Goal: Task Accomplishment & Management: Manage account settings

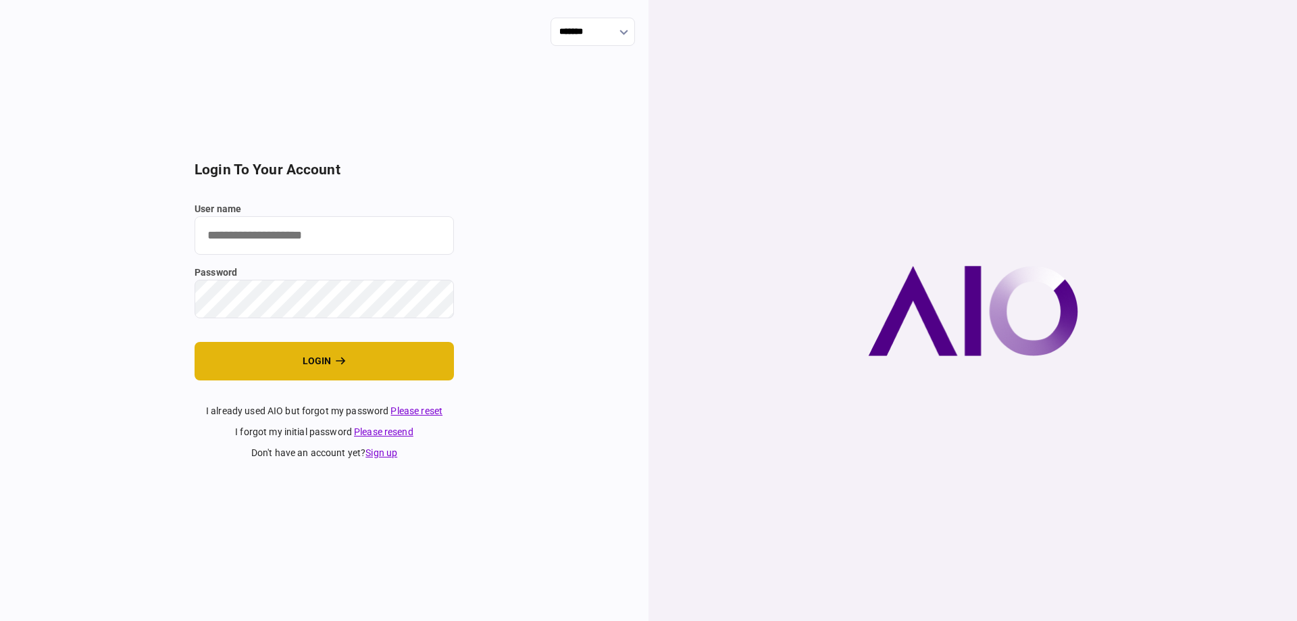
type input "*******"
click at [294, 372] on button "login" at bounding box center [324, 361] width 259 height 39
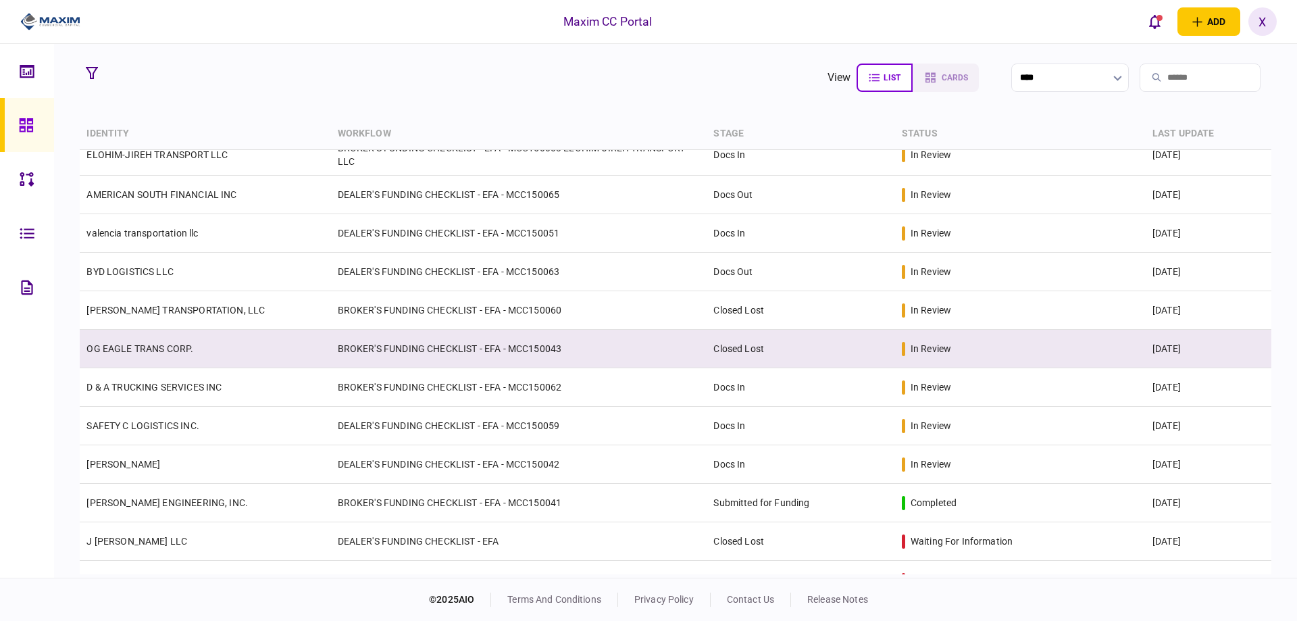
scroll to position [135, 0]
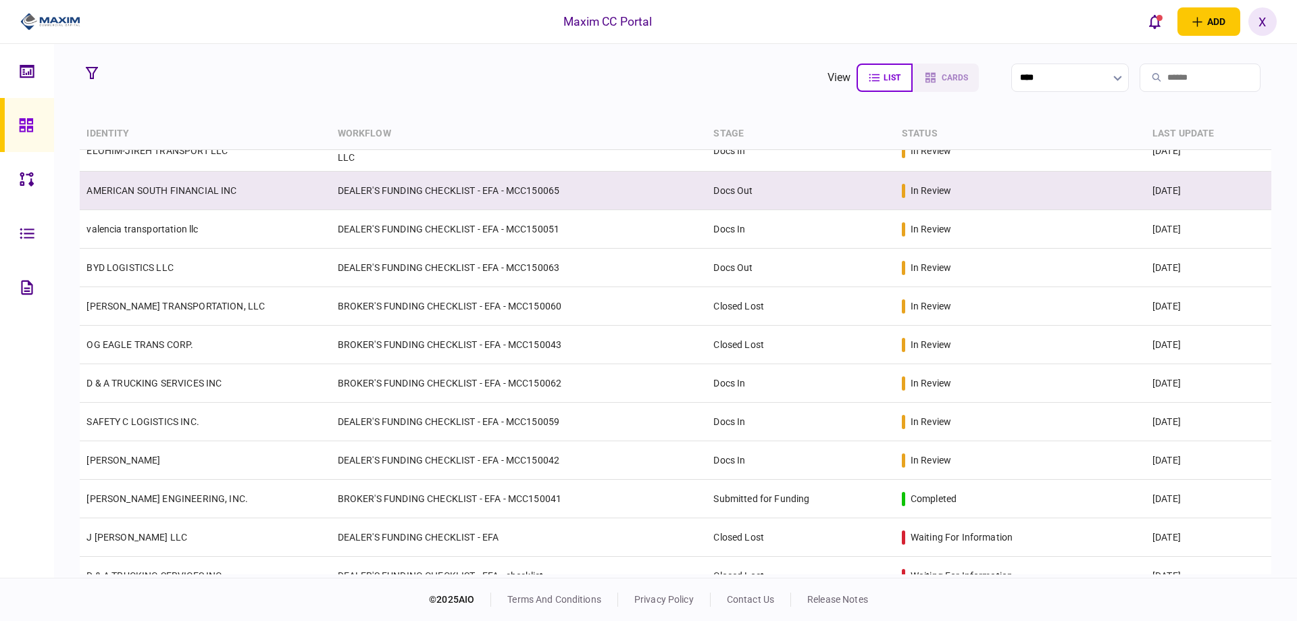
click at [222, 188] on link "AMERICAN SOUTH FINANCIAL INC" at bounding box center [161, 190] width 150 height 11
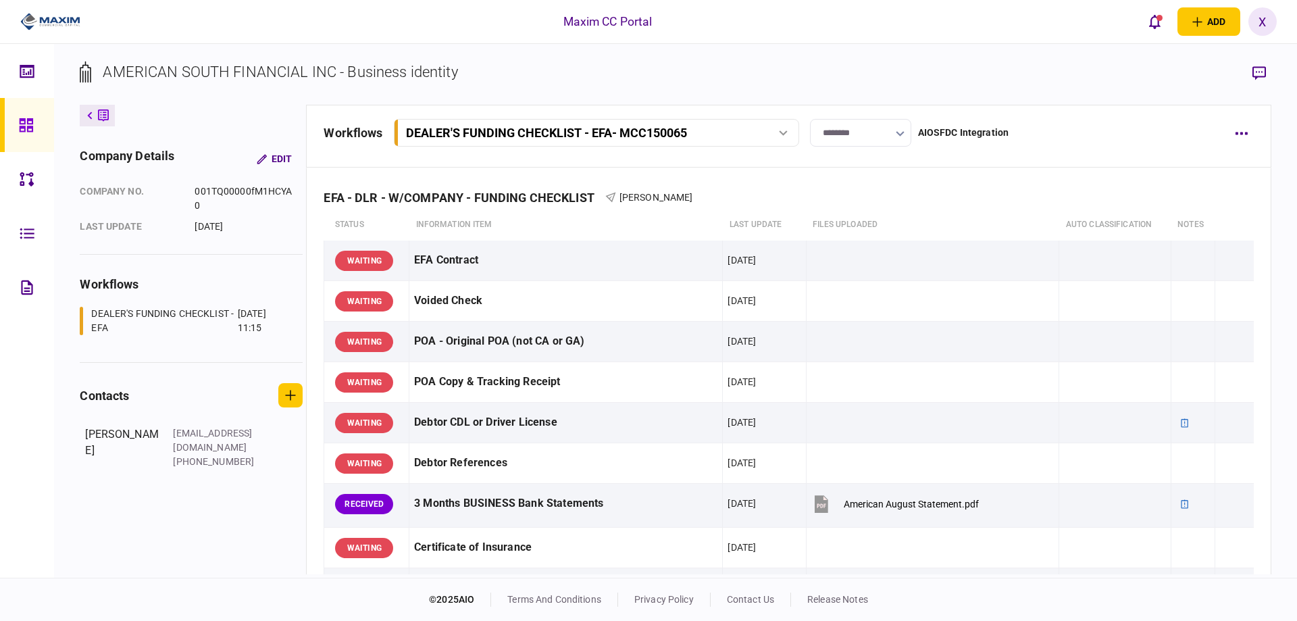
click at [879, 117] on div "workflows DEALER'S FUNDING CHECKLIST - EFA - MCC150065 DEALER'S FUNDING CHECKLI…" at bounding box center [788, 136] width 965 height 63
click at [878, 127] on input "********" at bounding box center [860, 133] width 101 height 28
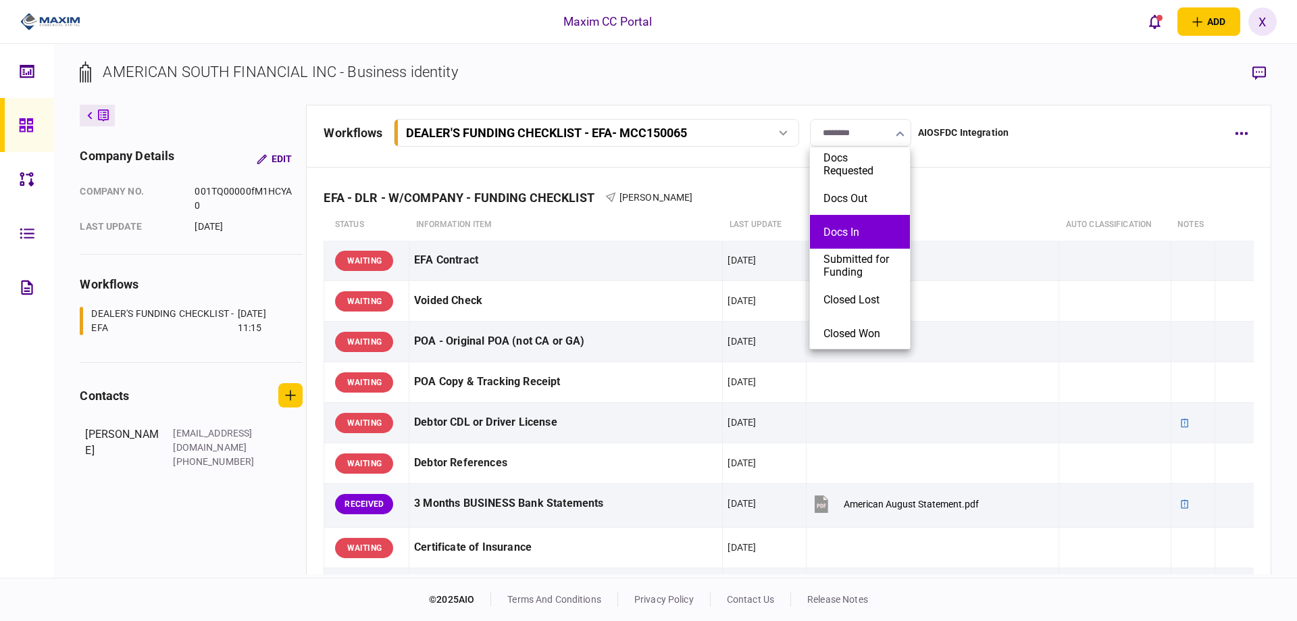
click at [861, 227] on button "Docs In" at bounding box center [859, 232] width 73 height 13
type input "*******"
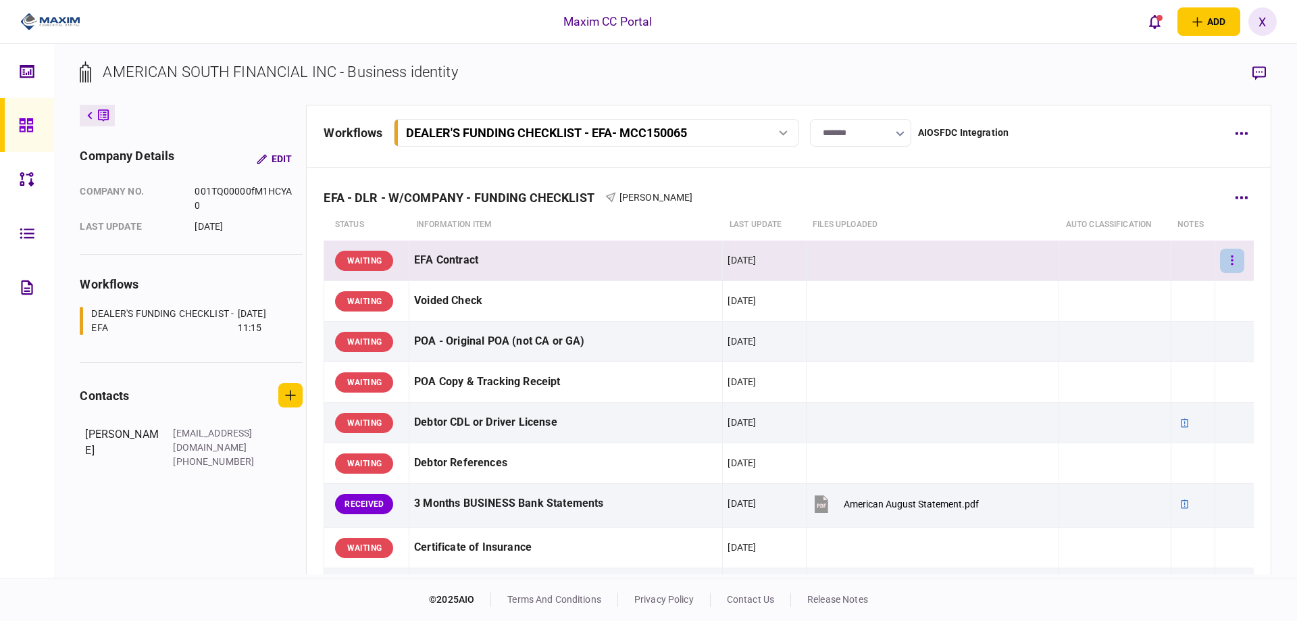
click at [1221, 254] on button "button" at bounding box center [1232, 261] width 24 height 24
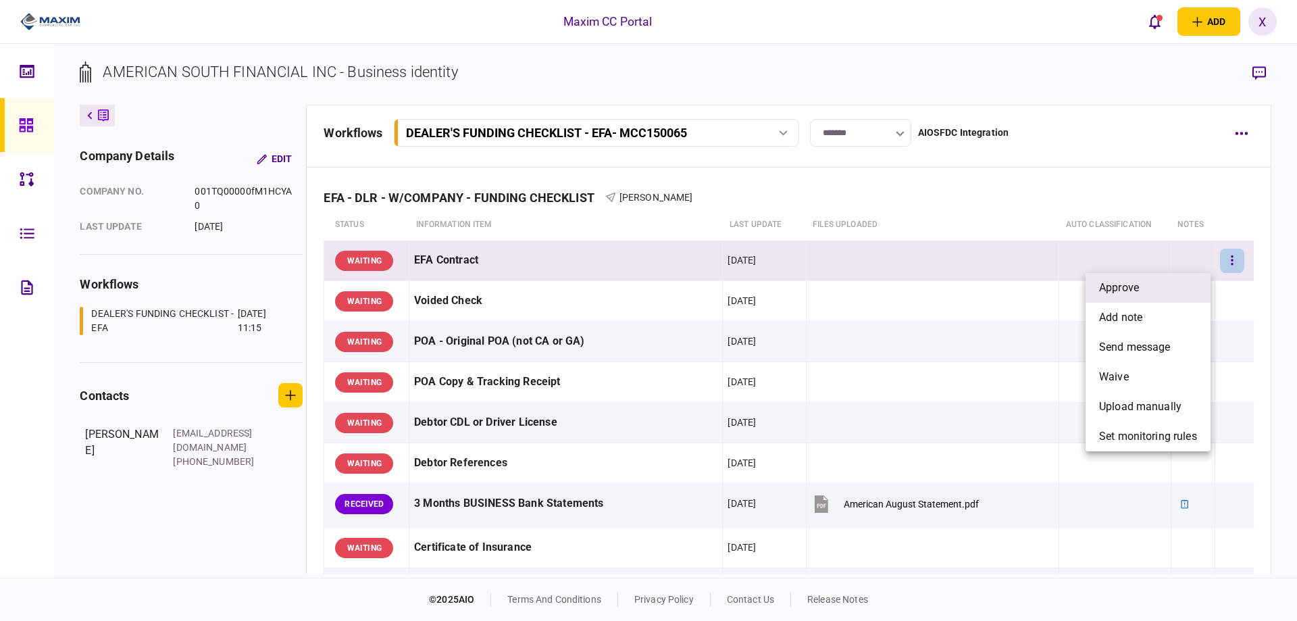
click at [1146, 288] on li "approve" at bounding box center [1148, 288] width 125 height 30
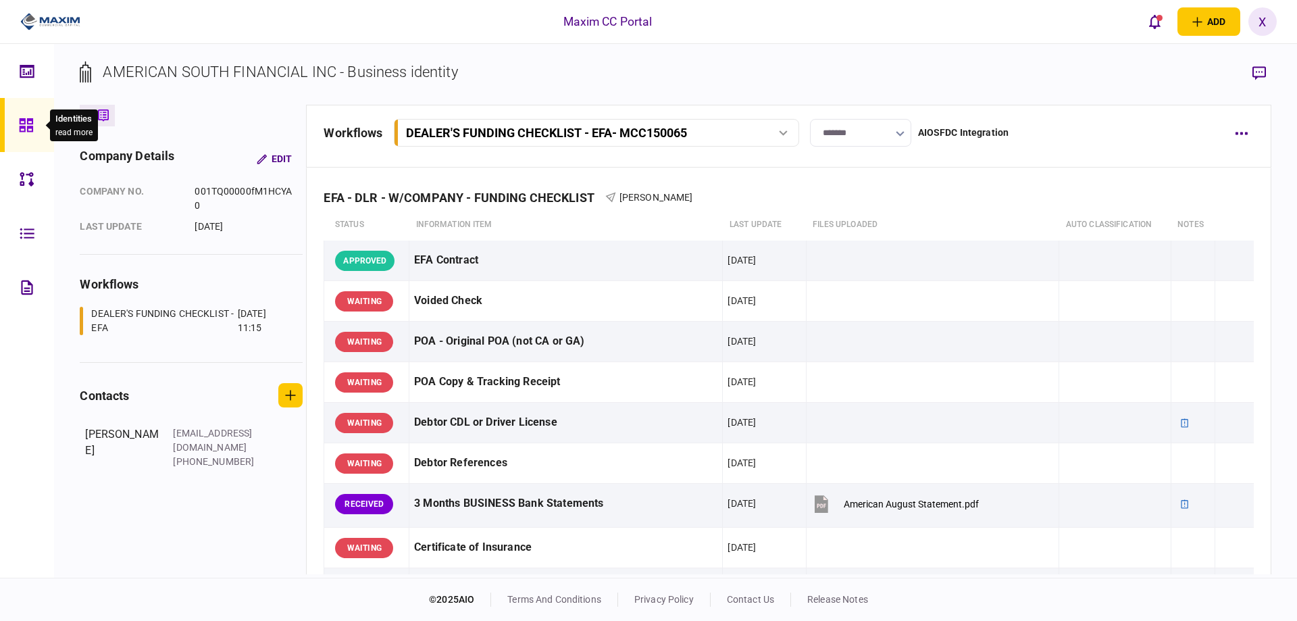
click at [29, 126] on icon at bounding box center [26, 125] width 14 height 14
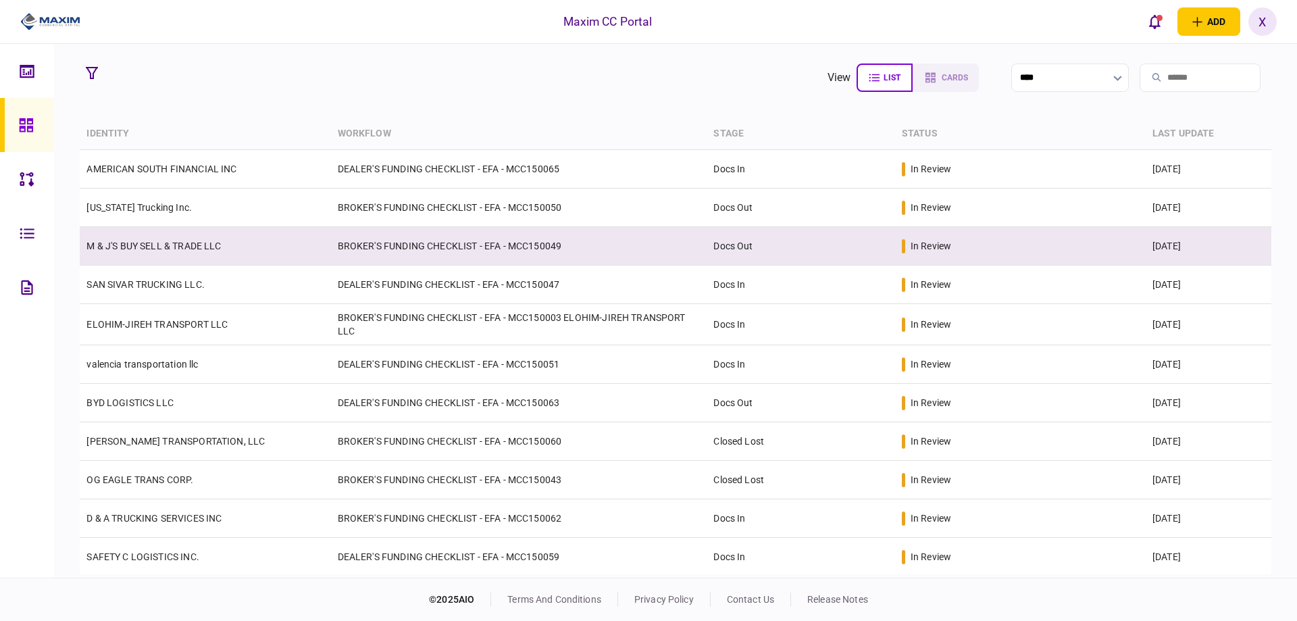
click at [154, 243] on link "M & J'S BUY SELL & TRADE LLC" at bounding box center [153, 245] width 134 height 11
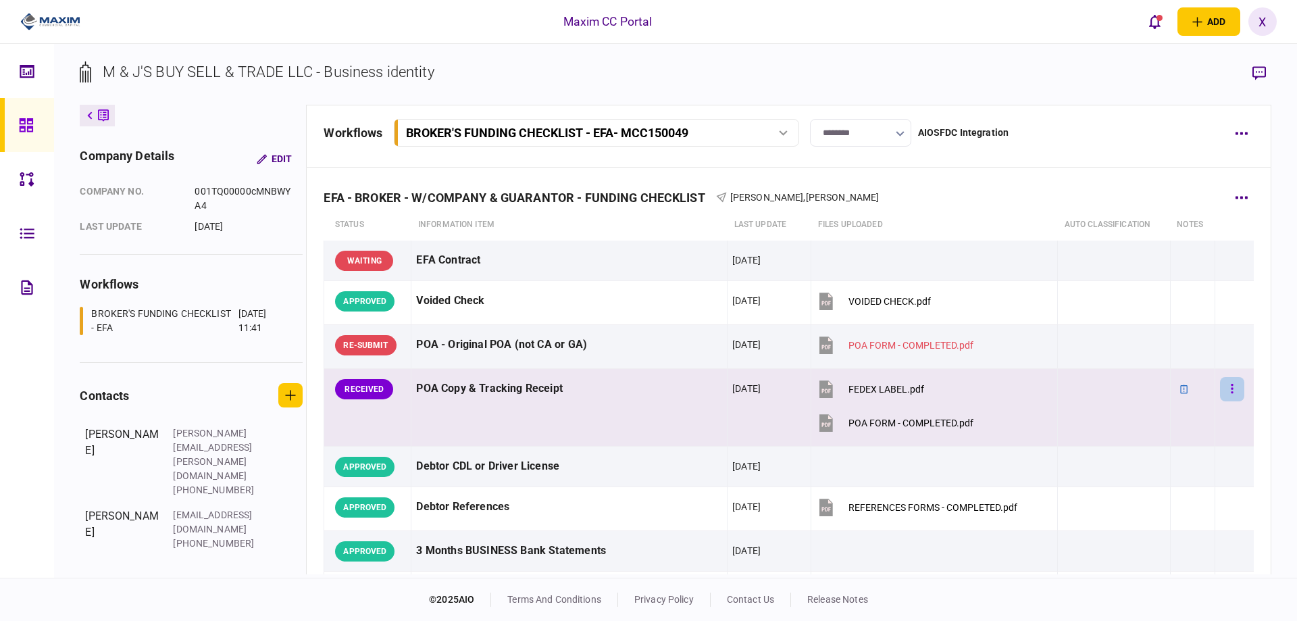
click at [1231, 389] on icon "button" at bounding box center [1232, 388] width 2 height 9
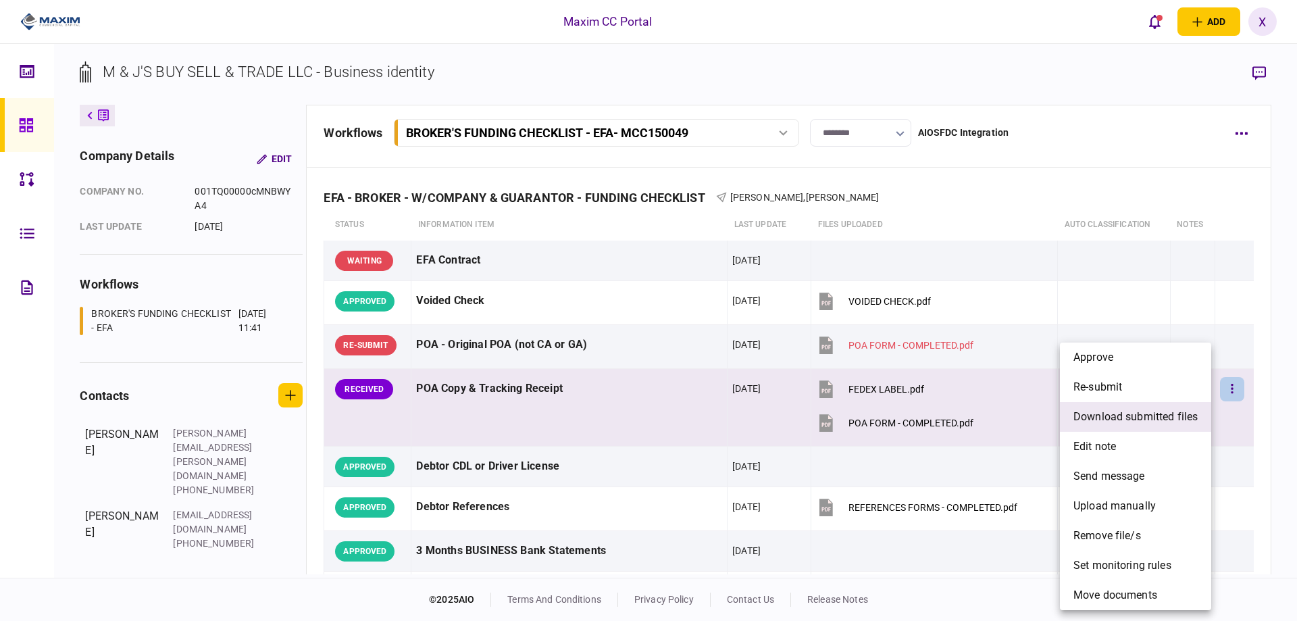
click at [1173, 424] on span "download submitted files" at bounding box center [1135, 417] width 124 height 16
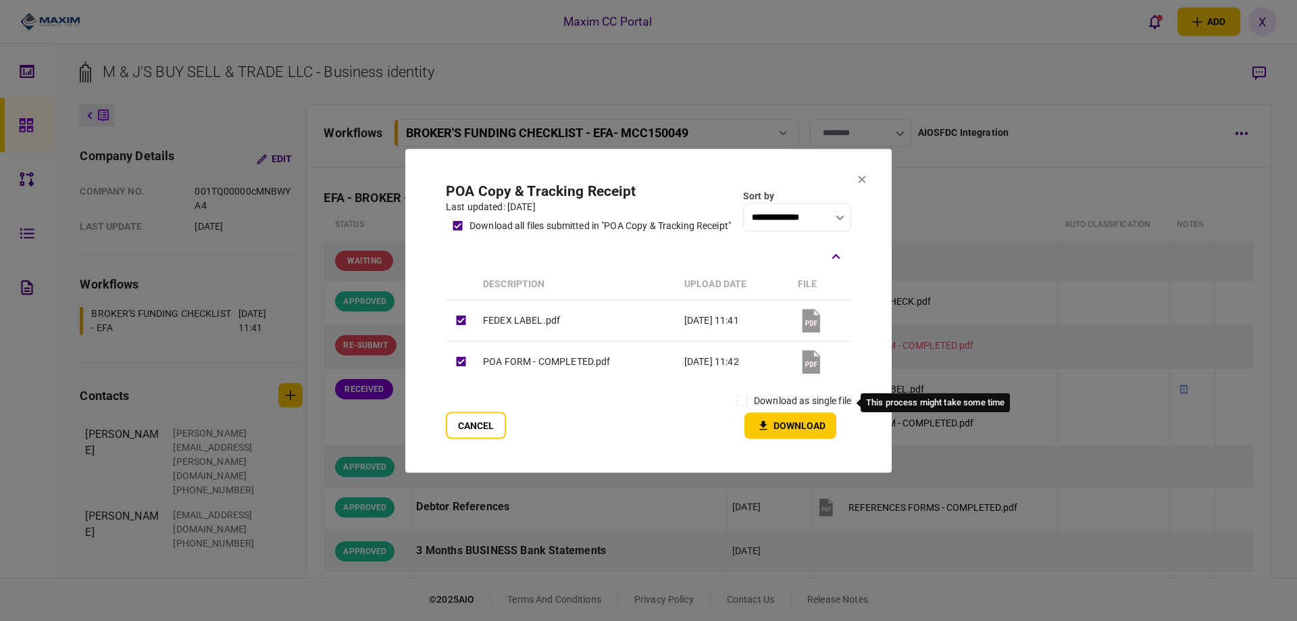
click at [765, 405] on label "download as single file" at bounding box center [802, 400] width 97 height 14
click at [765, 421] on icon "button" at bounding box center [763, 425] width 16 height 13
click at [495, 417] on button "Cancel" at bounding box center [476, 424] width 60 height 27
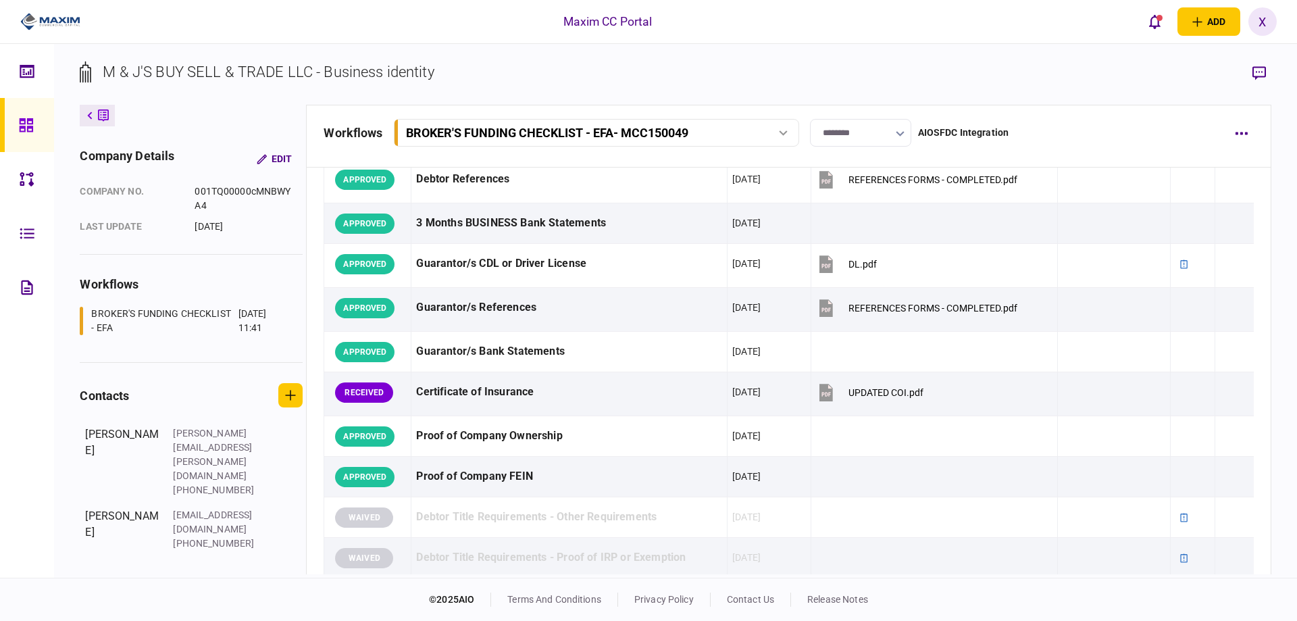
scroll to position [338, 0]
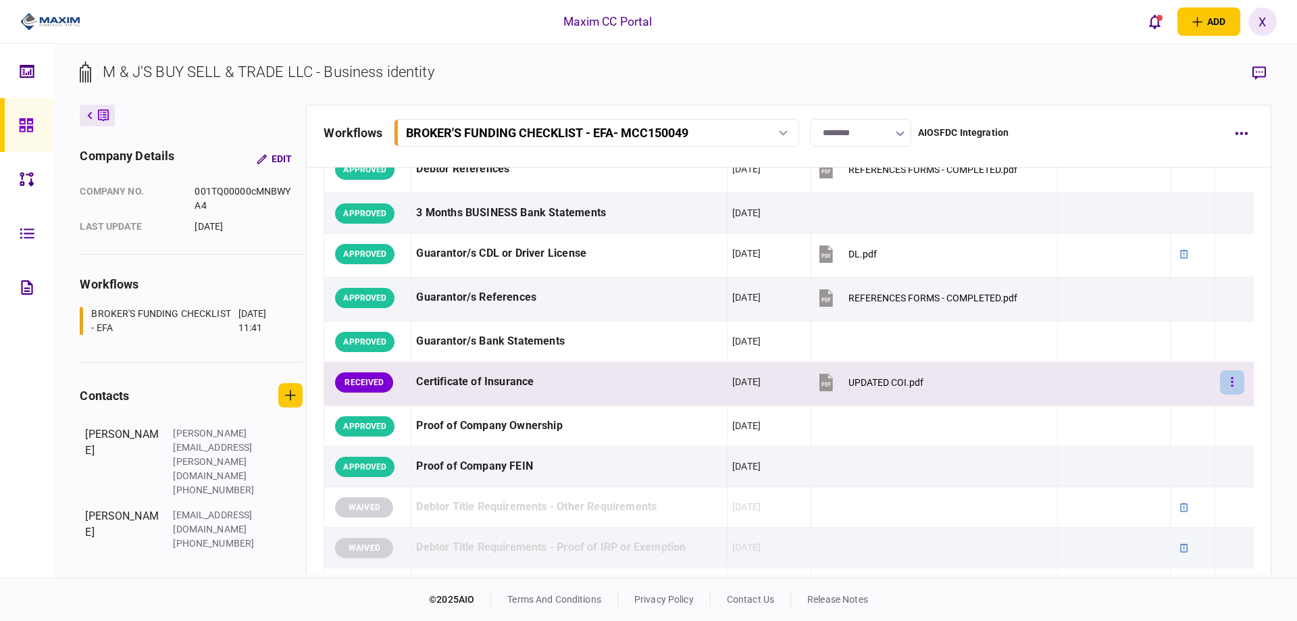
click at [1229, 383] on button "button" at bounding box center [1232, 382] width 24 height 24
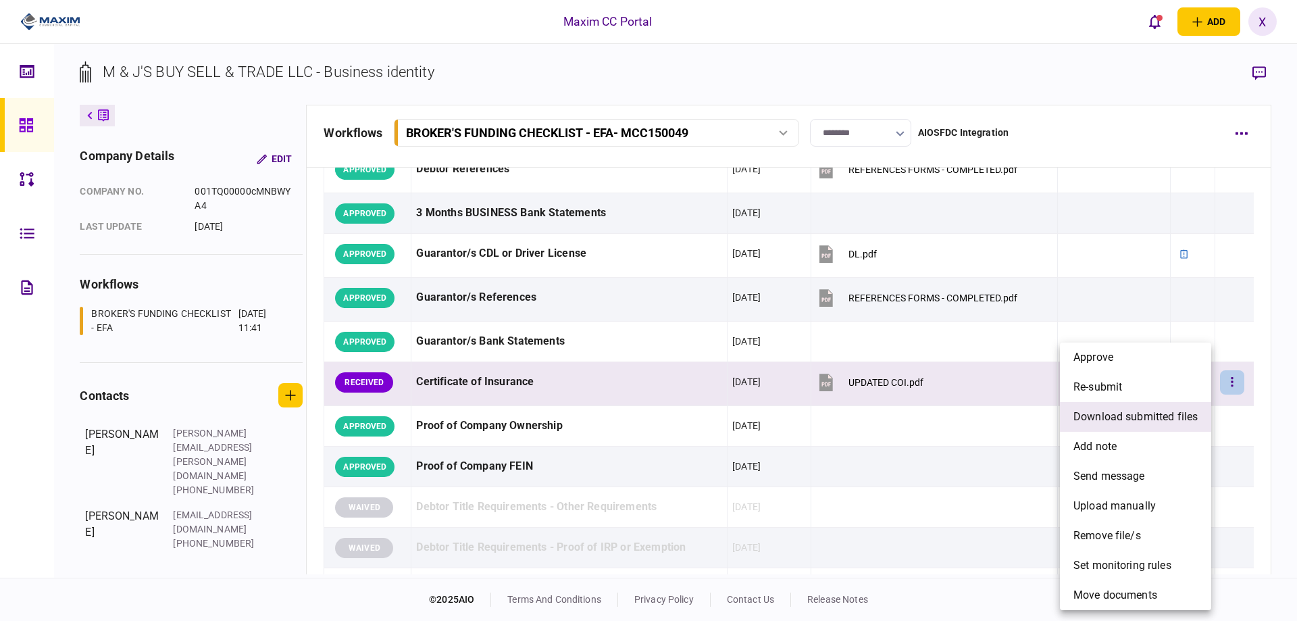
click at [1131, 416] on span "download submitted files" at bounding box center [1135, 417] width 124 height 16
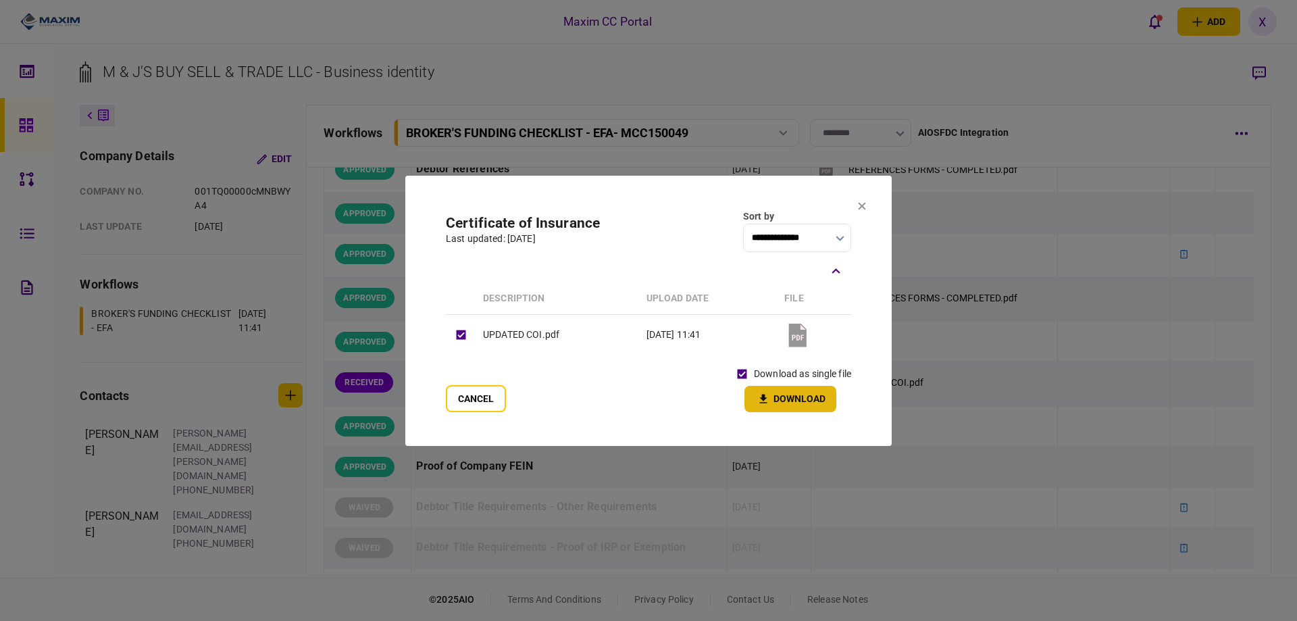
click at [765, 403] on icon "button" at bounding box center [763, 398] width 16 height 13
click at [856, 199] on section "**********" at bounding box center [648, 311] width 486 height 270
click at [861, 205] on icon at bounding box center [862, 205] width 7 height 7
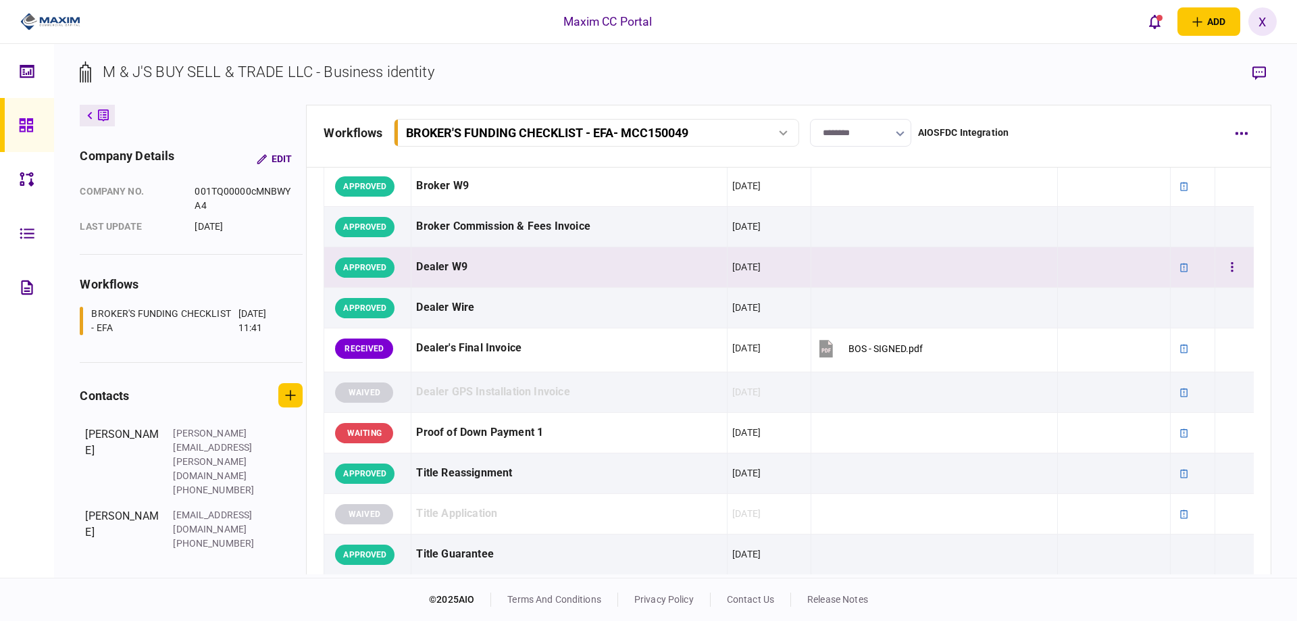
scroll to position [946, 0]
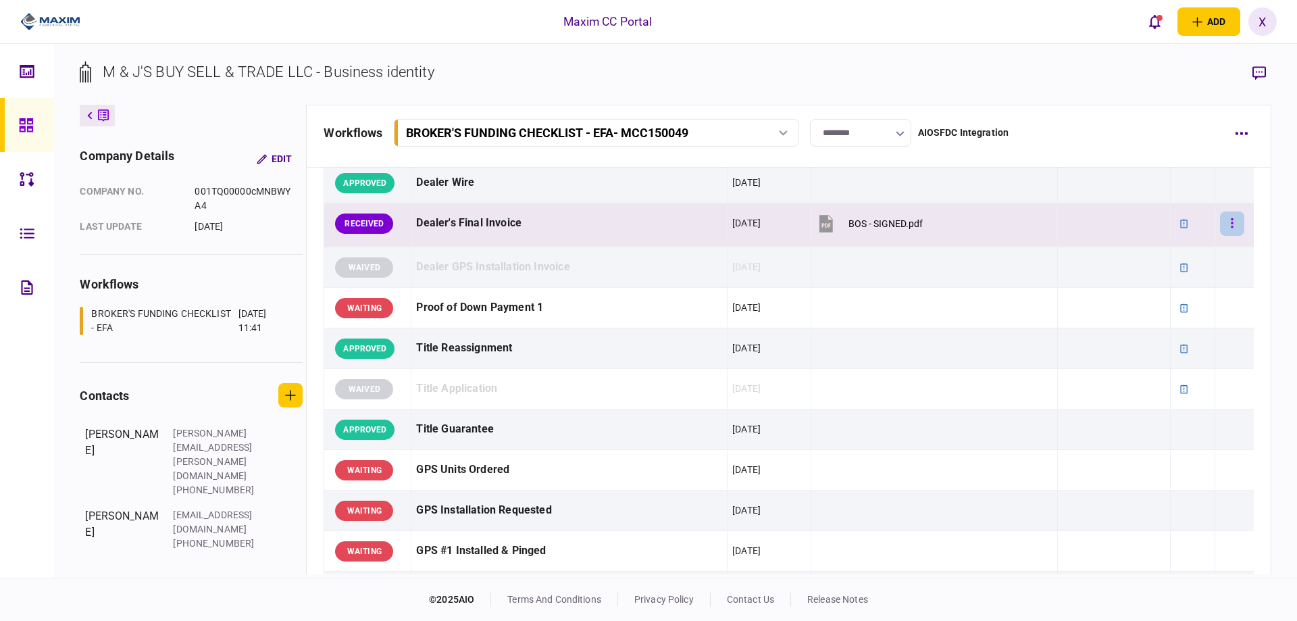
click at [1231, 233] on button "button" at bounding box center [1232, 223] width 24 height 24
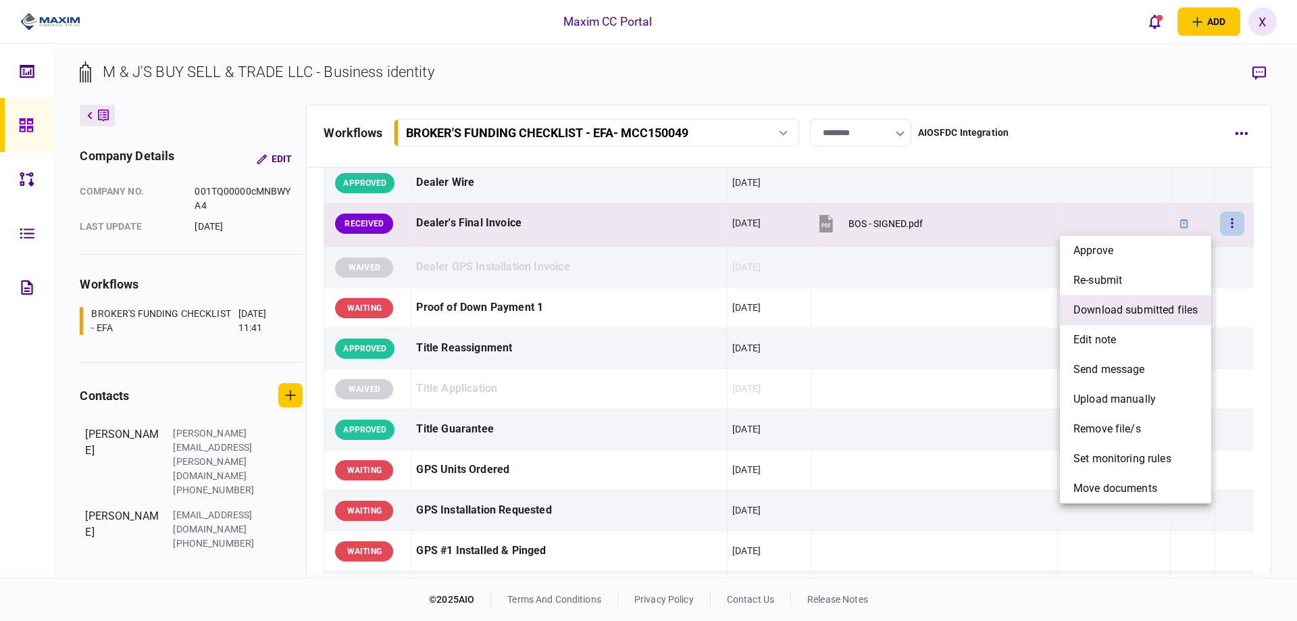
click at [1145, 315] on span "download submitted files" at bounding box center [1135, 310] width 124 height 16
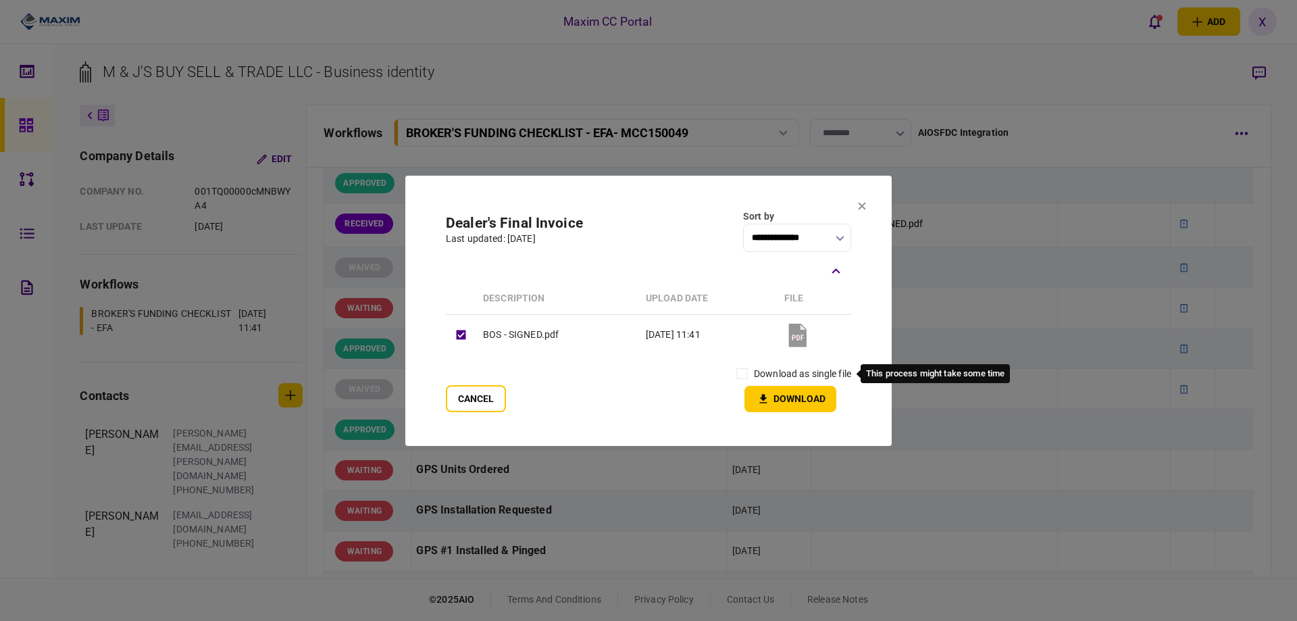
click at [798, 368] on label "download as single file" at bounding box center [802, 374] width 97 height 14
click at [800, 394] on button "Download" at bounding box center [790, 399] width 92 height 26
click at [857, 204] on section "**********" at bounding box center [648, 311] width 486 height 270
click at [861, 211] on button at bounding box center [862, 206] width 8 height 11
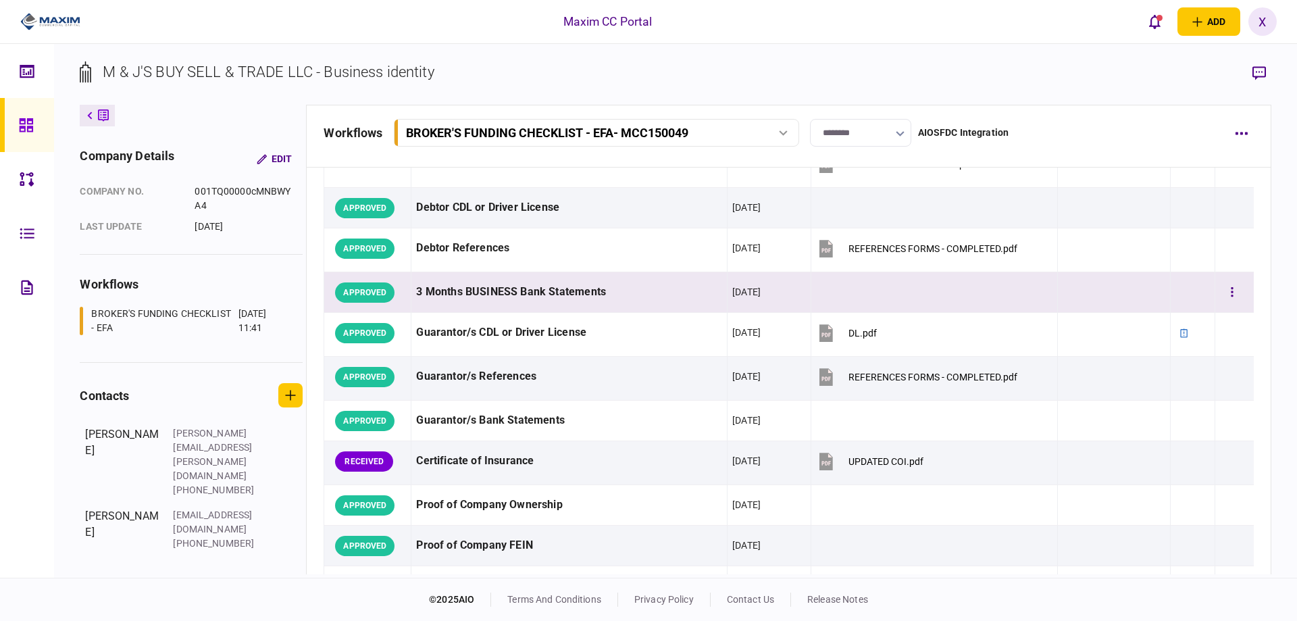
scroll to position [0, 0]
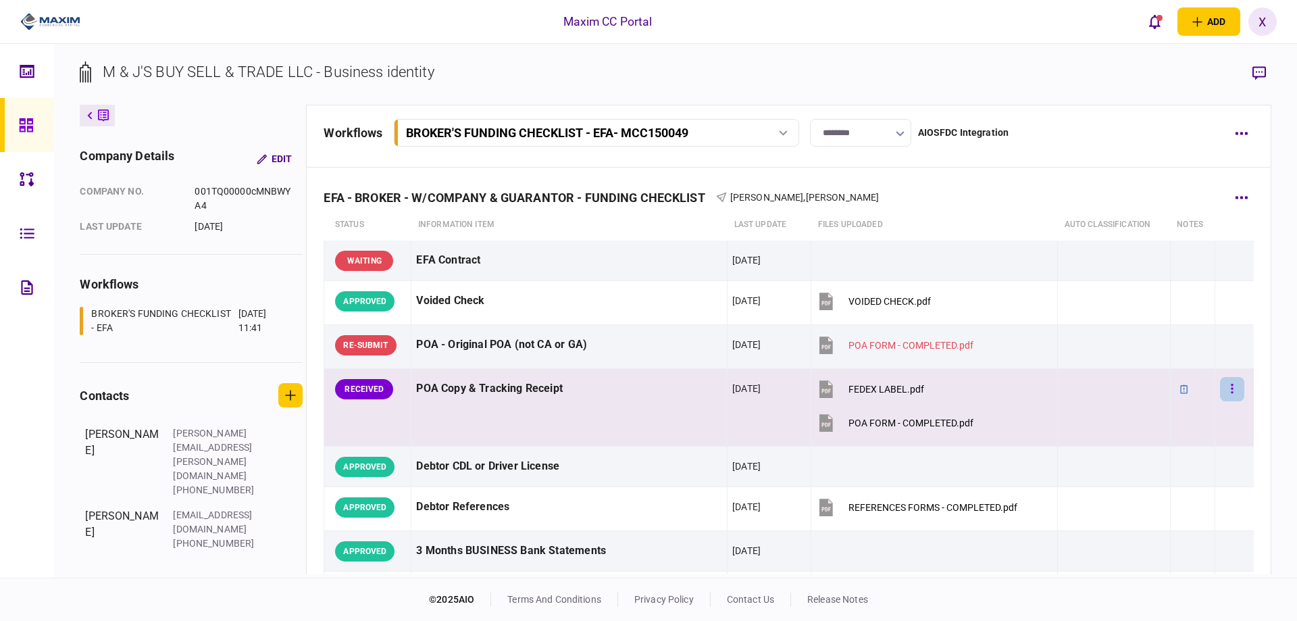
drag, startPoint x: 1242, startPoint y: 389, endPoint x: 1231, endPoint y: 386, distance: 12.0
click at [1242, 389] on td at bounding box center [1234, 408] width 39 height 78
click at [1231, 386] on button "button" at bounding box center [1232, 389] width 24 height 24
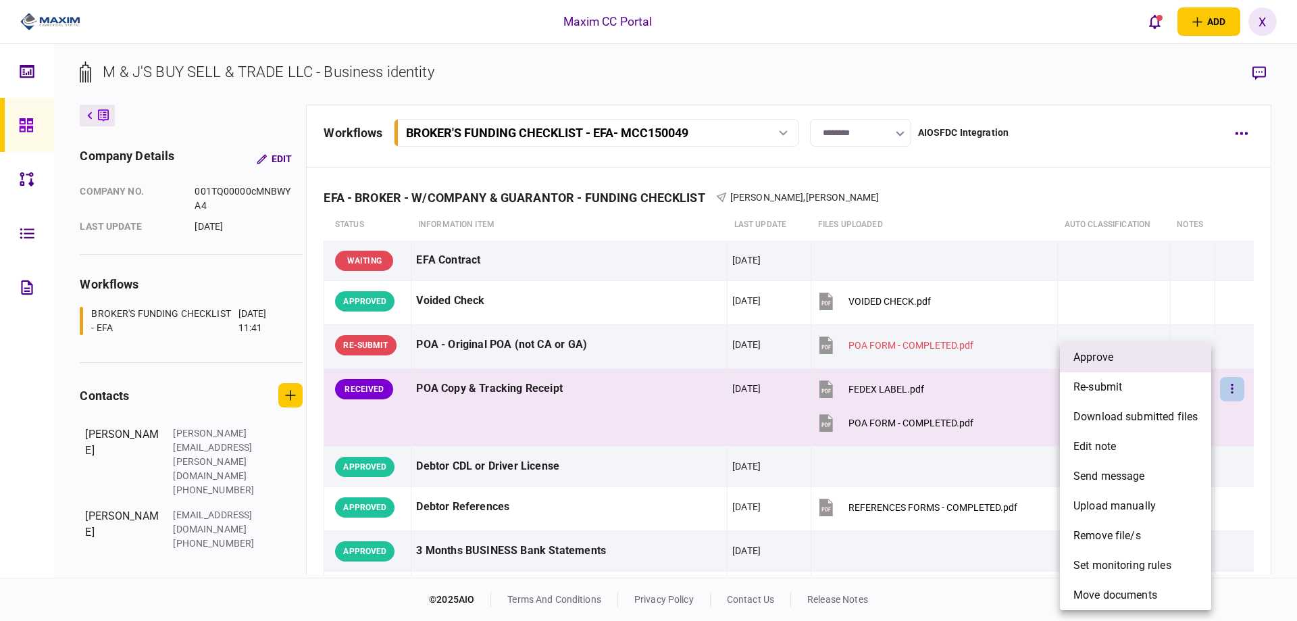
click at [1144, 357] on li "approve" at bounding box center [1135, 357] width 151 height 30
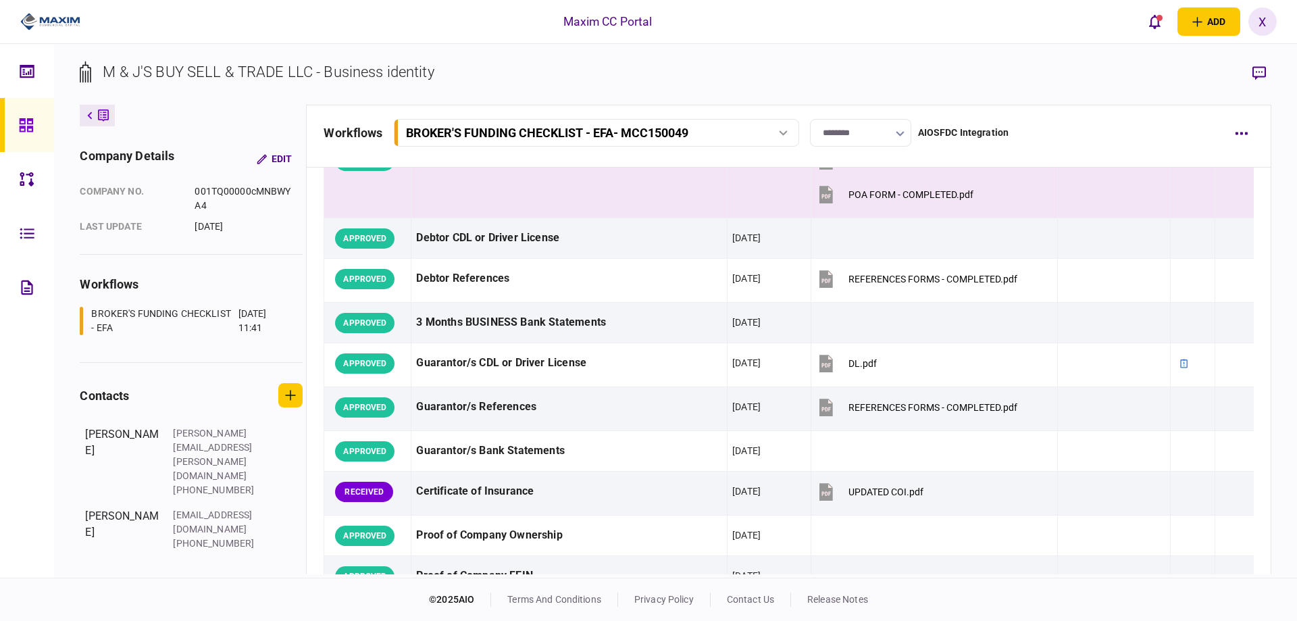
scroll to position [270, 0]
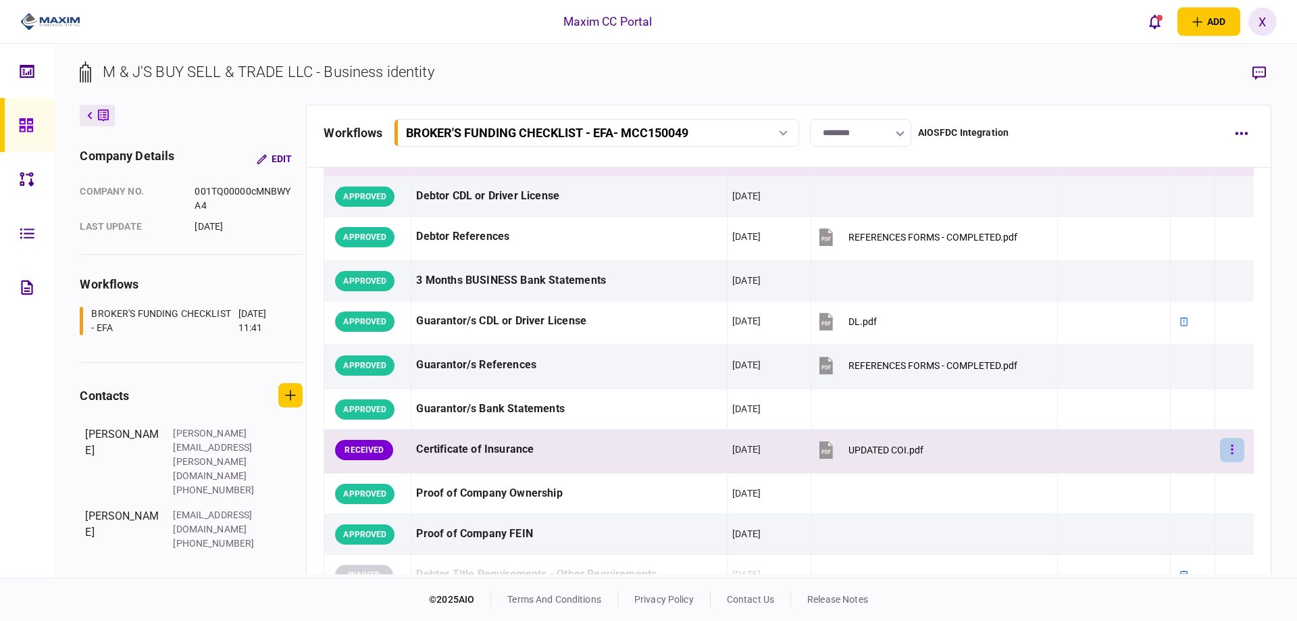
click at [1226, 458] on button "button" at bounding box center [1232, 450] width 24 height 24
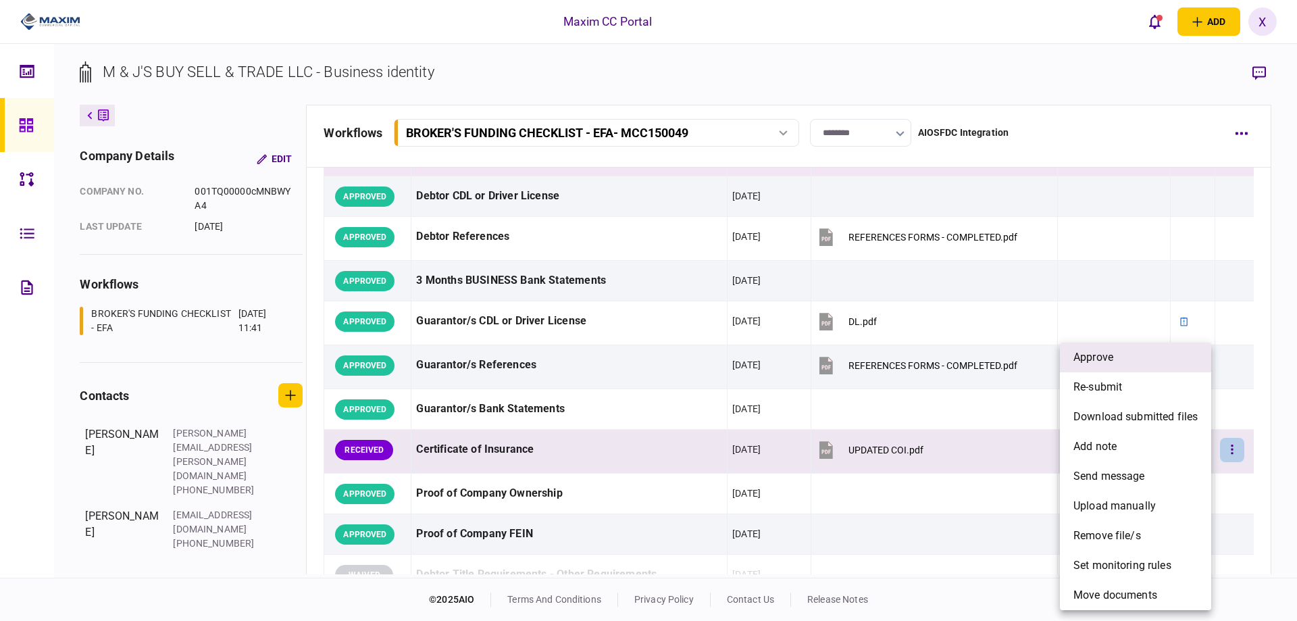
click at [1105, 368] on li "approve" at bounding box center [1135, 357] width 151 height 30
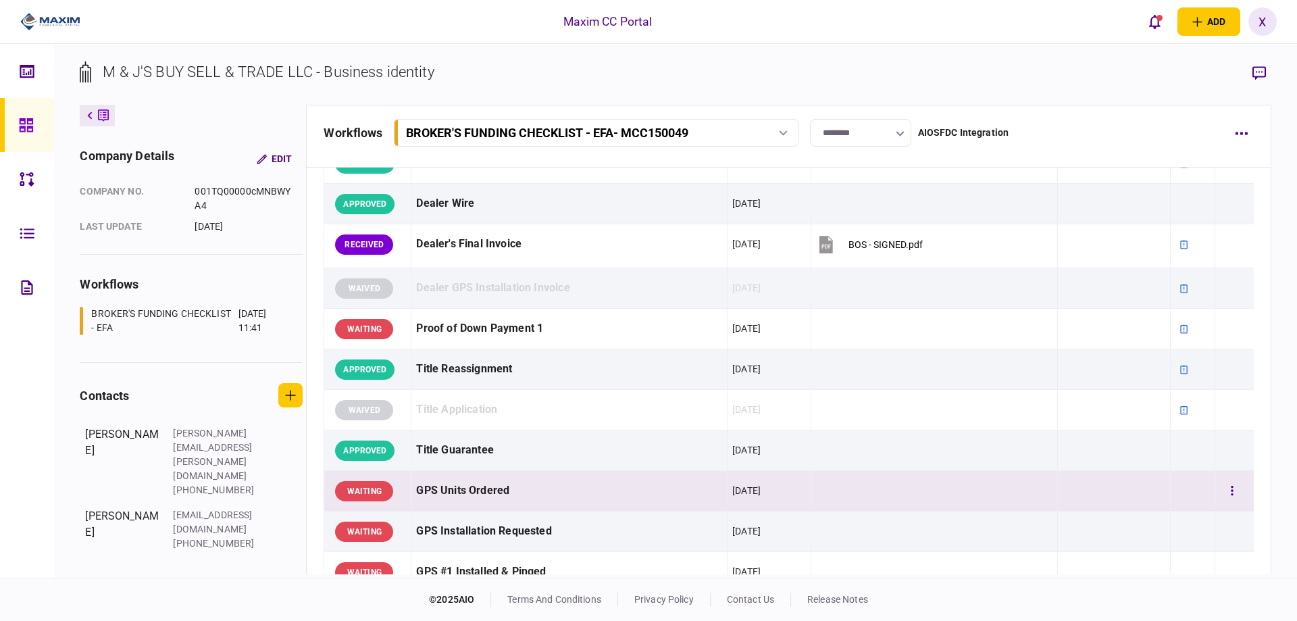
scroll to position [878, 0]
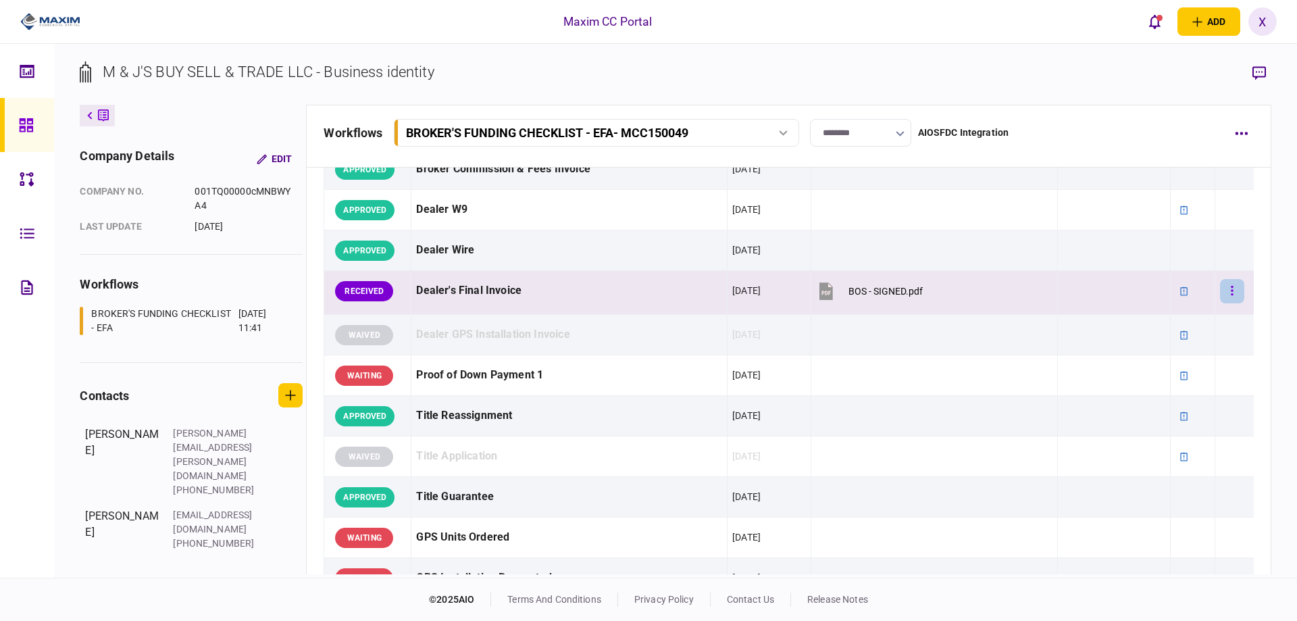
click at [1226, 289] on button "button" at bounding box center [1232, 291] width 24 height 24
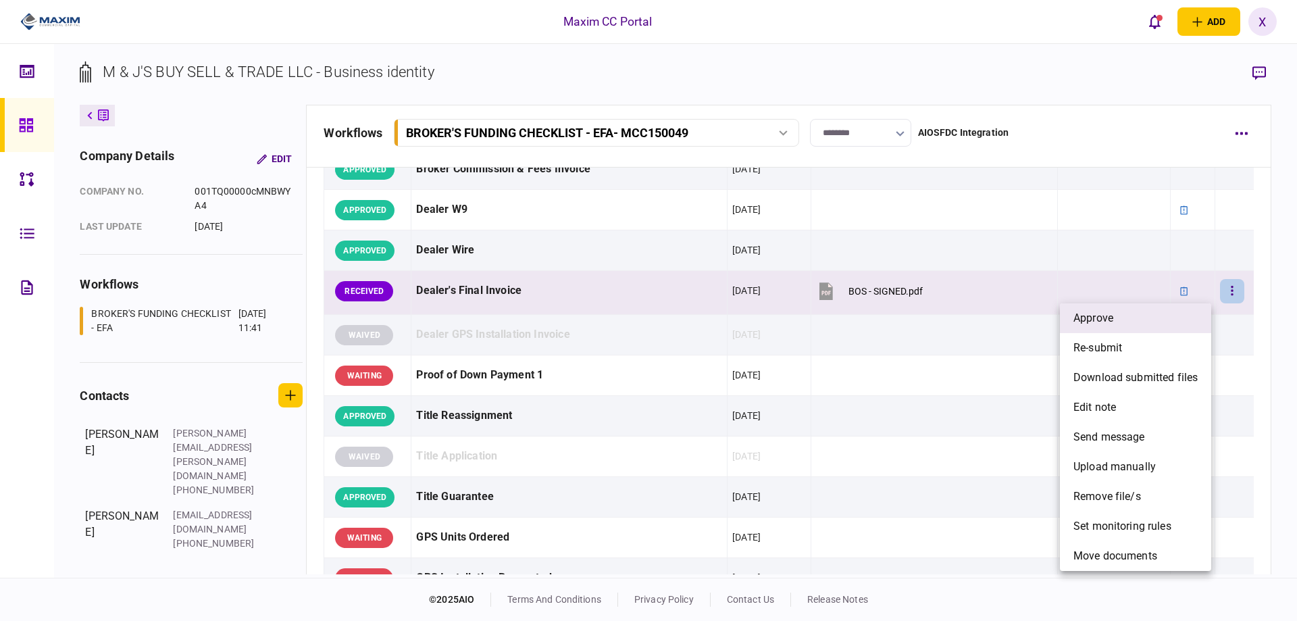
click at [1158, 311] on li "approve" at bounding box center [1135, 318] width 151 height 30
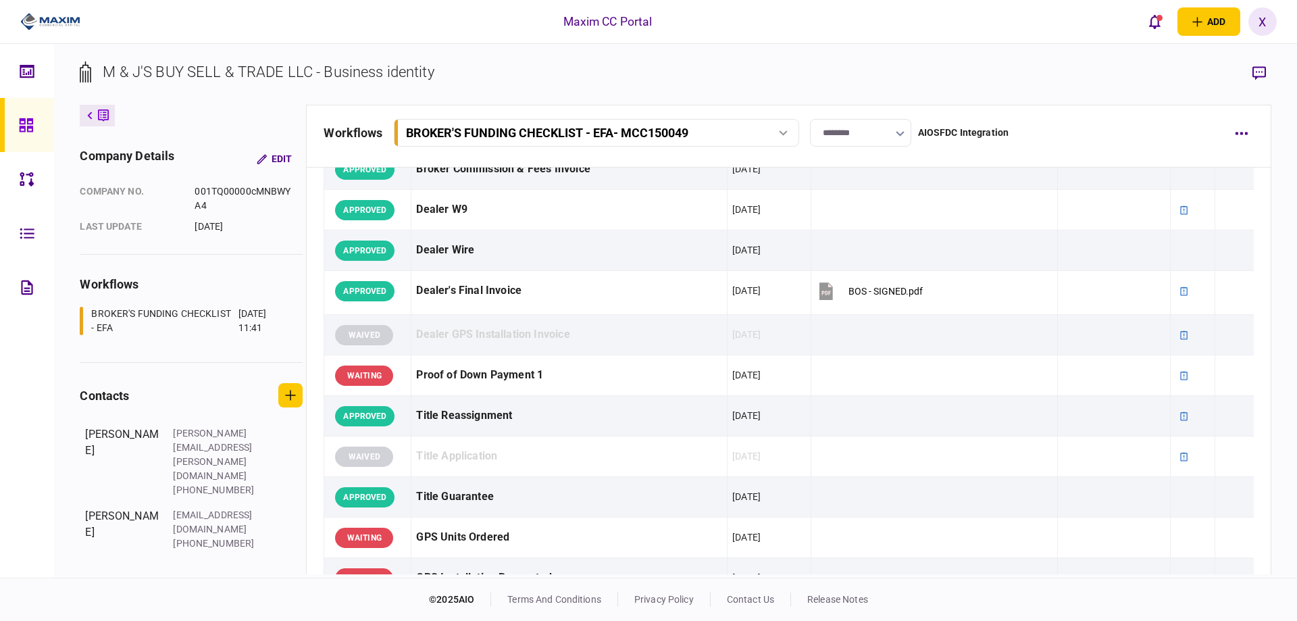
click at [34, 126] on div at bounding box center [30, 125] width 22 height 54
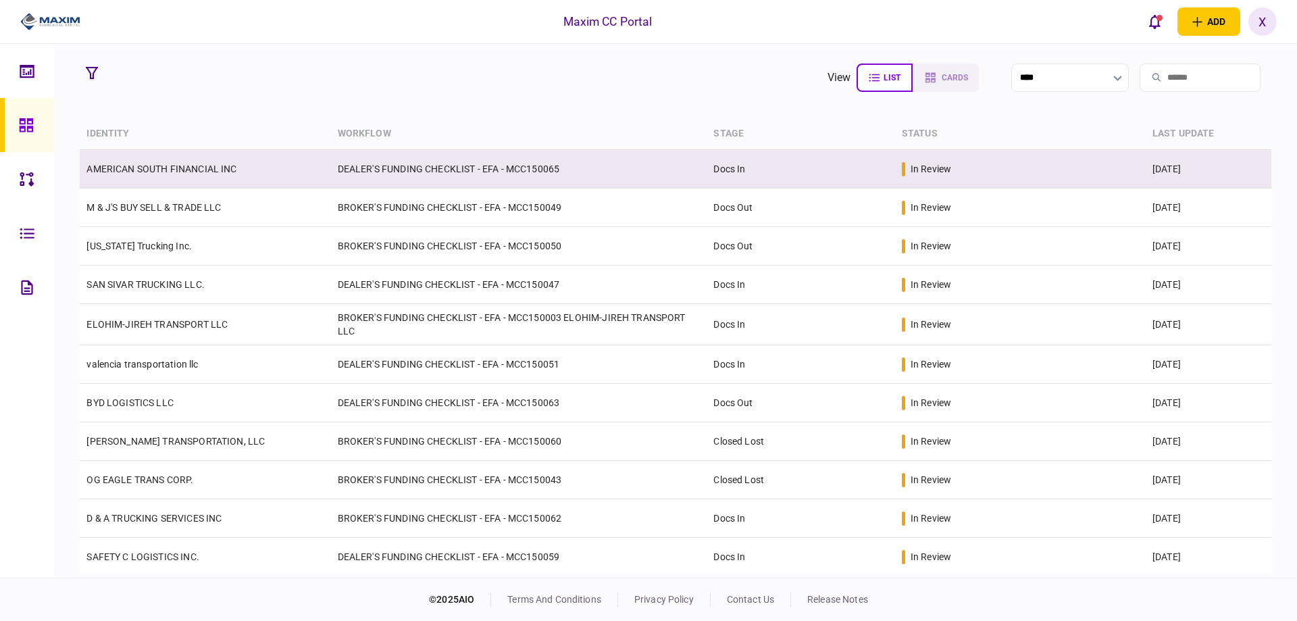
click at [197, 171] on link "AMERICAN SOUTH FINANCIAL INC" at bounding box center [161, 168] width 150 height 11
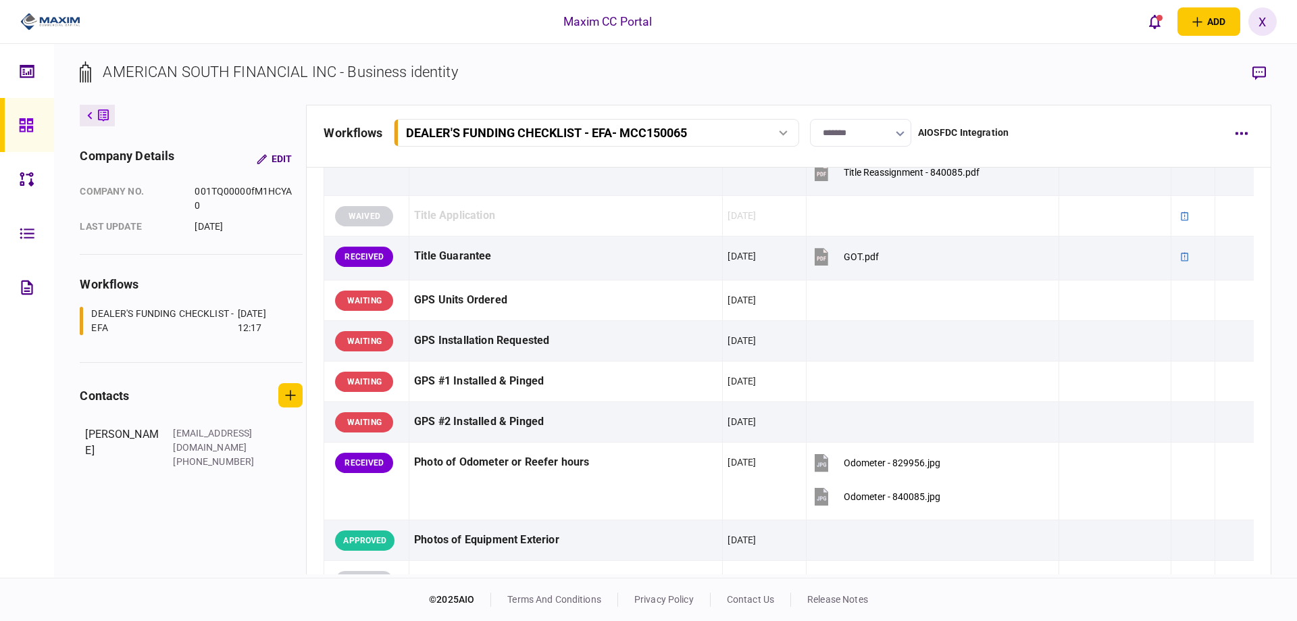
scroll to position [946, 0]
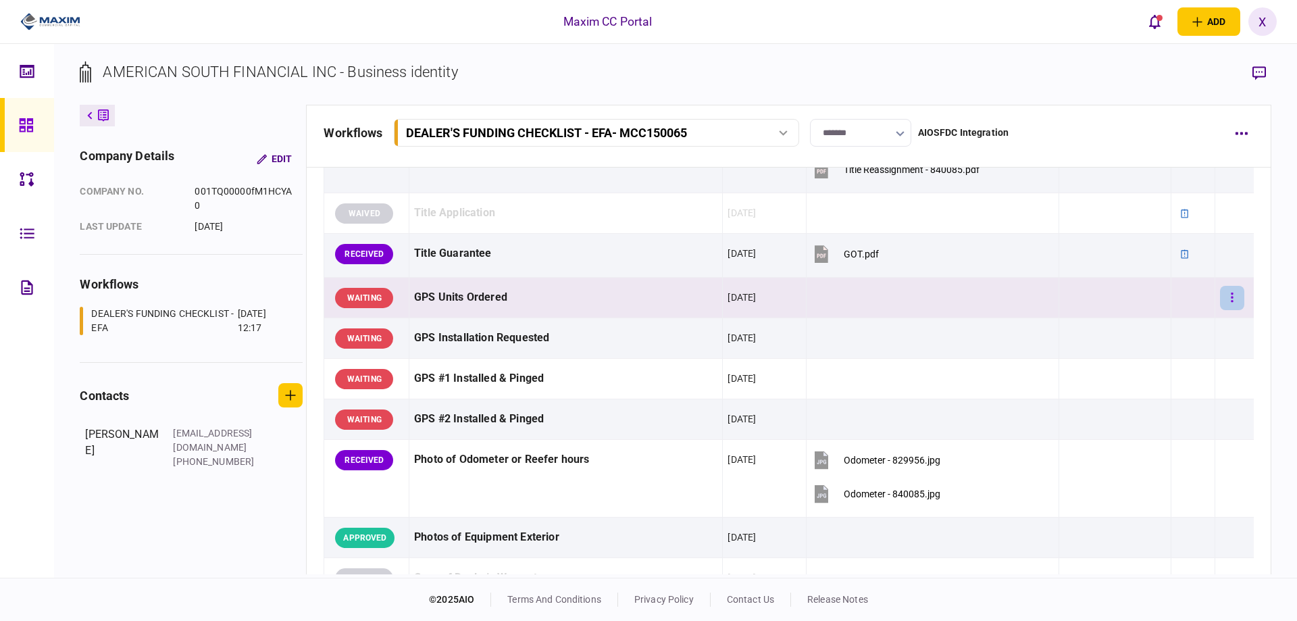
click at [1225, 298] on button "button" at bounding box center [1232, 298] width 24 height 24
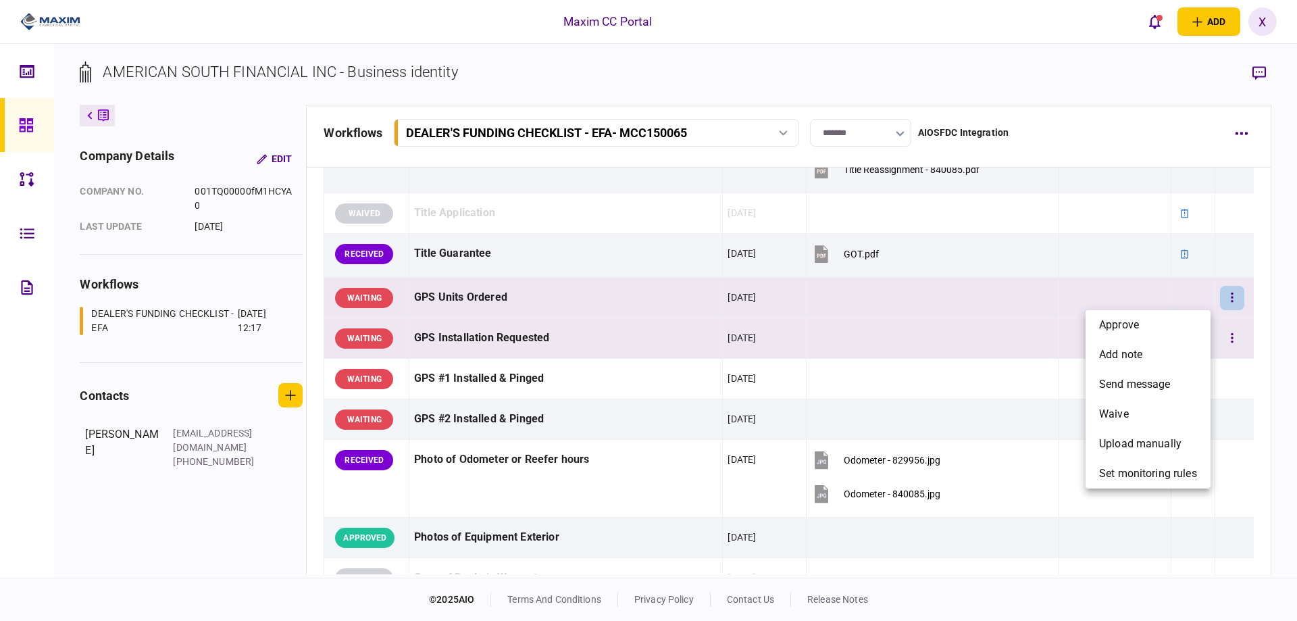
click at [1164, 317] on li "approve" at bounding box center [1148, 325] width 125 height 30
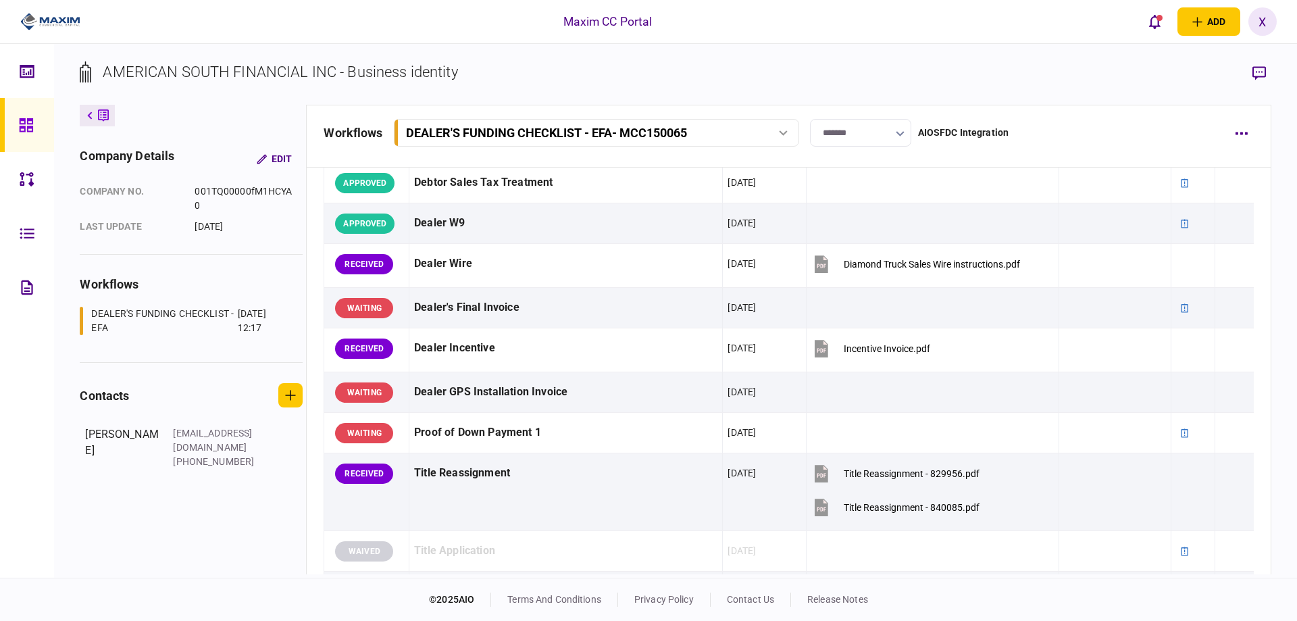
scroll to position [203, 0]
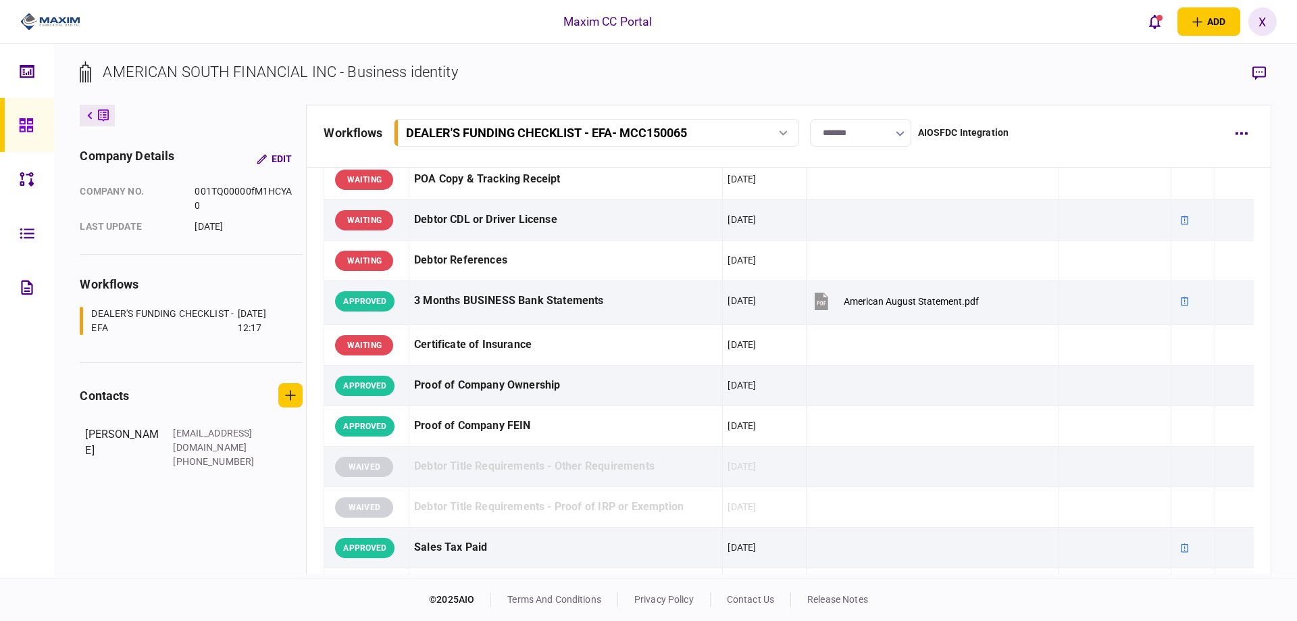
click at [43, 17] on img at bounding box center [50, 21] width 60 height 20
click at [21, 116] on div at bounding box center [30, 125] width 22 height 54
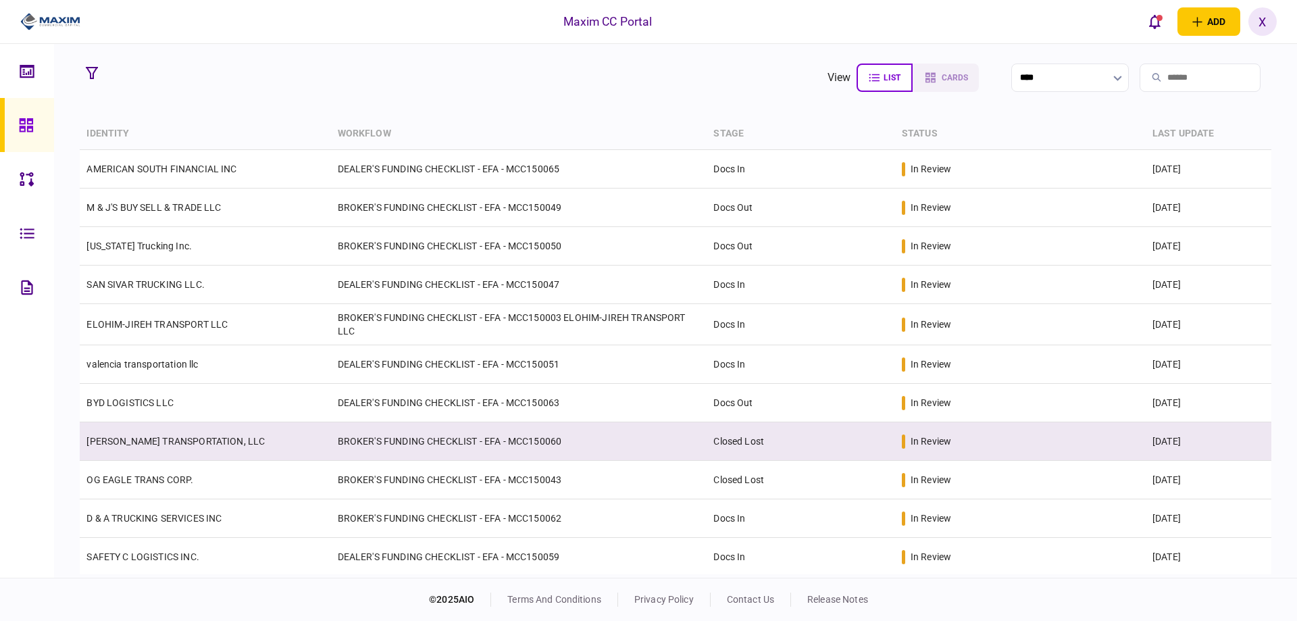
click at [197, 440] on link "[PERSON_NAME] TRANSPORTATION, LLC" at bounding box center [175, 441] width 178 height 11
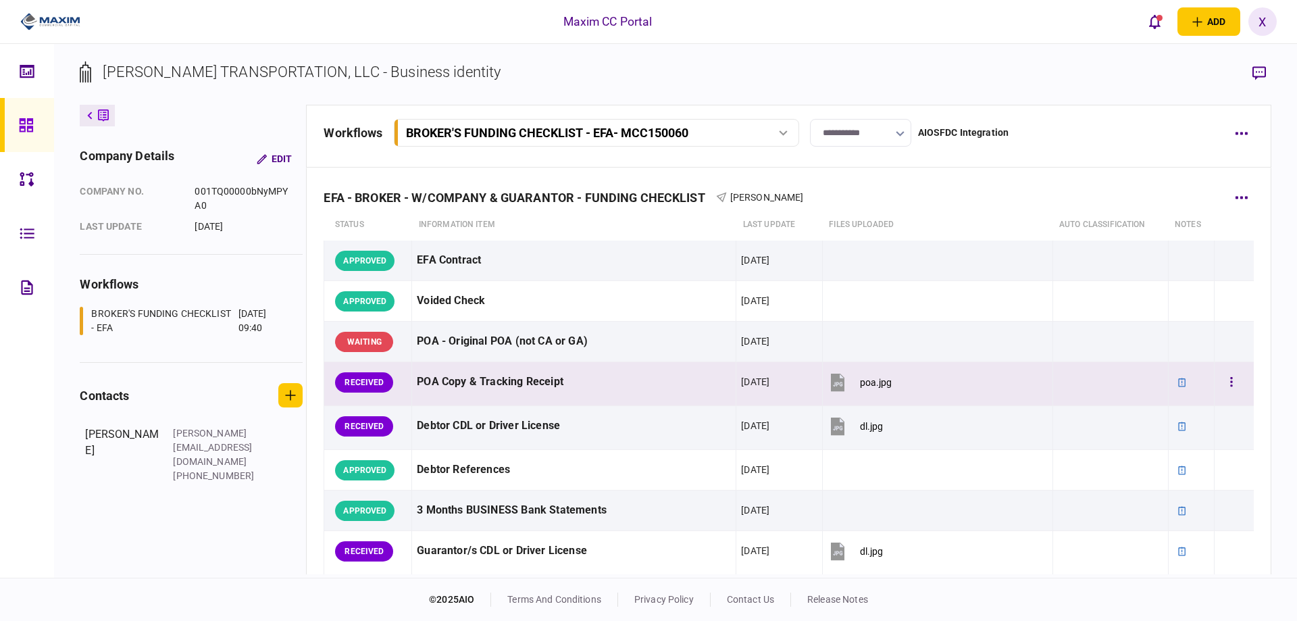
click at [1237, 390] on div at bounding box center [1234, 382] width 30 height 30
click at [1223, 381] on button "button" at bounding box center [1231, 382] width 24 height 24
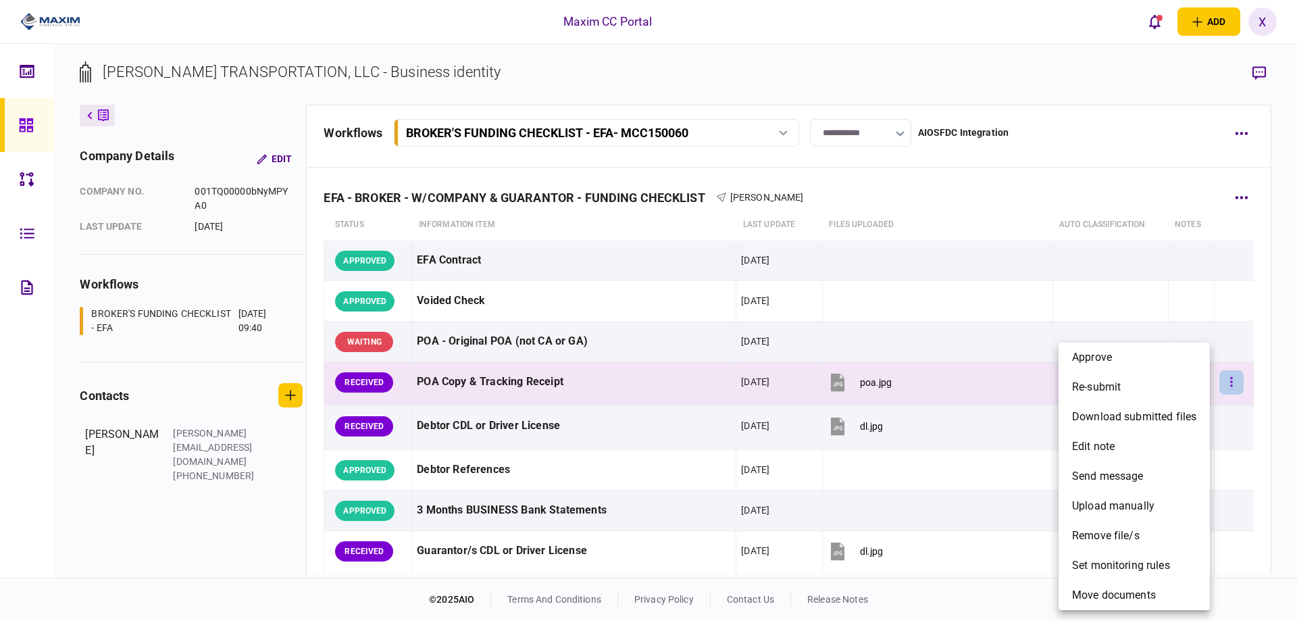
click at [1223, 381] on div at bounding box center [648, 310] width 1297 height 621
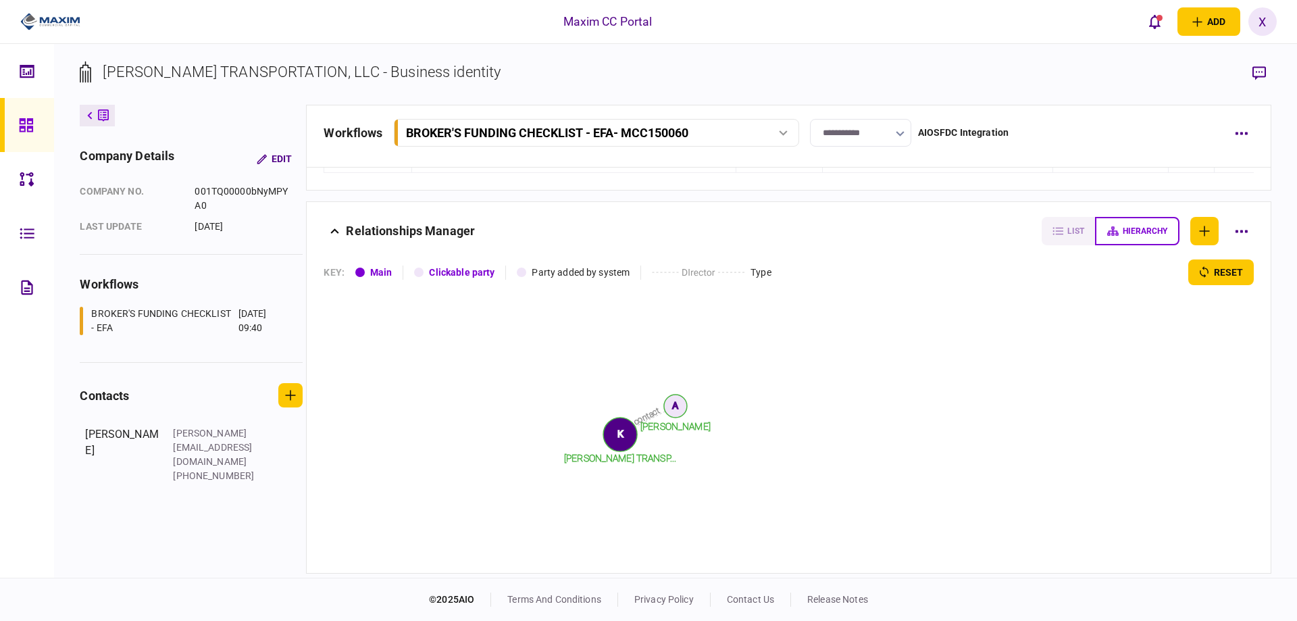
scroll to position [1730, 0]
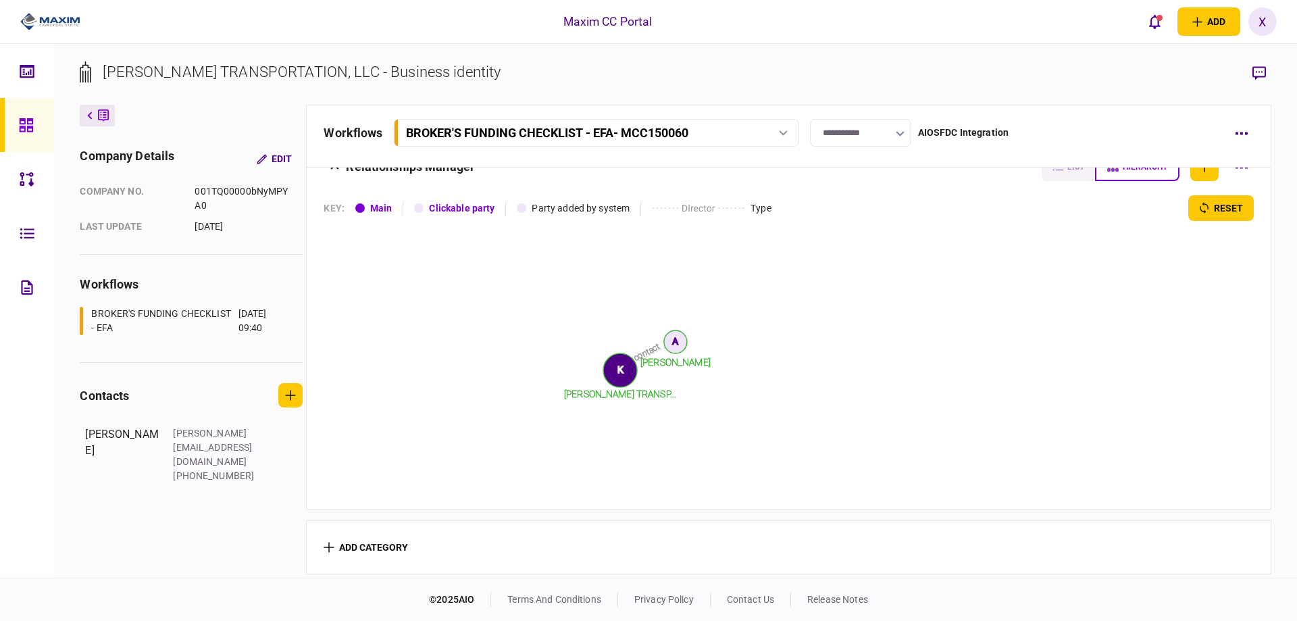
click at [25, 130] on icon at bounding box center [26, 125] width 14 height 14
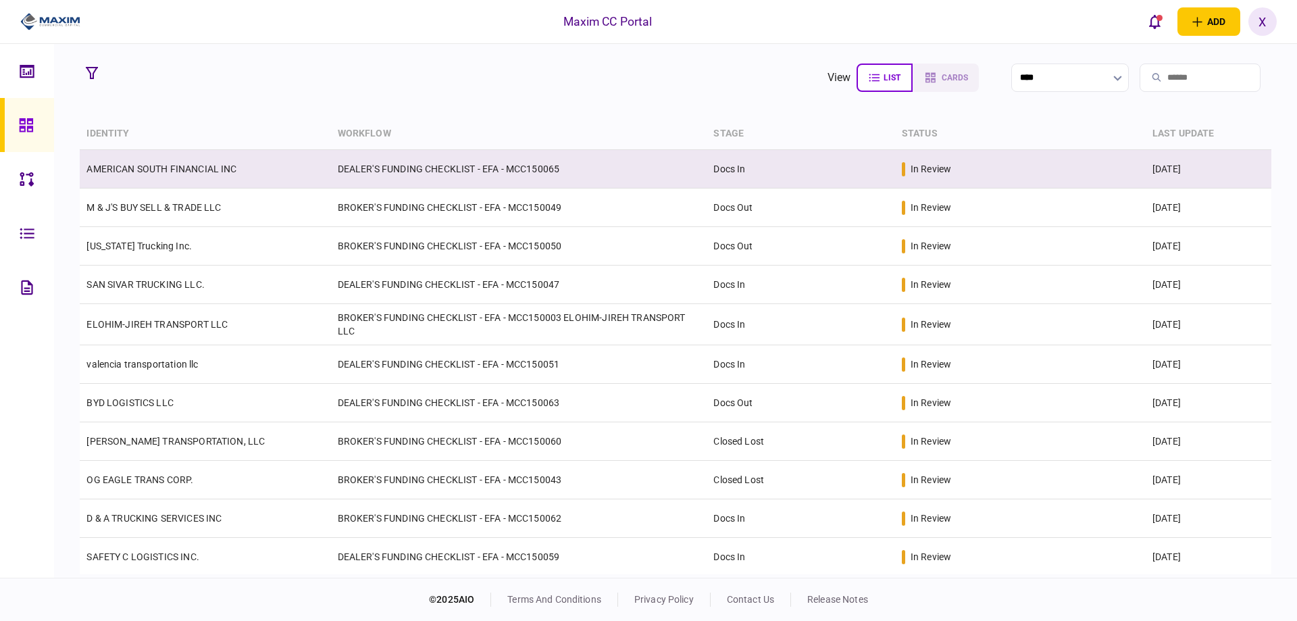
click at [161, 163] on link "AMERICAN SOUTH FINANCIAL INC" at bounding box center [161, 168] width 150 height 11
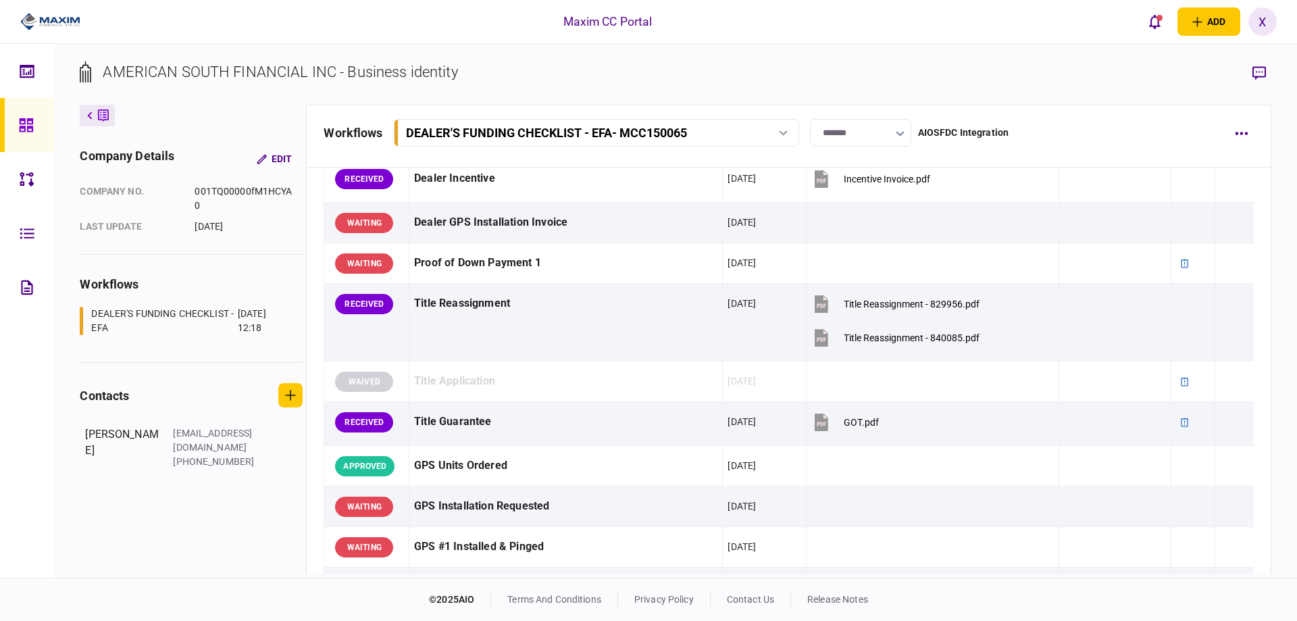
scroll to position [440, 0]
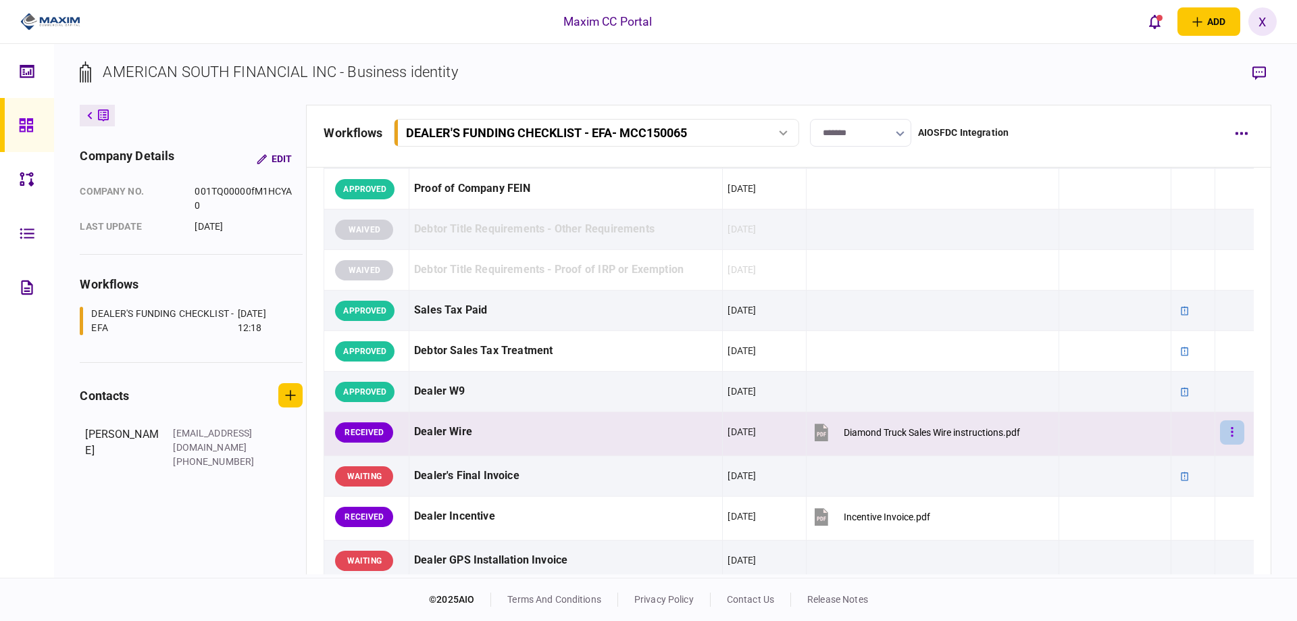
click at [1221, 432] on button "button" at bounding box center [1232, 432] width 24 height 24
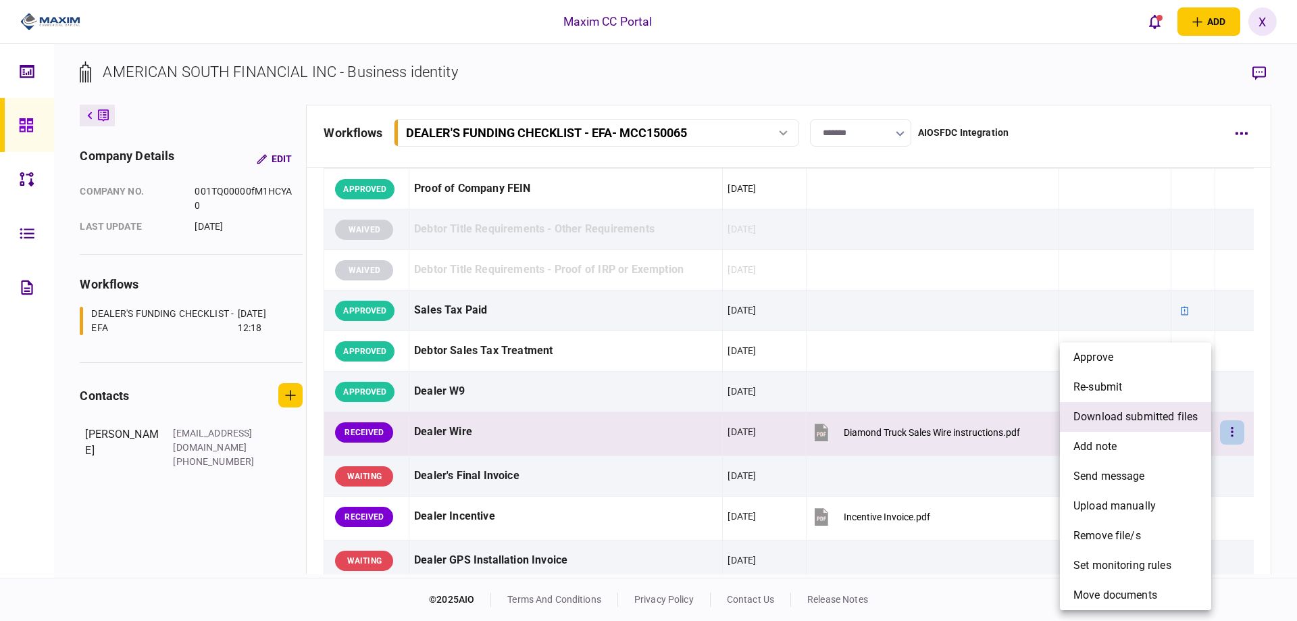
click at [1145, 422] on span "download submitted files" at bounding box center [1135, 417] width 124 height 16
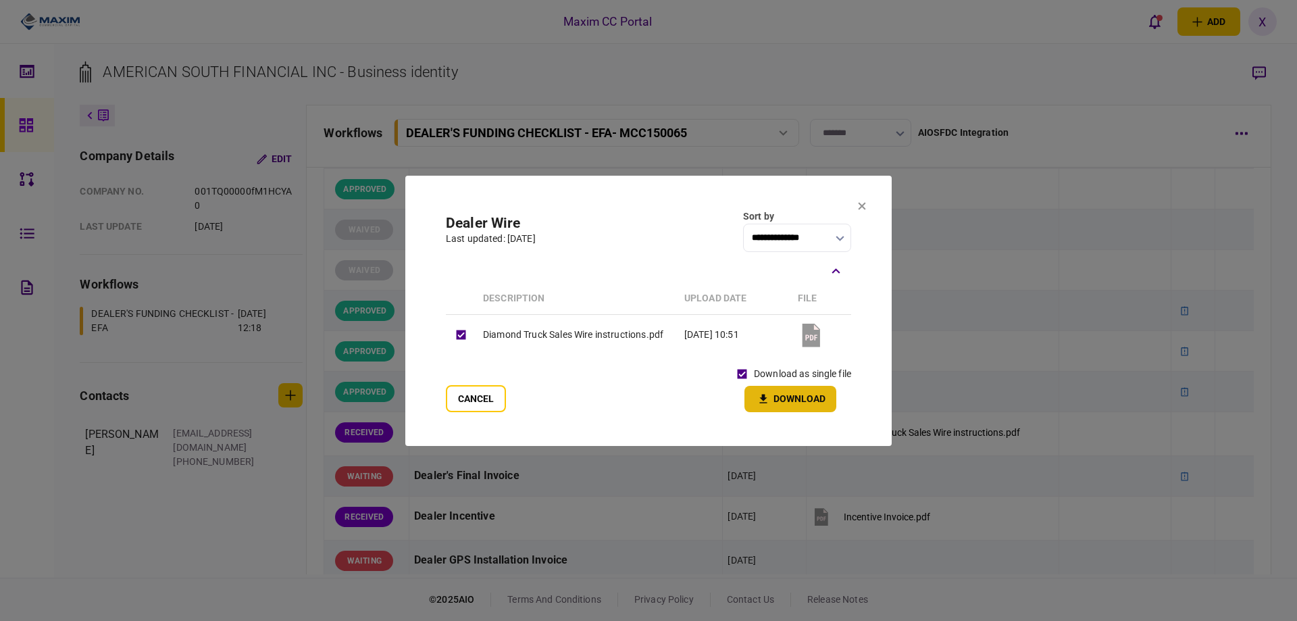
click at [780, 396] on button "Download" at bounding box center [790, 399] width 92 height 26
click at [867, 207] on section "**********" at bounding box center [648, 311] width 486 height 270
click at [859, 204] on icon at bounding box center [862, 206] width 8 height 8
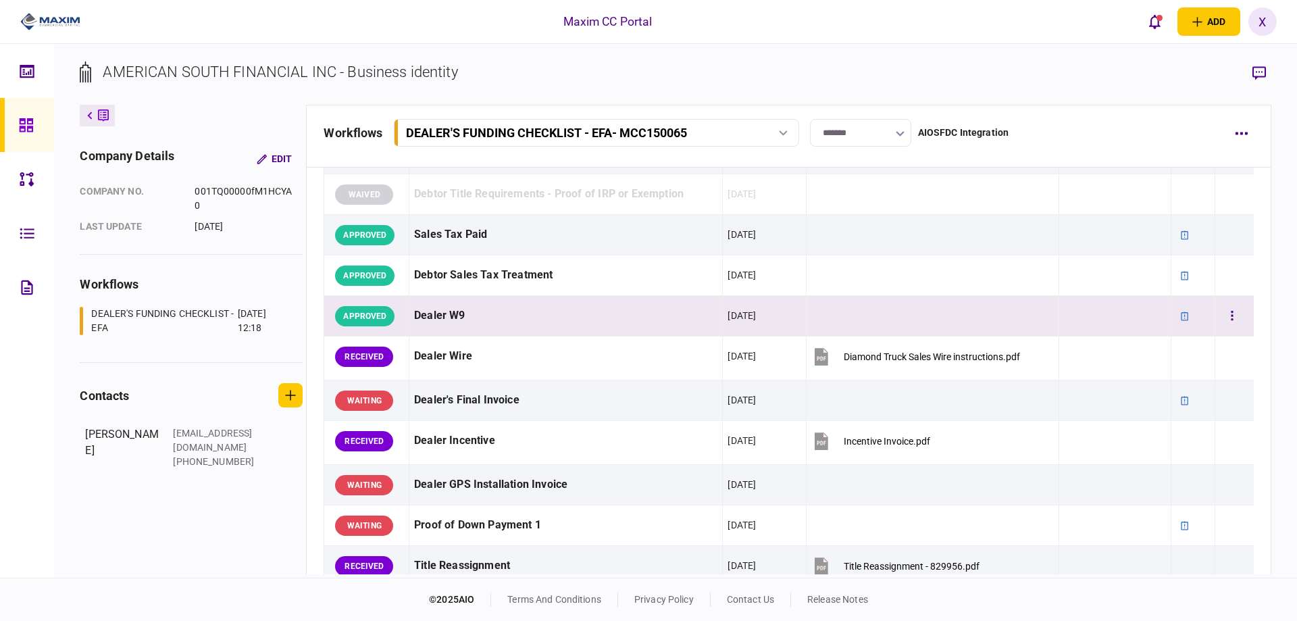
scroll to position [575, 0]
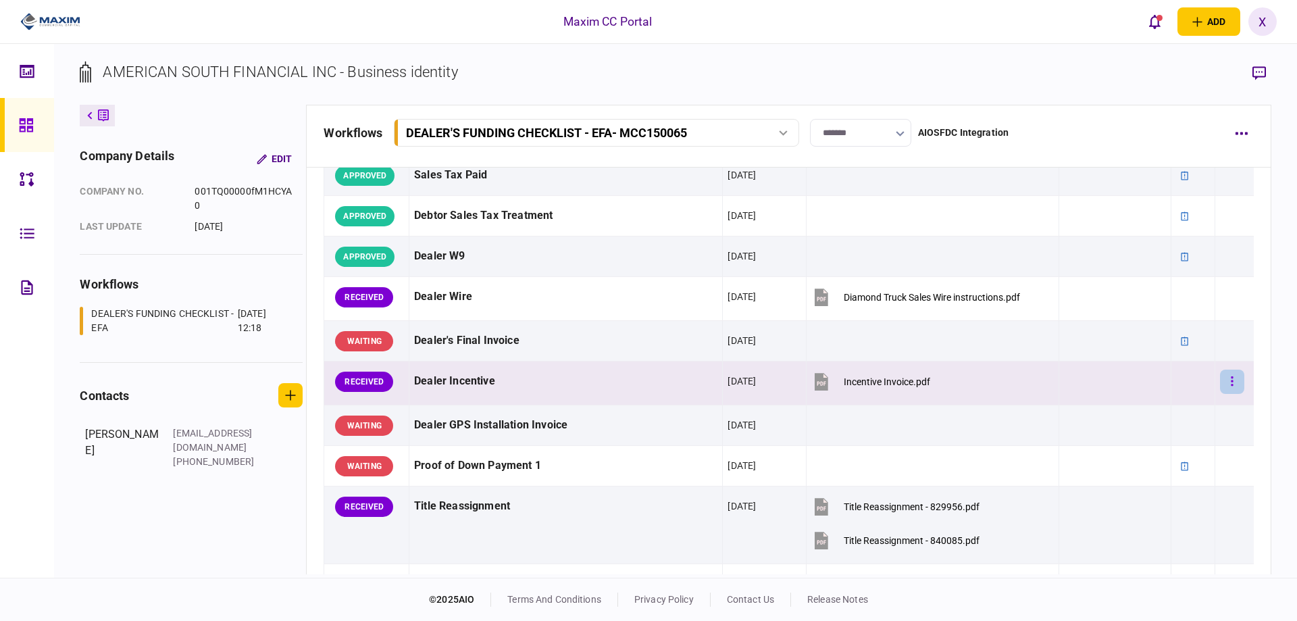
click at [1231, 386] on icon "button" at bounding box center [1232, 381] width 3 height 13
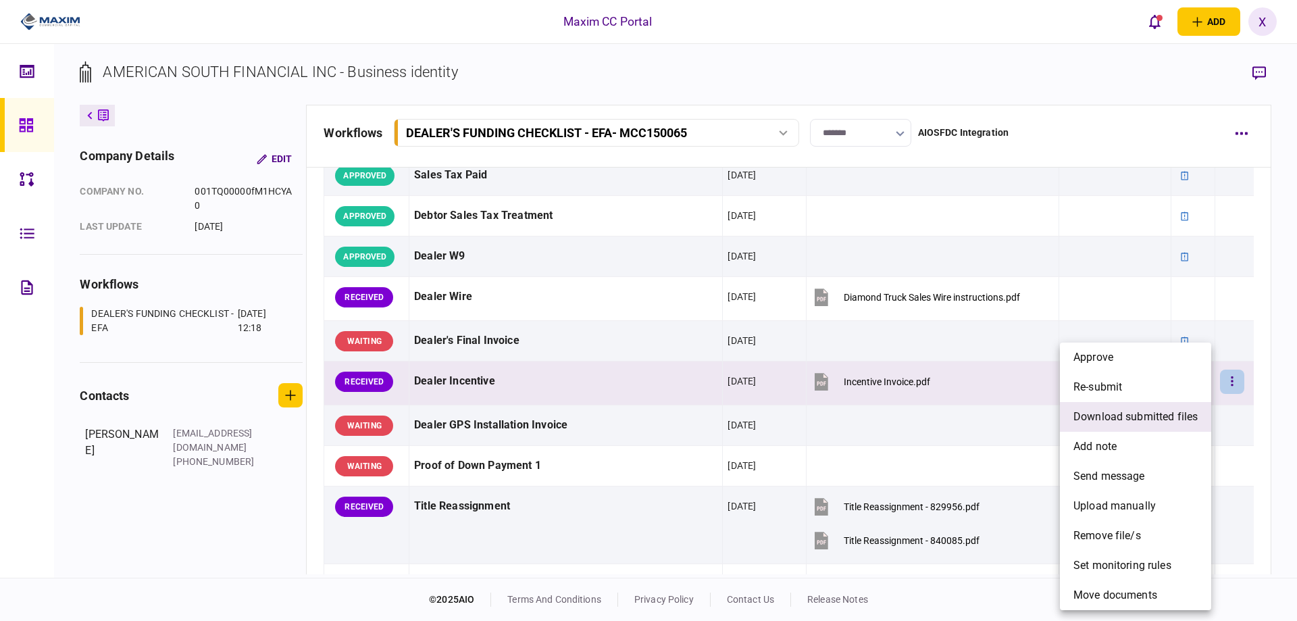
click at [1136, 423] on span "download submitted files" at bounding box center [1135, 417] width 124 height 16
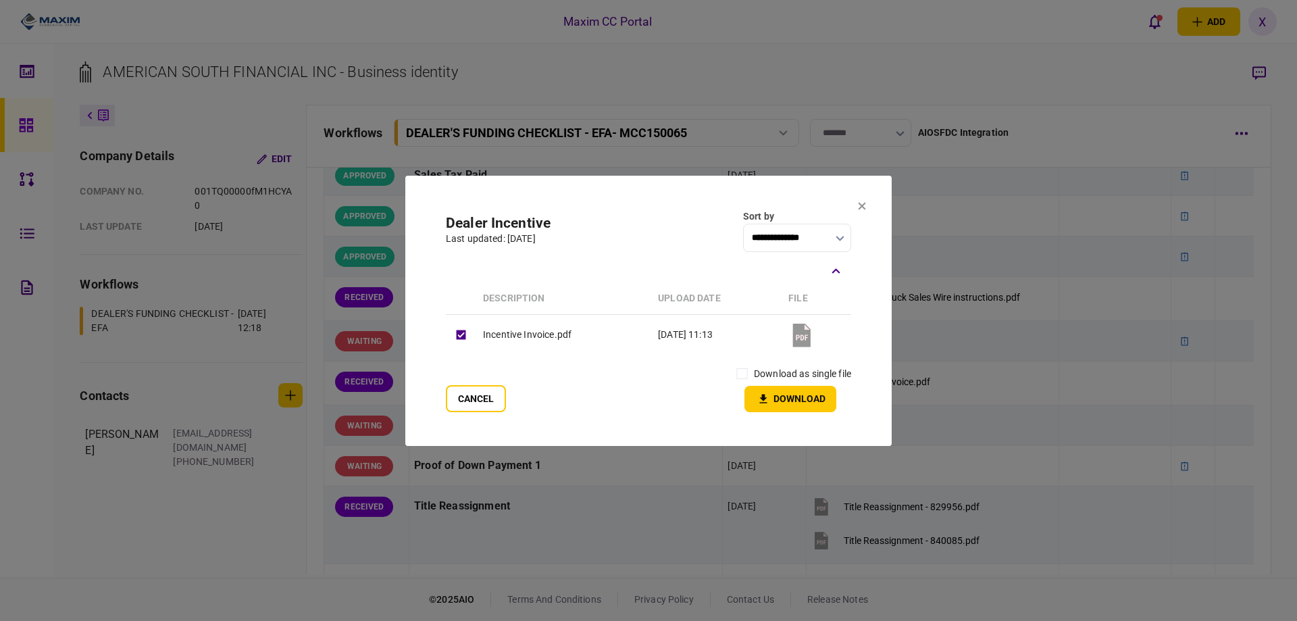
click at [767, 370] on label "download as single file" at bounding box center [802, 374] width 97 height 14
click at [768, 402] on icon "button" at bounding box center [763, 398] width 16 height 13
click at [861, 208] on icon at bounding box center [862, 206] width 8 height 8
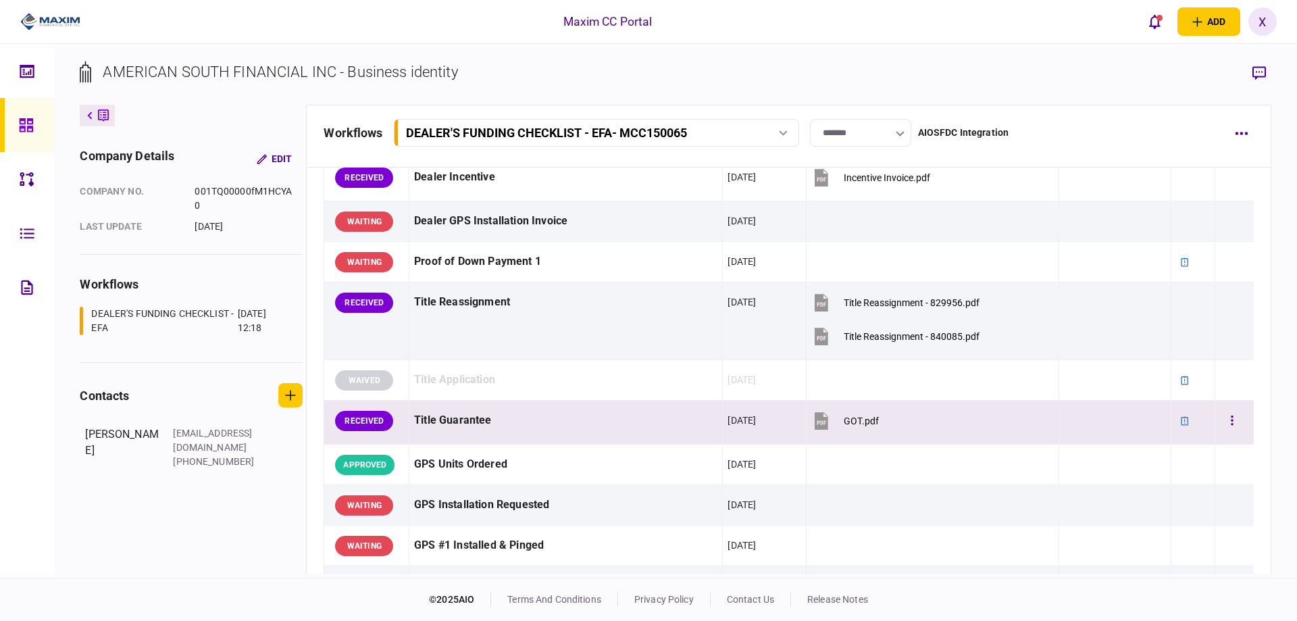
scroll to position [778, 0]
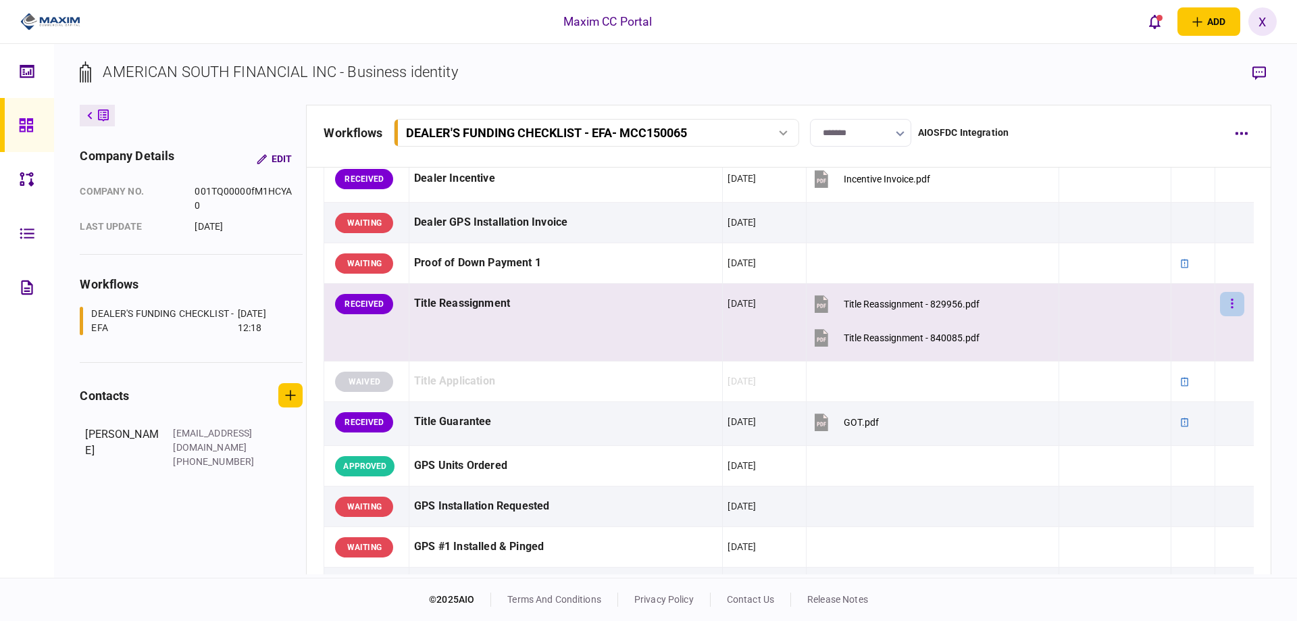
click at [1226, 305] on button "button" at bounding box center [1232, 304] width 24 height 24
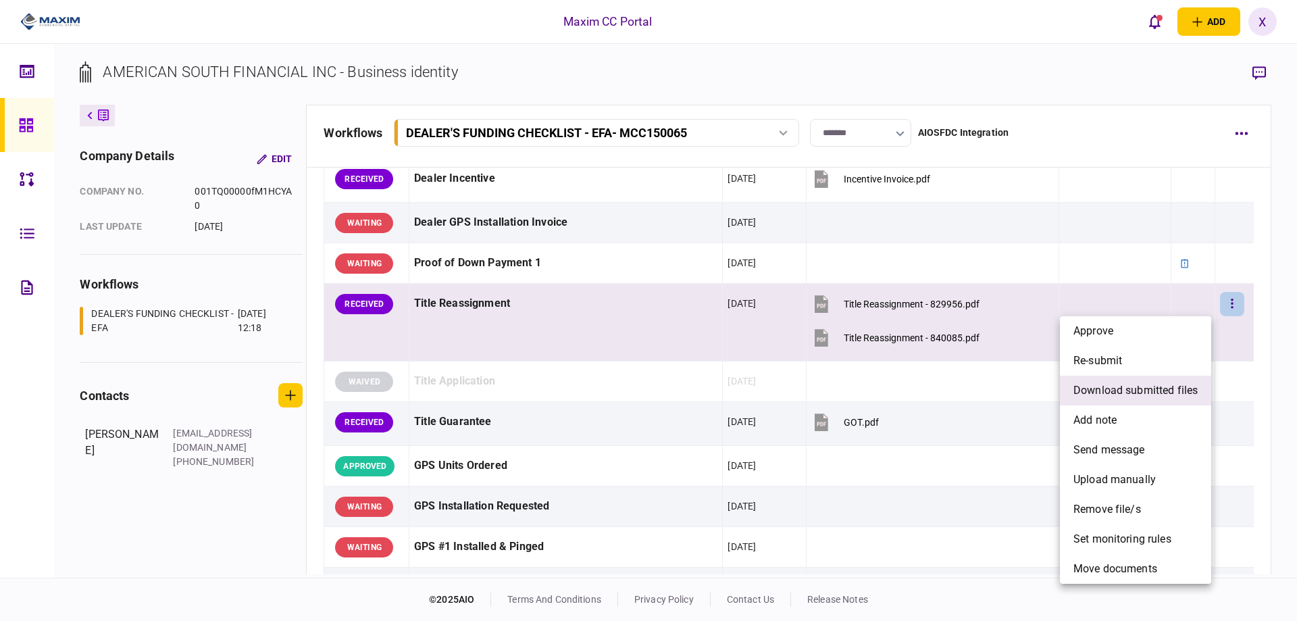
click at [1128, 386] on span "download submitted files" at bounding box center [1135, 390] width 124 height 16
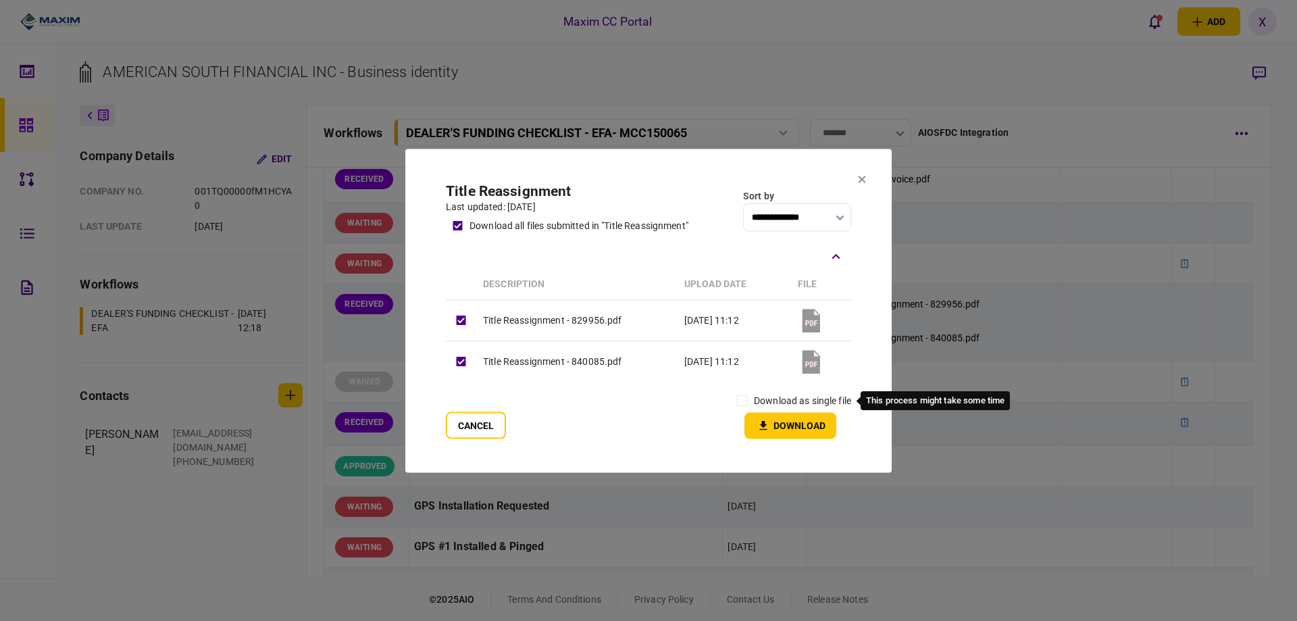
click at [757, 395] on label "download as single file" at bounding box center [802, 400] width 97 height 14
click at [751, 399] on div "download as single file" at bounding box center [790, 400] width 121 height 24
click at [763, 424] on icon "button" at bounding box center [763, 424] width 7 height 9
click at [858, 188] on section "**********" at bounding box center [648, 311] width 486 height 324
click at [861, 184] on button at bounding box center [862, 179] width 8 height 11
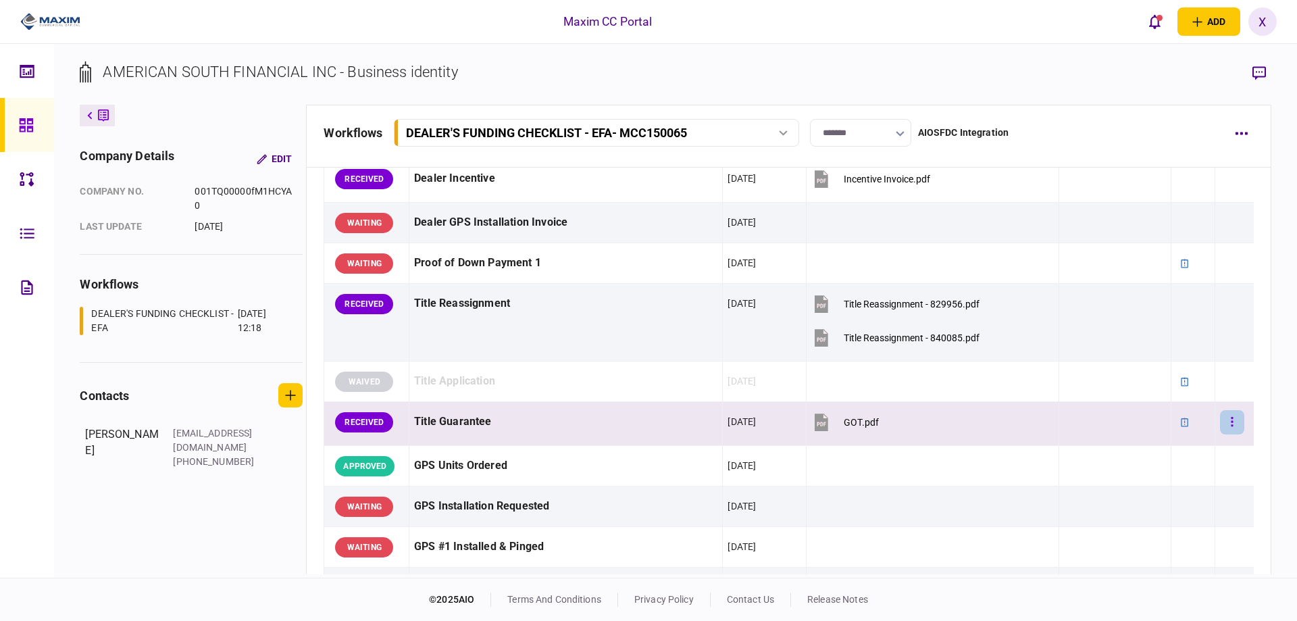
click at [1220, 417] on button "button" at bounding box center [1232, 422] width 24 height 24
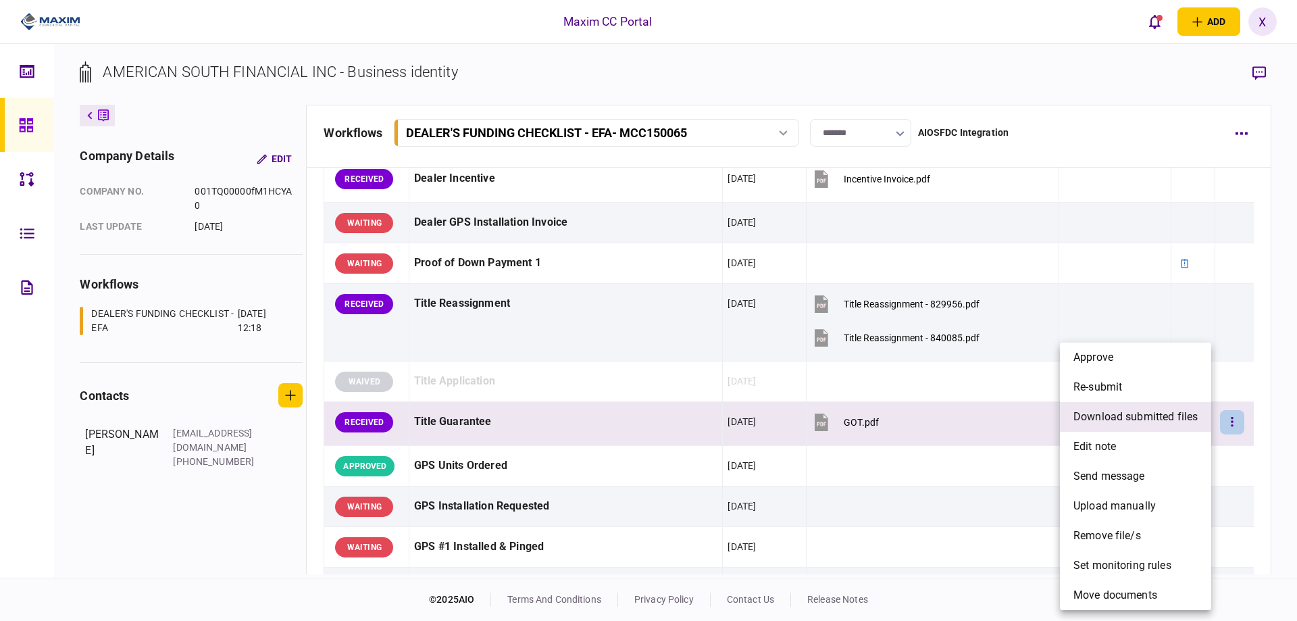
click at [1125, 415] on span "download submitted files" at bounding box center [1135, 417] width 124 height 16
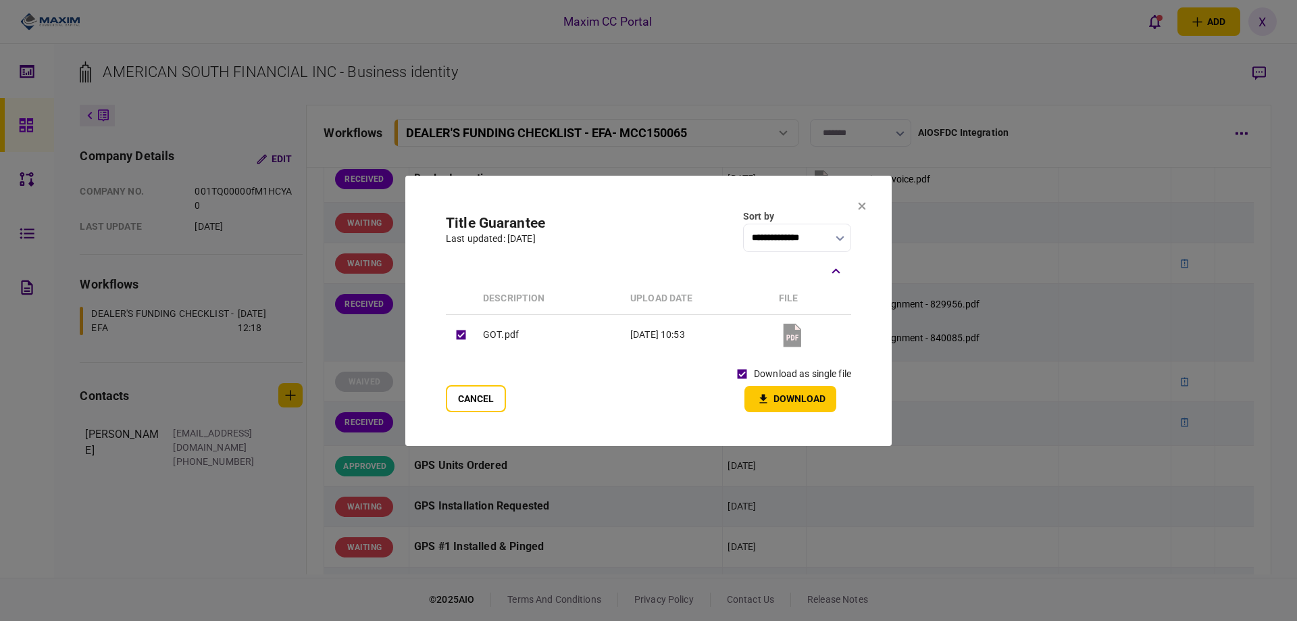
click at [767, 384] on div "download as single file" at bounding box center [790, 374] width 121 height 24
click at [775, 397] on button "Download" at bounding box center [790, 399] width 92 height 26
click at [865, 213] on section "**********" at bounding box center [648, 311] width 486 height 270
click at [865, 208] on icon at bounding box center [862, 205] width 7 height 7
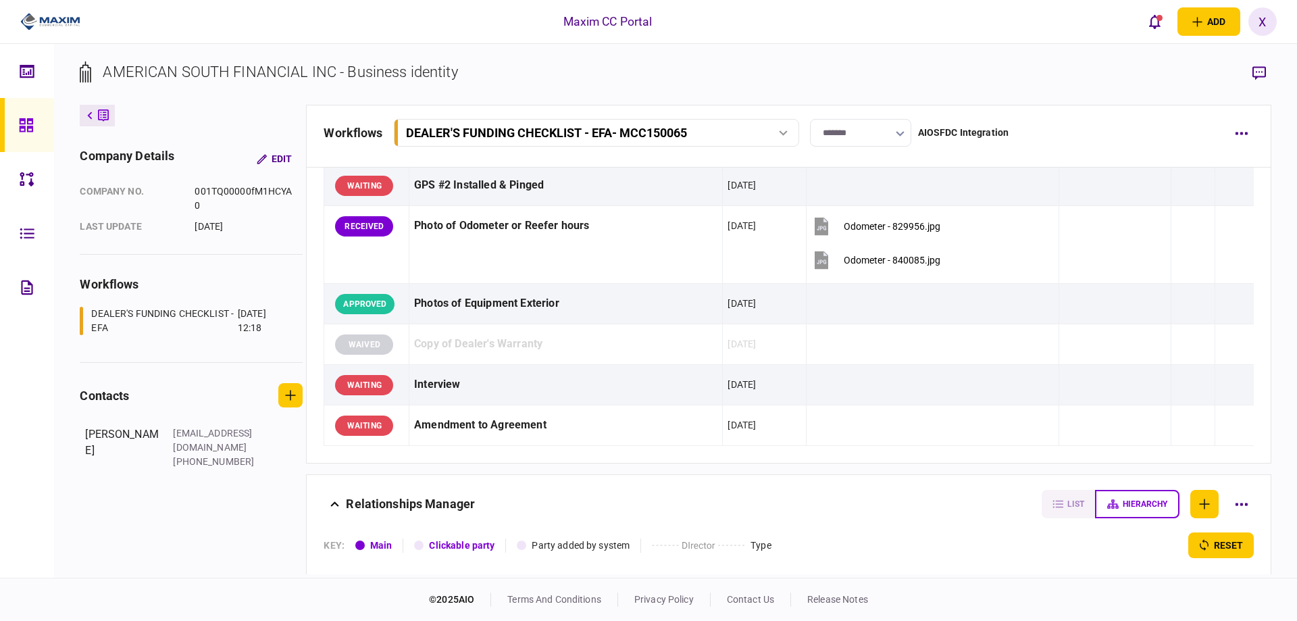
scroll to position [1183, 0]
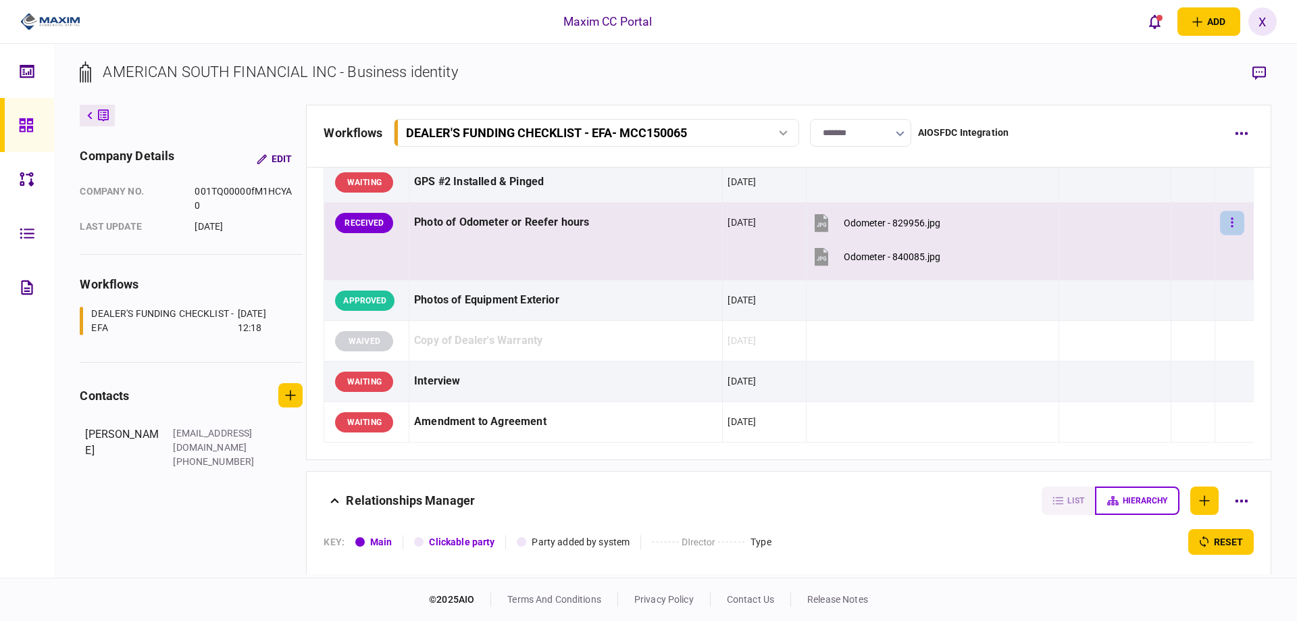
click at [1227, 217] on button "button" at bounding box center [1232, 223] width 24 height 24
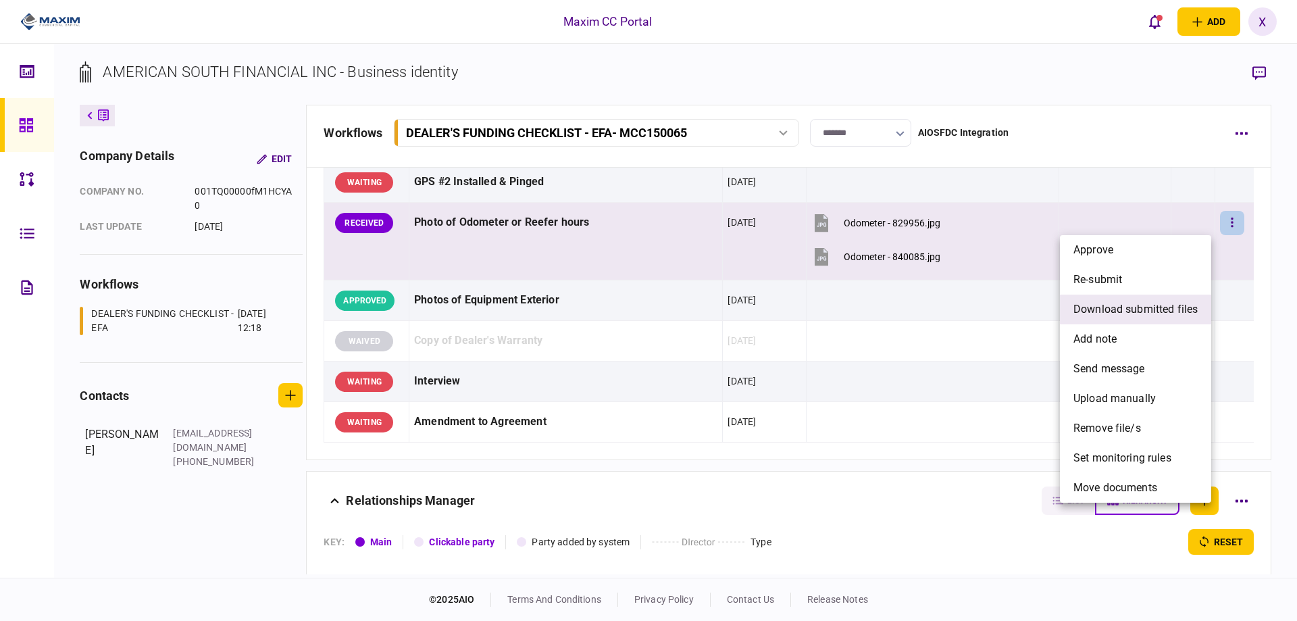
click at [1154, 311] on span "download submitted files" at bounding box center [1135, 309] width 124 height 16
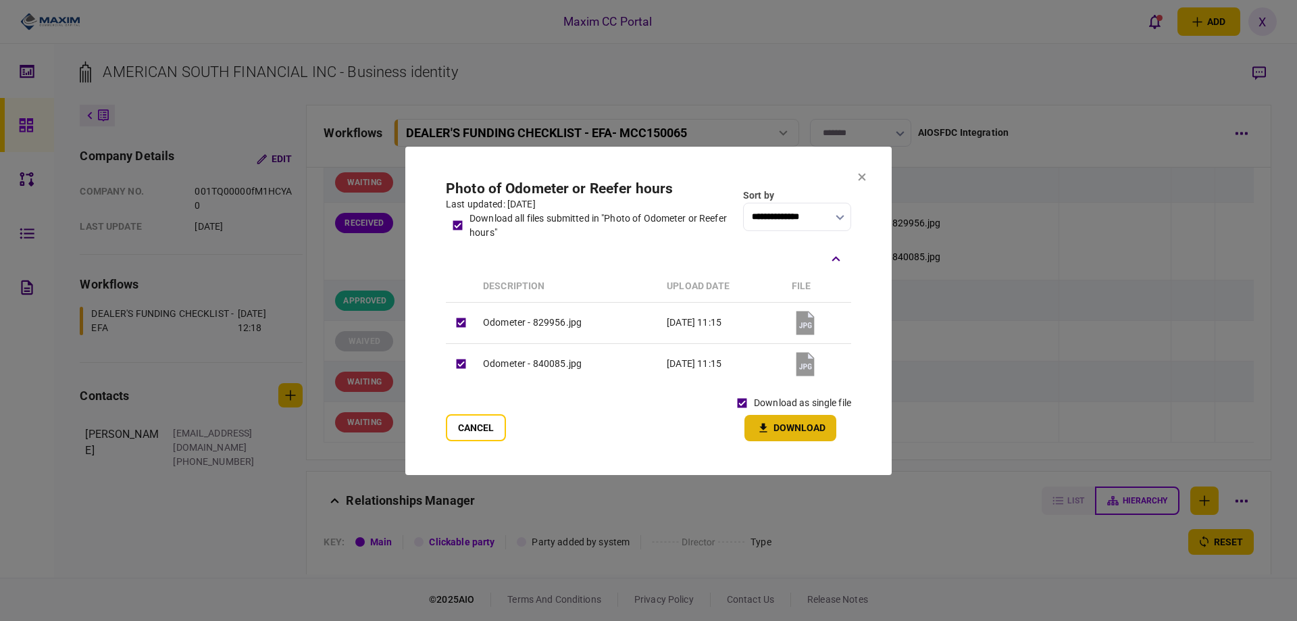
click at [777, 421] on button "Download" at bounding box center [790, 428] width 92 height 26
click at [859, 175] on icon at bounding box center [862, 177] width 8 height 8
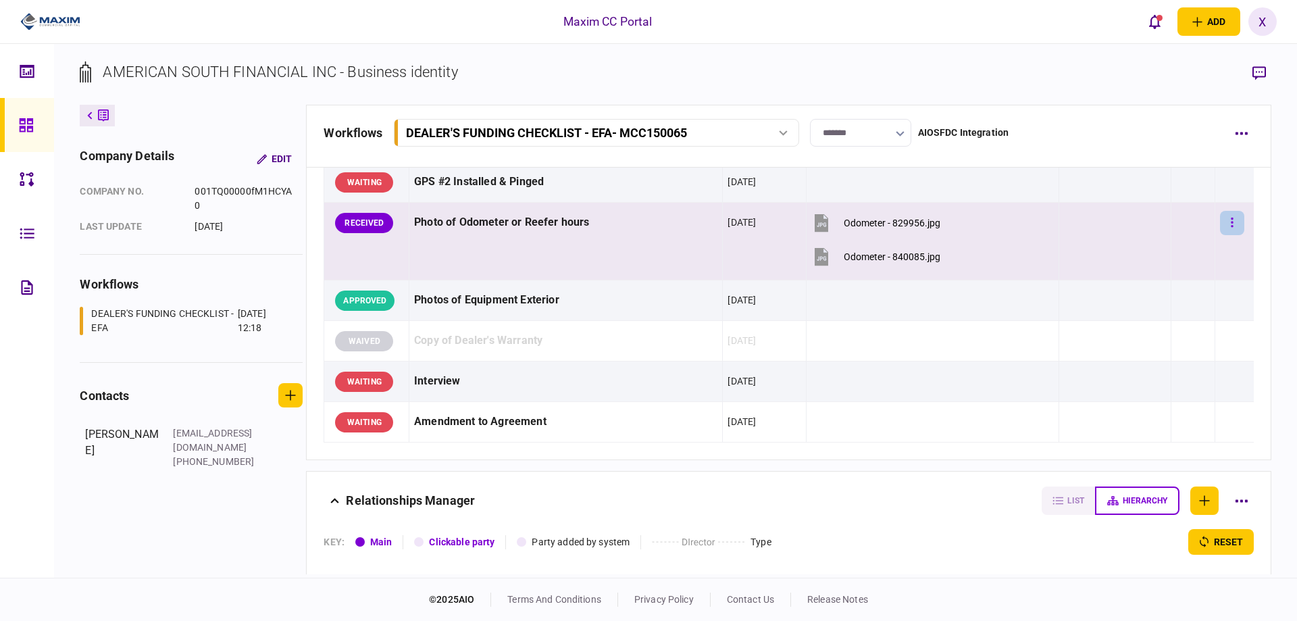
click at [1231, 228] on icon "button" at bounding box center [1232, 222] width 3 height 13
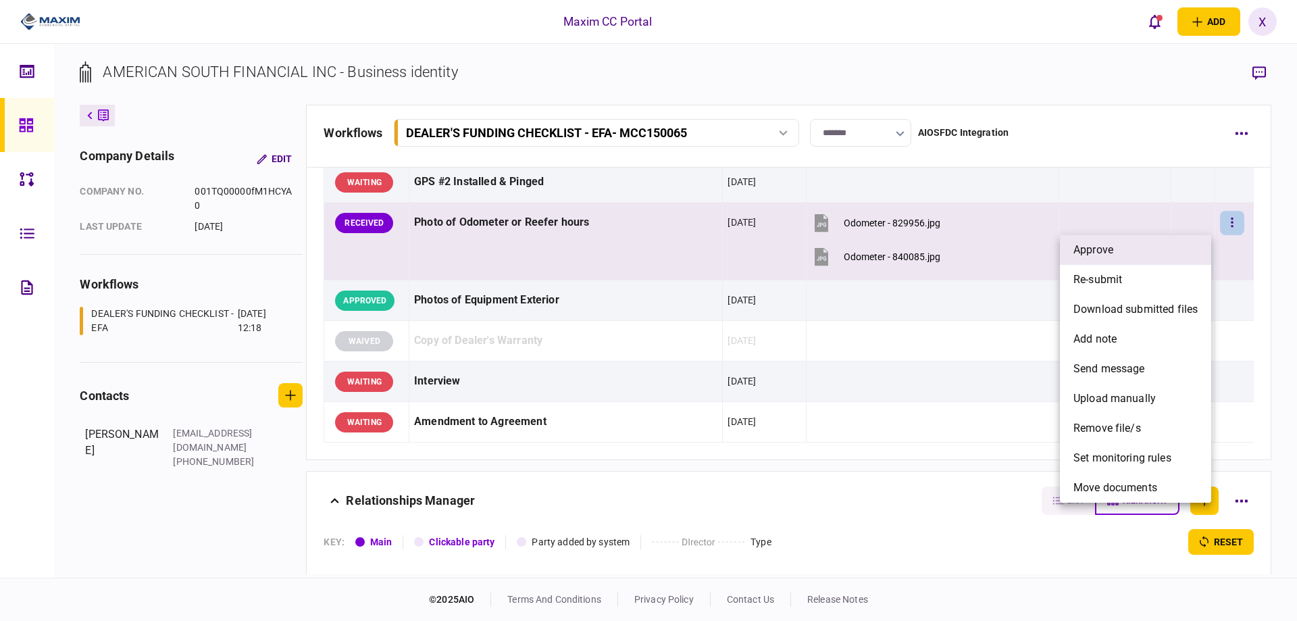
click at [1139, 253] on li "approve" at bounding box center [1135, 250] width 151 height 30
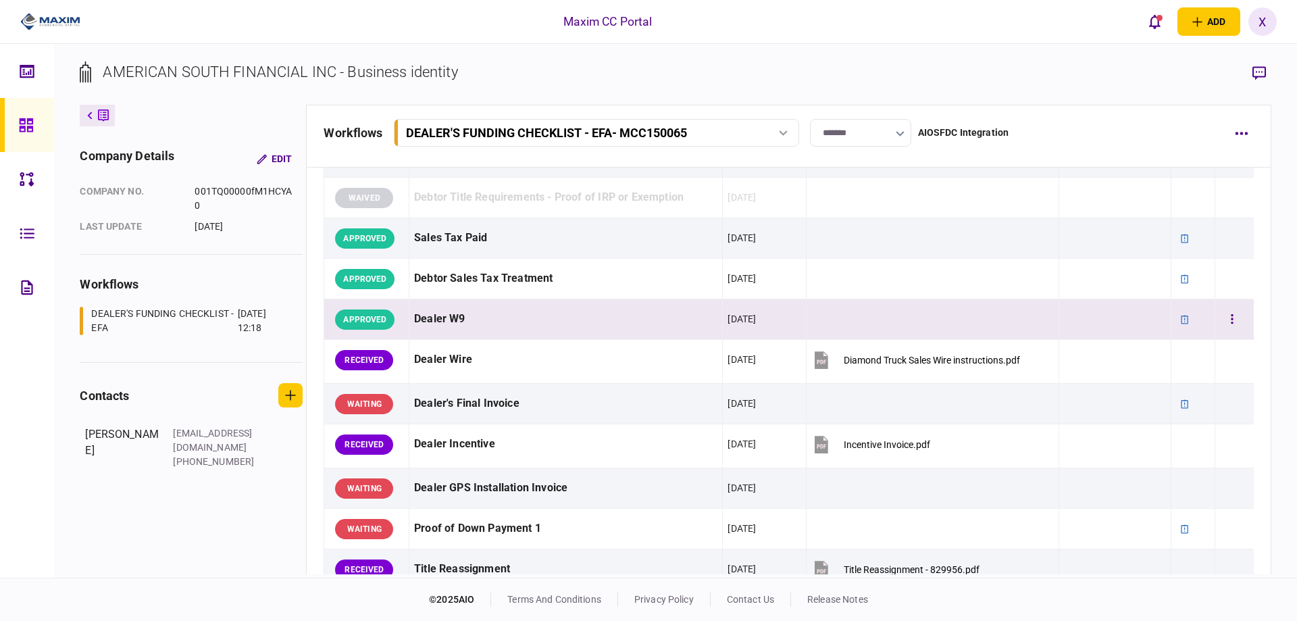
scroll to position [575, 0]
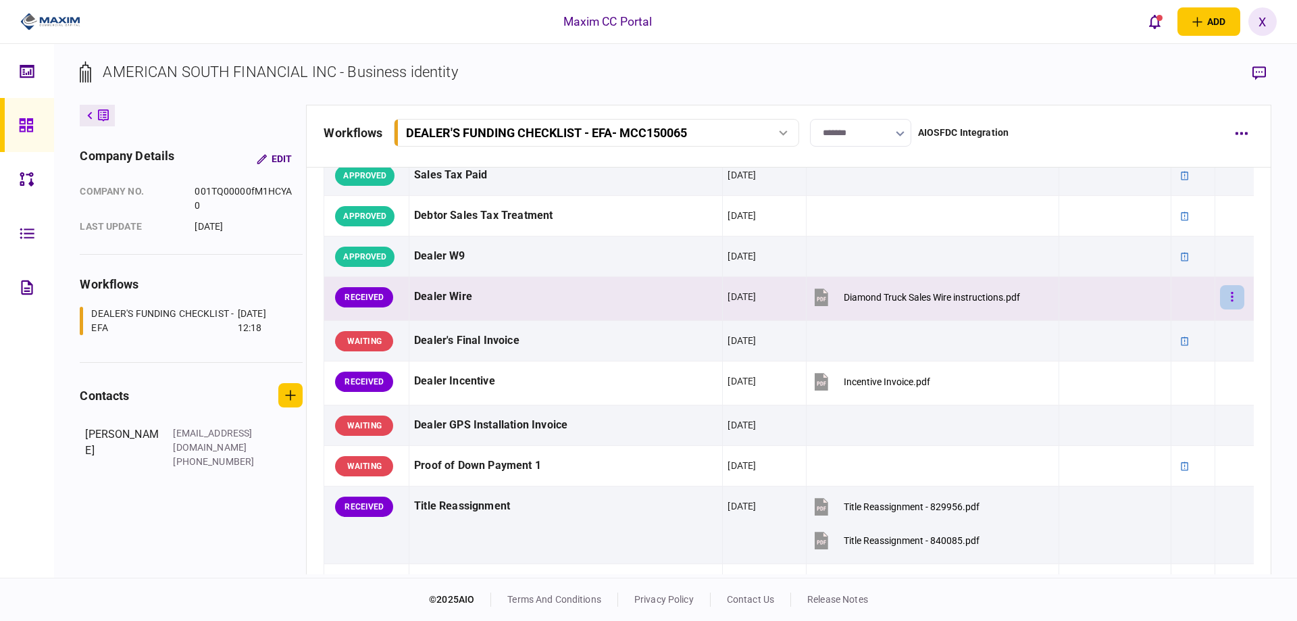
click at [1233, 303] on button "button" at bounding box center [1232, 297] width 24 height 24
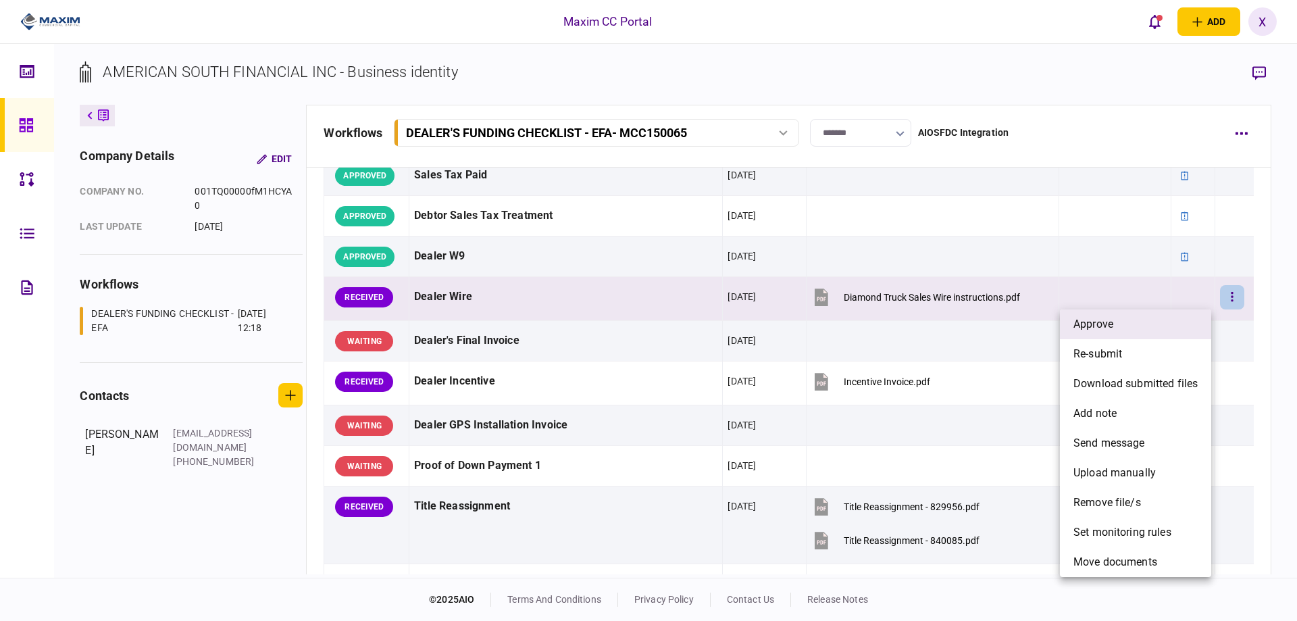
click at [1148, 321] on li "approve" at bounding box center [1135, 324] width 151 height 30
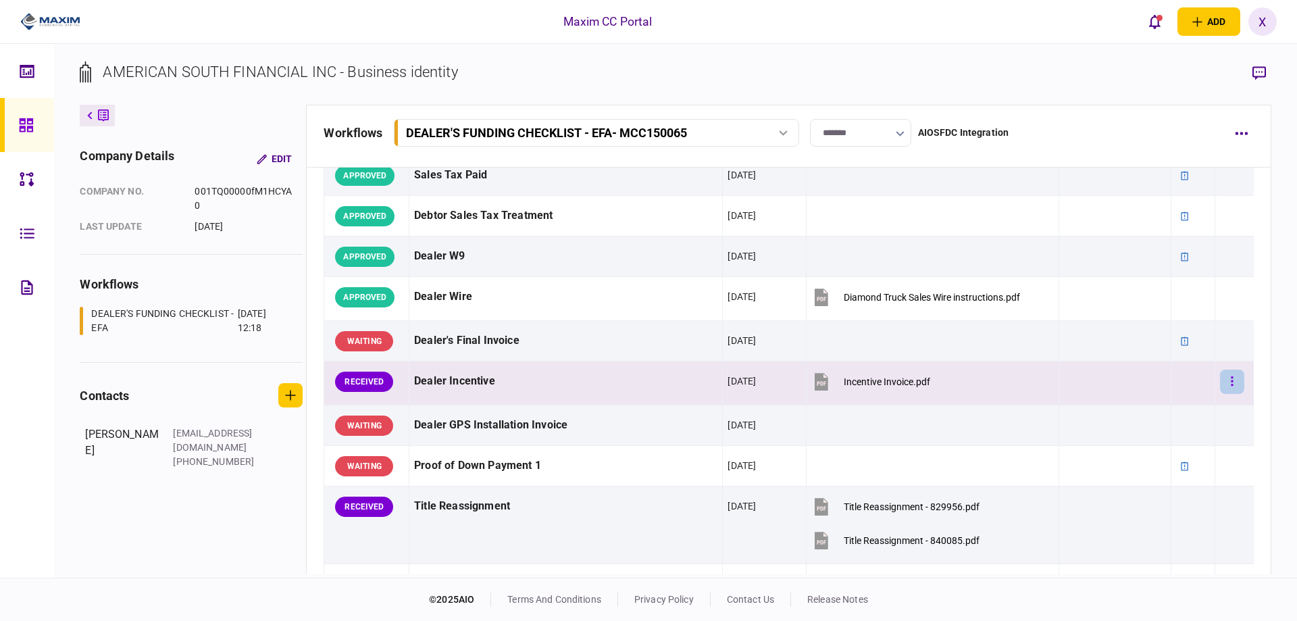
click at [1231, 379] on icon "button" at bounding box center [1232, 381] width 3 height 13
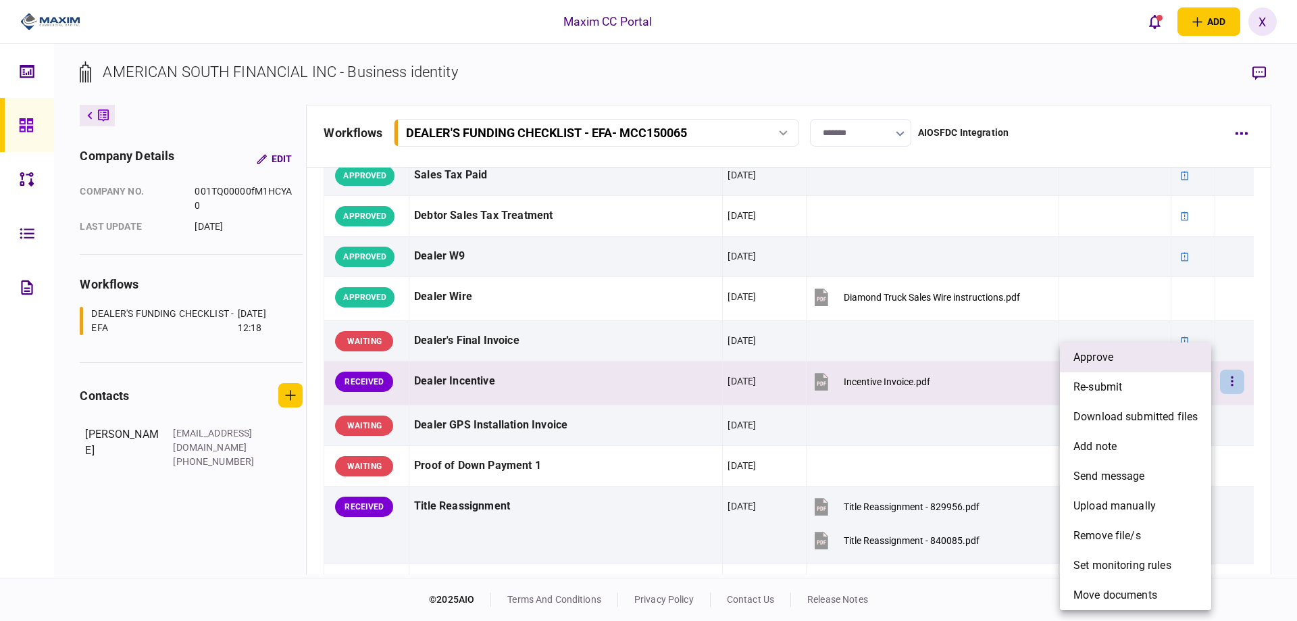
click at [1102, 358] on span "approve" at bounding box center [1093, 357] width 40 height 16
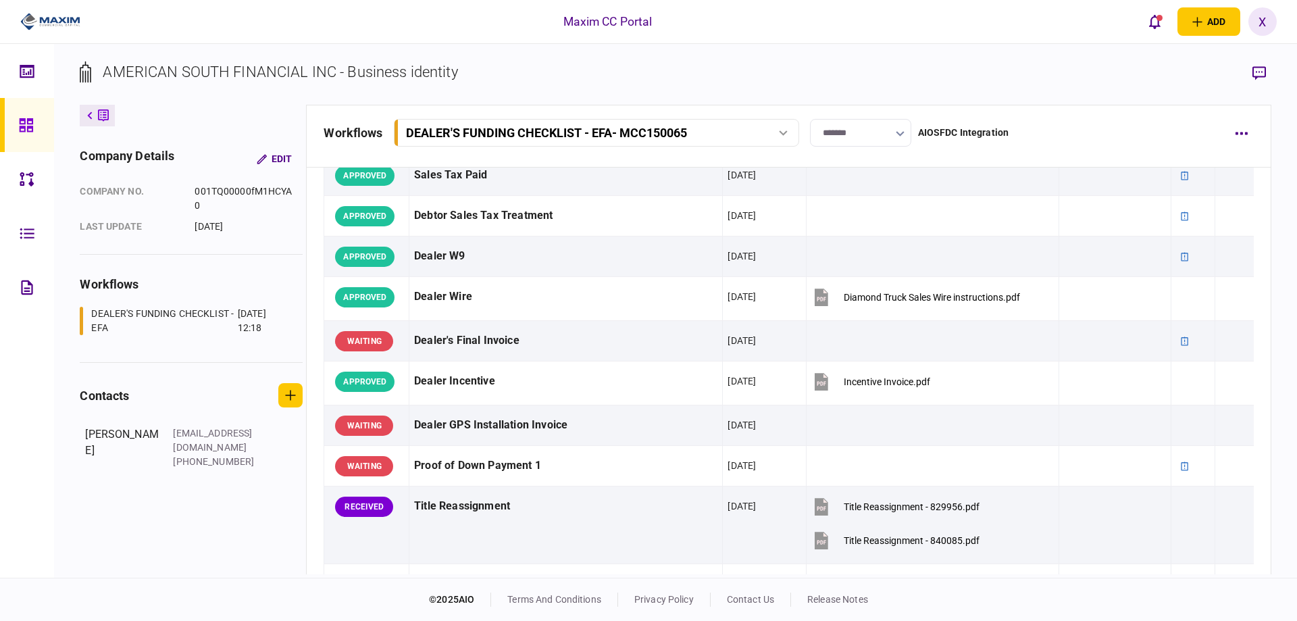
scroll to position [778, 0]
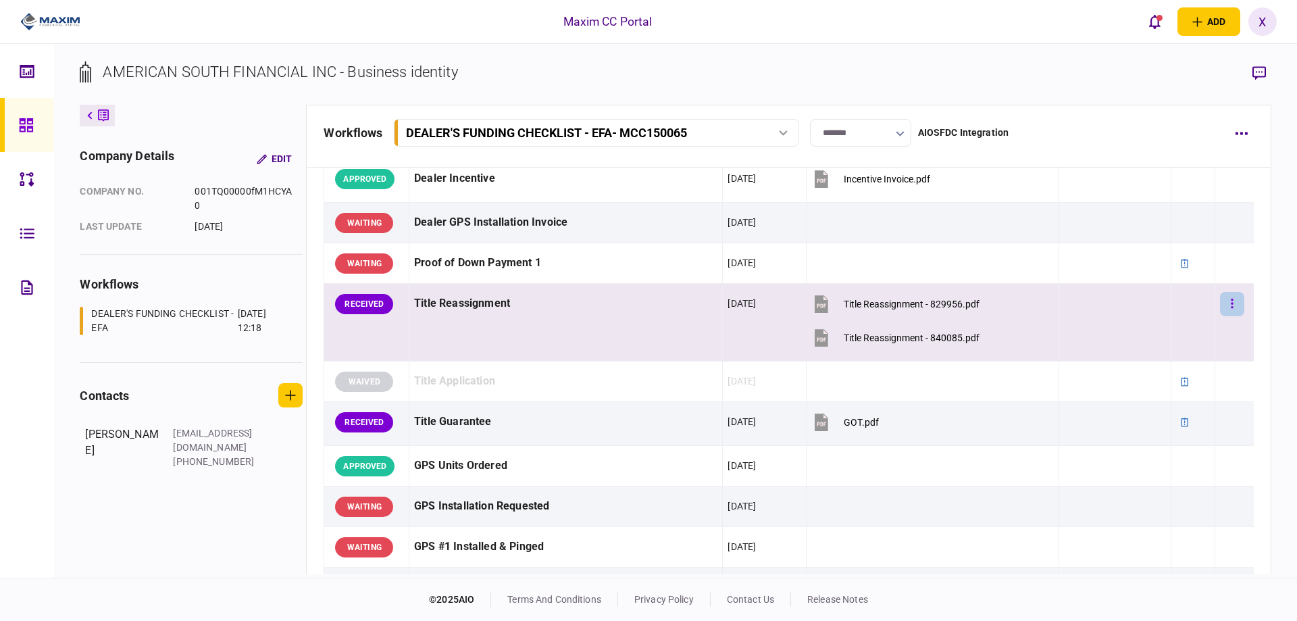
click at [1221, 305] on button "button" at bounding box center [1232, 304] width 24 height 24
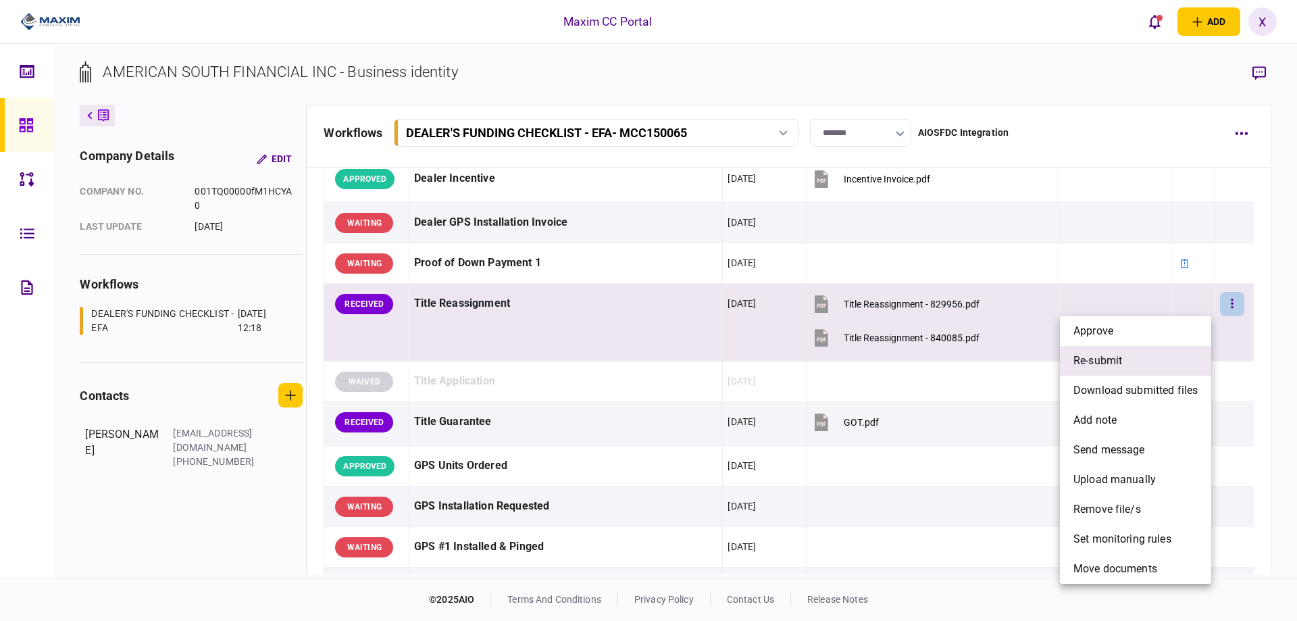
click at [1085, 355] on span "re-submit" at bounding box center [1097, 361] width 49 height 16
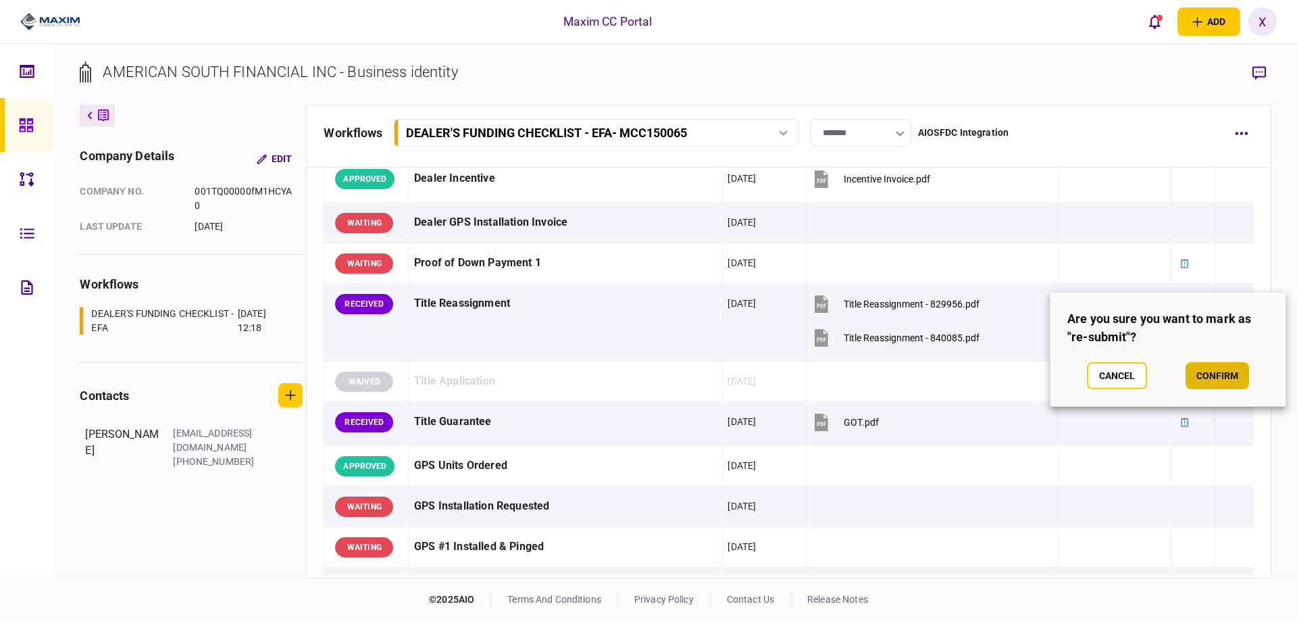
click at [1211, 382] on button "confirm" at bounding box center [1217, 375] width 63 height 27
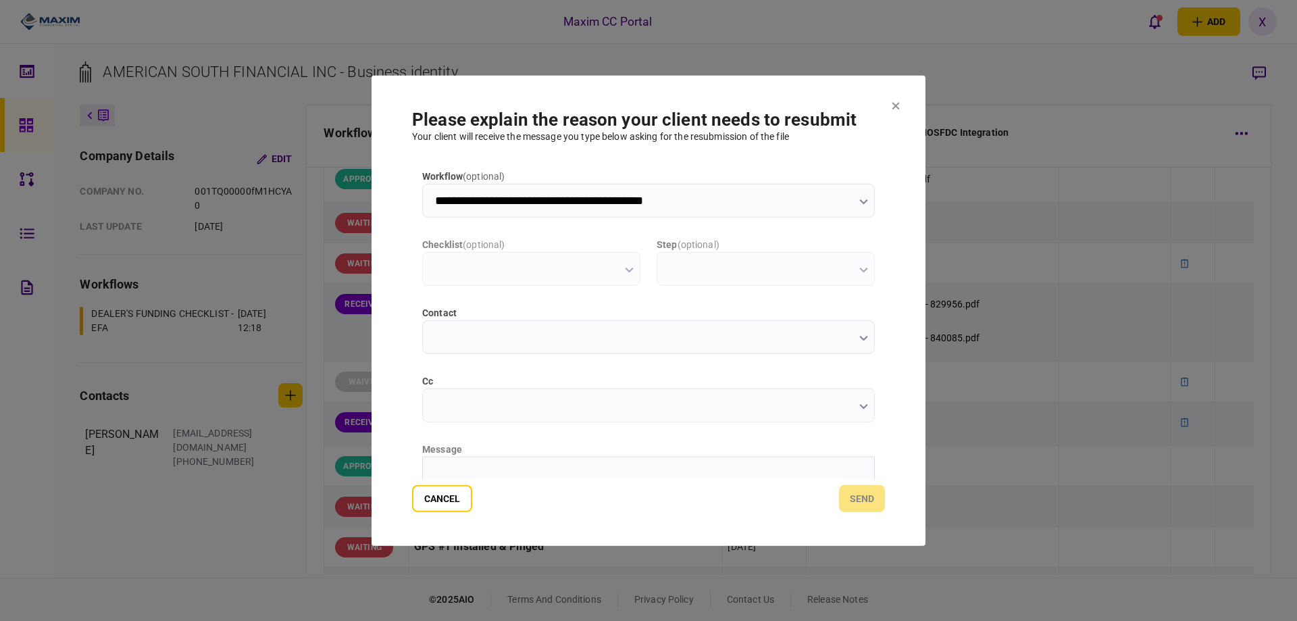
type input "**********"
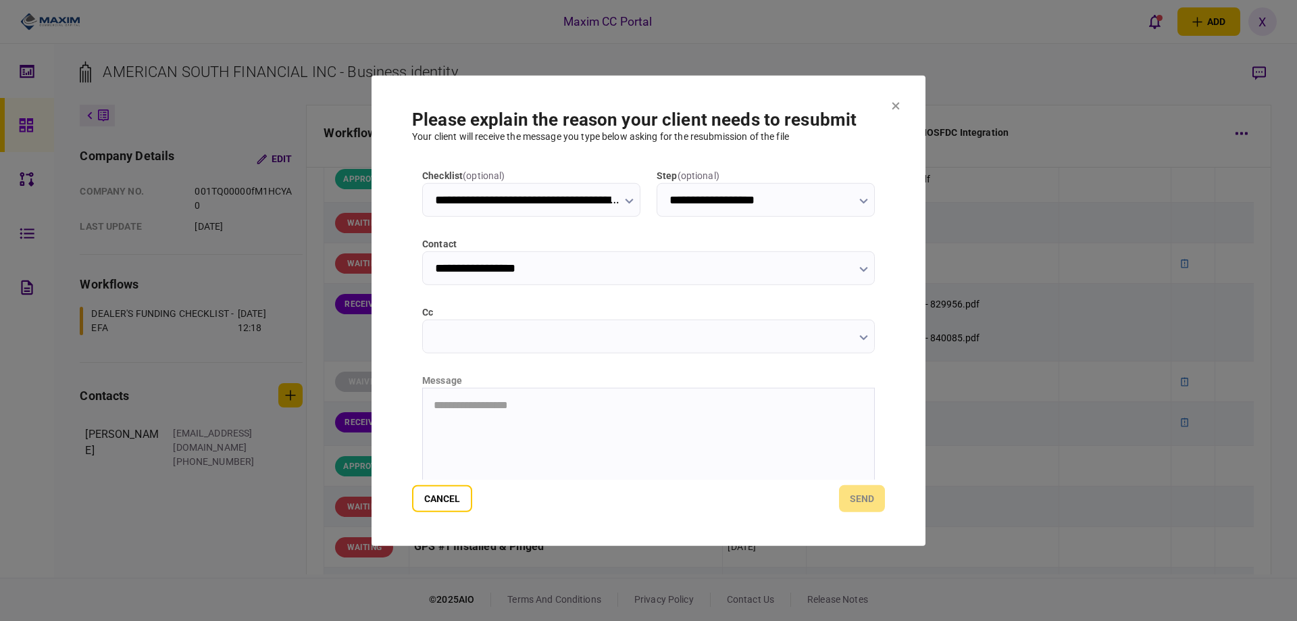
scroll to position [135, 0]
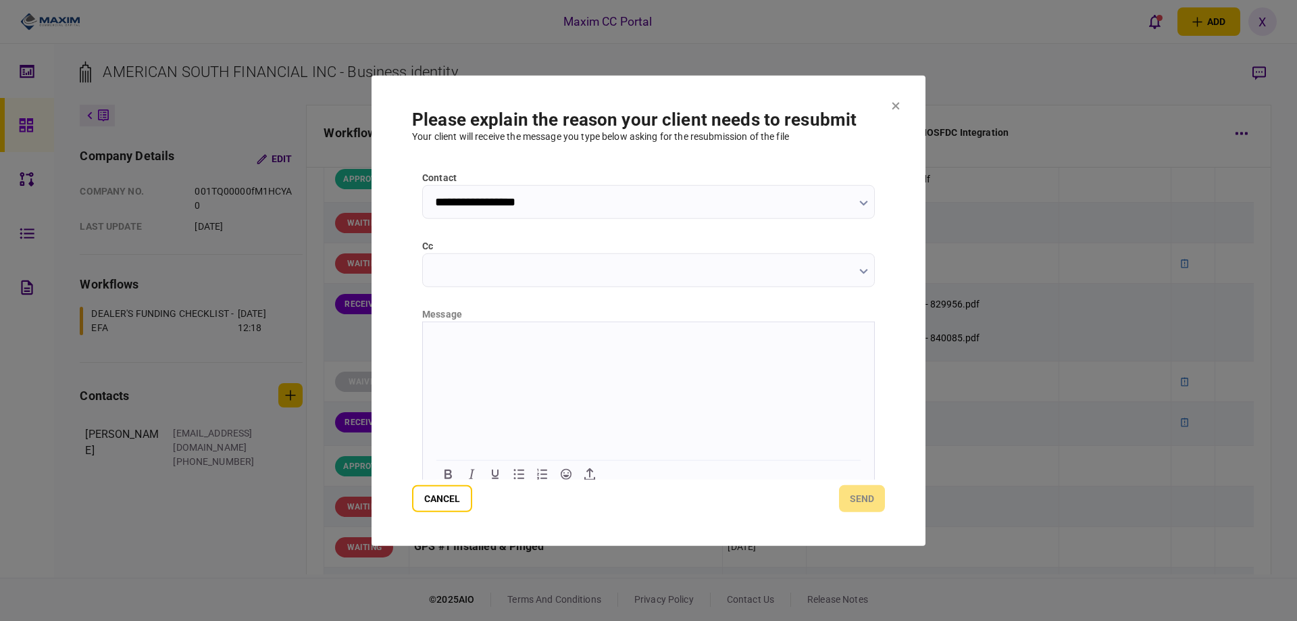
click at [474, 355] on html at bounding box center [648, 338] width 451 height 33
click at [516, 341] on p "**********" at bounding box center [647, 338] width 427 height 12
click at [840, 497] on button "send" at bounding box center [862, 498] width 46 height 27
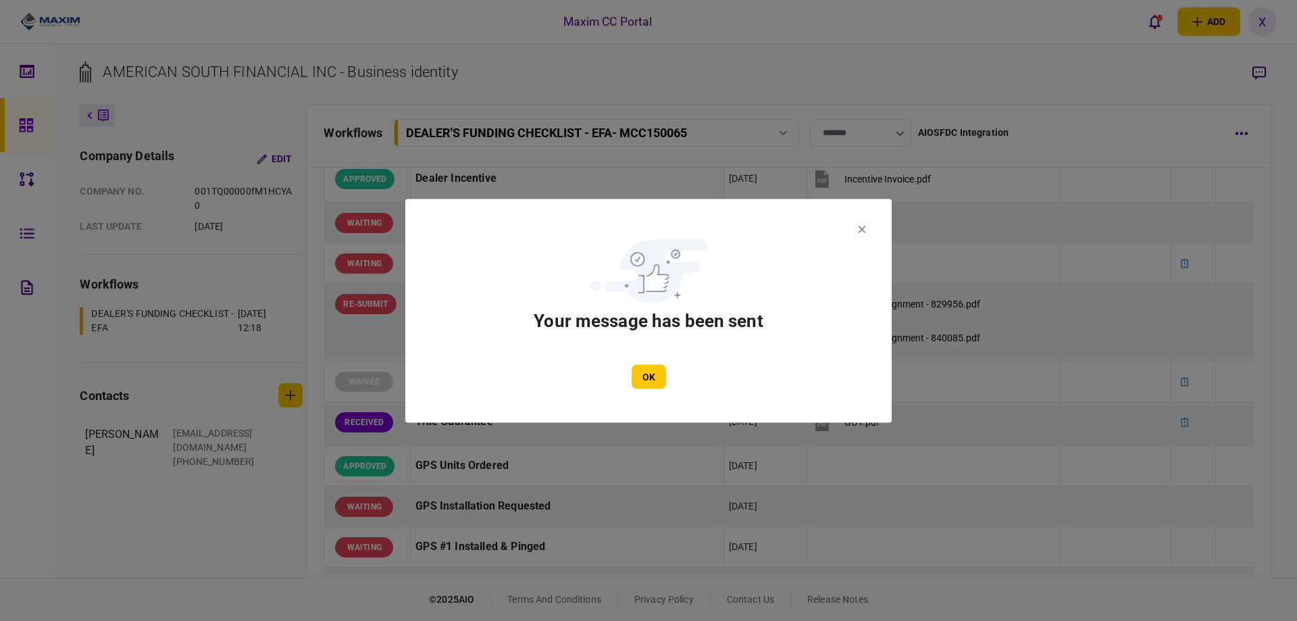
click at [671, 384] on div "OK" at bounding box center [648, 376] width 405 height 24
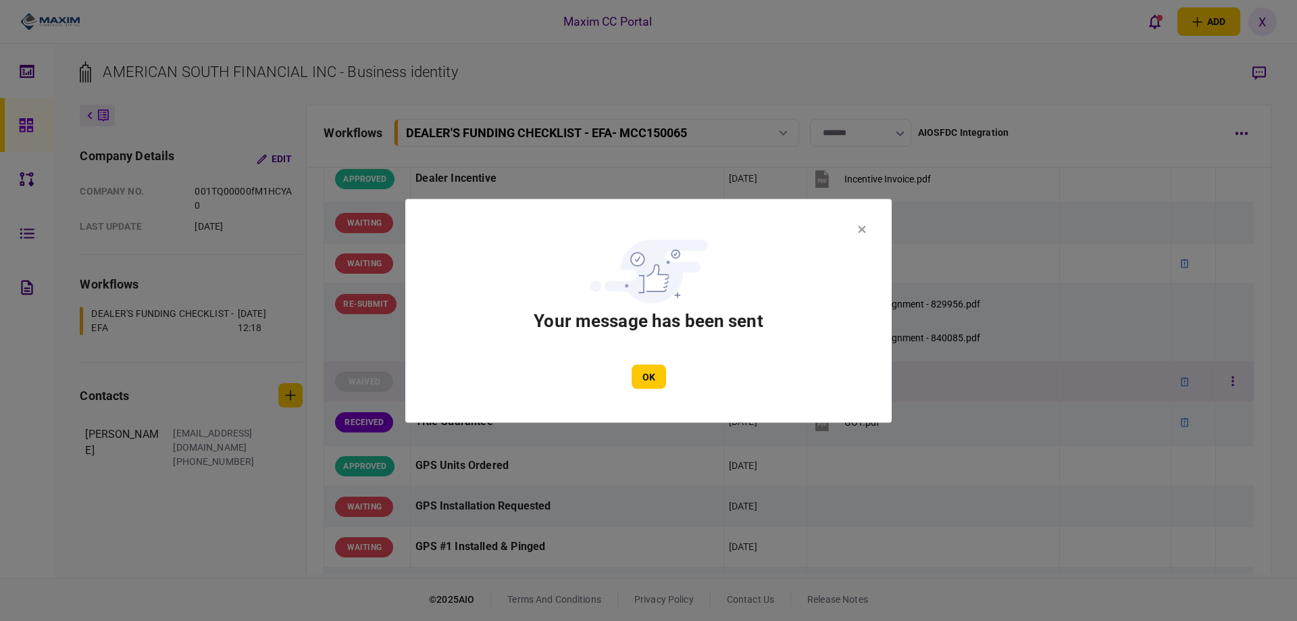
click at [644, 380] on button "OK" at bounding box center [649, 376] width 34 height 24
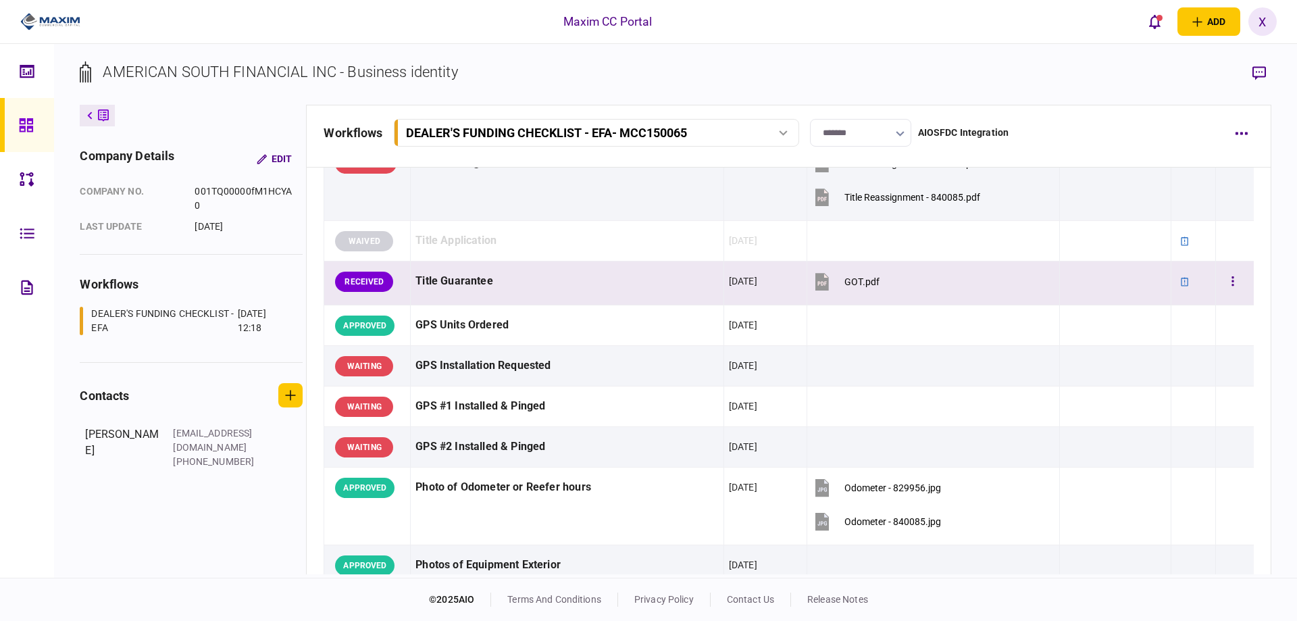
scroll to position [845, 0]
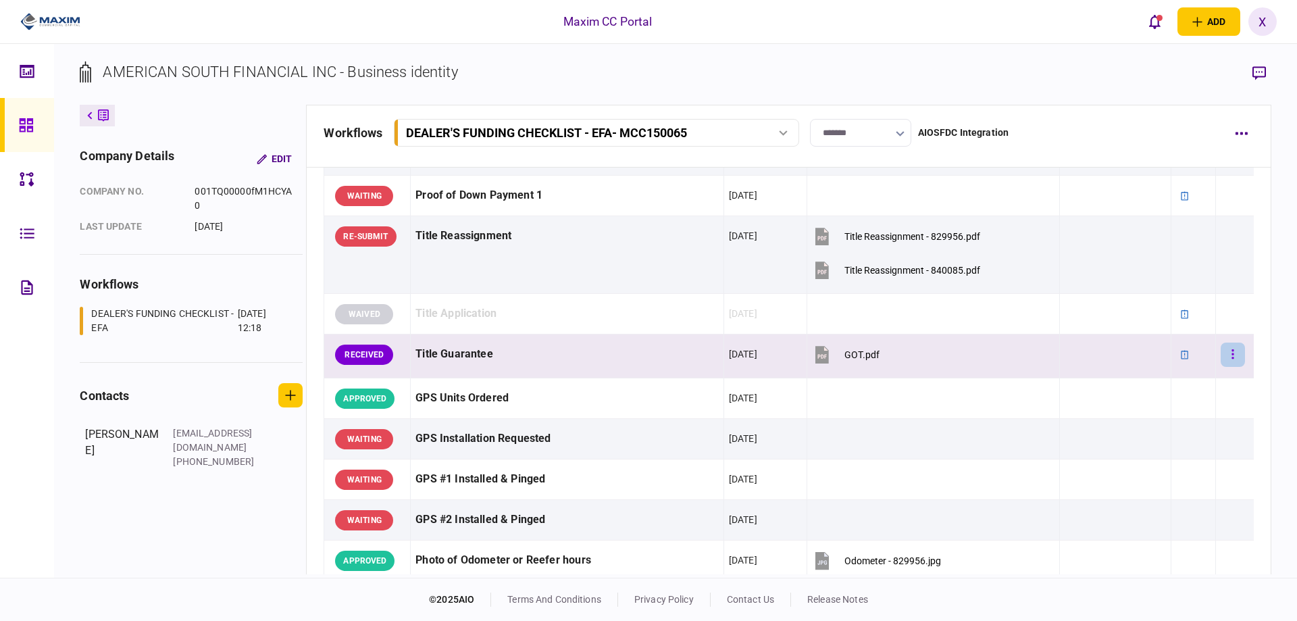
click at [1221, 359] on button "button" at bounding box center [1233, 354] width 24 height 24
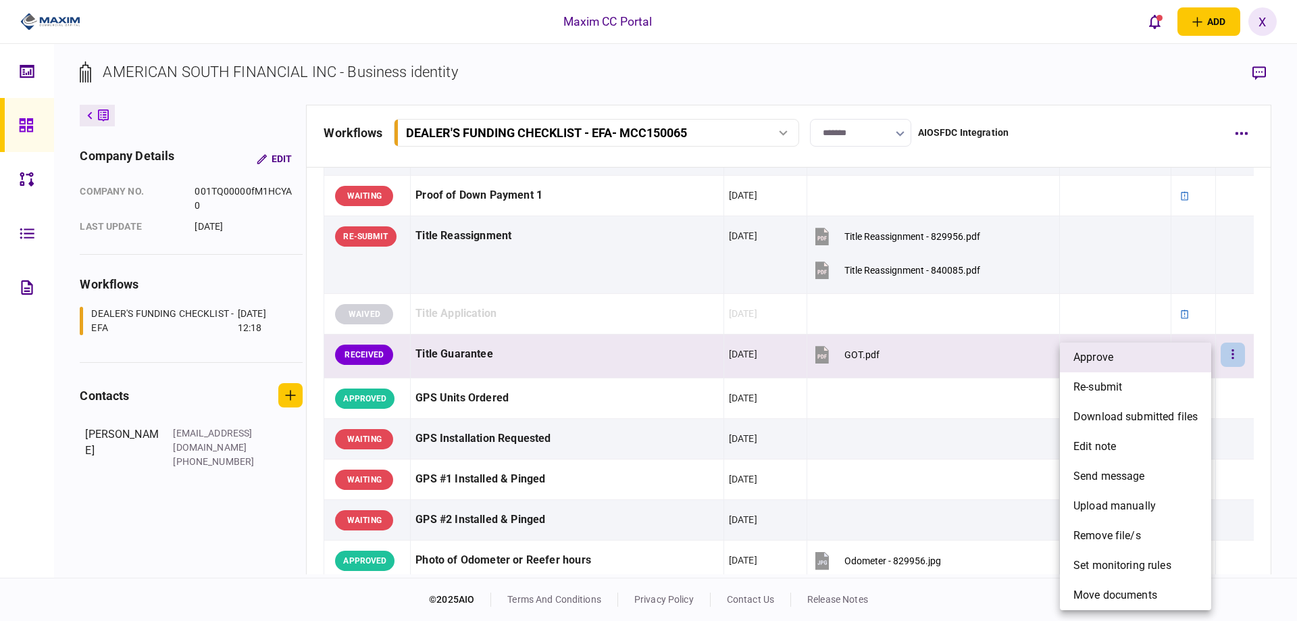
click at [1146, 365] on li "approve" at bounding box center [1135, 357] width 151 height 30
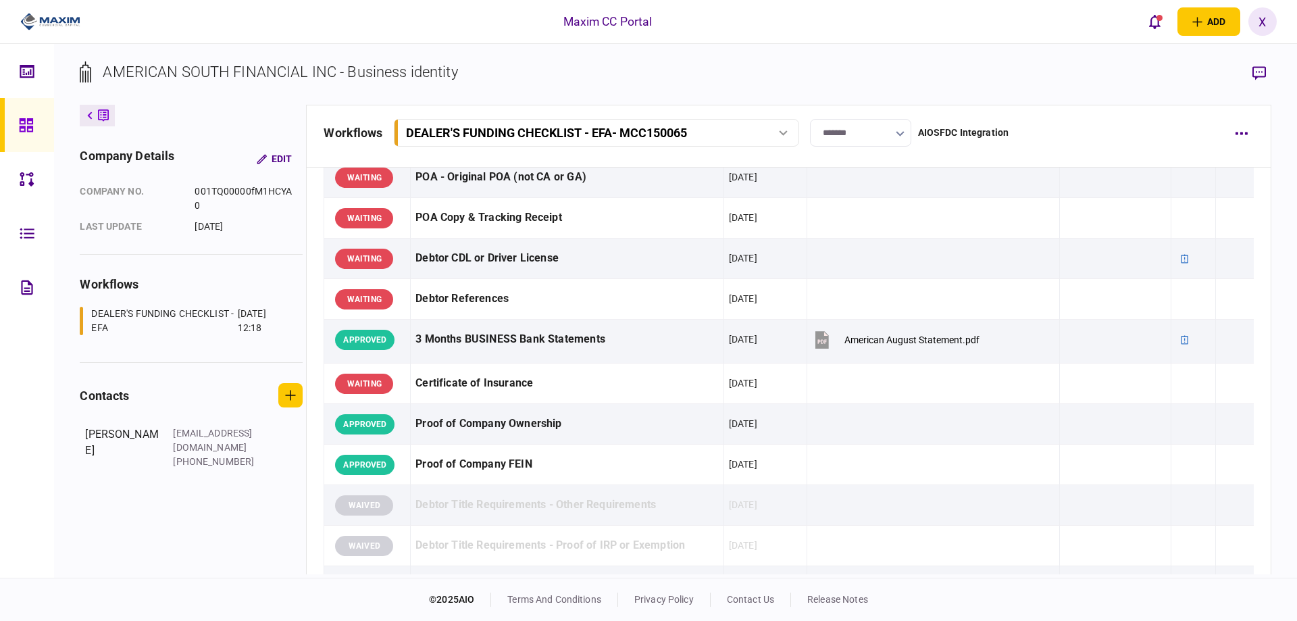
scroll to position [0, 0]
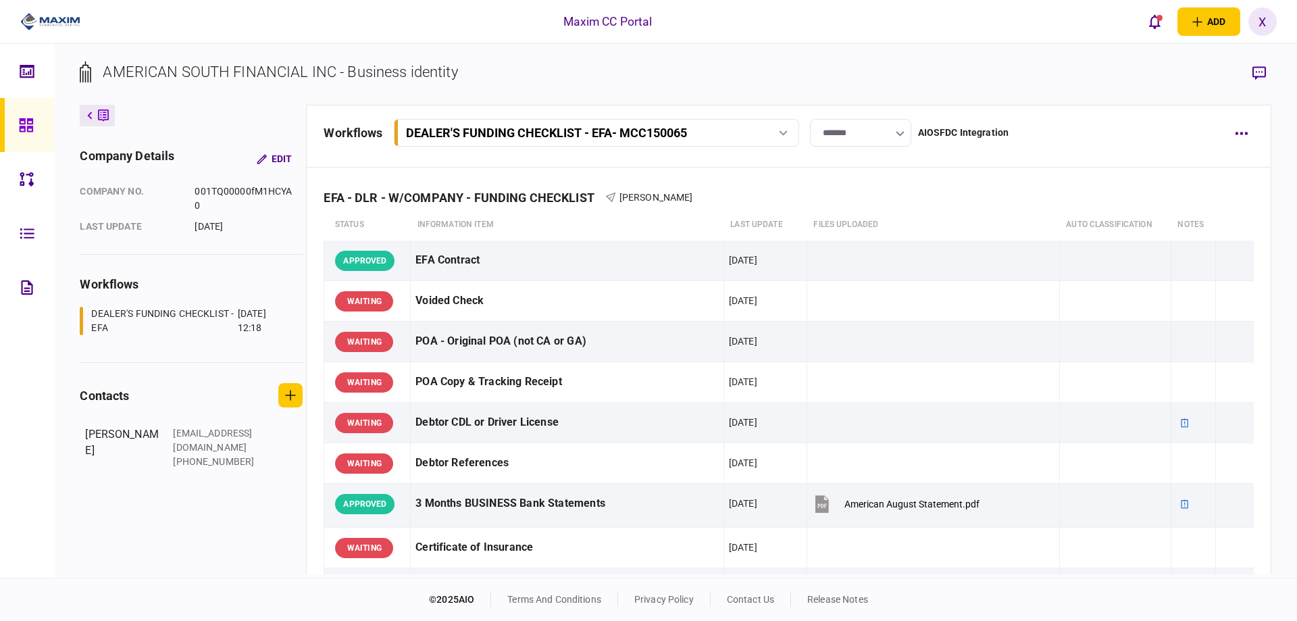
click at [43, 122] on link at bounding box center [27, 125] width 54 height 54
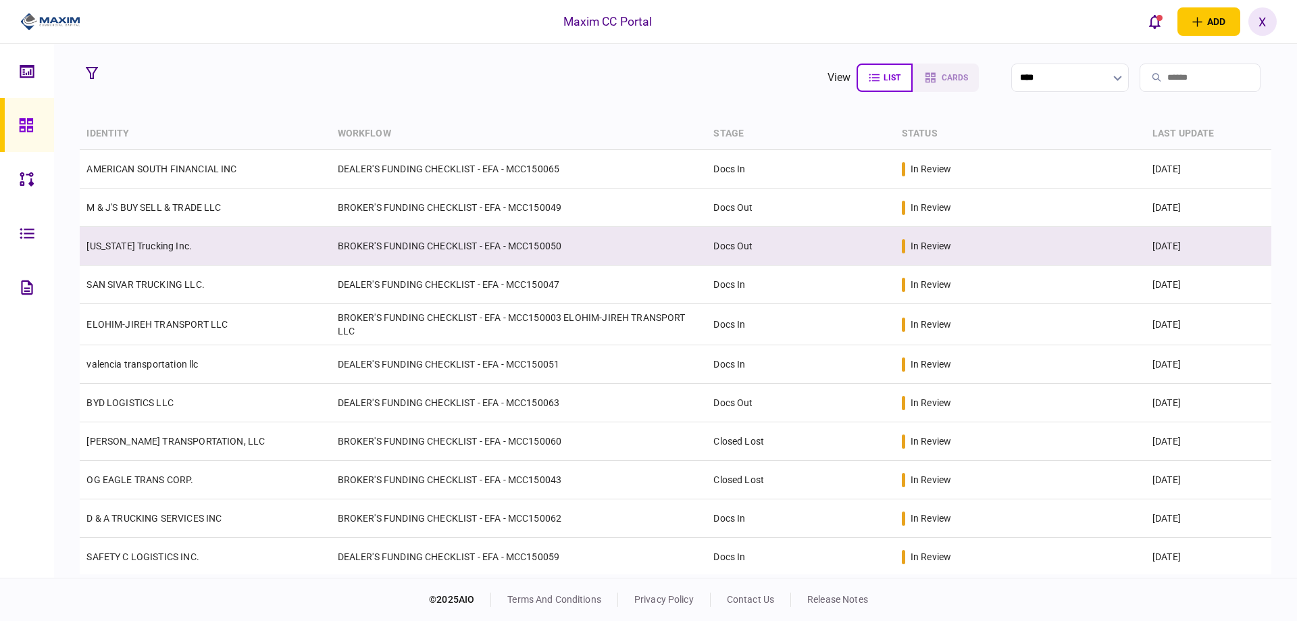
click at [179, 241] on td "[US_STATE] Trucking Inc." at bounding box center [205, 246] width 251 height 39
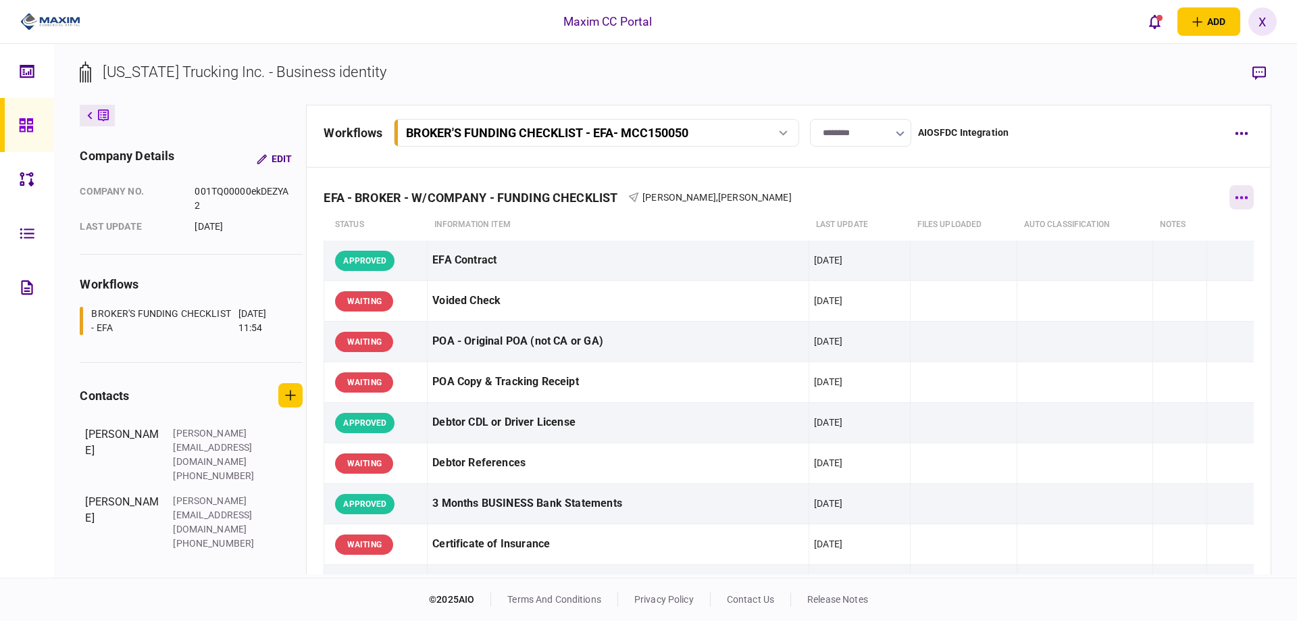
click at [1233, 200] on button "button" at bounding box center [1241, 197] width 24 height 24
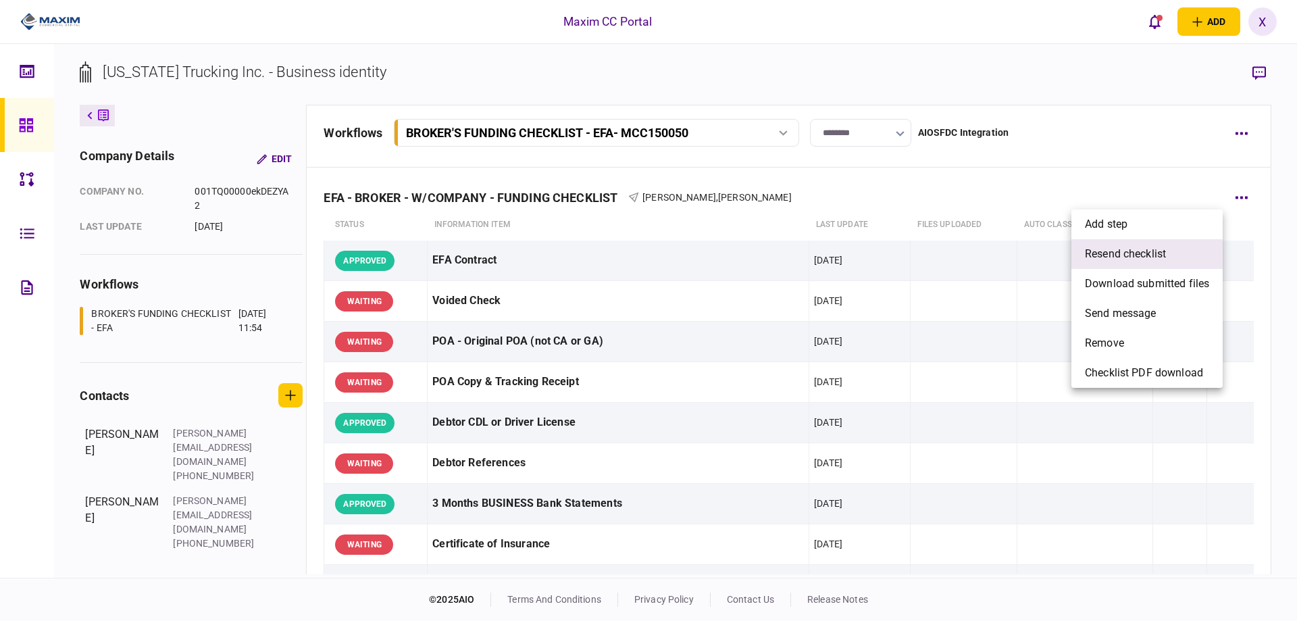
click at [1156, 249] on span "resend checklist" at bounding box center [1125, 254] width 81 height 16
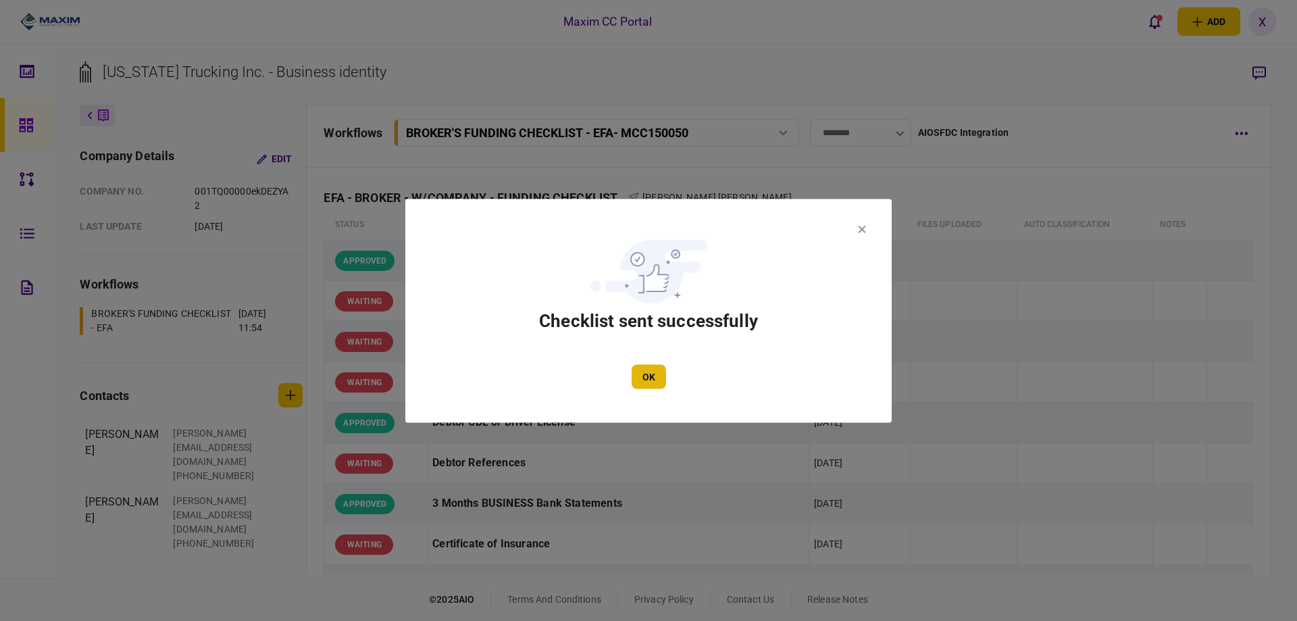
click at [642, 372] on button "OK" at bounding box center [649, 376] width 34 height 24
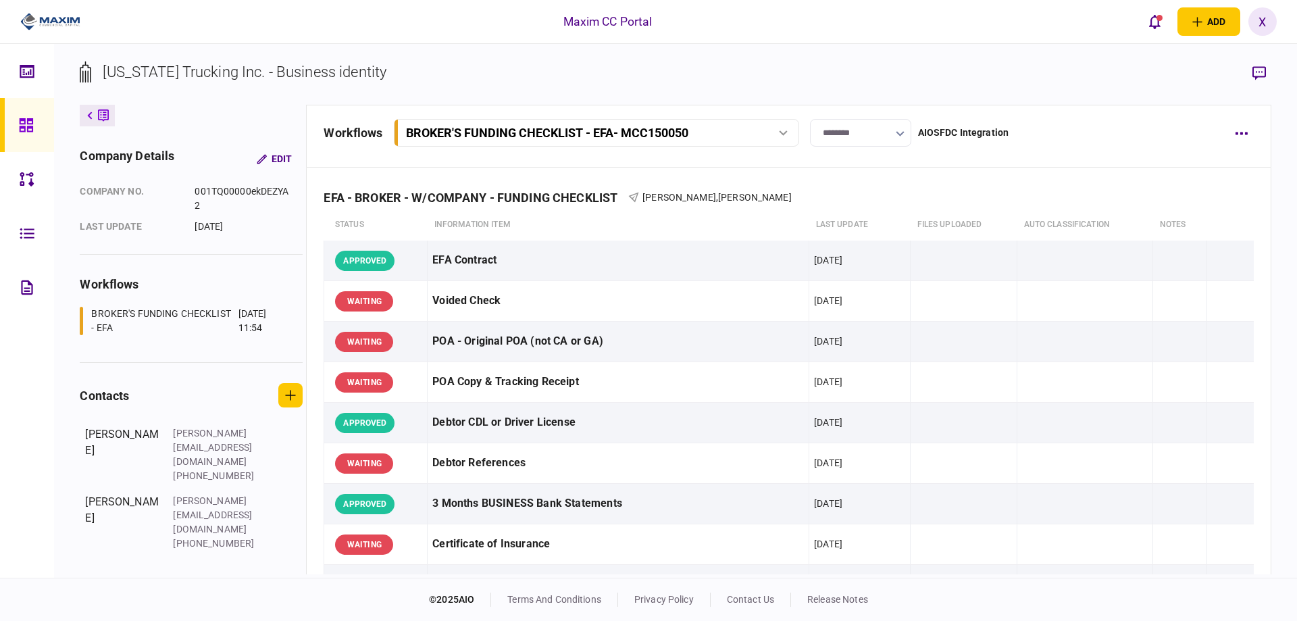
click at [36, 116] on div at bounding box center [30, 125] width 22 height 54
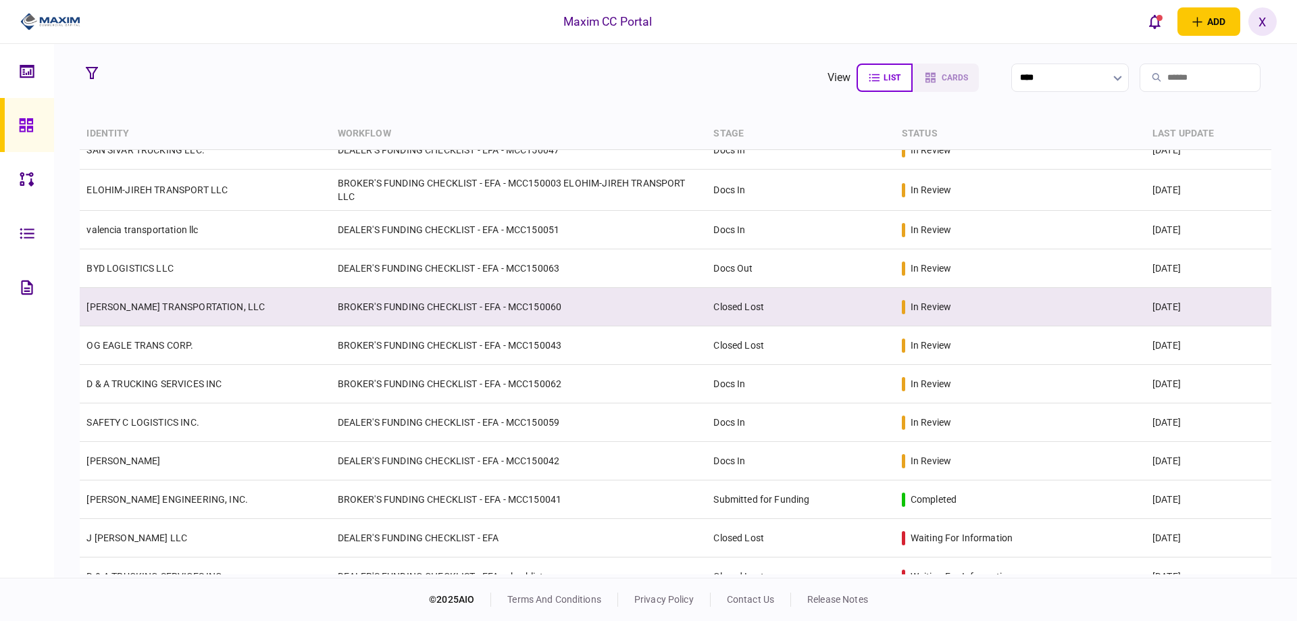
scroll to position [135, 0]
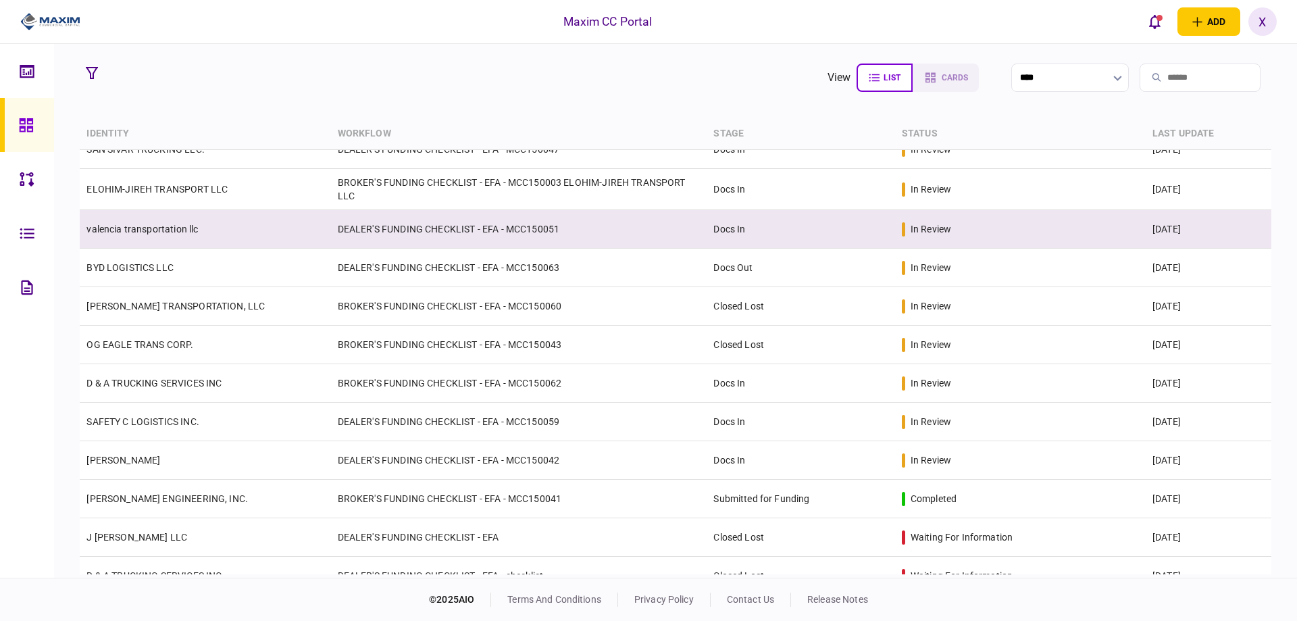
click at [151, 239] on td "valencia transportation llc" at bounding box center [205, 229] width 251 height 39
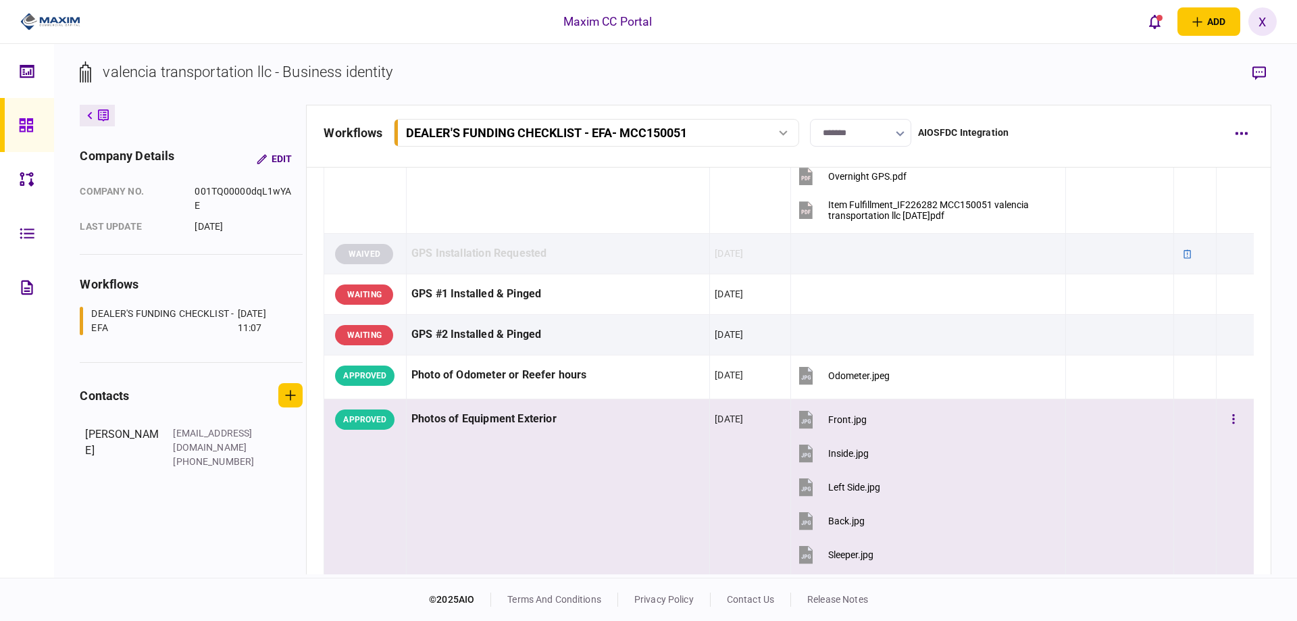
scroll to position [878, 0]
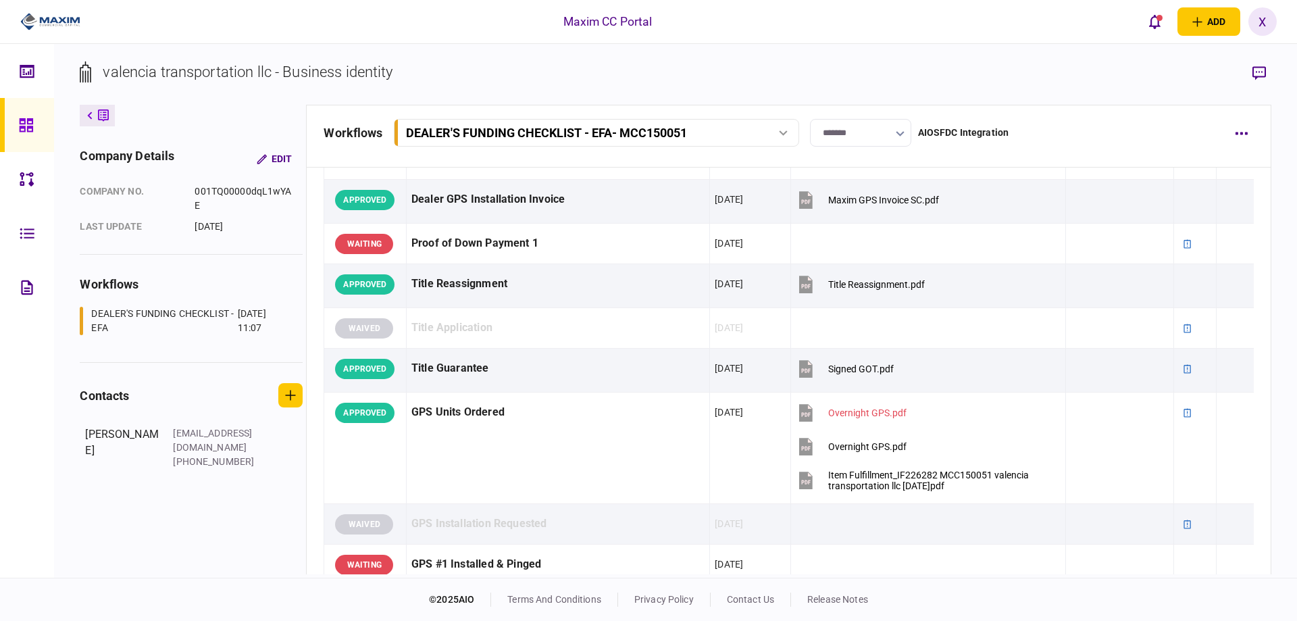
click at [23, 133] on div at bounding box center [30, 125] width 22 height 54
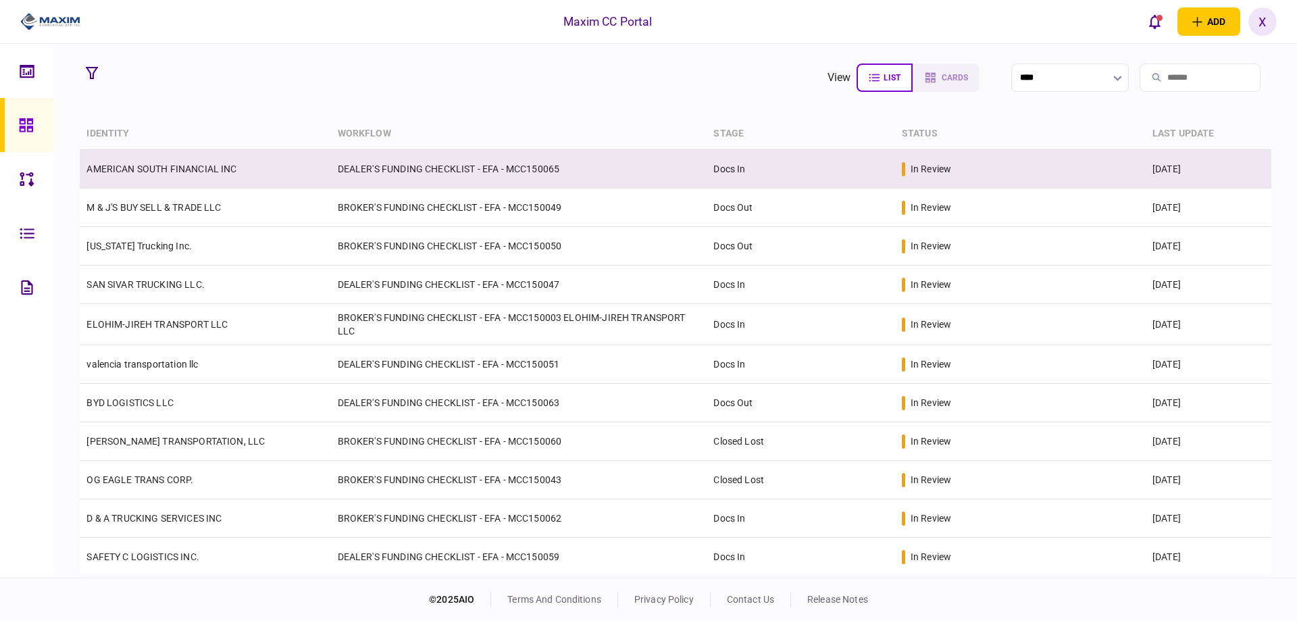
click at [185, 163] on link "AMERICAN SOUTH FINANCIAL INC" at bounding box center [161, 168] width 150 height 11
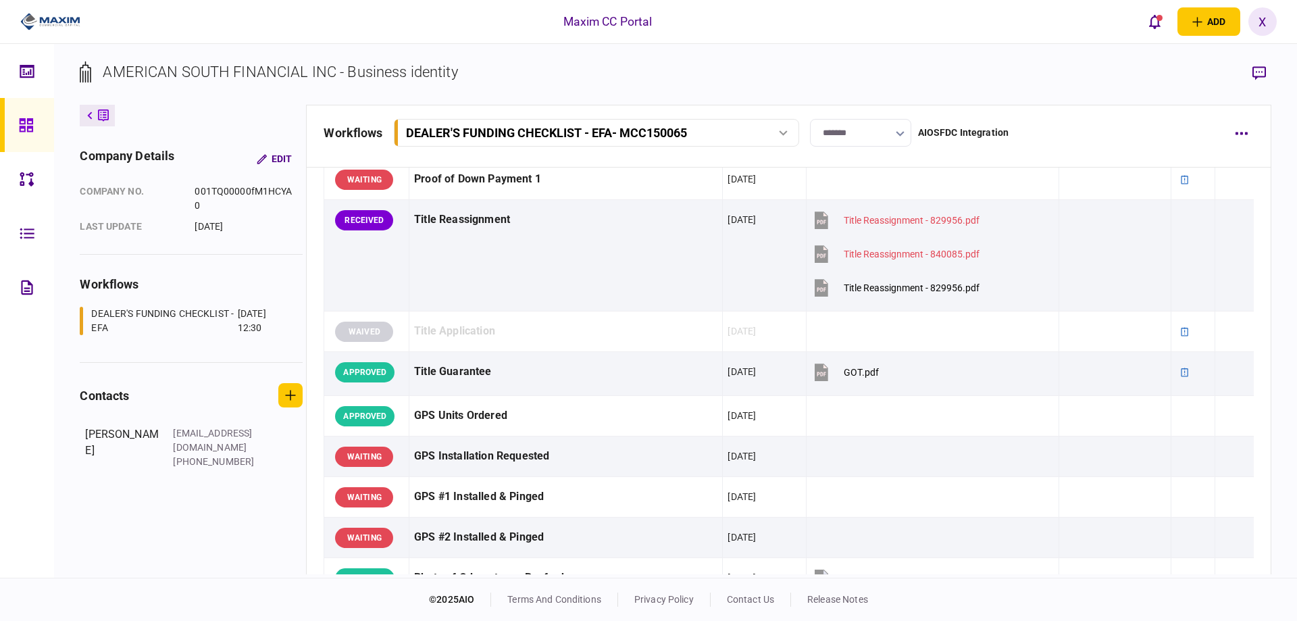
scroll to position [743, 0]
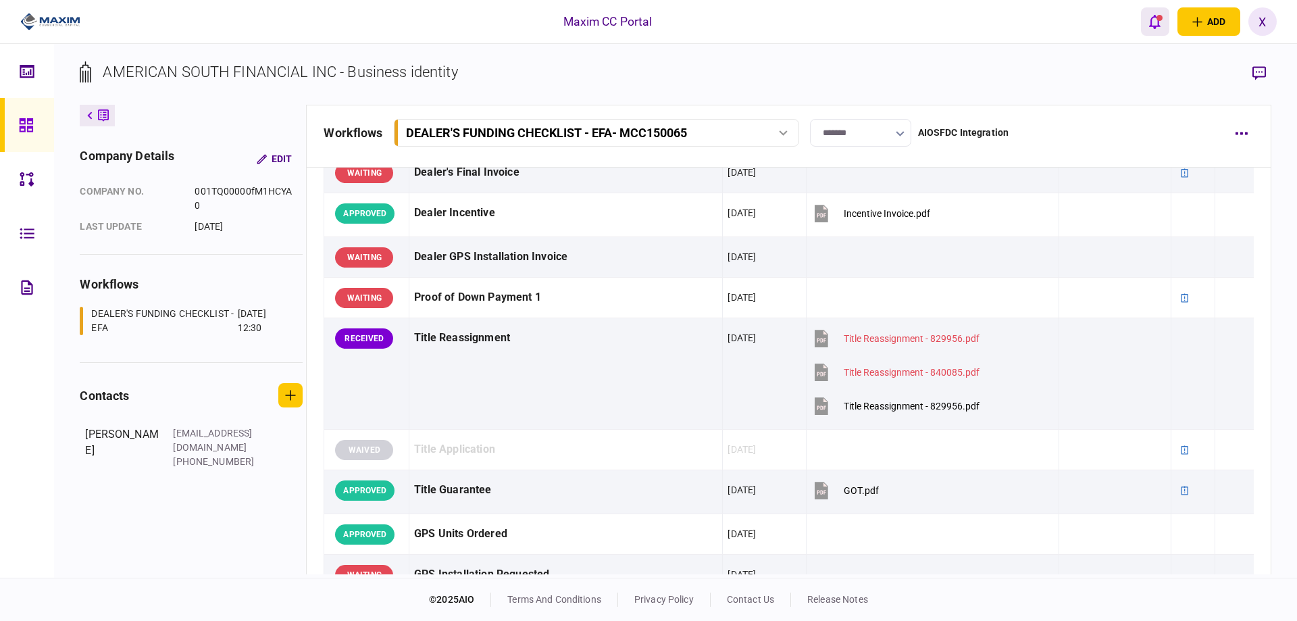
click at [1154, 12] on button "open notifications list" at bounding box center [1155, 21] width 28 height 28
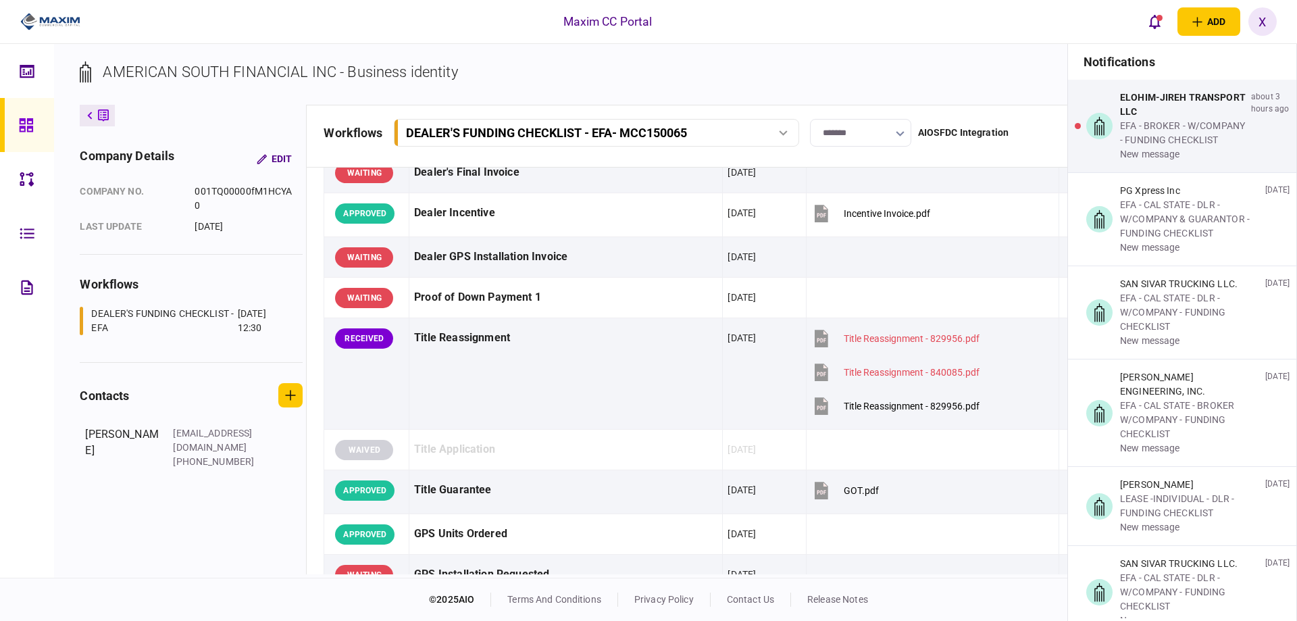
click at [912, 45] on div "AMERICAN SOUTH FINANCIAL INC - Business identity company details Edit company n…" at bounding box center [675, 311] width 1243 height 534
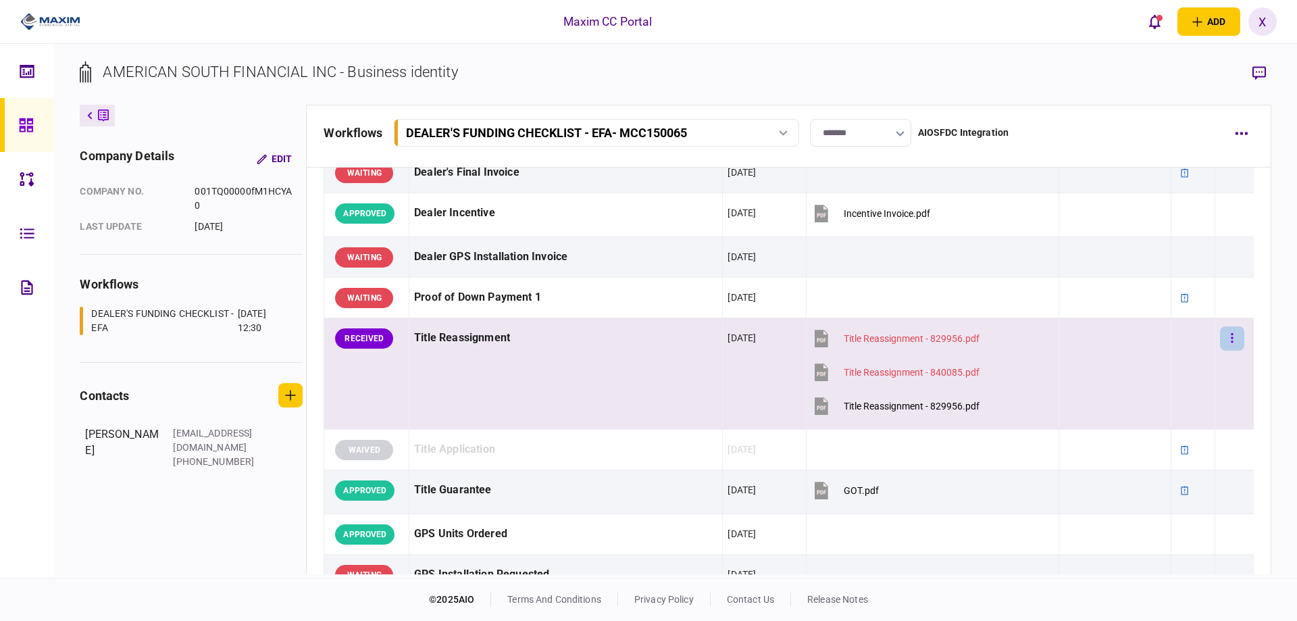
click at [1225, 345] on button "button" at bounding box center [1232, 338] width 24 height 24
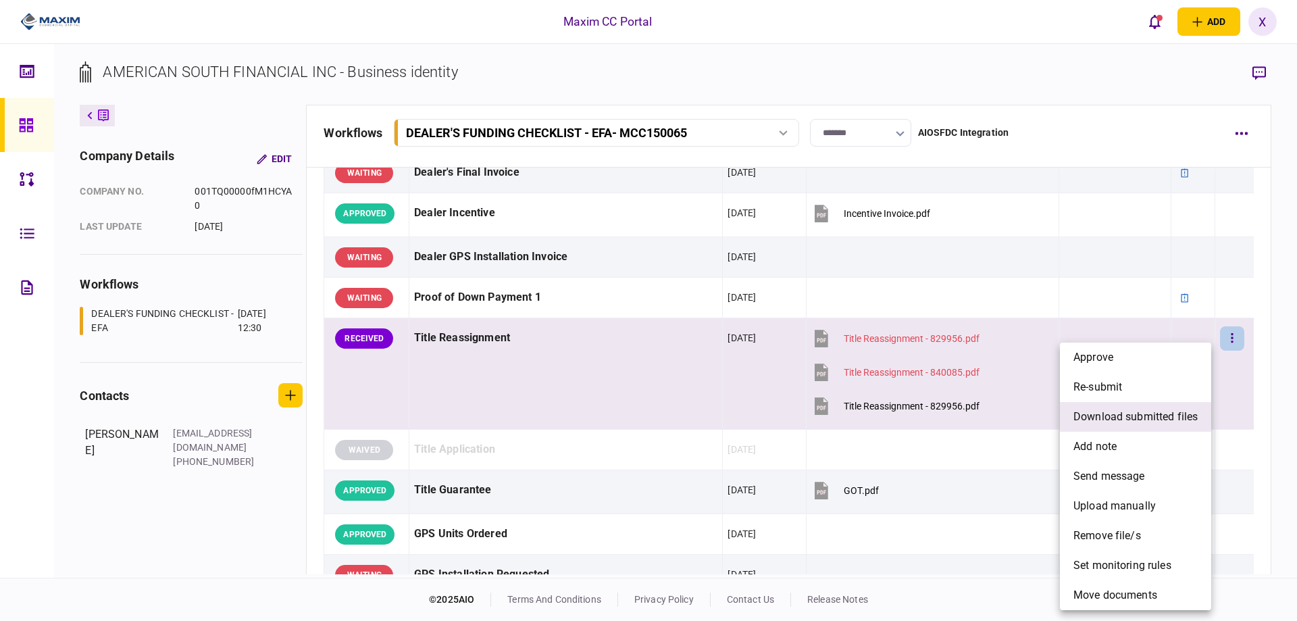
click at [1123, 415] on span "download submitted files" at bounding box center [1135, 417] width 124 height 16
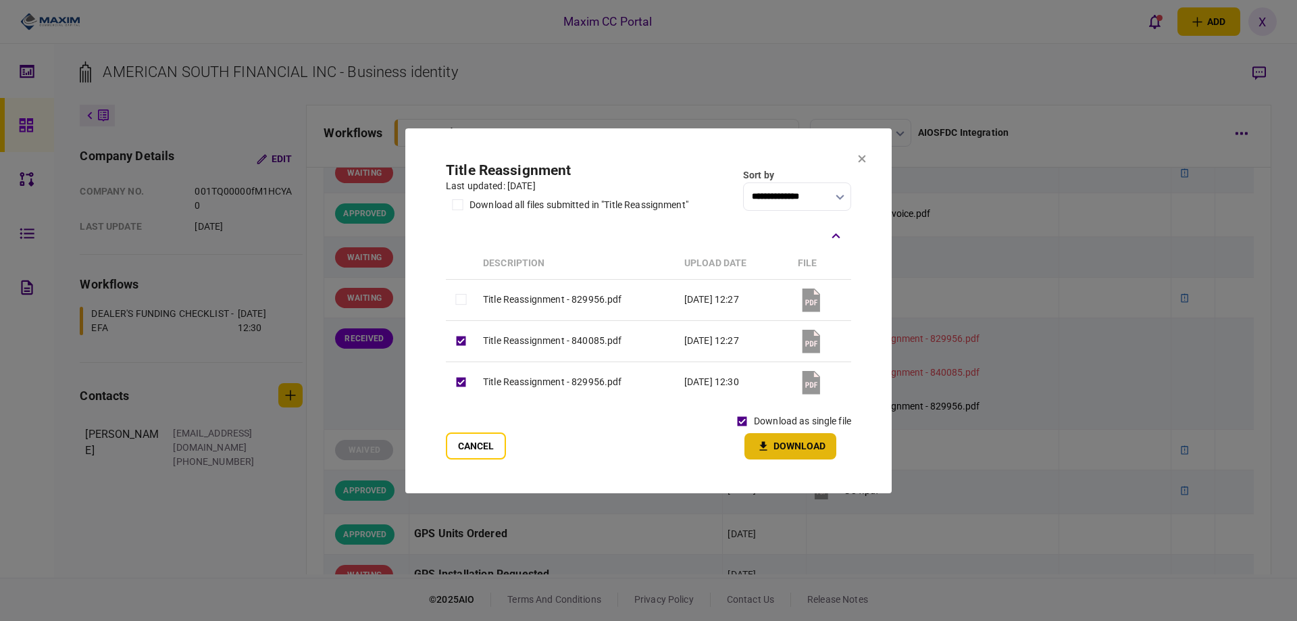
click at [811, 454] on button "Download" at bounding box center [790, 446] width 92 height 26
click at [859, 163] on button at bounding box center [862, 159] width 8 height 11
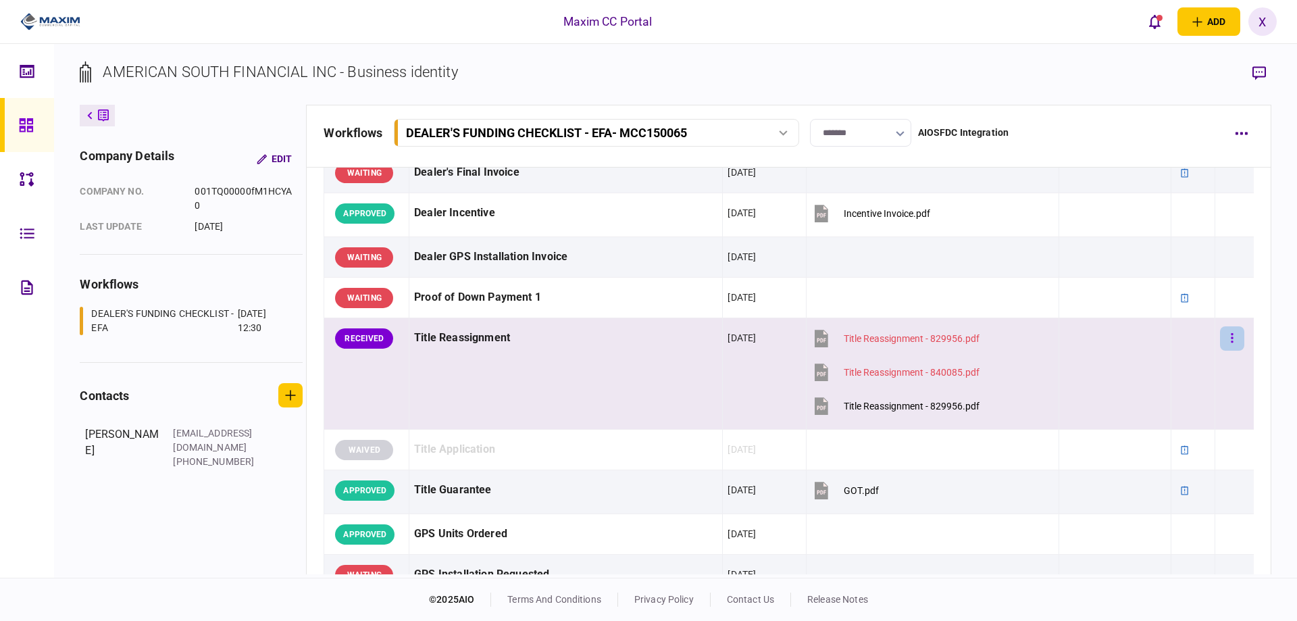
click at [1220, 345] on button "button" at bounding box center [1232, 338] width 24 height 24
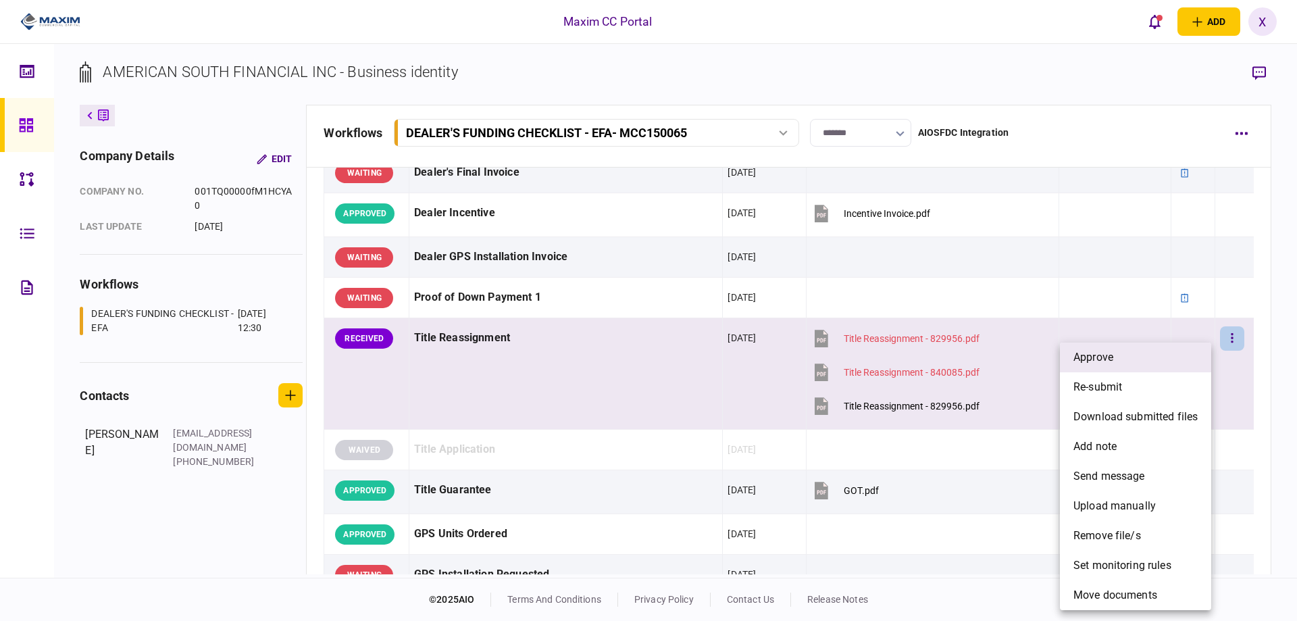
click at [1169, 350] on li "approve" at bounding box center [1135, 357] width 151 height 30
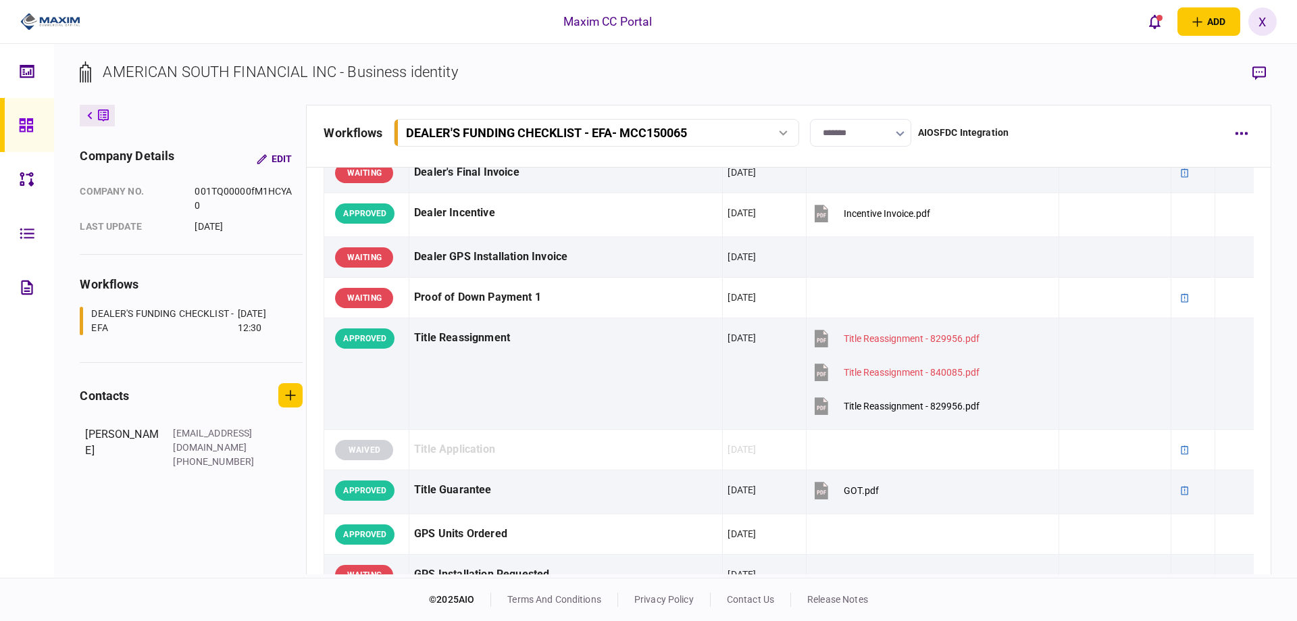
click at [54, 14] on img at bounding box center [50, 21] width 60 height 20
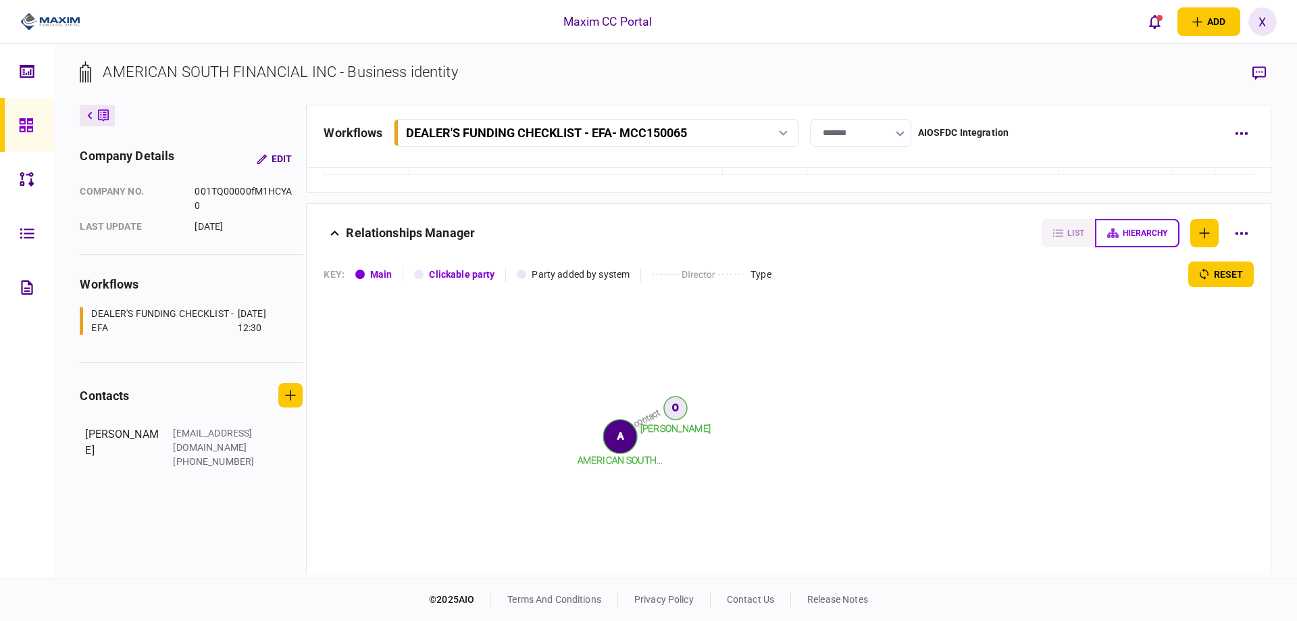
scroll to position [1554, 0]
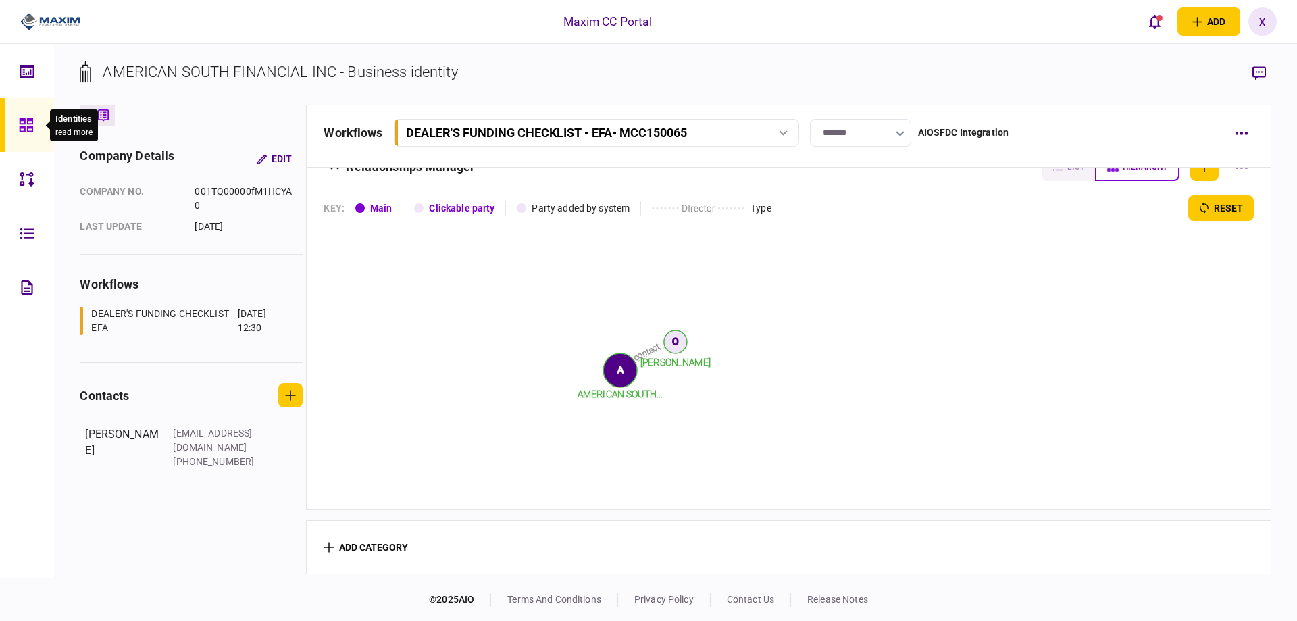
click at [23, 132] on icon at bounding box center [26, 126] width 15 height 16
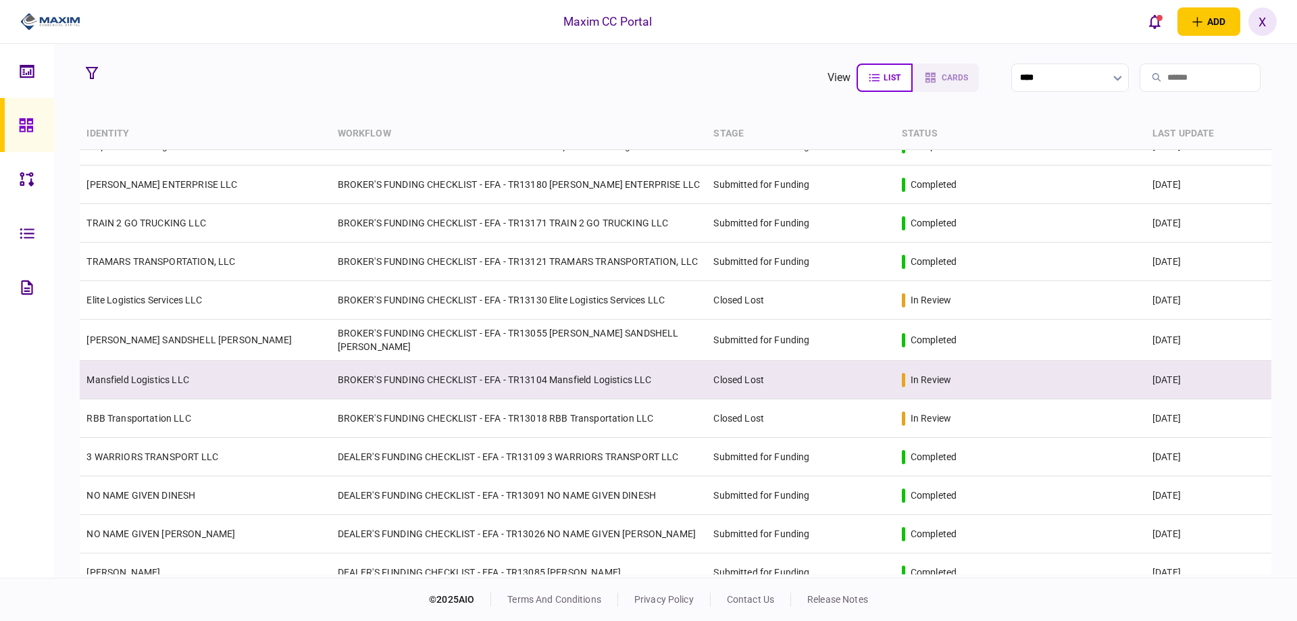
scroll to position [1639, 0]
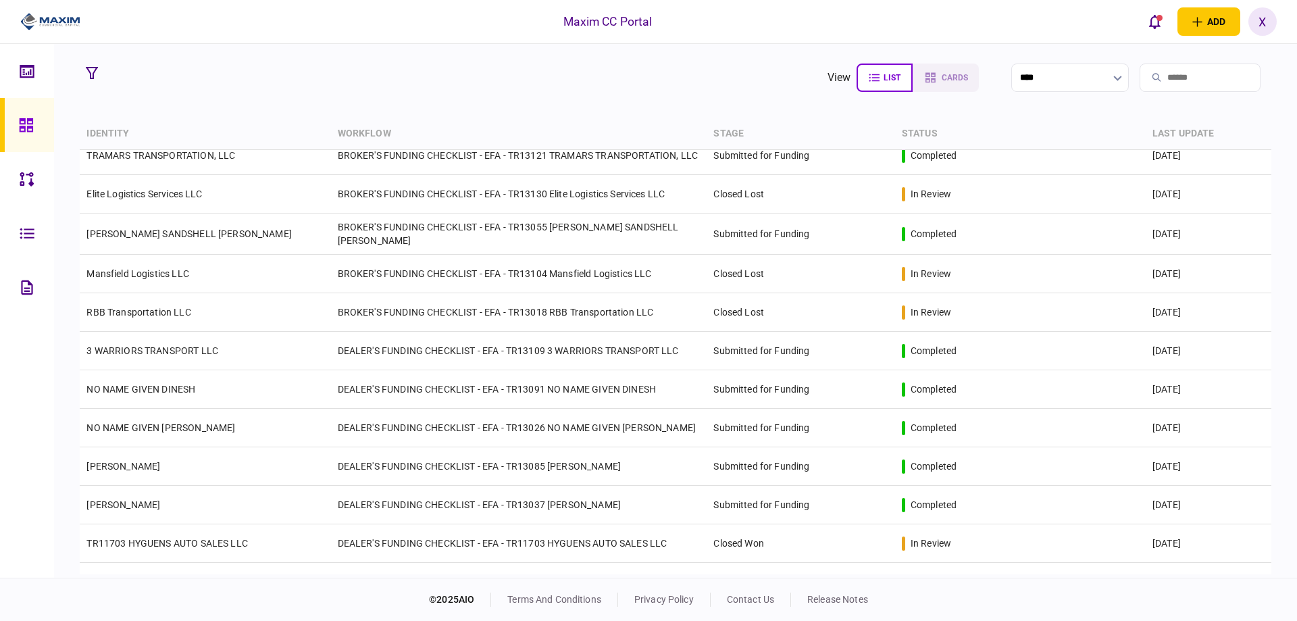
click at [26, 118] on icon at bounding box center [26, 126] width 15 height 16
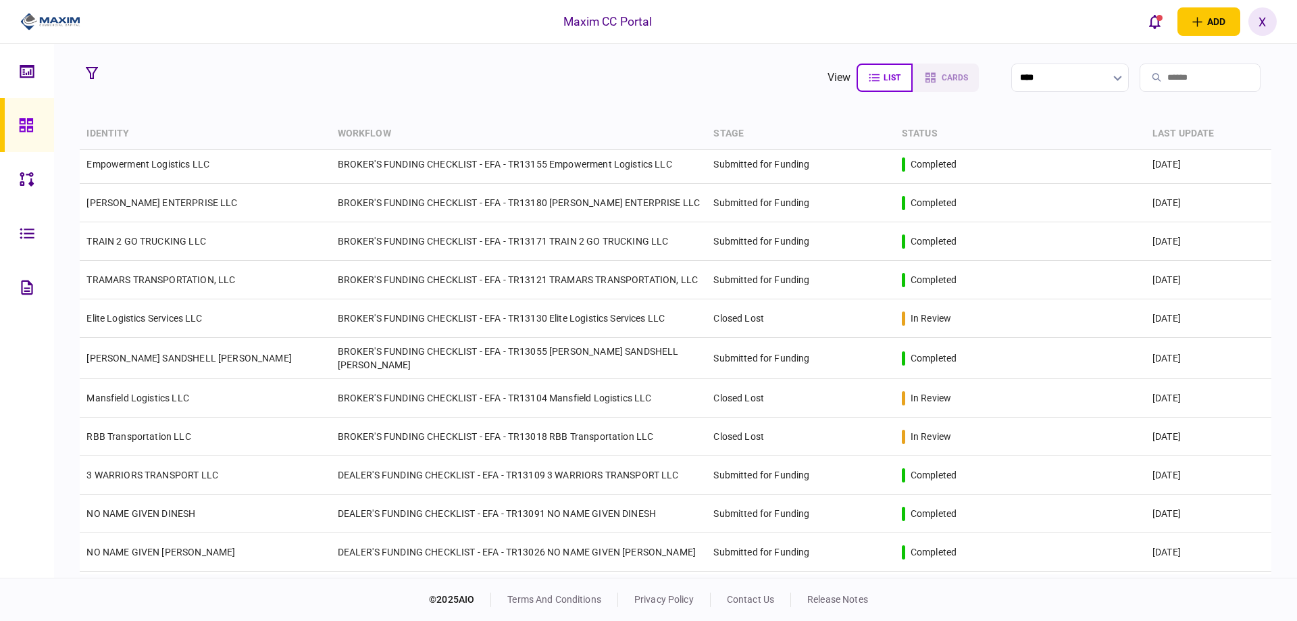
scroll to position [1369, 0]
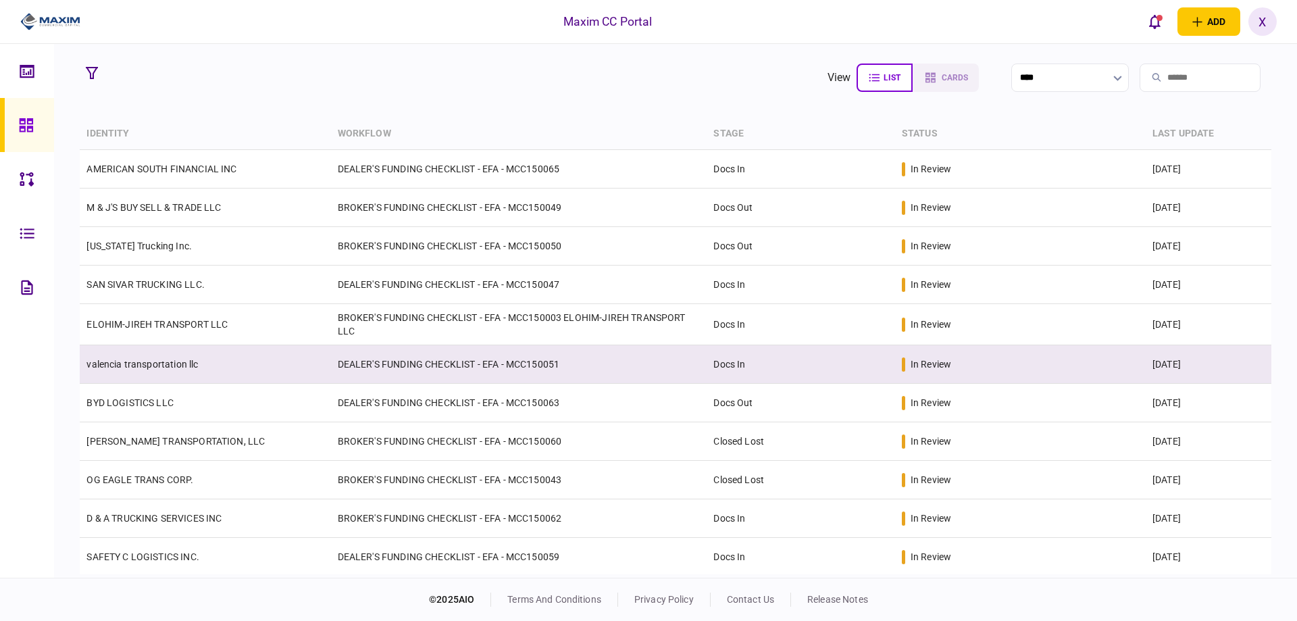
click at [151, 369] on link "valencia transportation llc" at bounding box center [141, 364] width 111 height 11
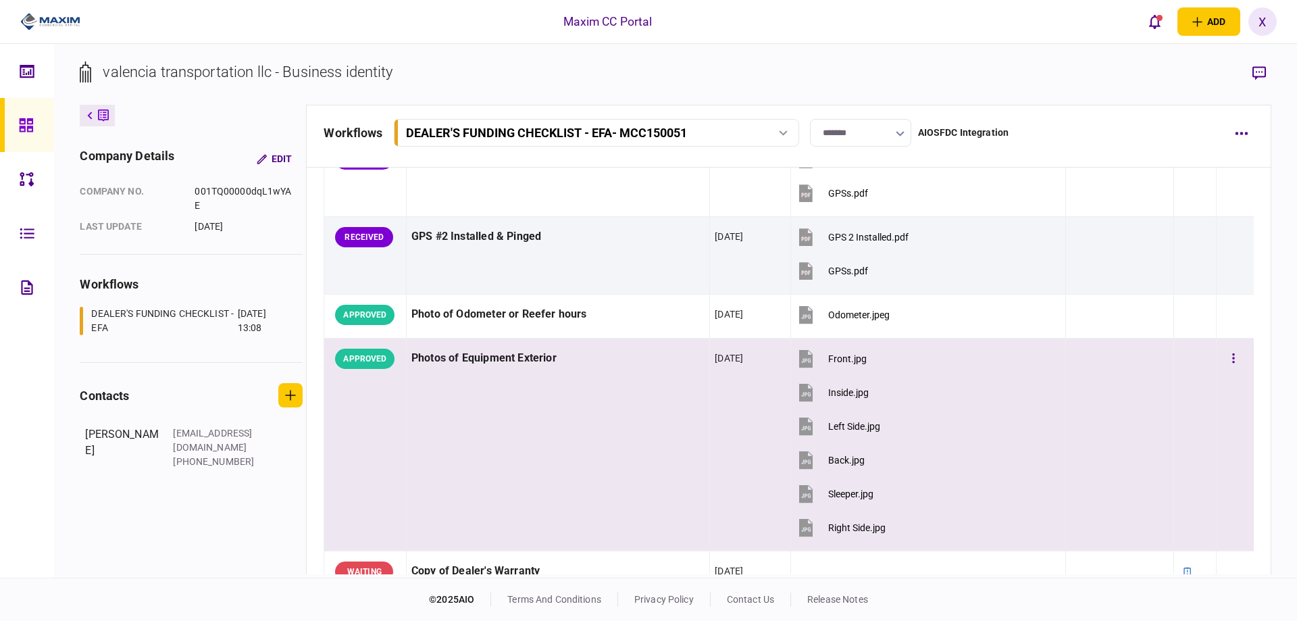
scroll to position [1013, 0]
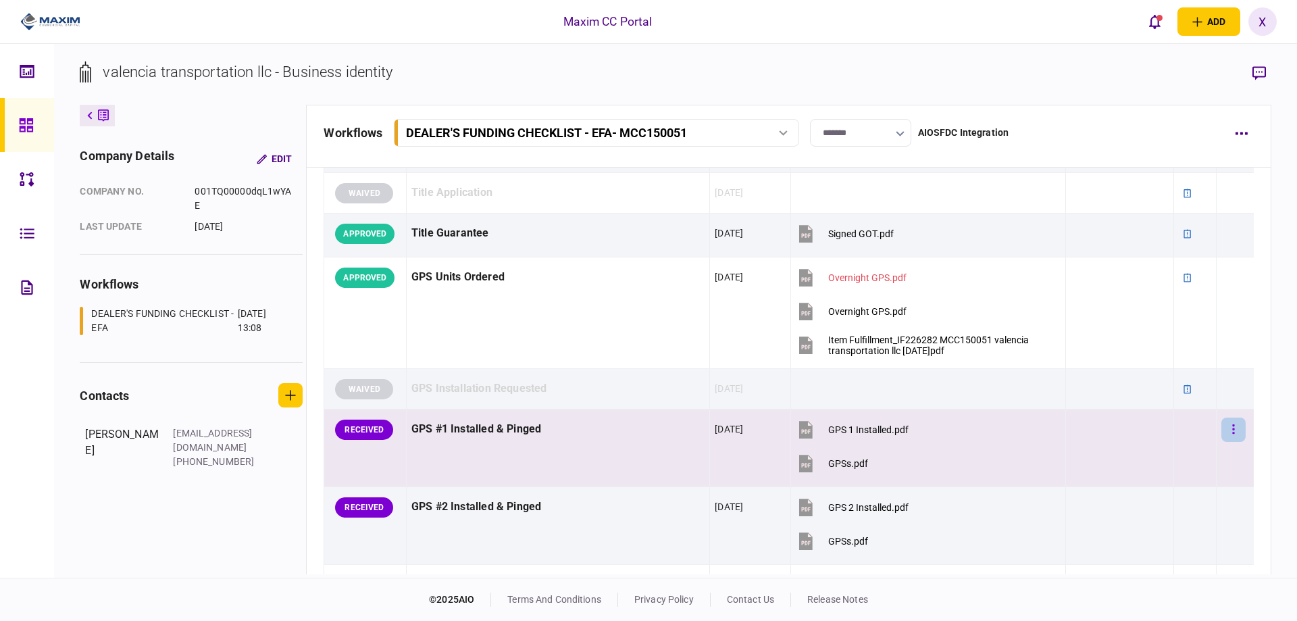
click at [1232, 428] on button "button" at bounding box center [1233, 429] width 24 height 24
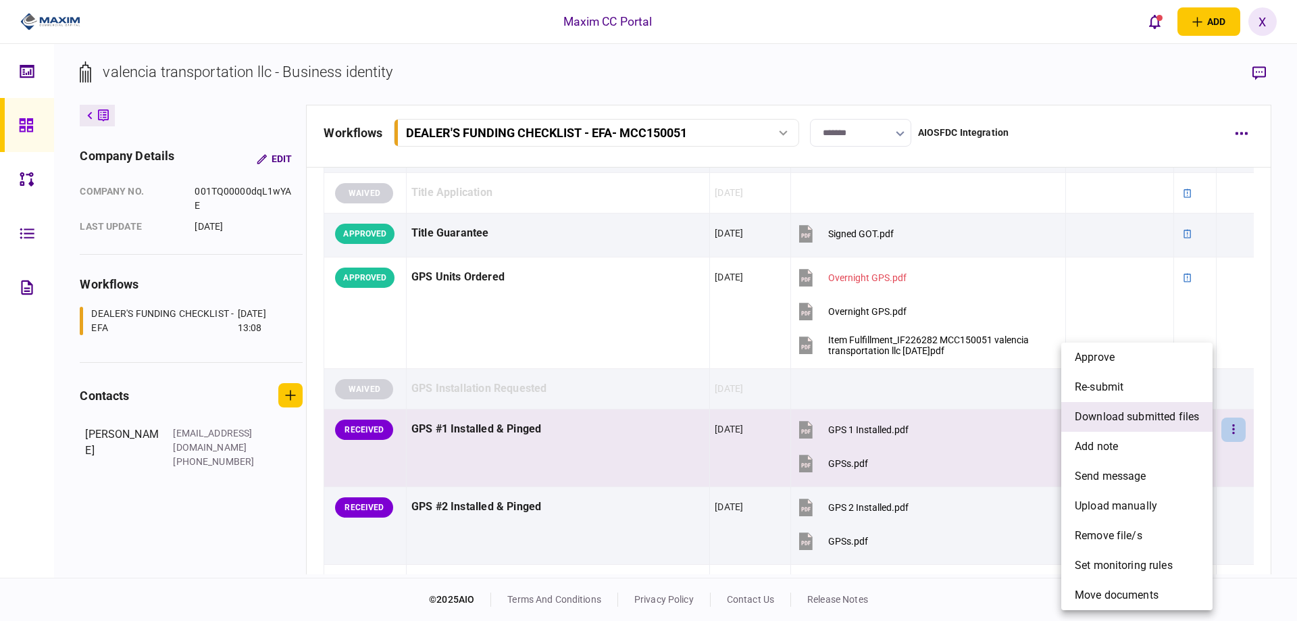
click at [1120, 417] on span "download submitted files" at bounding box center [1137, 417] width 124 height 16
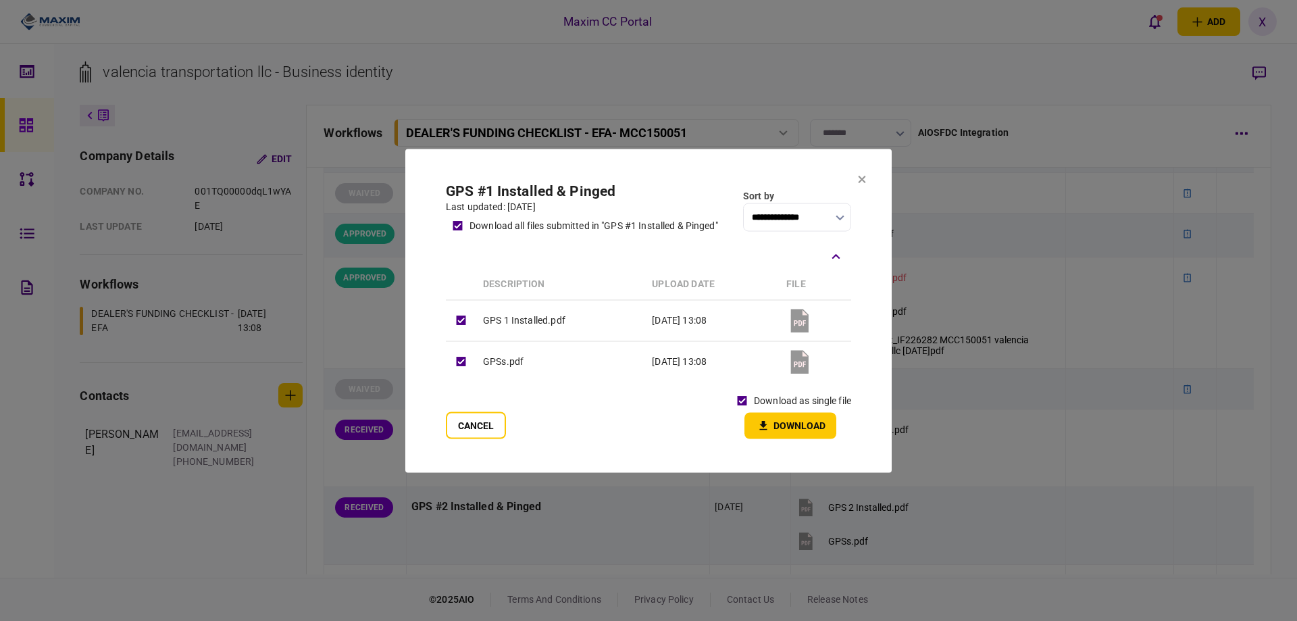
click at [781, 436] on button "Download" at bounding box center [790, 425] width 92 height 26
click at [865, 186] on section "**********" at bounding box center [648, 311] width 486 height 324
click at [865, 180] on icon at bounding box center [862, 179] width 8 height 8
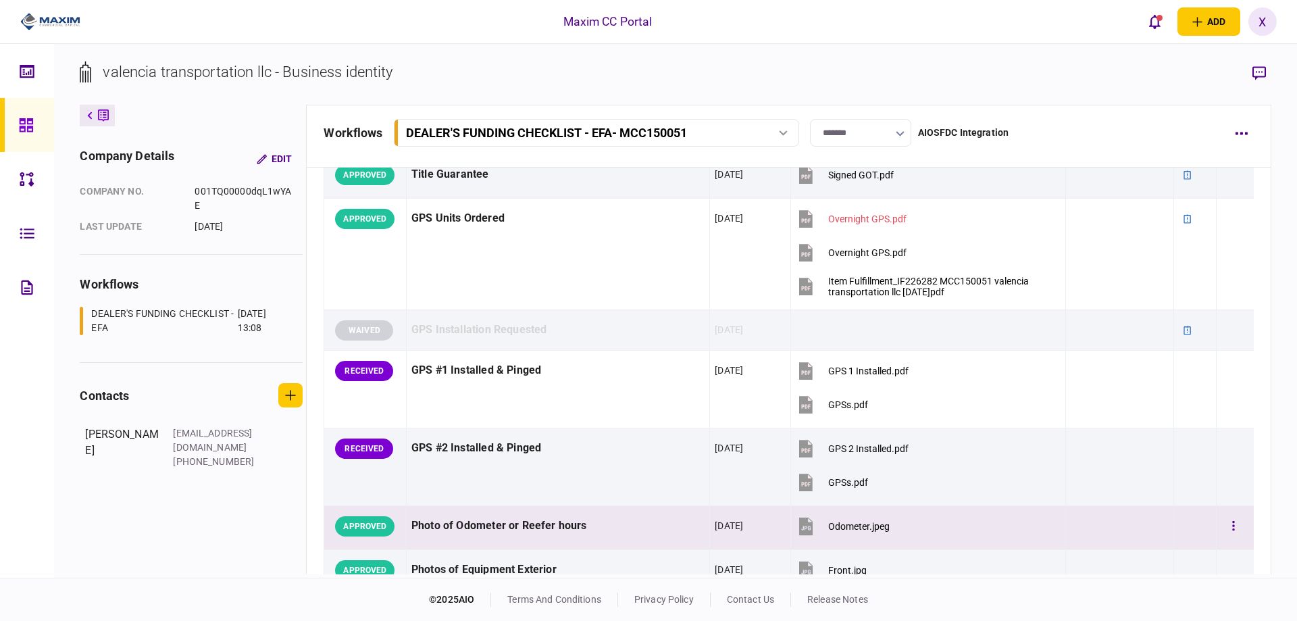
scroll to position [1216, 0]
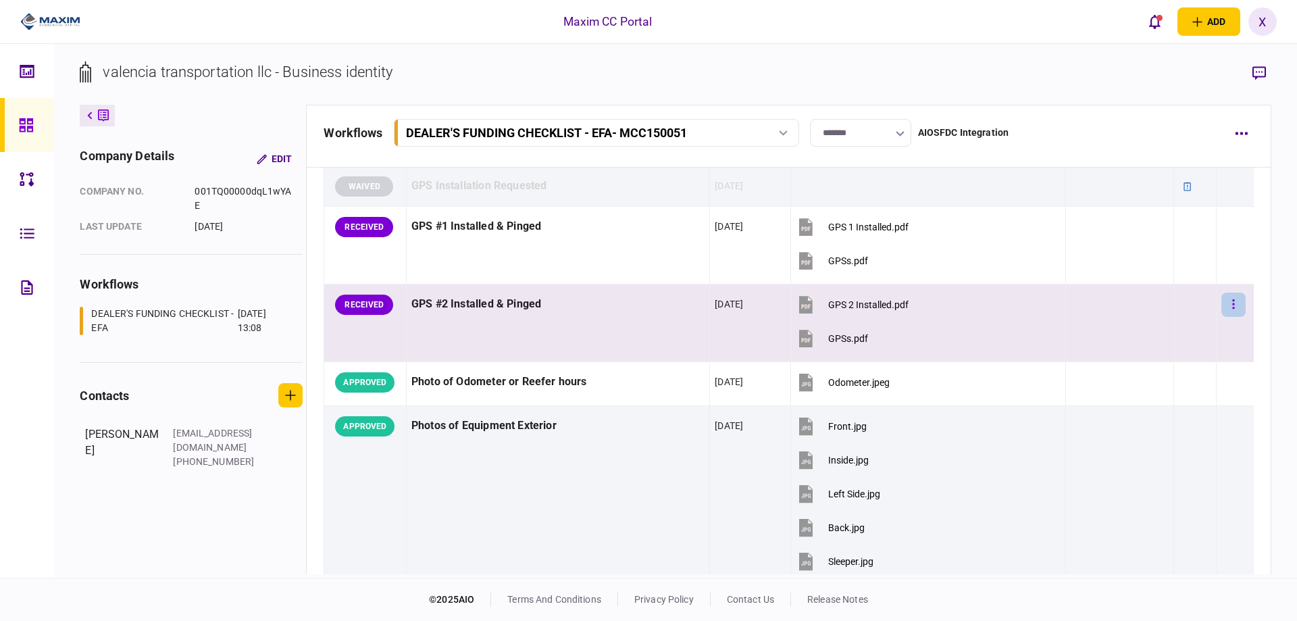
click at [1222, 297] on button "button" at bounding box center [1233, 304] width 24 height 24
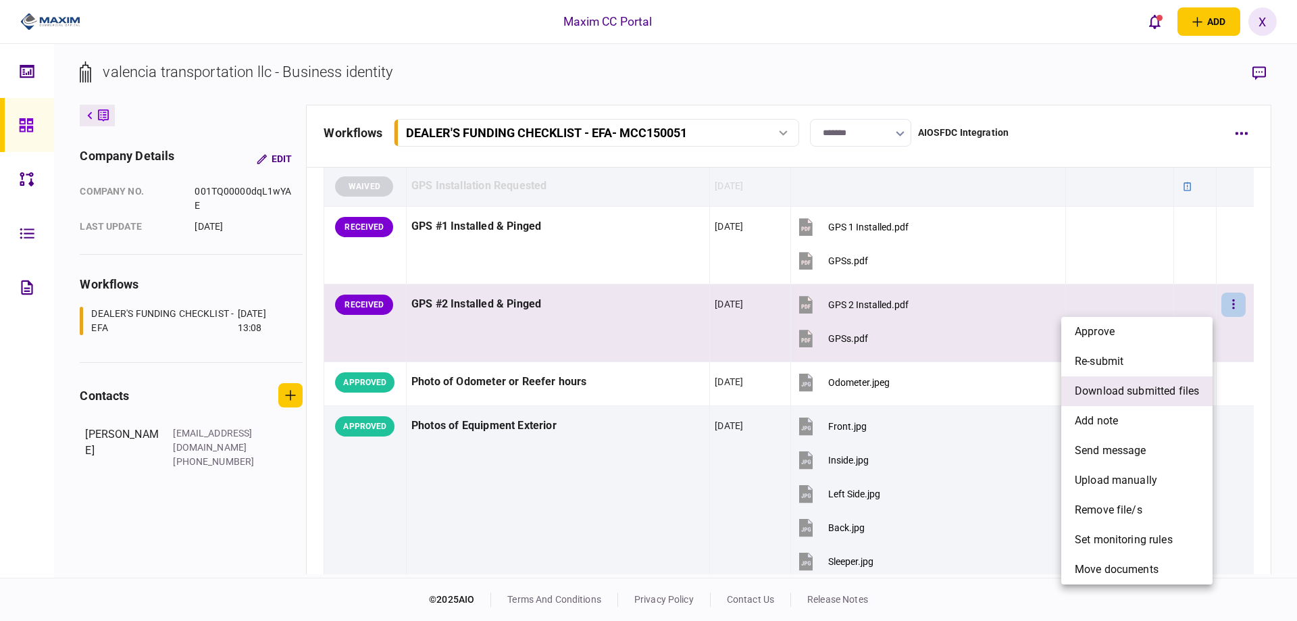
click at [1131, 392] on span "download submitted files" at bounding box center [1137, 391] width 124 height 16
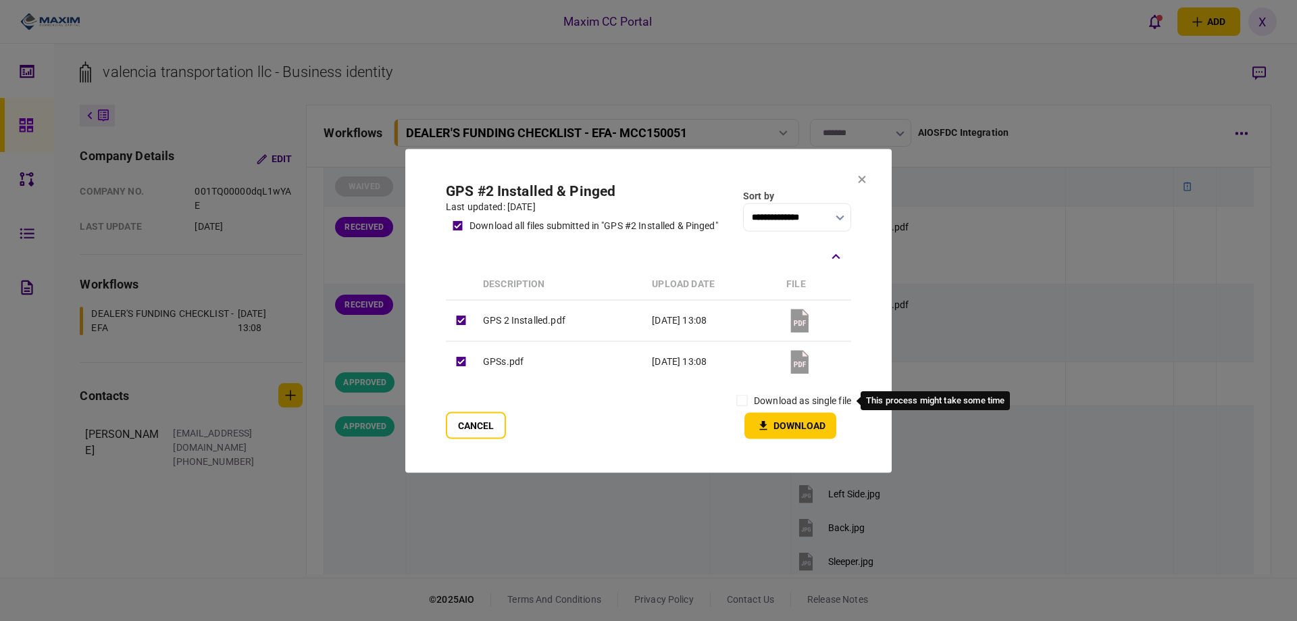
click at [788, 401] on label "download as single file" at bounding box center [802, 400] width 97 height 14
click at [757, 422] on icon "button" at bounding box center [763, 425] width 16 height 13
click at [861, 182] on icon at bounding box center [862, 179] width 8 height 8
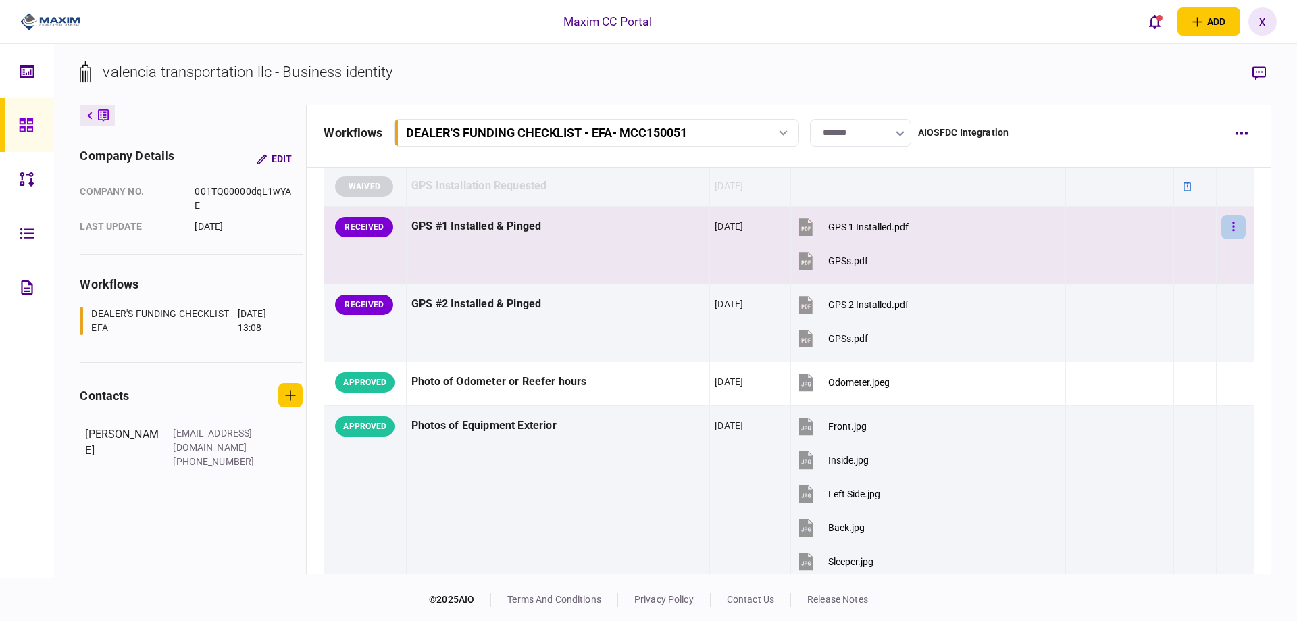
click at [1222, 224] on button "button" at bounding box center [1233, 227] width 24 height 24
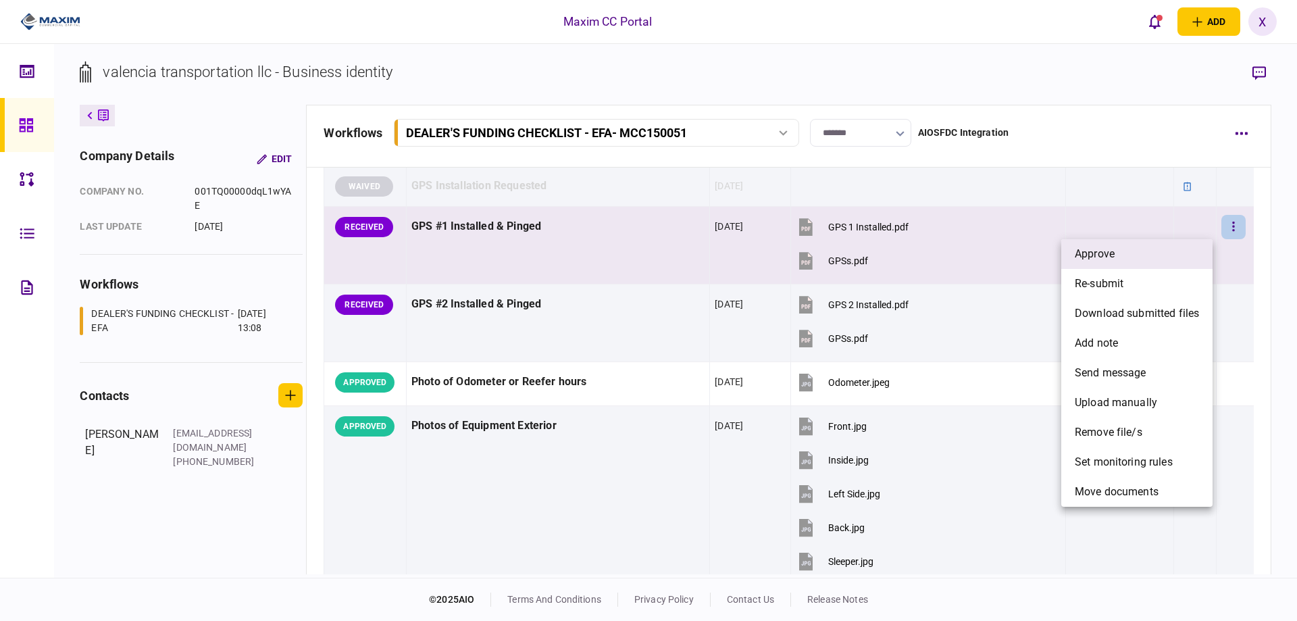
click at [1196, 257] on li "approve" at bounding box center [1136, 254] width 151 height 30
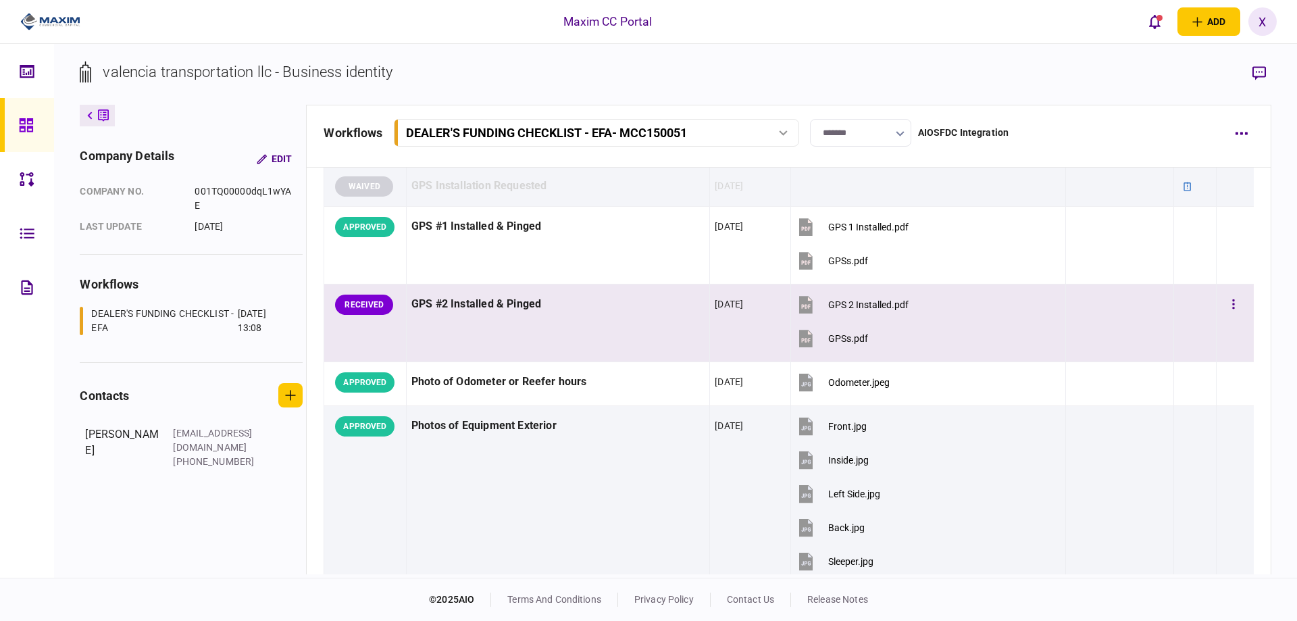
click at [1229, 289] on div at bounding box center [1234, 304] width 27 height 30
click at [1221, 295] on button "button" at bounding box center [1233, 304] width 24 height 24
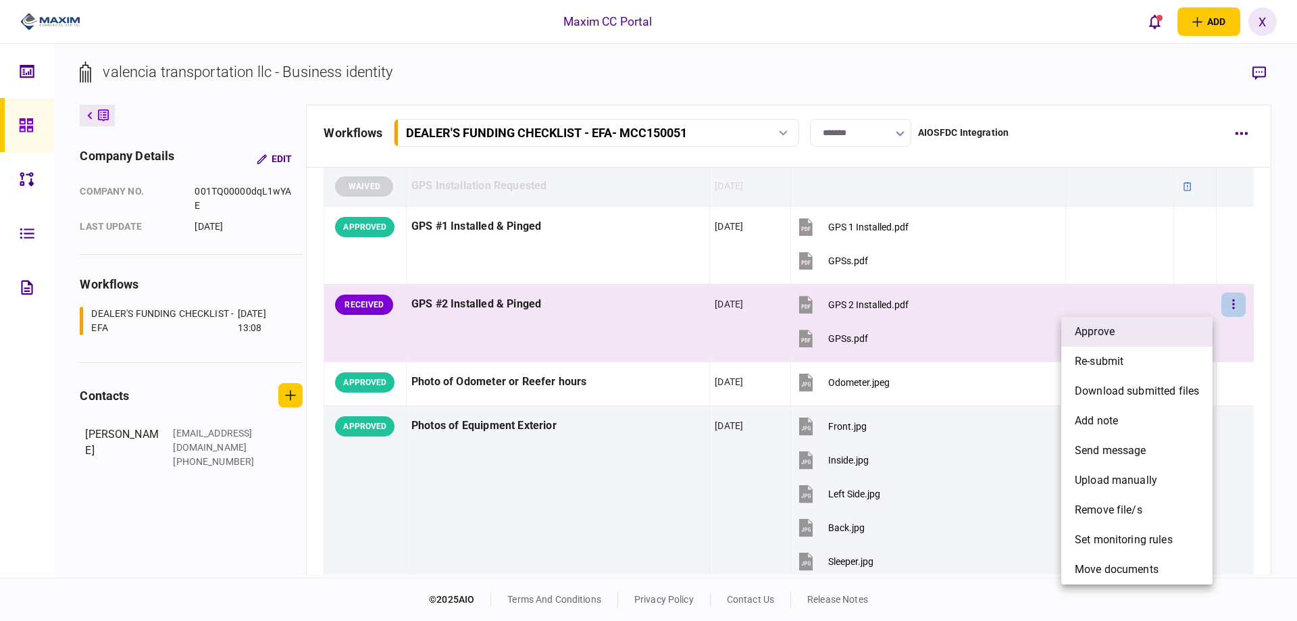
drag, startPoint x: 1191, startPoint y: 314, endPoint x: 1187, endPoint y: 321, distance: 7.9
click at [1187, 321] on div "approve re-submit download submitted files add note send message upload manuall…" at bounding box center [648, 310] width 1297 height 621
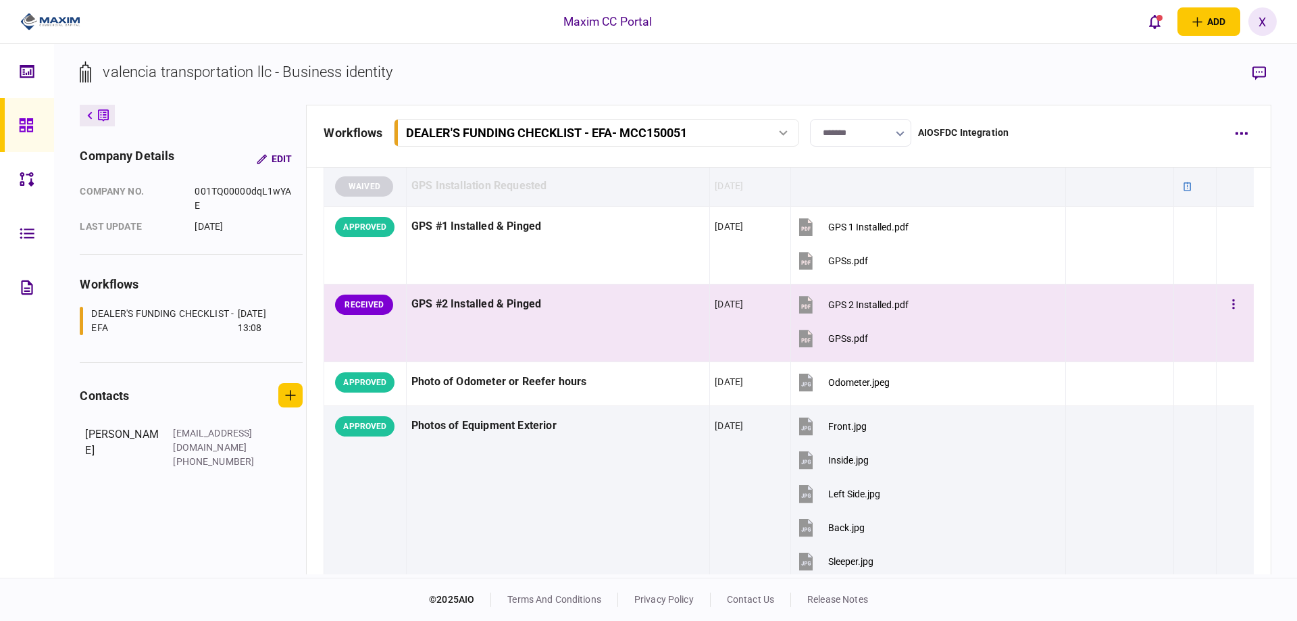
click at [1217, 301] on td at bounding box center [1235, 323] width 37 height 78
click at [1232, 303] on button "button" at bounding box center [1233, 304] width 24 height 24
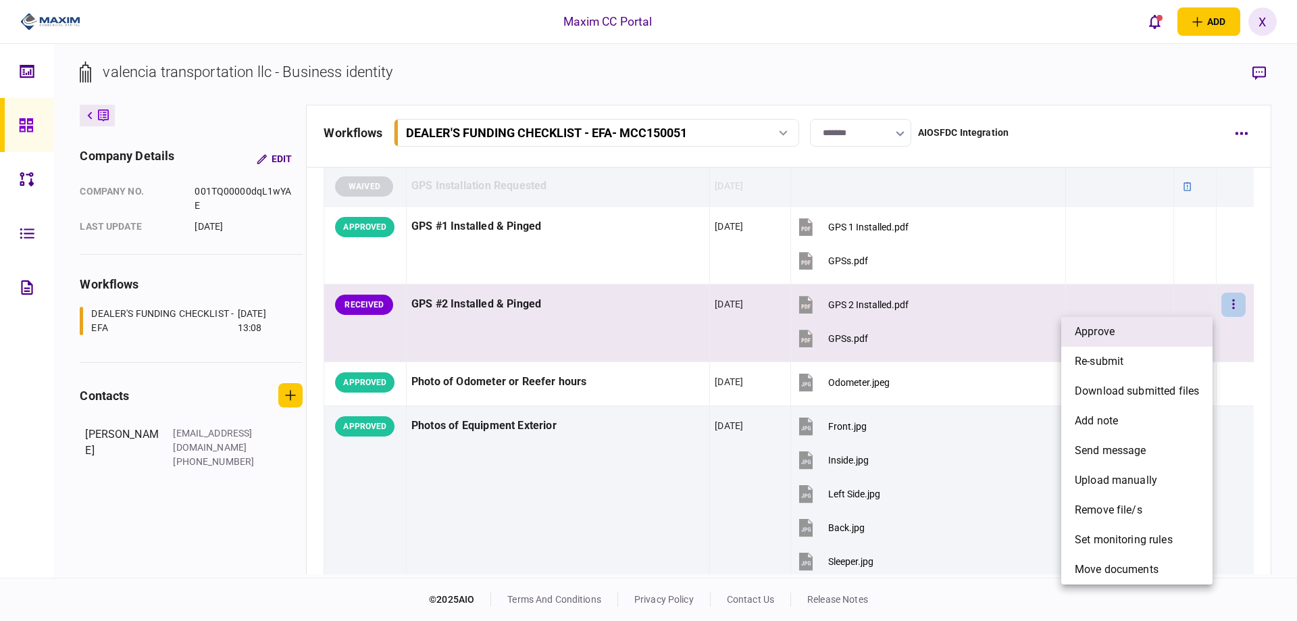
click at [1154, 330] on li "approve" at bounding box center [1136, 332] width 151 height 30
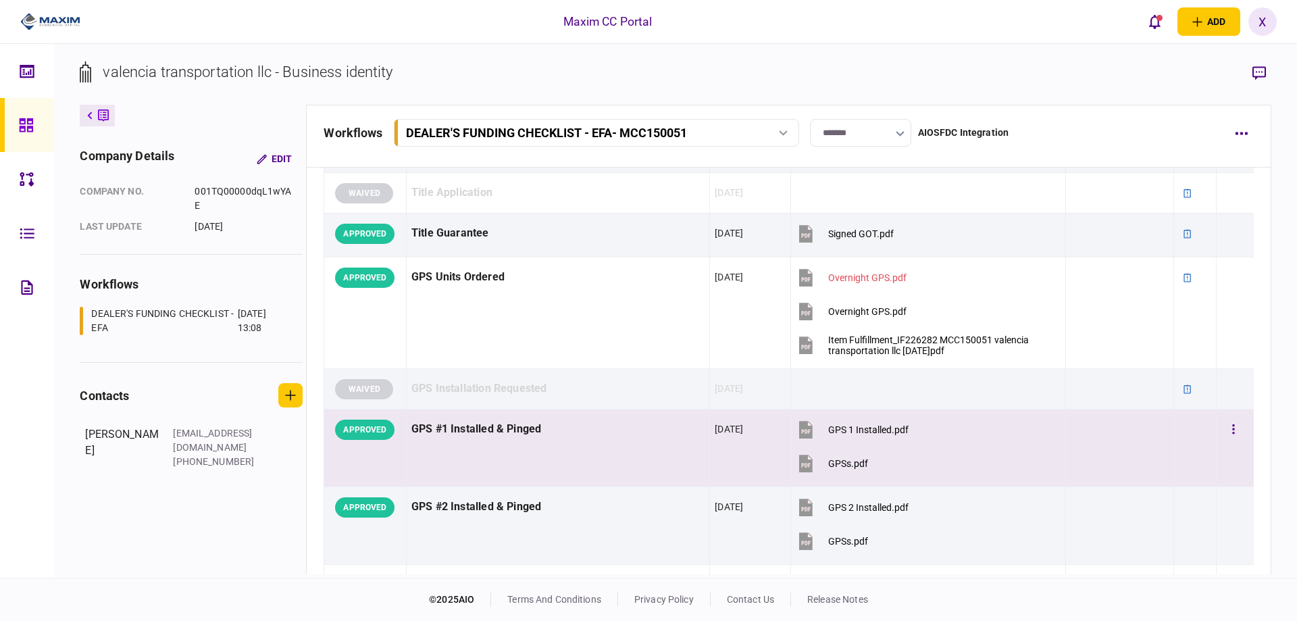
scroll to position [1351, 0]
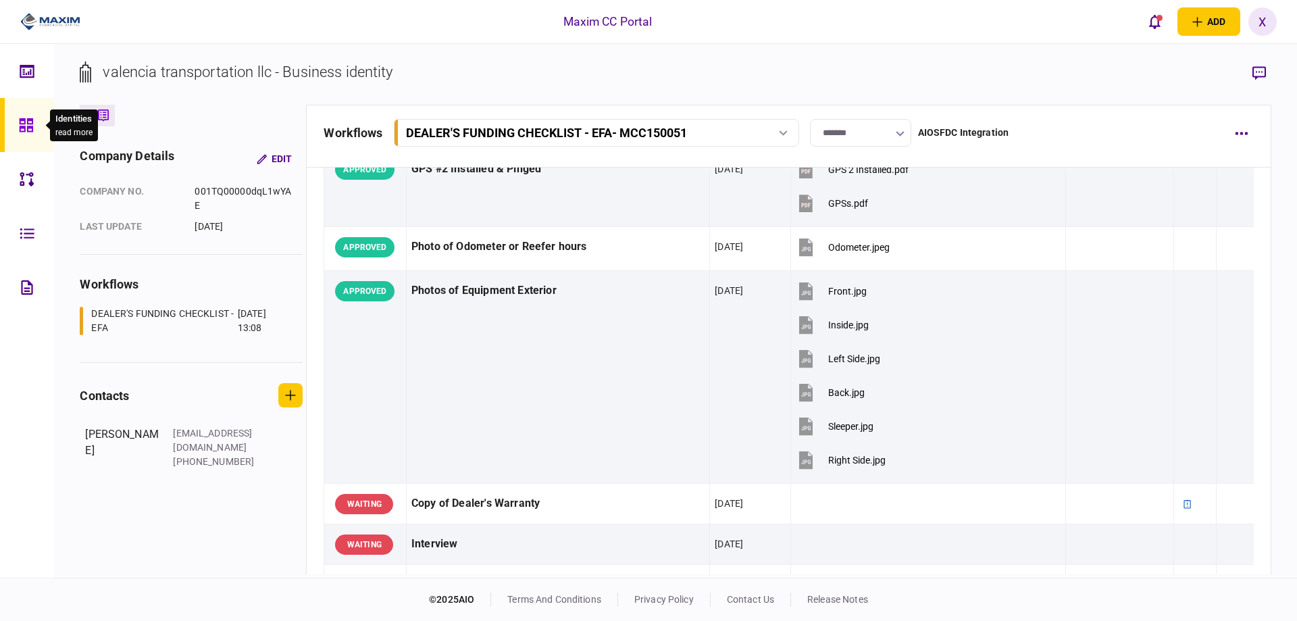
click at [32, 114] on div at bounding box center [30, 125] width 22 height 54
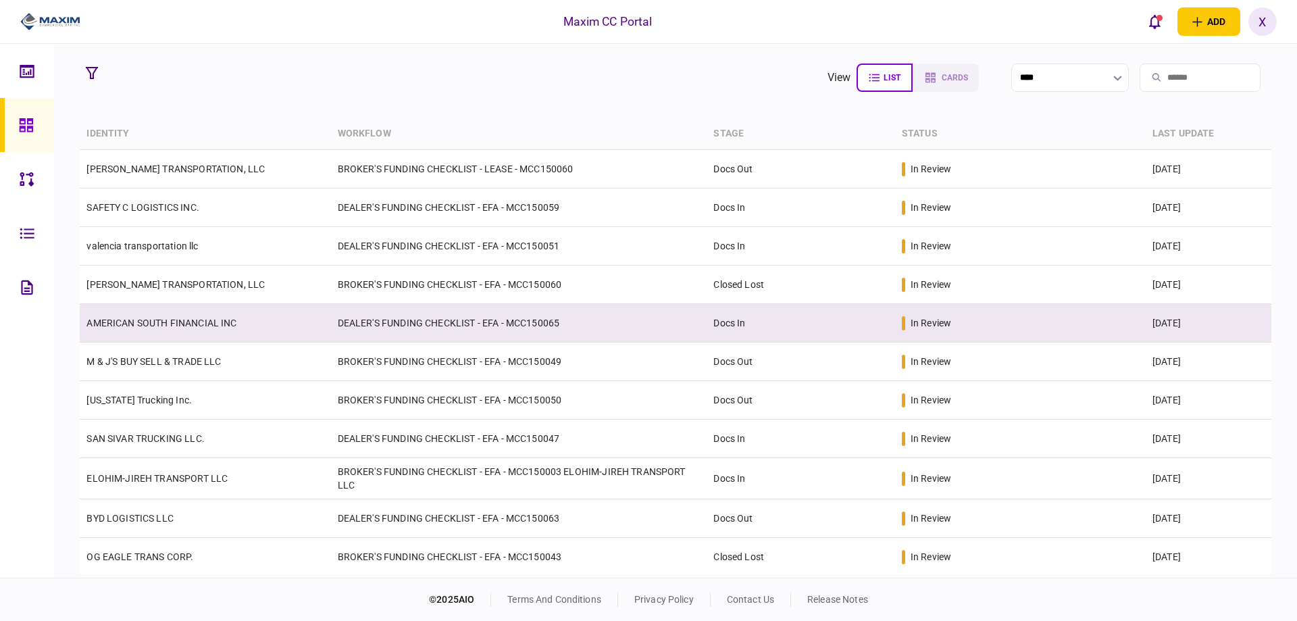
click at [122, 326] on link "AMERICAN SOUTH FINANCIAL INC" at bounding box center [161, 322] width 150 height 11
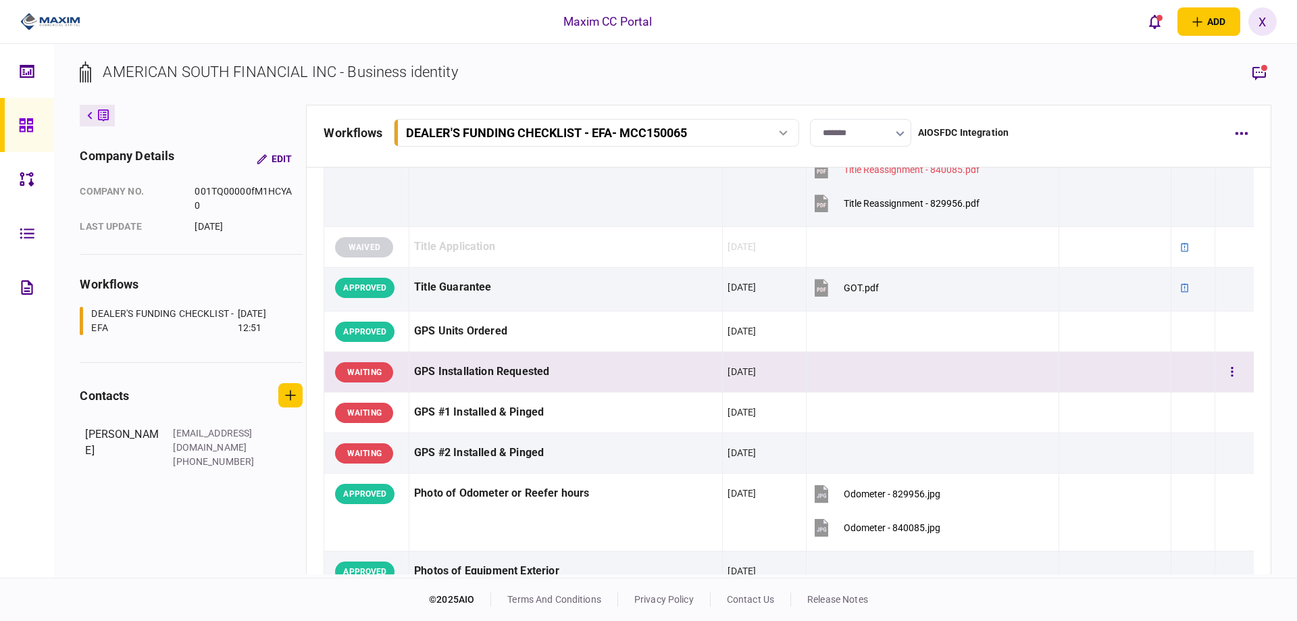
scroll to position [1013, 0]
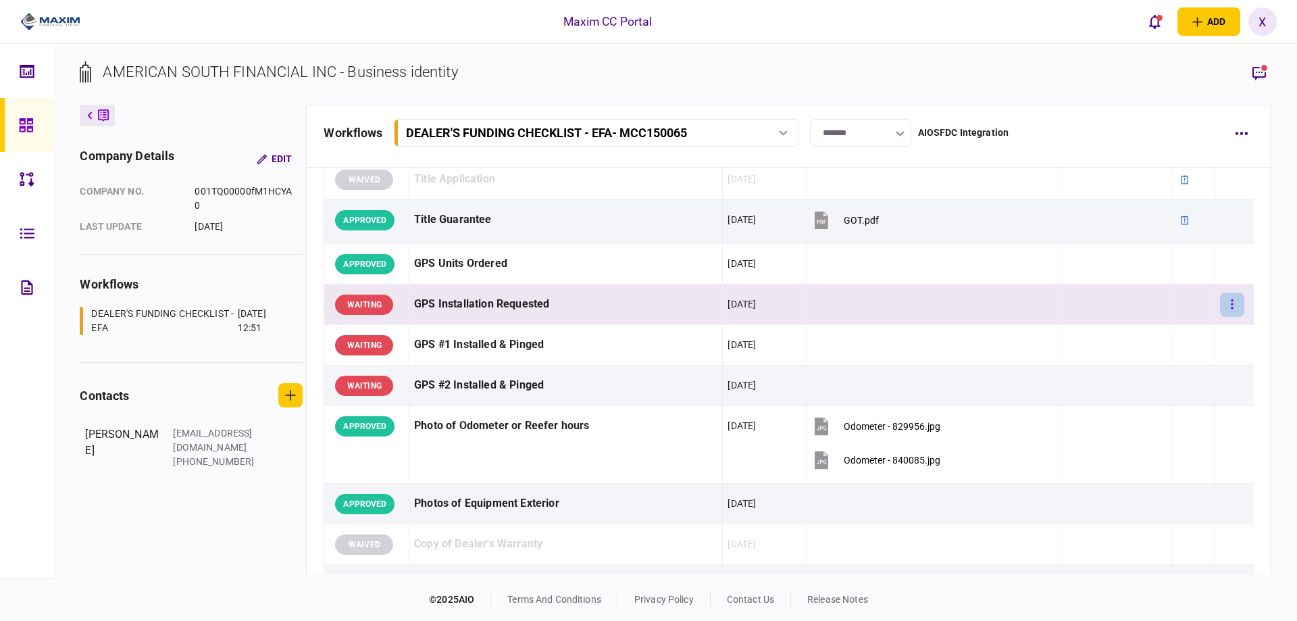
click at [1232, 308] on button "button" at bounding box center [1232, 304] width 24 height 24
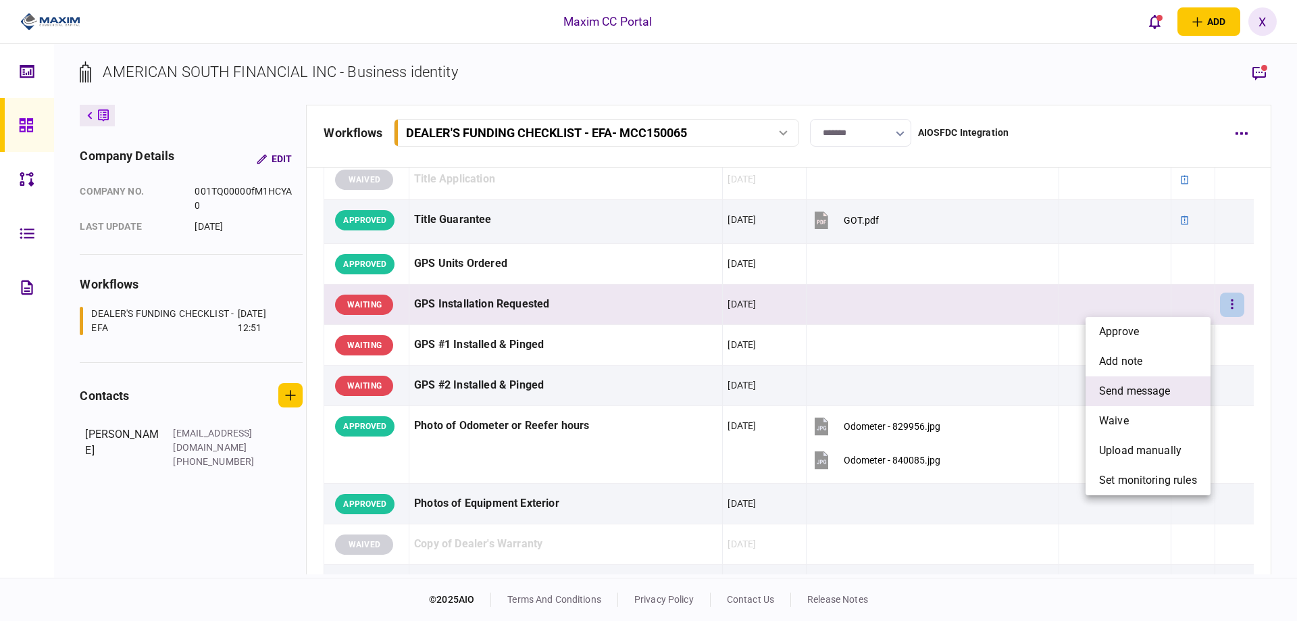
click at [1179, 388] on li "send message" at bounding box center [1148, 391] width 125 height 30
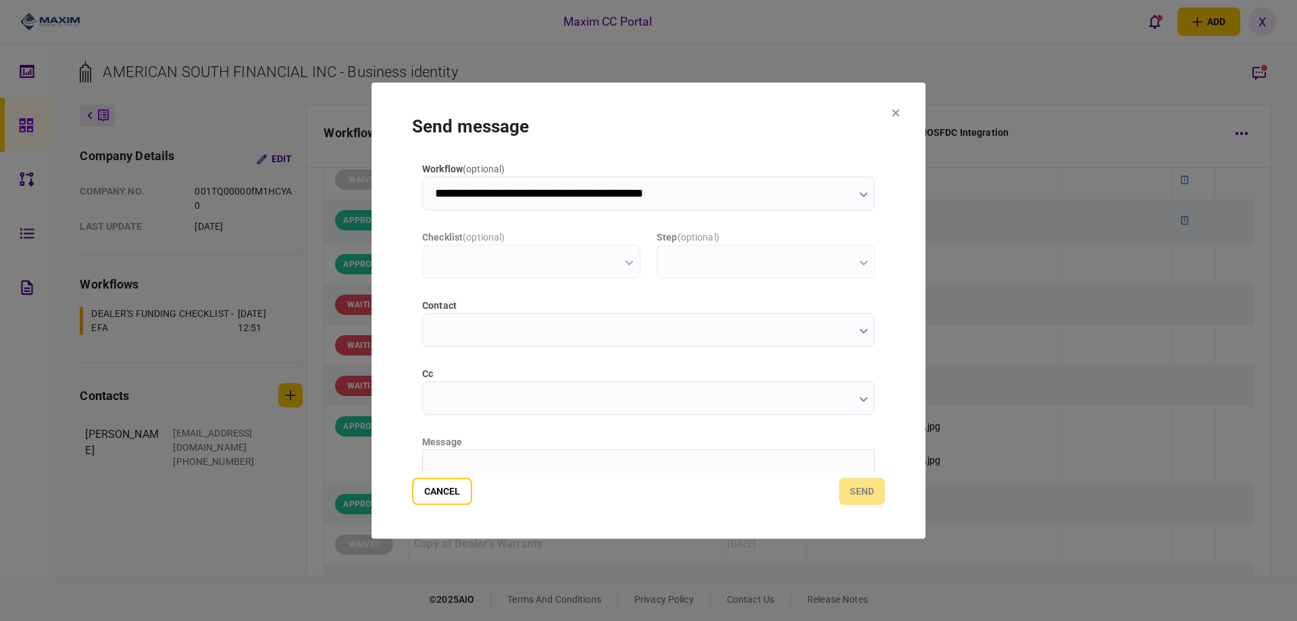
type input "**********"
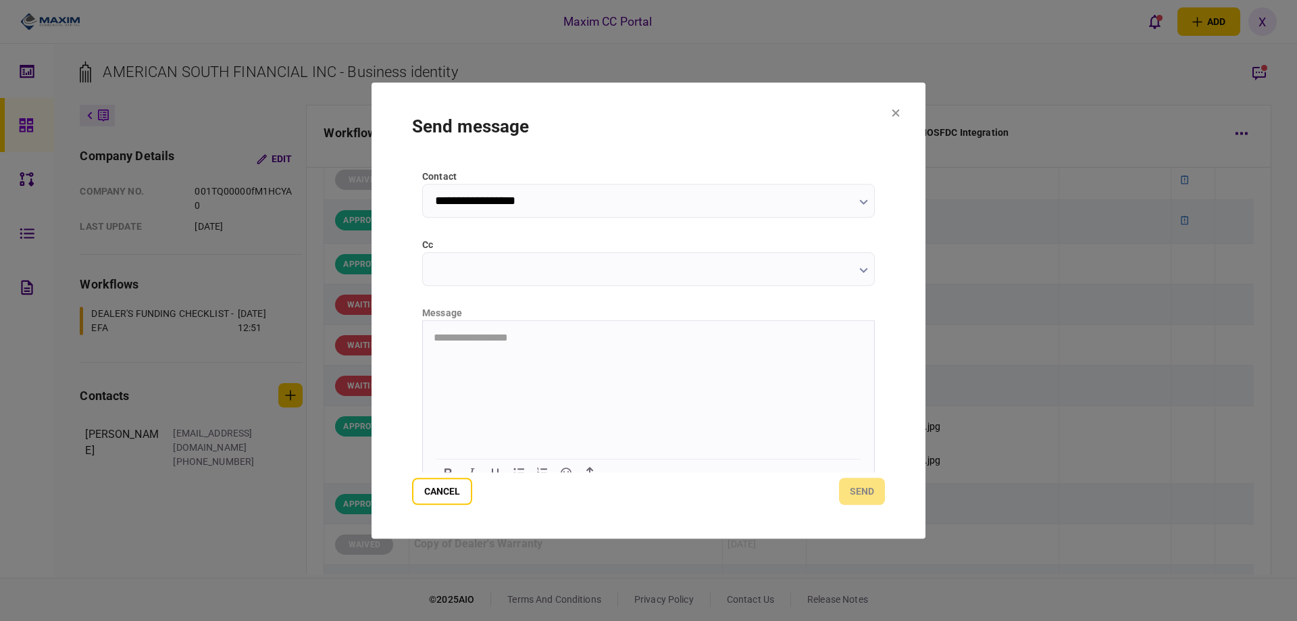
scroll to position [135, 0]
click at [505, 348] on html "**********" at bounding box center [648, 331] width 451 height 34
click at [461, 347] on html at bounding box center [648, 330] width 451 height 33
drag, startPoint x: 463, startPoint y: 341, endPoint x: 445, endPoint y: 317, distance: 30.0
click at [445, 317] on html at bounding box center [648, 330] width 451 height 33
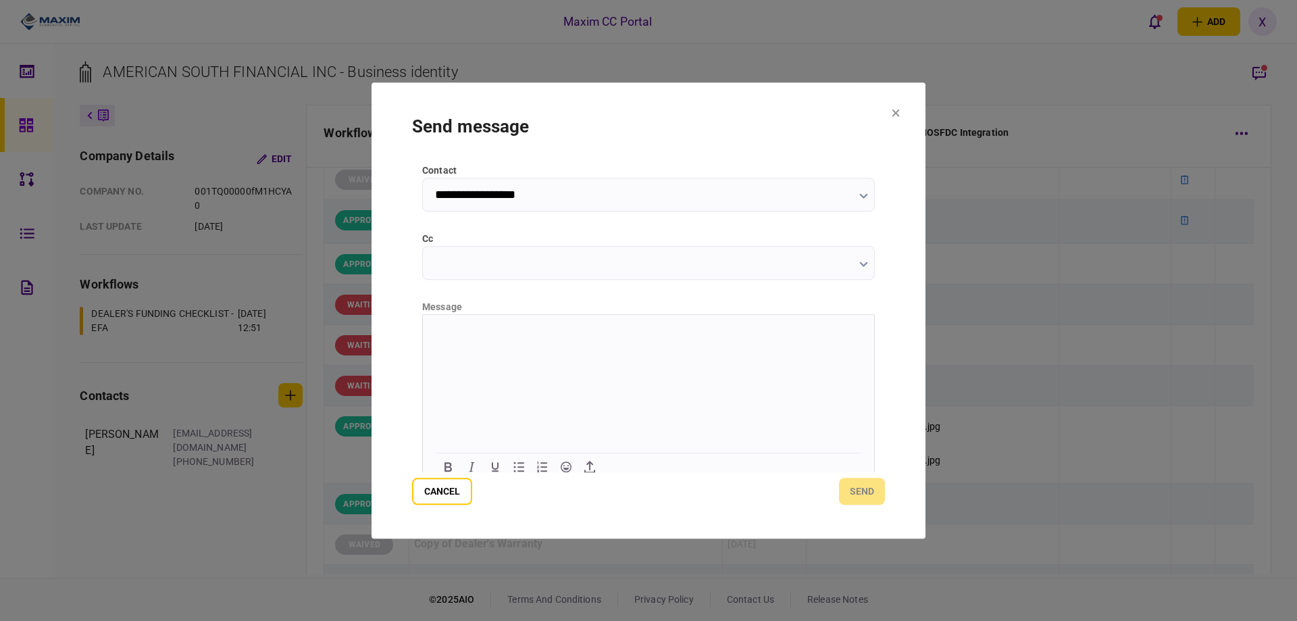
click at [445, 323] on html at bounding box center [648, 330] width 451 height 33
drag, startPoint x: 445, startPoint y: 323, endPoint x: 444, endPoint y: 367, distance: 43.9
click at [444, 347] on html at bounding box center [648, 330] width 451 height 33
click at [843, 486] on button "send" at bounding box center [862, 491] width 46 height 27
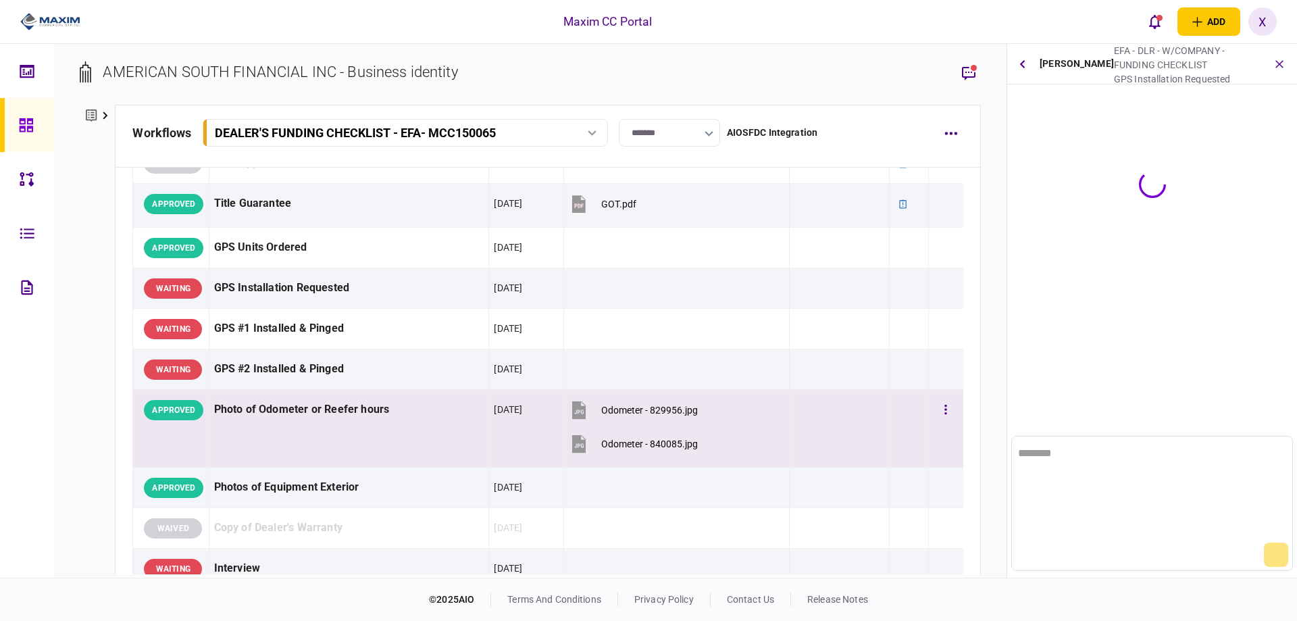
scroll to position [0, 0]
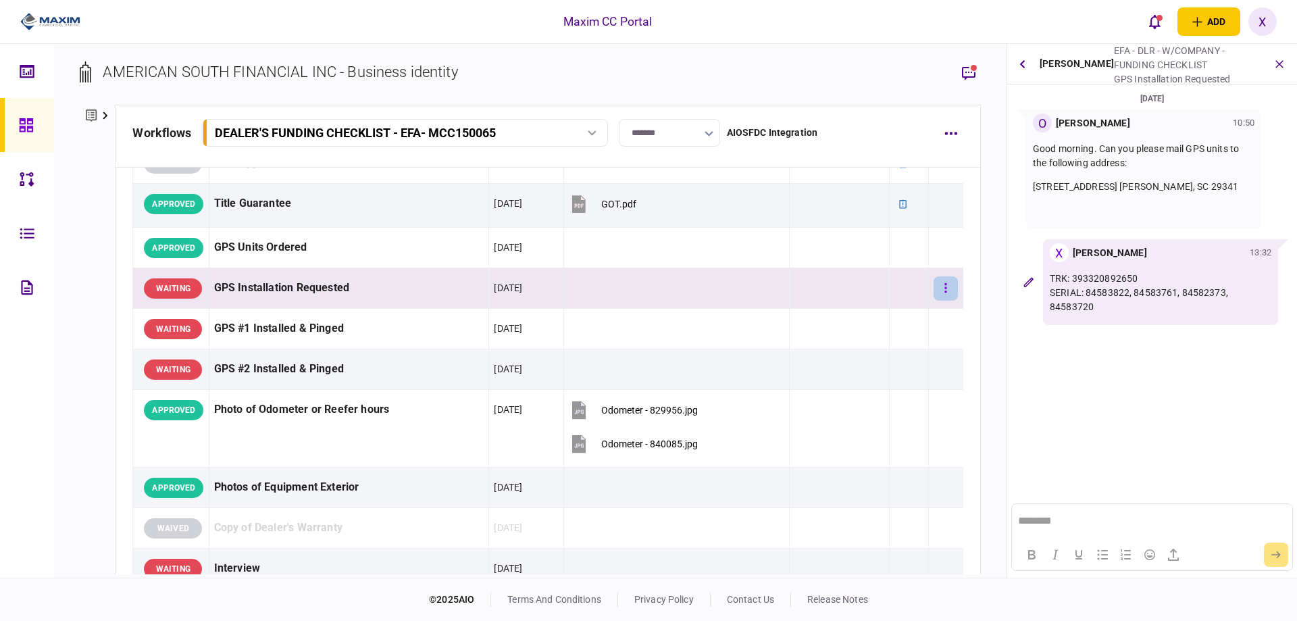
click at [948, 299] on button "button" at bounding box center [946, 288] width 24 height 24
click at [948, 299] on div at bounding box center [648, 310] width 1297 height 621
click at [948, 299] on button "button" at bounding box center [946, 288] width 24 height 24
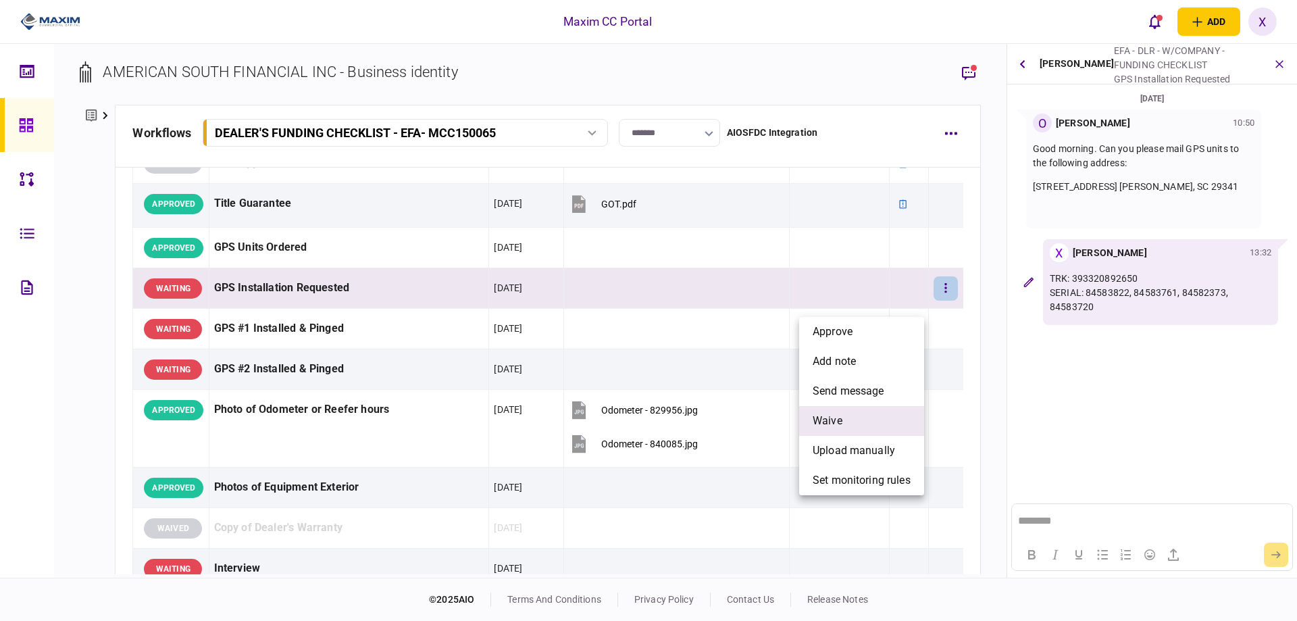
click at [871, 409] on li "waive" at bounding box center [861, 421] width 125 height 30
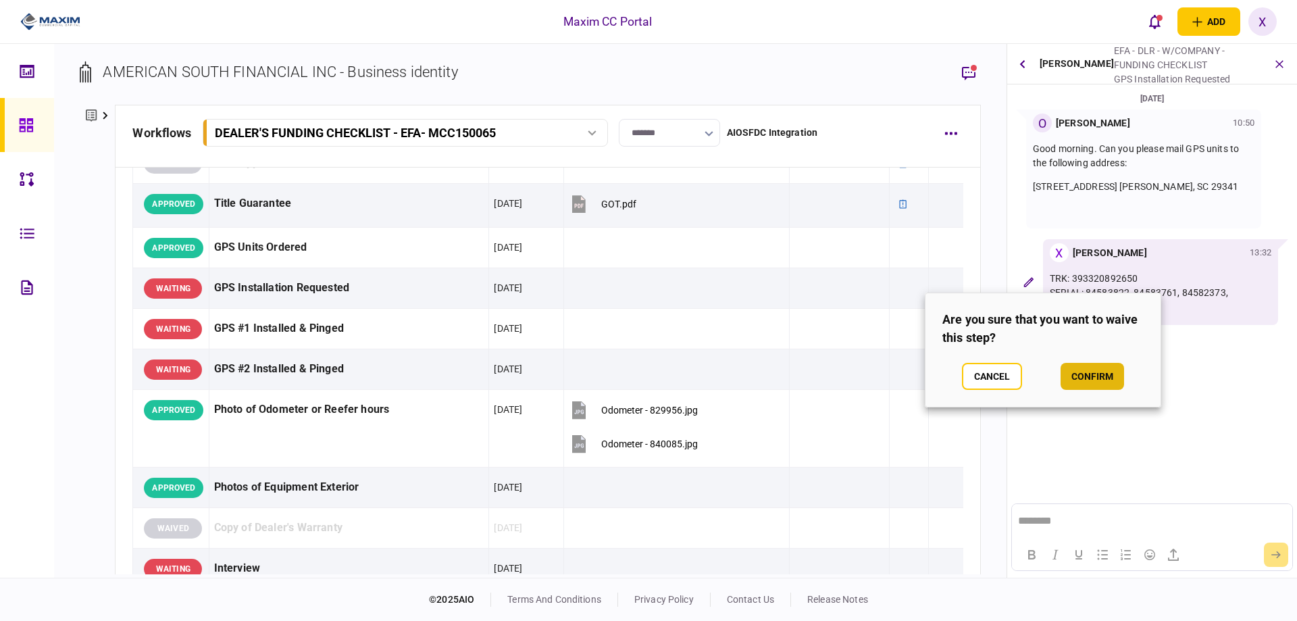
click at [1086, 376] on button "confirm" at bounding box center [1092, 376] width 63 height 27
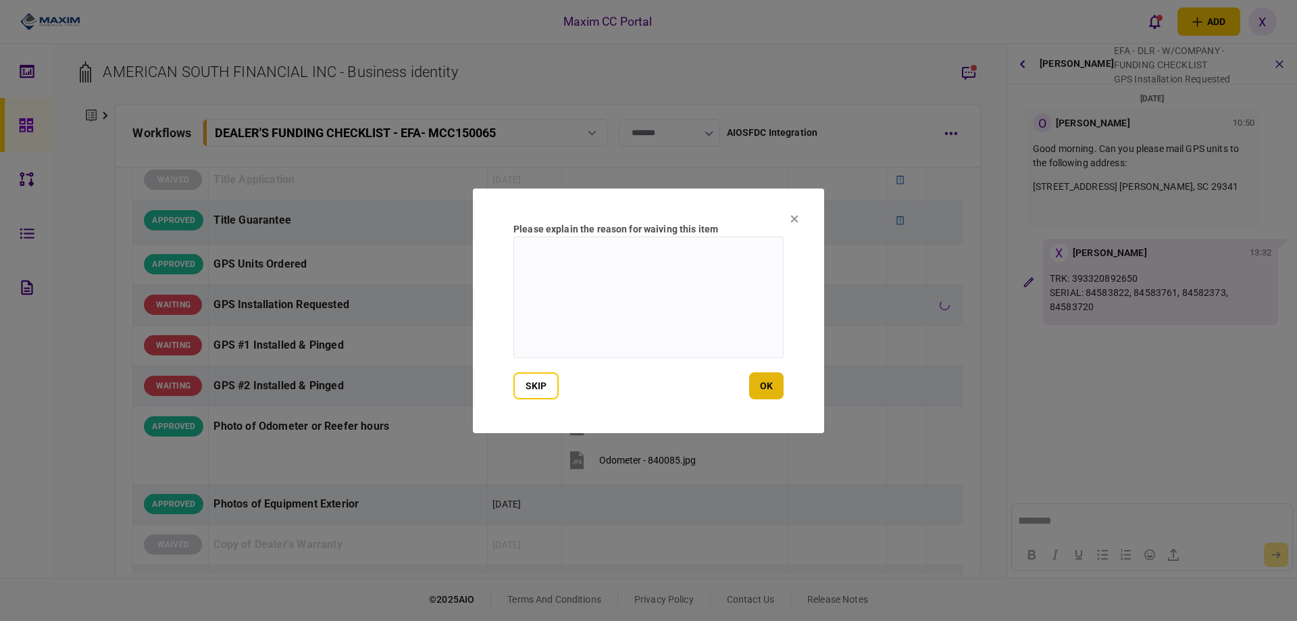
click at [774, 390] on button "ok" at bounding box center [766, 385] width 34 height 27
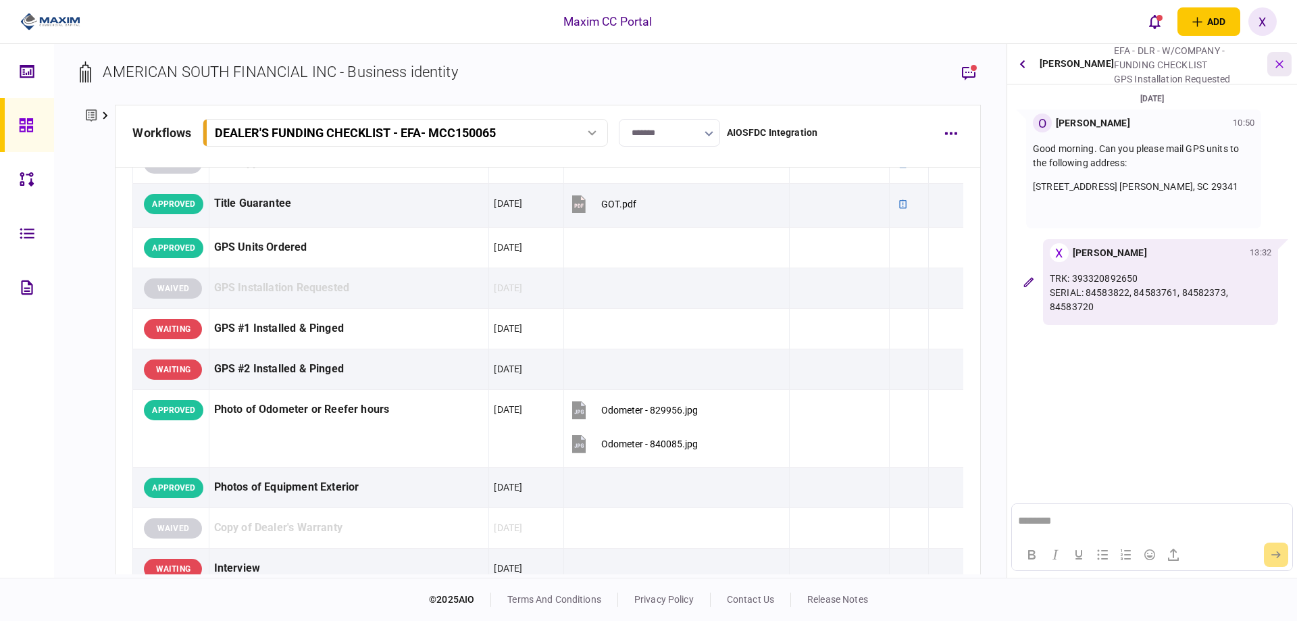
click at [1276, 59] on icon "button" at bounding box center [1280, 64] width 16 height 16
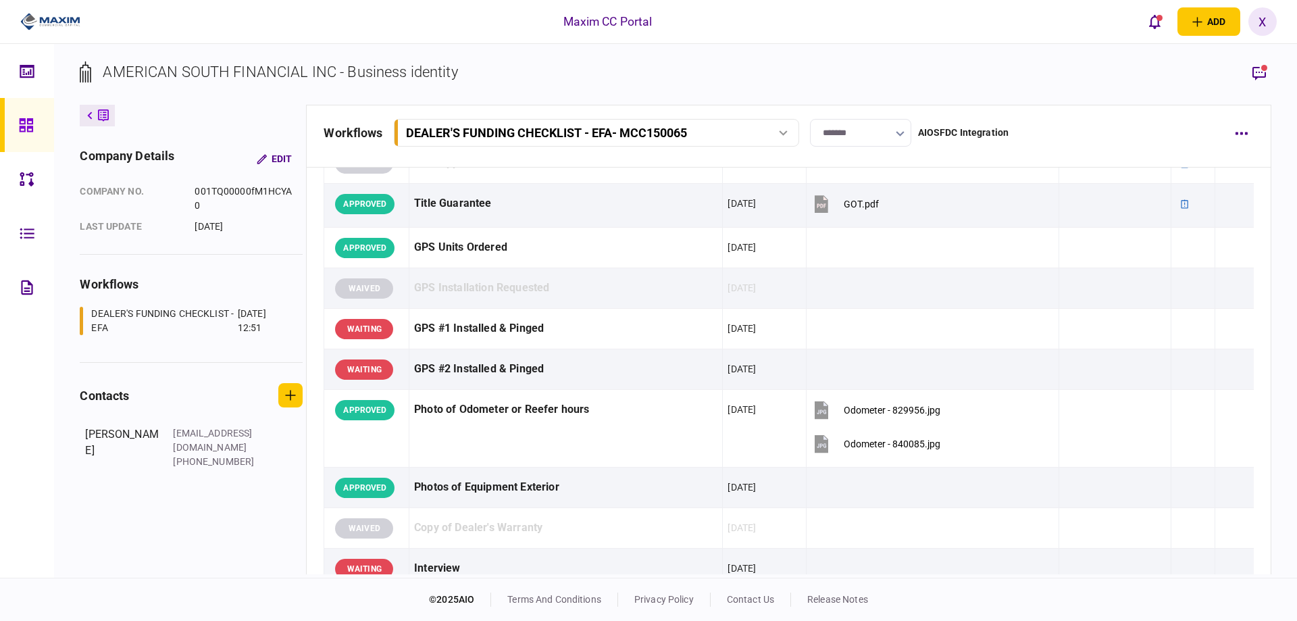
scroll to position [1013, 0]
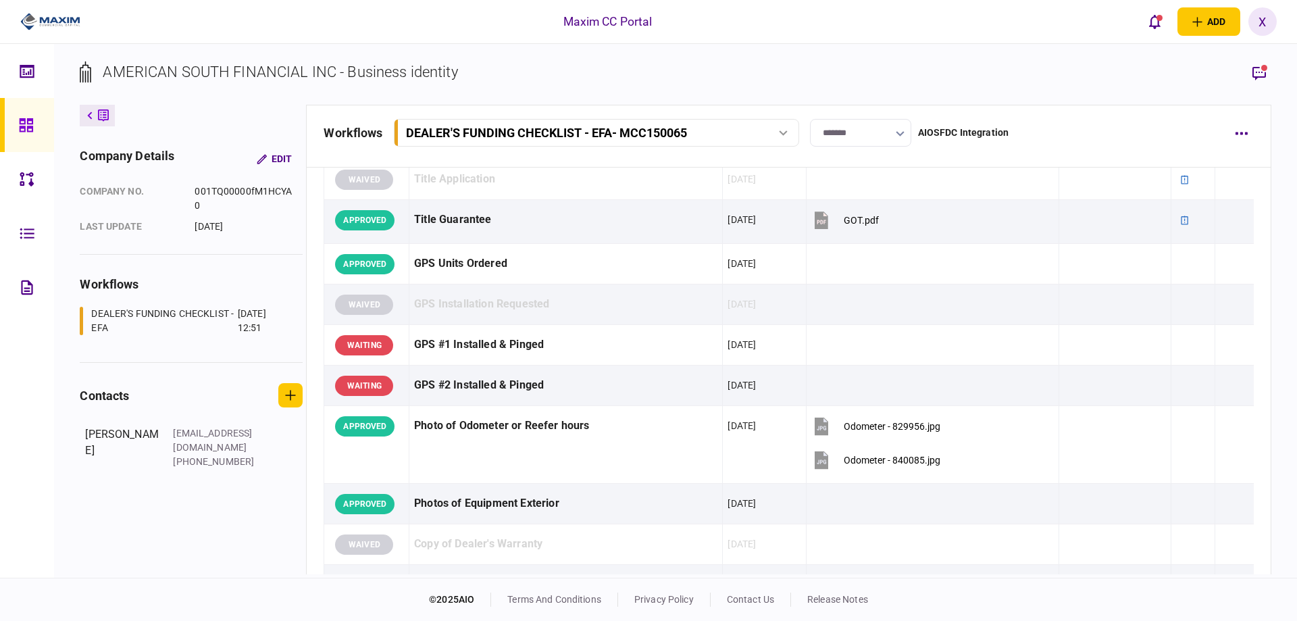
click at [26, 119] on icon at bounding box center [26, 126] width 15 height 16
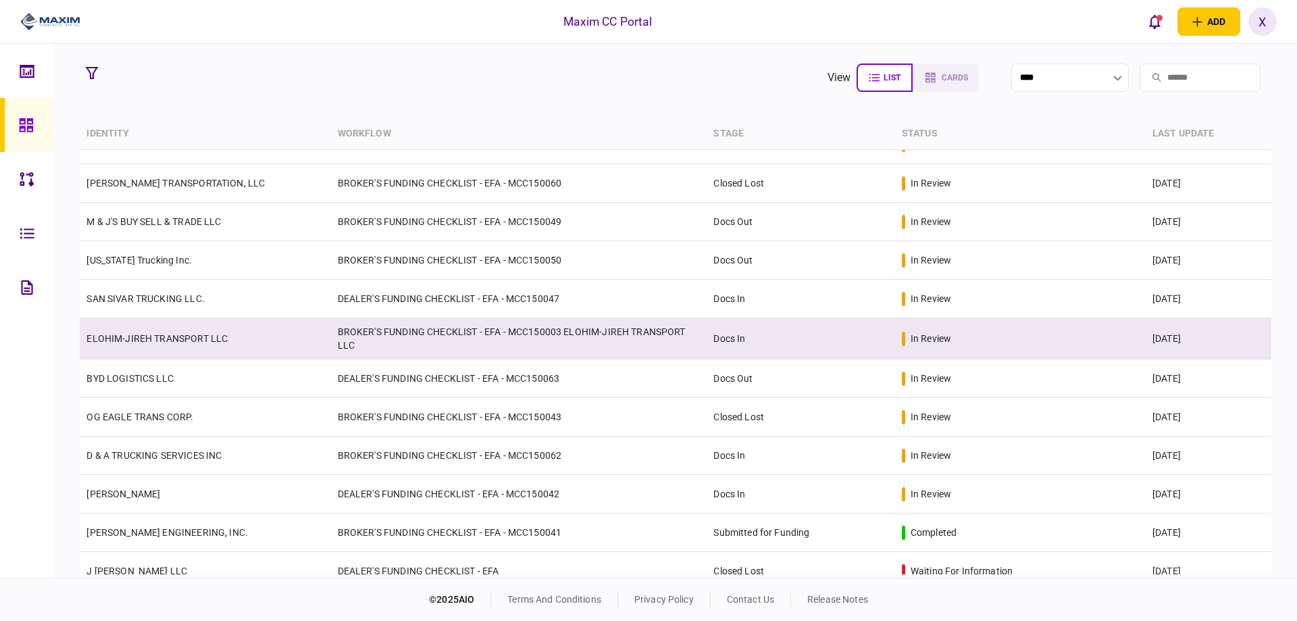
scroll to position [11, 0]
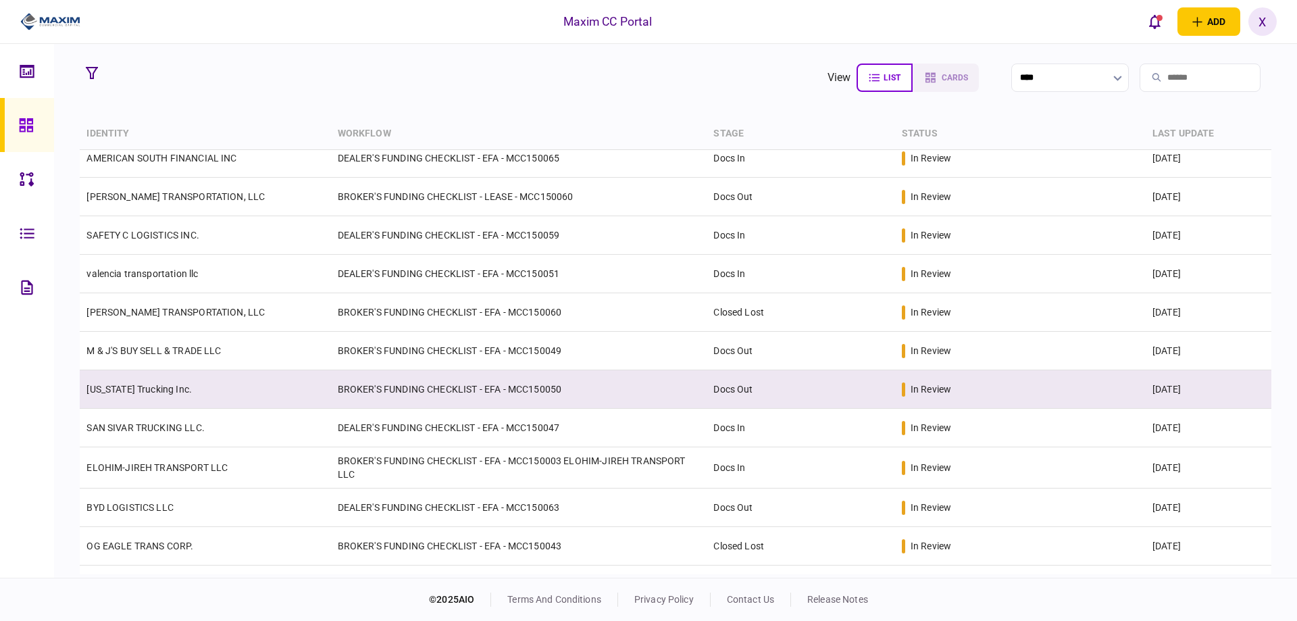
click at [116, 392] on link "[US_STATE] Trucking Inc." at bounding box center [138, 389] width 105 height 11
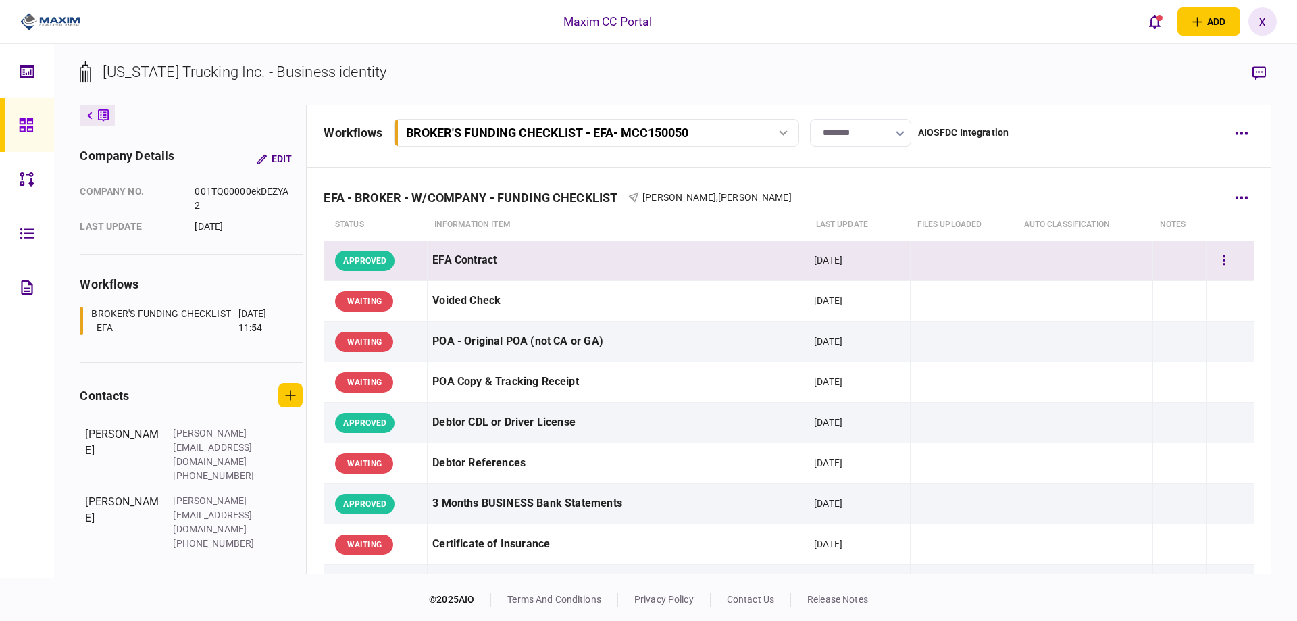
click at [417, 254] on div "APPROVED" at bounding box center [378, 260] width 87 height 30
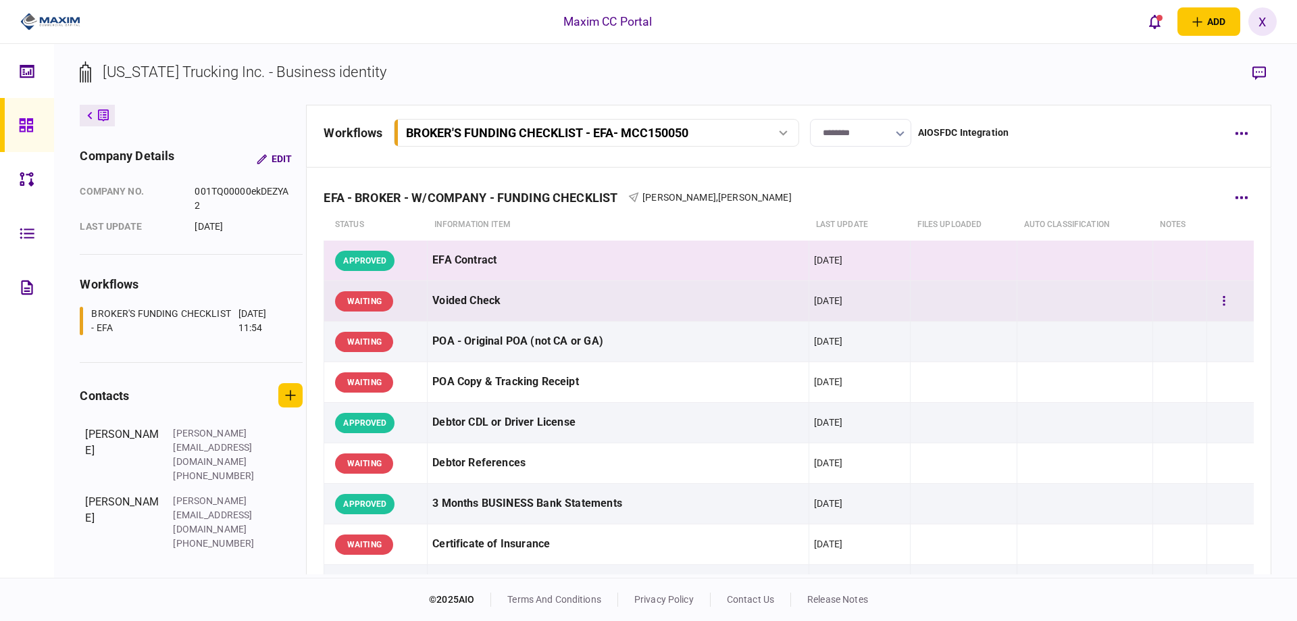
click at [457, 296] on div "Voided Check" at bounding box center [618, 301] width 372 height 30
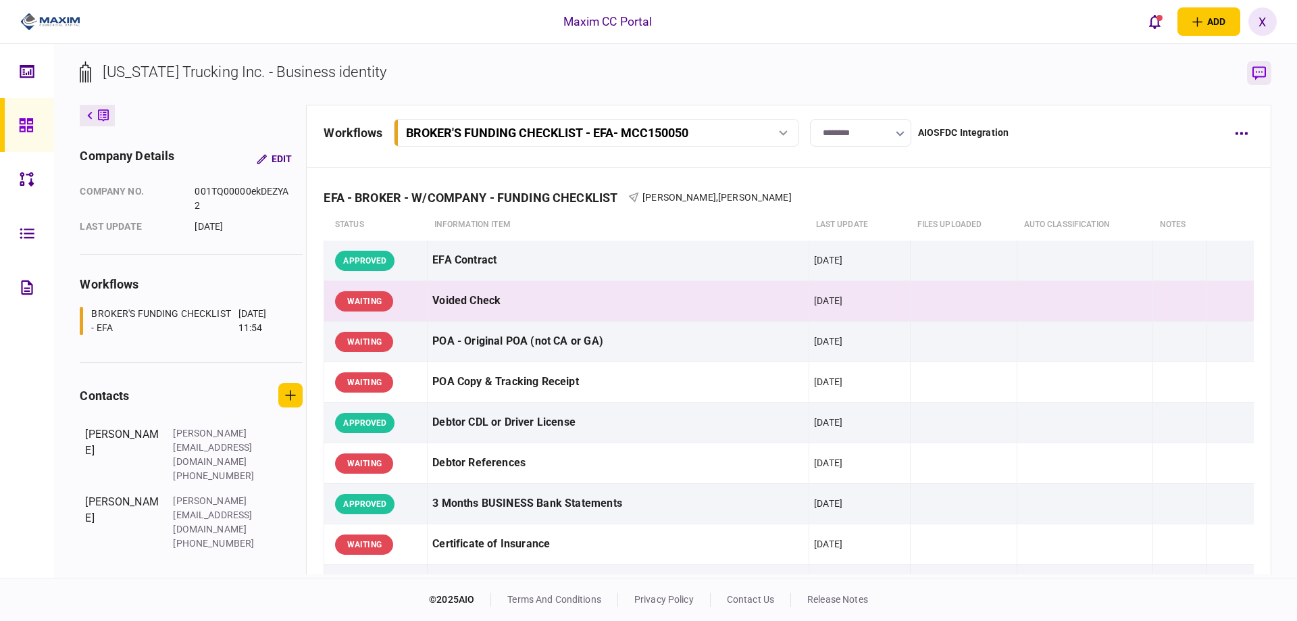
click at [1263, 72] on icon "button" at bounding box center [1259, 73] width 14 height 14
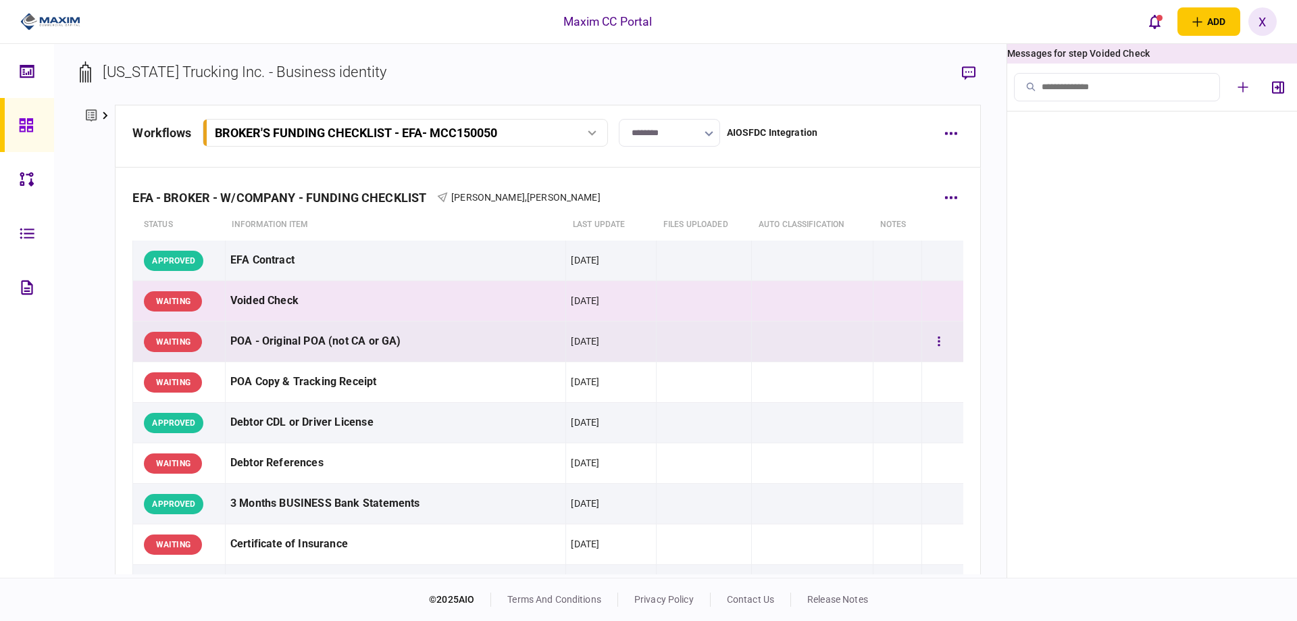
click at [245, 343] on div "POA - Original POA (not CA or GA)" at bounding box center [395, 341] width 330 height 30
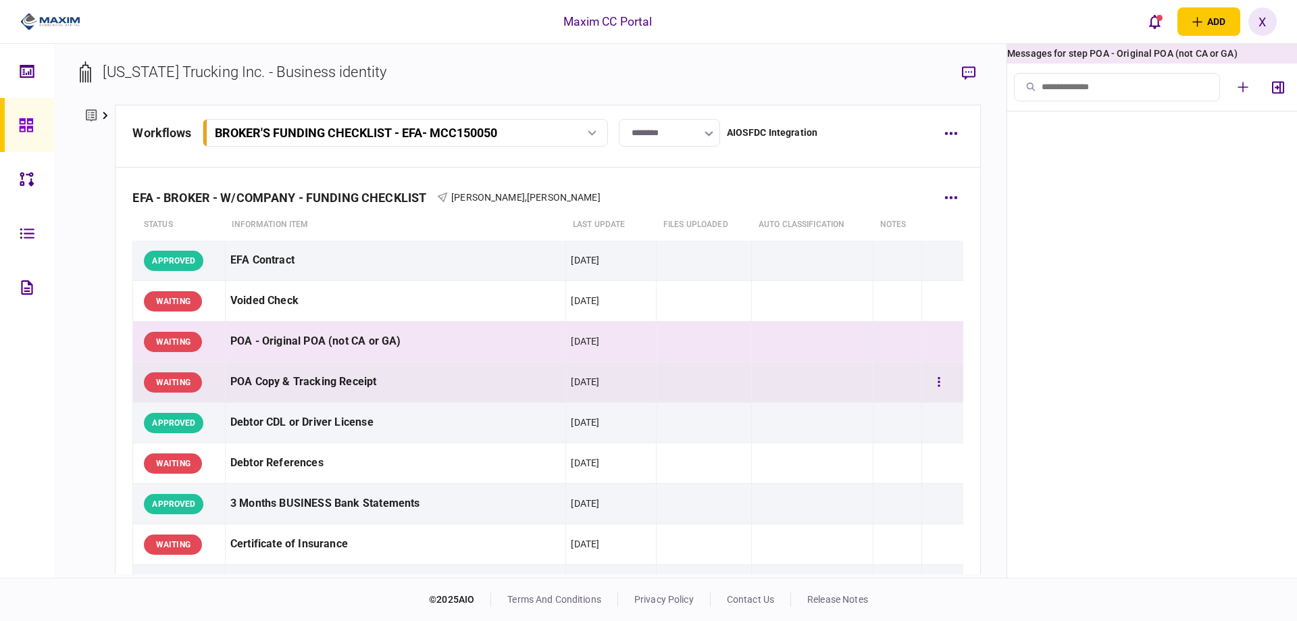
click at [257, 396] on div "POA Copy & Tracking Receipt" at bounding box center [395, 382] width 330 height 30
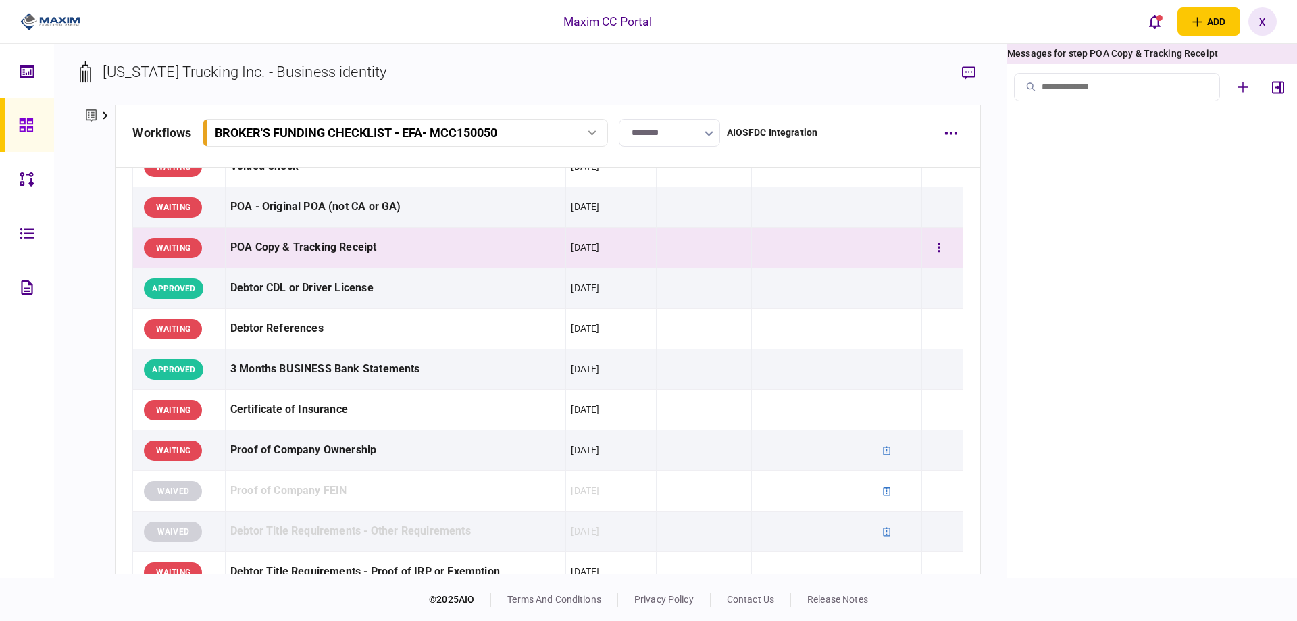
scroll to position [135, 0]
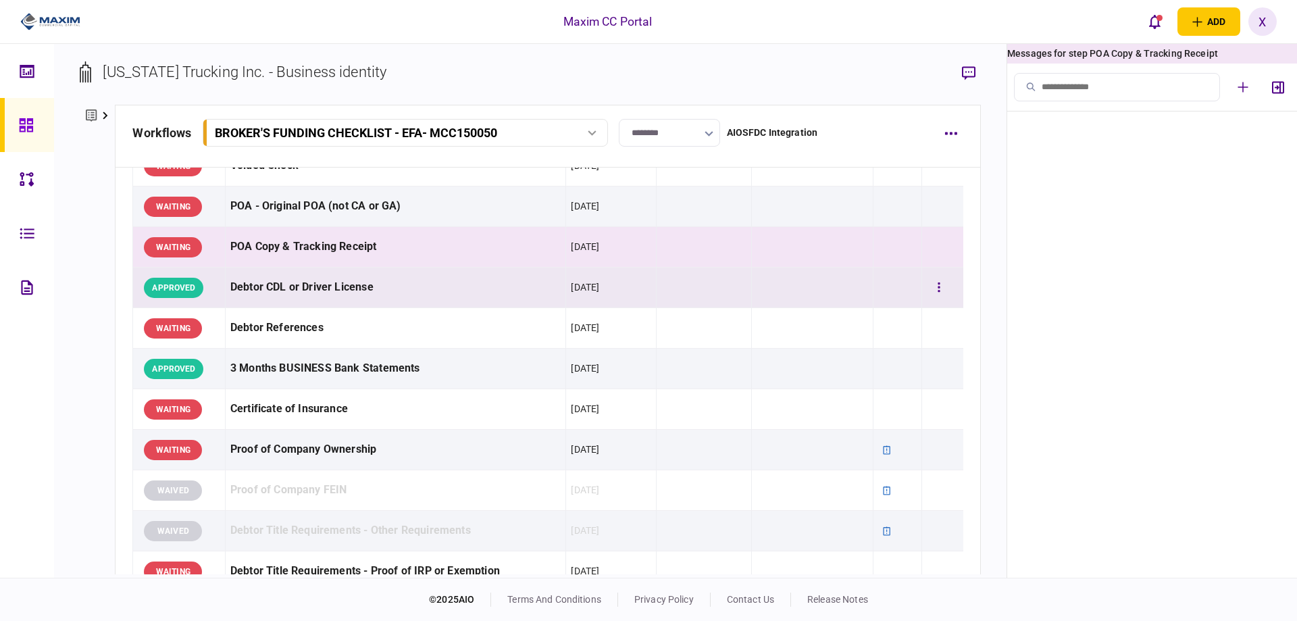
click at [250, 298] on div "Debtor CDL or Driver License" at bounding box center [395, 287] width 330 height 30
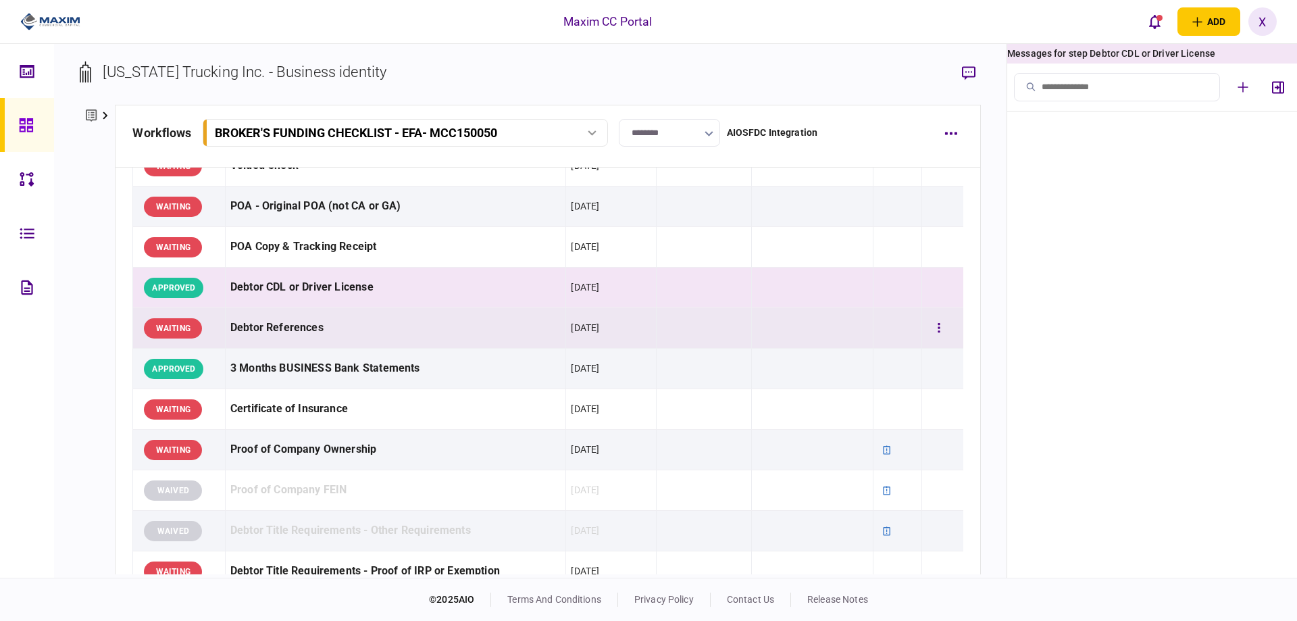
click at [251, 315] on div "Debtor References" at bounding box center [395, 328] width 330 height 30
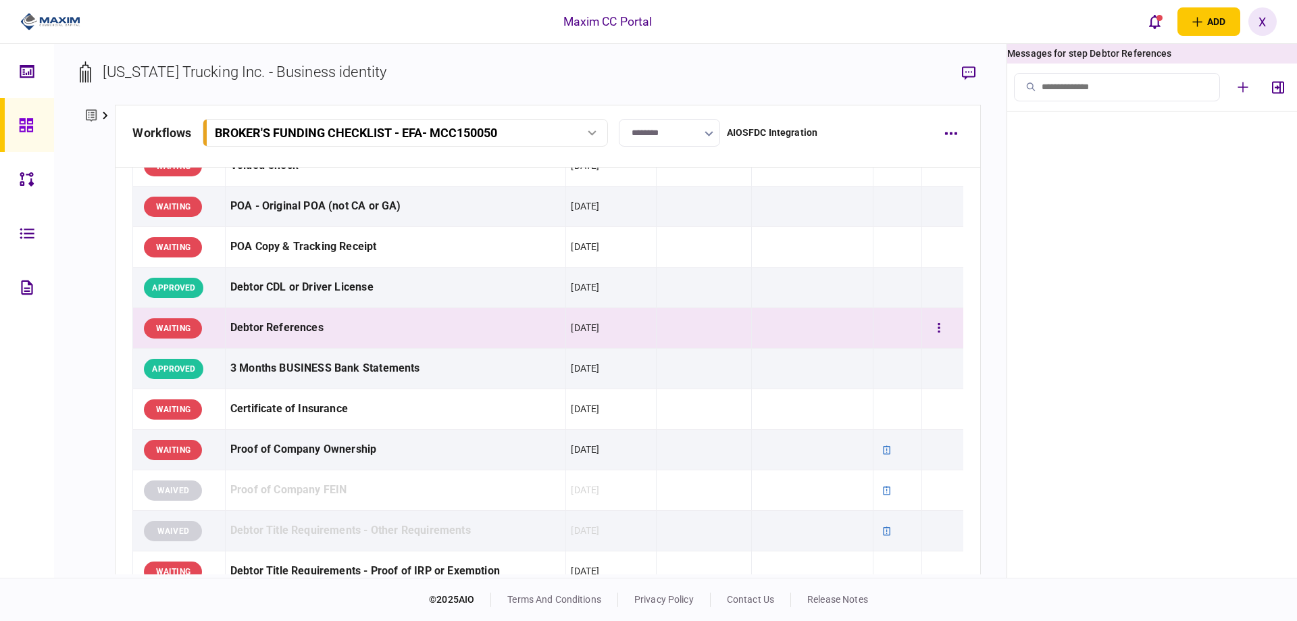
click at [262, 343] on td "Debtor References" at bounding box center [395, 328] width 340 height 41
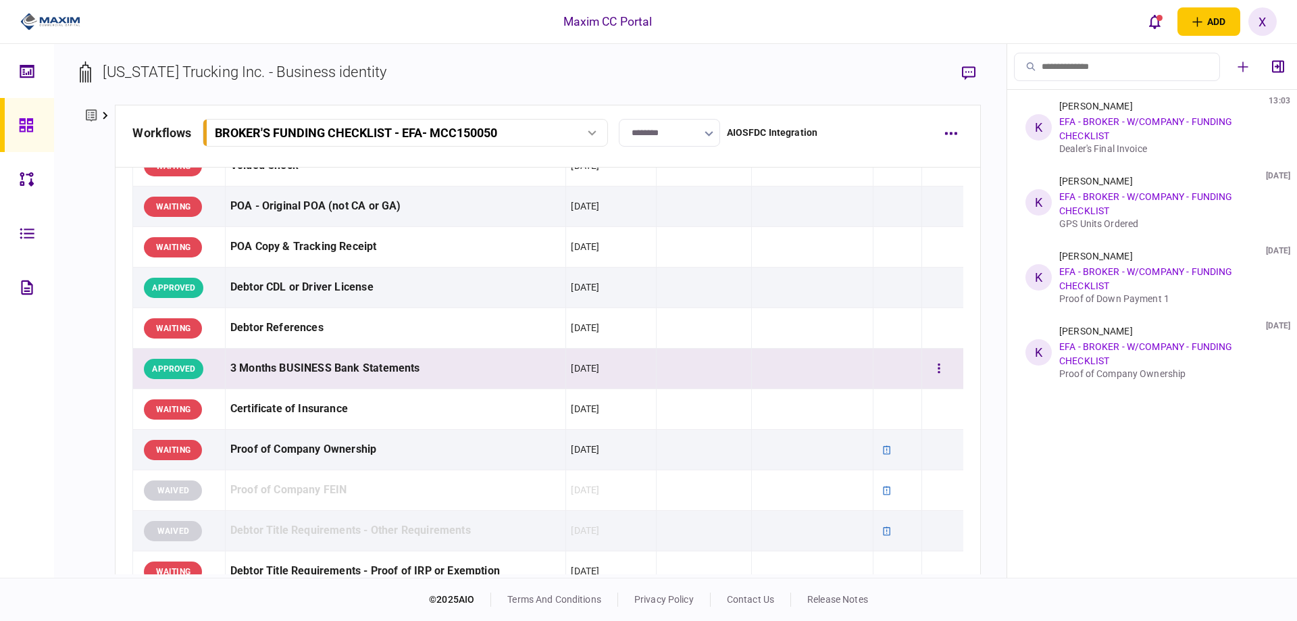
click at [265, 373] on div "3 Months BUSINESS Bank Statements" at bounding box center [395, 368] width 330 height 30
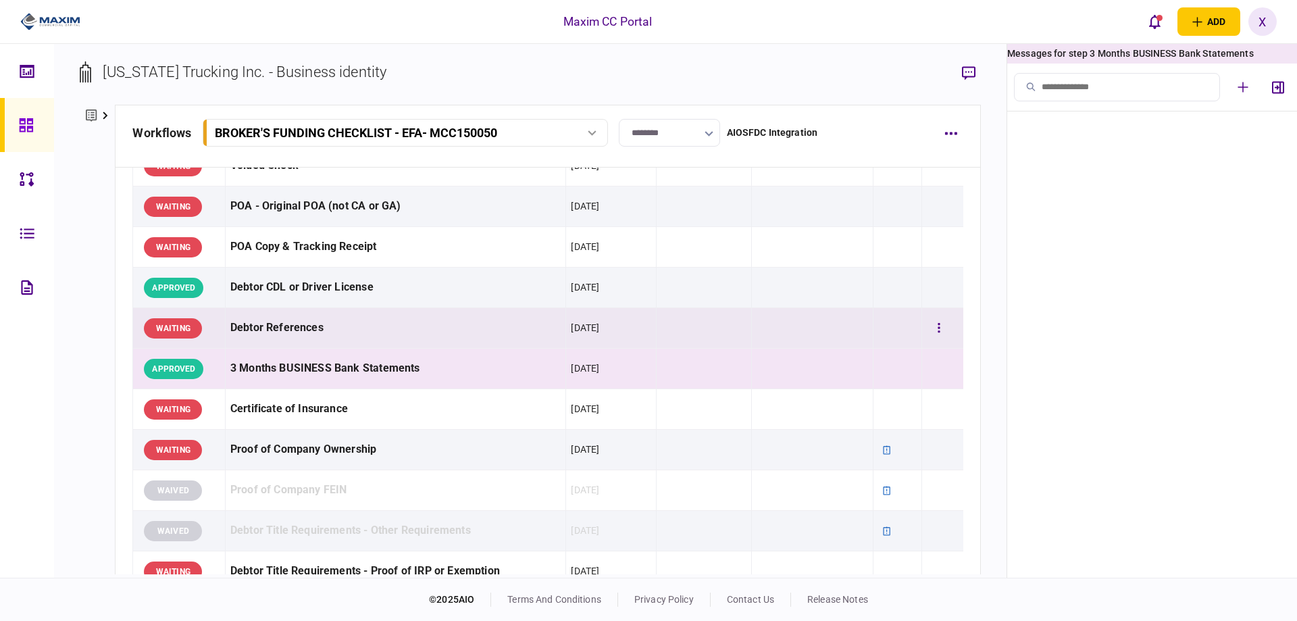
click at [270, 331] on div "Debtor References" at bounding box center [395, 328] width 330 height 30
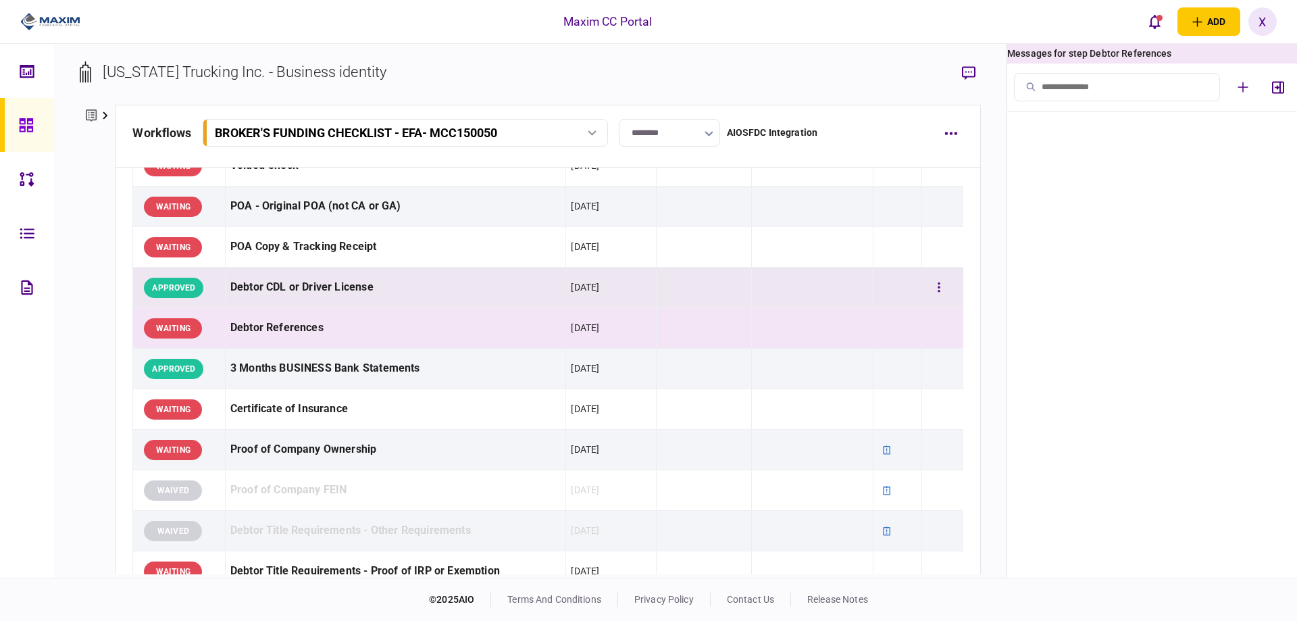
click at [295, 286] on div "Debtor CDL or Driver License" at bounding box center [395, 287] width 330 height 30
click at [300, 340] on div "Debtor References" at bounding box center [395, 328] width 330 height 30
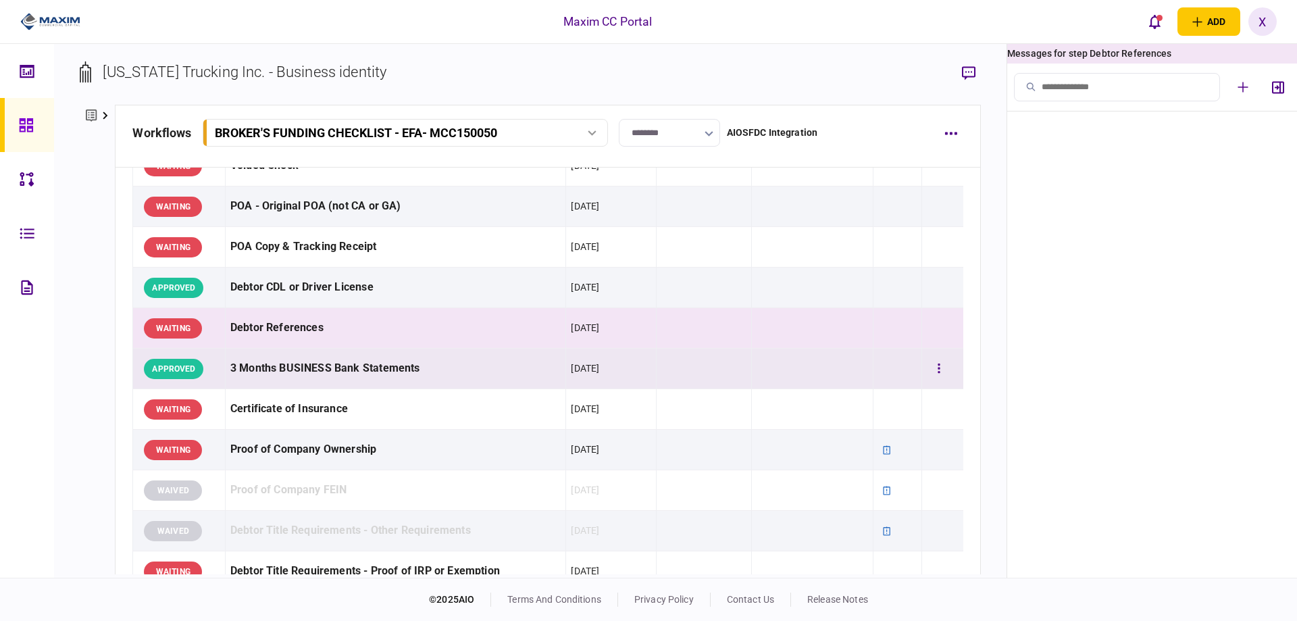
click at [296, 372] on div "3 Months BUSINESS Bank Statements" at bounding box center [395, 368] width 330 height 30
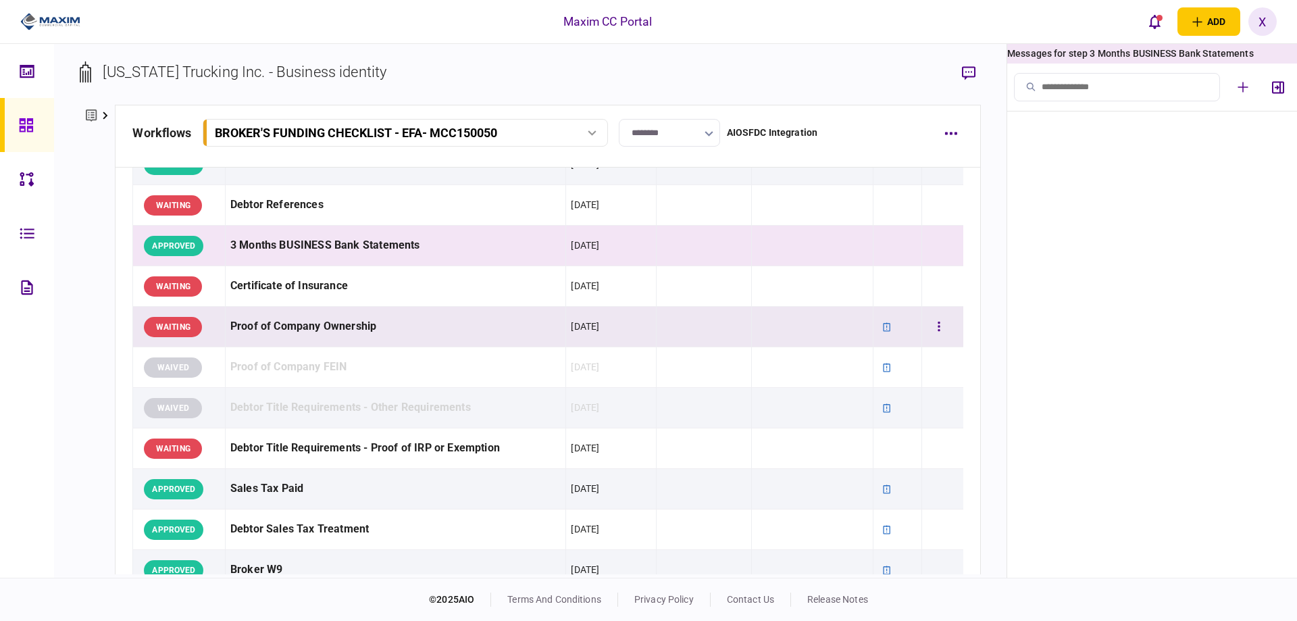
scroll to position [270, 0]
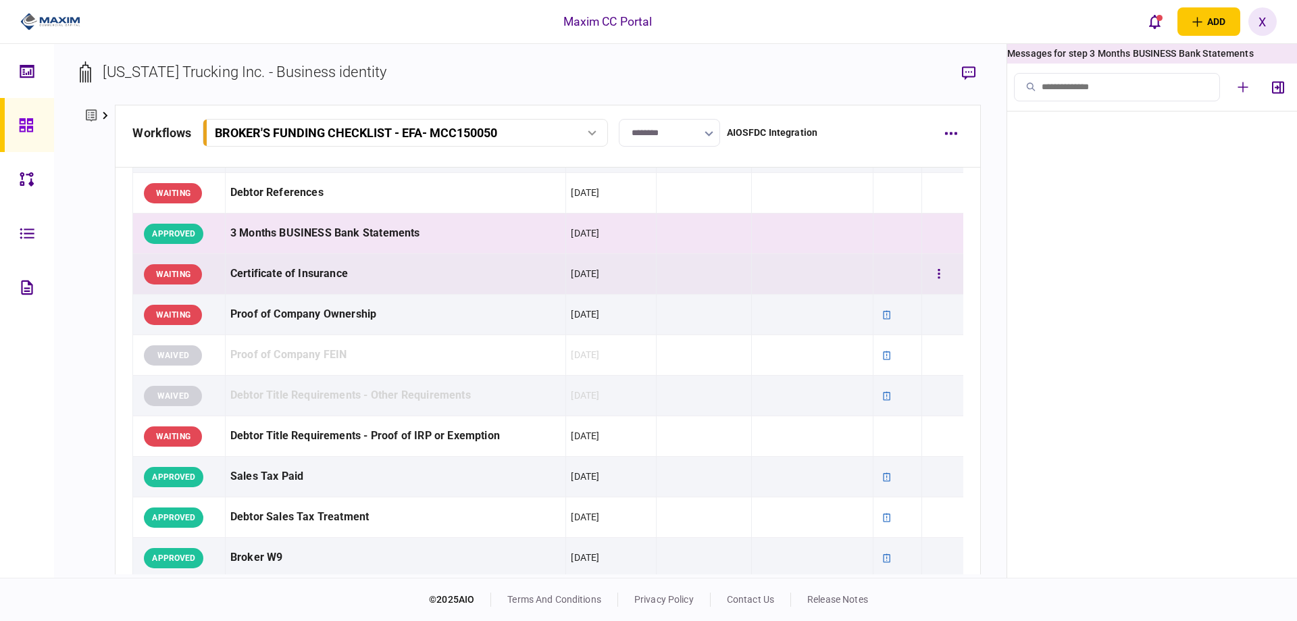
click at [299, 280] on div "Certificate of Insurance" at bounding box center [395, 274] width 330 height 30
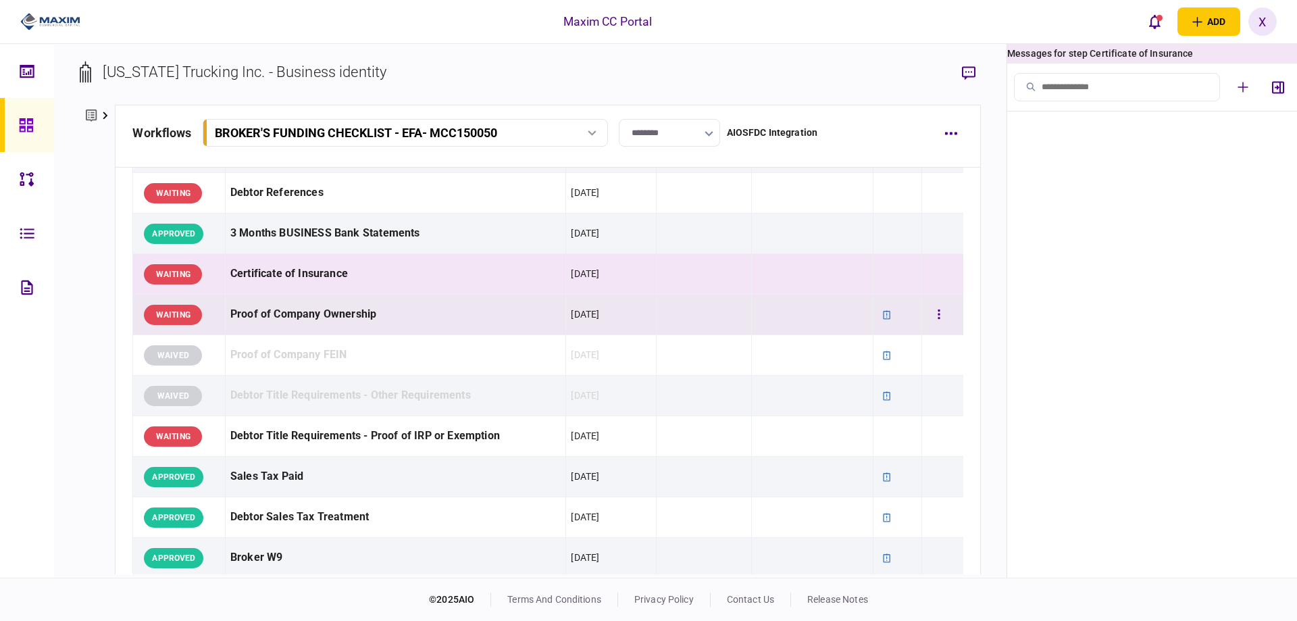
click at [299, 303] on div "Proof of Company Ownership" at bounding box center [395, 314] width 330 height 30
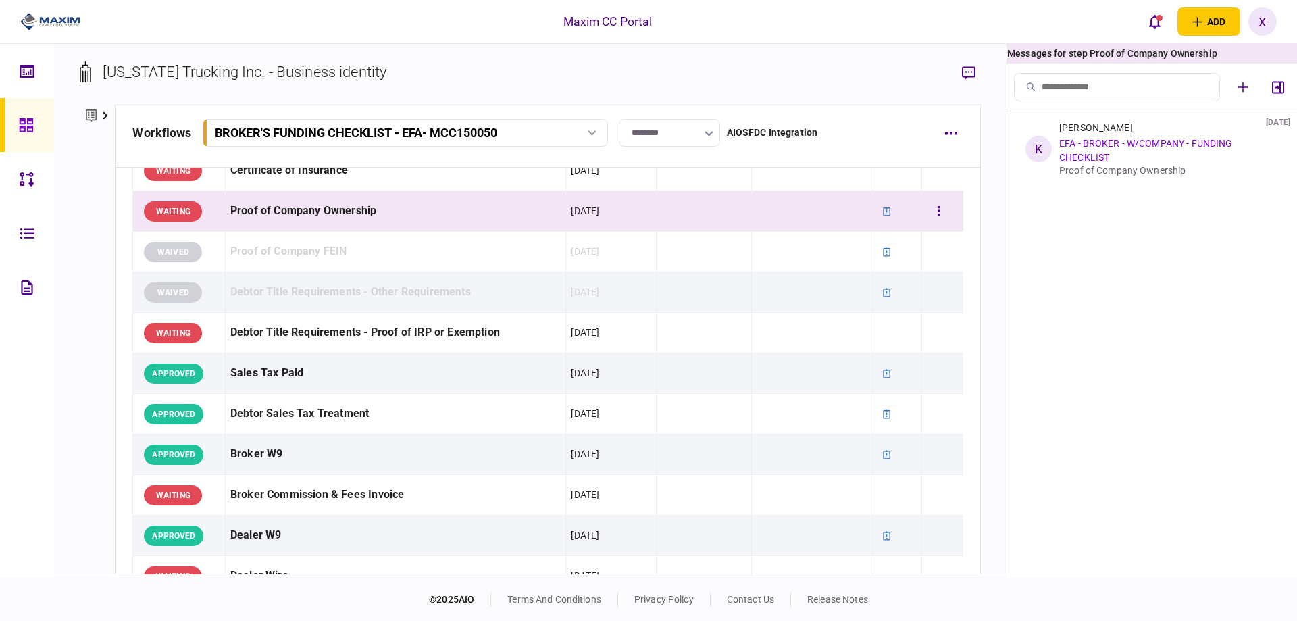
scroll to position [405, 0]
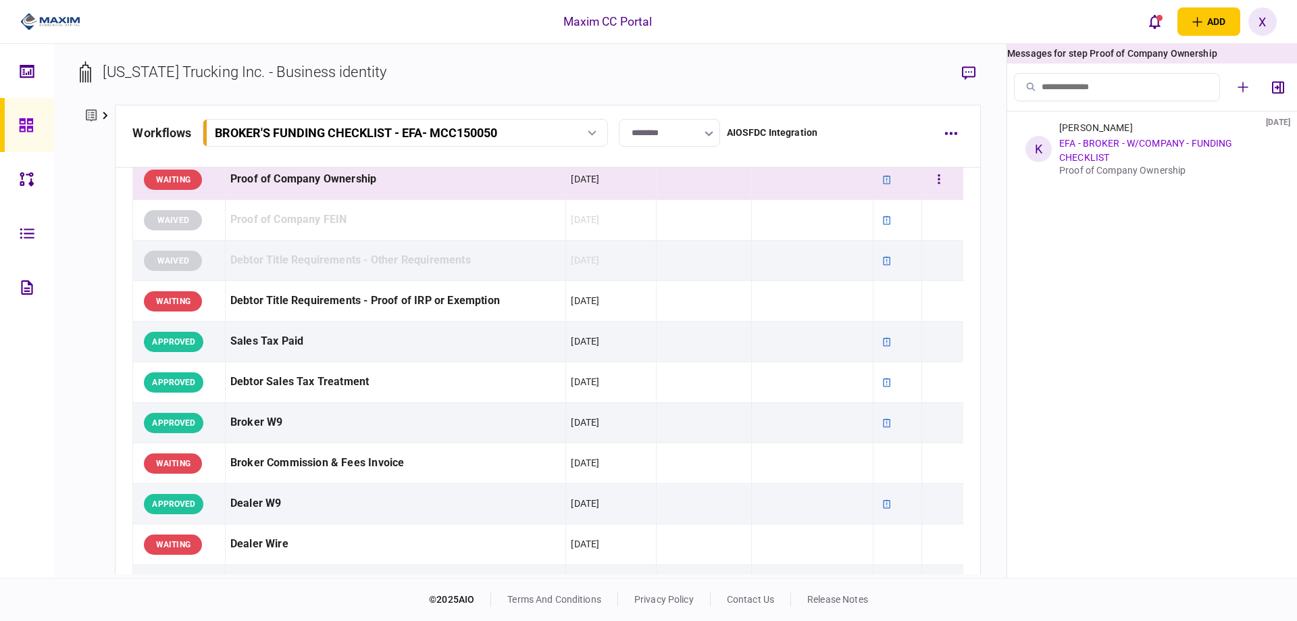
click at [299, 303] on div "Debtor Title Requirements - Proof of IRP or Exemption" at bounding box center [395, 301] width 330 height 30
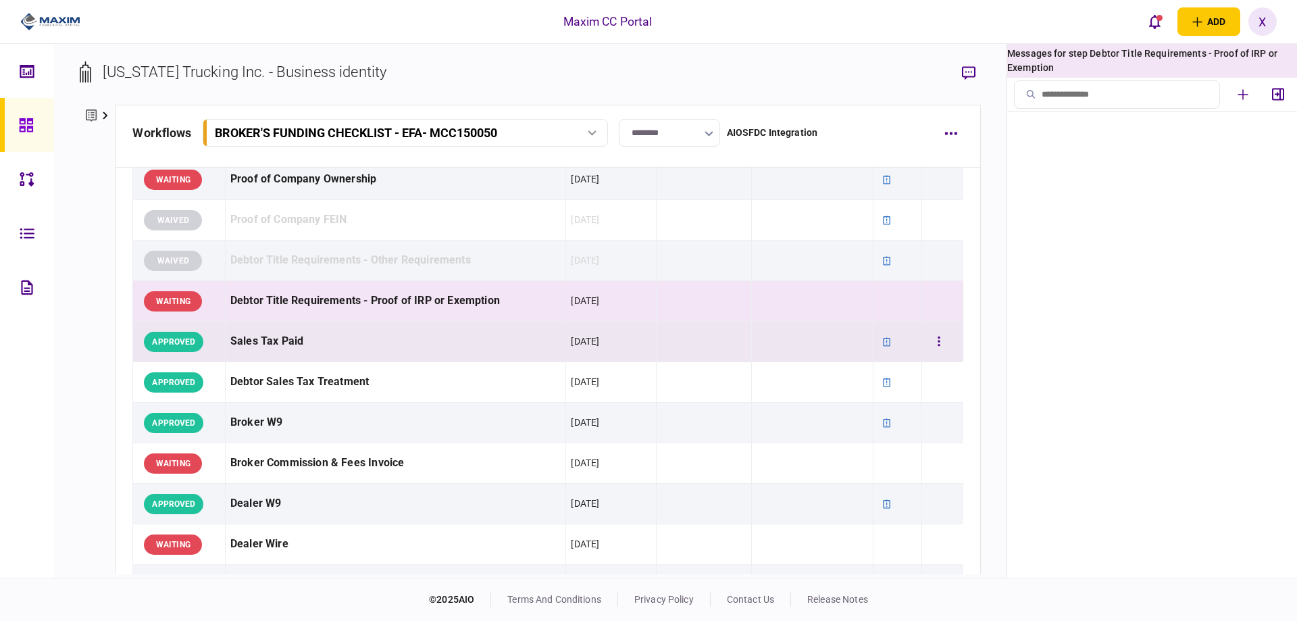
click at [299, 336] on div "Sales Tax Paid" at bounding box center [395, 341] width 330 height 30
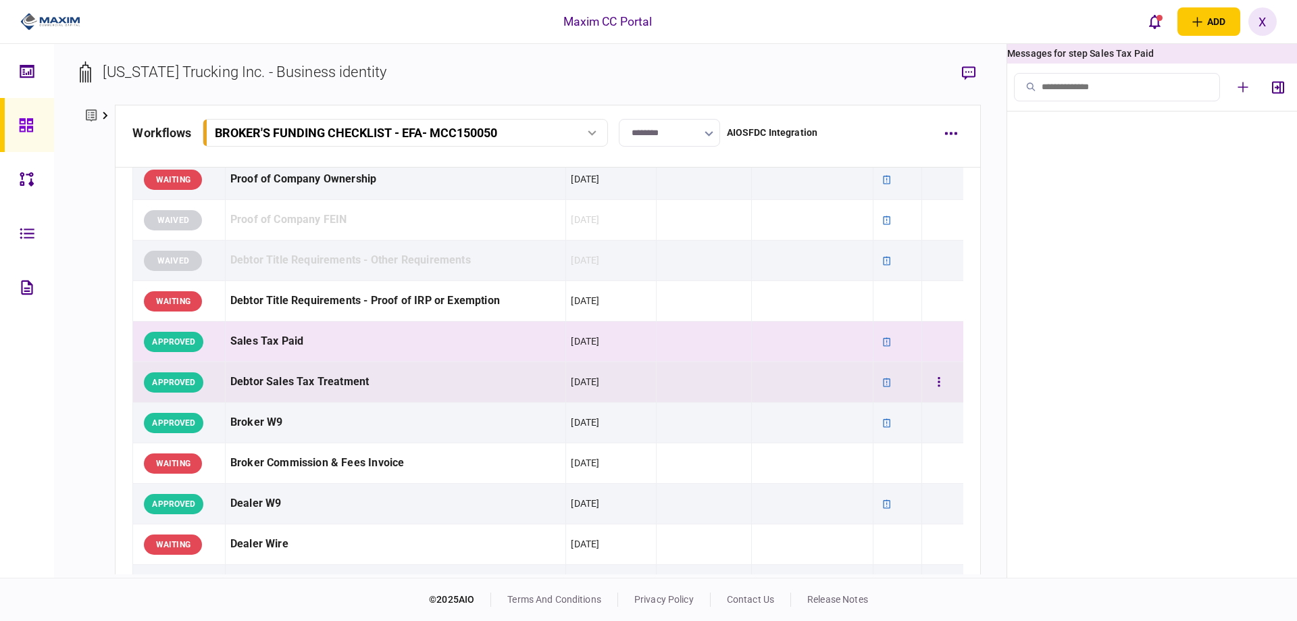
click at [308, 389] on div "Debtor Sales Tax Treatment" at bounding box center [395, 382] width 330 height 30
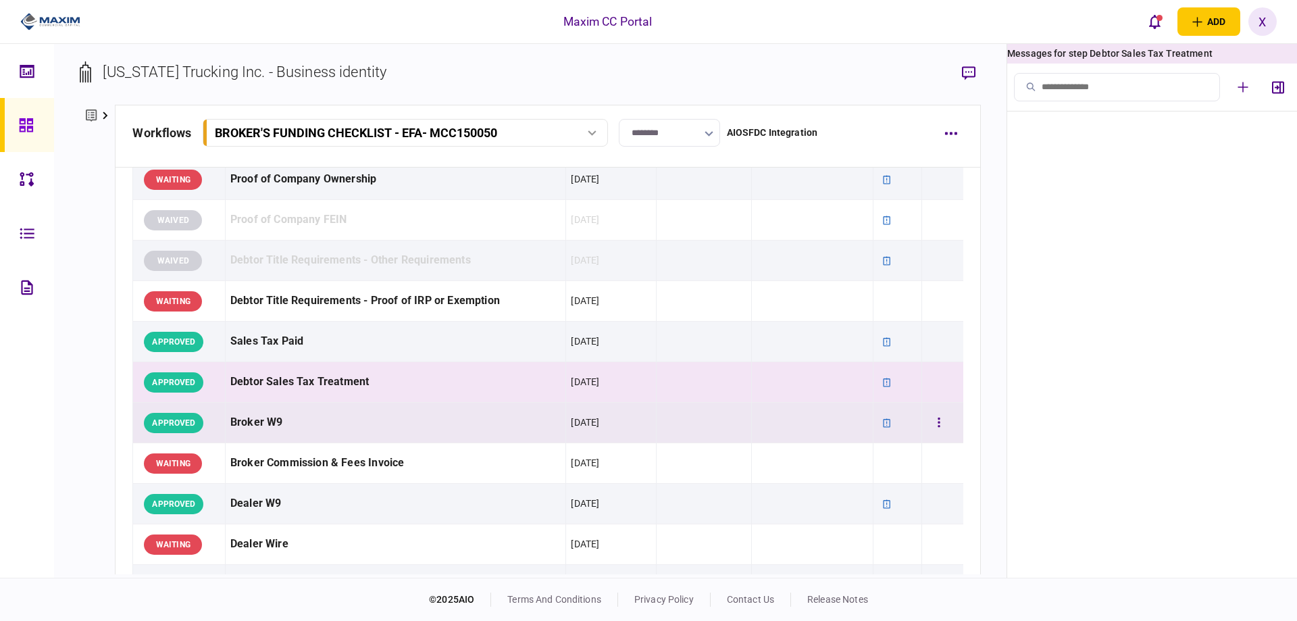
click at [302, 439] on td "Broker W9" at bounding box center [395, 423] width 340 height 41
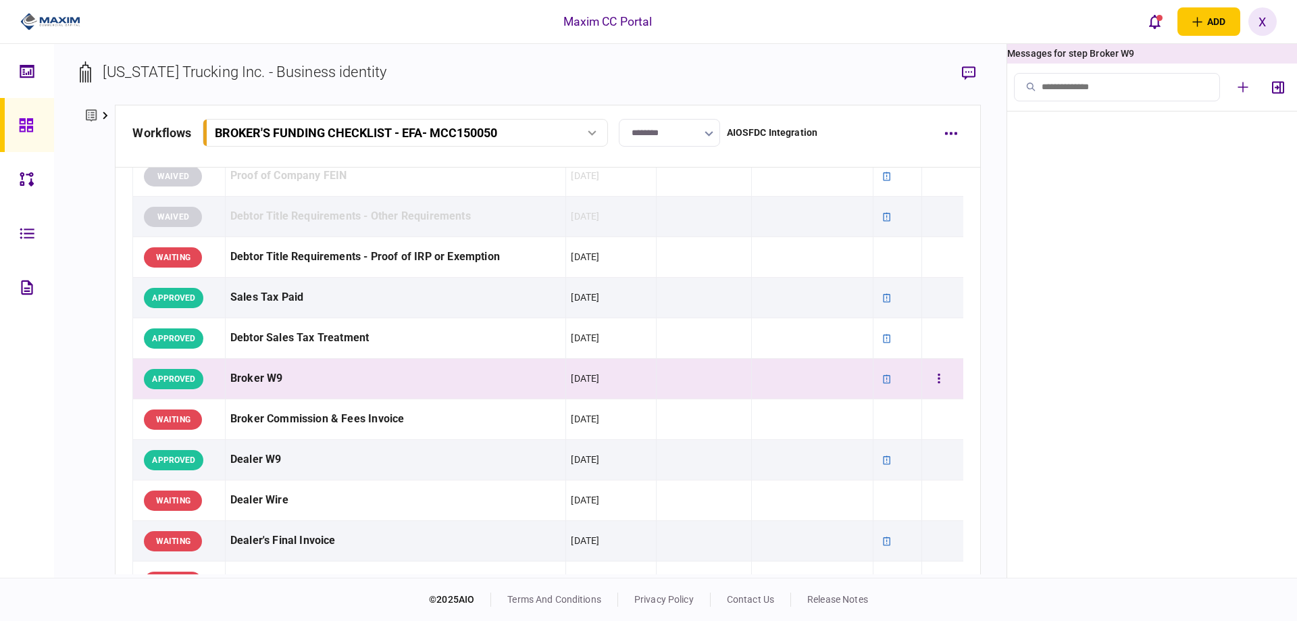
scroll to position [473, 0]
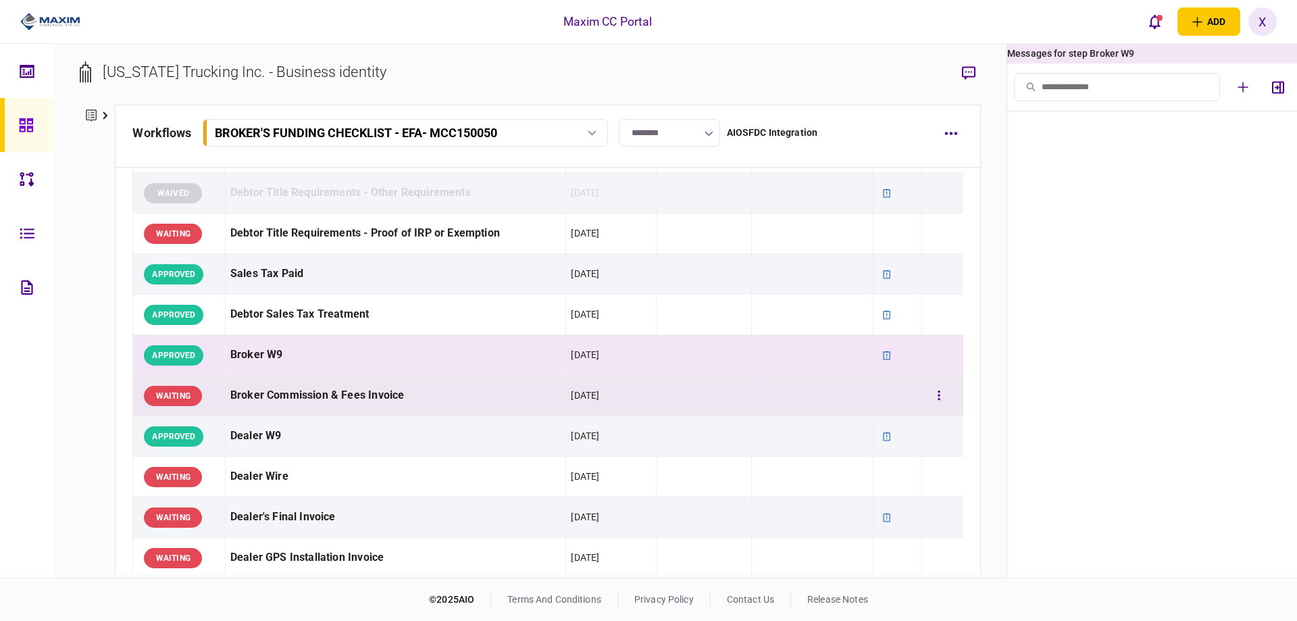
click at [305, 411] on td "Broker Commission & Fees Invoice" at bounding box center [395, 396] width 340 height 41
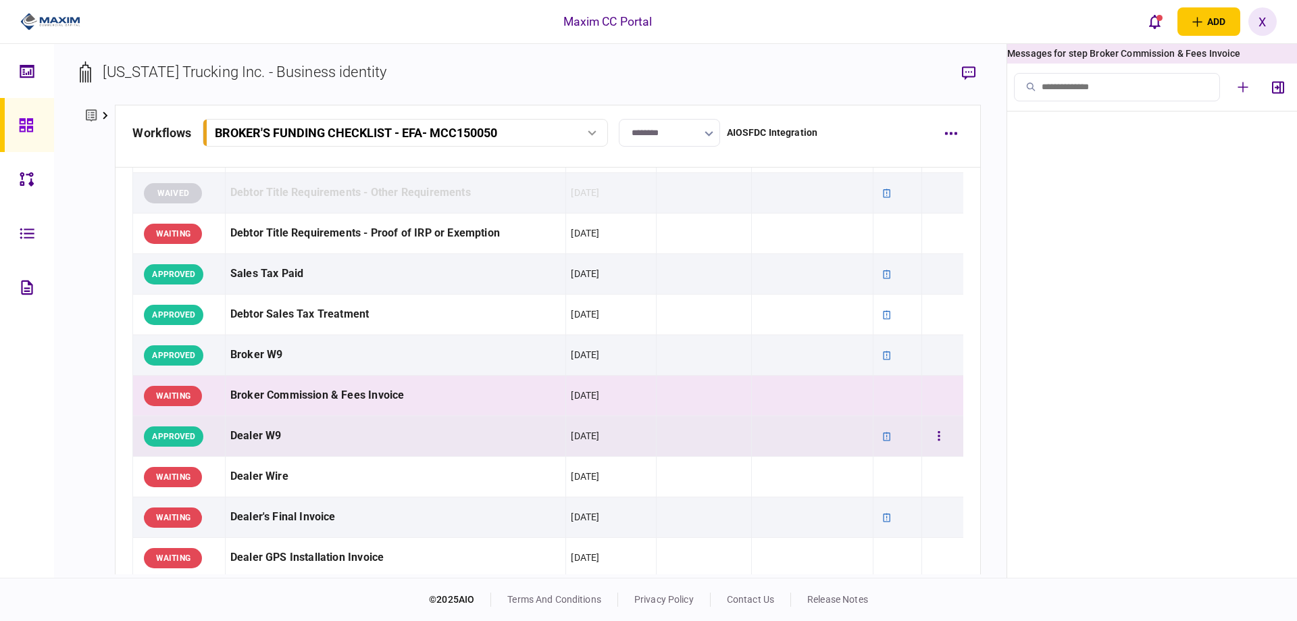
click at [309, 440] on div "Dealer W9" at bounding box center [395, 436] width 330 height 30
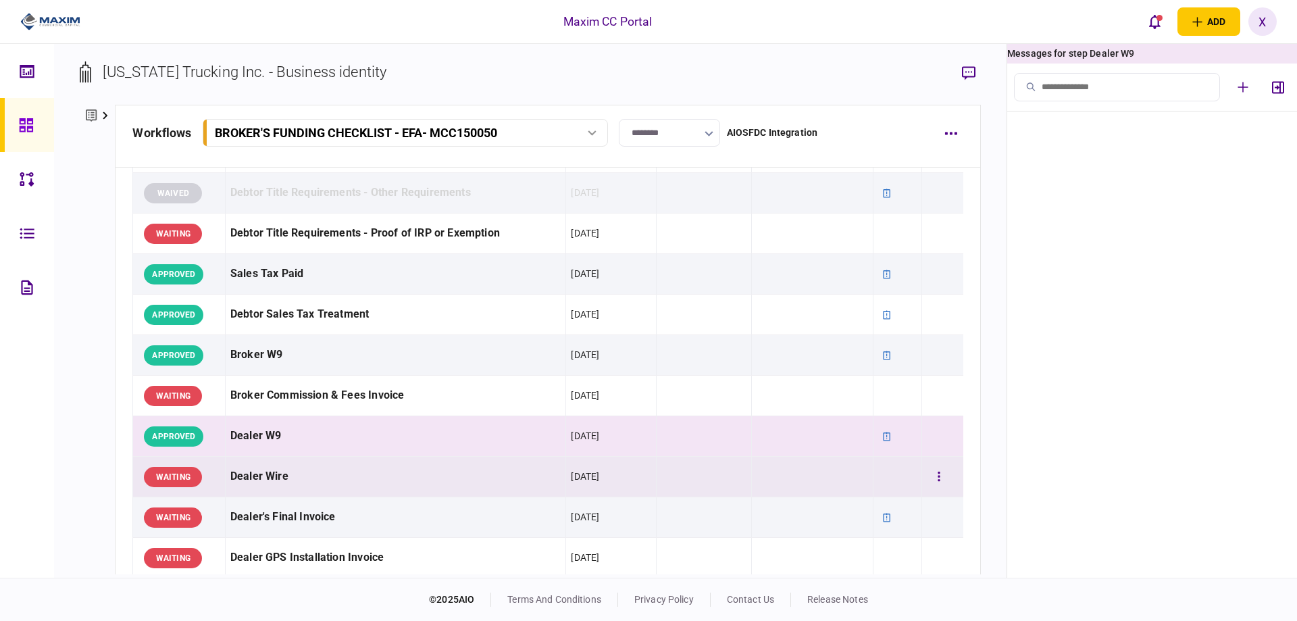
click at [305, 472] on div "Dealer Wire" at bounding box center [395, 476] width 330 height 30
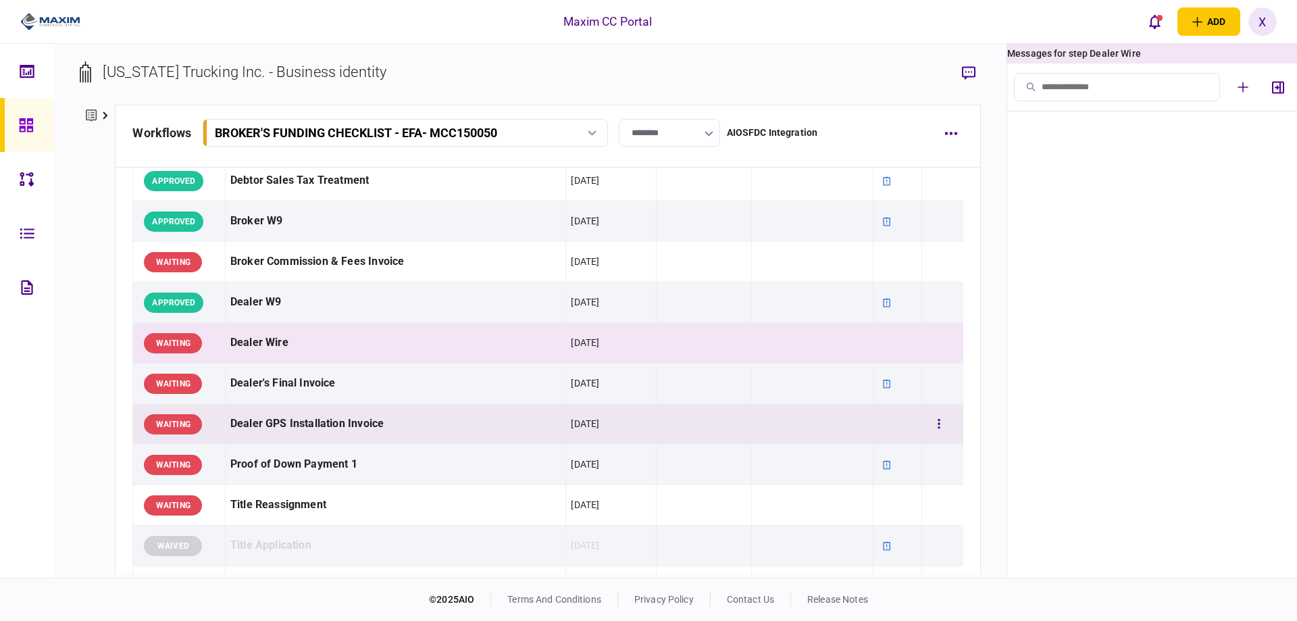
scroll to position [608, 0]
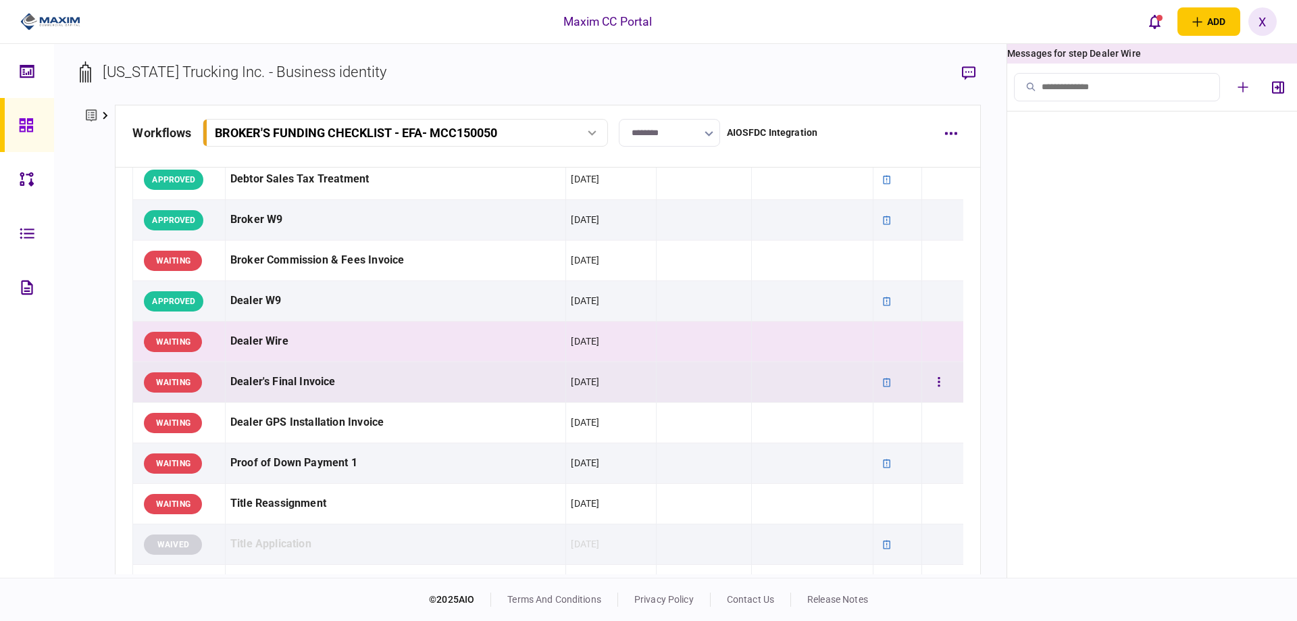
click at [311, 396] on div "Dealer's Final Invoice" at bounding box center [395, 382] width 330 height 30
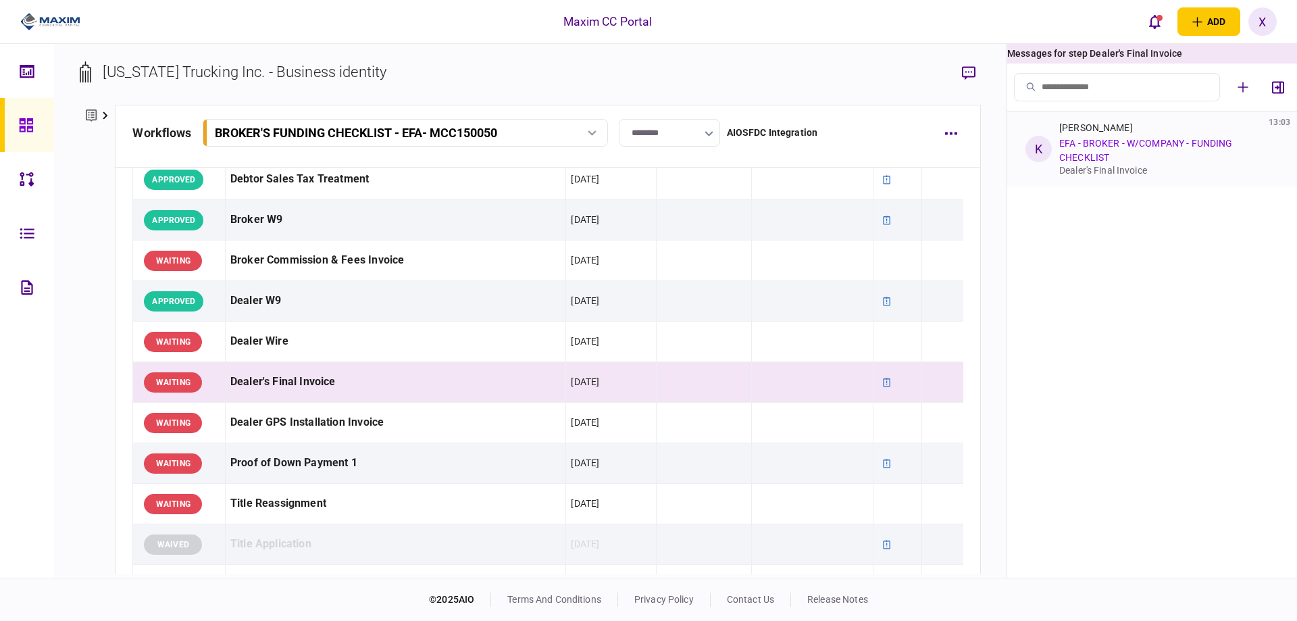
click at [1064, 143] on link "EFA - BROKER - W/COMPANY - FUNDING CHECKLIST" at bounding box center [1145, 150] width 173 height 25
click at [1099, 143] on link "EFA - BROKER - W/COMPANY - FUNDING CHECKLIST" at bounding box center [1145, 150] width 173 height 25
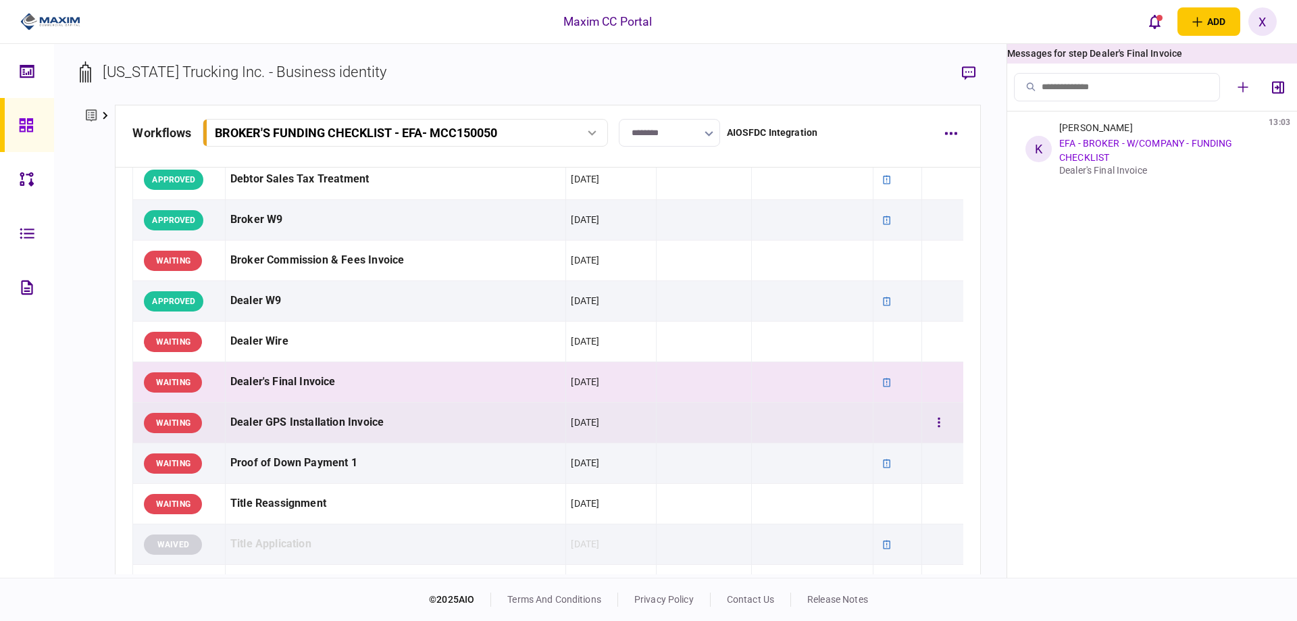
click at [306, 424] on div "Dealer GPS Installation Invoice" at bounding box center [395, 422] width 330 height 30
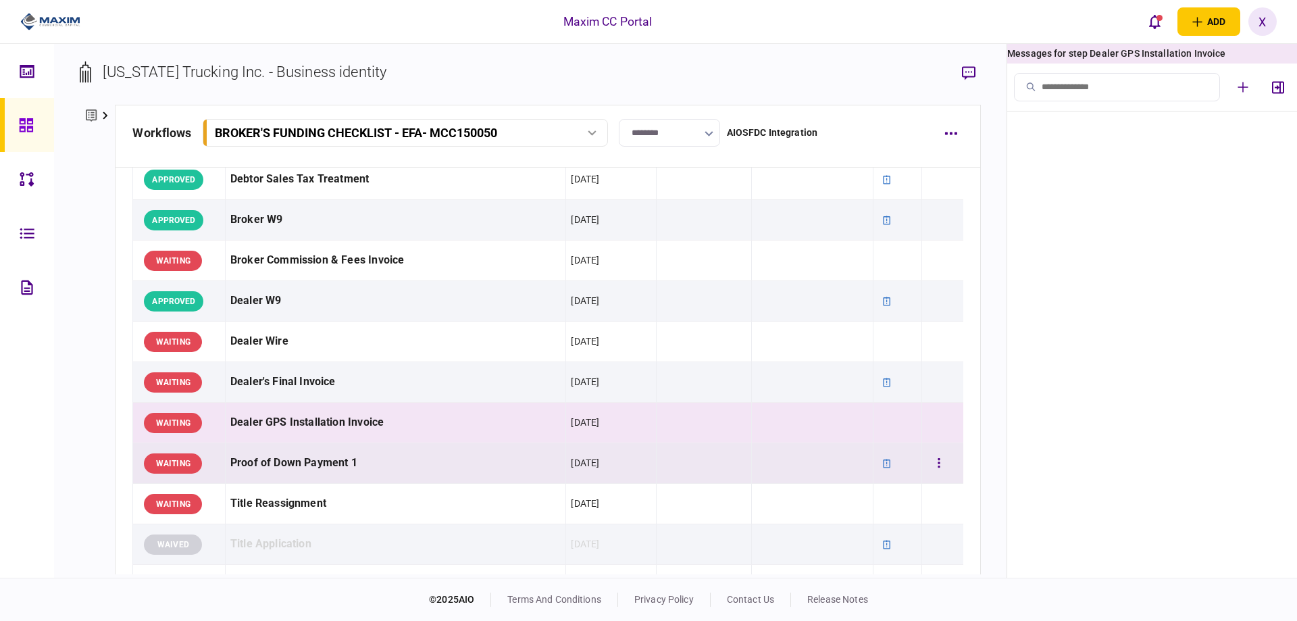
click at [290, 465] on div "Proof of Down Payment 1" at bounding box center [395, 463] width 330 height 30
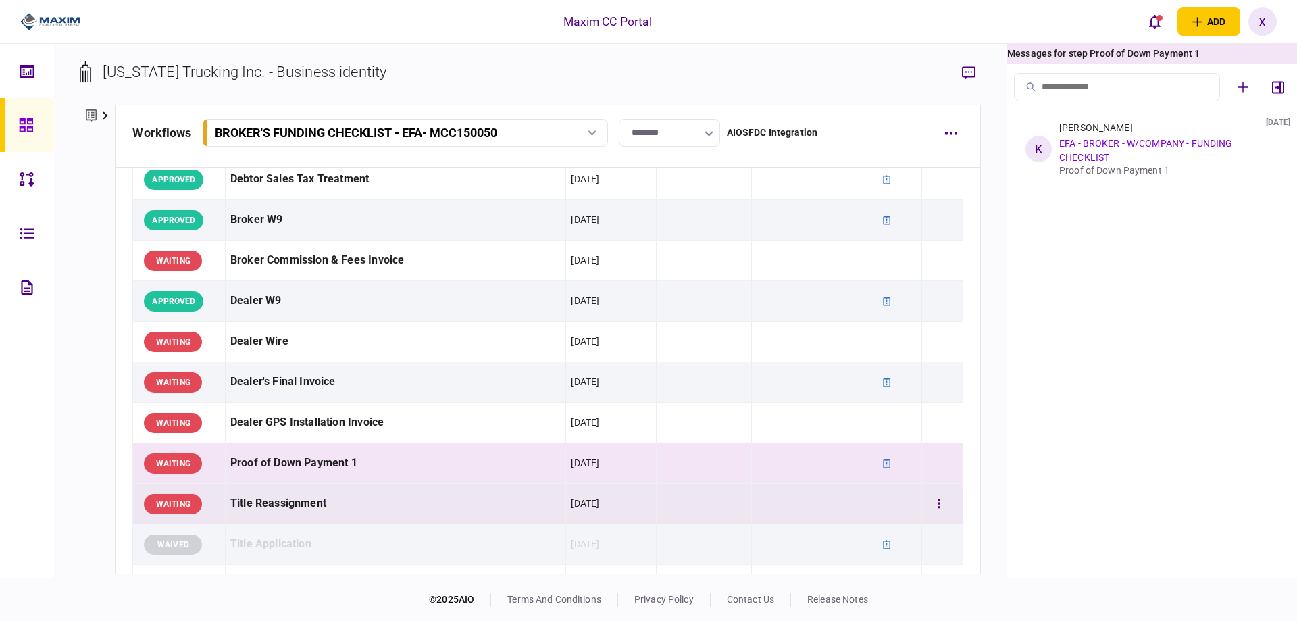
click at [276, 499] on div "Title Reassignment" at bounding box center [395, 503] width 330 height 30
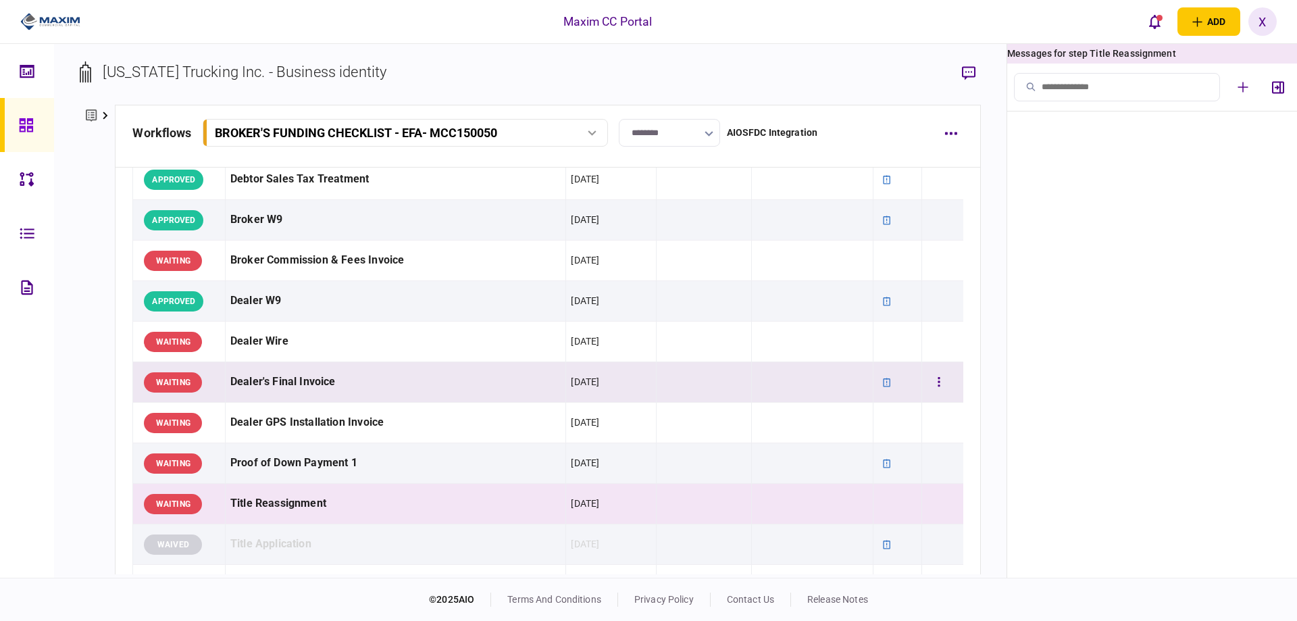
scroll to position [811, 0]
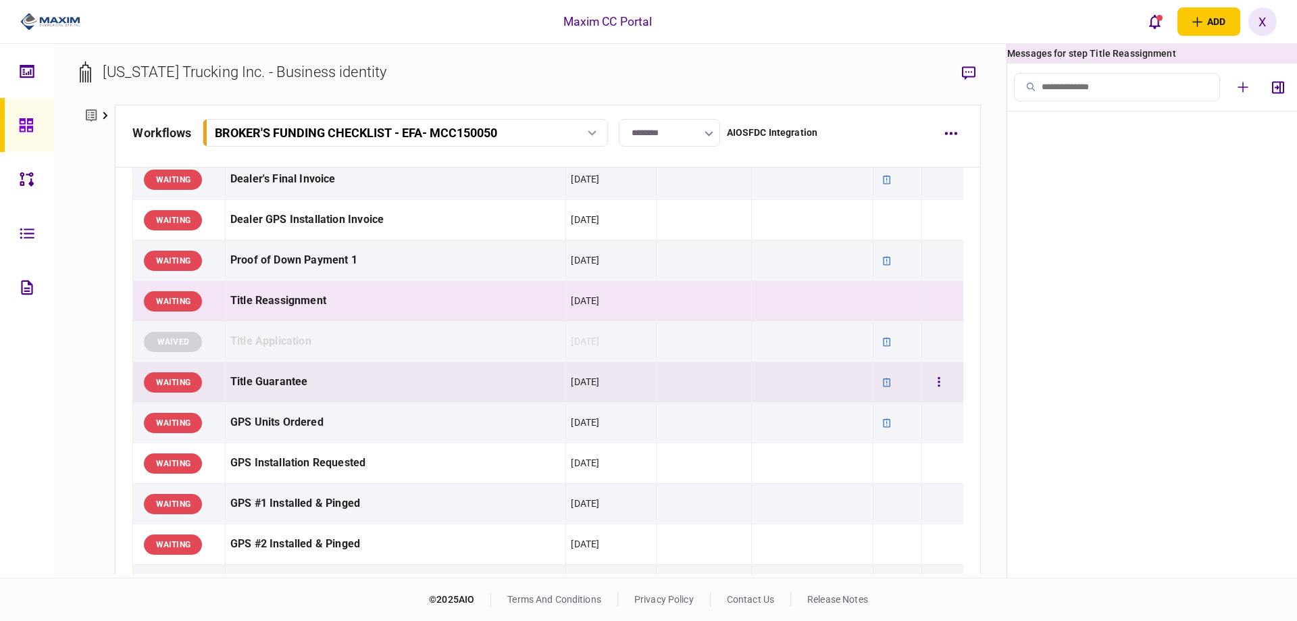
click at [288, 374] on div "Title Guarantee" at bounding box center [395, 382] width 330 height 30
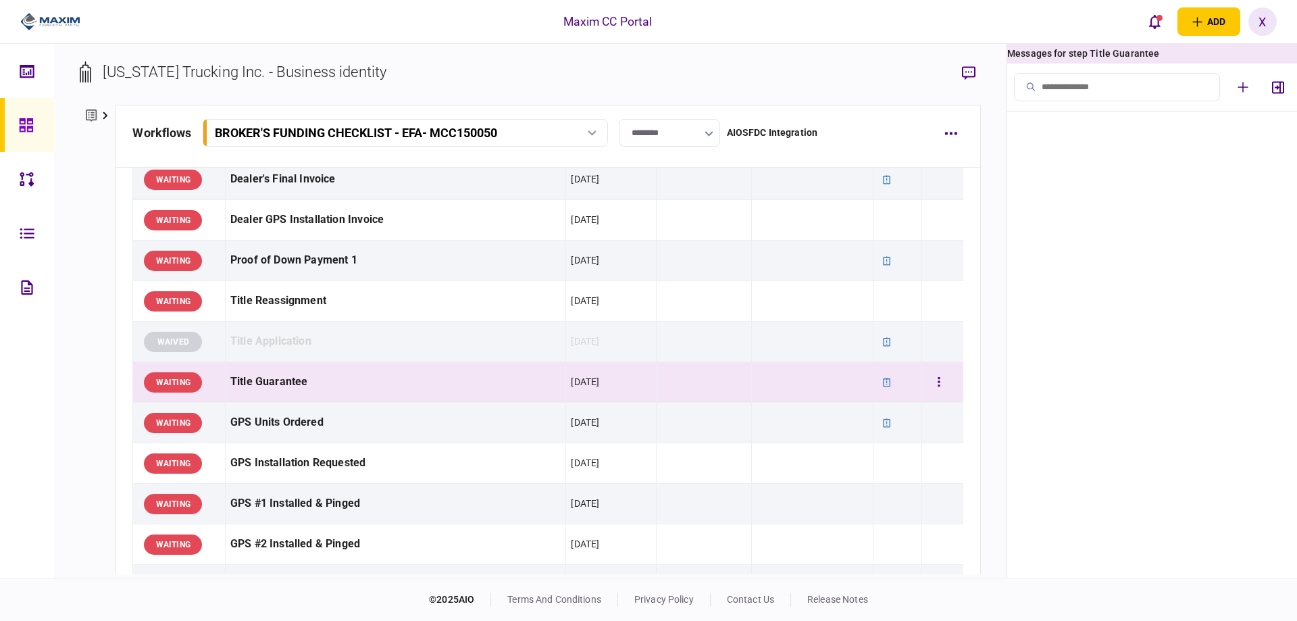
scroll to position [878, 0]
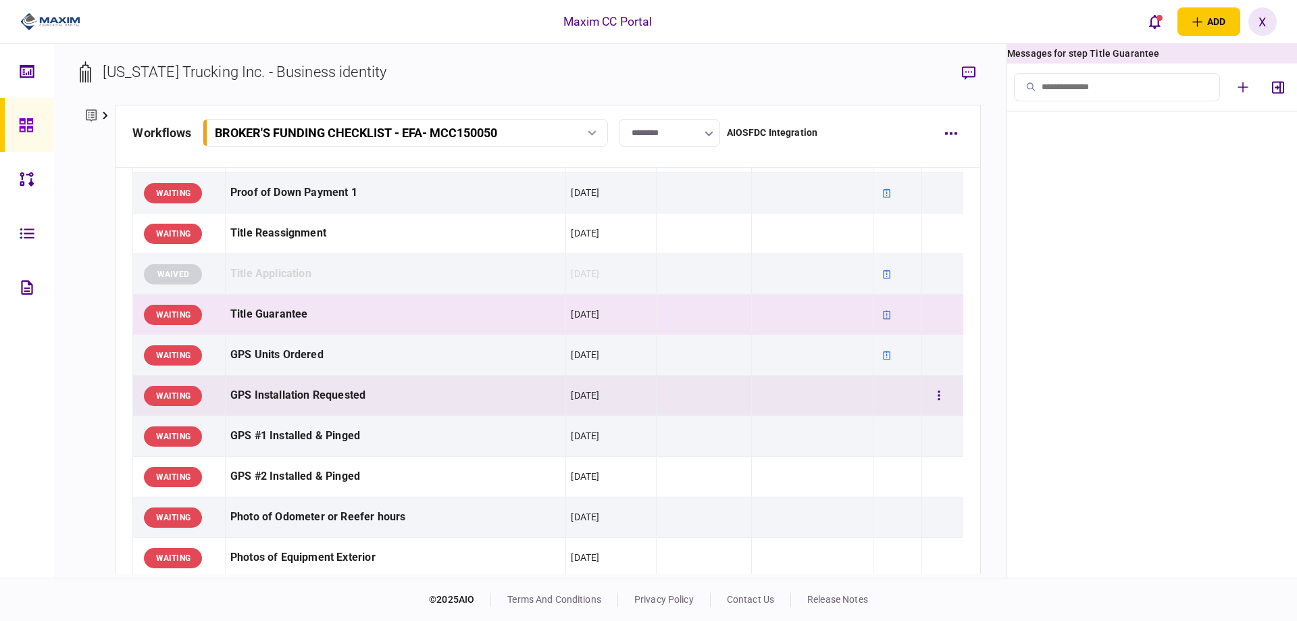
click at [280, 379] on td "GPS Installation Requested" at bounding box center [395, 396] width 340 height 41
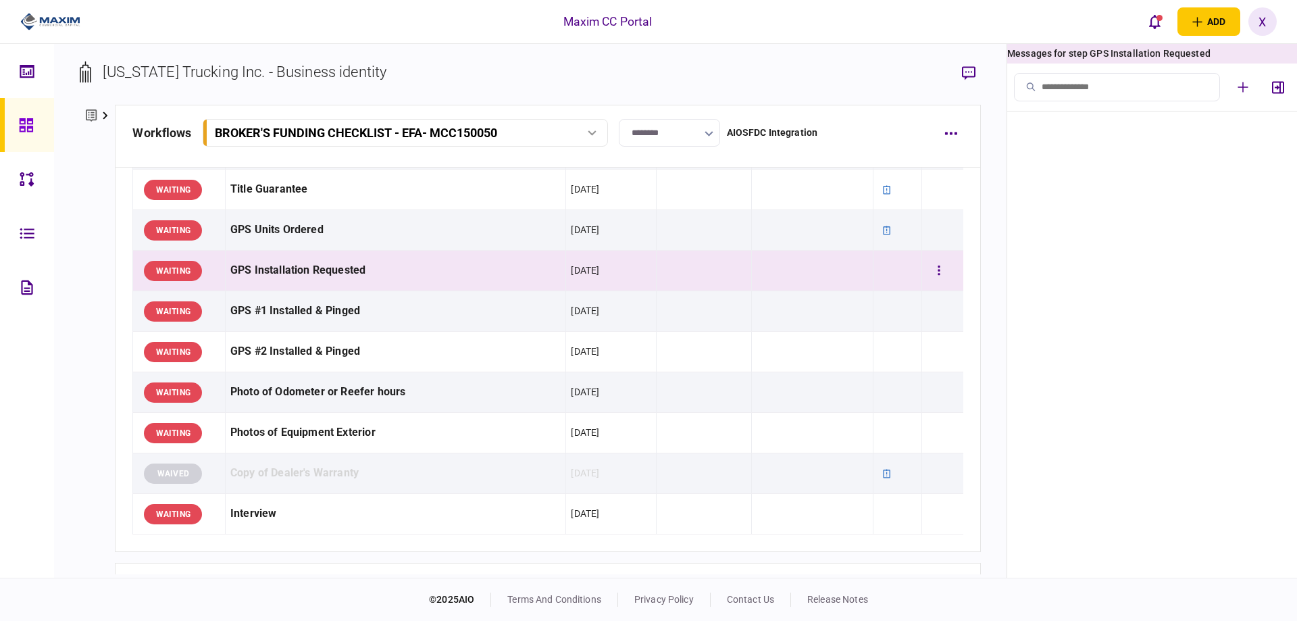
scroll to position [1013, 0]
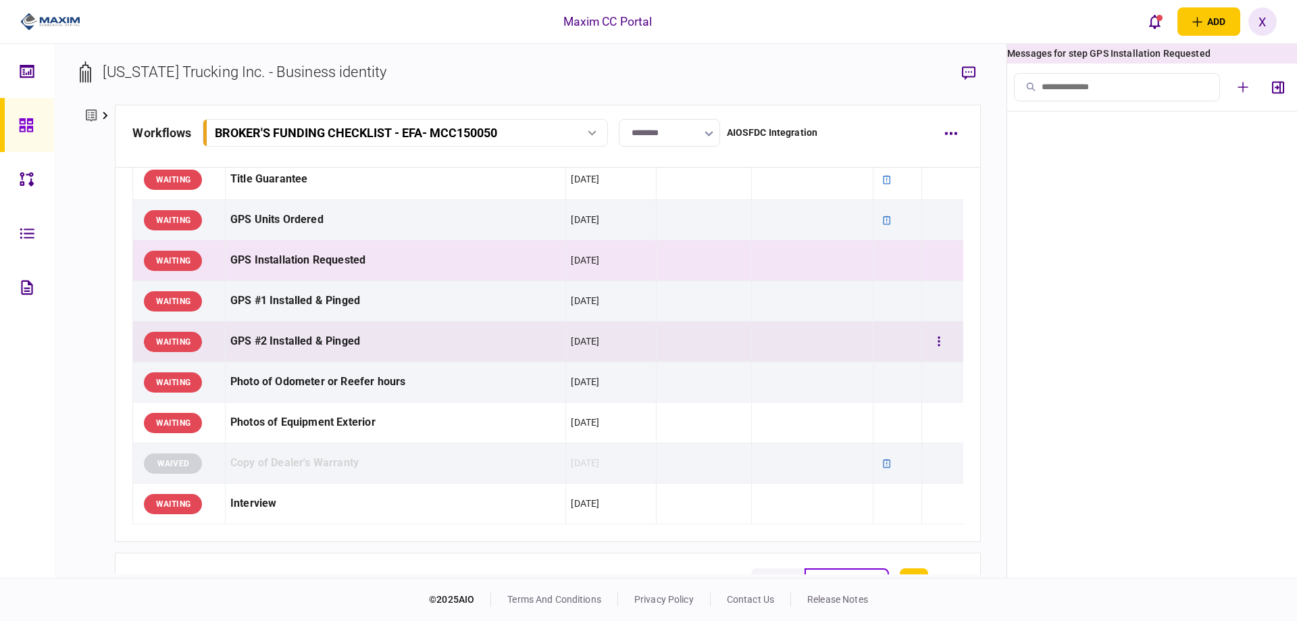
click at [282, 322] on td "GPS #2 Installed & Pinged" at bounding box center [395, 342] width 340 height 41
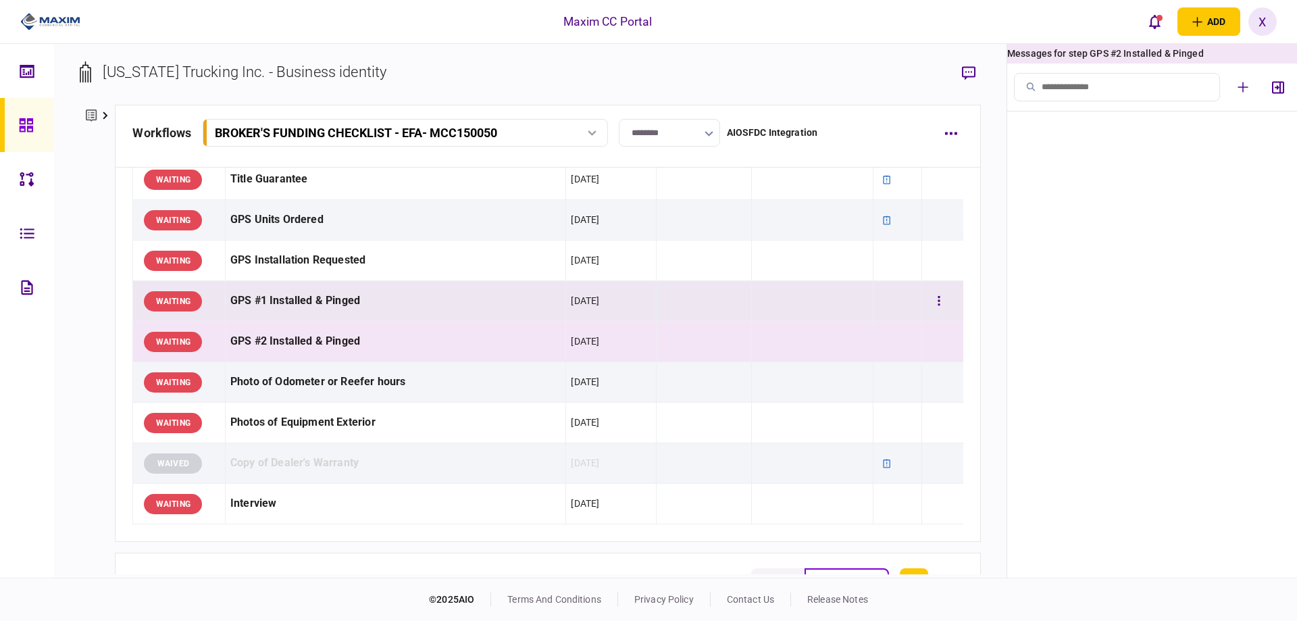
click at [286, 305] on div "GPS #1 Installed & Pinged" at bounding box center [395, 301] width 330 height 30
click at [279, 359] on td "GPS #2 Installed & Pinged" at bounding box center [395, 342] width 340 height 41
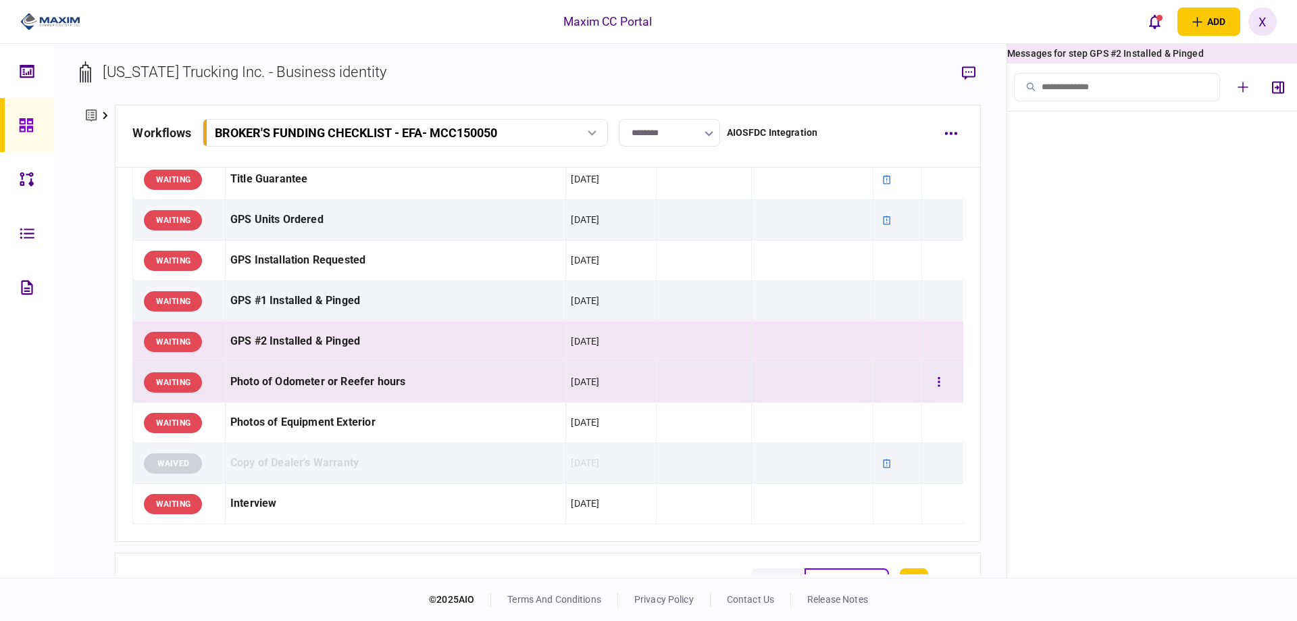
click at [281, 375] on div "Photo of Odometer or Reefer hours" at bounding box center [395, 382] width 330 height 30
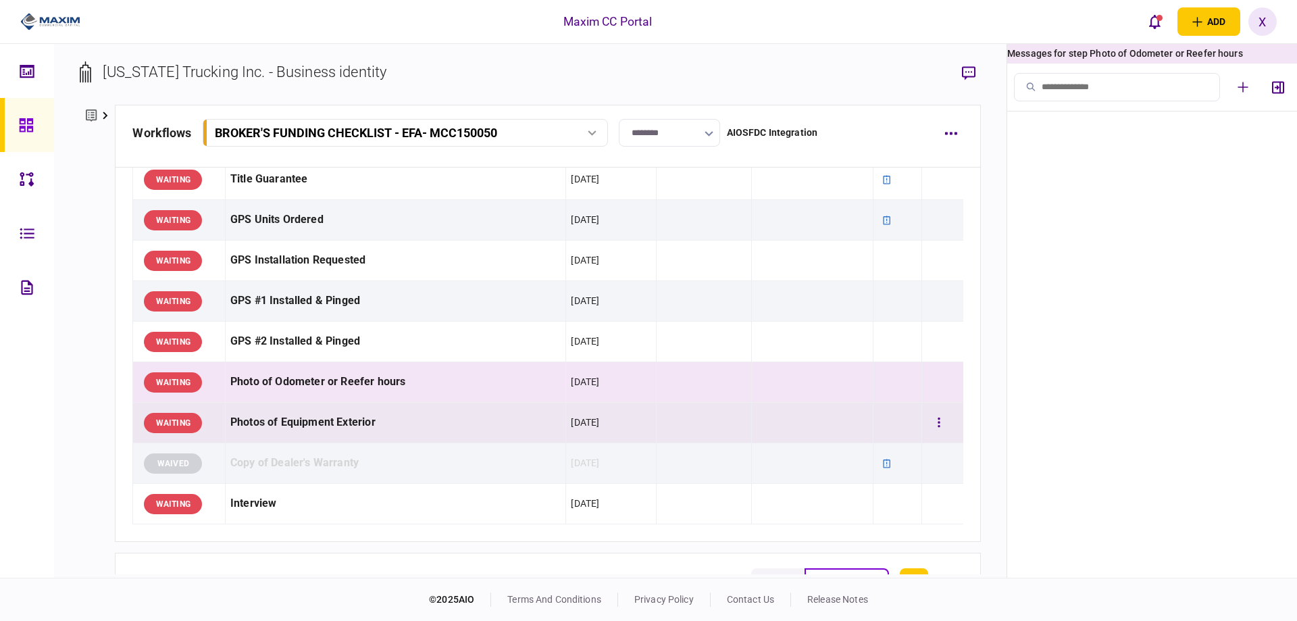
click at [282, 404] on td "Photos of Equipment Exterior" at bounding box center [395, 423] width 340 height 41
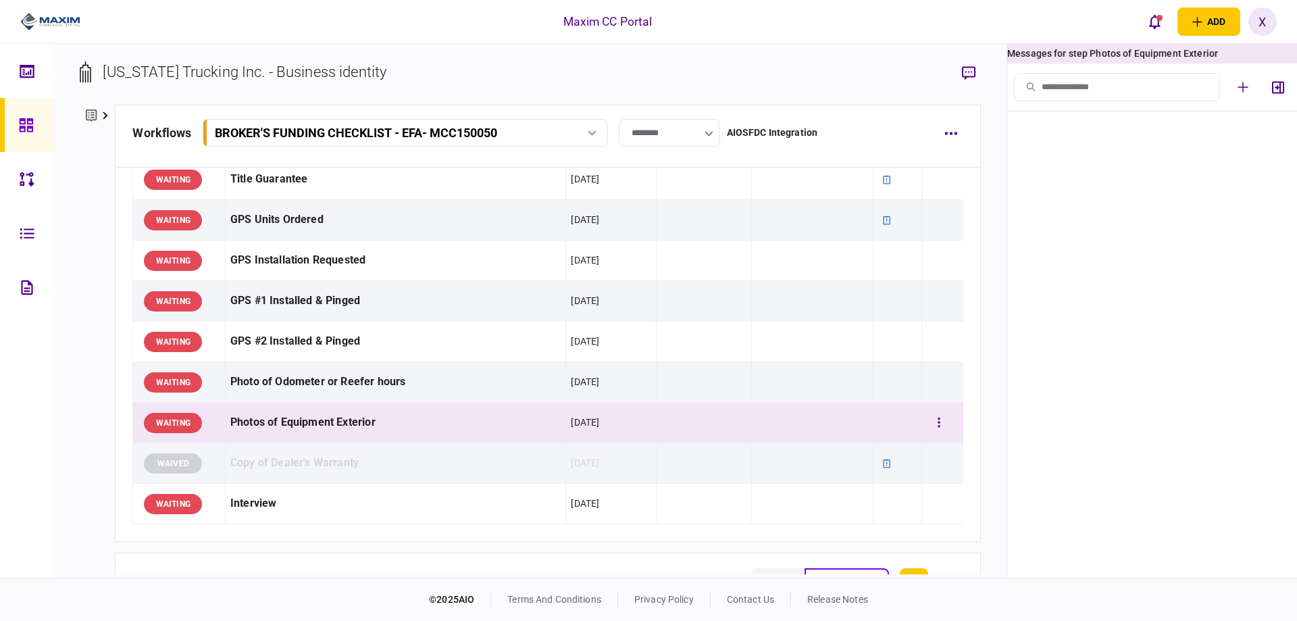
click at [287, 423] on div "Photos of Equipment Exterior" at bounding box center [395, 422] width 330 height 30
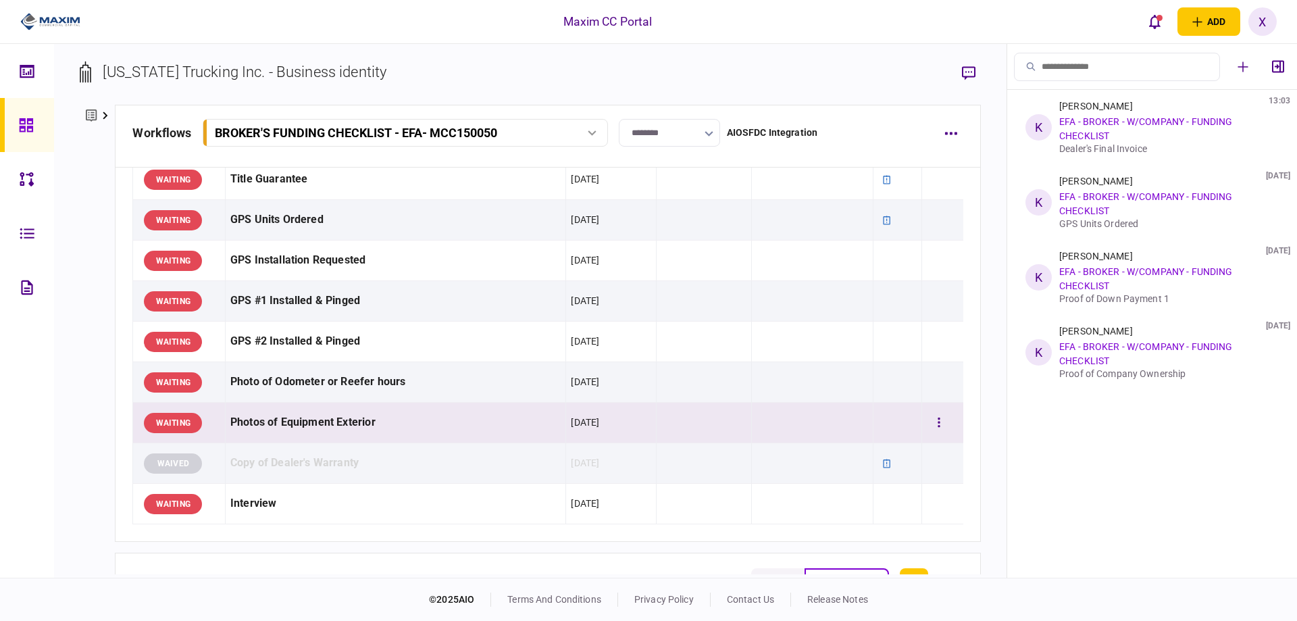
click at [282, 428] on div "Photos of Equipment Exterior" at bounding box center [395, 422] width 330 height 30
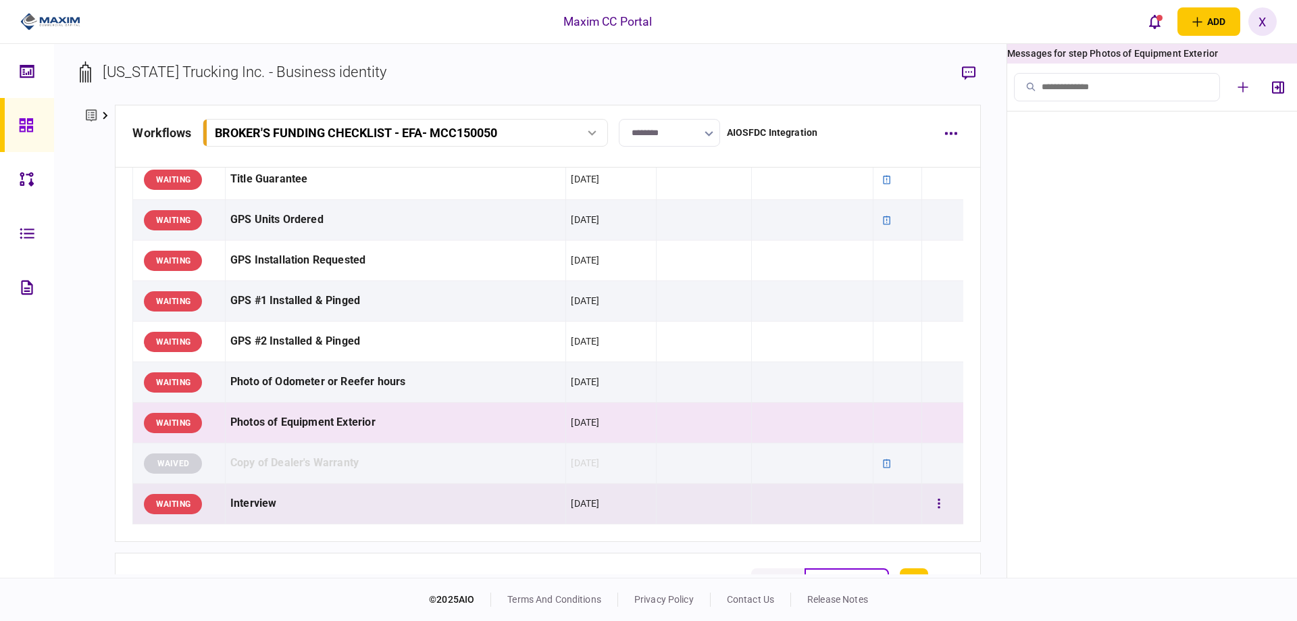
click at [268, 497] on div "Interview" at bounding box center [395, 503] width 330 height 30
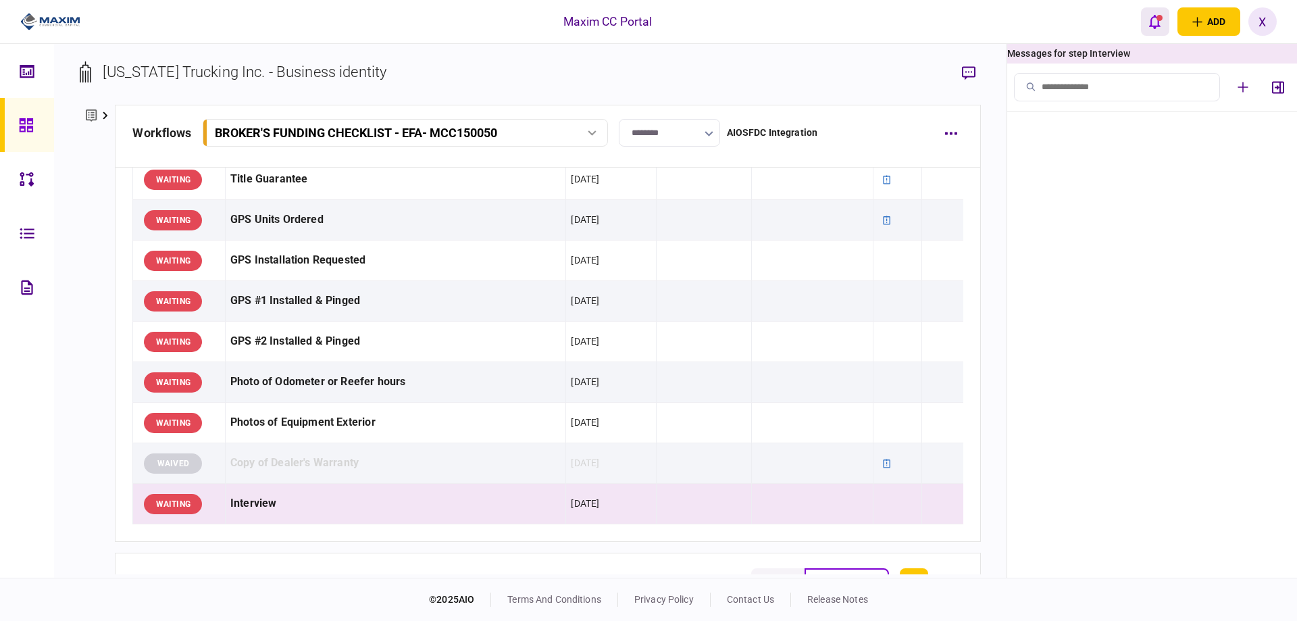
click at [1165, 24] on button "open notifications list" at bounding box center [1155, 21] width 28 height 28
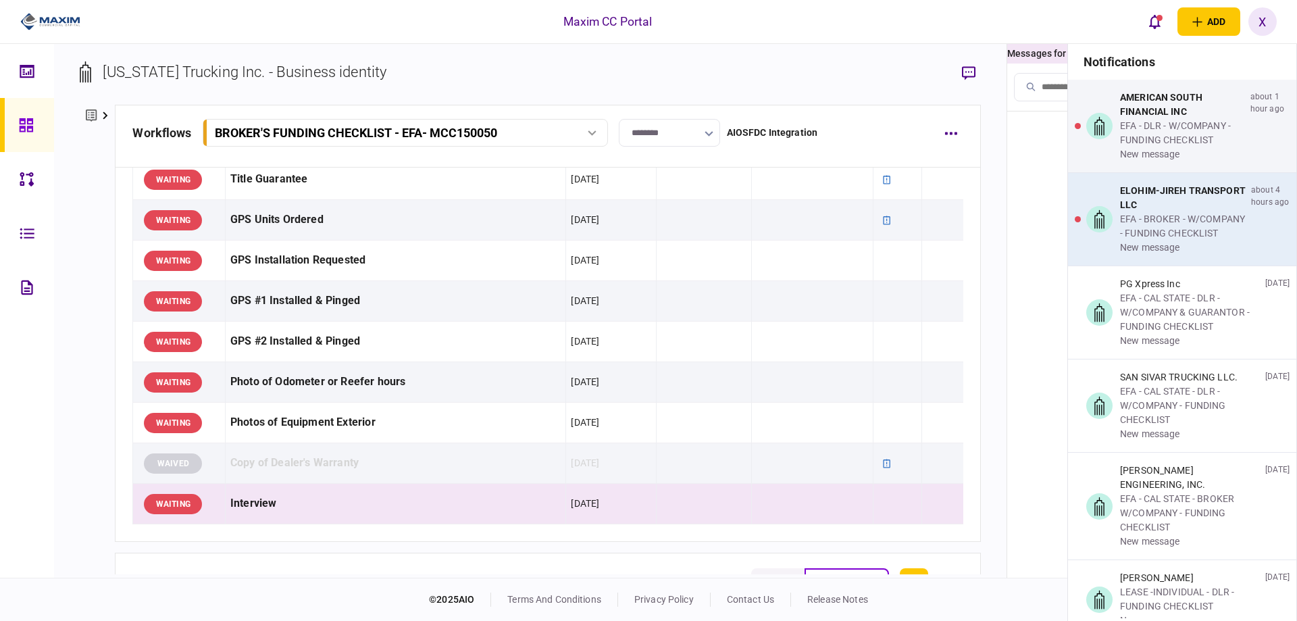
click at [1154, 187] on div "ELOHIM-JIREH TRANSPORT LLC" at bounding box center [1183, 198] width 126 height 28
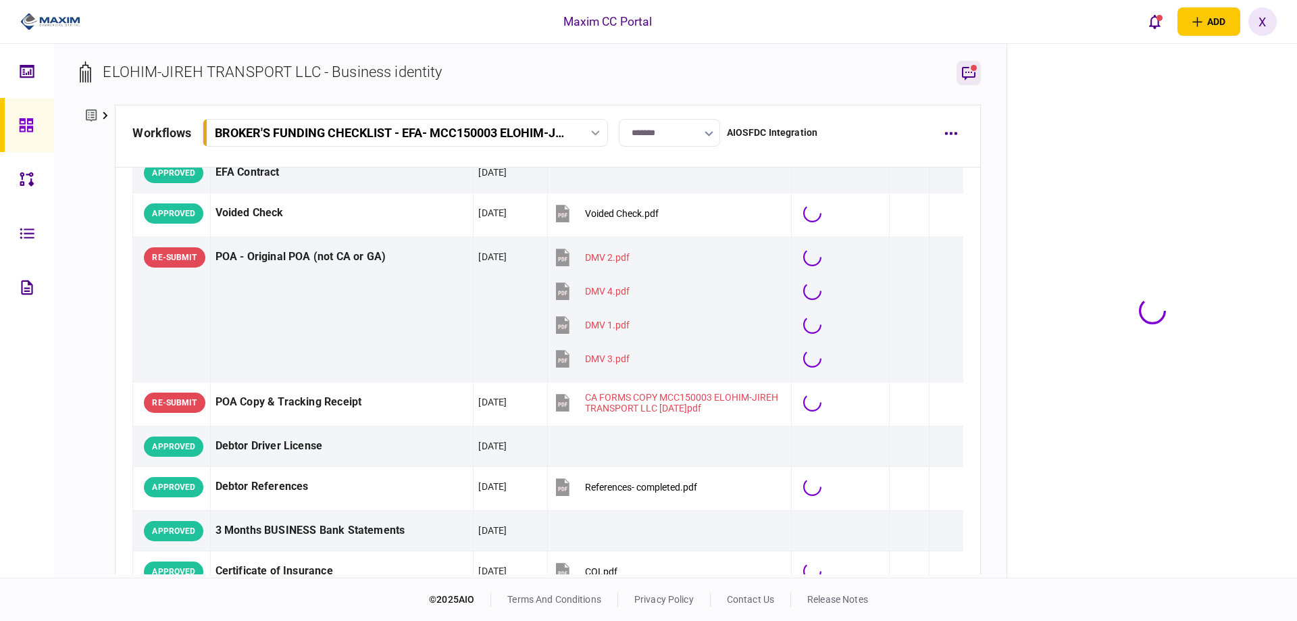
scroll to position [1800, 0]
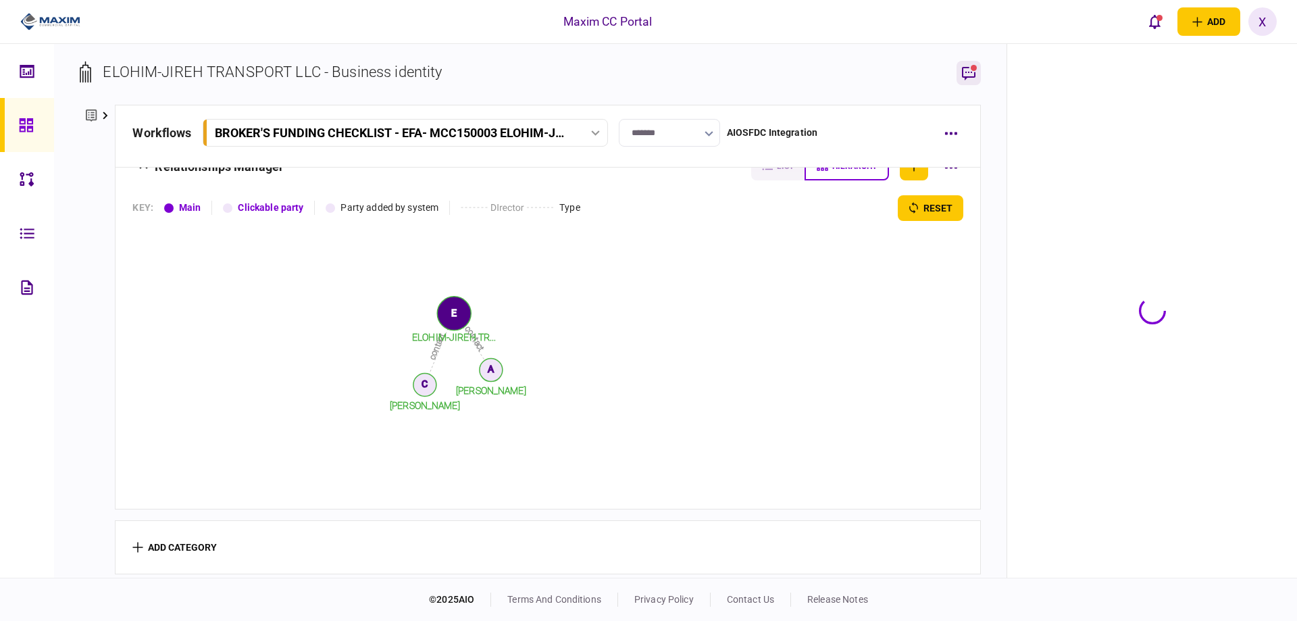
click at [959, 70] on button "button" at bounding box center [969, 73] width 24 height 24
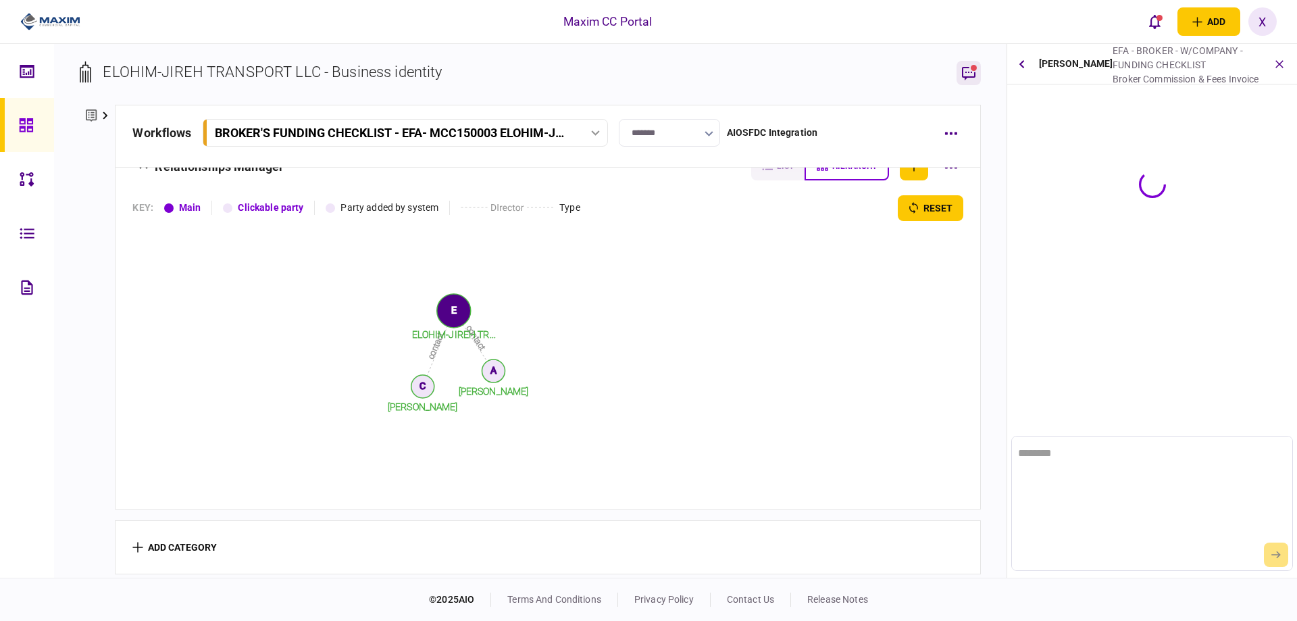
scroll to position [0, 0]
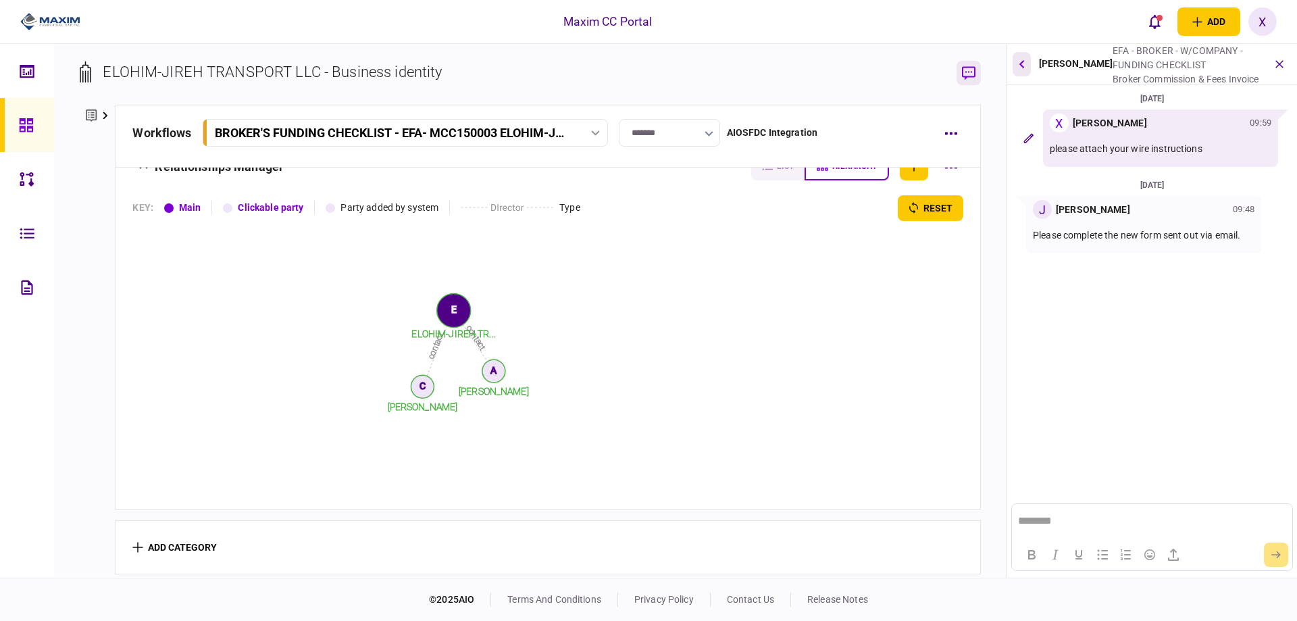
click at [1028, 68] on button "button" at bounding box center [1022, 64] width 18 height 24
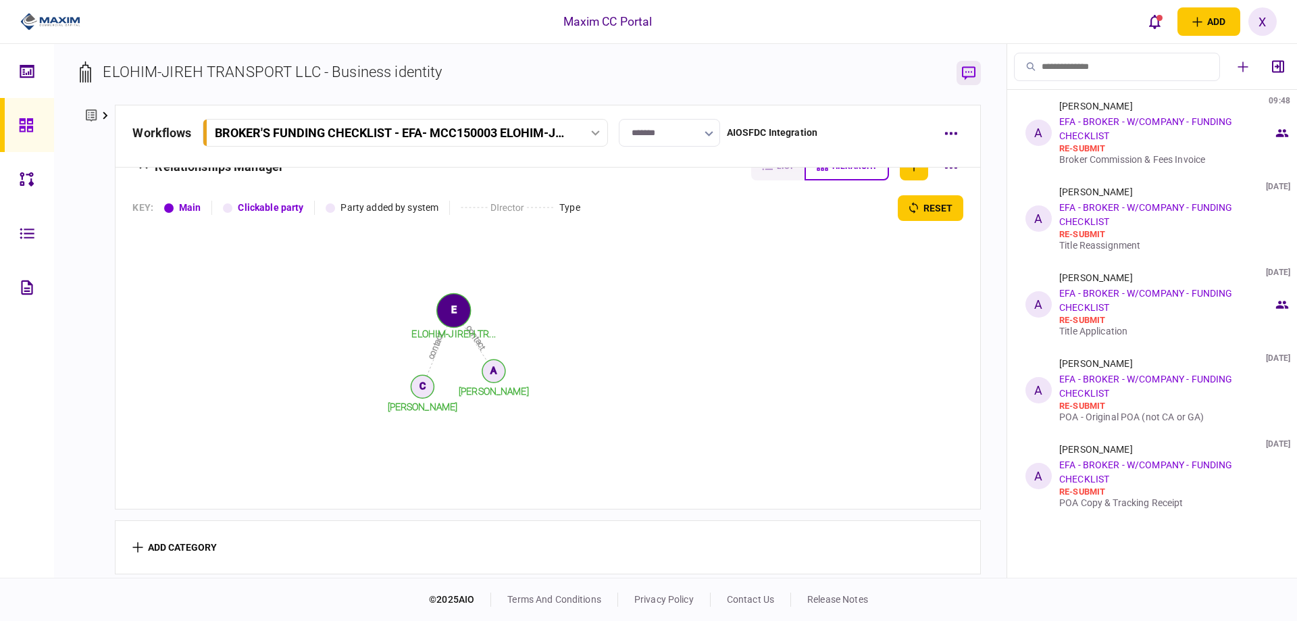
click at [1028, 68] on icon at bounding box center [1031, 66] width 9 height 9
click at [1152, 29] on button "open notifications list" at bounding box center [1155, 21] width 28 height 28
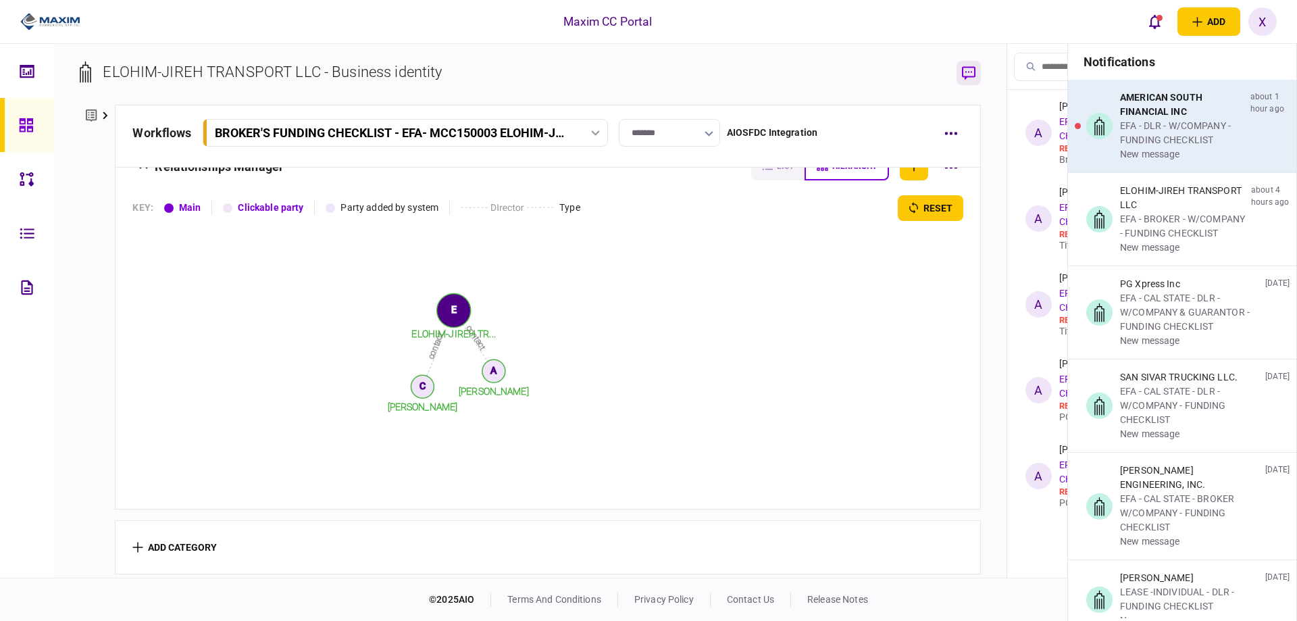
click at [1204, 149] on div "new message" at bounding box center [1182, 154] width 125 height 14
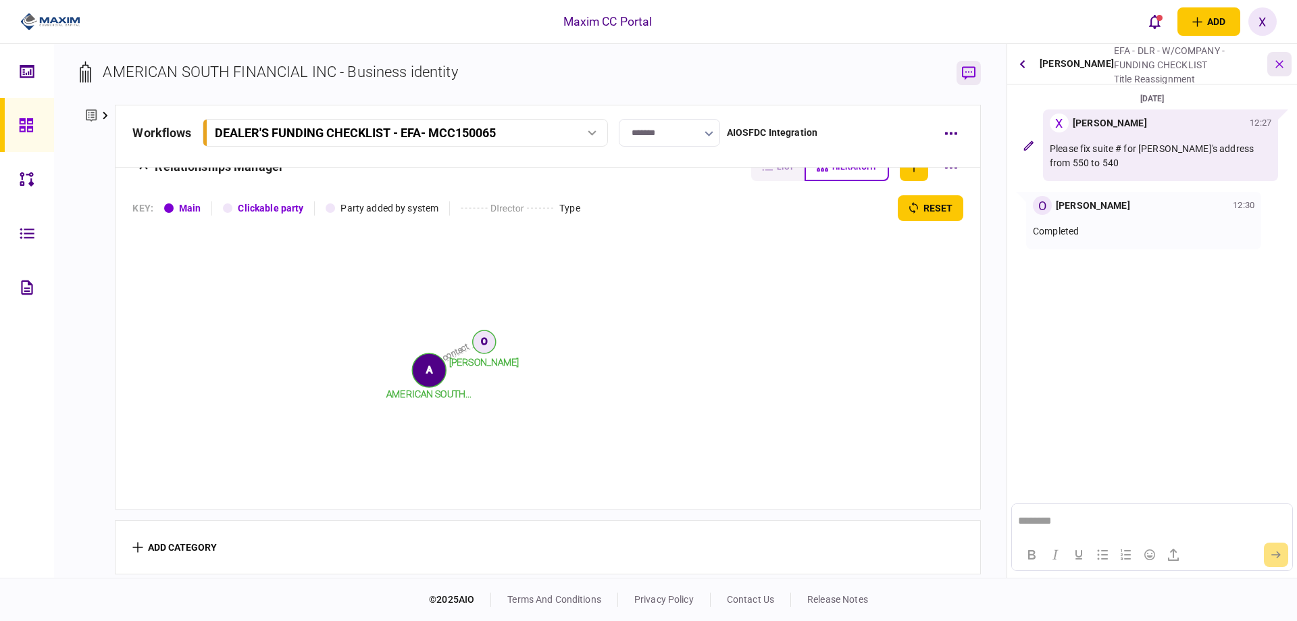
click at [1285, 63] on icon "button" at bounding box center [1280, 64] width 16 height 16
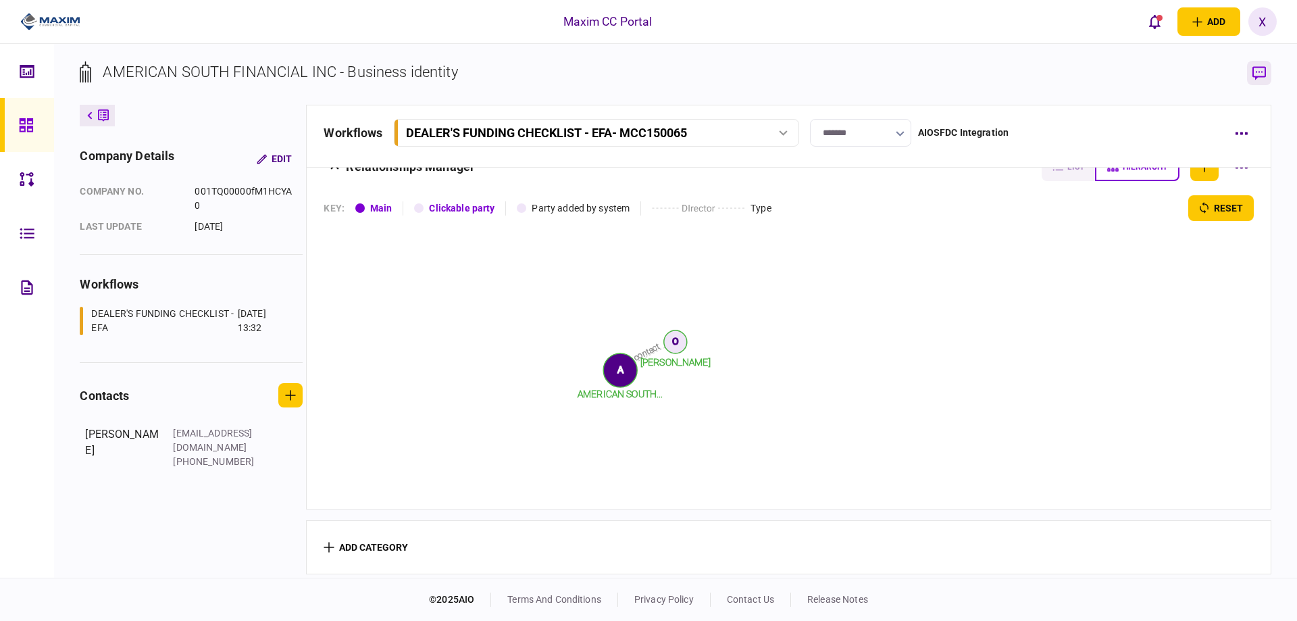
scroll to position [1554, 0]
click at [1148, 31] on button "open notifications list" at bounding box center [1155, 21] width 28 height 28
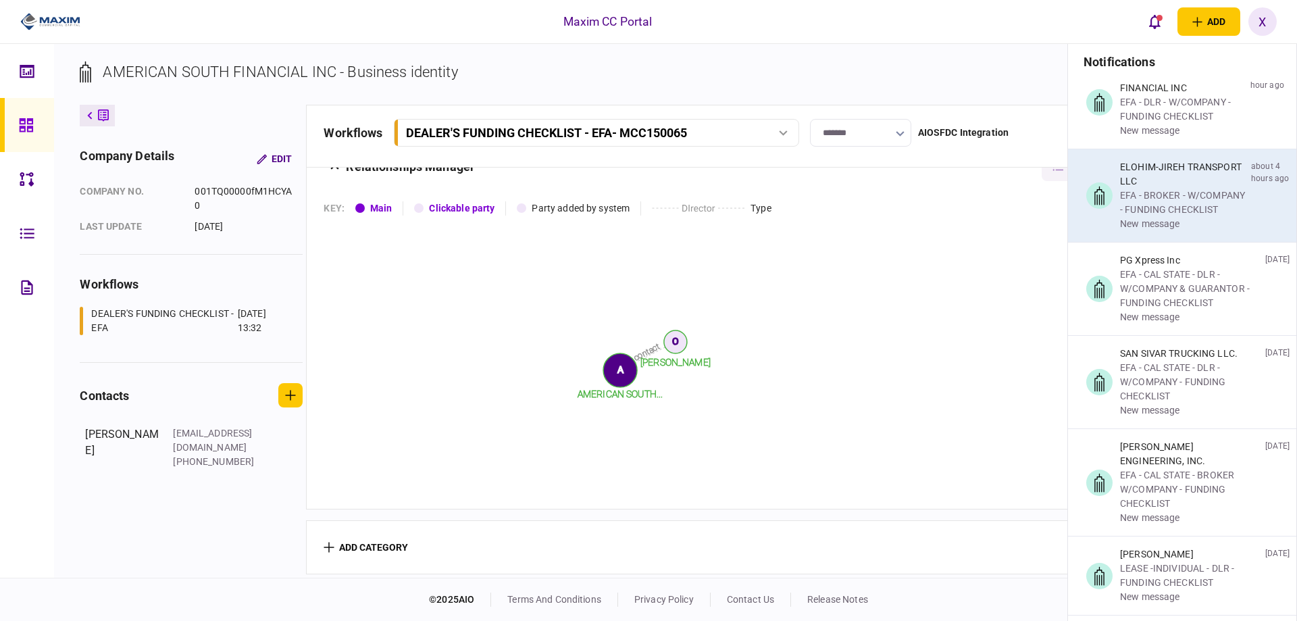
scroll to position [0, 0]
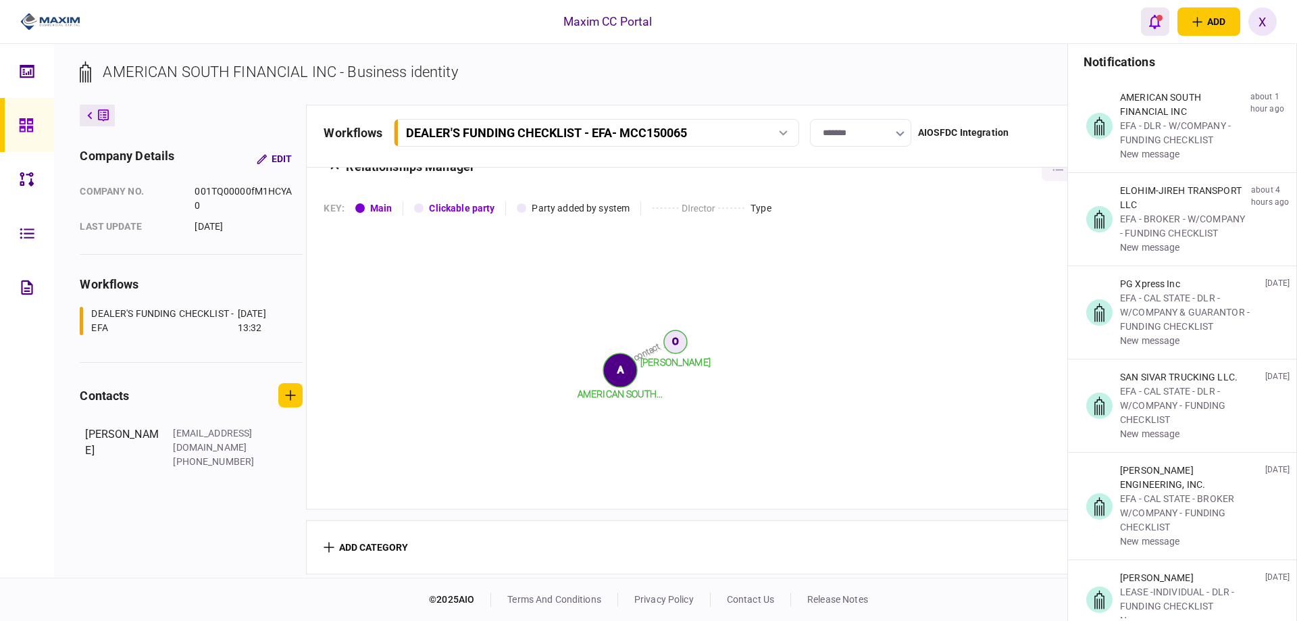
click at [1161, 31] on button "open notifications list" at bounding box center [1155, 21] width 28 height 28
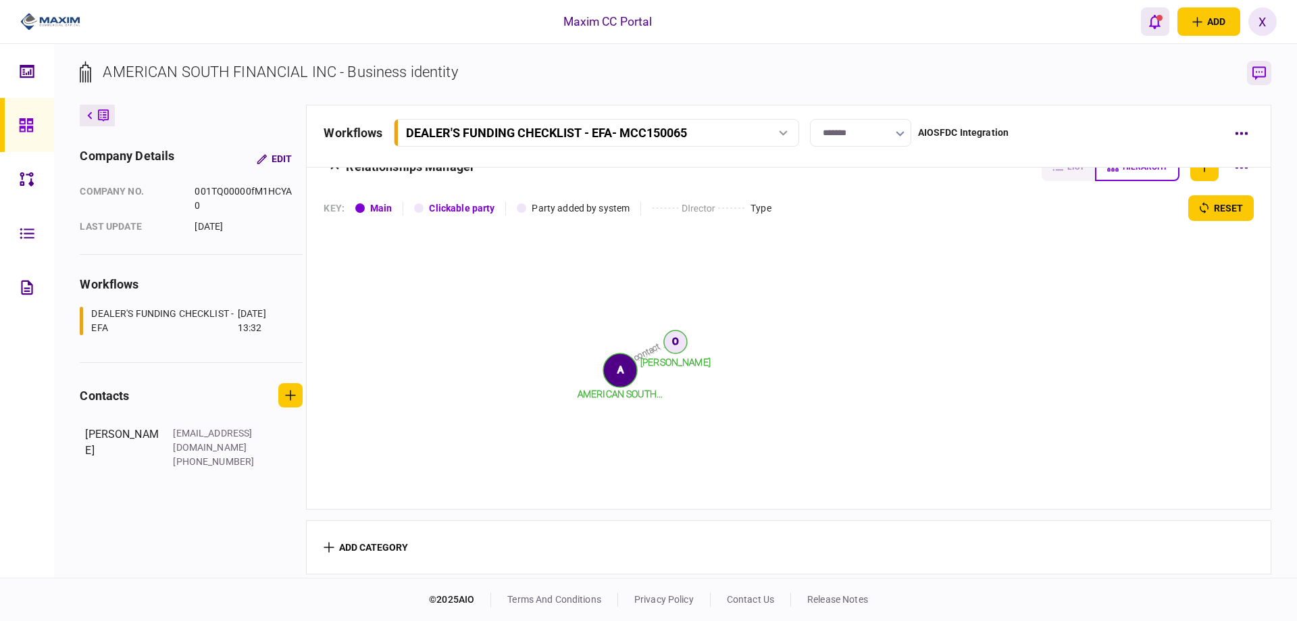
click at [1161, 31] on button "open notifications list" at bounding box center [1155, 21] width 28 height 28
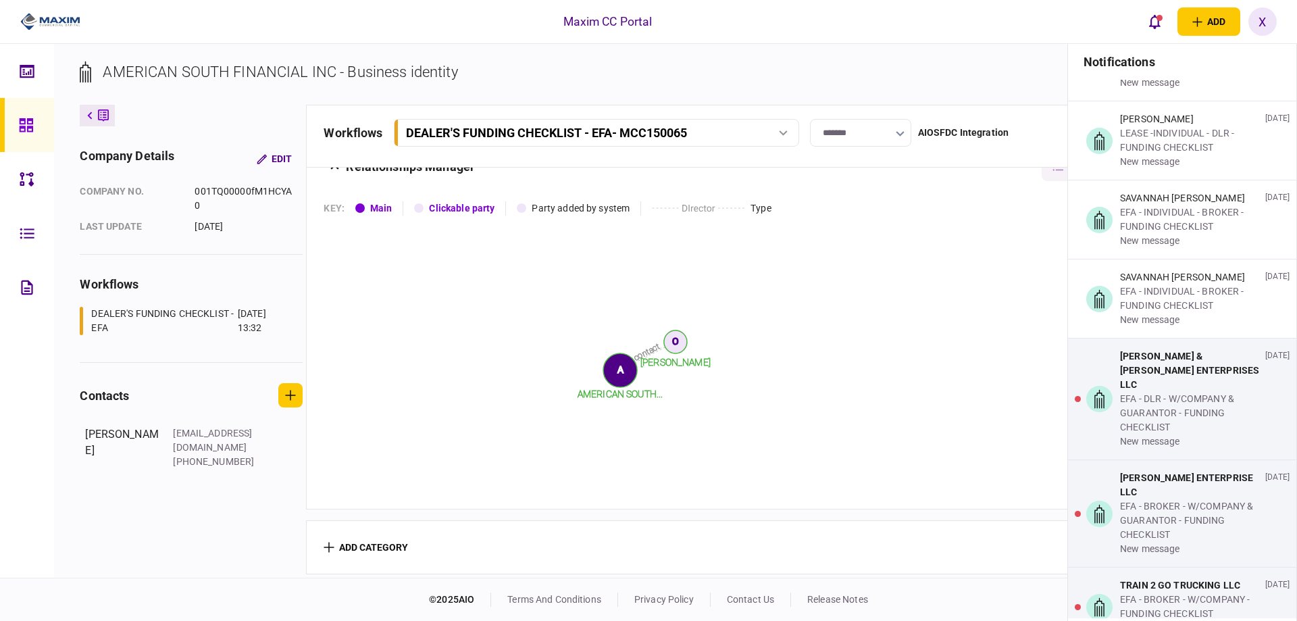
scroll to position [961, 0]
click at [1177, 567] on div "TRAIN 2 GO TRUCKING LLC EFA - BROKER - W/COMPANY - FUNDING CHECKLIST new messag…" at bounding box center [1182, 606] width 228 height 78
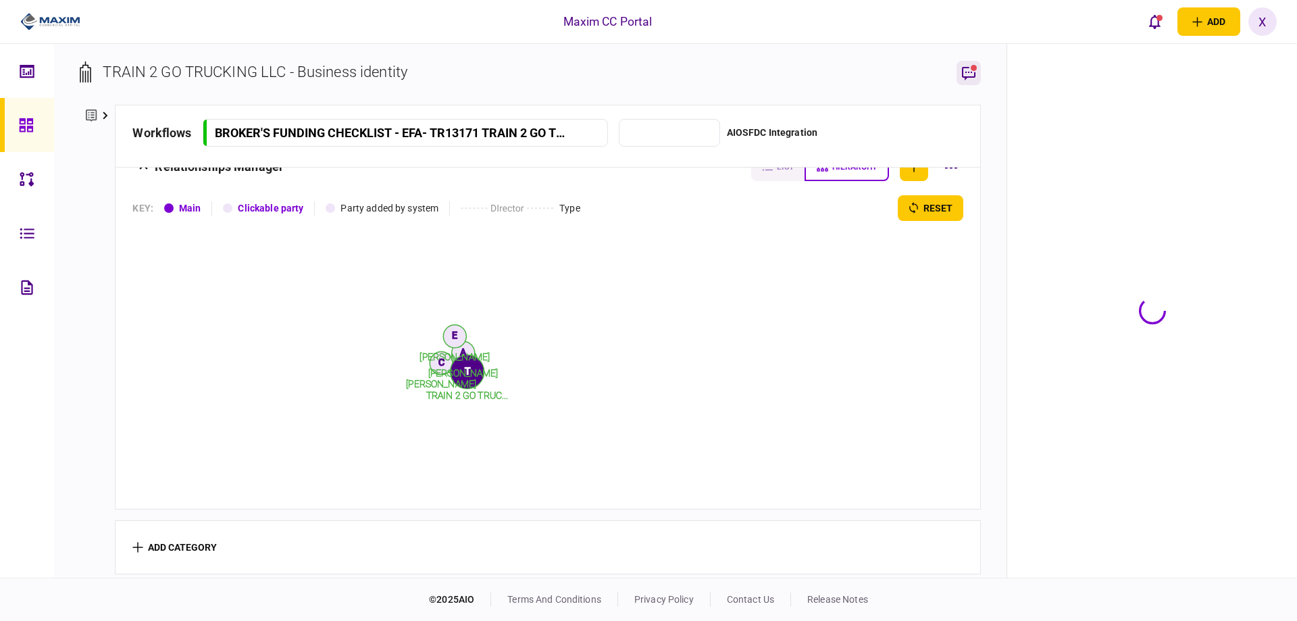
type input "**********"
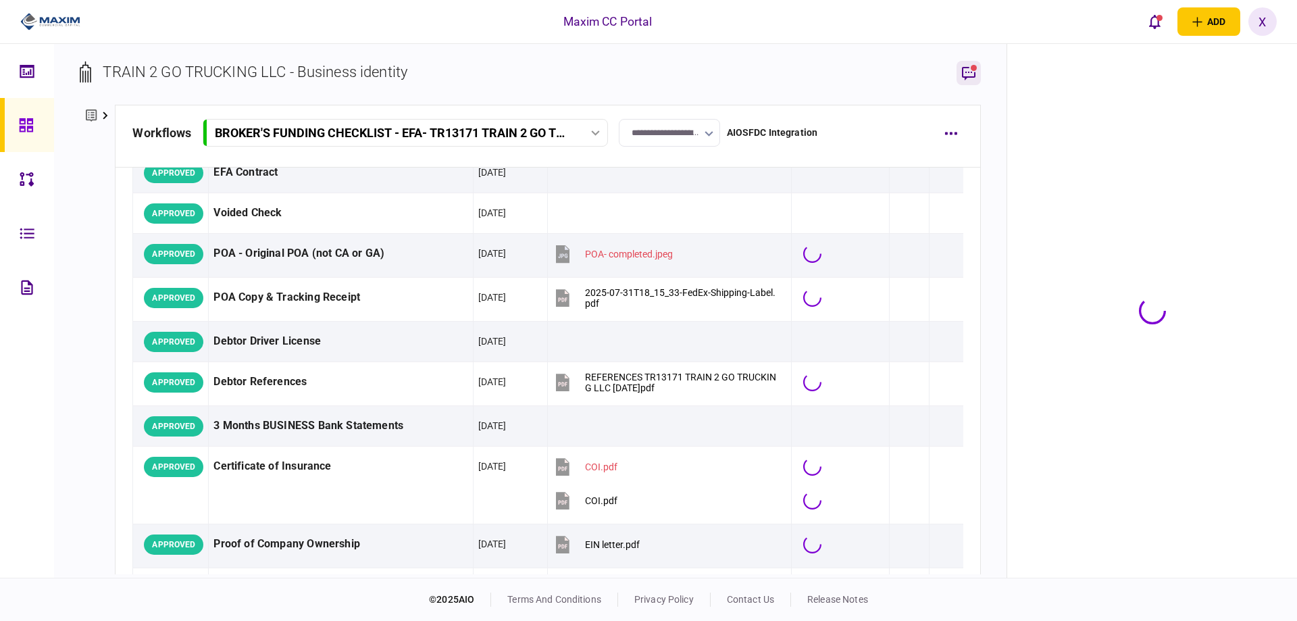
scroll to position [1783, 0]
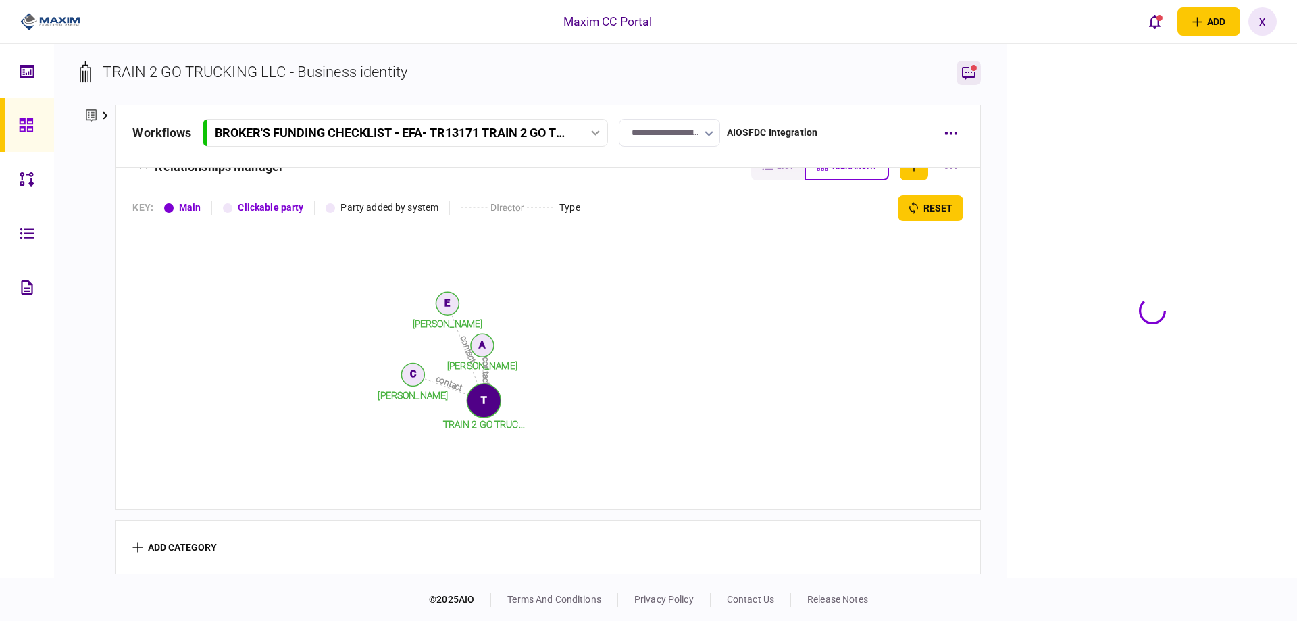
click at [972, 64] on button "button" at bounding box center [969, 73] width 24 height 24
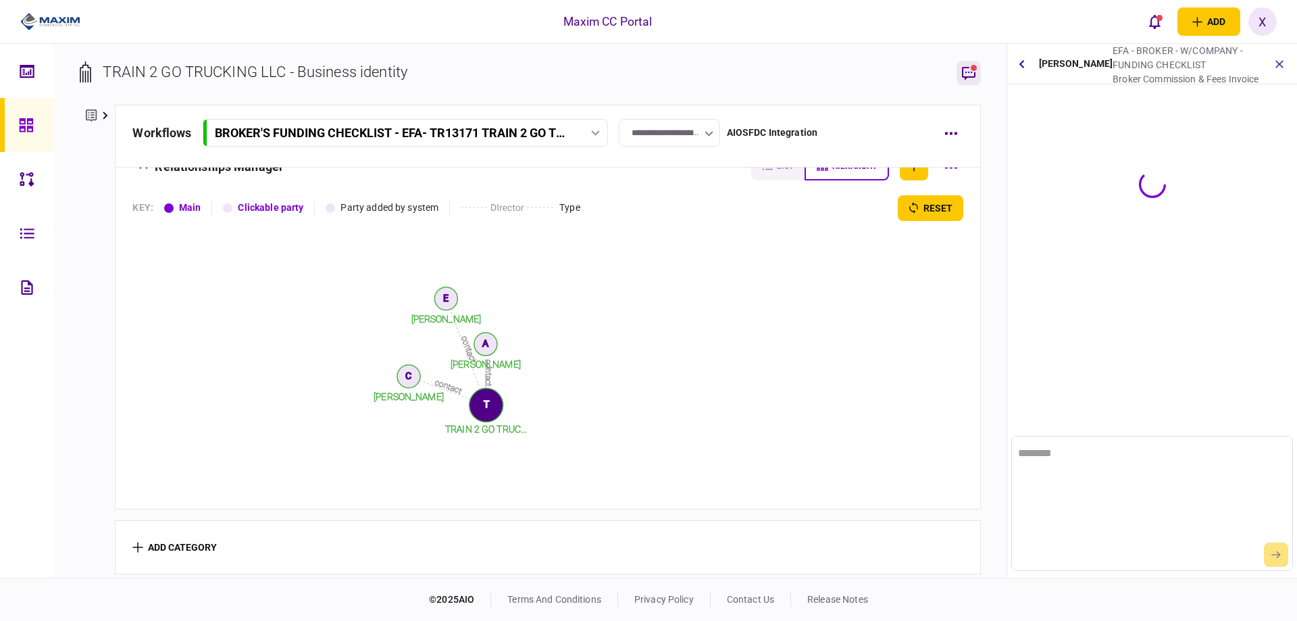
scroll to position [0, 0]
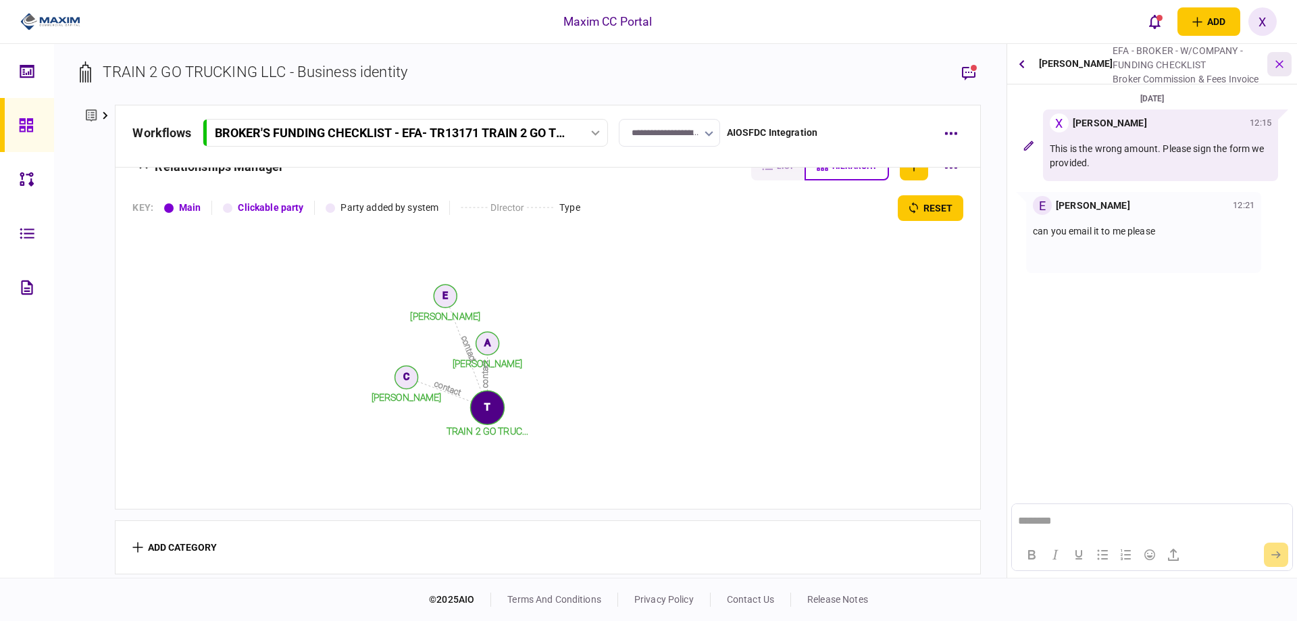
click at [1277, 56] on button "button" at bounding box center [1279, 64] width 24 height 24
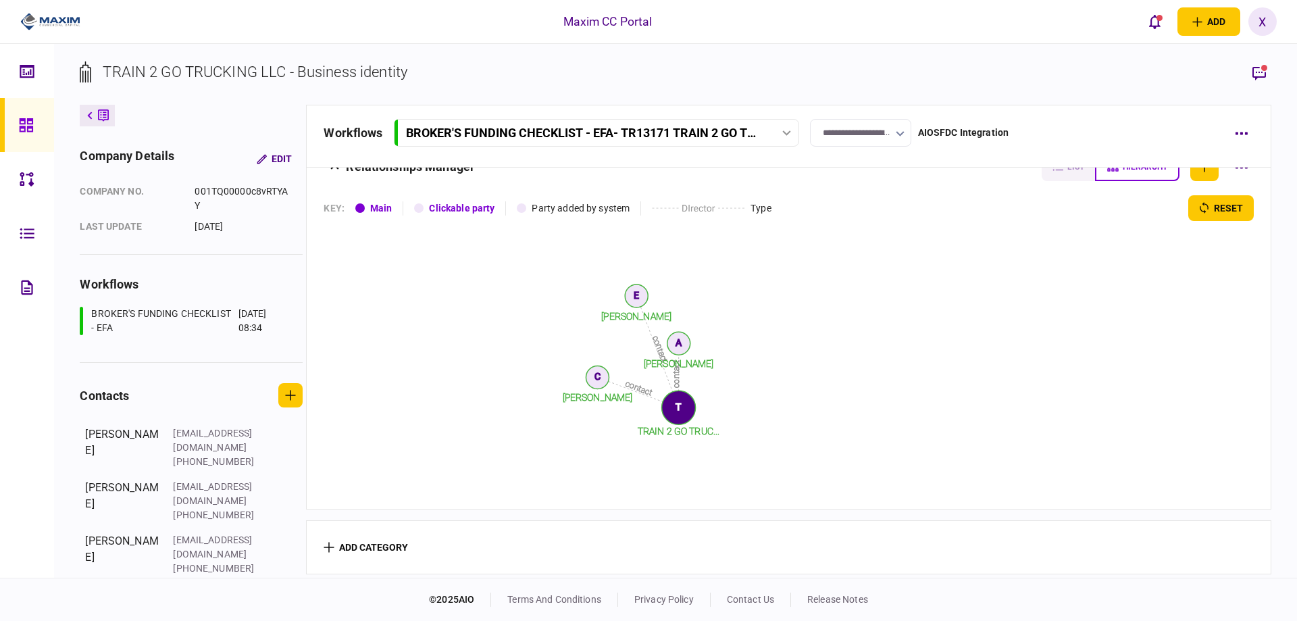
scroll to position [1766, 0]
click at [26, 131] on icon at bounding box center [26, 126] width 15 height 16
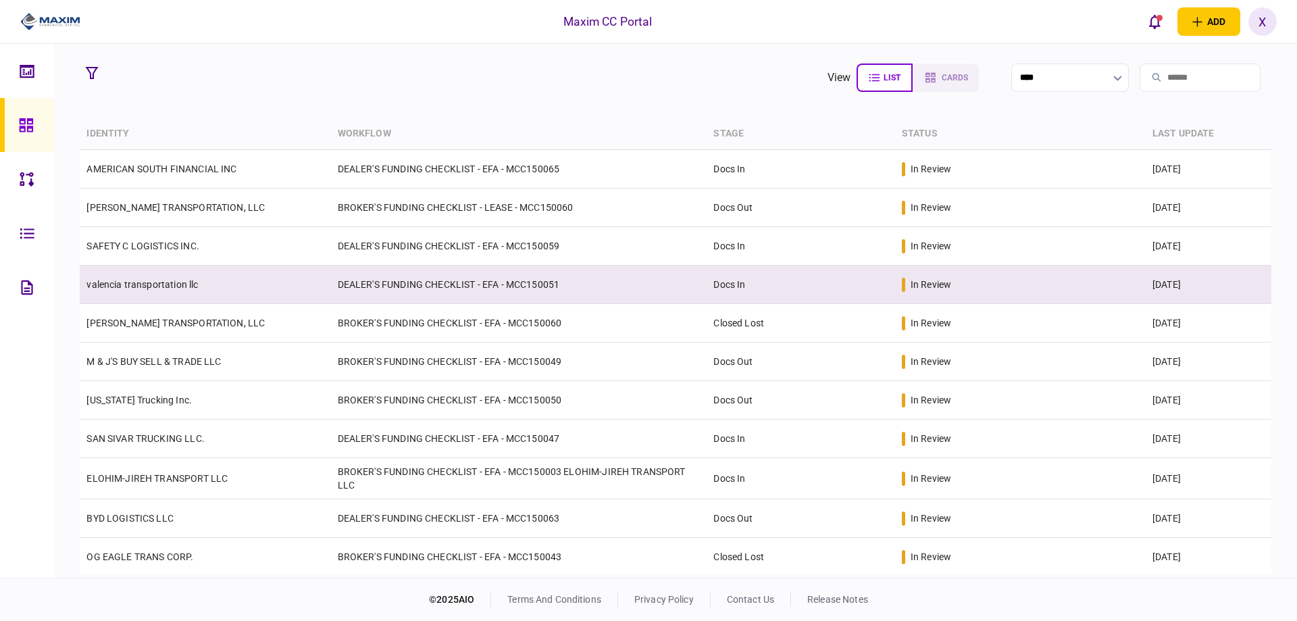
click at [124, 288] on link "valencia transportation llc" at bounding box center [141, 284] width 111 height 11
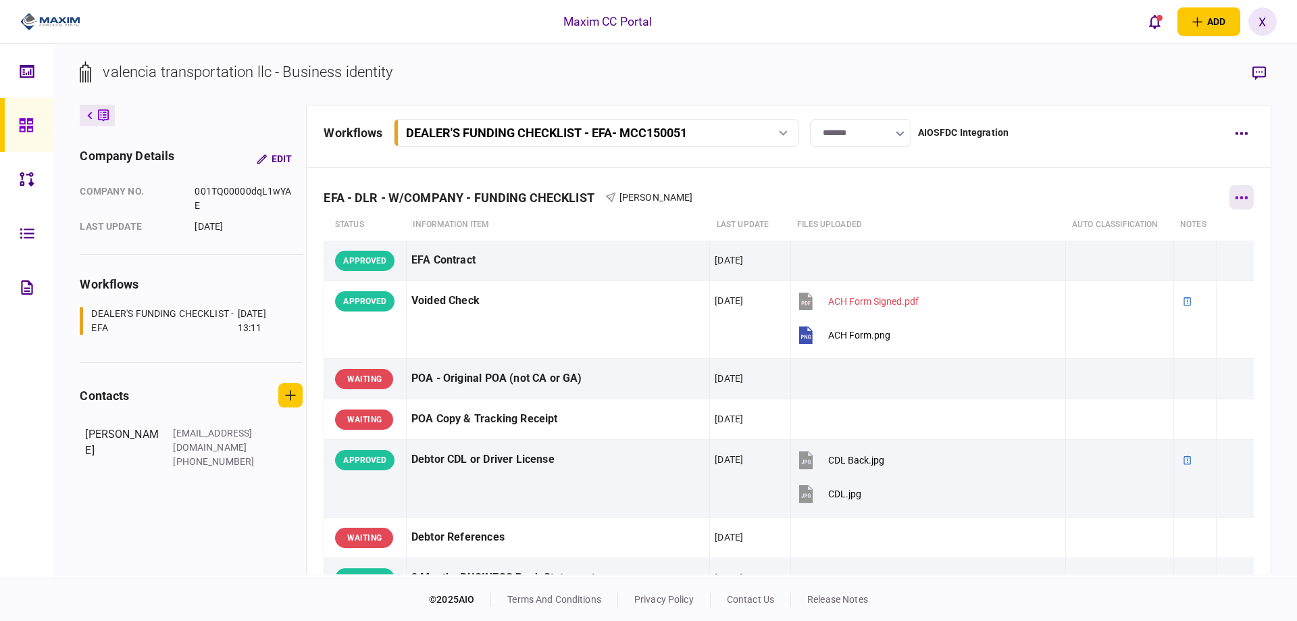
click at [1232, 190] on button "button" at bounding box center [1241, 197] width 24 height 24
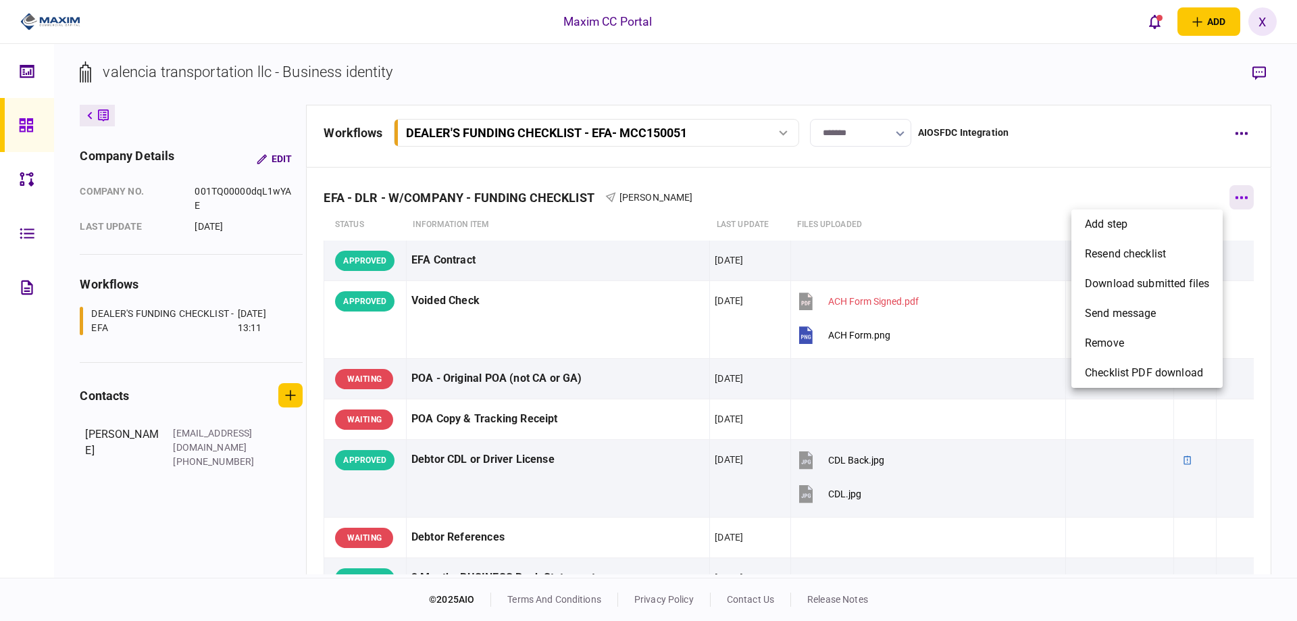
click at [1232, 190] on div at bounding box center [648, 310] width 1297 height 621
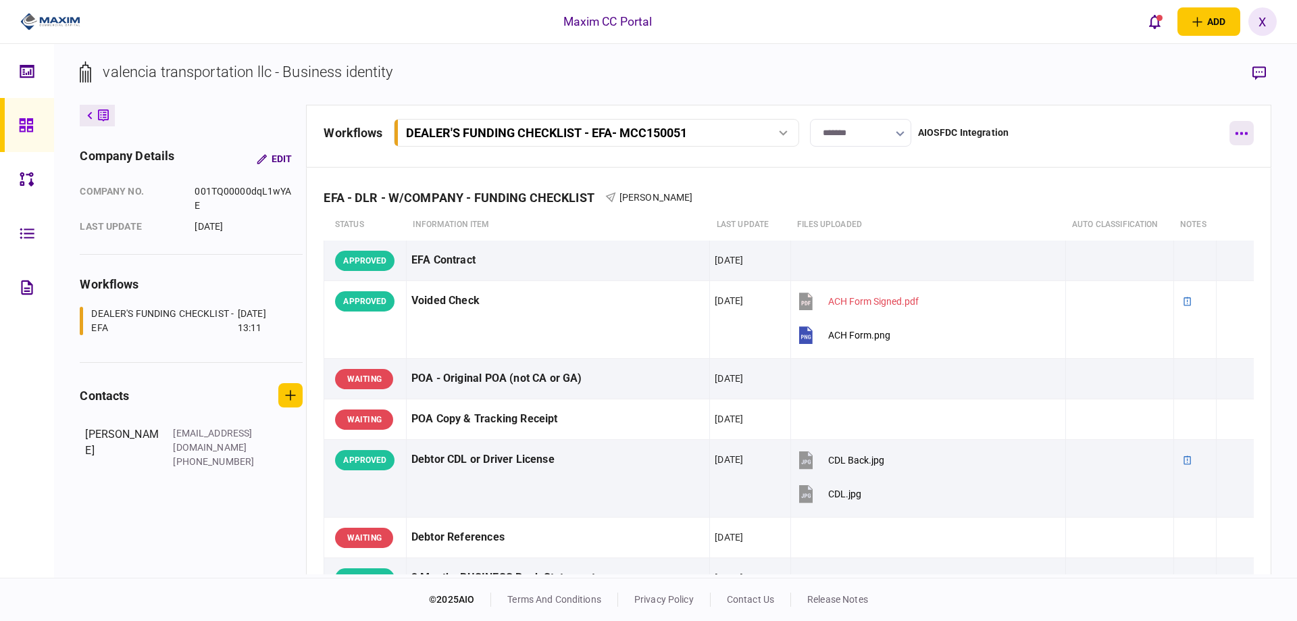
click at [1252, 131] on button "button" at bounding box center [1241, 133] width 24 height 24
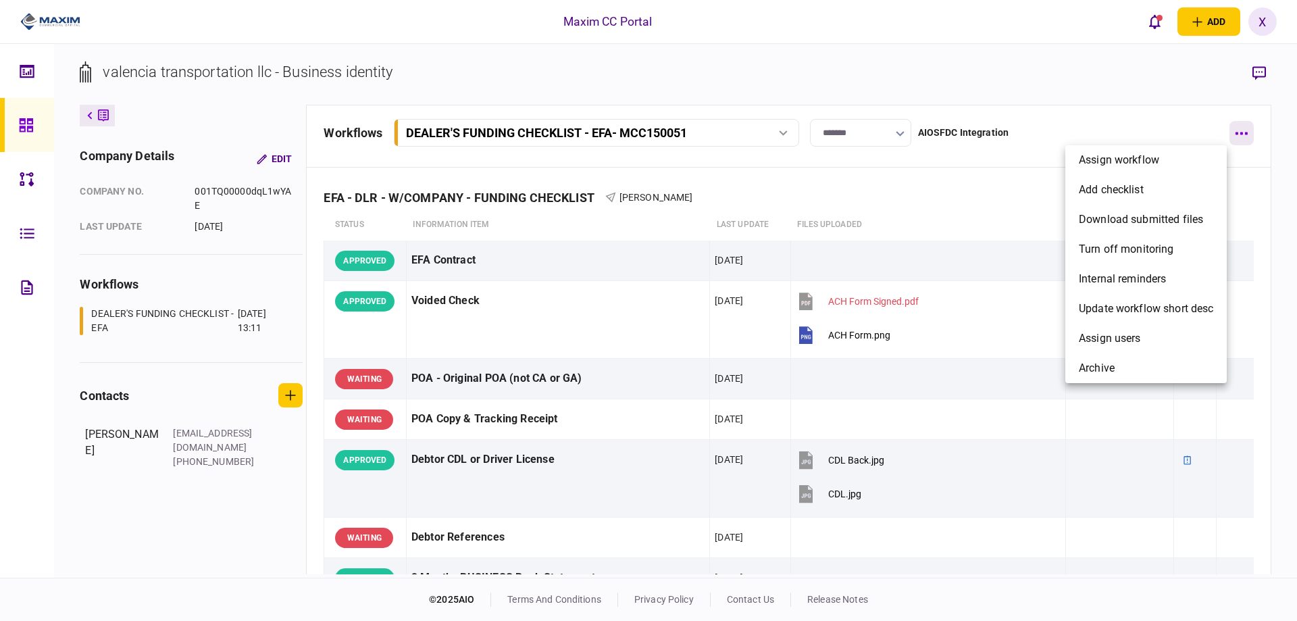
click at [1252, 131] on div at bounding box center [648, 310] width 1297 height 621
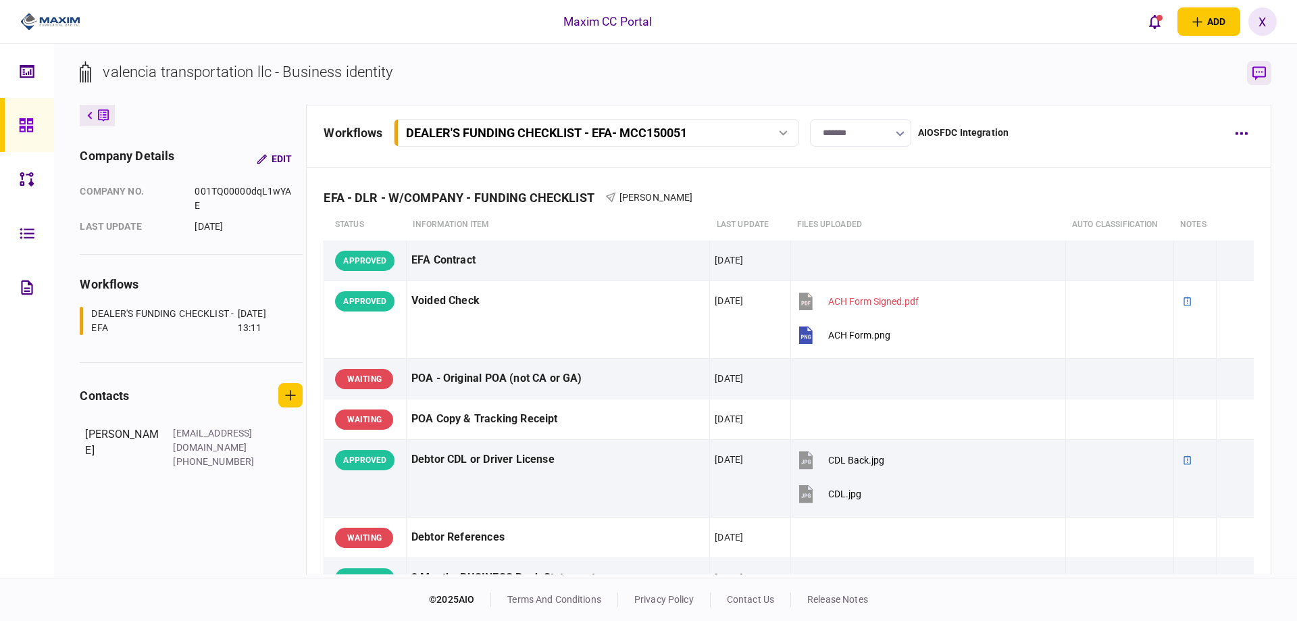
click at [1266, 80] on button "button" at bounding box center [1259, 73] width 24 height 24
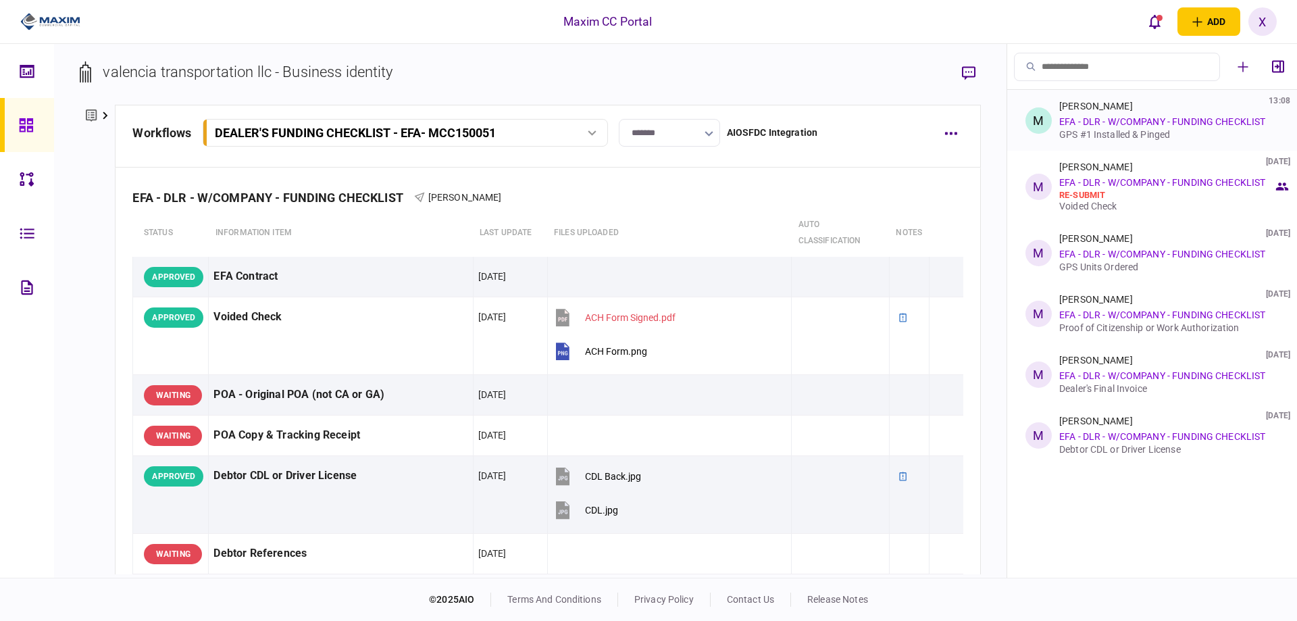
click at [1138, 138] on div "GPS #1 Installed & Pinged" at bounding box center [1166, 134] width 214 height 11
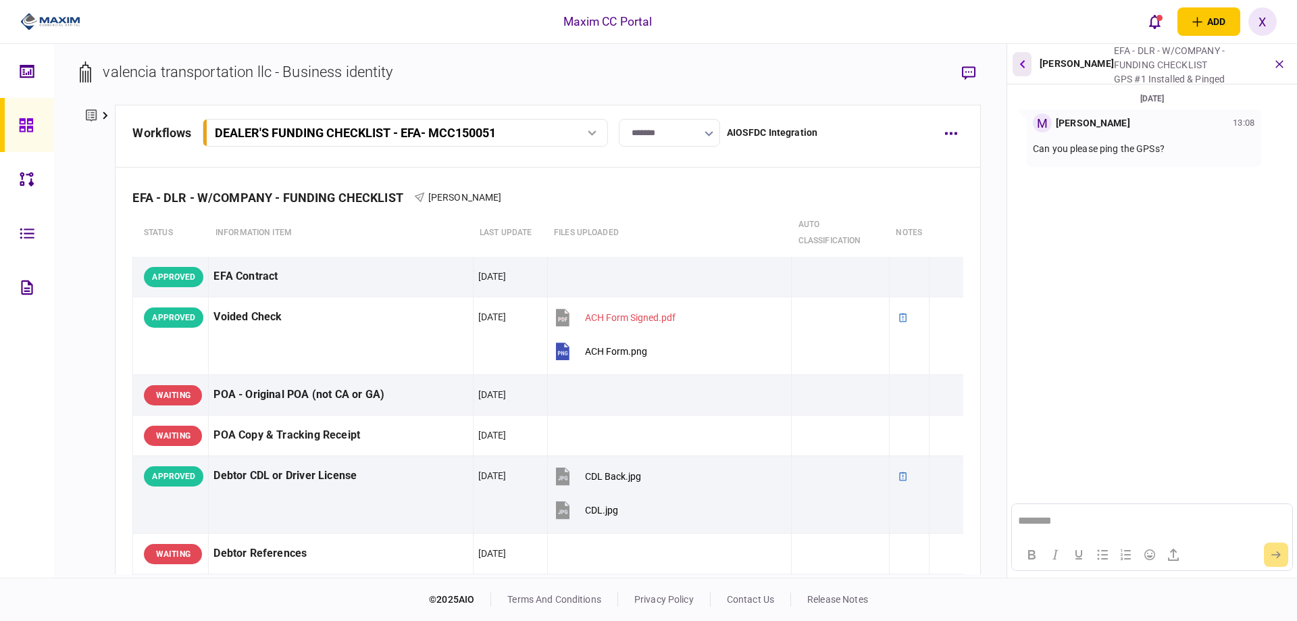
click at [1018, 58] on button "button" at bounding box center [1022, 64] width 19 height 24
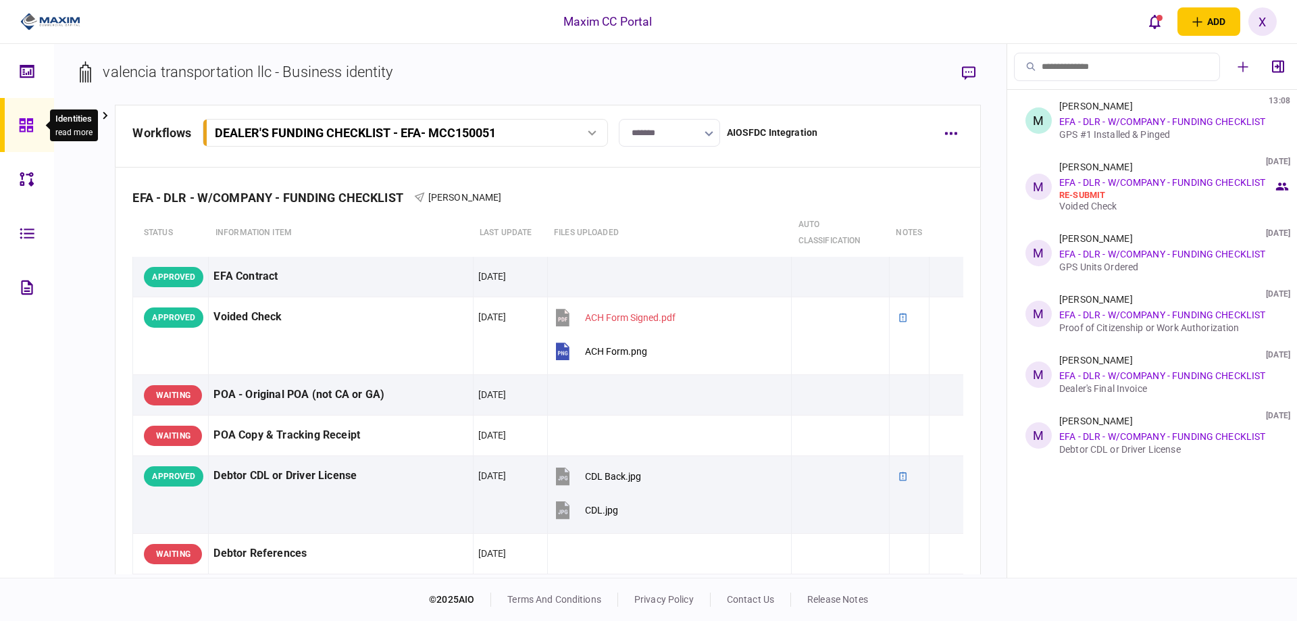
click at [20, 115] on div at bounding box center [30, 125] width 22 height 54
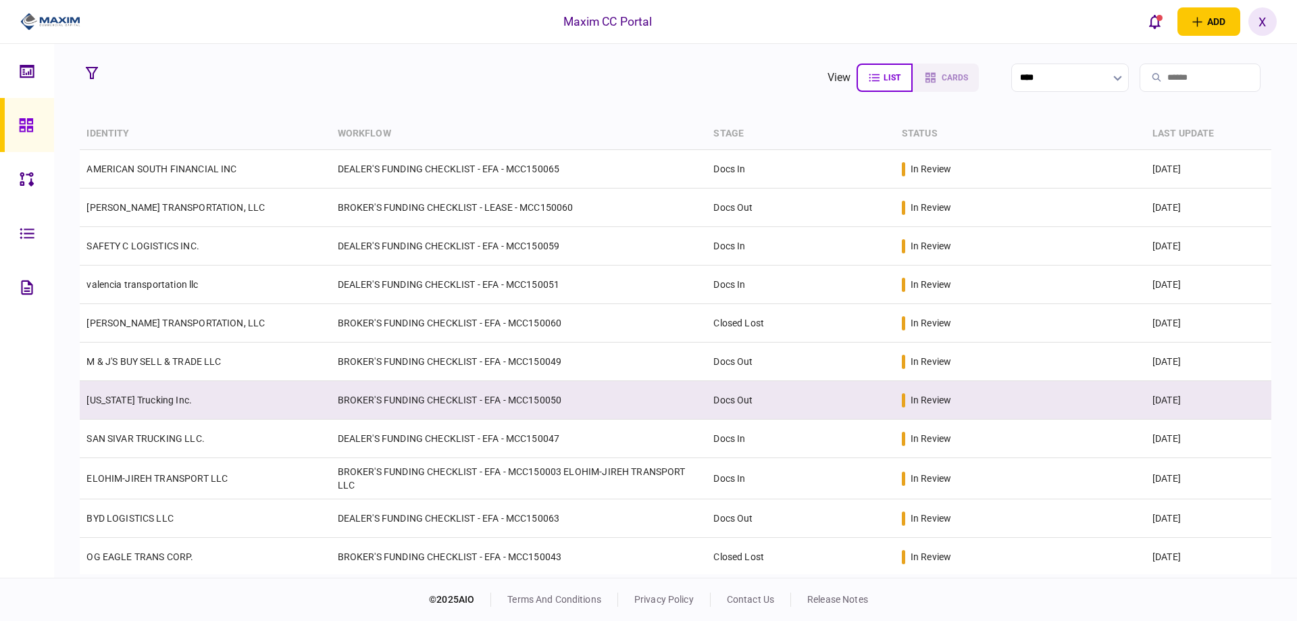
click at [129, 397] on link "[US_STATE] Trucking Inc." at bounding box center [138, 399] width 105 height 11
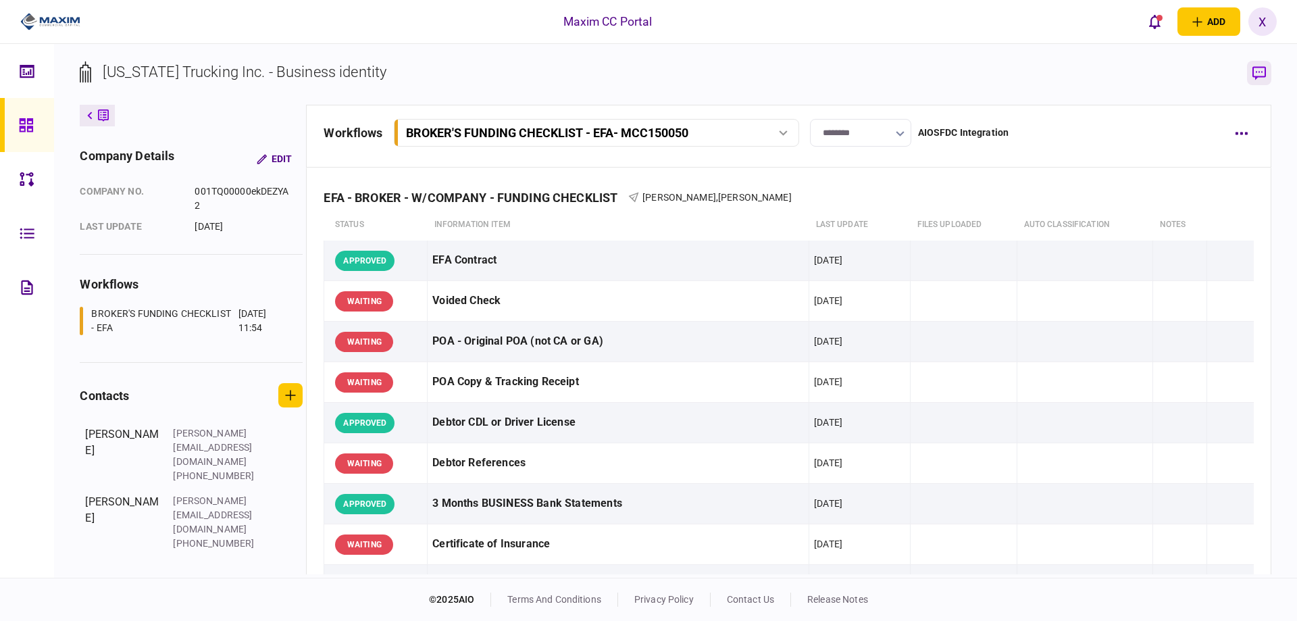
click at [1254, 69] on icon "button" at bounding box center [1259, 73] width 14 height 14
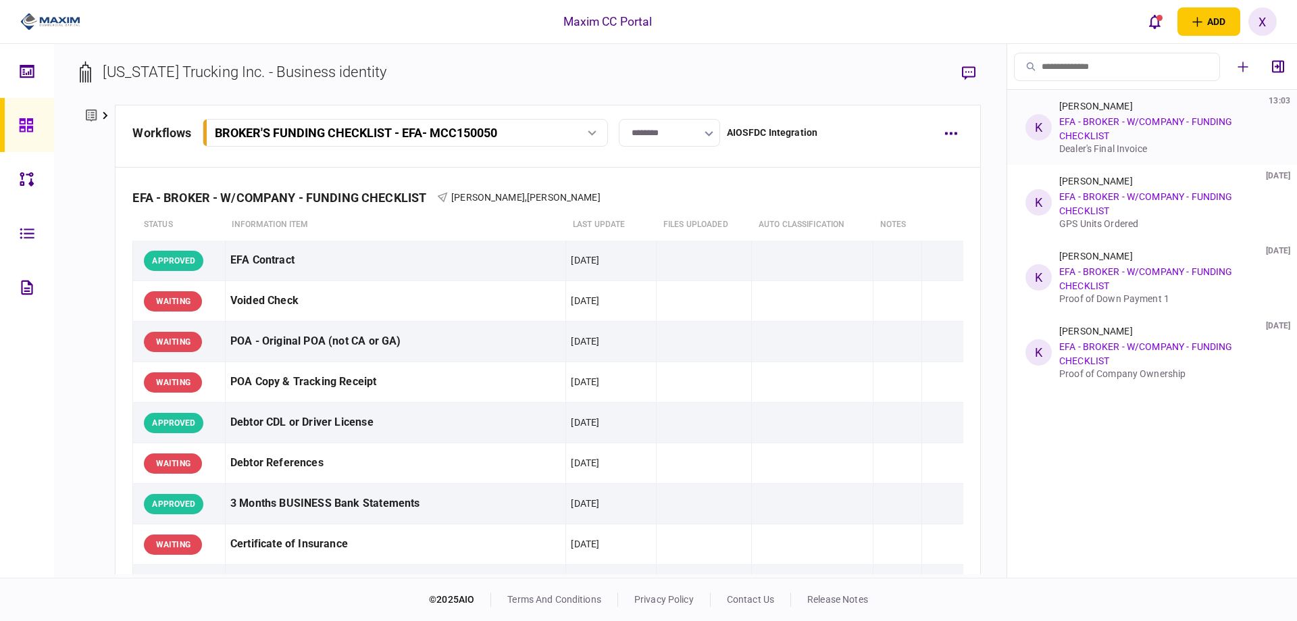
click at [1136, 130] on div "Kelly Chronister 13:03 EFA - BROKER - W/COMPANY - FUNDING CHECKLIST Dealer's Fi…" at bounding box center [1166, 127] width 214 height 53
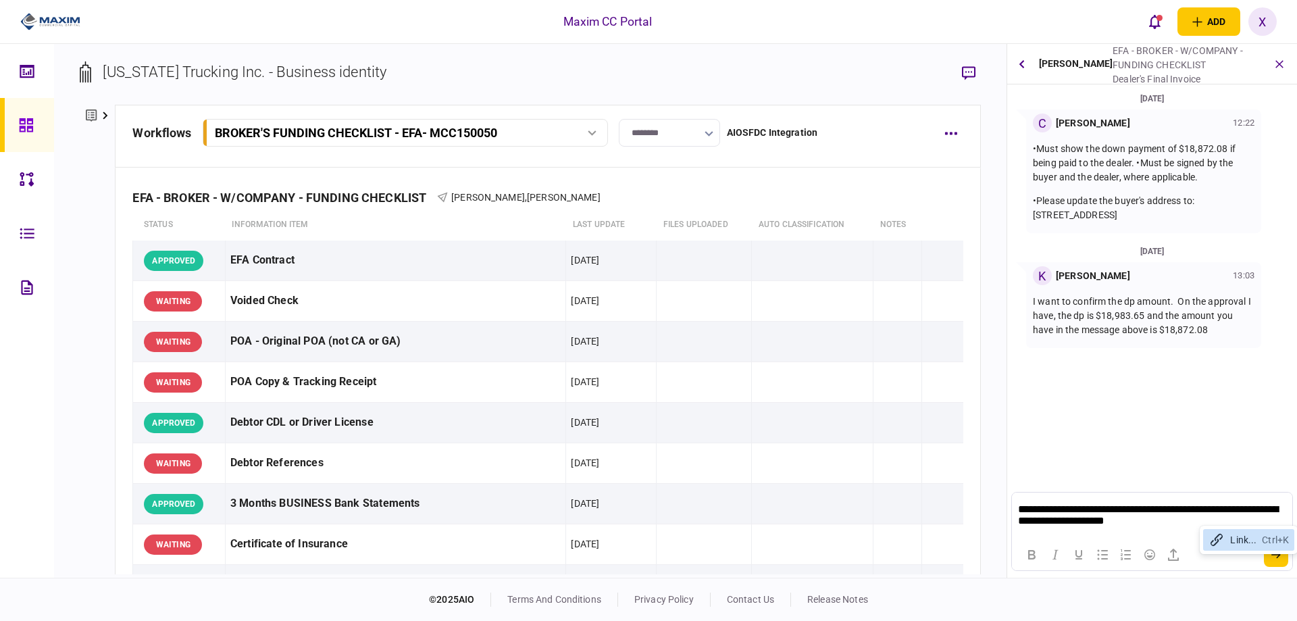
click at [1201, 524] on p "**********" at bounding box center [1152, 515] width 268 height 24
click at [1282, 559] on button "submit" at bounding box center [1276, 554] width 24 height 24
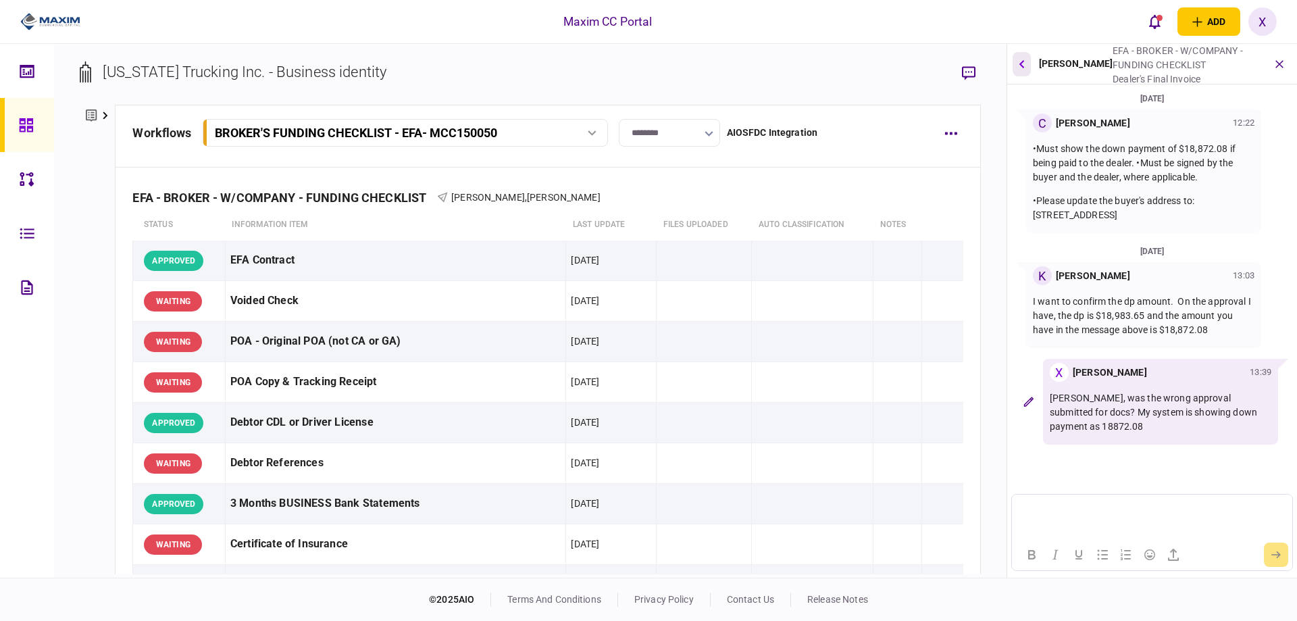
click at [1016, 60] on button "button" at bounding box center [1022, 64] width 18 height 24
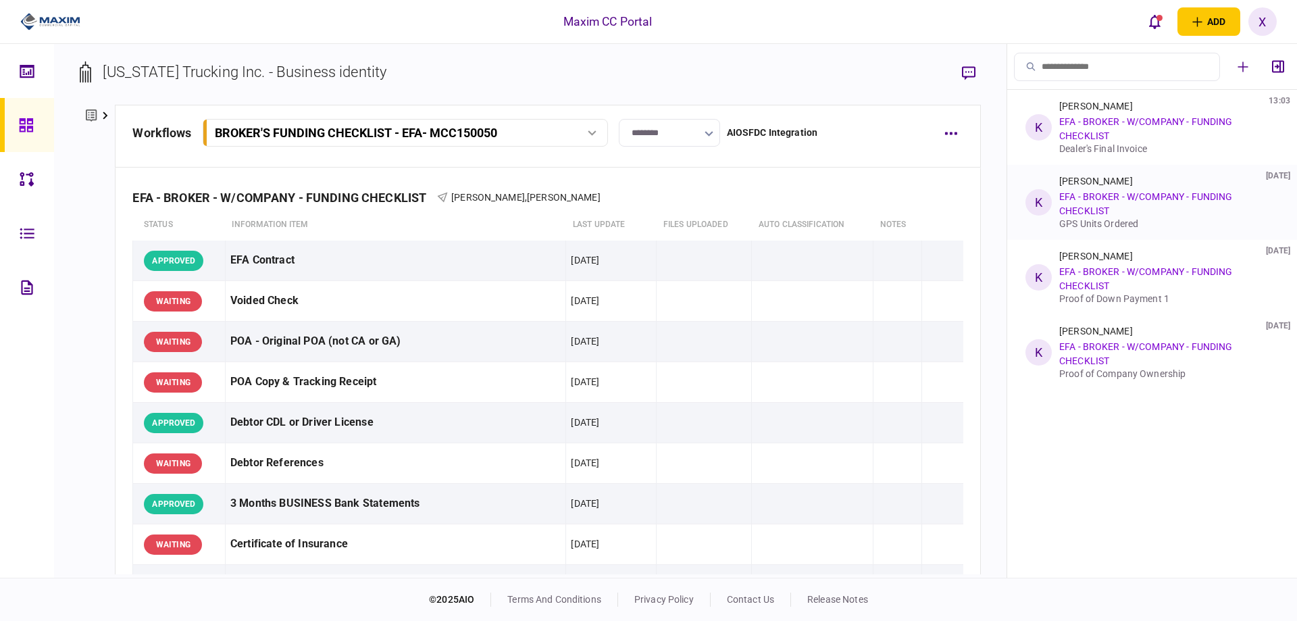
click at [1108, 190] on div "Kelly Chronister 08 Sep 2025 EFA - BROKER - W/COMPANY - FUNDING CHECKLIST GPS U…" at bounding box center [1166, 202] width 214 height 53
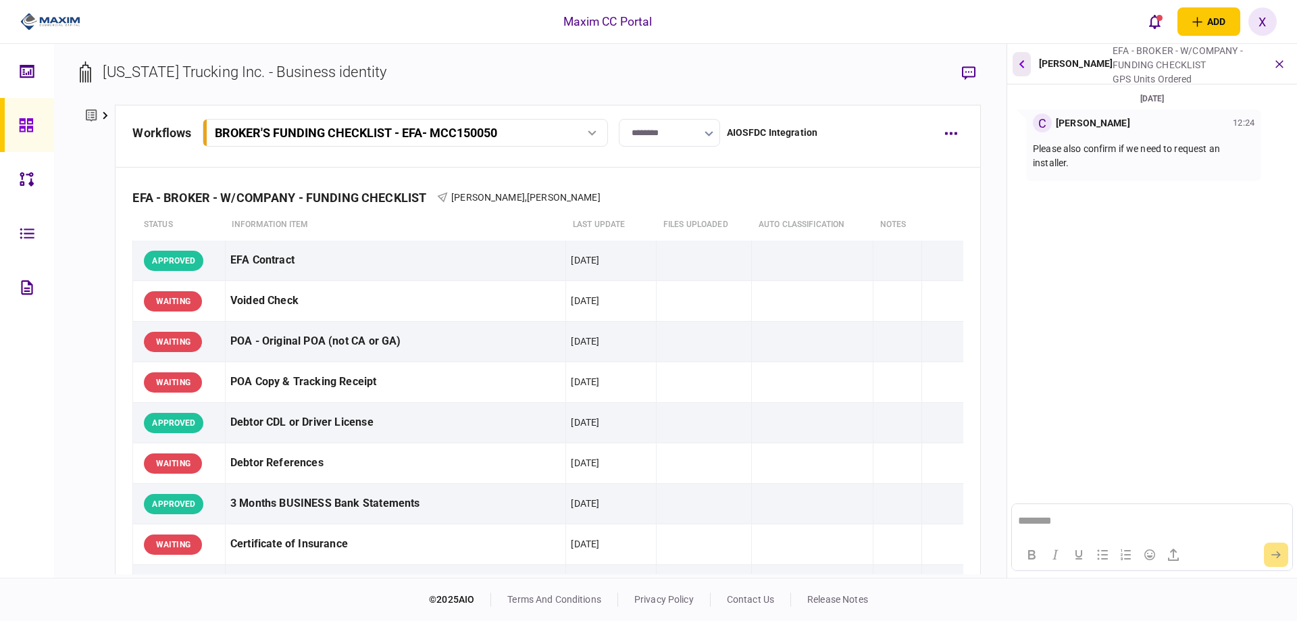
click at [1023, 64] on icon "button" at bounding box center [1021, 63] width 5 height 9
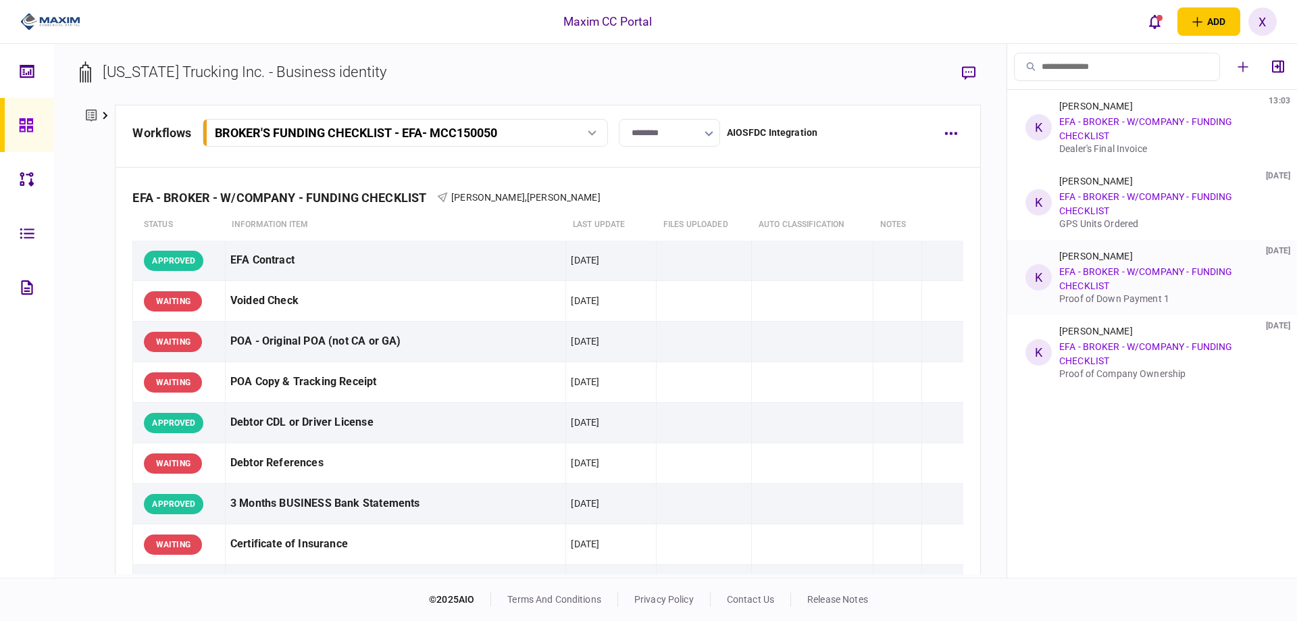
click at [1101, 263] on div "Kelly Chronister 08 Sep 2025 EFA - BROKER - W/COMPANY - FUNDING CHECKLIST Proof…" at bounding box center [1166, 277] width 214 height 53
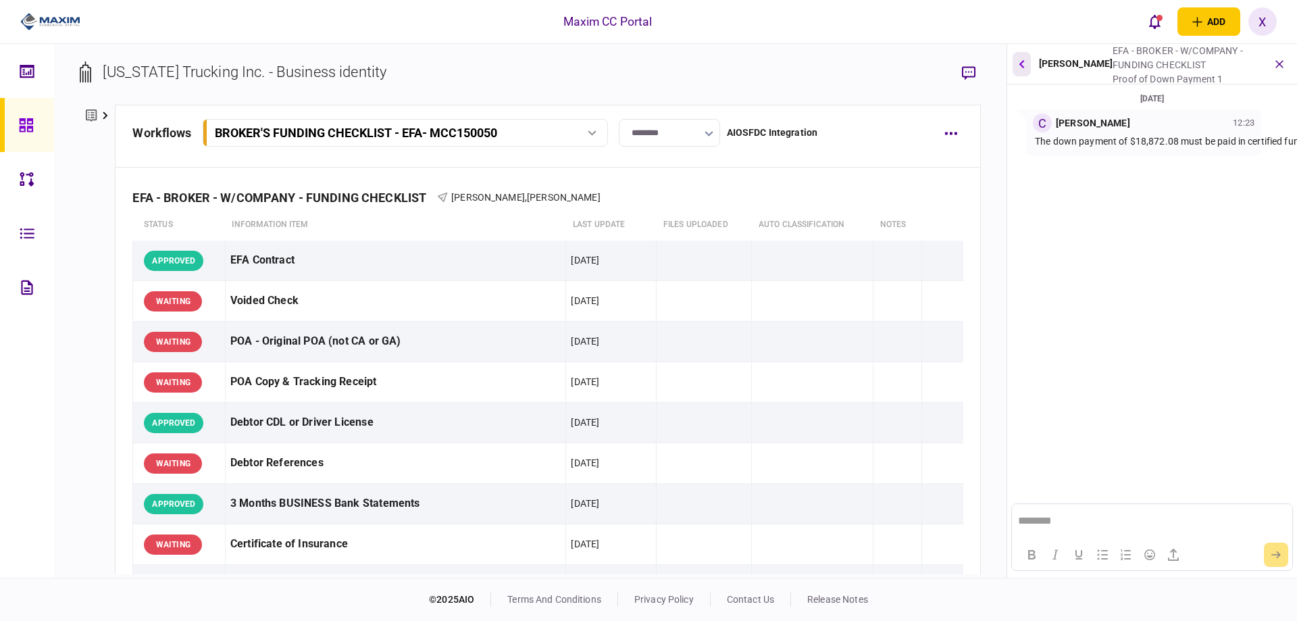
click at [1025, 52] on button "button" at bounding box center [1022, 64] width 18 height 24
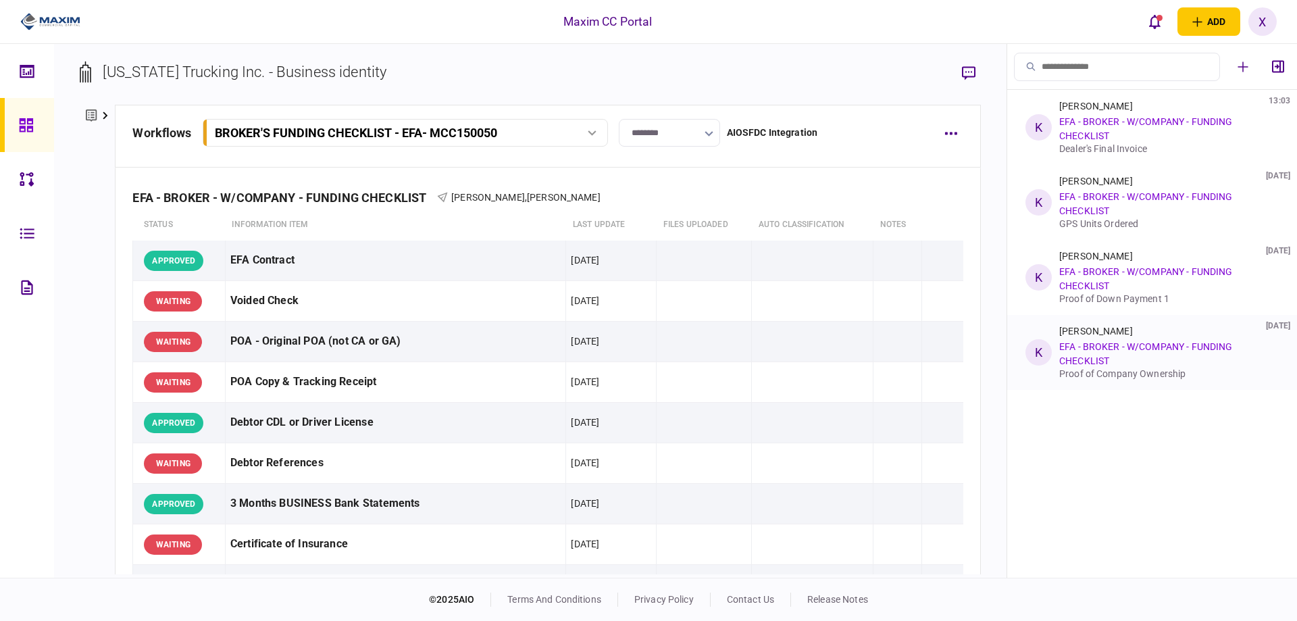
click at [1094, 320] on li "K Kelly Chronister 08 Sep 2025 EFA - BROKER - W/COMPANY - FUNDING CHECKLIST Pro…" at bounding box center [1152, 352] width 290 height 75
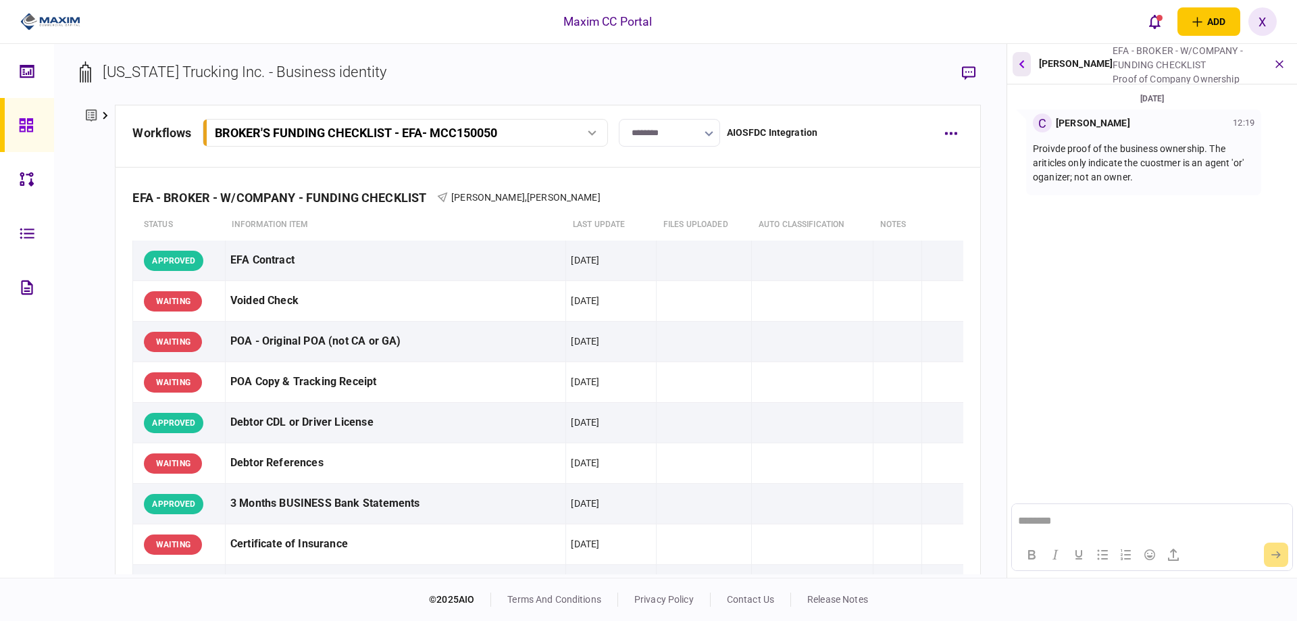
click at [1019, 62] on icon "button" at bounding box center [1021, 63] width 5 height 9
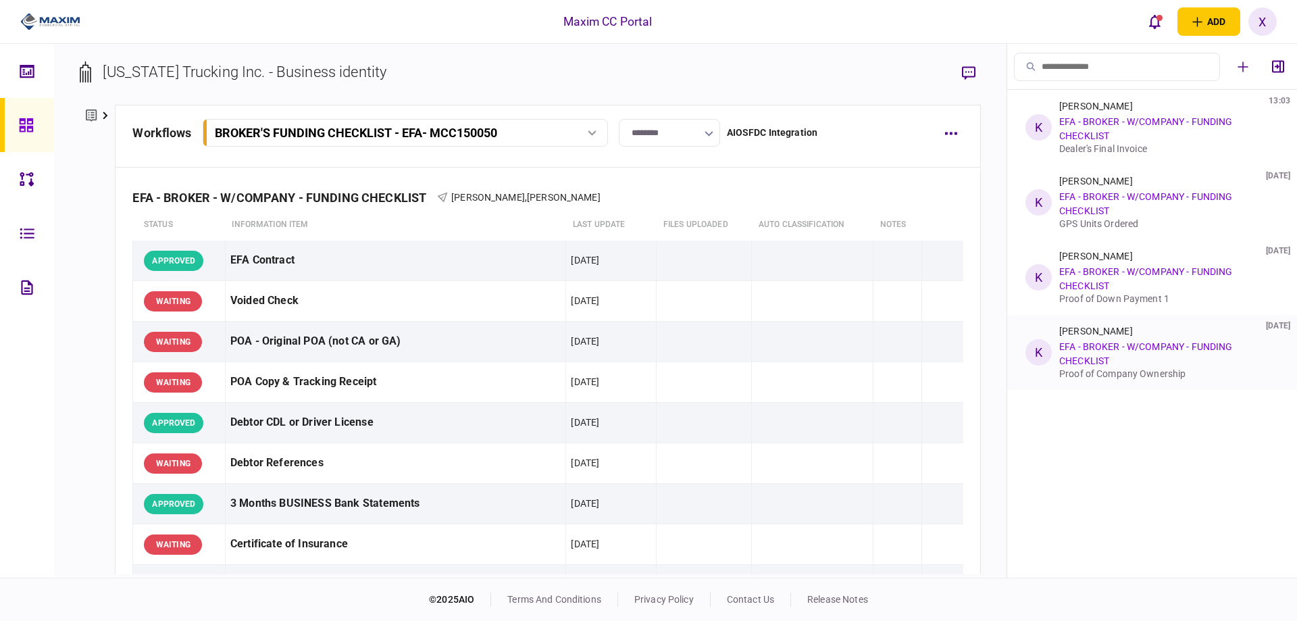
click at [1108, 342] on link "EFA - BROKER - W/COMPANY - FUNDING CHECKLIST" at bounding box center [1145, 353] width 173 height 25
click at [1091, 265] on div "Kelly Chronister 08 Sep 2025 EFA - BROKER - W/COMPANY - FUNDING CHECKLIST Proof…" at bounding box center [1166, 277] width 214 height 53
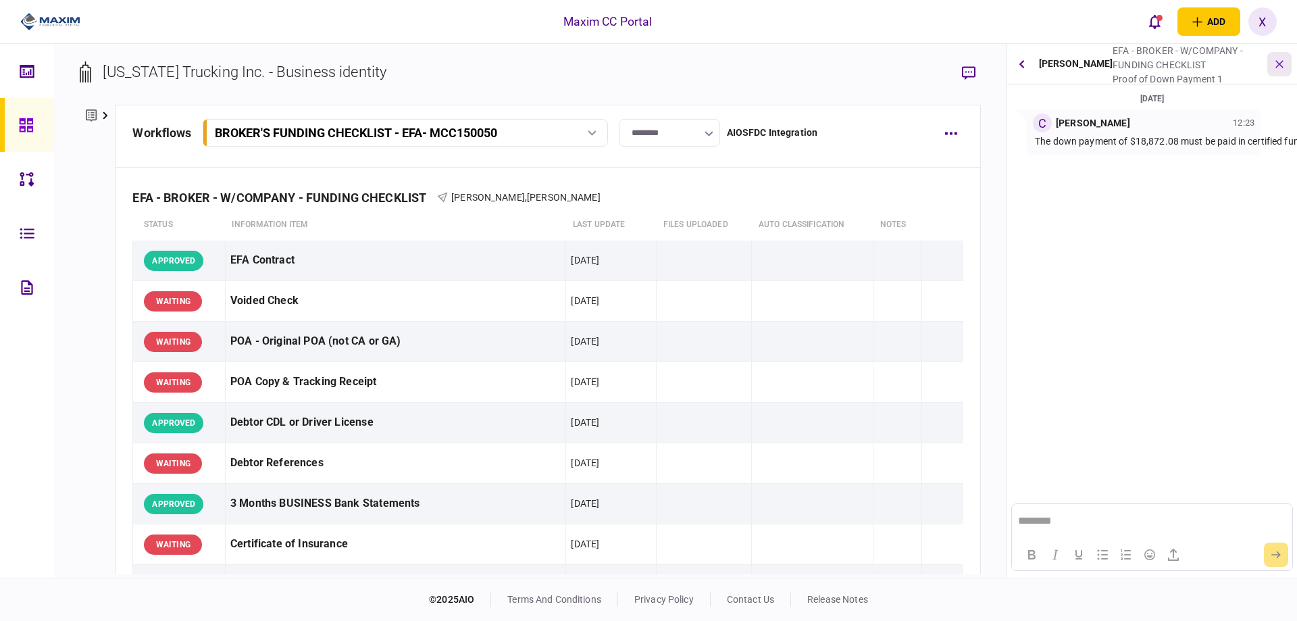
click at [1276, 61] on icon "button" at bounding box center [1279, 64] width 14 height 14
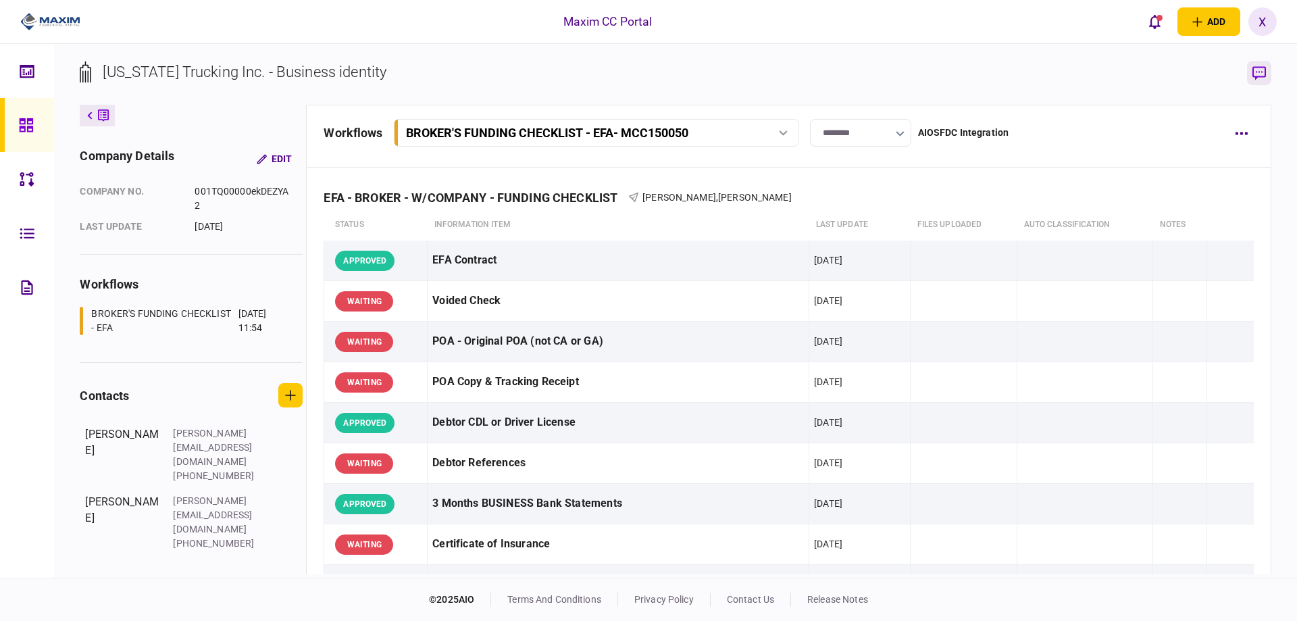
click at [1261, 67] on icon "button" at bounding box center [1259, 73] width 14 height 14
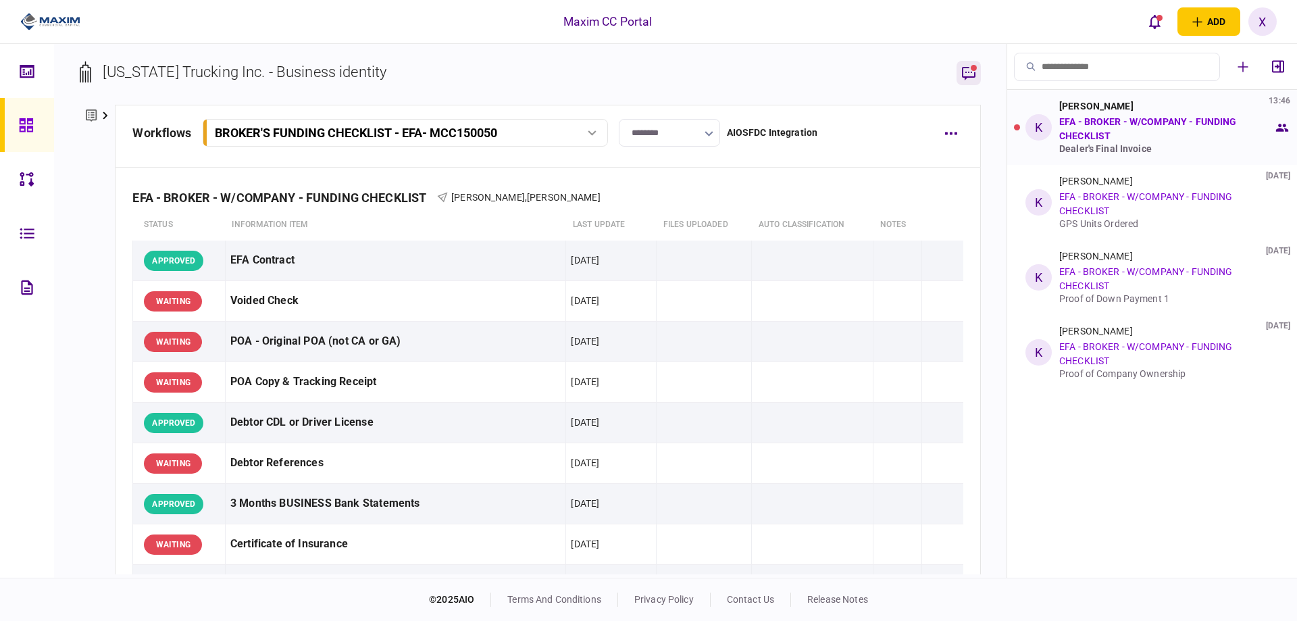
click at [1107, 124] on link "EFA - BROKER - W/COMPANY - FUNDING CHECKLIST" at bounding box center [1147, 128] width 177 height 25
click at [1042, 118] on div "K" at bounding box center [1038, 127] width 26 height 26
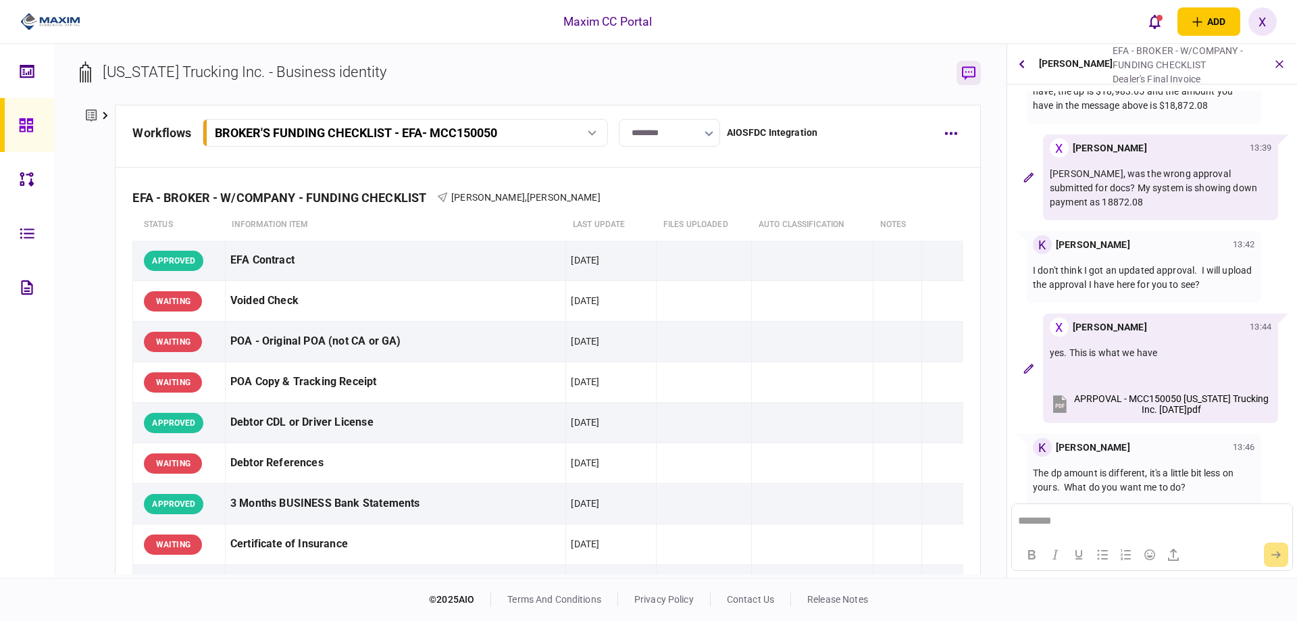
scroll to position [157, 0]
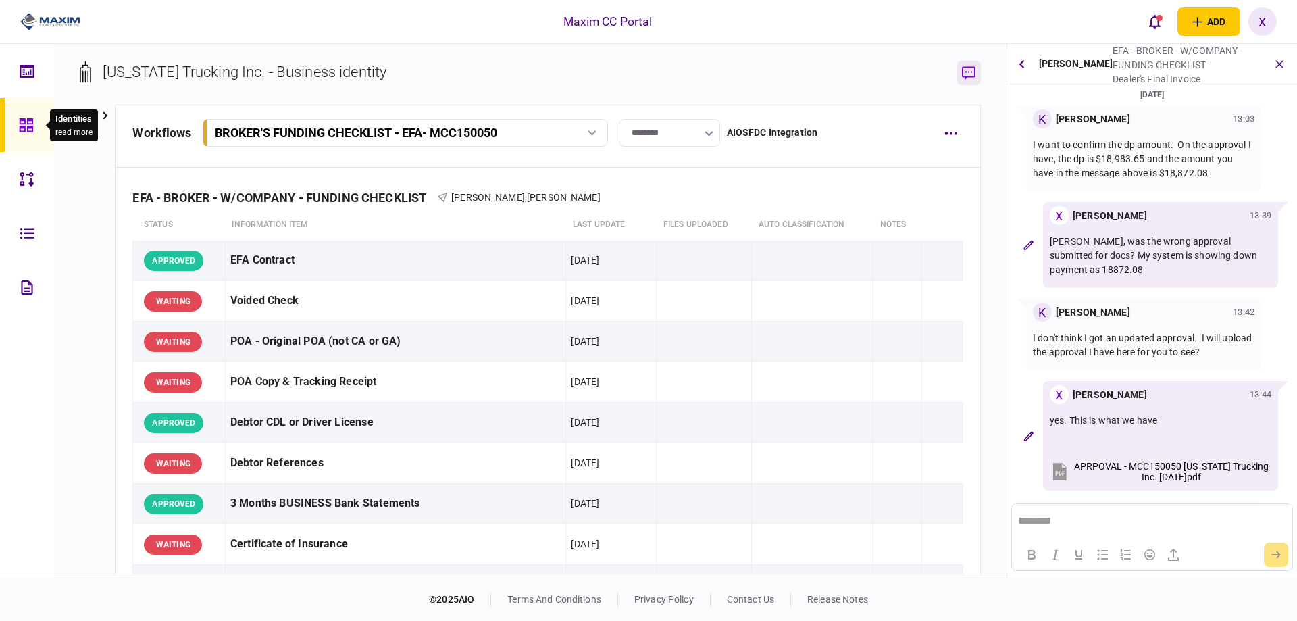
click at [26, 119] on icon at bounding box center [26, 126] width 15 height 16
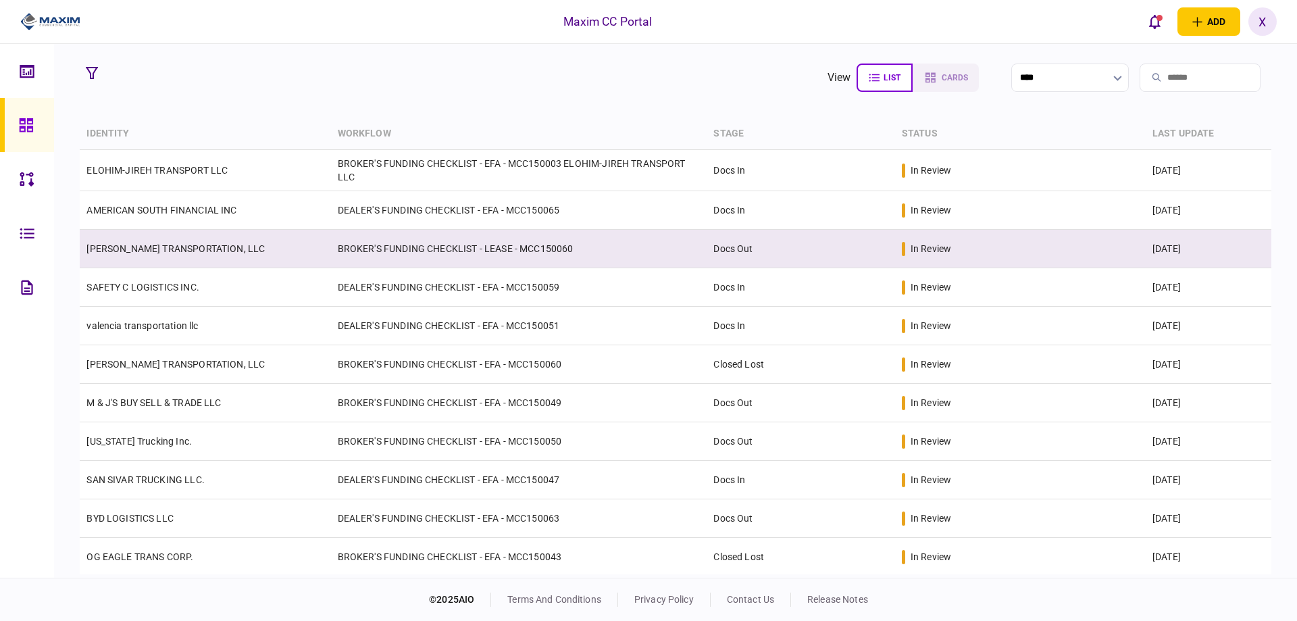
click at [143, 243] on link "[PERSON_NAME] TRANSPORTATION, LLC" at bounding box center [175, 248] width 178 height 11
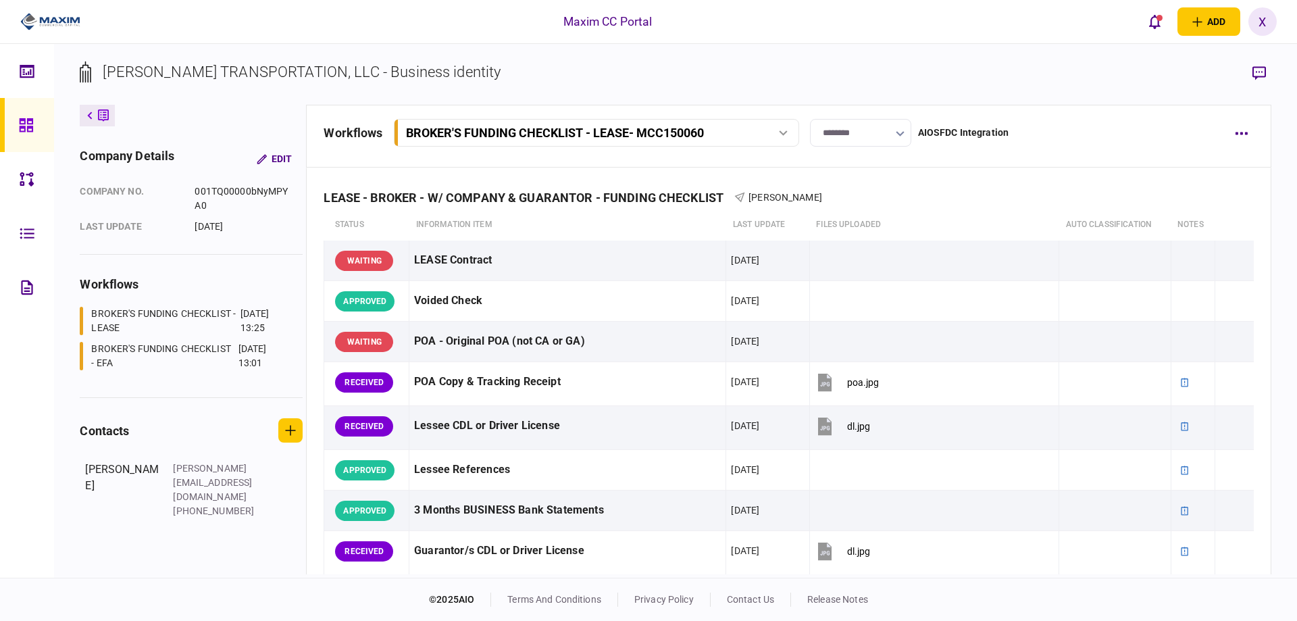
click at [882, 134] on input "********" at bounding box center [860, 133] width 101 height 28
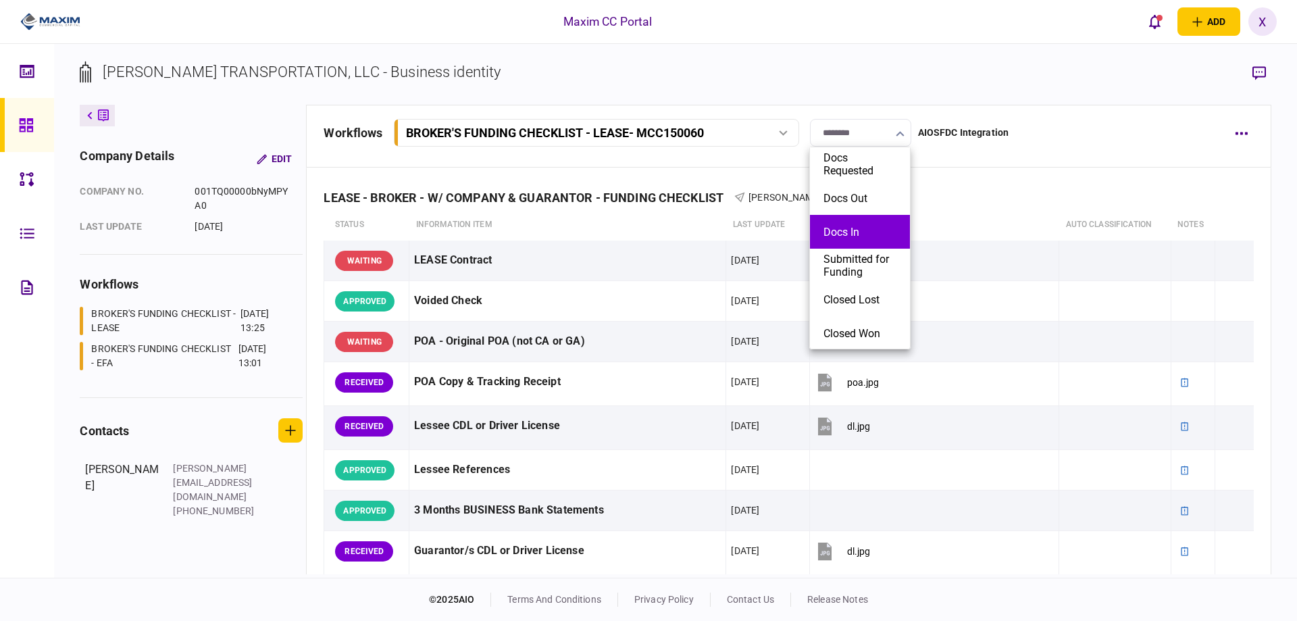
click at [865, 224] on li "Docs In" at bounding box center [860, 232] width 100 height 34
type input "*******"
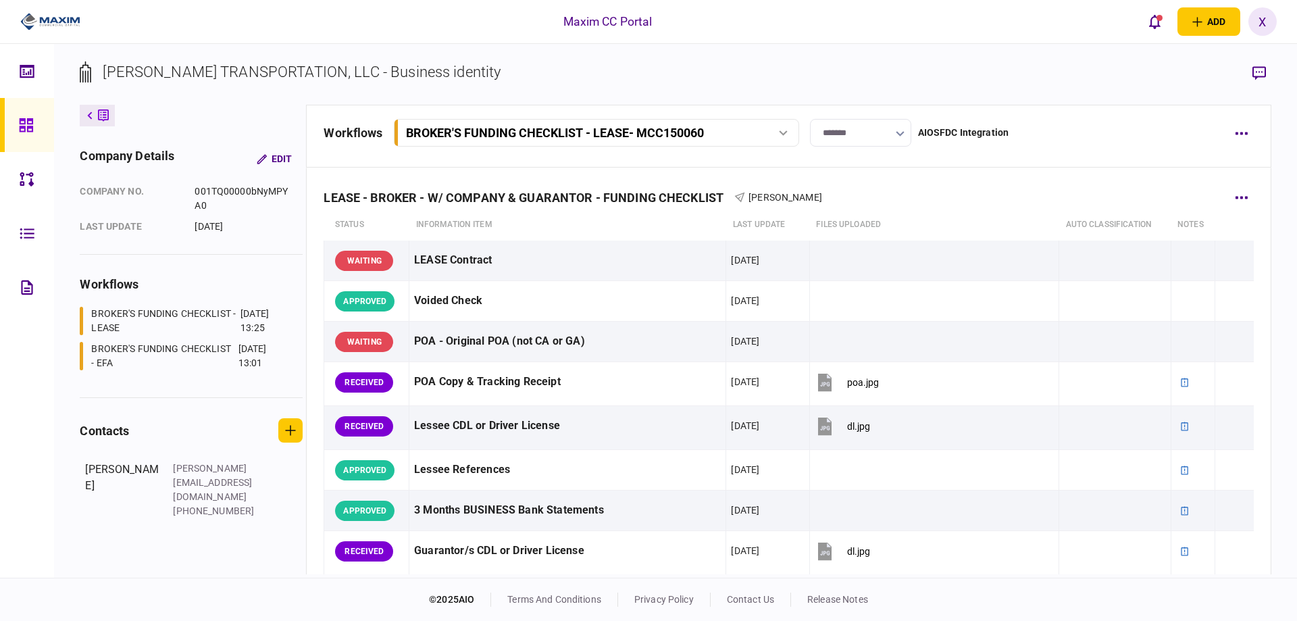
click at [851, 188] on div "LEASE - BROKER - W/ COMPANY & GUARANTOR - FUNDING CHECKLIST Allyson Berard" at bounding box center [789, 188] width 930 height 41
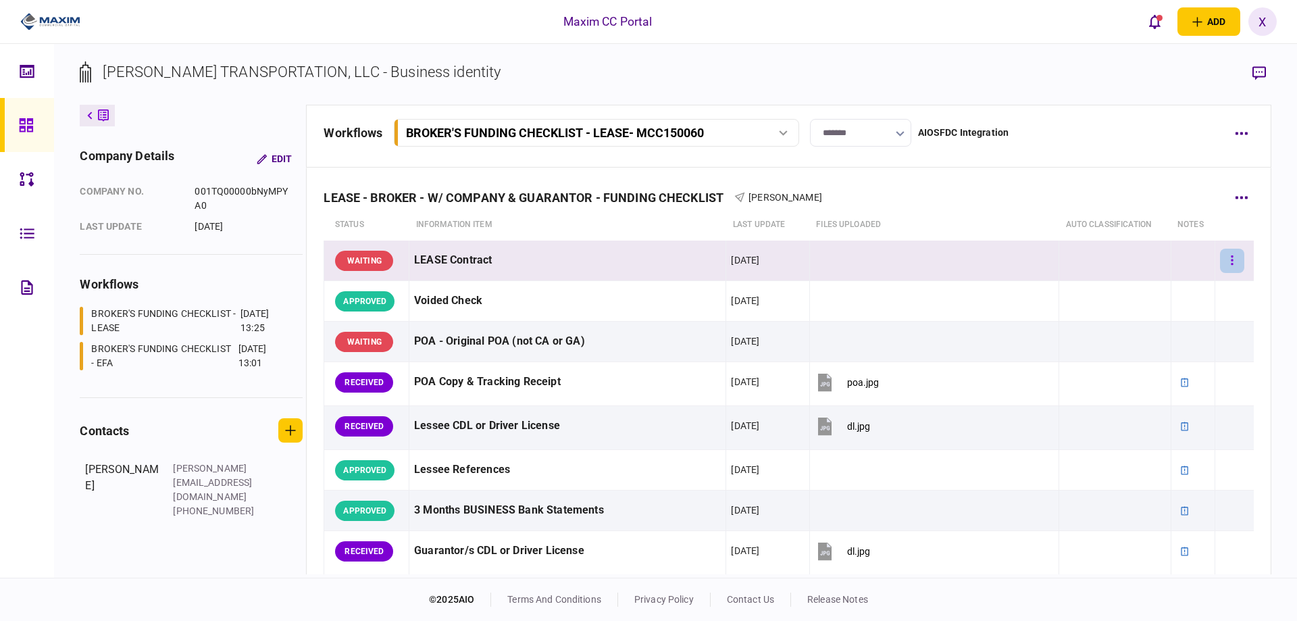
click at [1229, 259] on button "button" at bounding box center [1232, 261] width 24 height 24
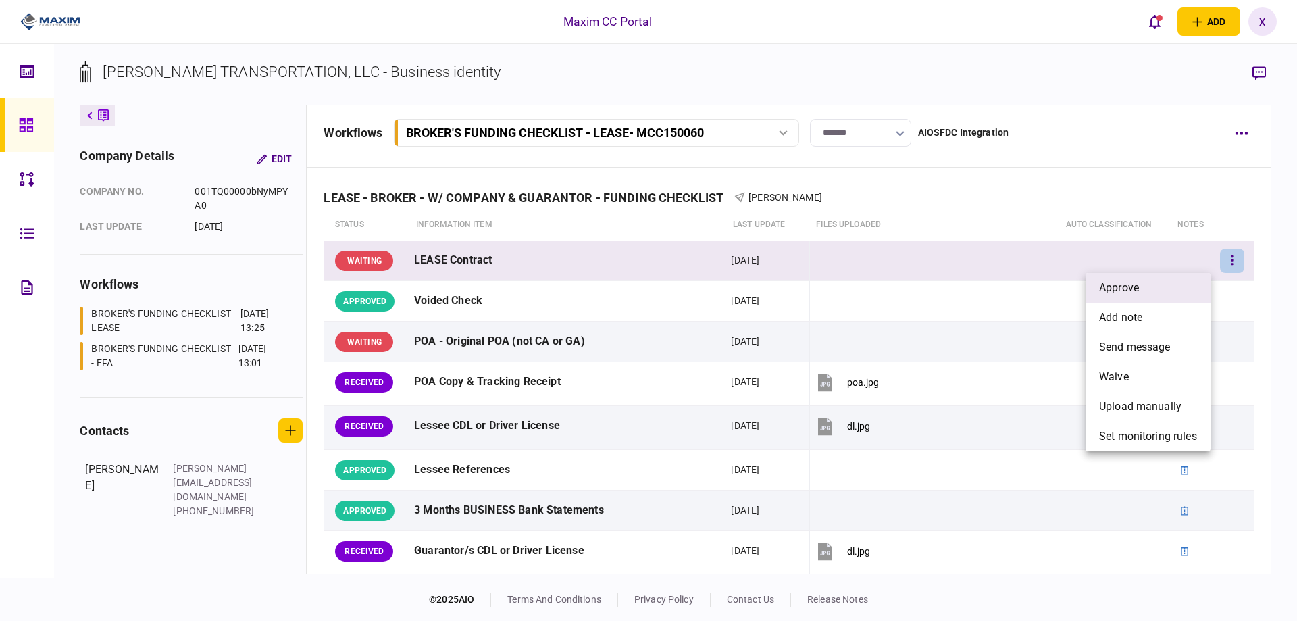
click at [1147, 289] on li "approve" at bounding box center [1148, 288] width 125 height 30
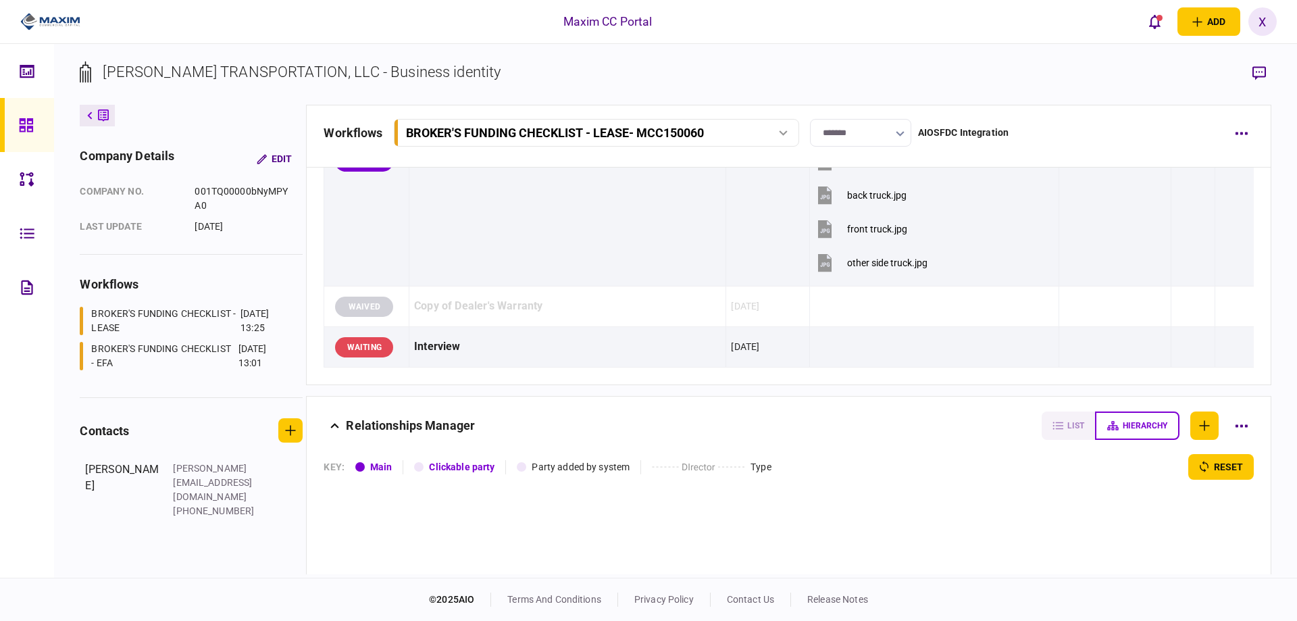
scroll to position [1321, 0]
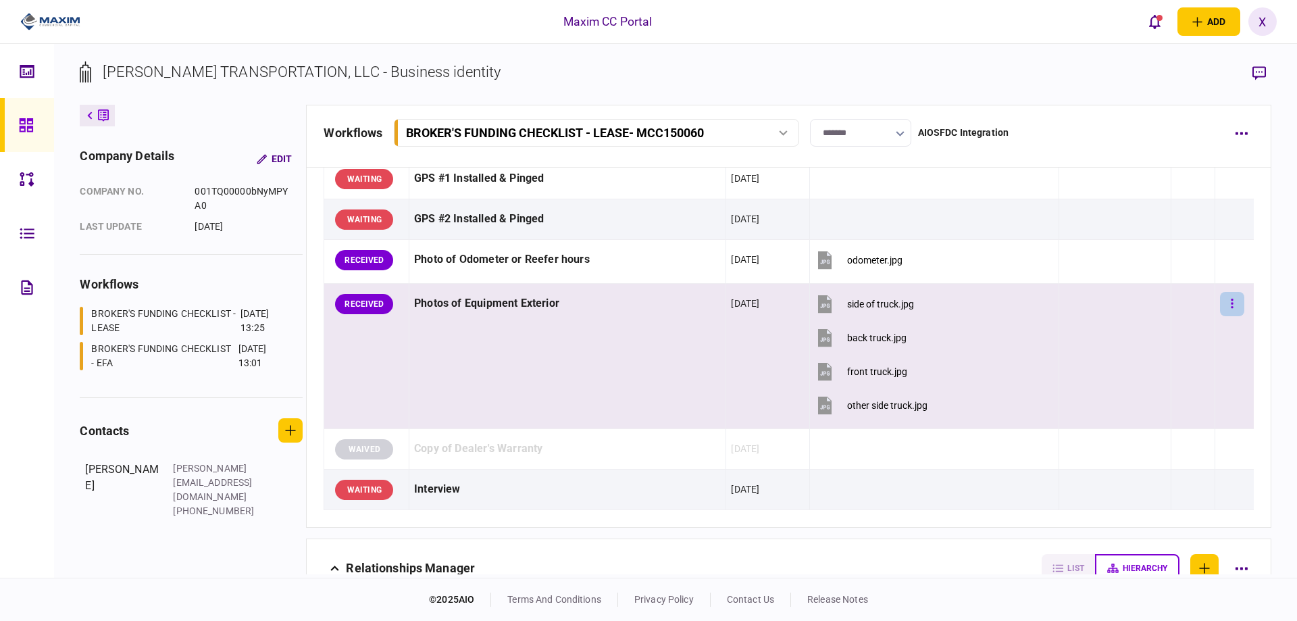
click at [1231, 305] on icon "button" at bounding box center [1232, 303] width 3 height 13
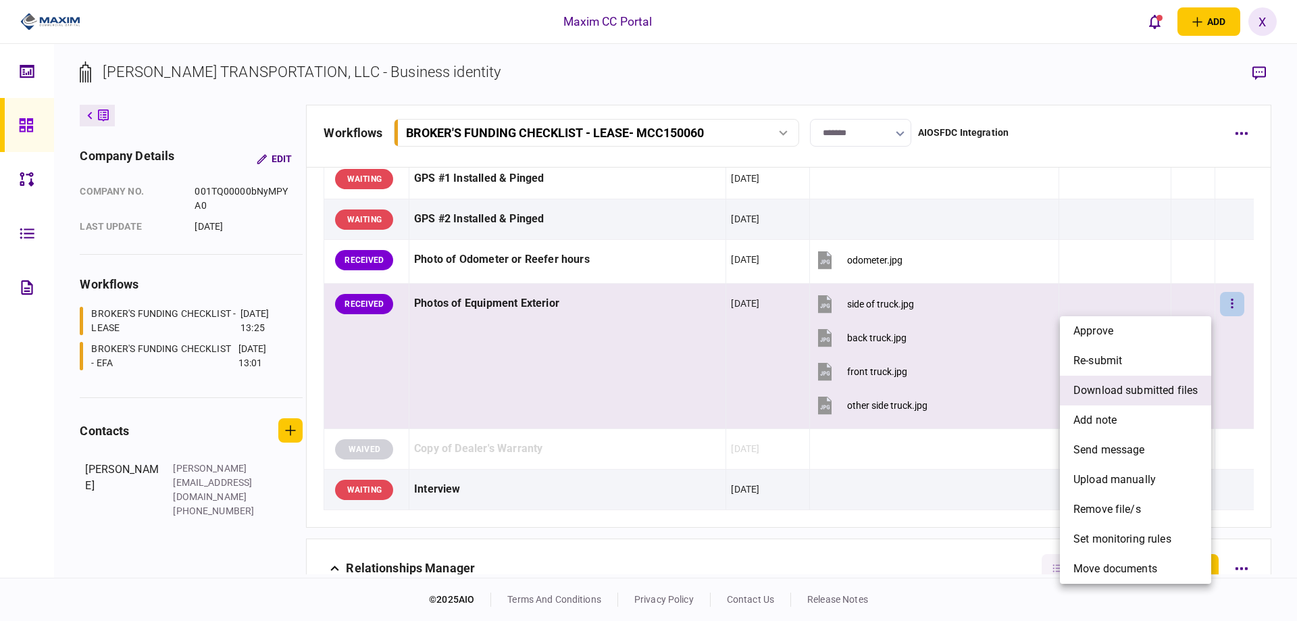
click at [1141, 389] on span "download submitted files" at bounding box center [1135, 390] width 124 height 16
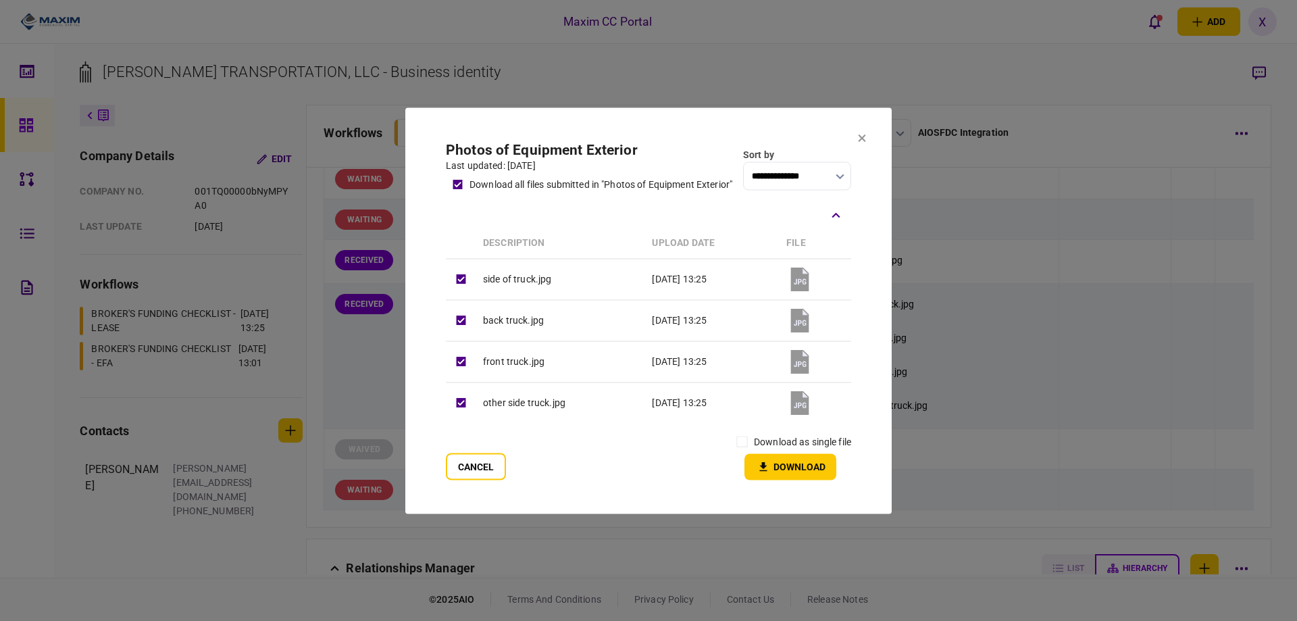
click at [757, 447] on label "download as single file" at bounding box center [802, 441] width 97 height 14
click at [768, 463] on icon "button" at bounding box center [763, 466] width 16 height 13
click at [864, 127] on section "**********" at bounding box center [648, 310] width 486 height 406
click at [858, 134] on icon at bounding box center [862, 138] width 8 height 8
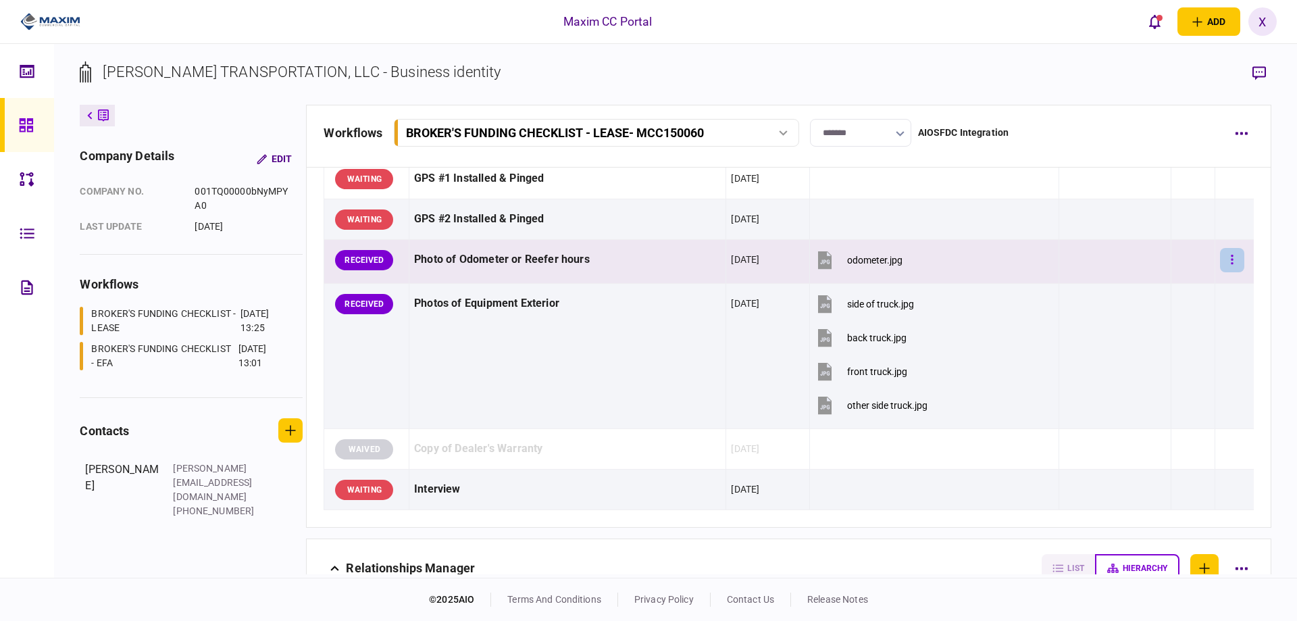
click at [1220, 259] on button "button" at bounding box center [1232, 260] width 24 height 24
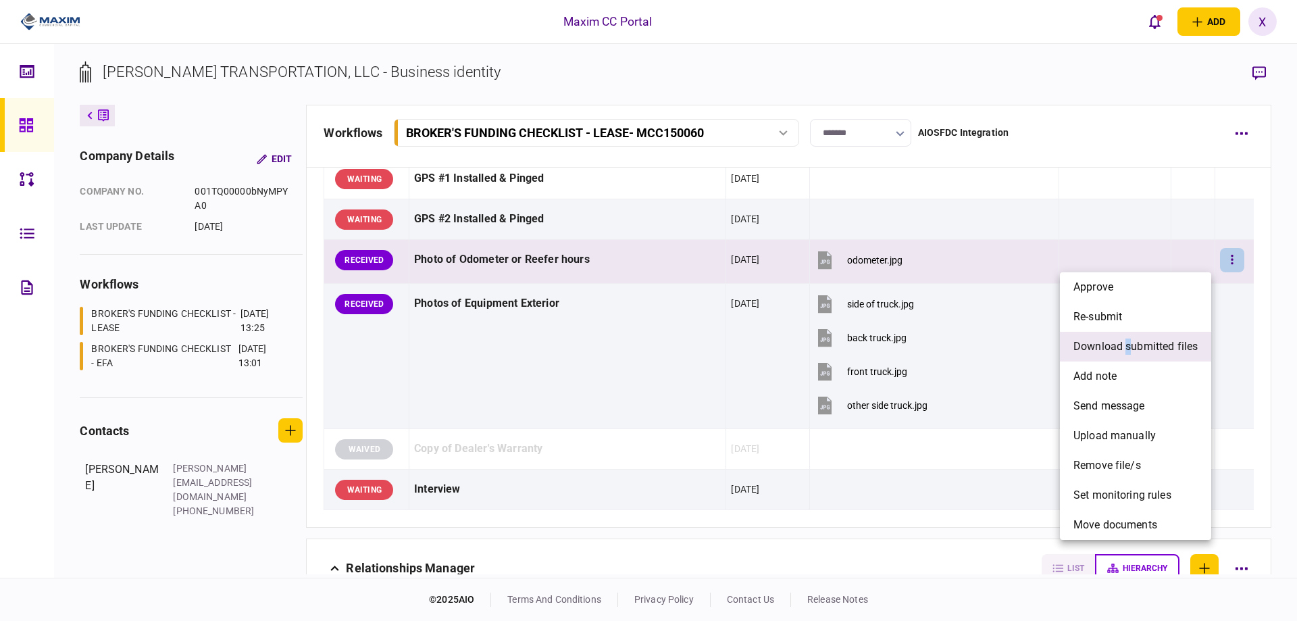
click at [1127, 351] on span "download submitted files" at bounding box center [1135, 346] width 124 height 16
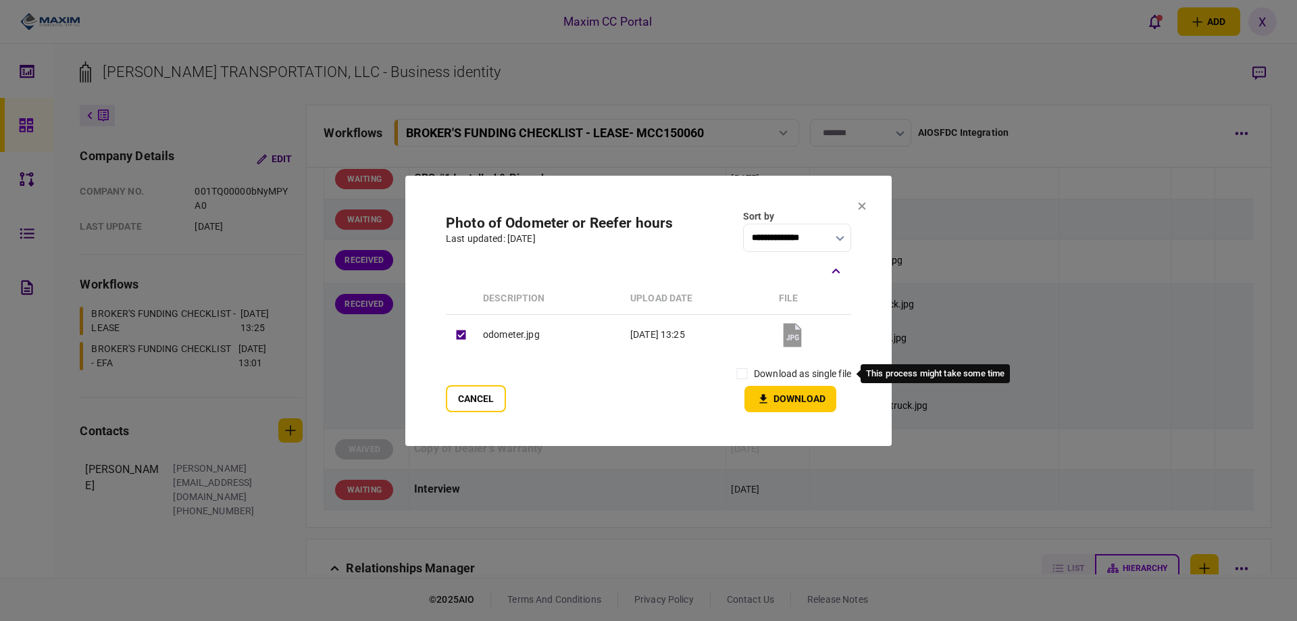
click at [774, 376] on label "download as single file" at bounding box center [802, 374] width 97 height 14
click at [780, 396] on button "Download" at bounding box center [790, 399] width 92 height 26
click at [484, 392] on button "Cancel" at bounding box center [476, 398] width 60 height 27
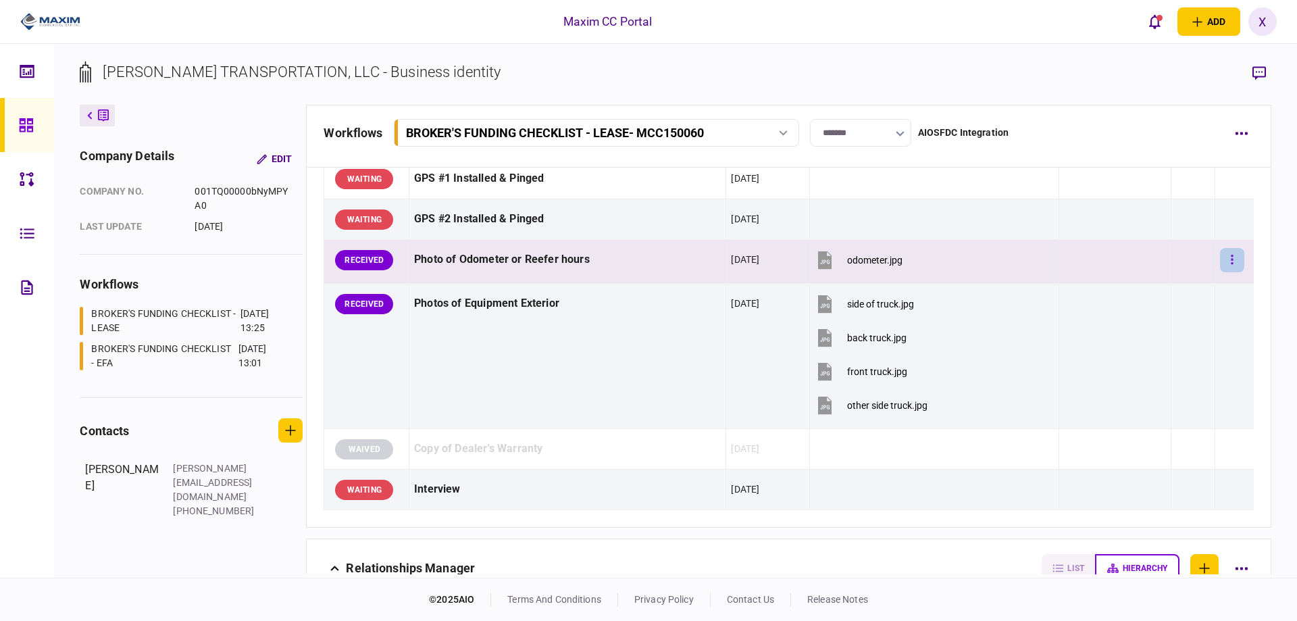
click at [1231, 261] on button "button" at bounding box center [1232, 260] width 24 height 24
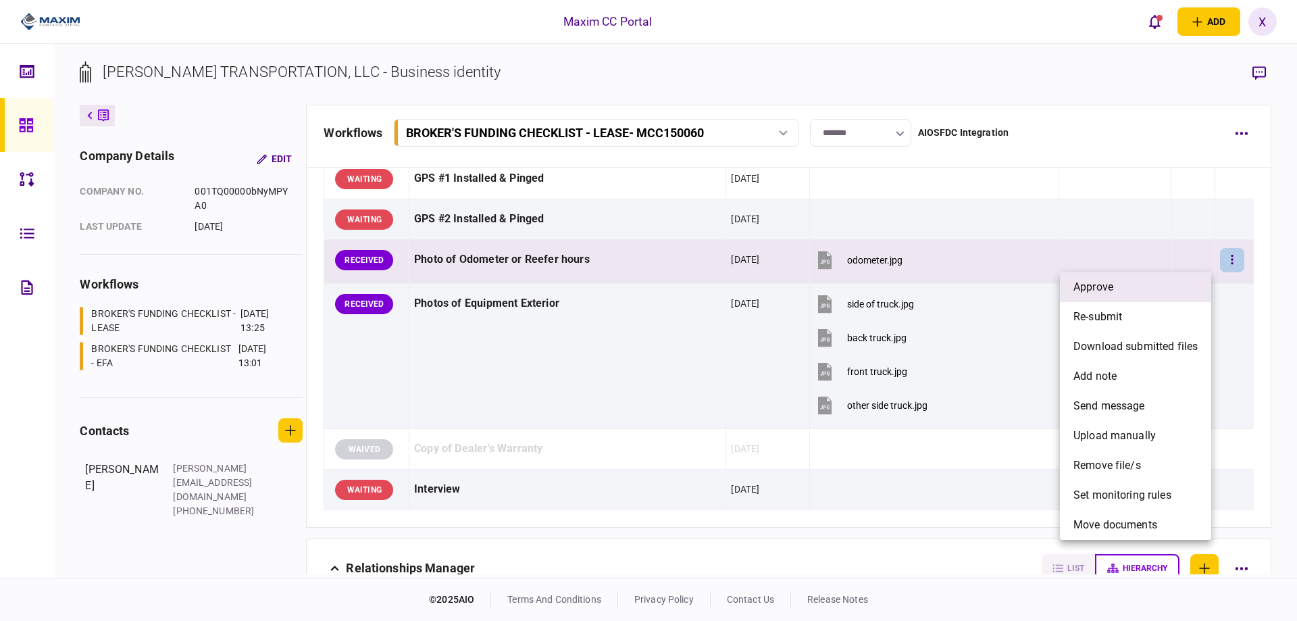
click at [1146, 285] on li "approve" at bounding box center [1135, 287] width 151 height 30
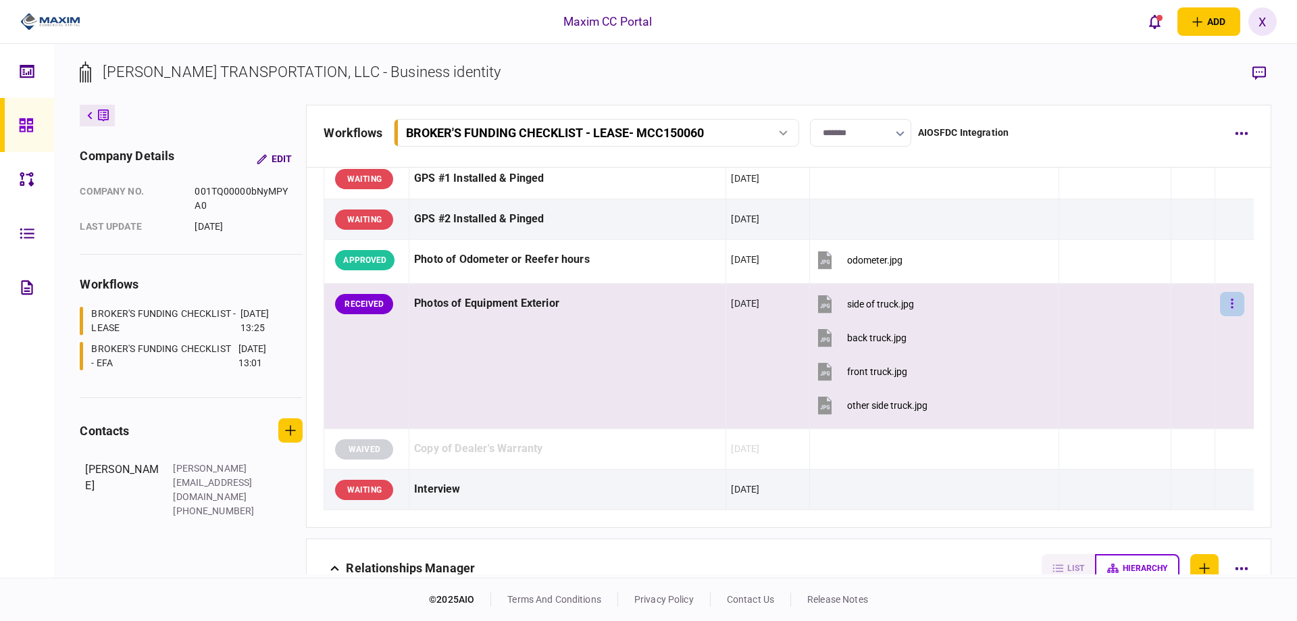
click at [1229, 300] on button "button" at bounding box center [1232, 304] width 24 height 24
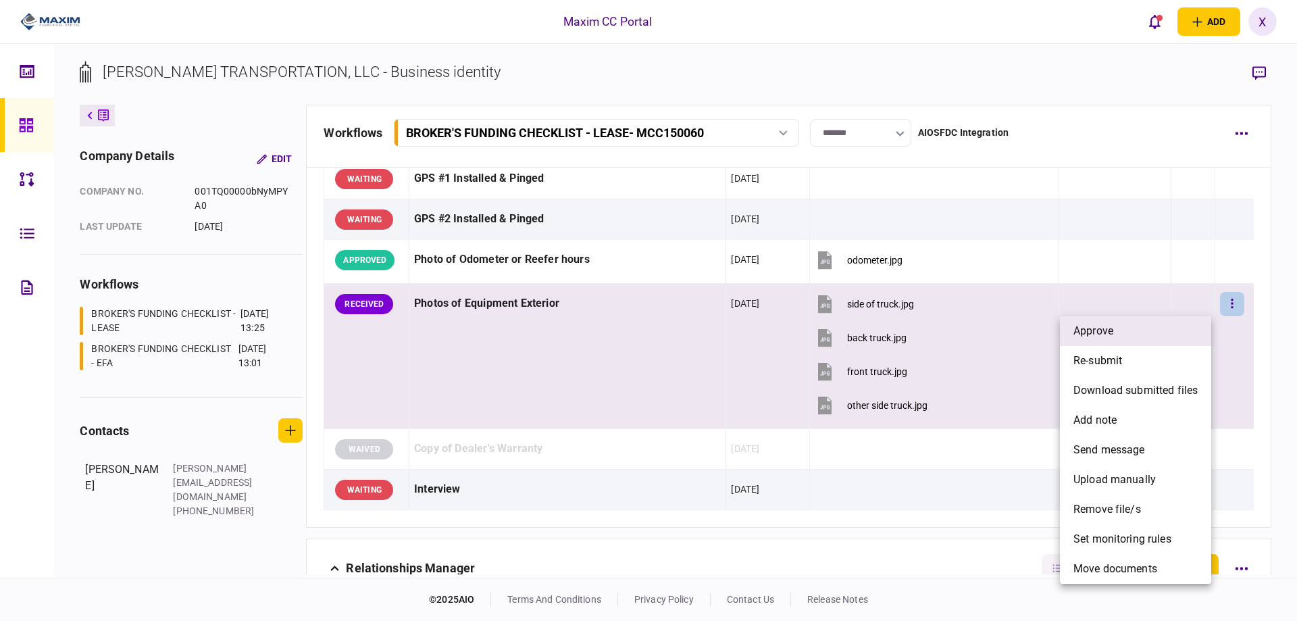
click at [1190, 318] on li "approve" at bounding box center [1135, 331] width 151 height 30
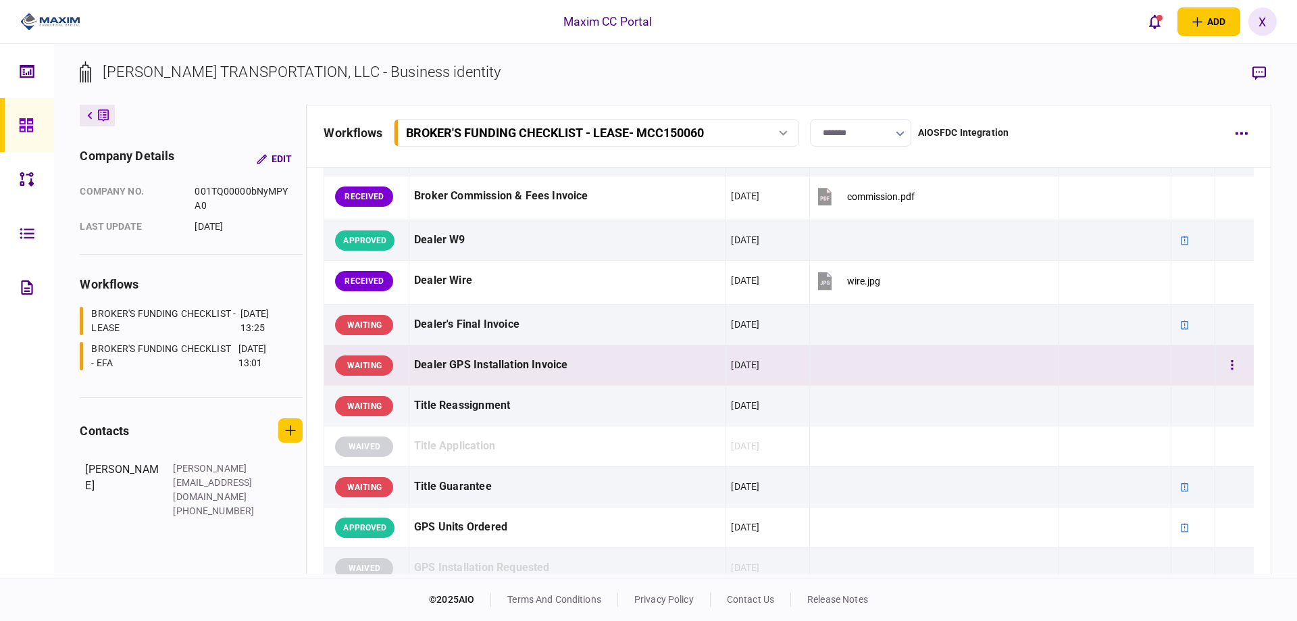
scroll to position [848, 0]
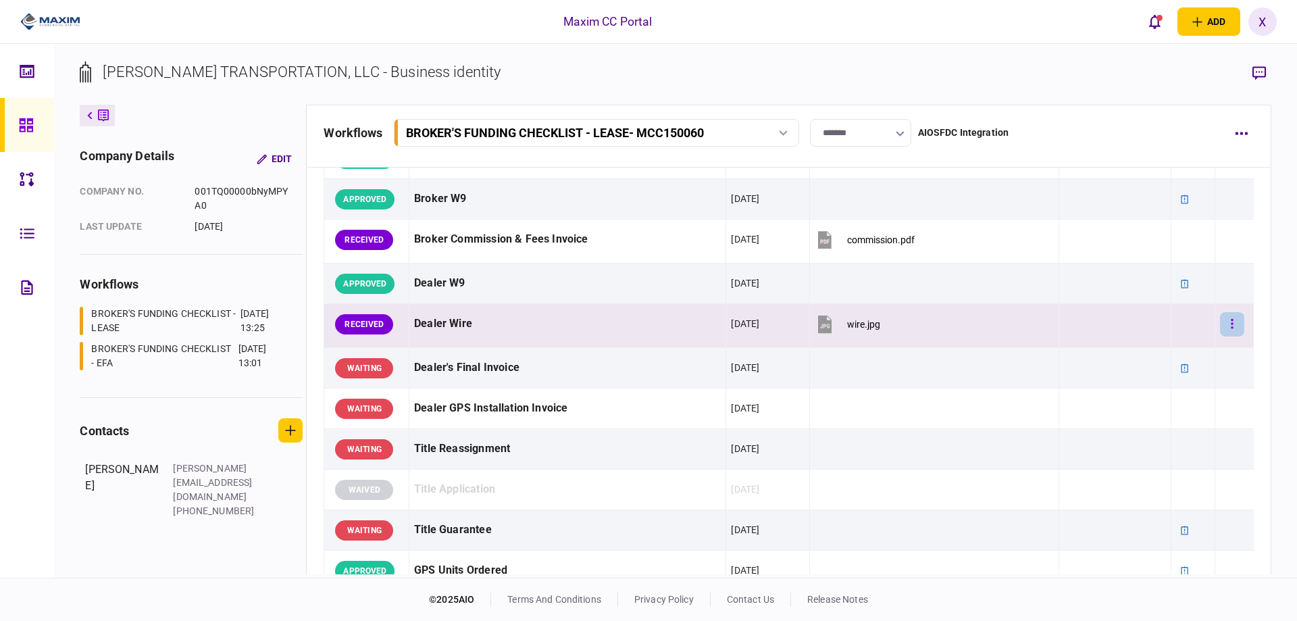
click at [1220, 325] on button "button" at bounding box center [1232, 324] width 24 height 24
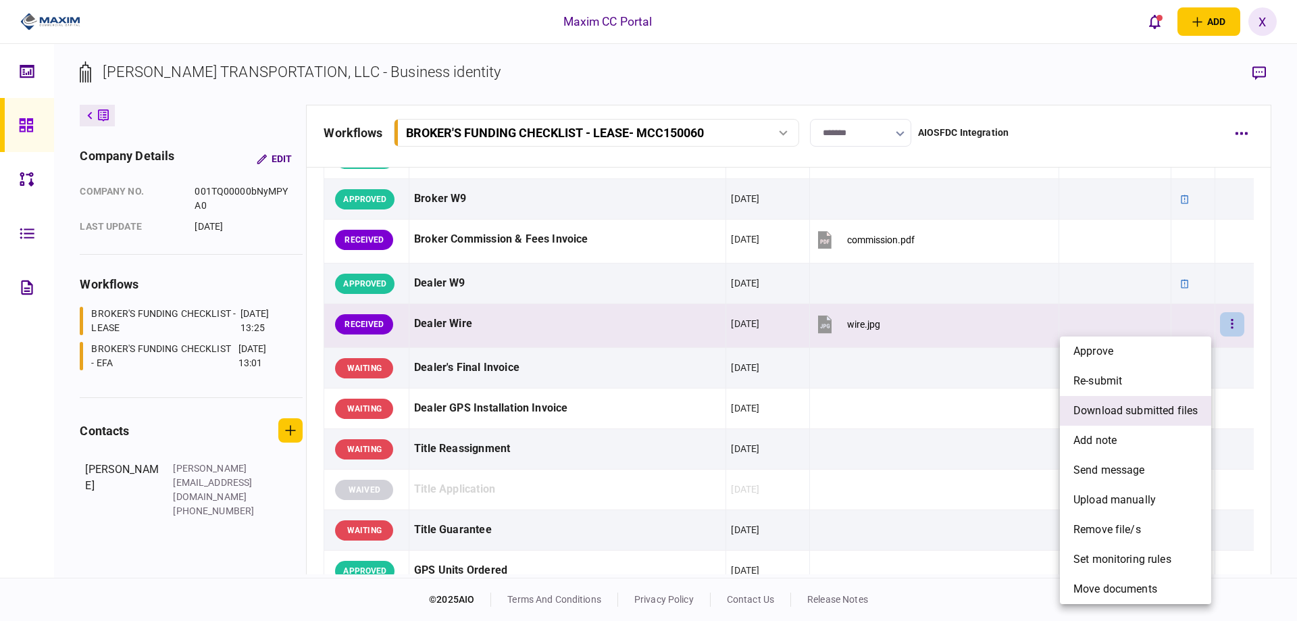
click at [1148, 411] on span "download submitted files" at bounding box center [1135, 411] width 124 height 16
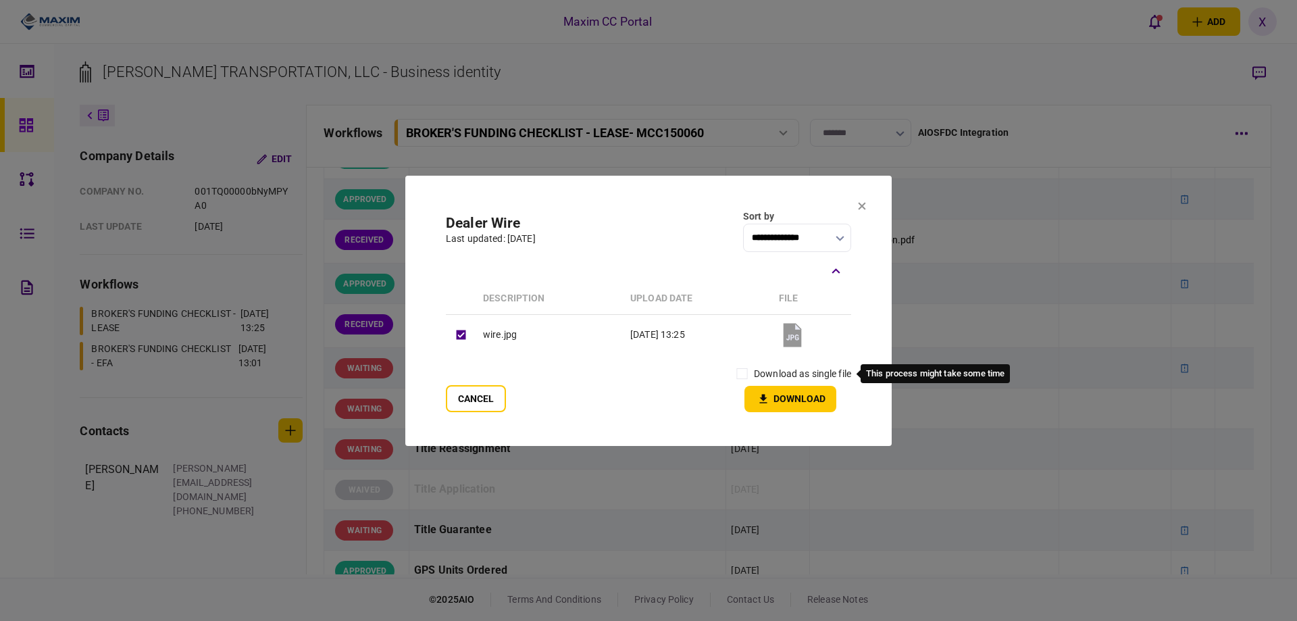
click at [793, 373] on label "download as single file" at bounding box center [802, 374] width 97 height 14
drag, startPoint x: 713, startPoint y: 362, endPoint x: 723, endPoint y: 365, distance: 11.1
click at [717, 363] on div "Cancel download as single file Download" at bounding box center [648, 387] width 405 height 50
click at [763, 391] on button "Download" at bounding box center [790, 399] width 92 height 26
click at [862, 206] on icon at bounding box center [862, 205] width 7 height 7
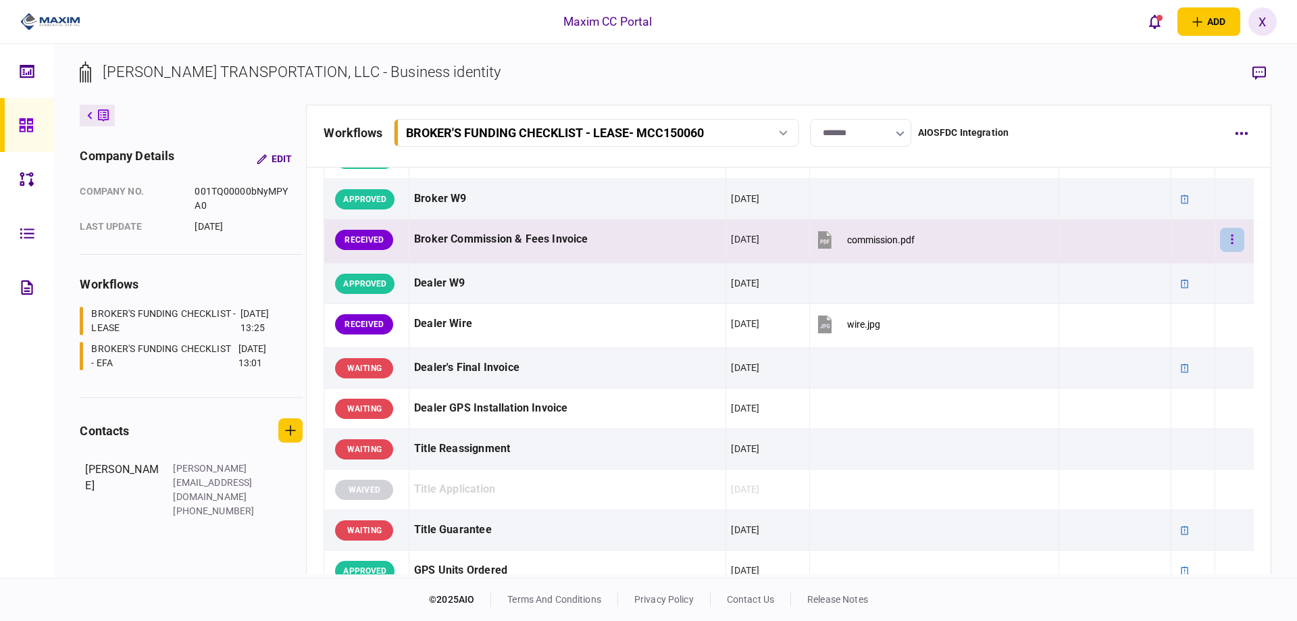
click at [1227, 238] on button "button" at bounding box center [1232, 240] width 24 height 24
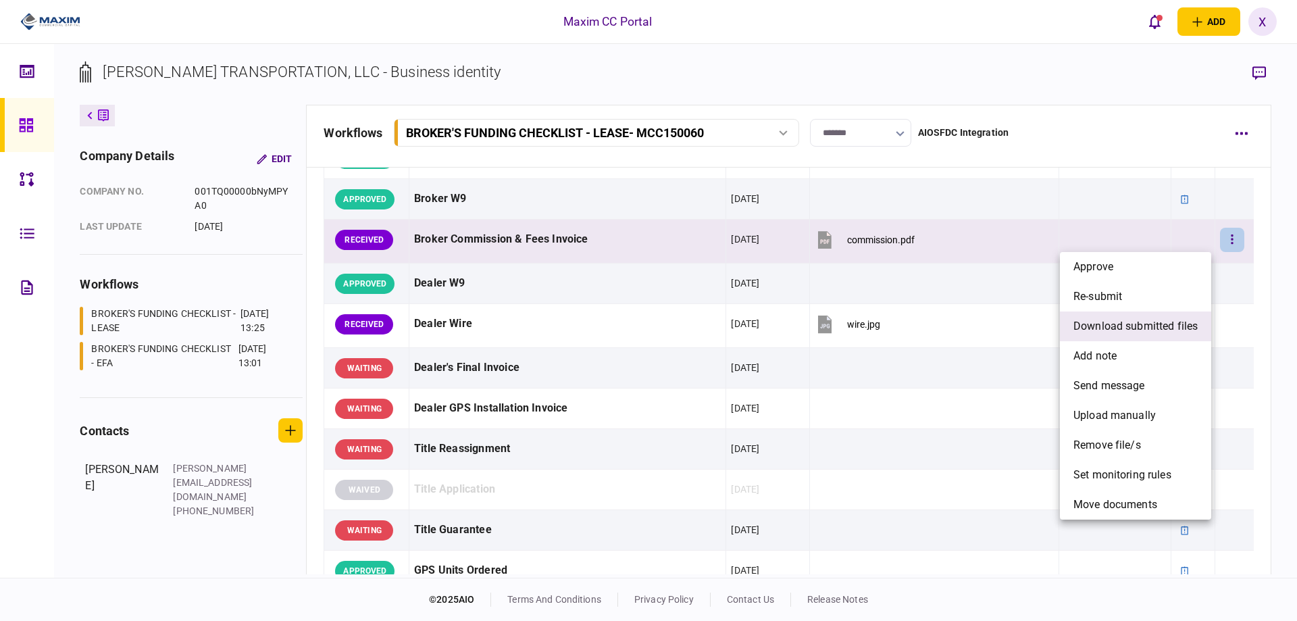
click at [1149, 325] on span "download submitted files" at bounding box center [1135, 326] width 124 height 16
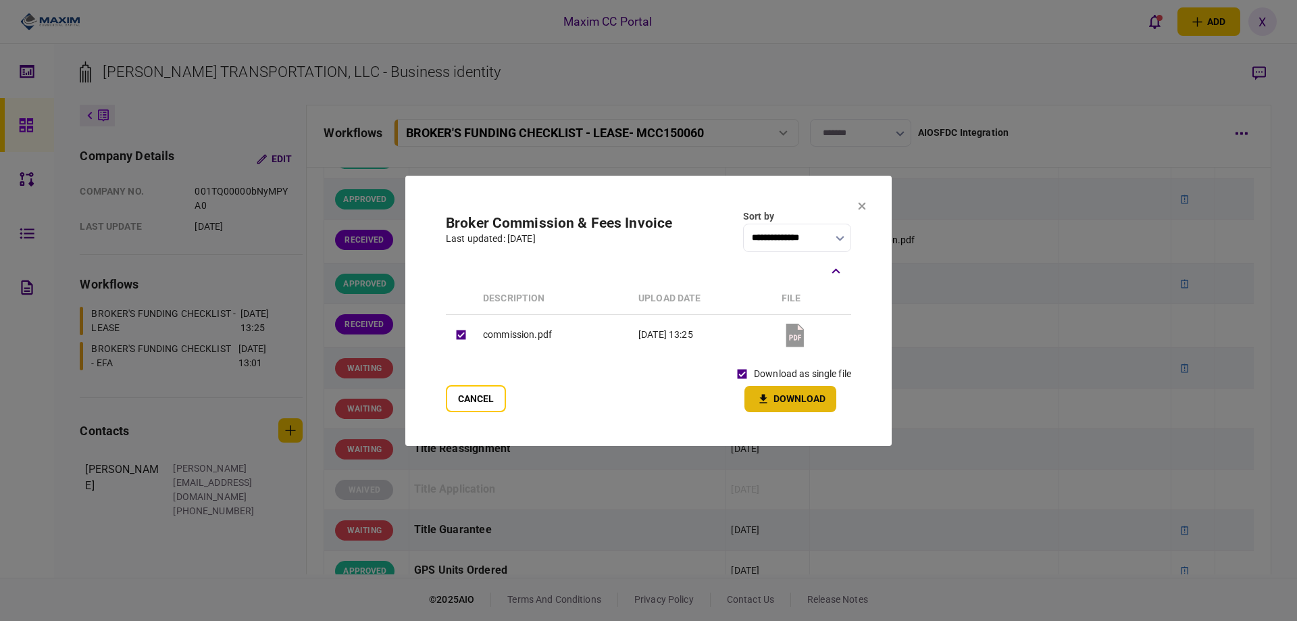
click at [798, 401] on button "Download" at bounding box center [790, 399] width 92 height 26
click at [860, 211] on button at bounding box center [862, 206] width 8 height 11
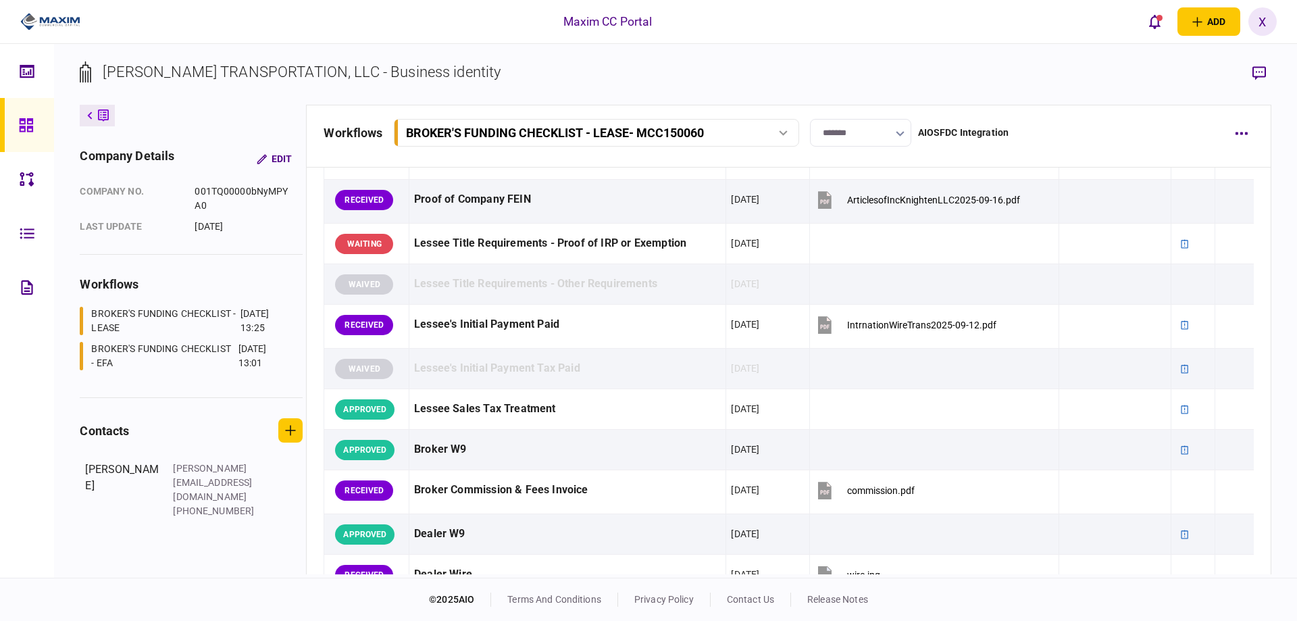
scroll to position [578, 0]
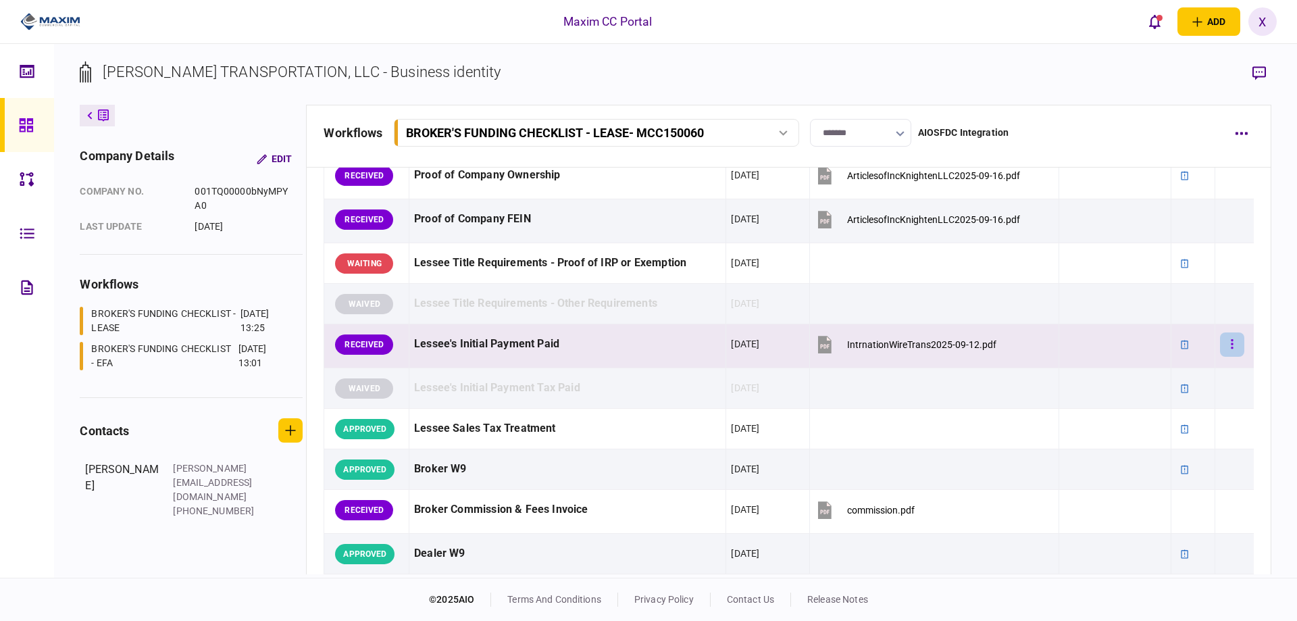
click at [1220, 343] on button "button" at bounding box center [1232, 344] width 24 height 24
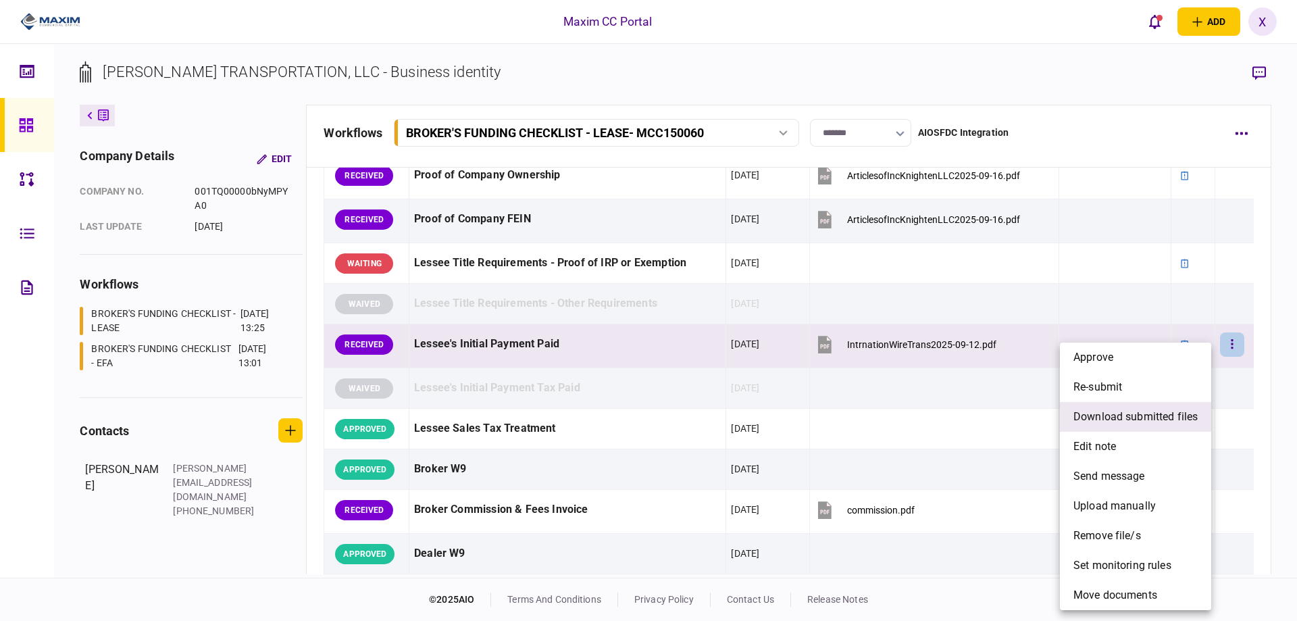
click at [1156, 420] on span "download submitted files" at bounding box center [1135, 417] width 124 height 16
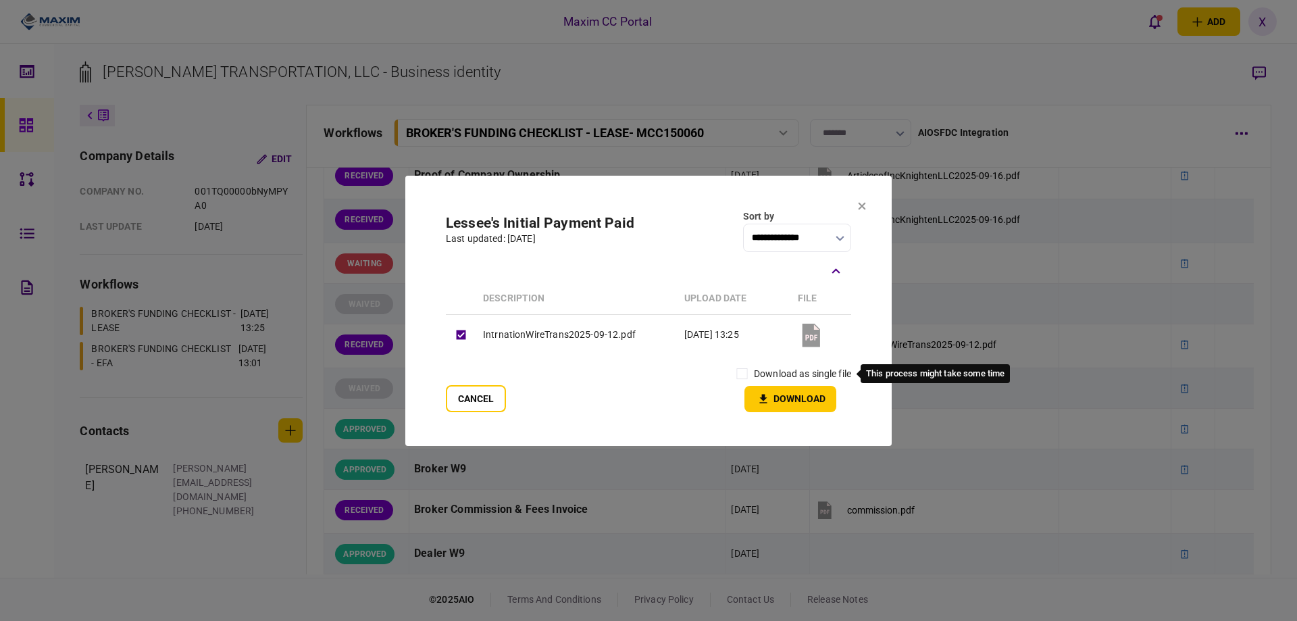
click at [783, 368] on label "download as single file" at bounding box center [802, 374] width 97 height 14
click at [748, 386] on button "Download" at bounding box center [790, 399] width 92 height 26
click at [858, 205] on icon at bounding box center [862, 206] width 8 height 8
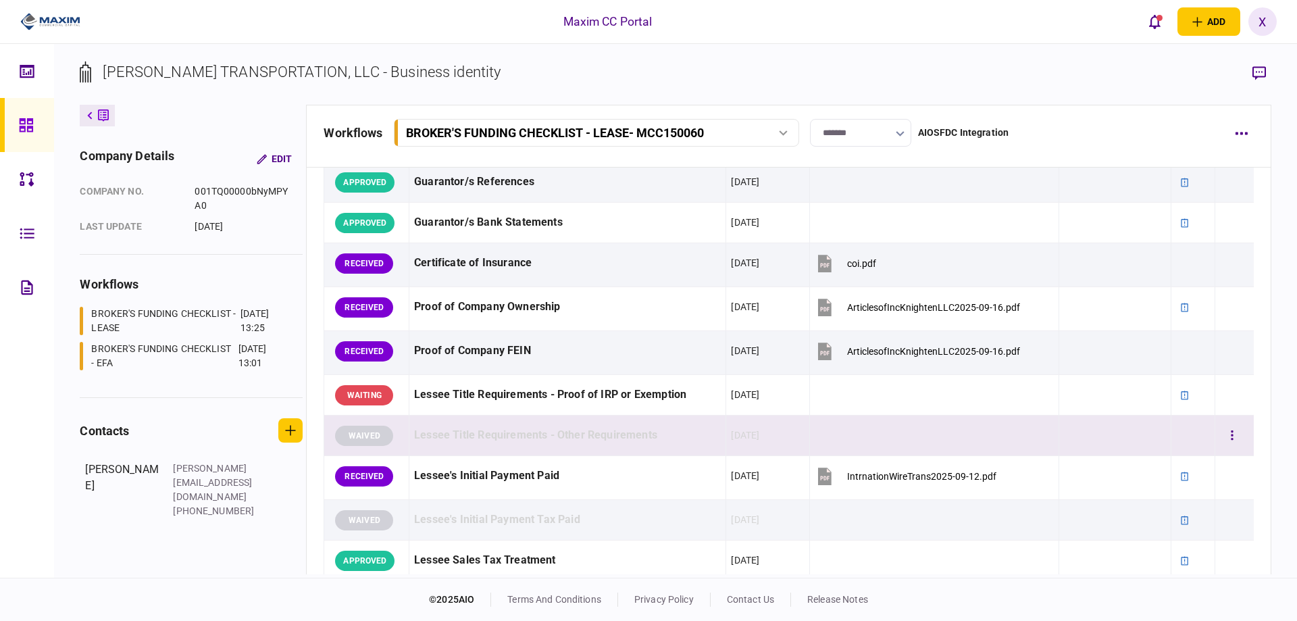
scroll to position [443, 0]
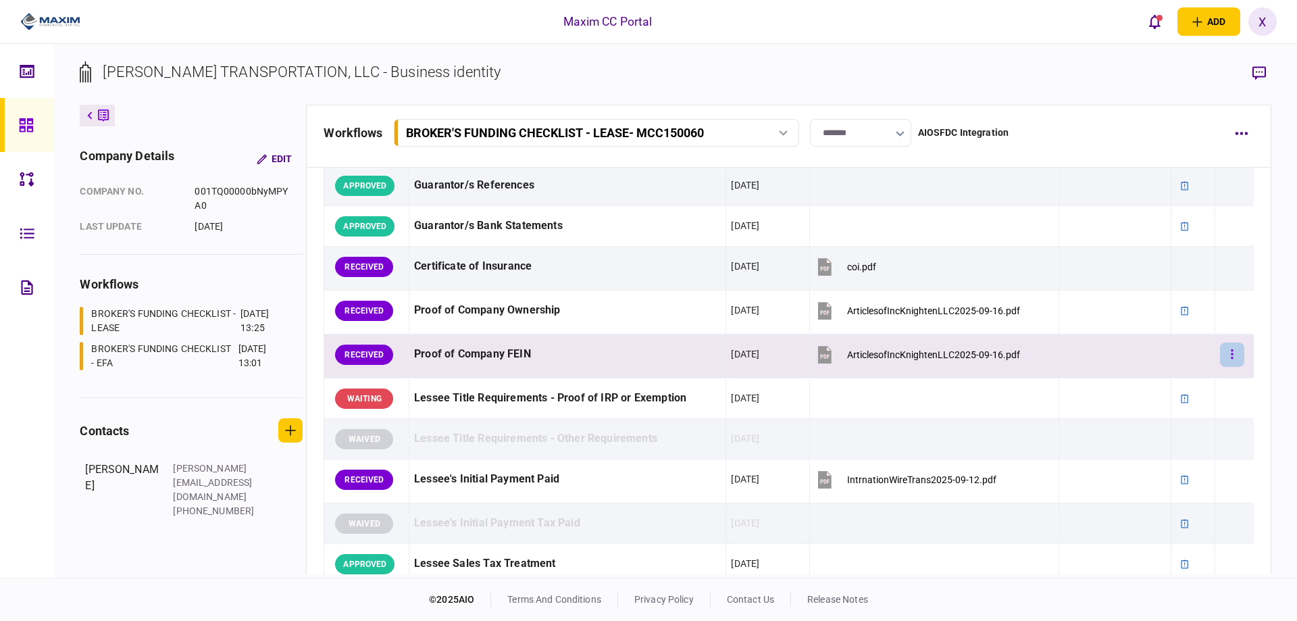
click at [1220, 353] on button "button" at bounding box center [1232, 354] width 24 height 24
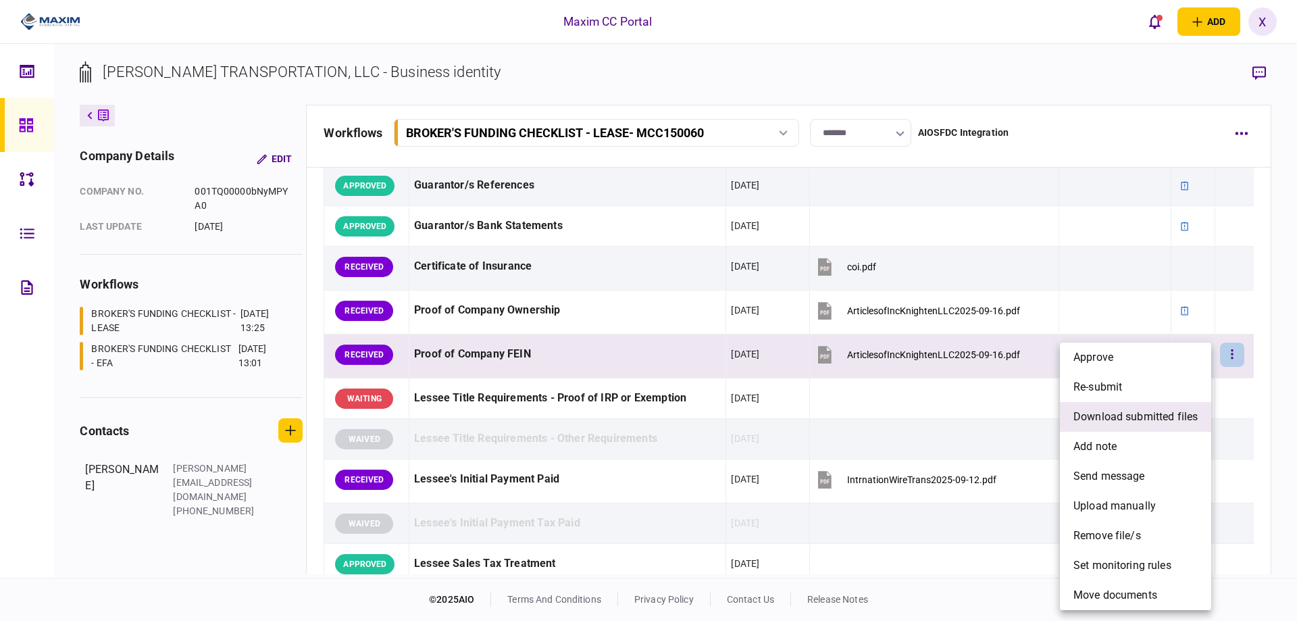
click at [1166, 417] on span "download submitted files" at bounding box center [1135, 417] width 124 height 16
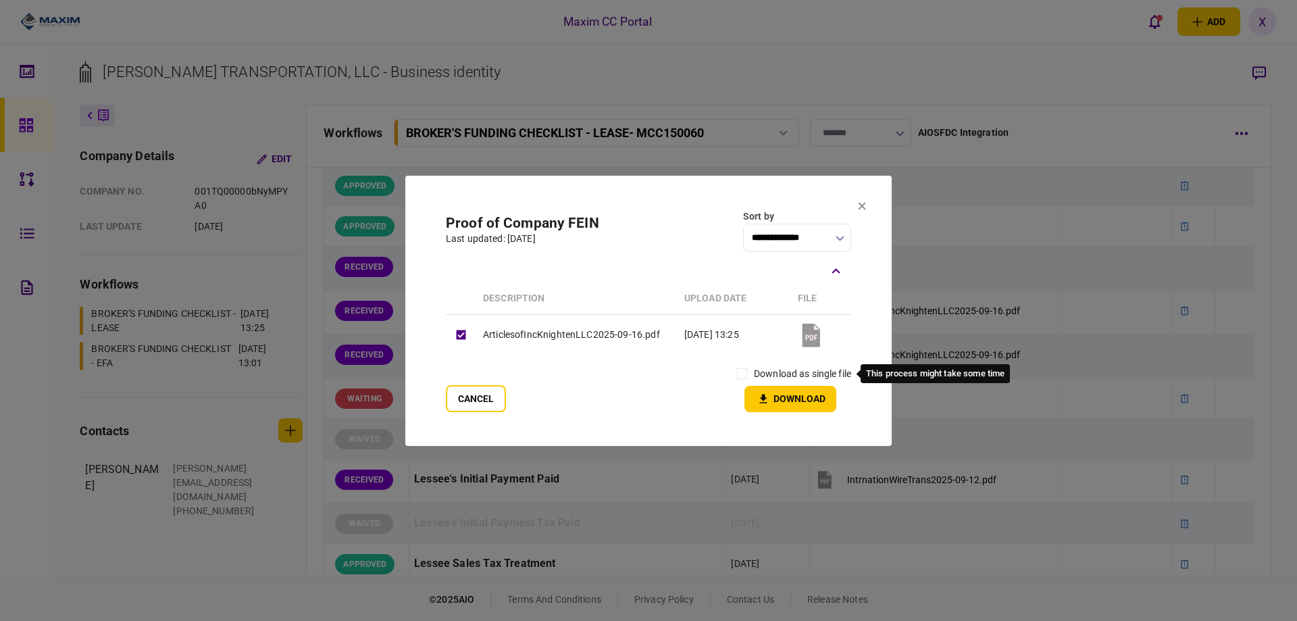
click at [753, 365] on div "download as single file" at bounding box center [790, 374] width 121 height 24
click at [781, 403] on button "Download" at bounding box center [790, 399] width 92 height 26
click at [865, 207] on icon at bounding box center [862, 206] width 8 height 8
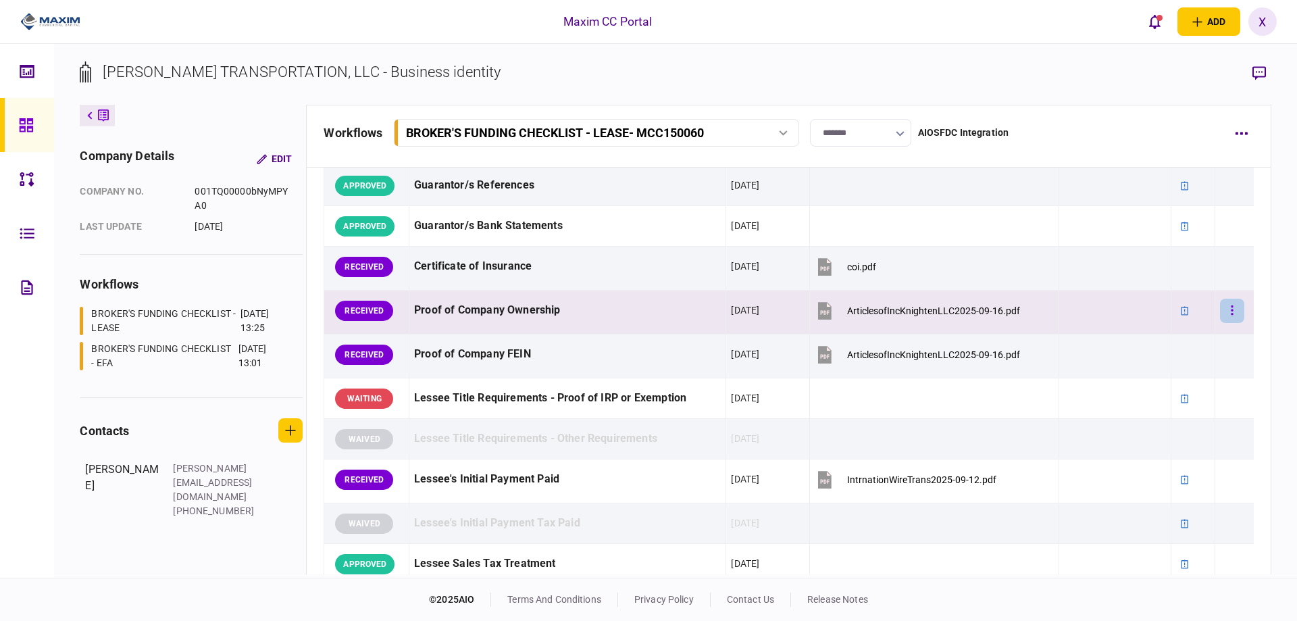
click at [1231, 310] on icon "button" at bounding box center [1232, 310] width 3 height 13
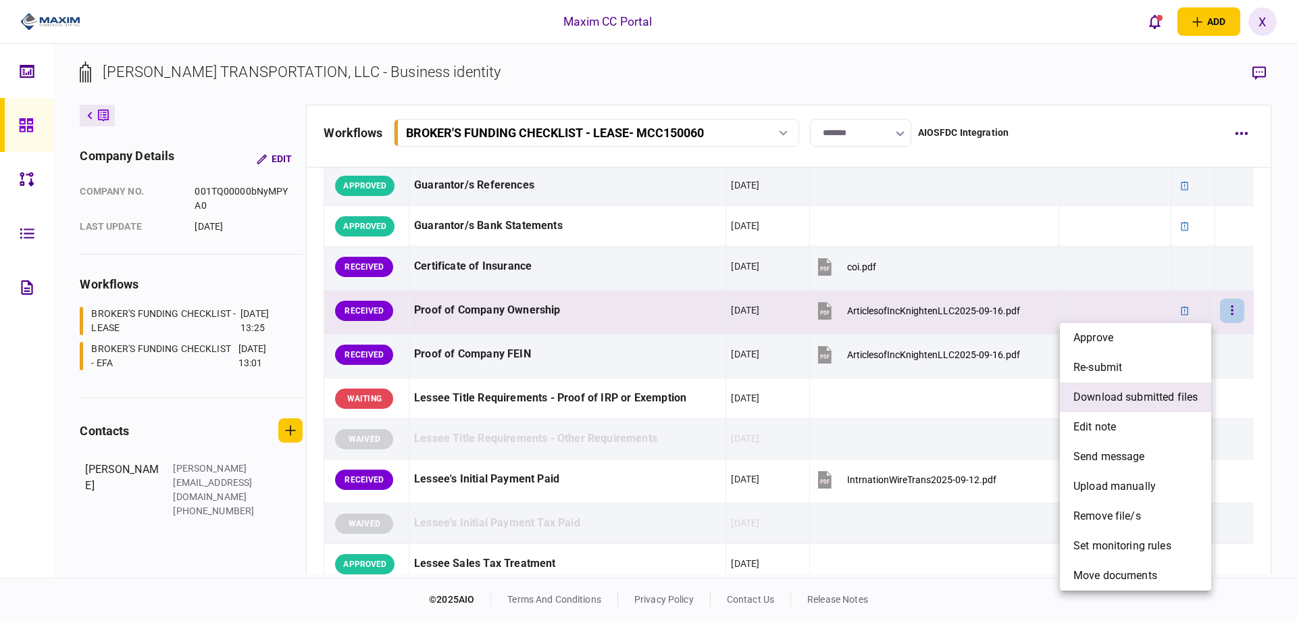
click at [1165, 390] on span "download submitted files" at bounding box center [1135, 397] width 124 height 16
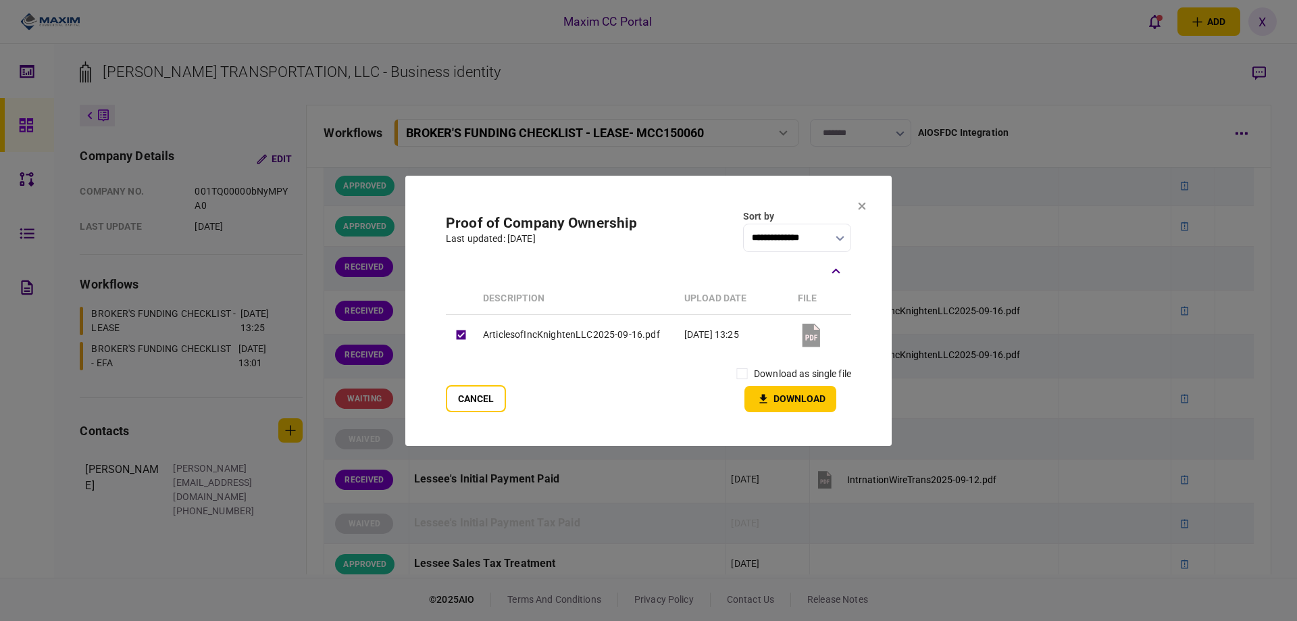
click at [763, 368] on label "download as single file" at bounding box center [802, 374] width 97 height 14
click at [764, 396] on icon "button" at bounding box center [763, 398] width 7 height 9
click at [860, 210] on button at bounding box center [862, 206] width 8 height 11
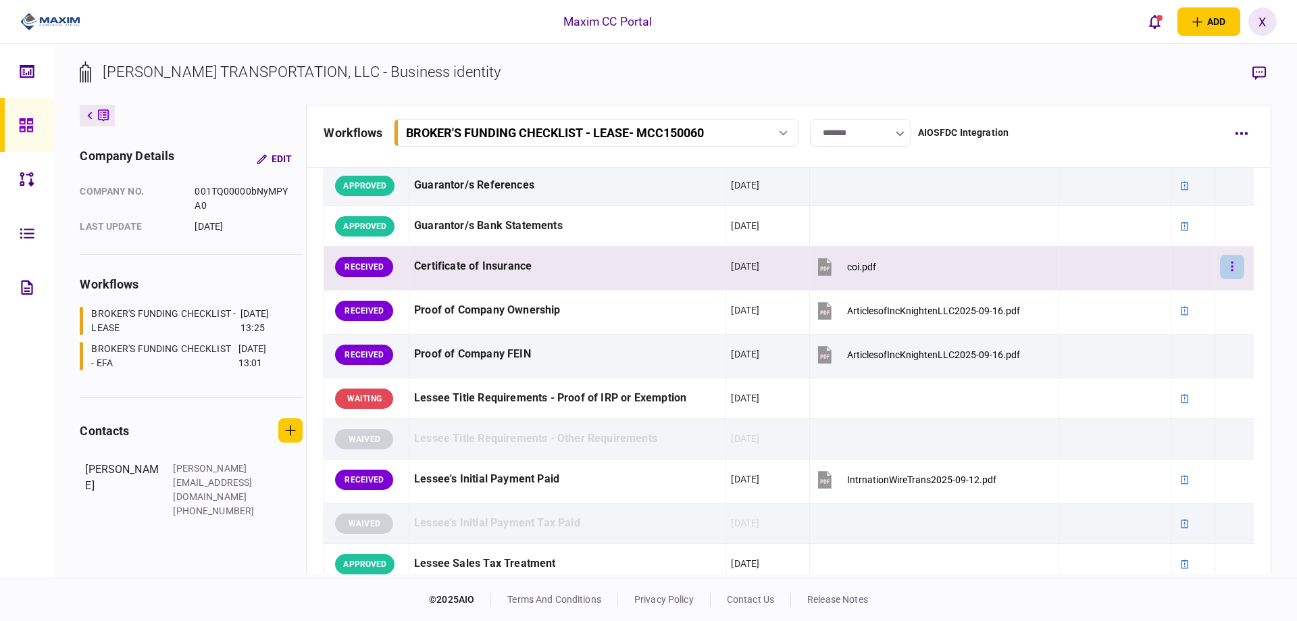
click at [1225, 268] on button "button" at bounding box center [1232, 267] width 24 height 24
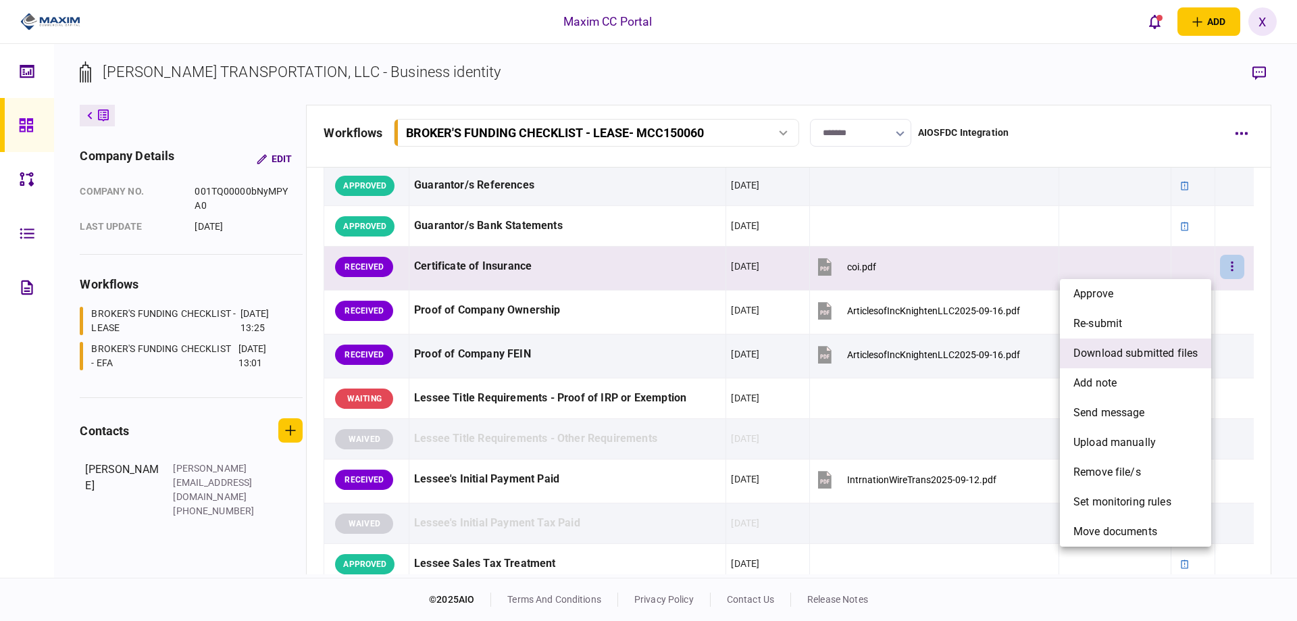
click at [1144, 355] on span "download submitted files" at bounding box center [1135, 353] width 124 height 16
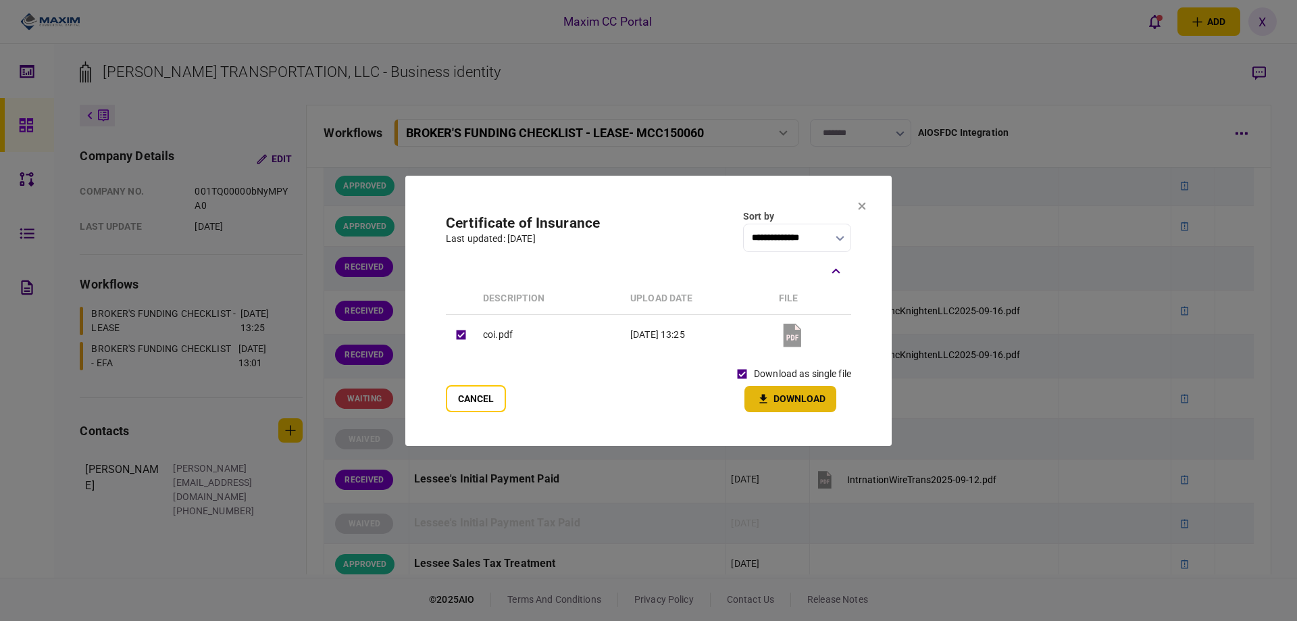
click at [788, 395] on button "Download" at bounding box center [790, 399] width 92 height 26
click at [865, 219] on section "**********" at bounding box center [648, 311] width 486 height 270
click at [860, 210] on button at bounding box center [862, 206] width 8 height 11
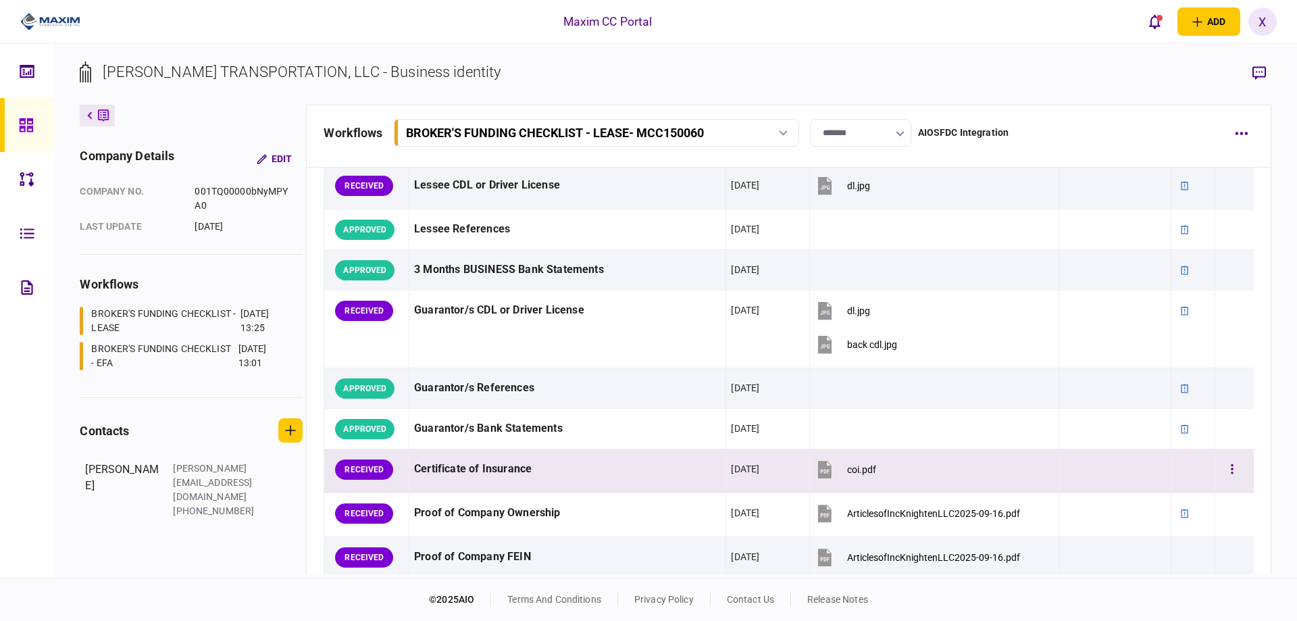
scroll to position [173, 0]
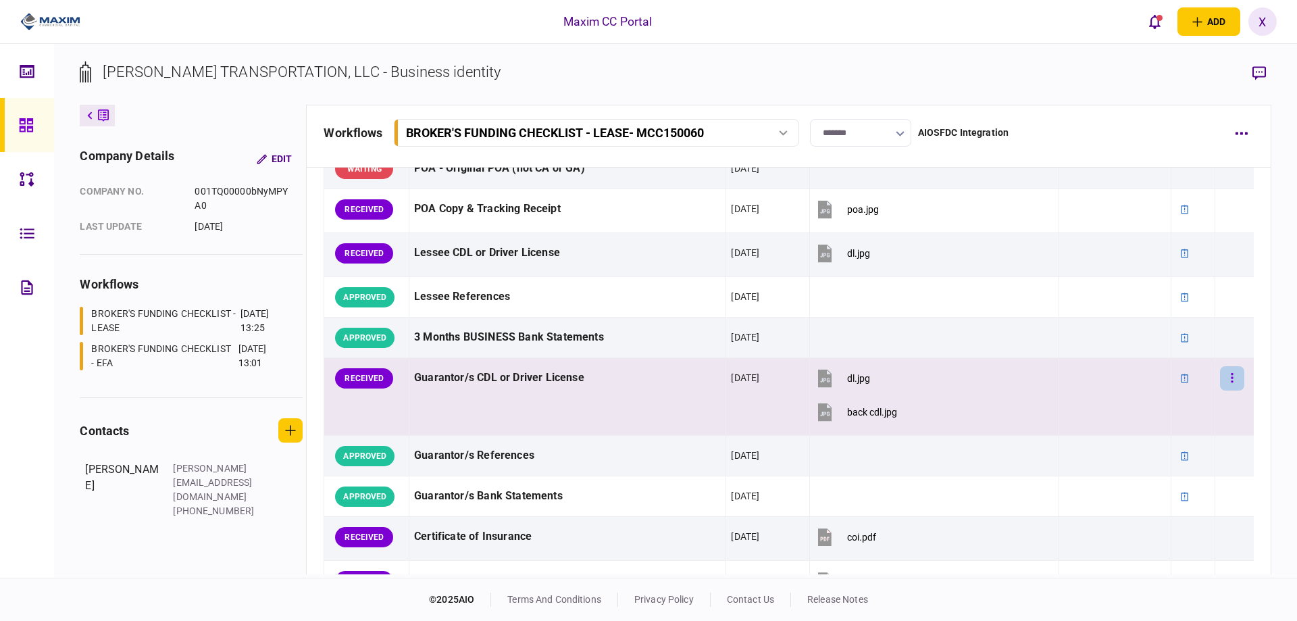
click at [1225, 380] on button "button" at bounding box center [1232, 378] width 24 height 24
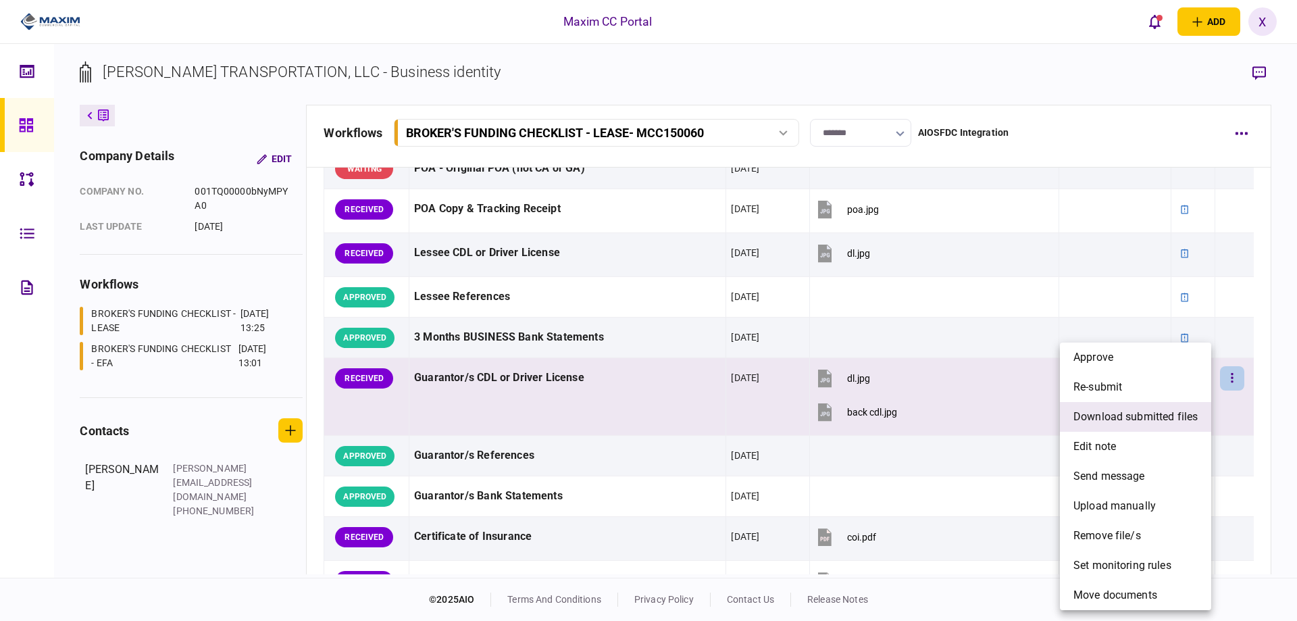
click at [1156, 409] on span "download submitted files" at bounding box center [1135, 417] width 124 height 16
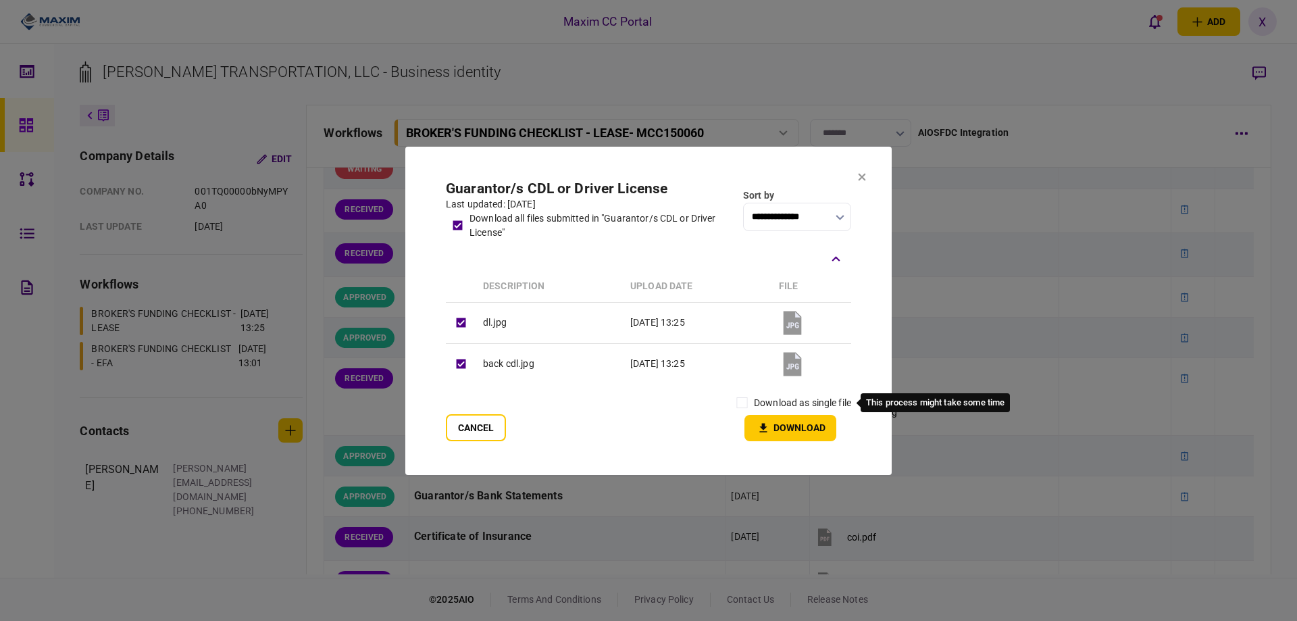
click at [755, 405] on label "download as single file" at bounding box center [802, 403] width 97 height 14
click at [782, 430] on button "Download" at bounding box center [790, 428] width 92 height 26
click at [858, 180] on icon at bounding box center [862, 177] width 8 height 8
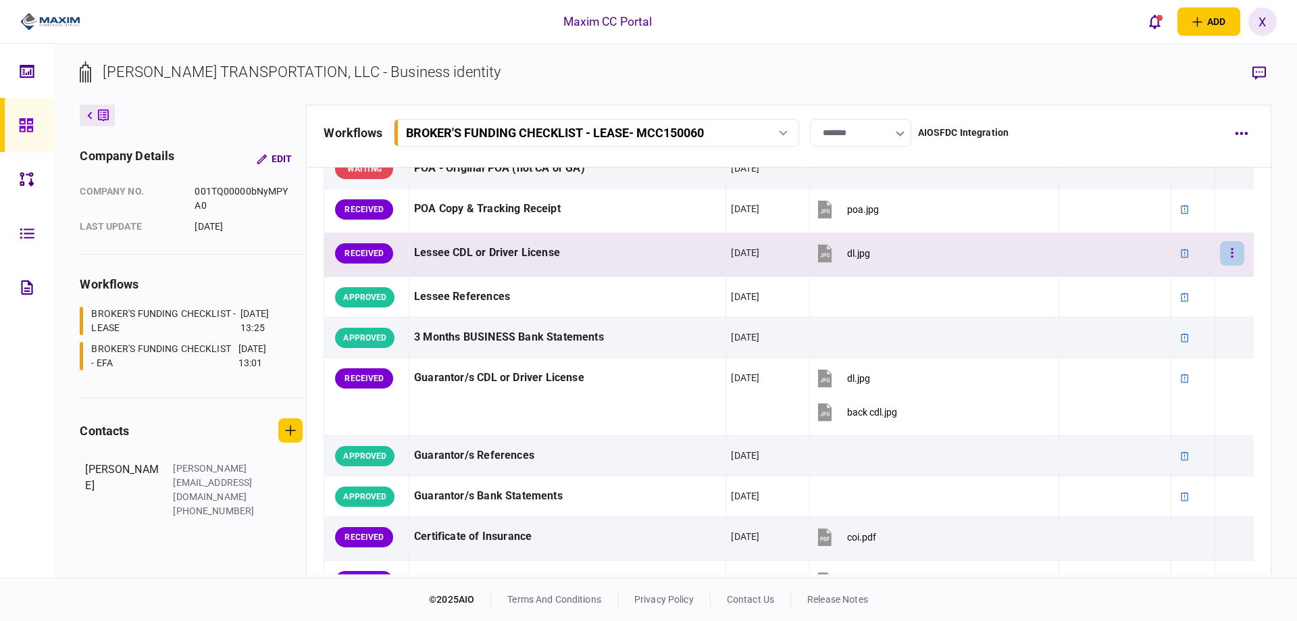
click at [1221, 253] on button "button" at bounding box center [1232, 253] width 24 height 24
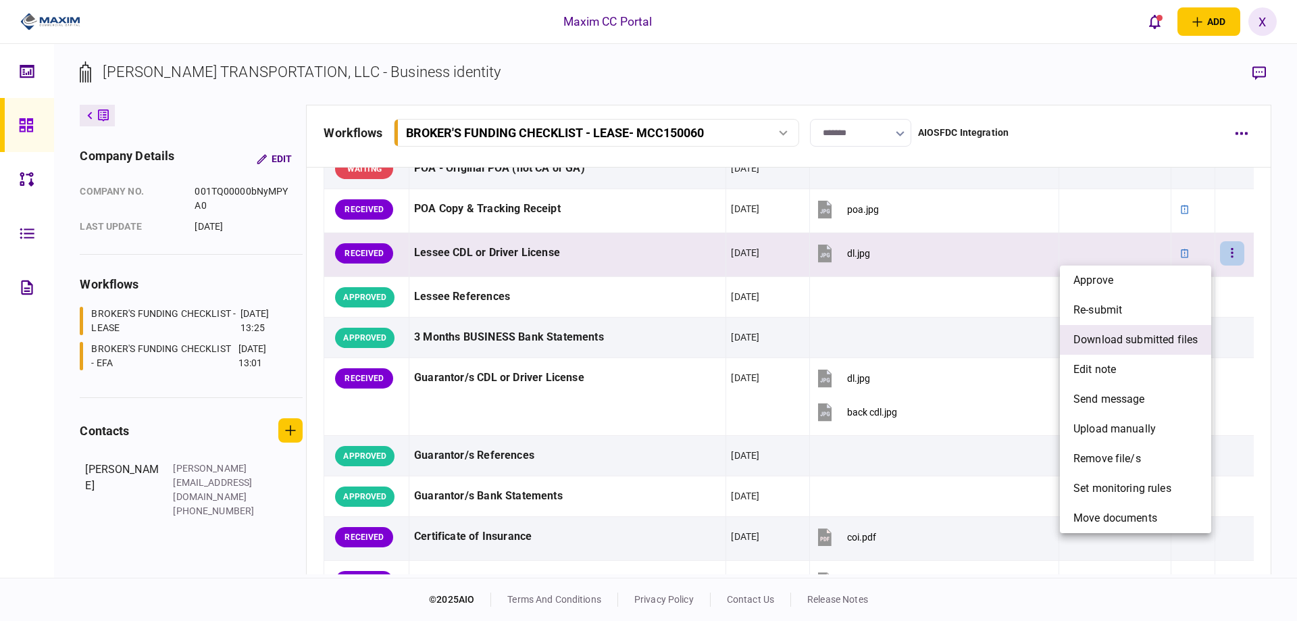
click at [1141, 336] on span "download submitted files" at bounding box center [1135, 340] width 124 height 16
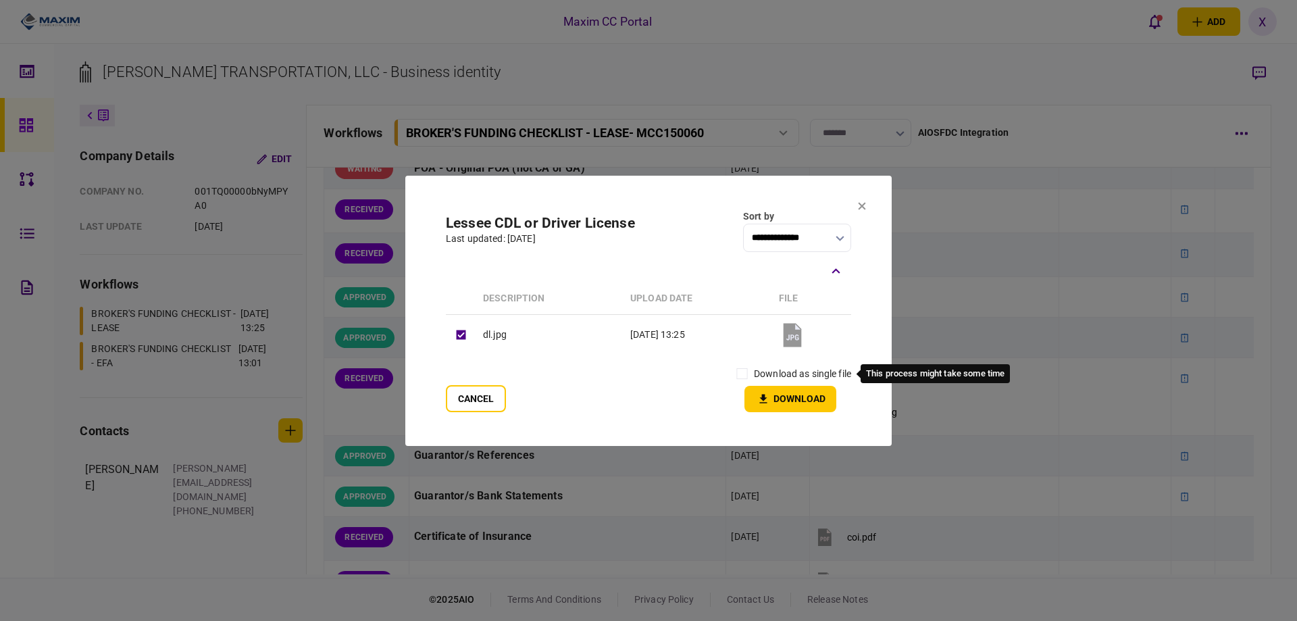
click at [773, 372] on label "download as single file" at bounding box center [802, 374] width 97 height 14
click at [769, 394] on icon "button" at bounding box center [763, 398] width 16 height 13
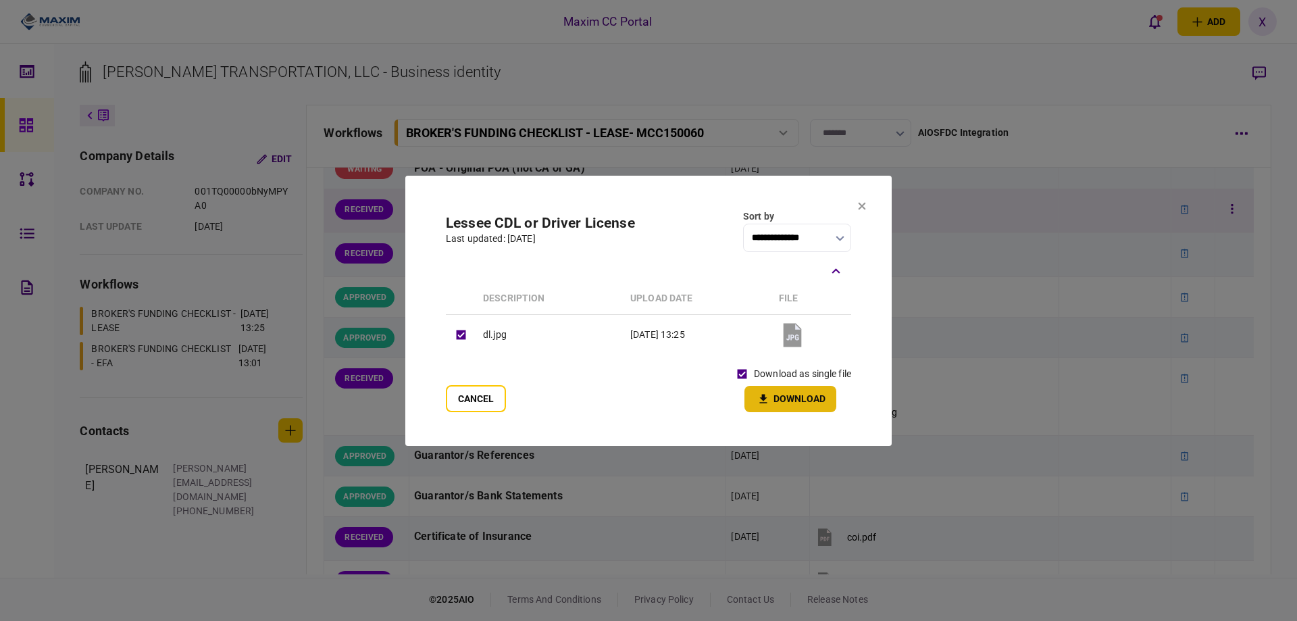
click at [859, 209] on icon at bounding box center [862, 205] width 7 height 7
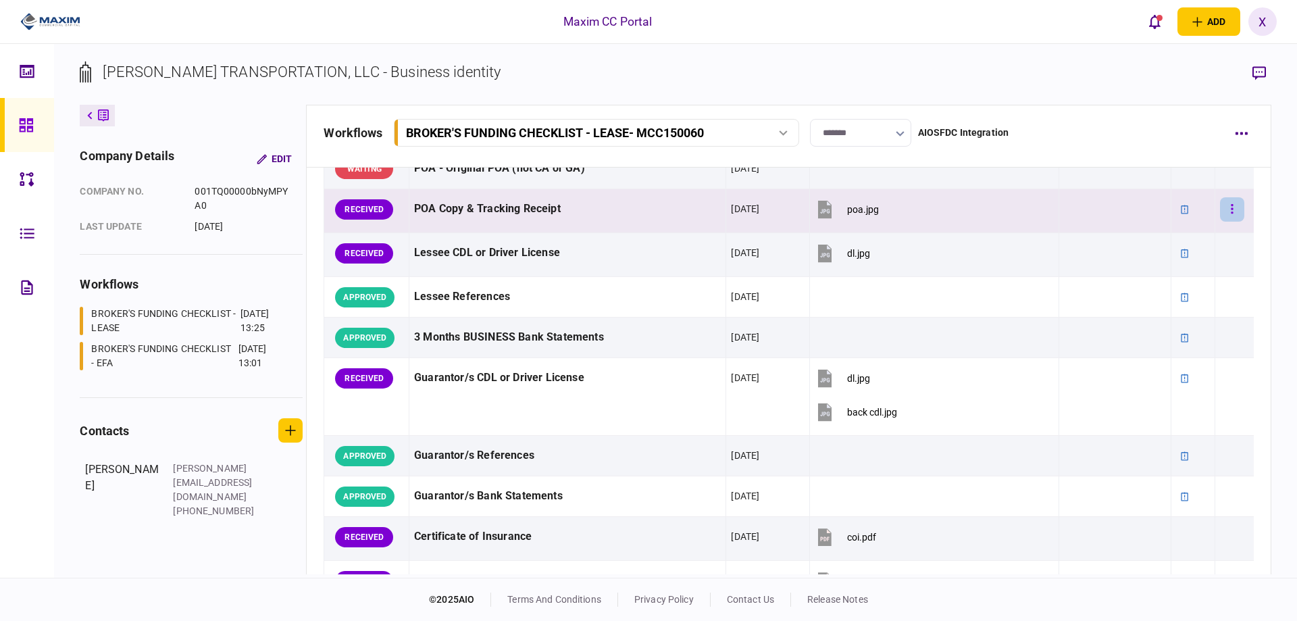
click at [1231, 209] on icon "button" at bounding box center [1232, 208] width 2 height 9
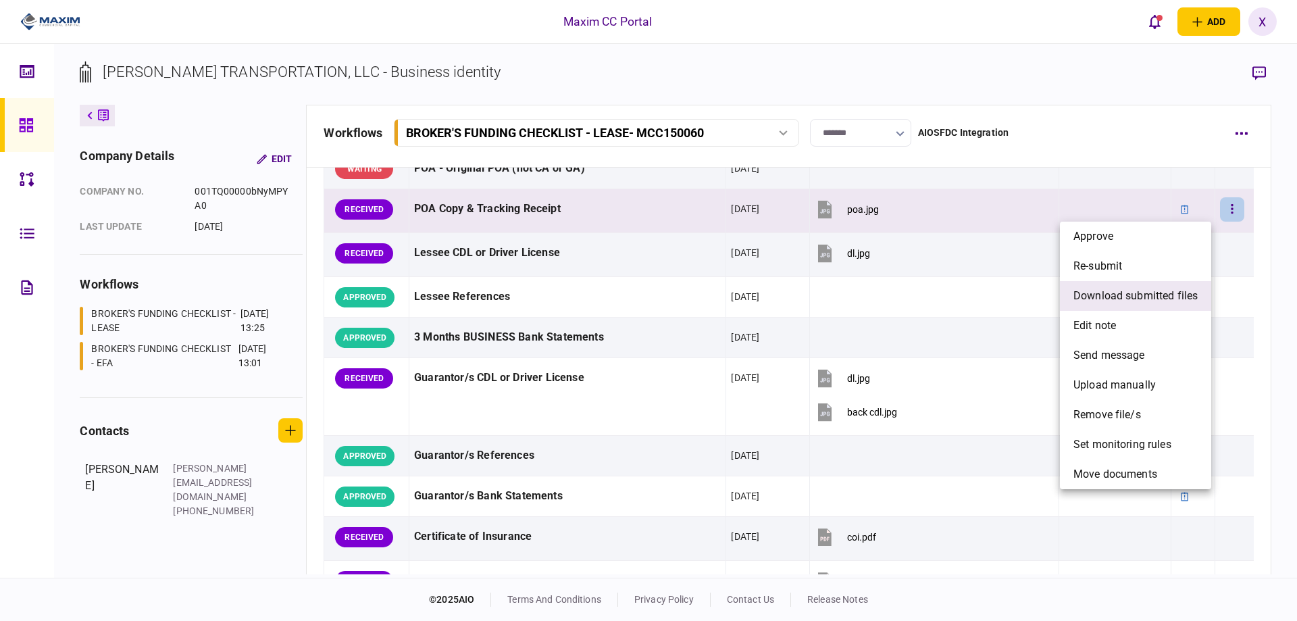
click at [1142, 286] on li "download submitted files" at bounding box center [1135, 296] width 151 height 30
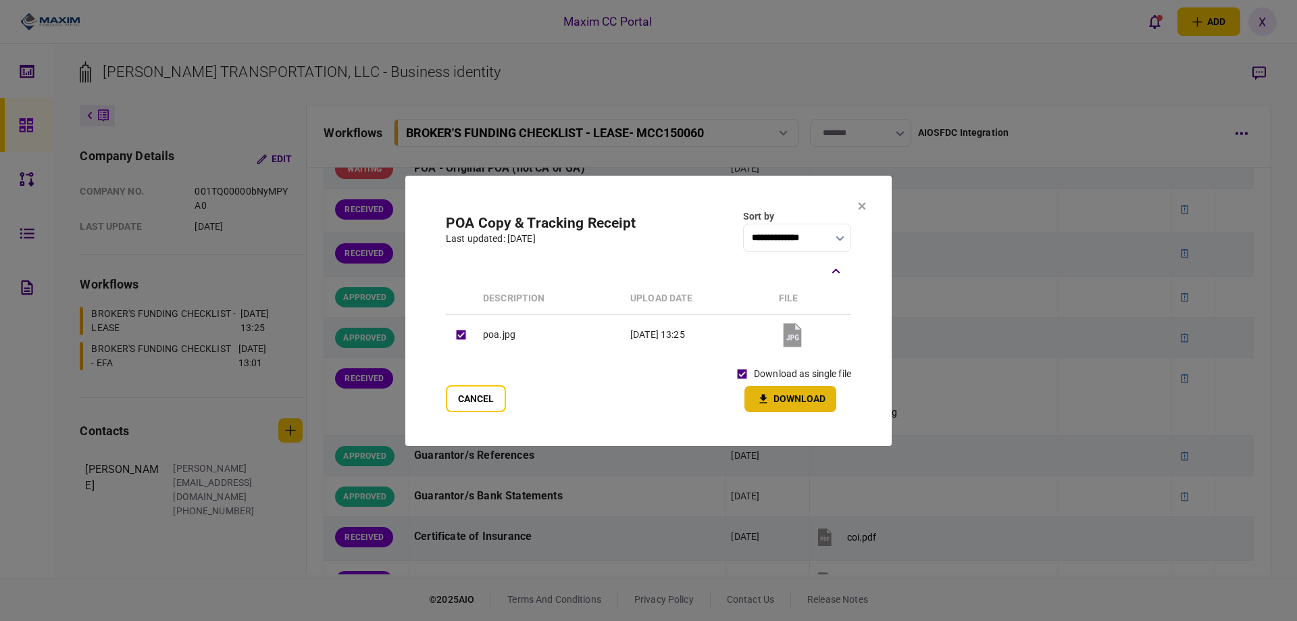
click at [762, 390] on button "Download" at bounding box center [790, 399] width 92 height 26
click at [866, 205] on section "**********" at bounding box center [648, 311] width 486 height 270
click at [862, 203] on icon at bounding box center [862, 206] width 8 height 8
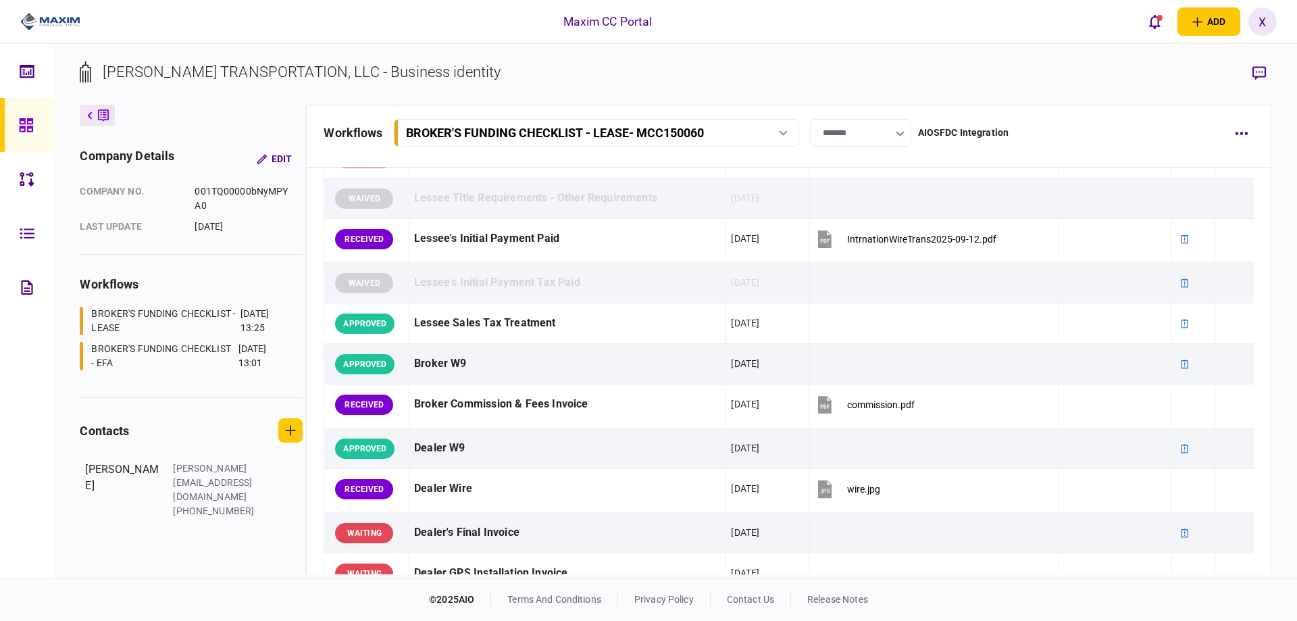
scroll to position [743, 0]
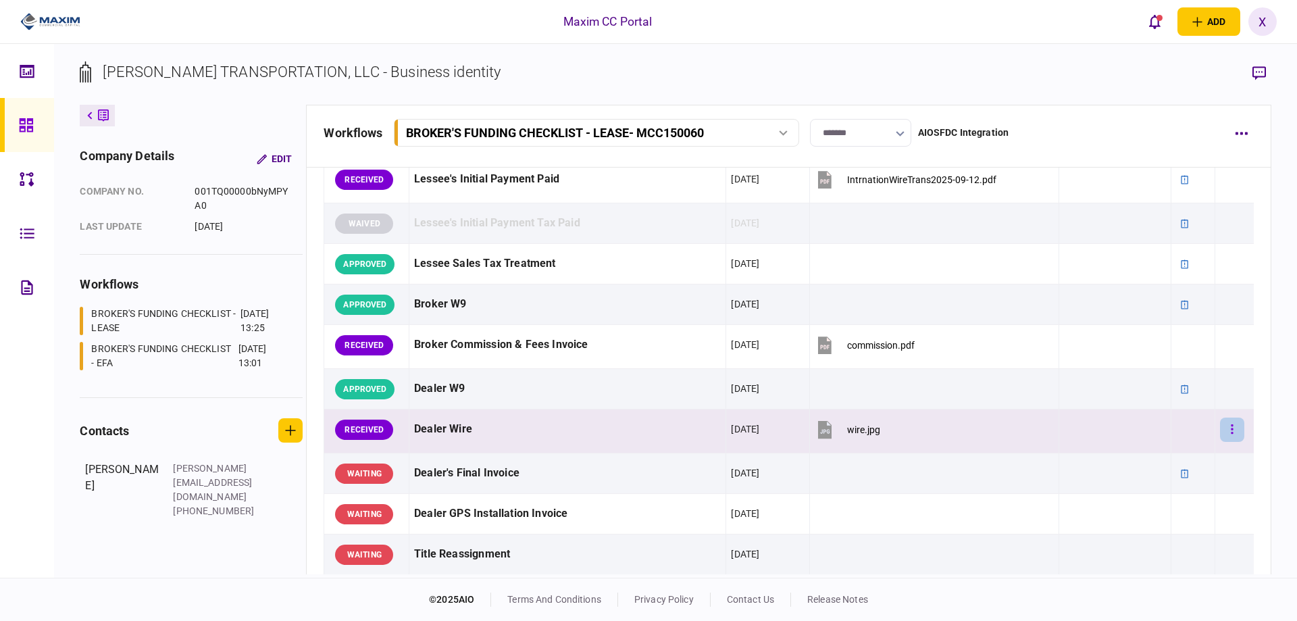
click at [1221, 434] on button "button" at bounding box center [1232, 429] width 24 height 24
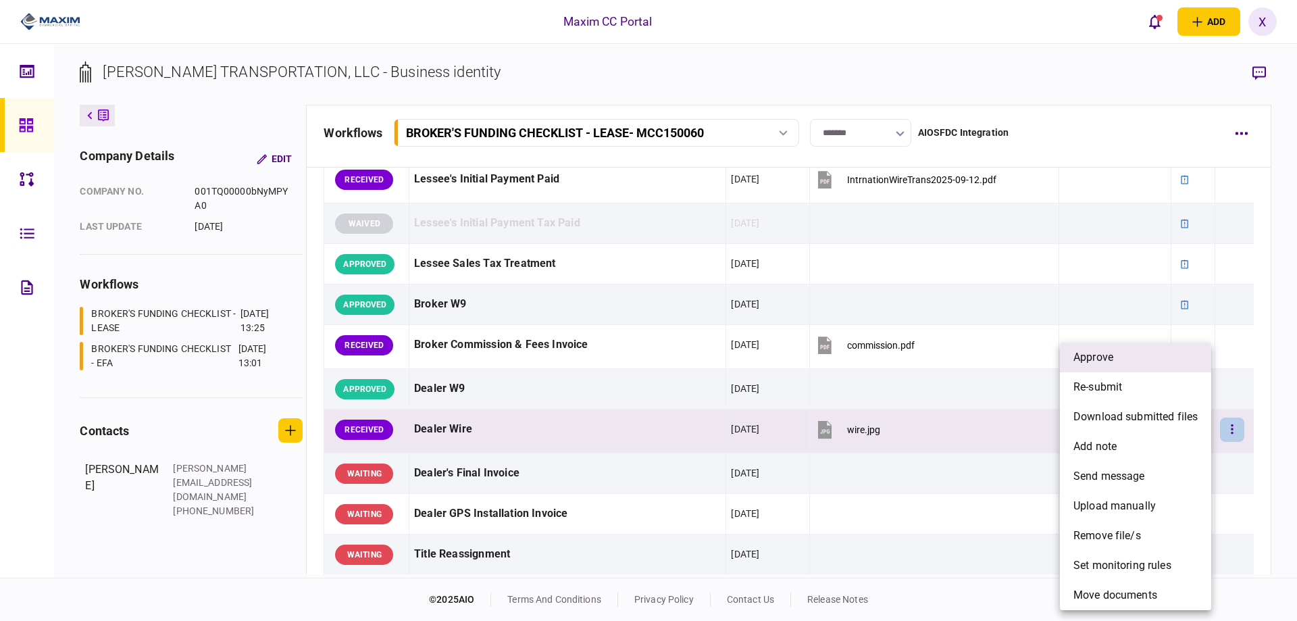
click at [1146, 362] on li "approve" at bounding box center [1135, 357] width 151 height 30
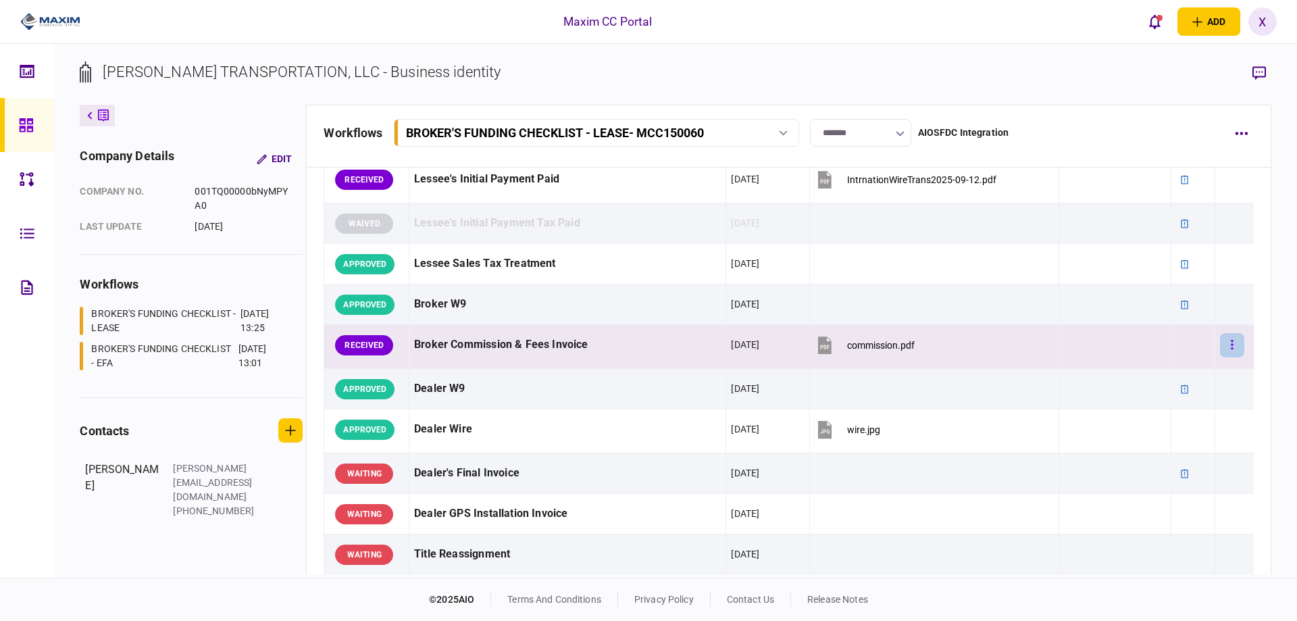
click at [1226, 349] on button "button" at bounding box center [1232, 345] width 24 height 24
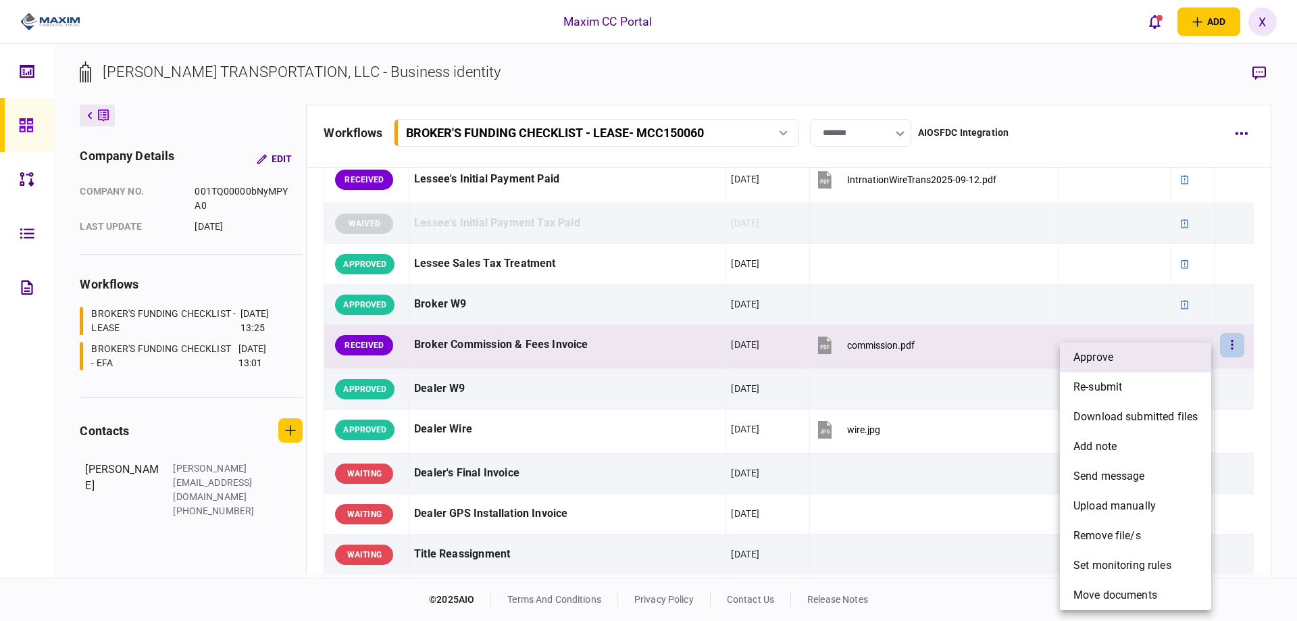
click at [1145, 350] on li "approve" at bounding box center [1135, 357] width 151 height 30
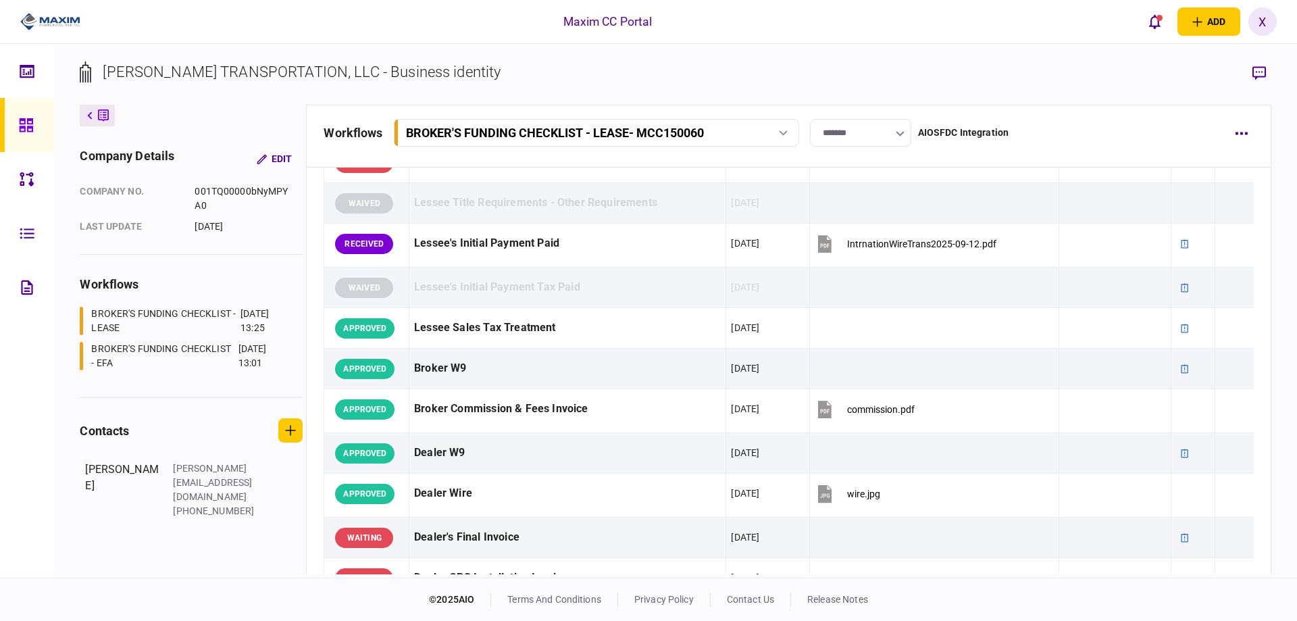
scroll to position [608, 0]
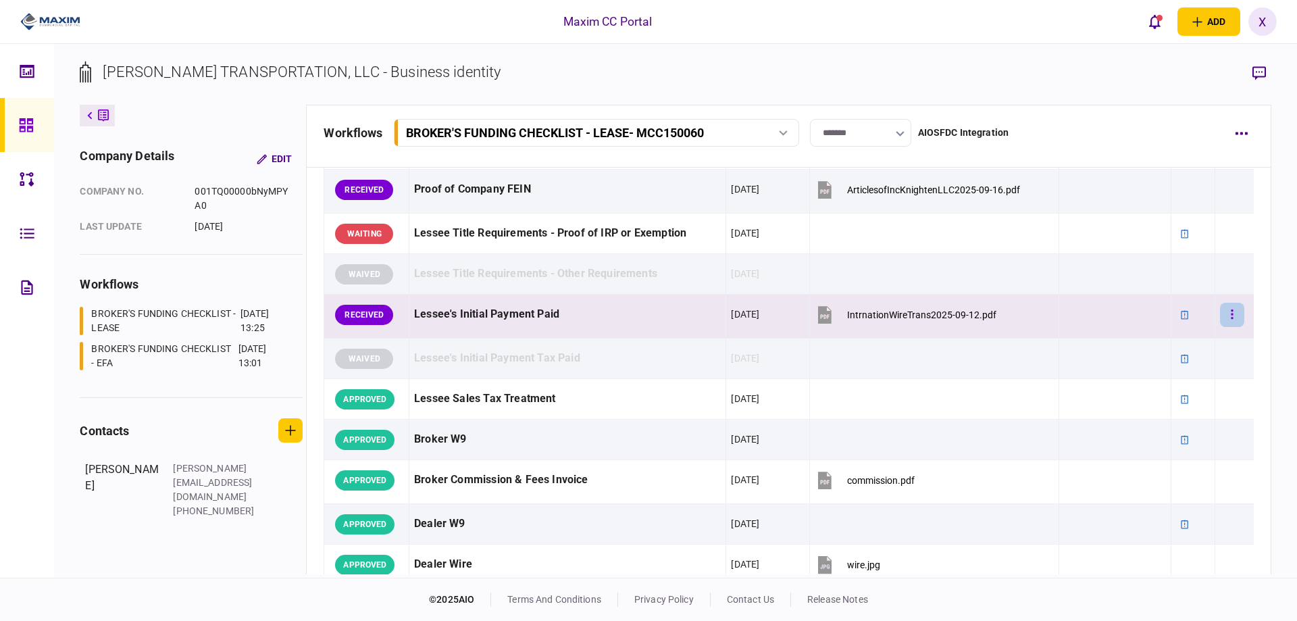
click at [1225, 312] on button "button" at bounding box center [1232, 315] width 24 height 24
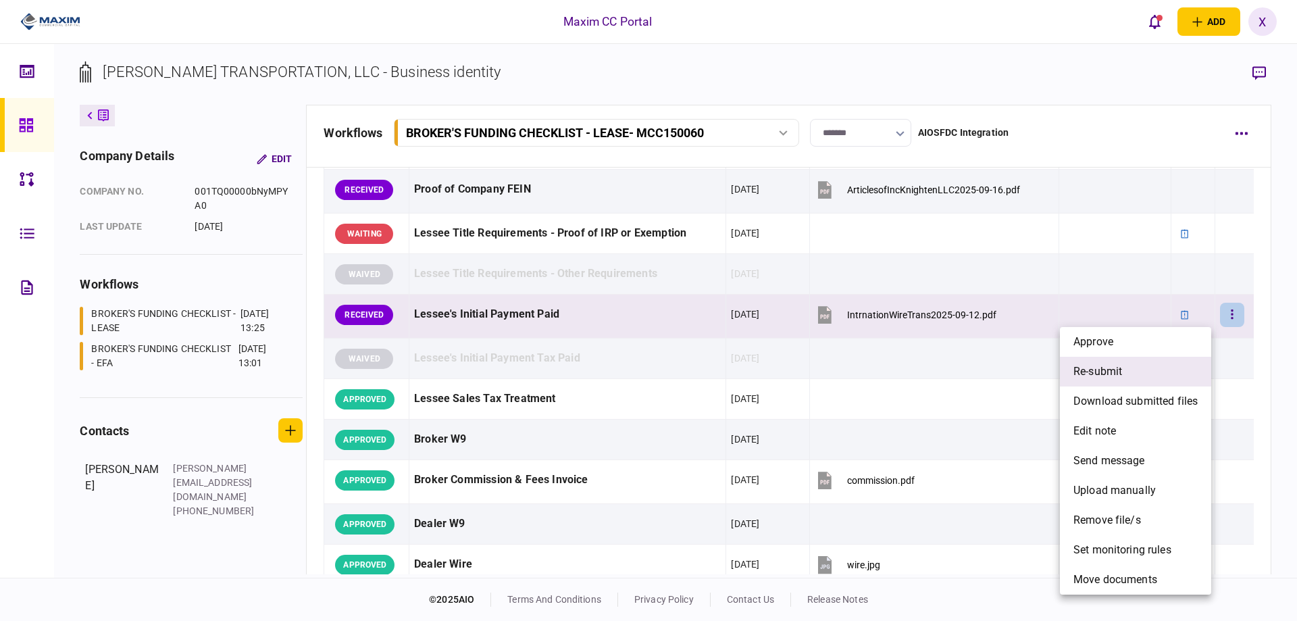
click at [1129, 374] on li "re-submit" at bounding box center [1135, 372] width 151 height 30
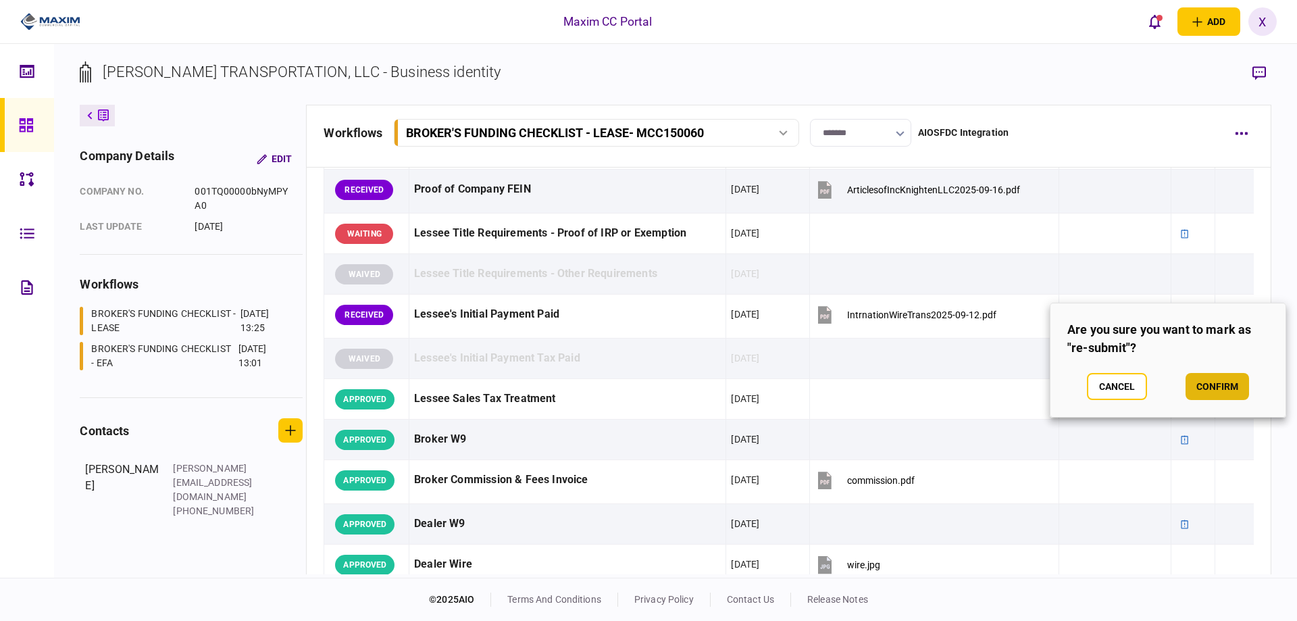
click at [1226, 386] on button "confirm" at bounding box center [1217, 386] width 63 height 27
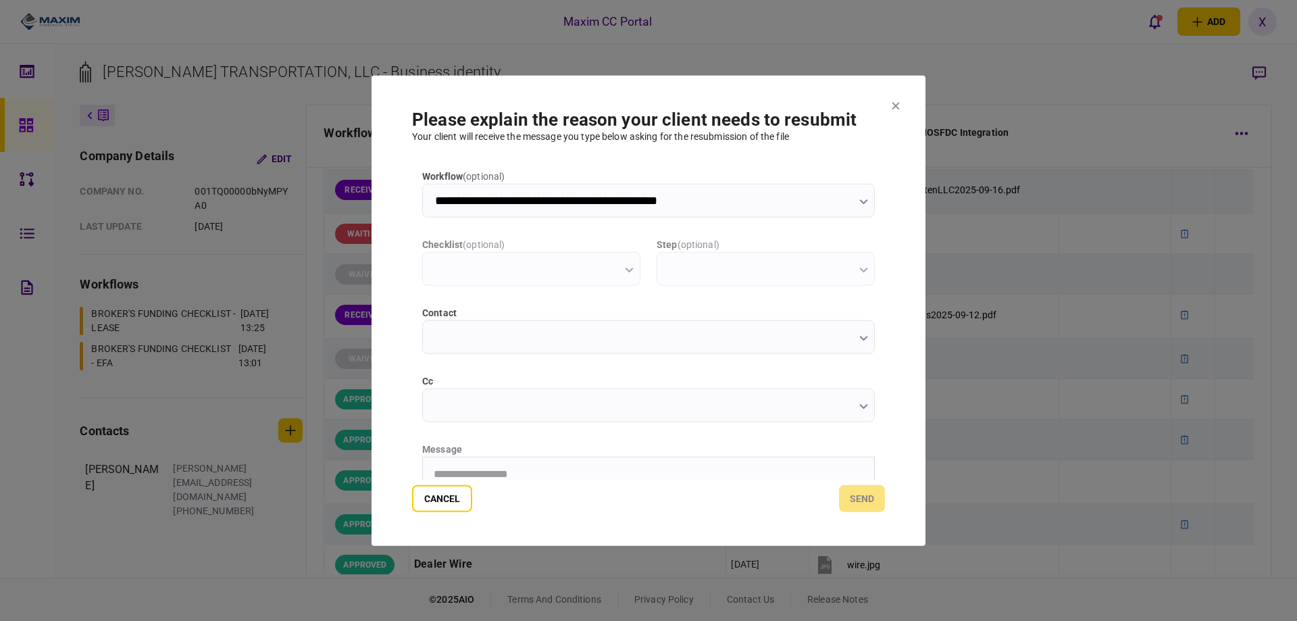
scroll to position [0, 0]
type input "**********"
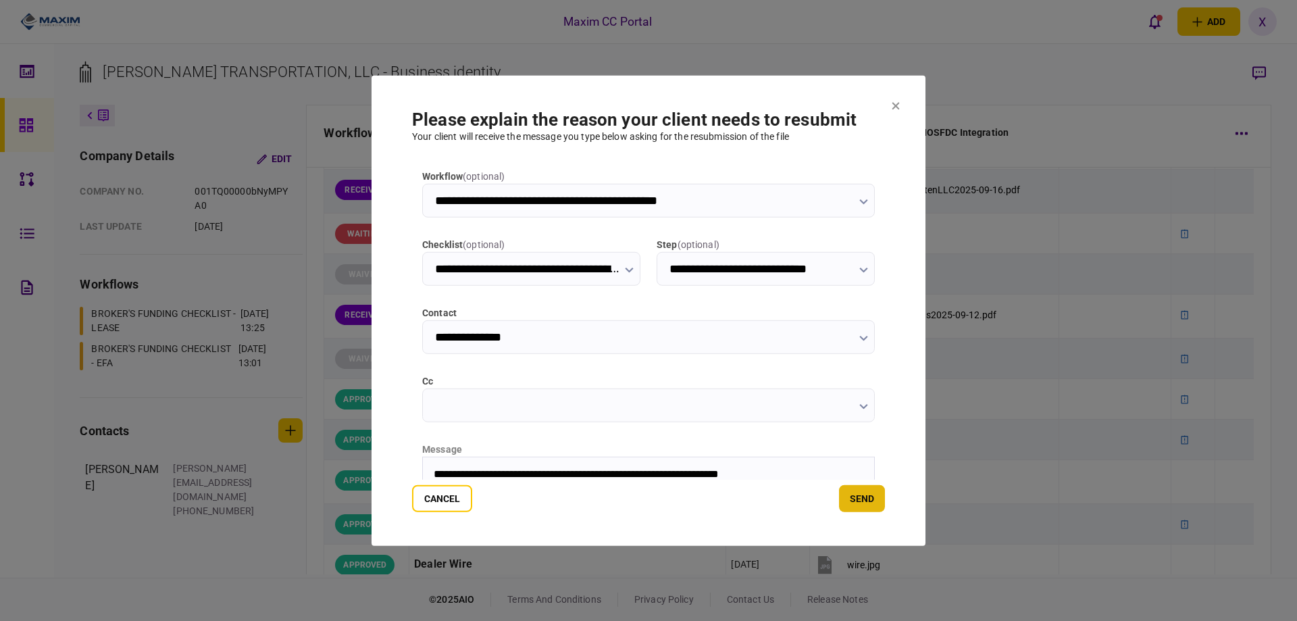
click at [840, 500] on button "send" at bounding box center [862, 498] width 46 height 27
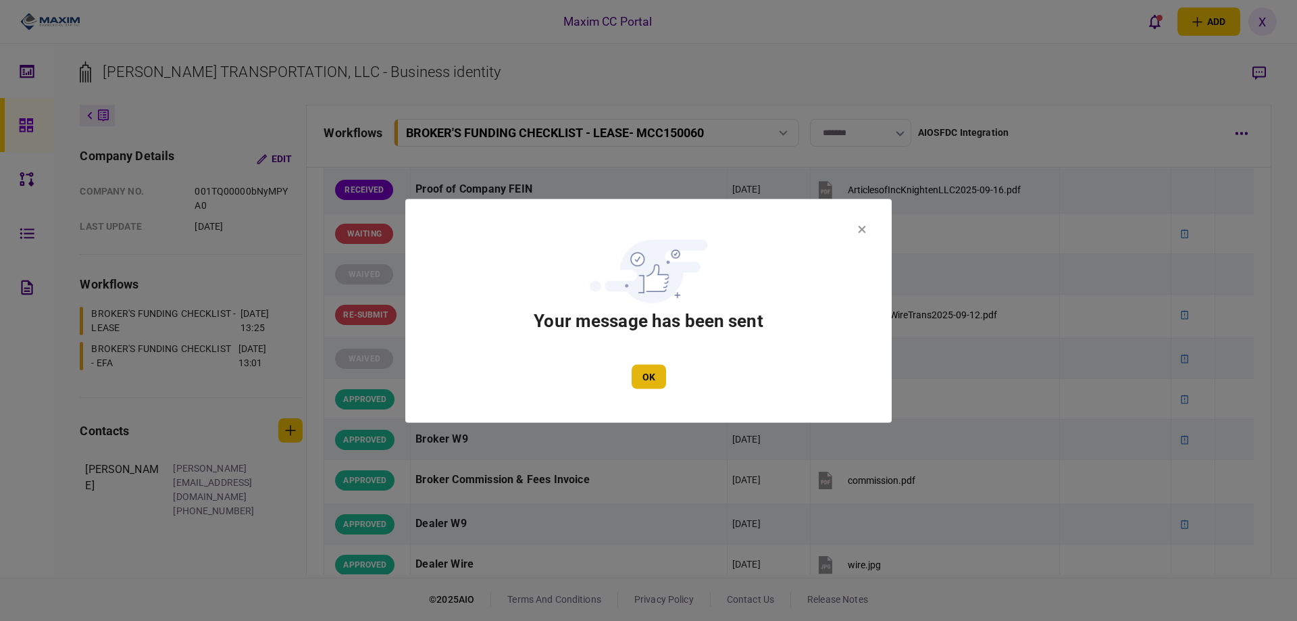
click at [652, 374] on button "OK" at bounding box center [649, 376] width 34 height 24
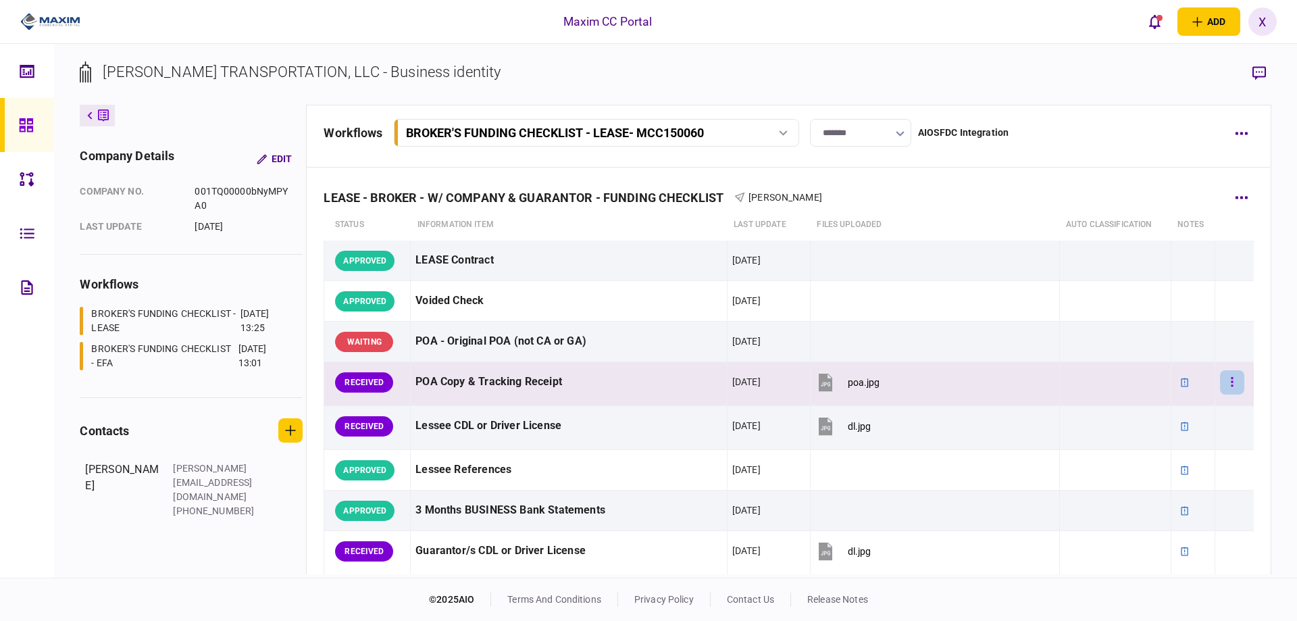
click at [1233, 386] on button "button" at bounding box center [1232, 382] width 24 height 24
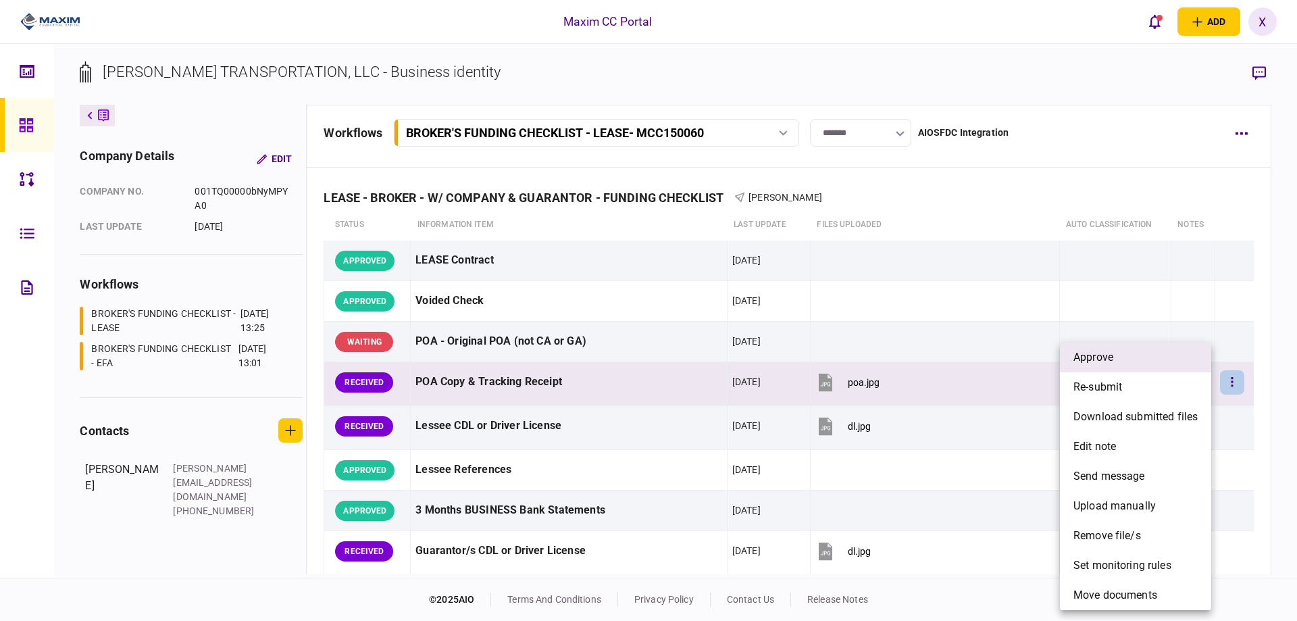
click at [1093, 361] on span "approve" at bounding box center [1093, 357] width 40 height 16
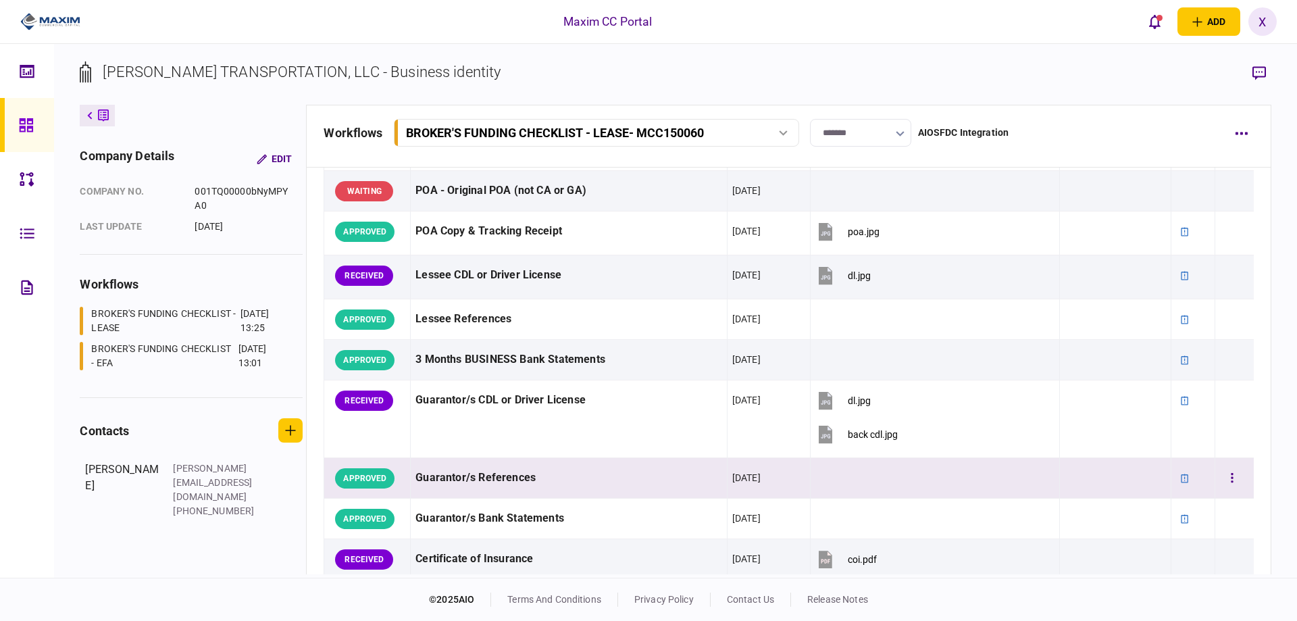
scroll to position [135, 0]
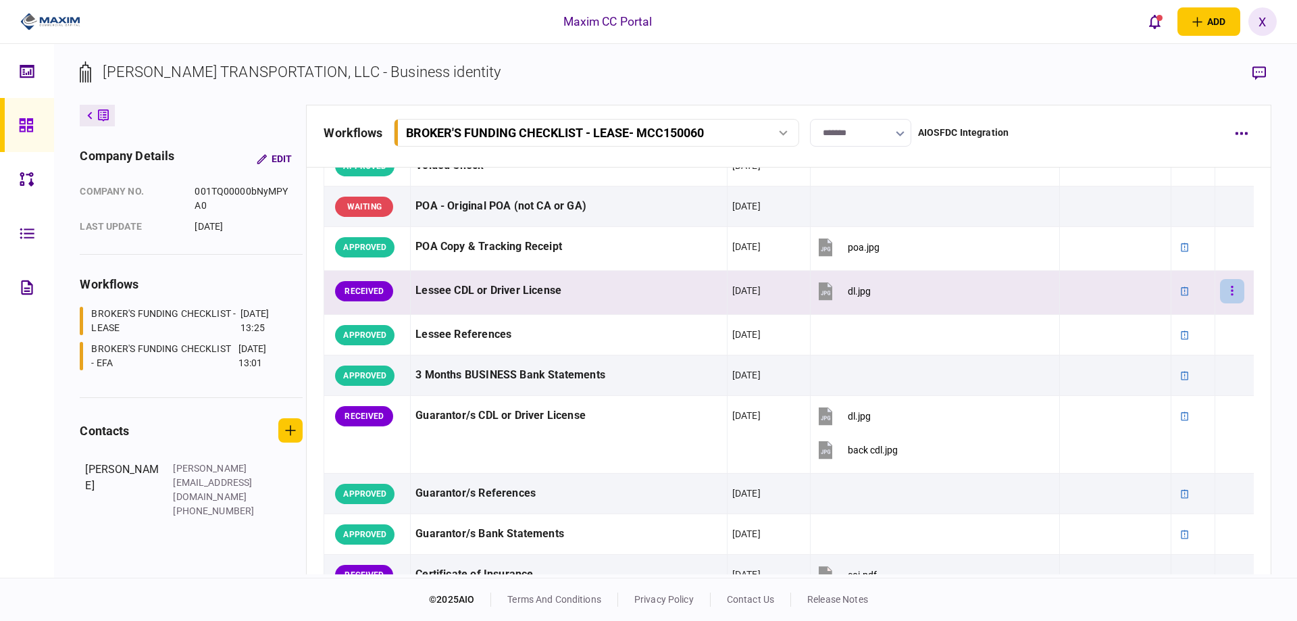
click at [1220, 296] on button "button" at bounding box center [1232, 291] width 24 height 24
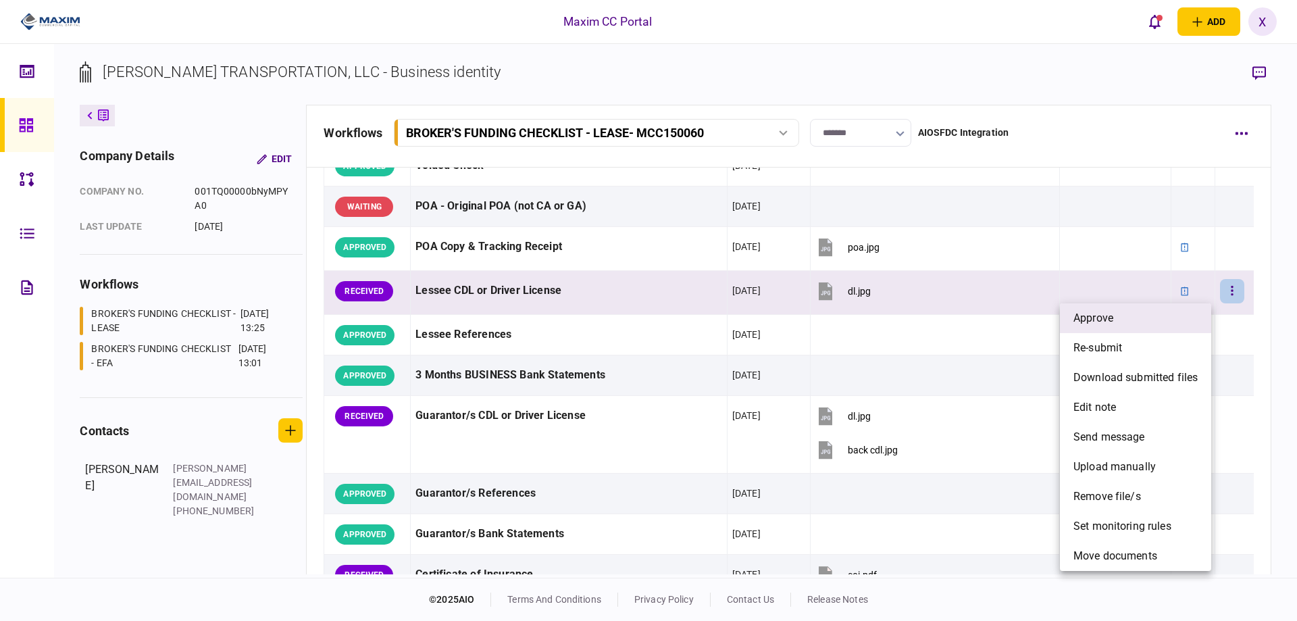
click at [1139, 326] on li "approve" at bounding box center [1135, 318] width 151 height 30
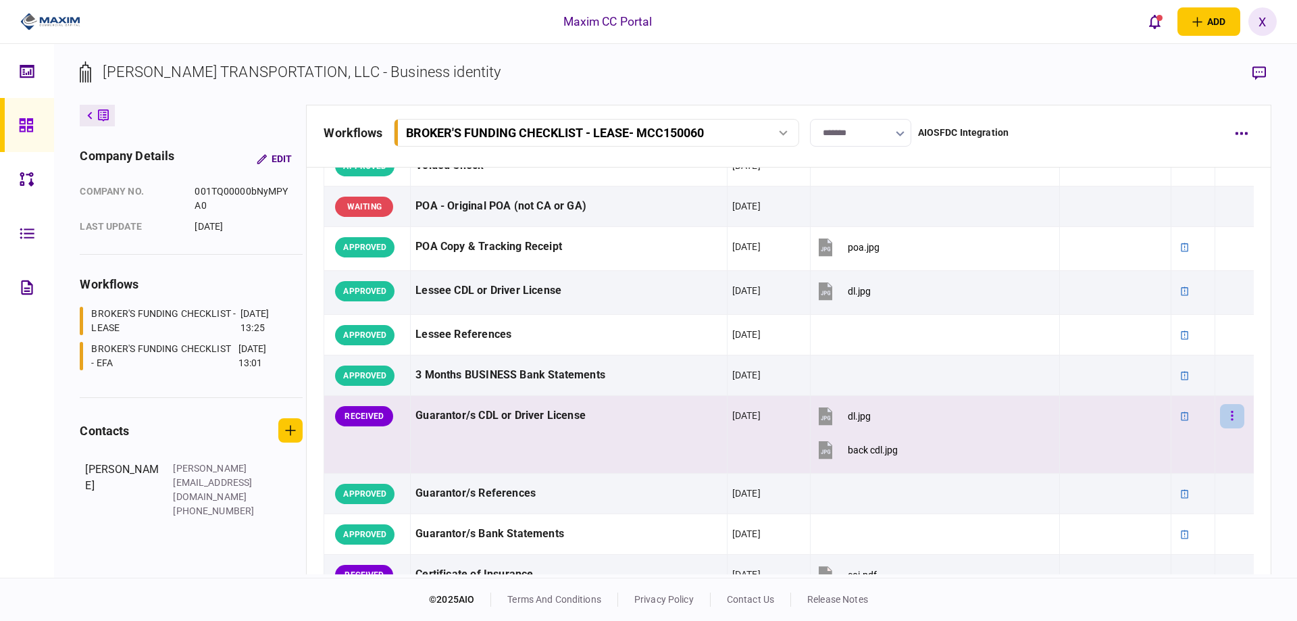
click at [1220, 417] on button "button" at bounding box center [1232, 416] width 24 height 24
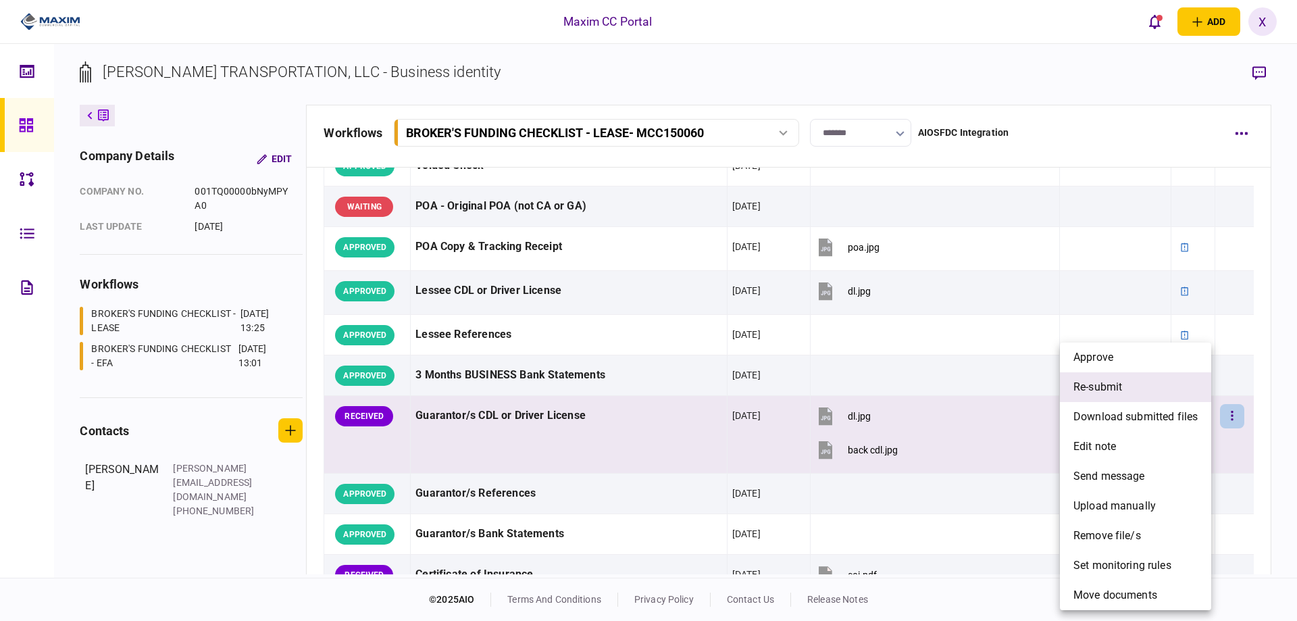
click at [1147, 386] on li "re-submit" at bounding box center [1135, 387] width 151 height 30
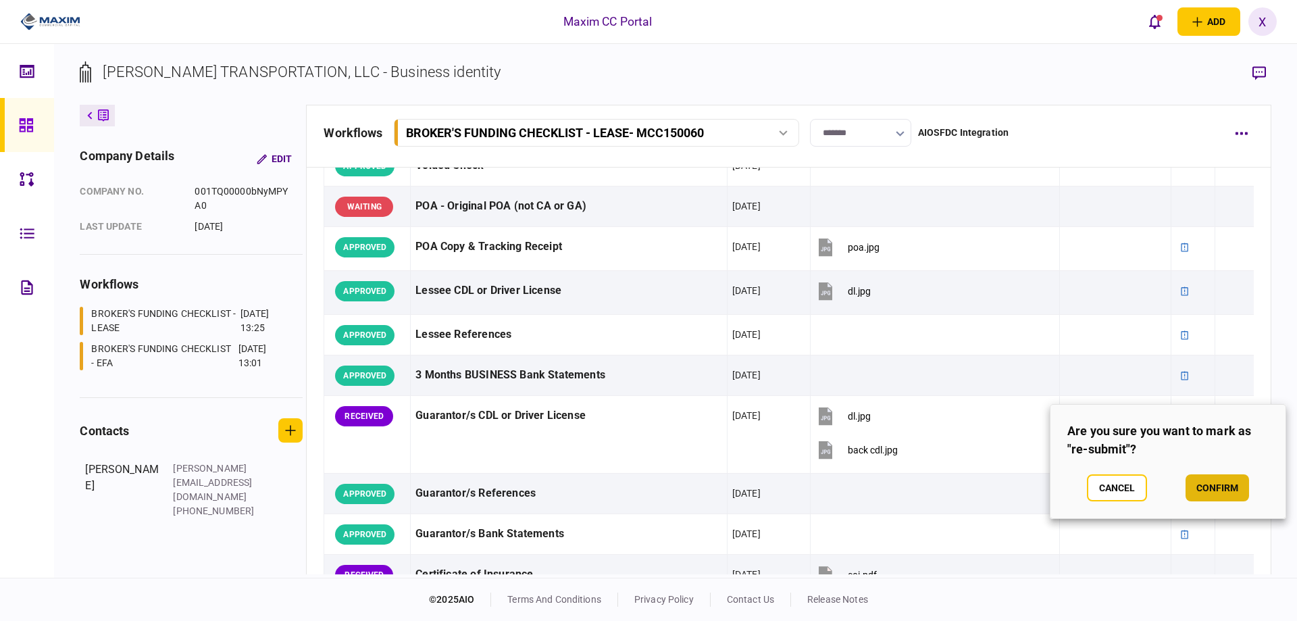
click at [1220, 494] on button "confirm" at bounding box center [1217, 487] width 63 height 27
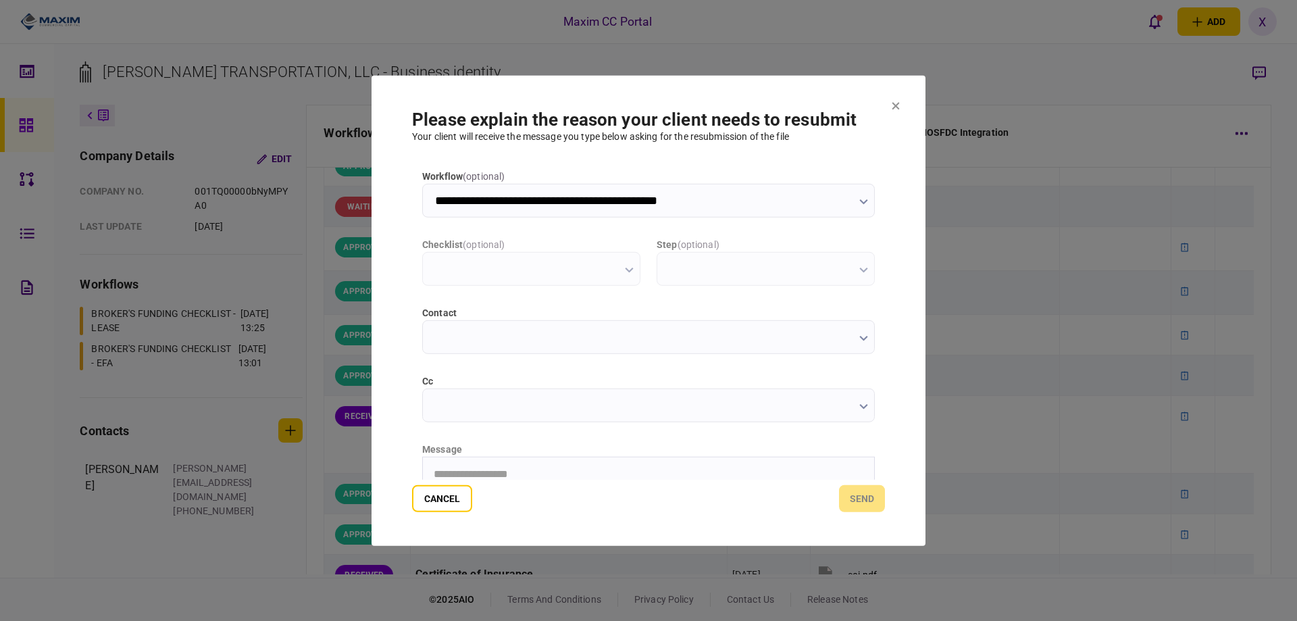
scroll to position [0, 0]
type input "**********"
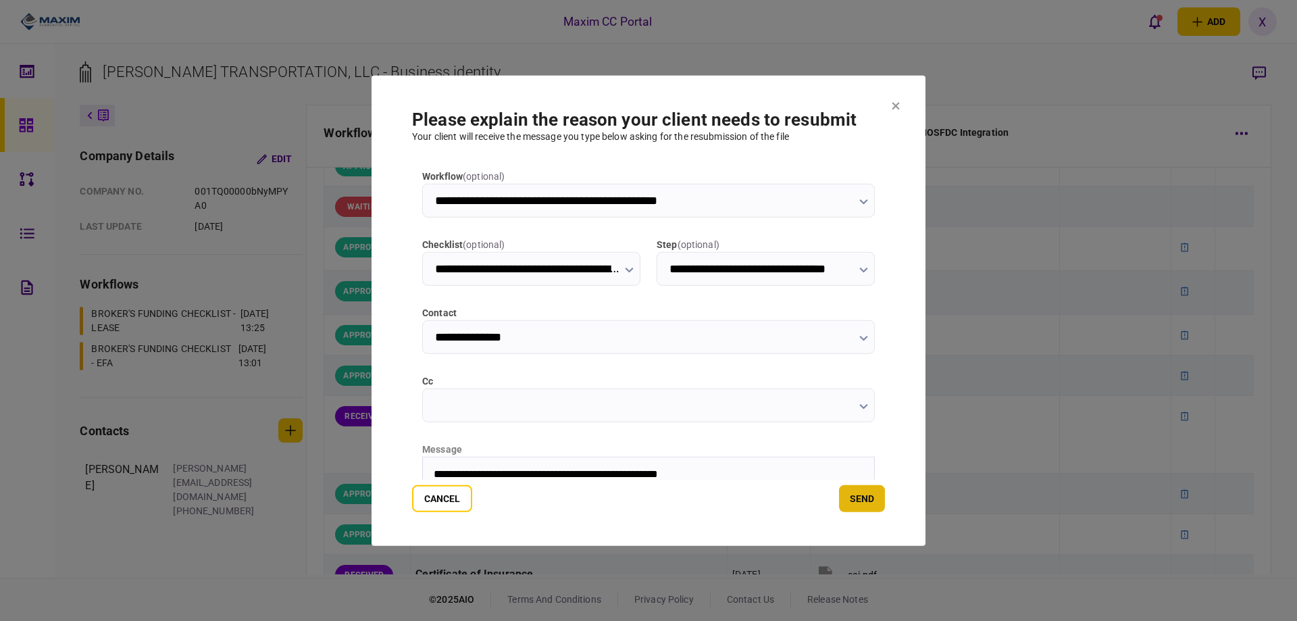
click at [872, 505] on button "send" at bounding box center [862, 498] width 46 height 27
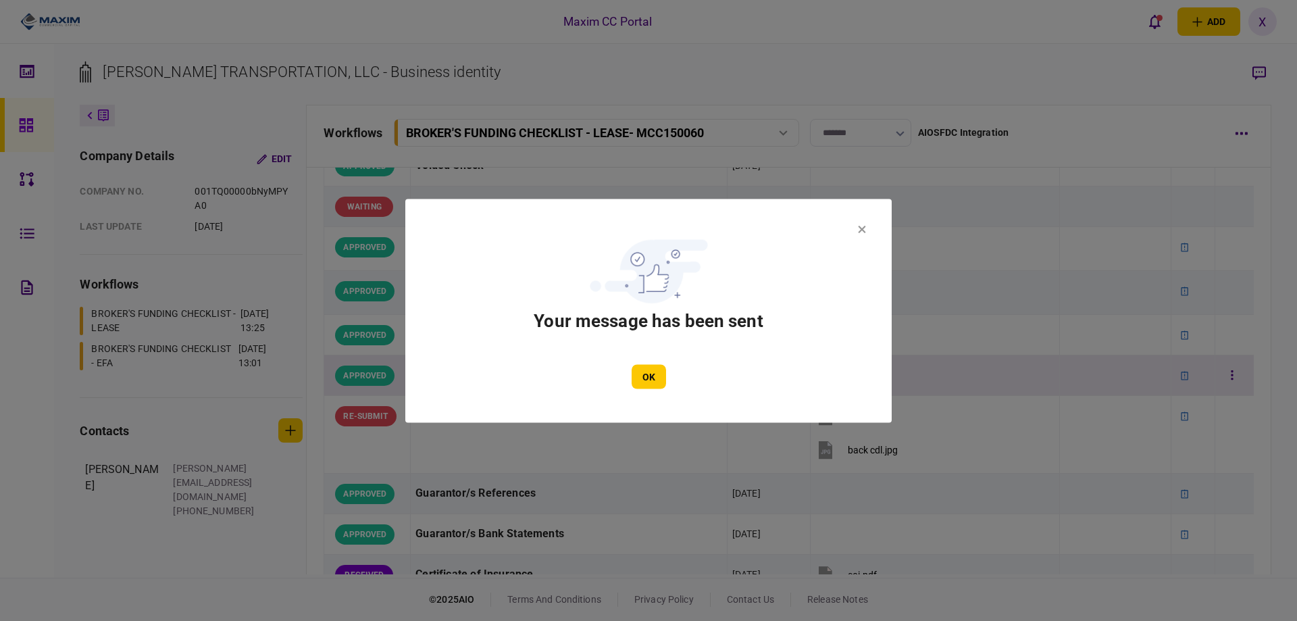
click at [649, 364] on button "OK" at bounding box center [649, 376] width 34 height 24
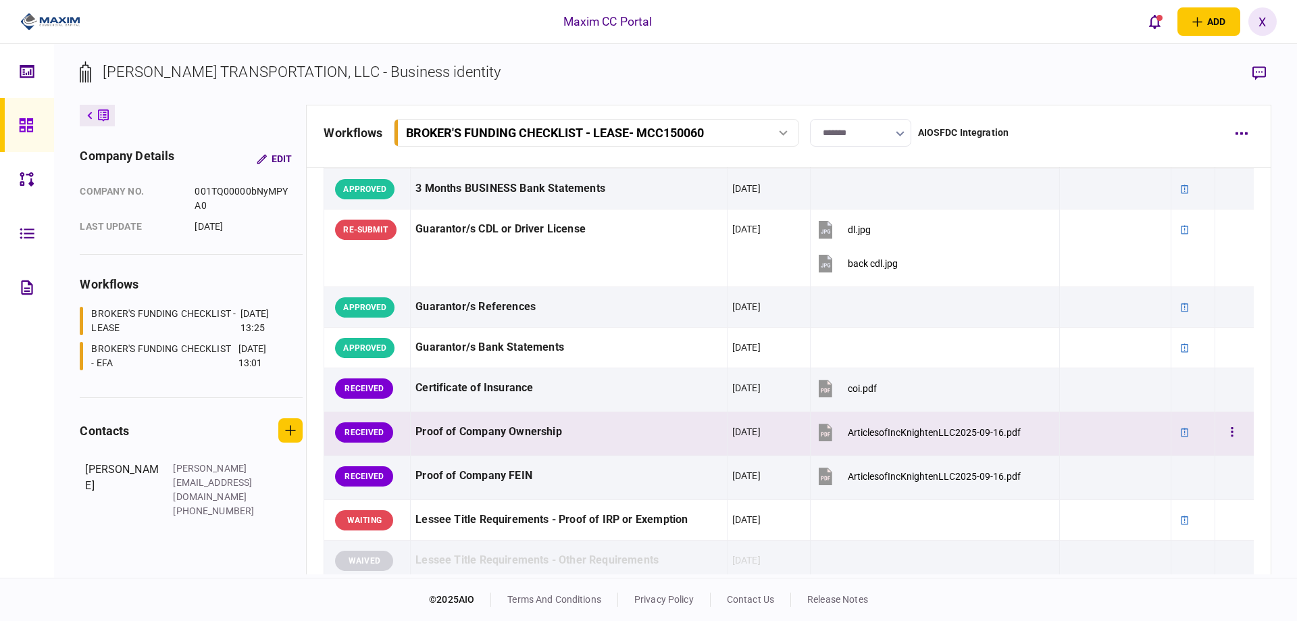
scroll to position [473, 0]
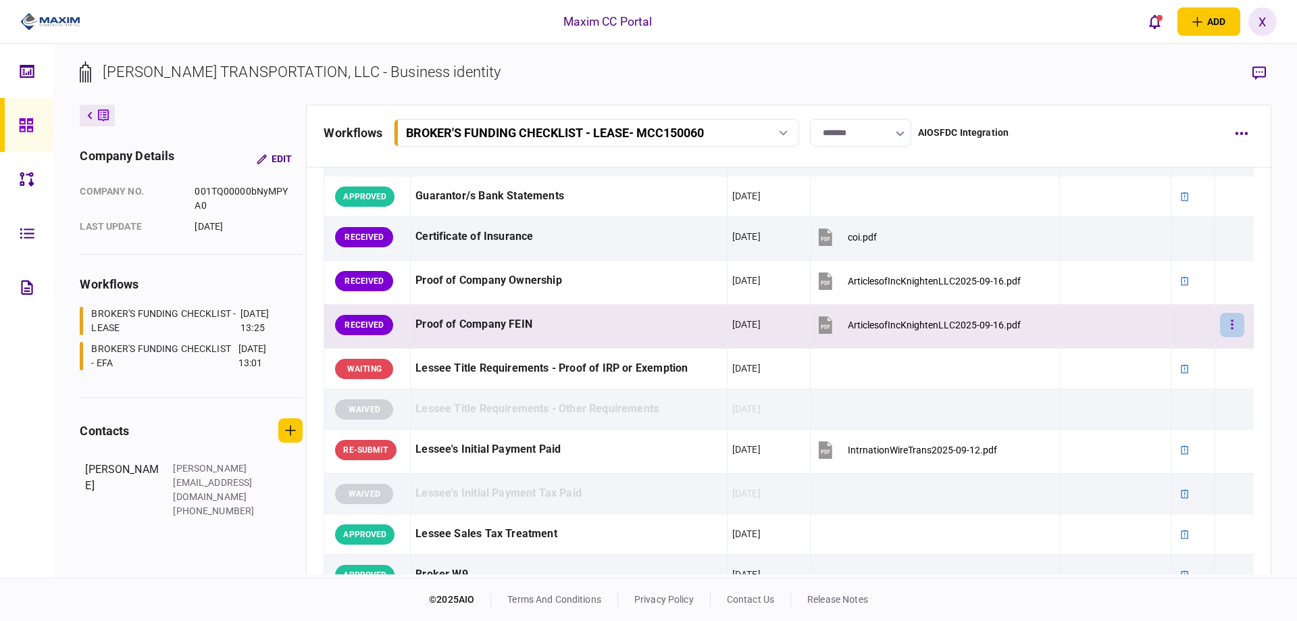
click at [1220, 326] on button "button" at bounding box center [1232, 325] width 24 height 24
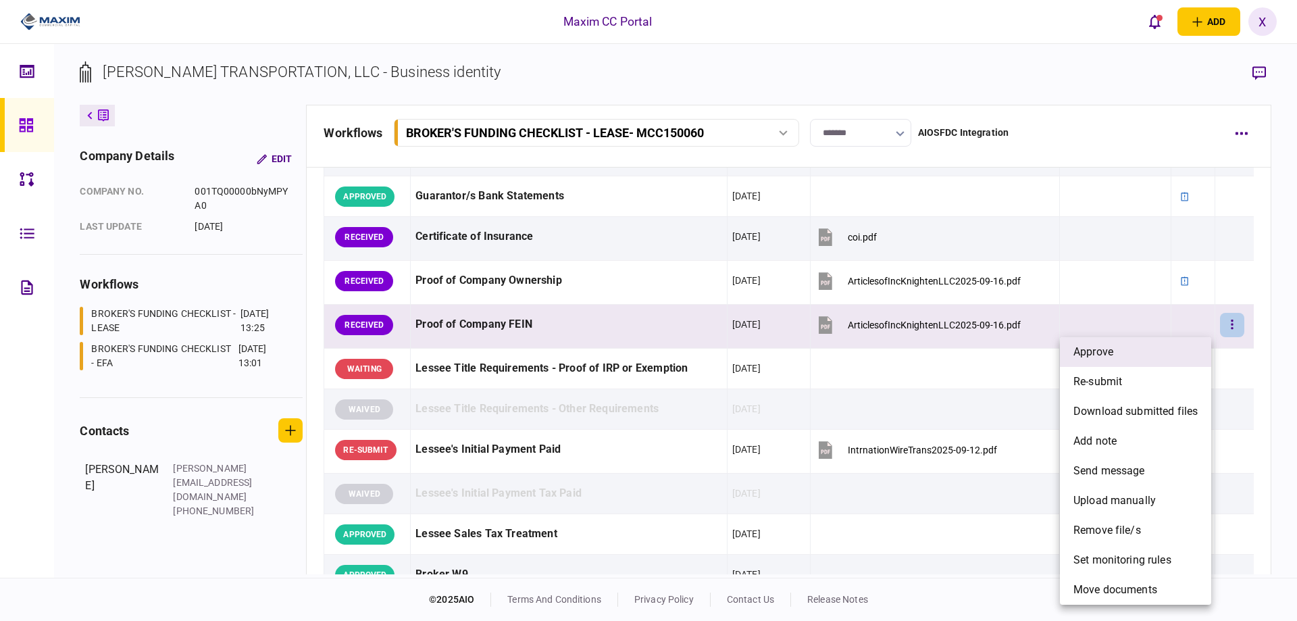
click at [1161, 345] on li "approve" at bounding box center [1135, 352] width 151 height 30
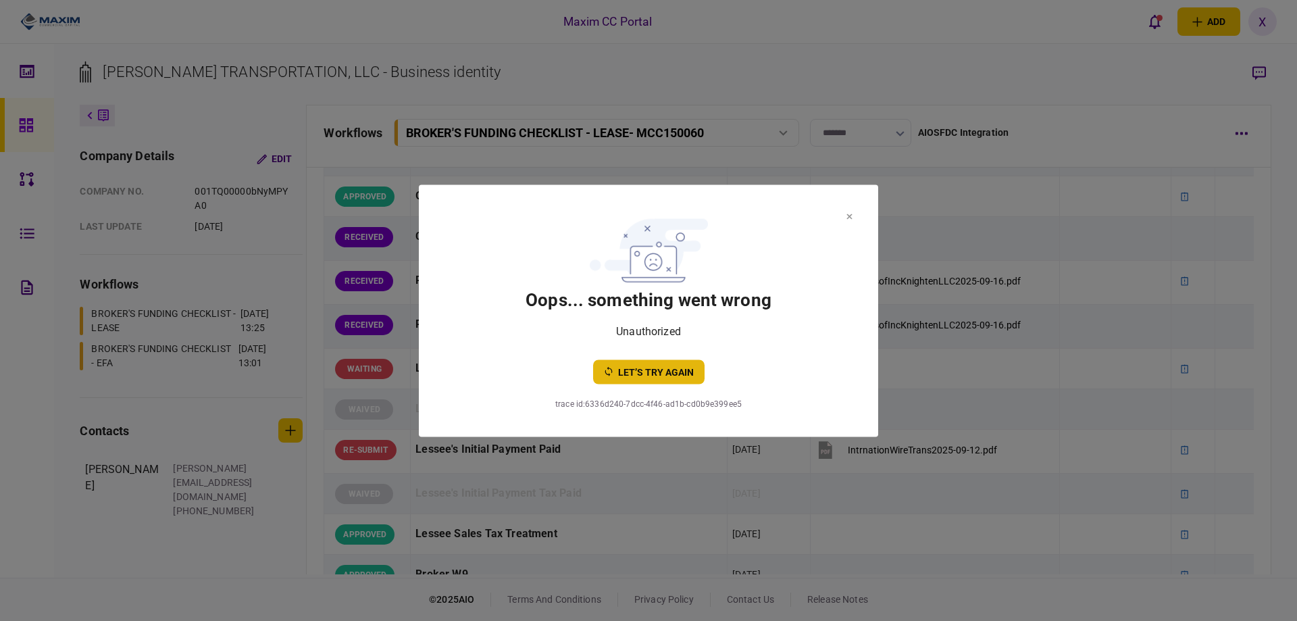
click at [657, 370] on button "let’s try again" at bounding box center [648, 371] width 111 height 24
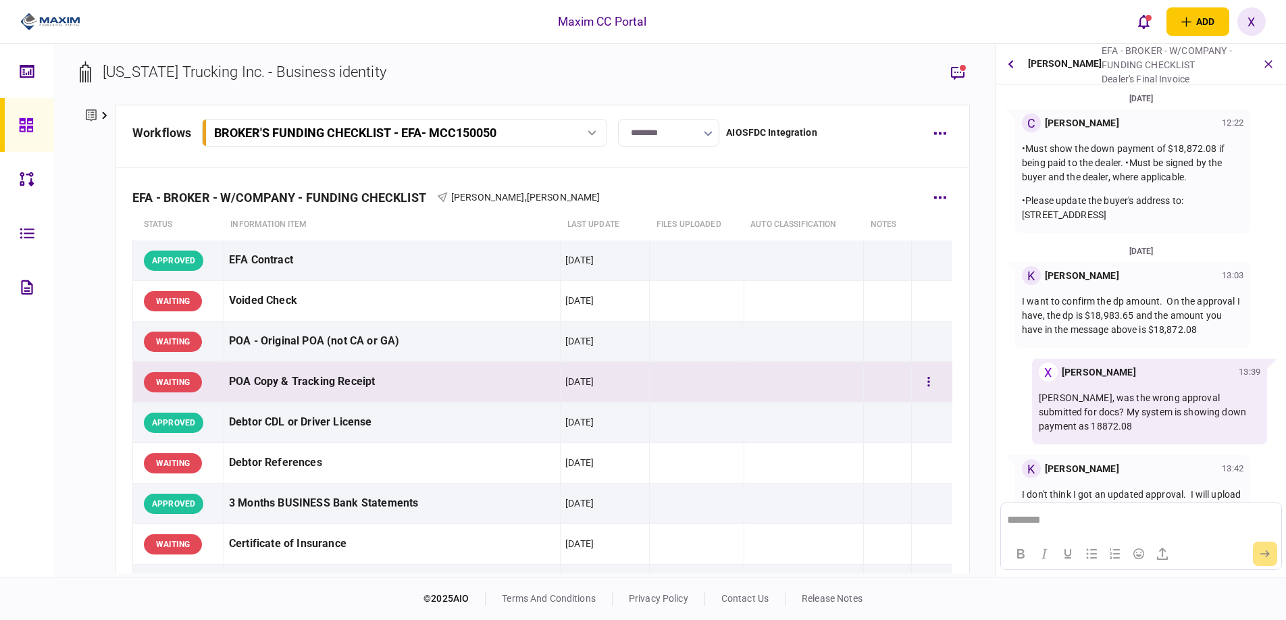
scroll to position [21, 0]
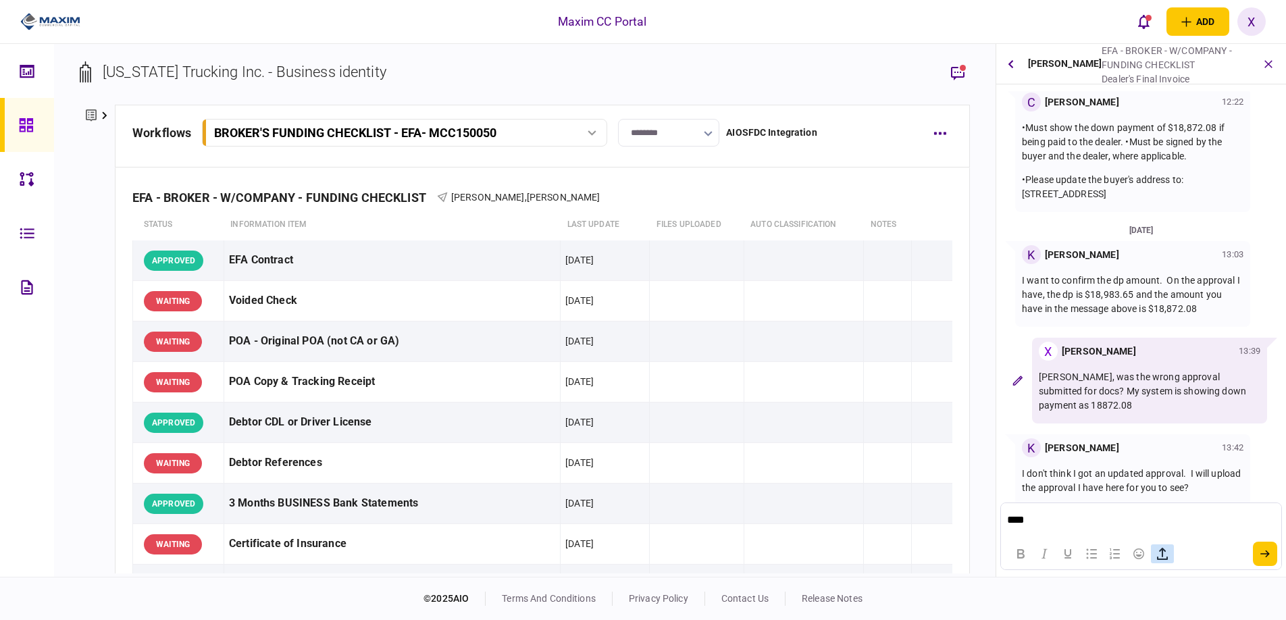
click at [1165, 560] on icon "button" at bounding box center [1162, 554] width 11 height 12
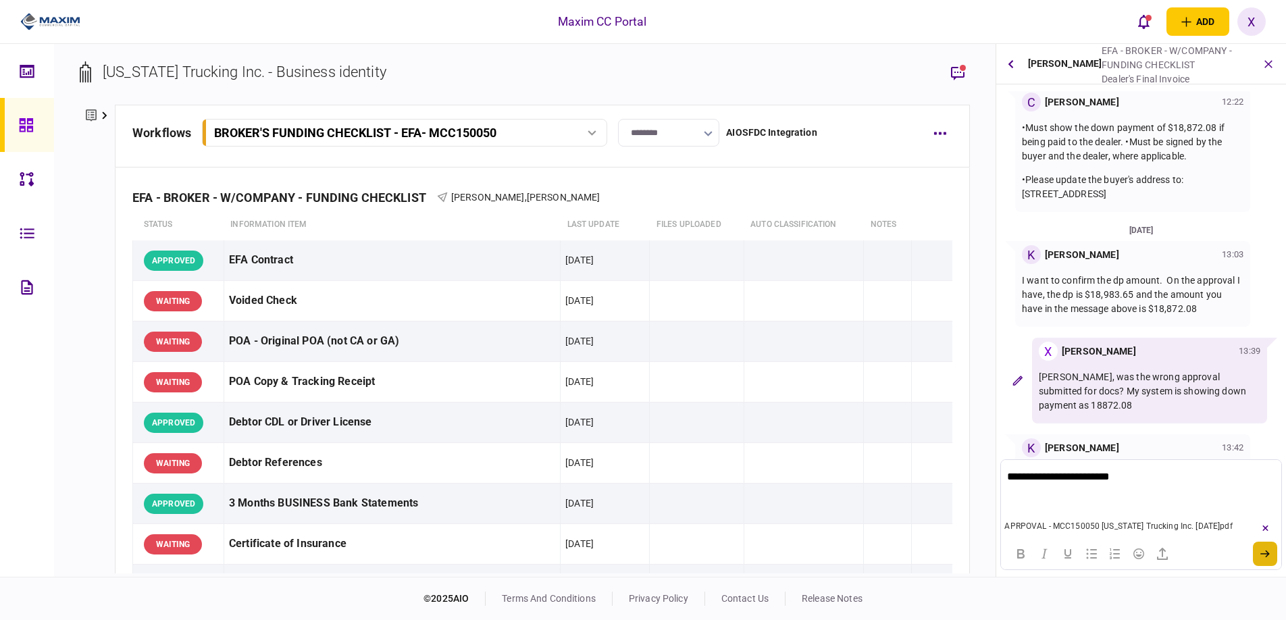
click at [1265, 550] on icon "submit" at bounding box center [1265, 554] width 9 height 8
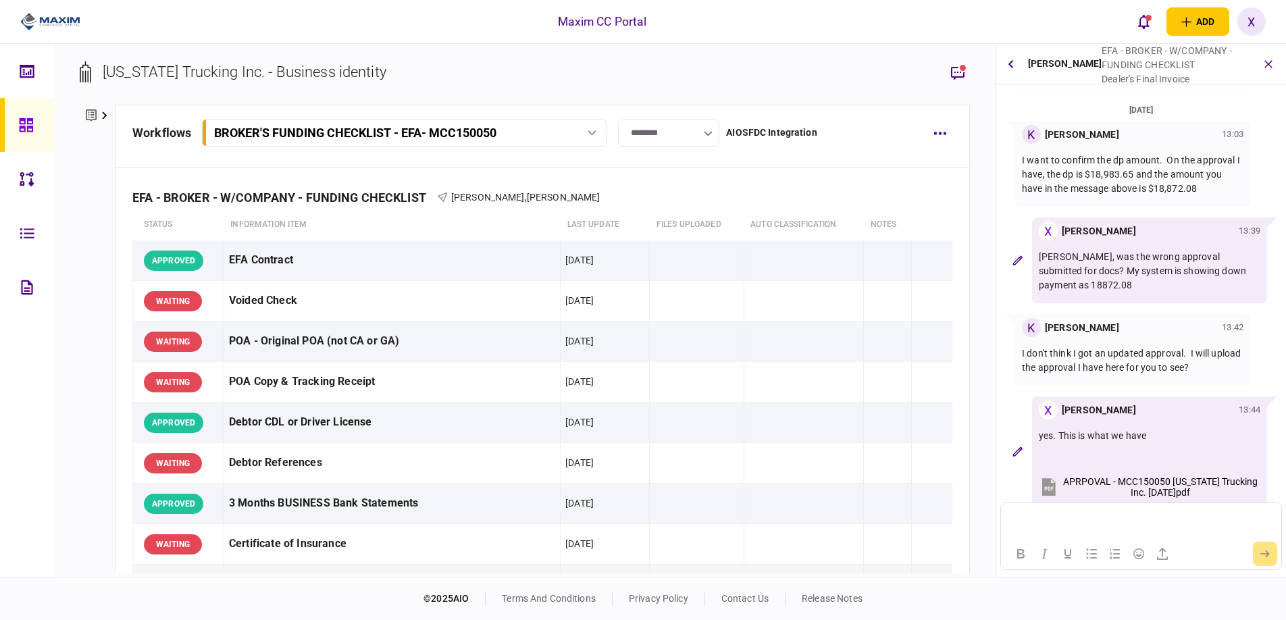
scroll to position [143, 0]
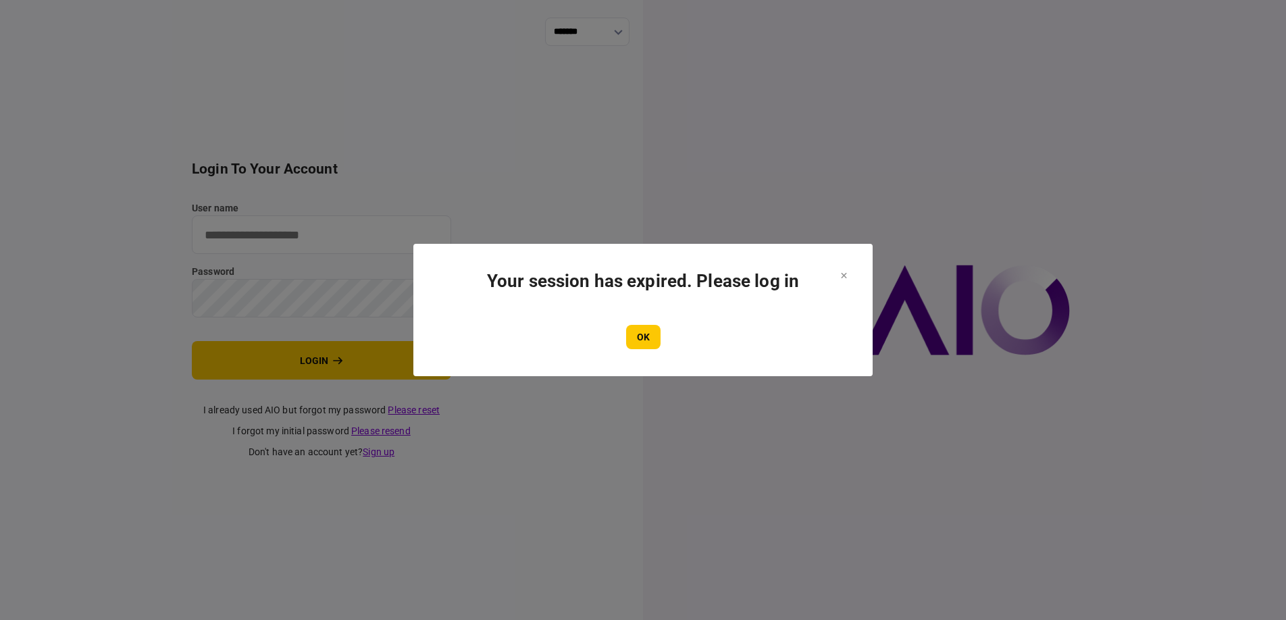
type input "*******"
click at [655, 324] on section "Your session has expired. Please log in OK" at bounding box center [642, 310] width 405 height 78
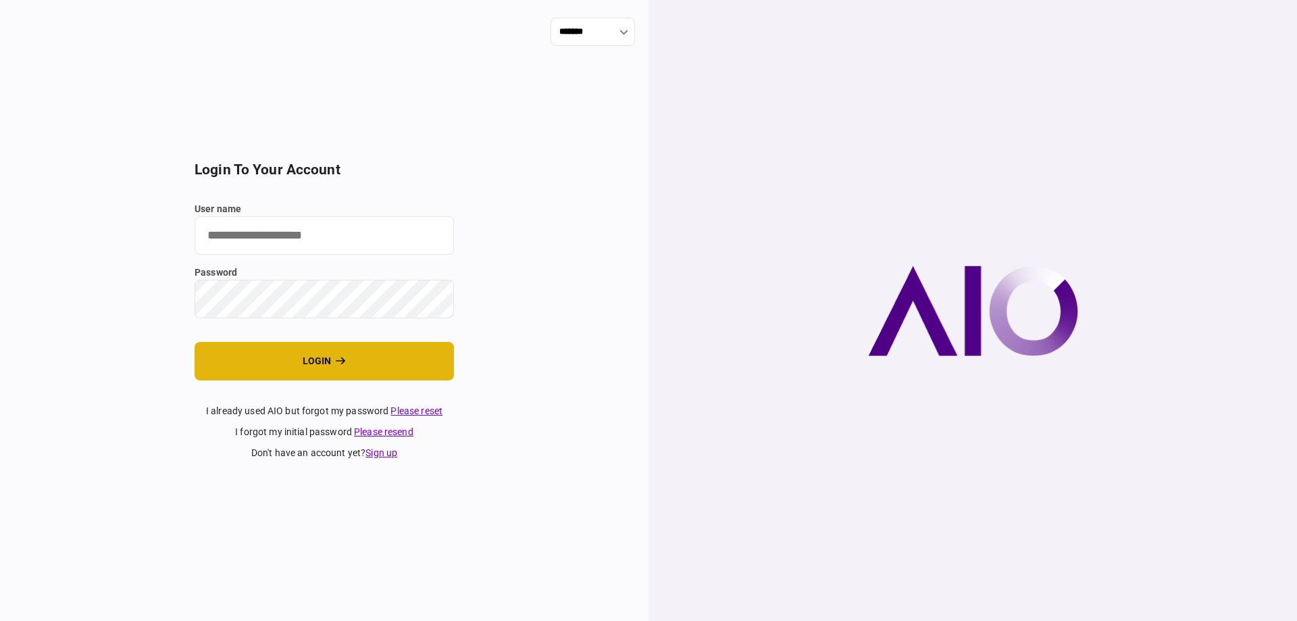
type input "*******"
click at [282, 353] on button "login" at bounding box center [324, 361] width 259 height 39
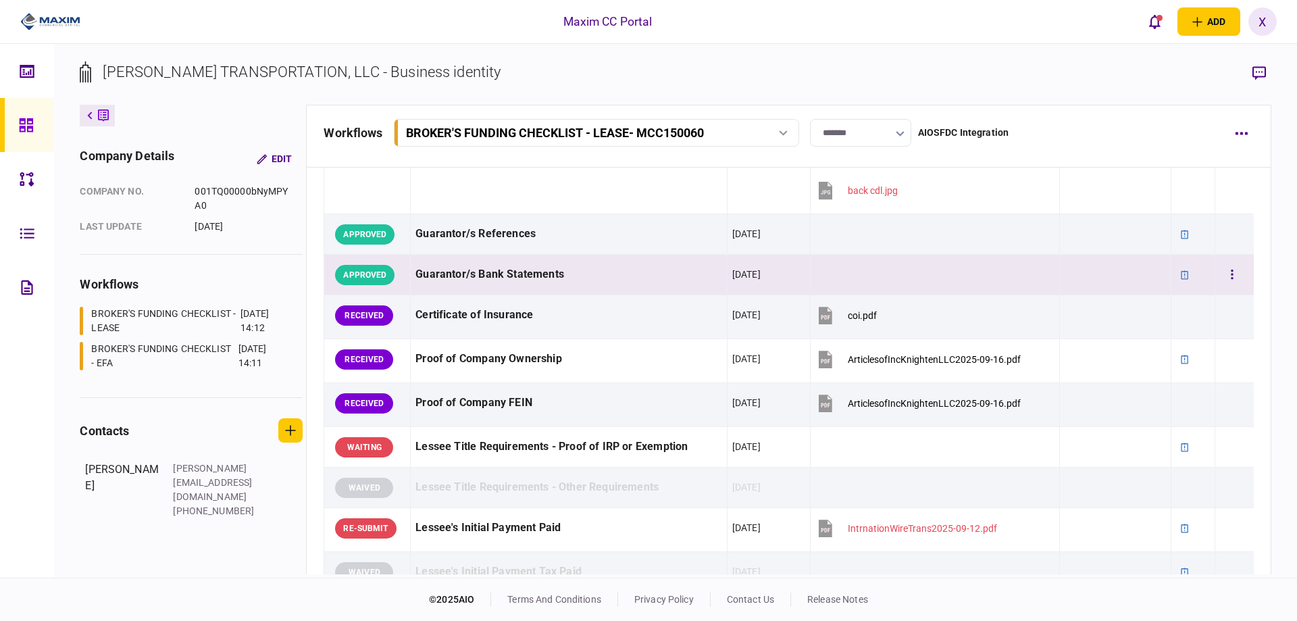
scroll to position [405, 0]
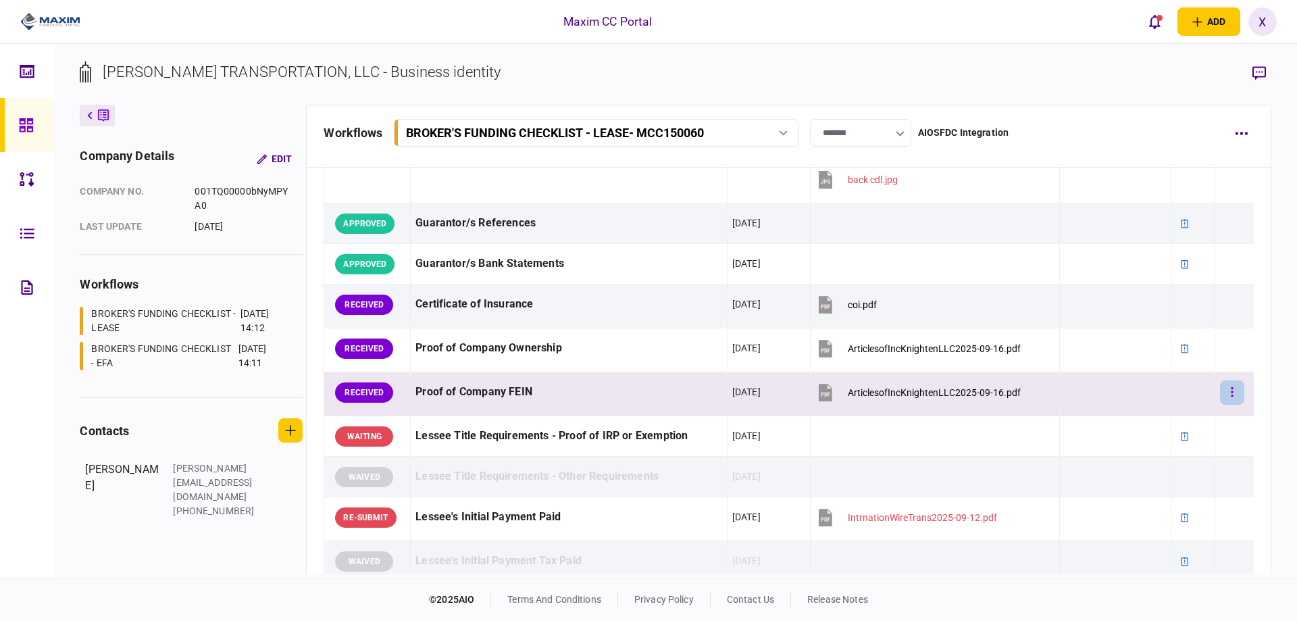
click at [1220, 386] on button "button" at bounding box center [1232, 392] width 24 height 24
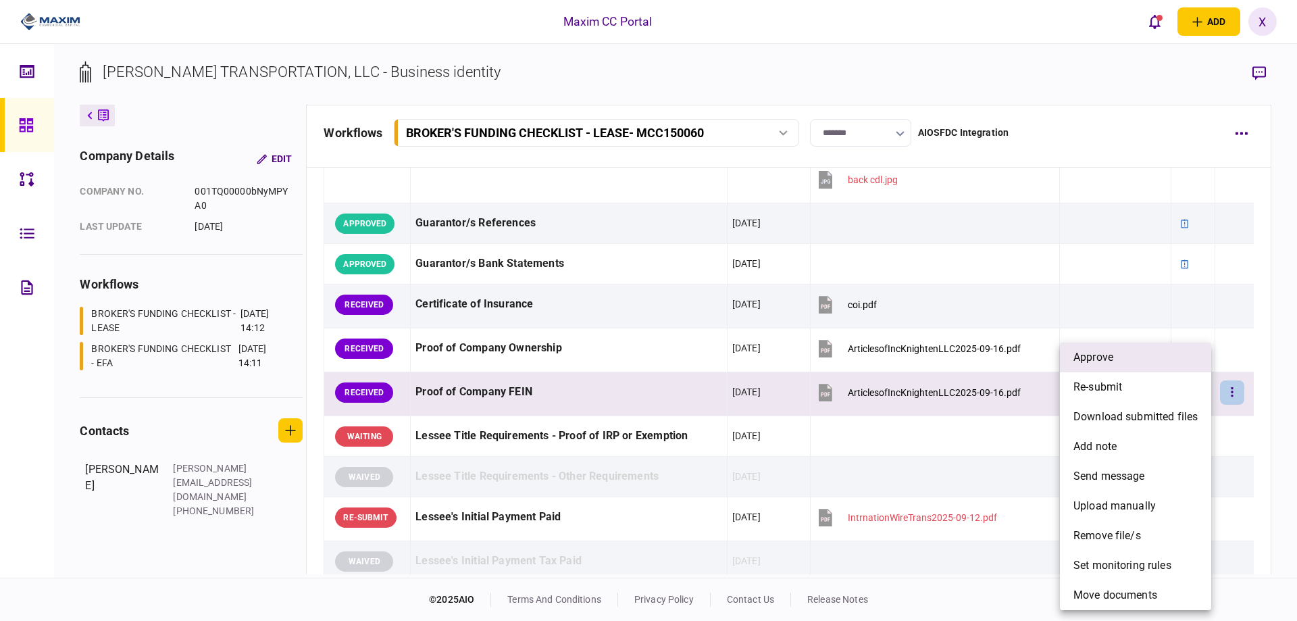
click at [1158, 364] on li "approve" at bounding box center [1135, 357] width 151 height 30
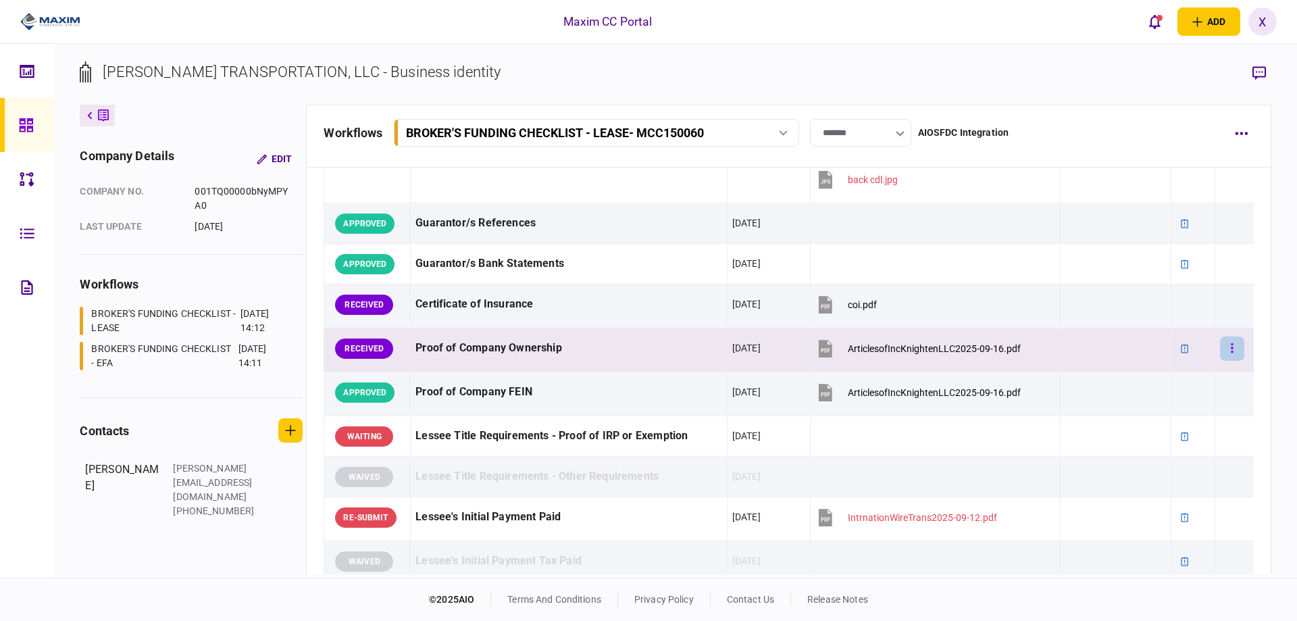
click at [1221, 349] on button "button" at bounding box center [1232, 348] width 24 height 24
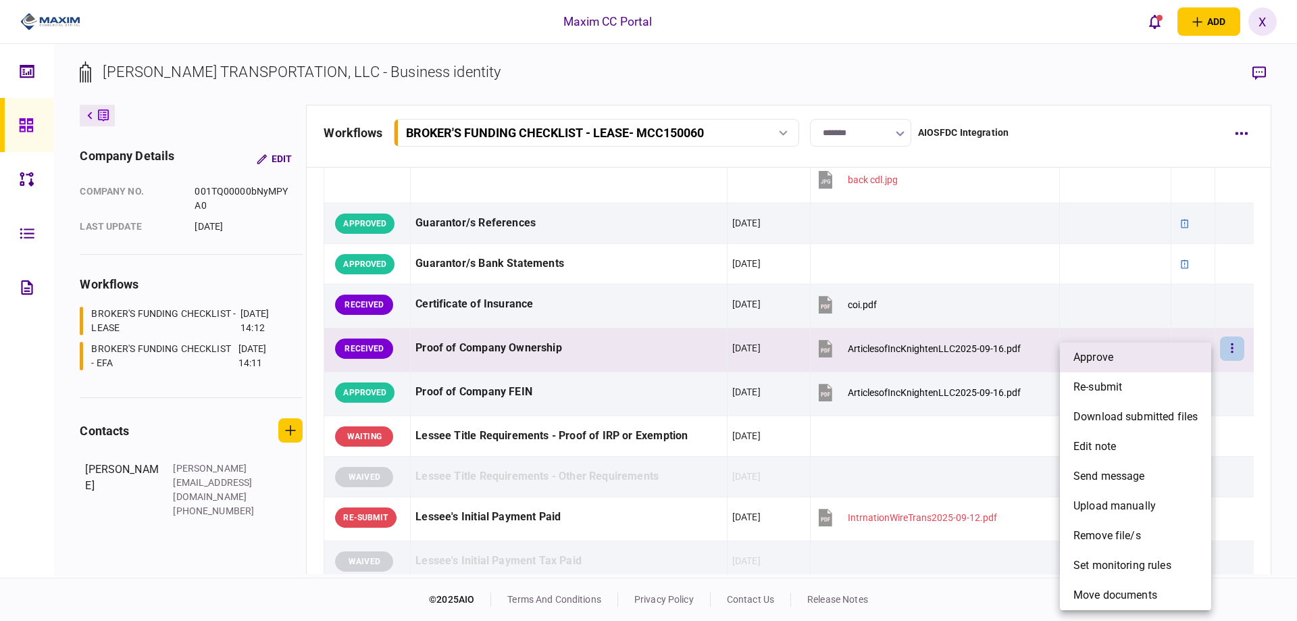
click at [1184, 356] on li "approve" at bounding box center [1135, 357] width 151 height 30
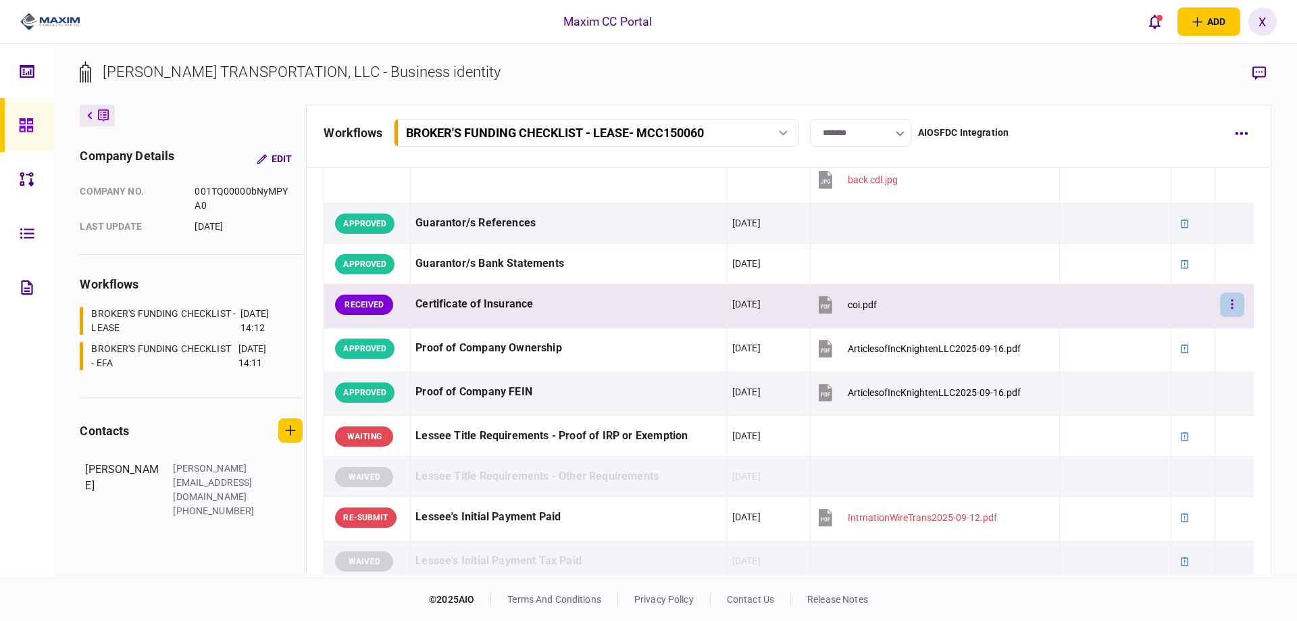
click at [1229, 309] on button "button" at bounding box center [1232, 304] width 24 height 24
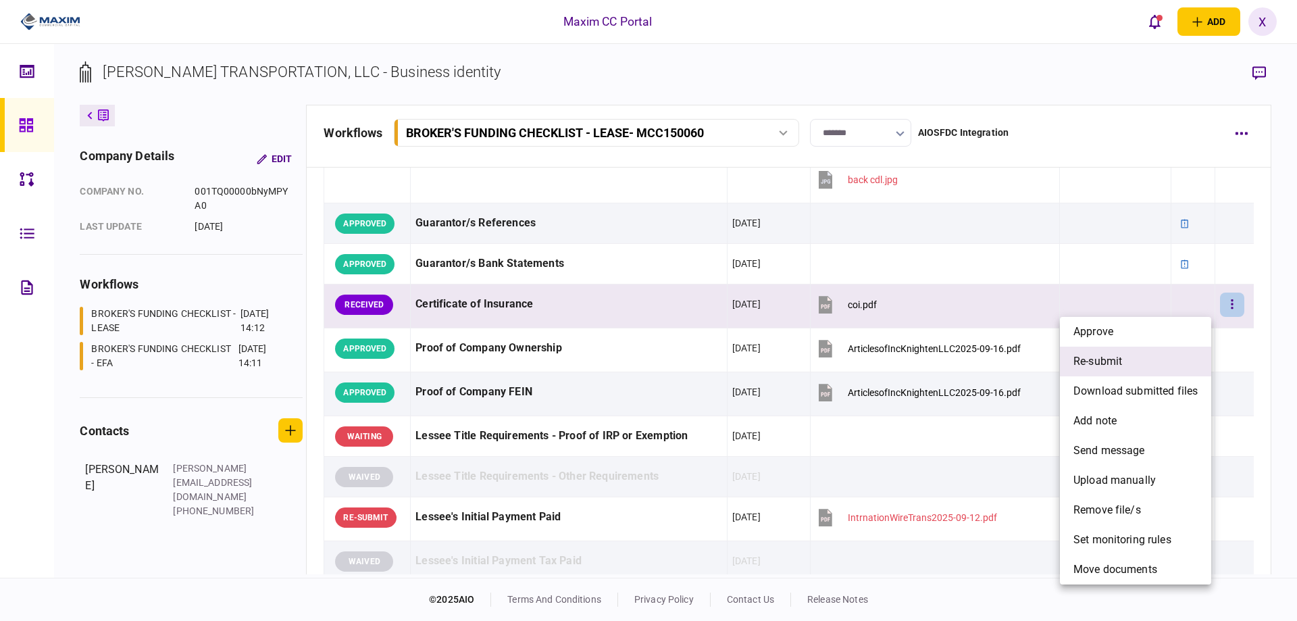
click at [1140, 355] on li "re-submit" at bounding box center [1135, 362] width 151 height 30
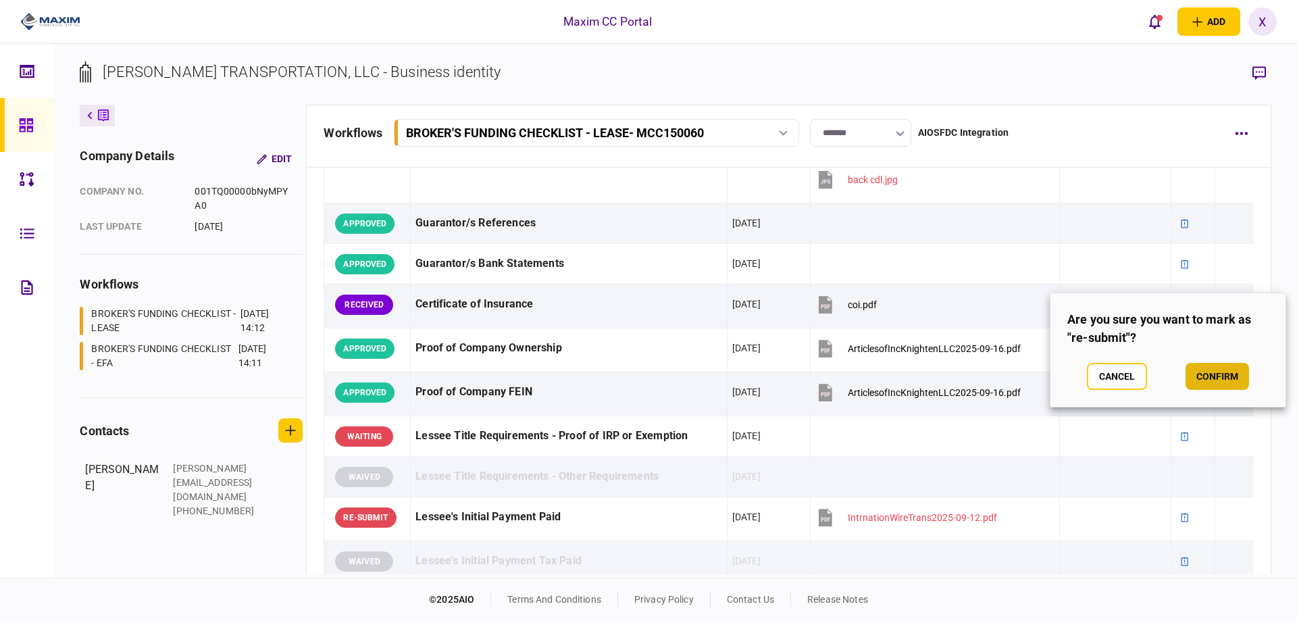
click at [1217, 370] on button "confirm" at bounding box center [1217, 376] width 63 height 27
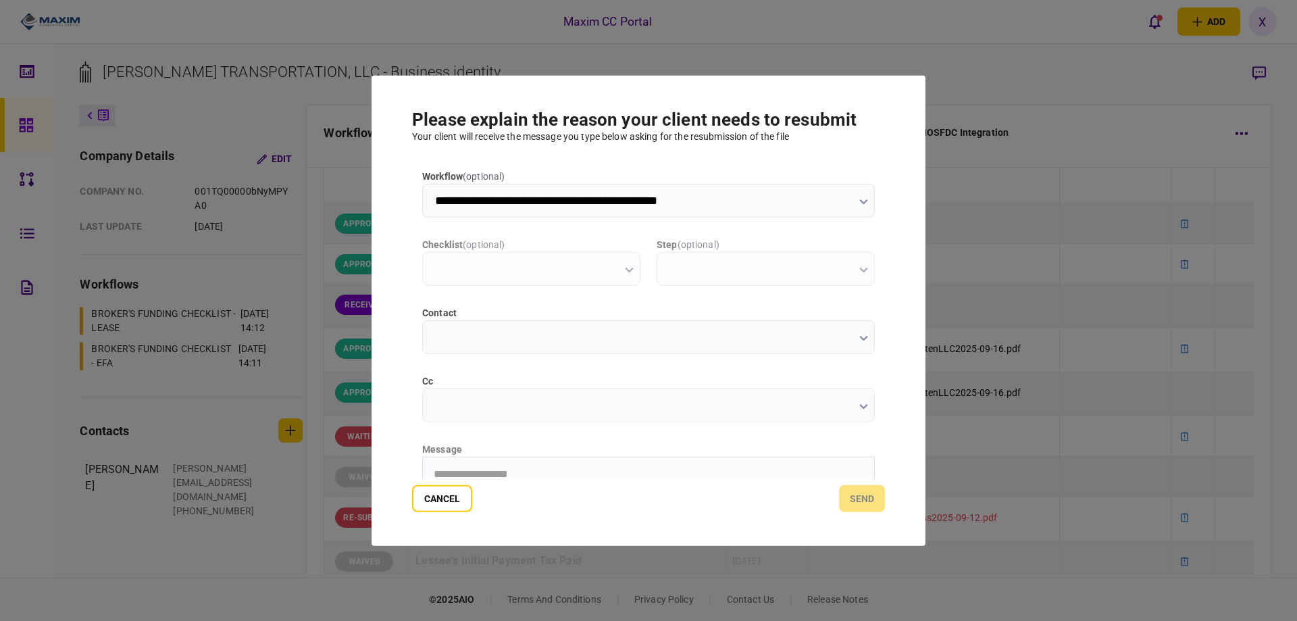
scroll to position [0, 0]
type input "**********"
click at [505, 464] on html "**********" at bounding box center [648, 474] width 451 height 34
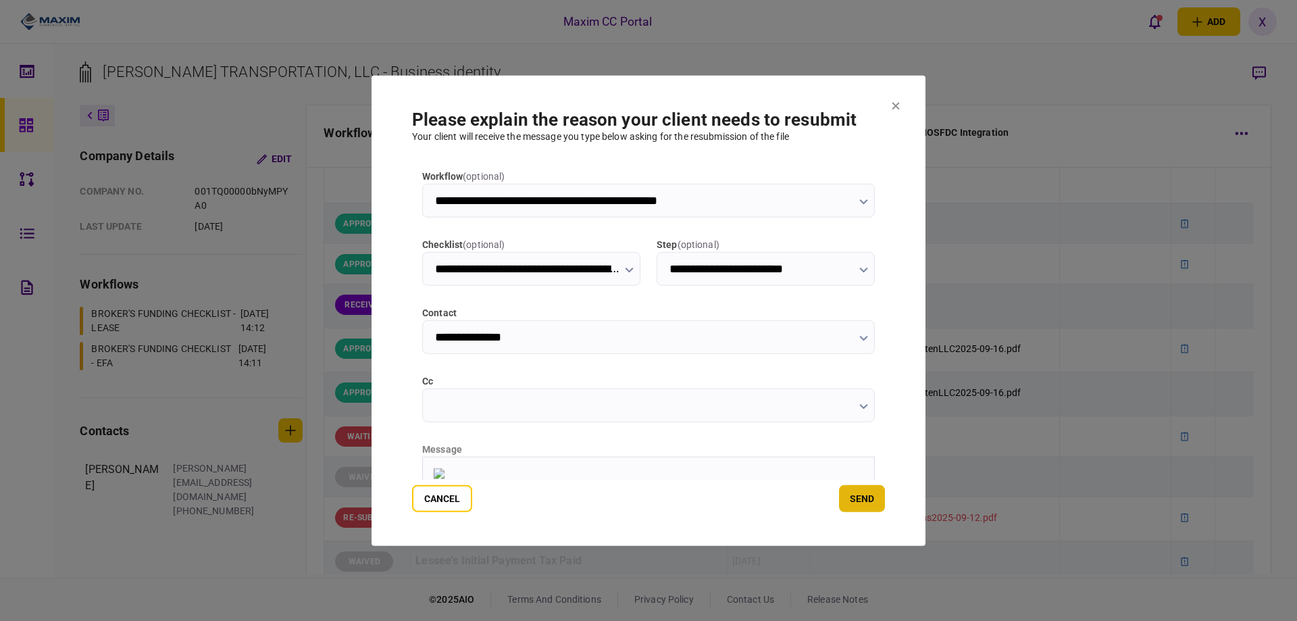
click at [861, 496] on button "send" at bounding box center [862, 498] width 46 height 27
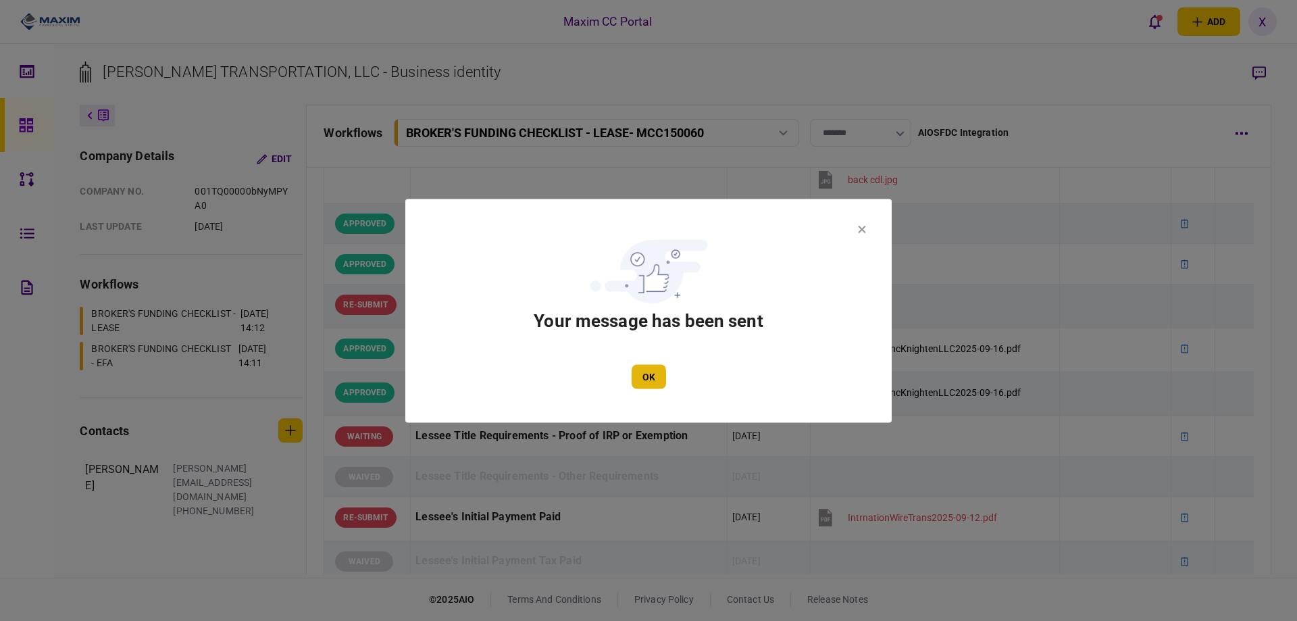
click at [644, 375] on button "OK" at bounding box center [649, 376] width 34 height 24
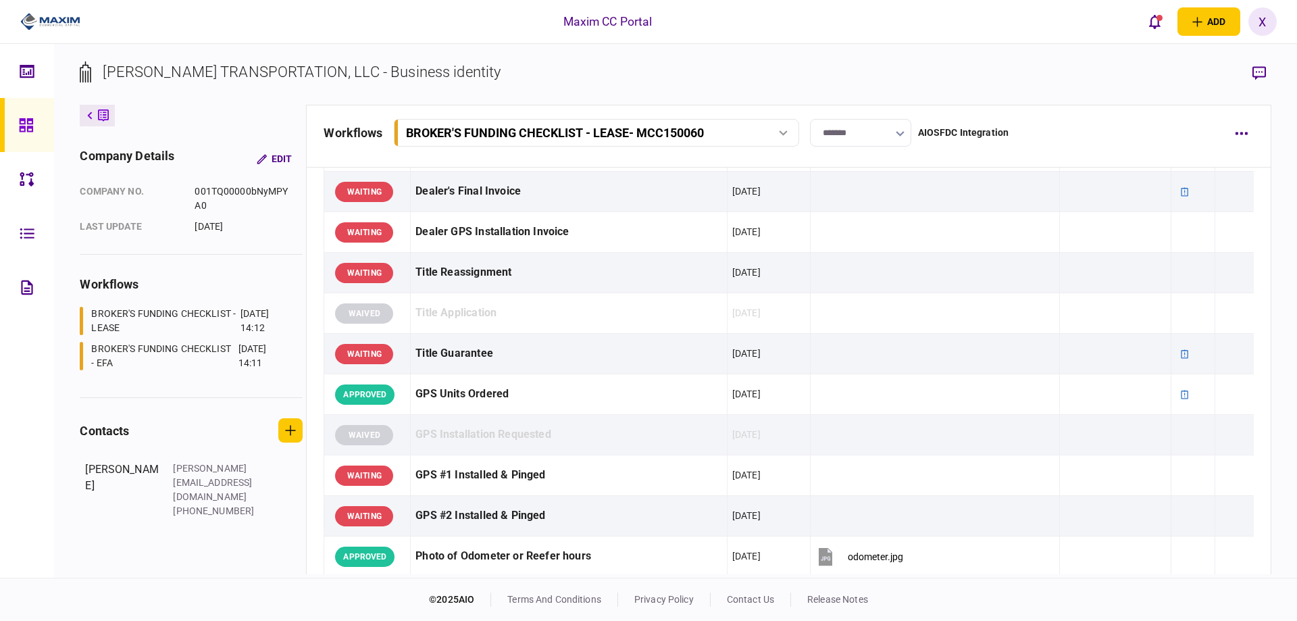
scroll to position [1148, 0]
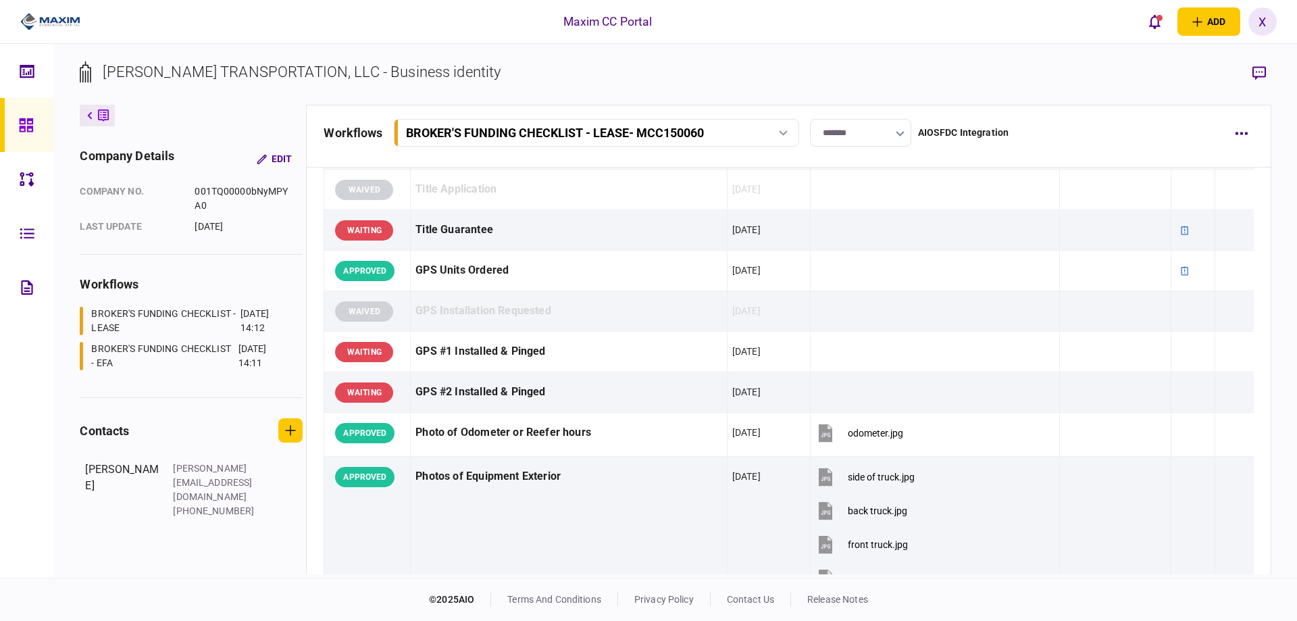
click at [59, 13] on img at bounding box center [50, 21] width 60 height 20
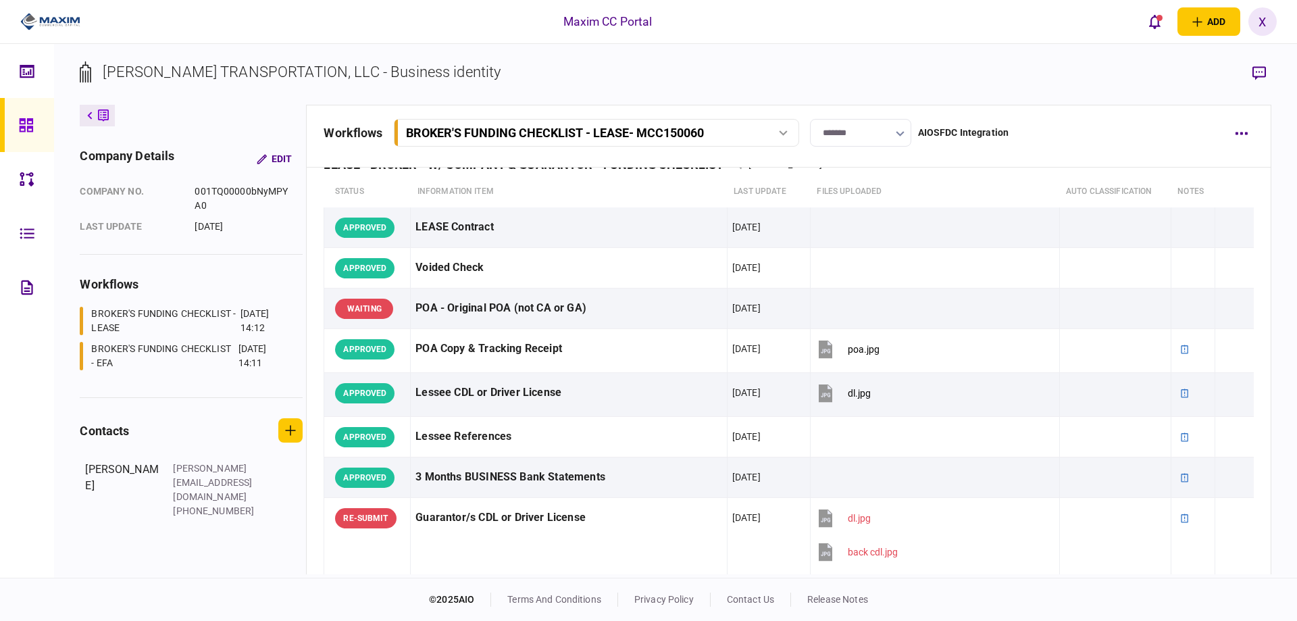
scroll to position [0, 0]
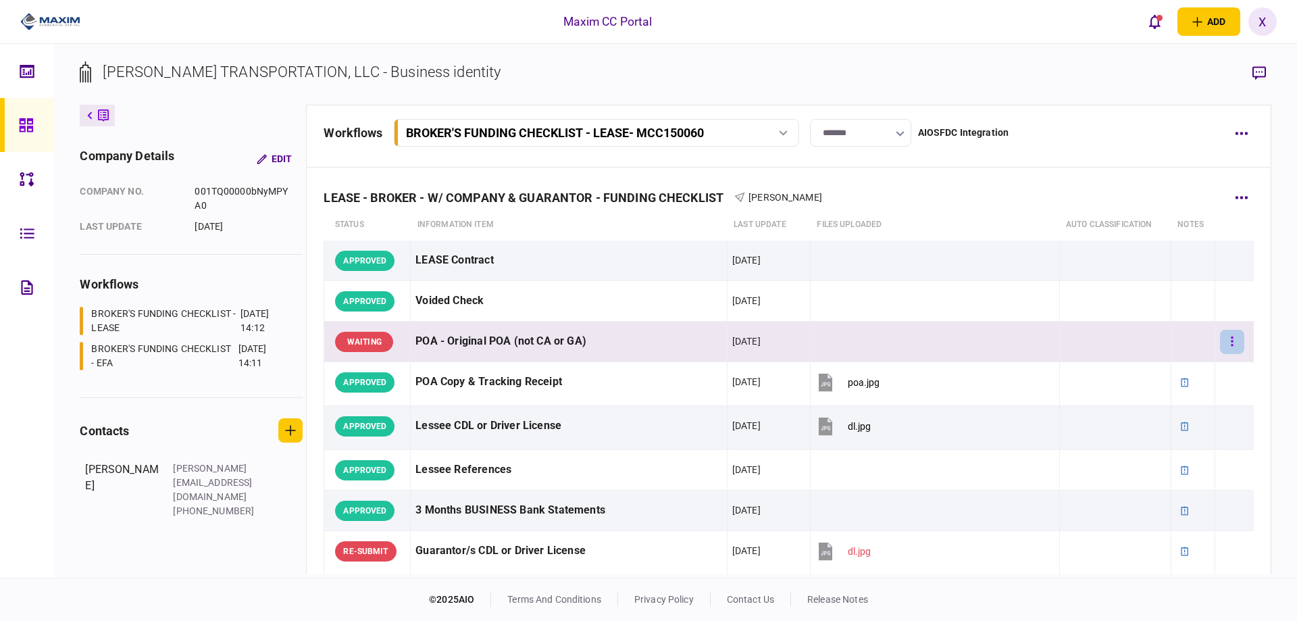
click at [1225, 337] on button "button" at bounding box center [1232, 342] width 24 height 24
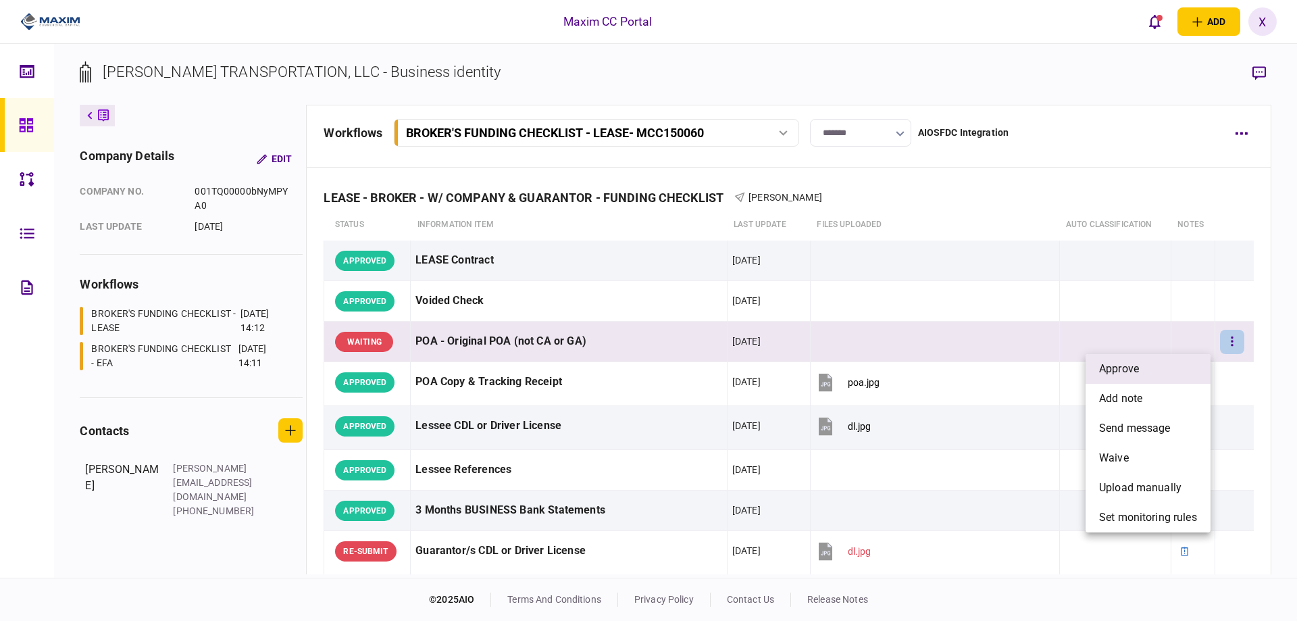
click at [1162, 358] on li "approve" at bounding box center [1148, 369] width 125 height 30
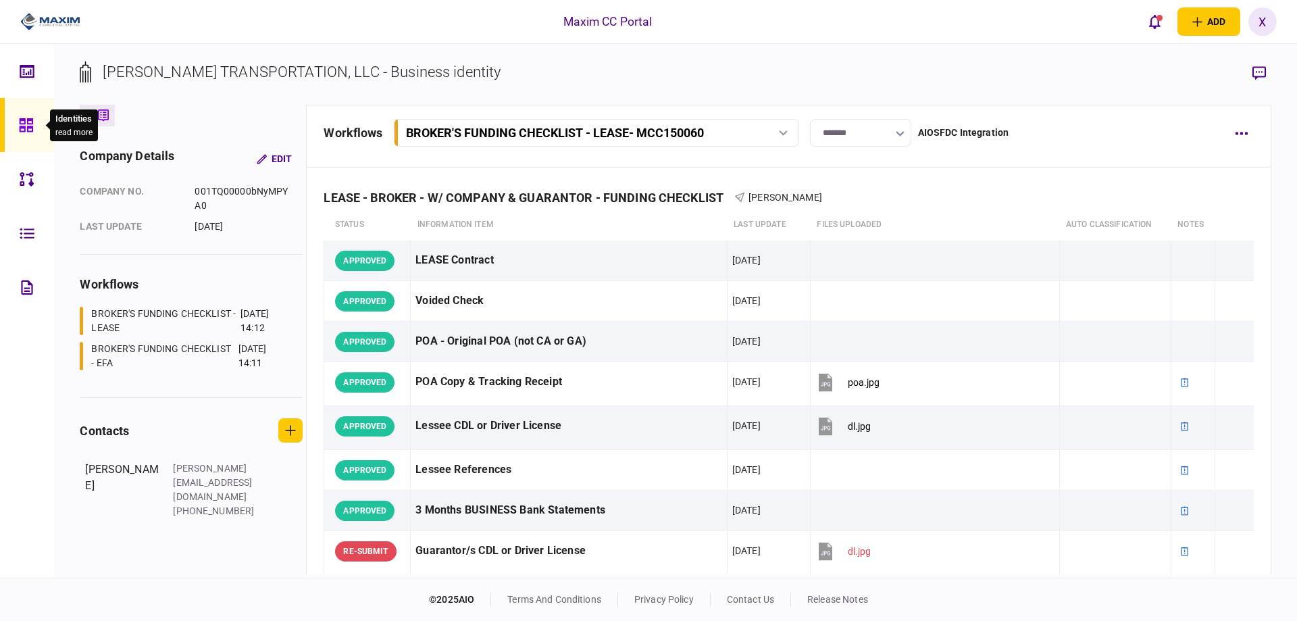
click at [31, 129] on icon at bounding box center [26, 126] width 15 height 16
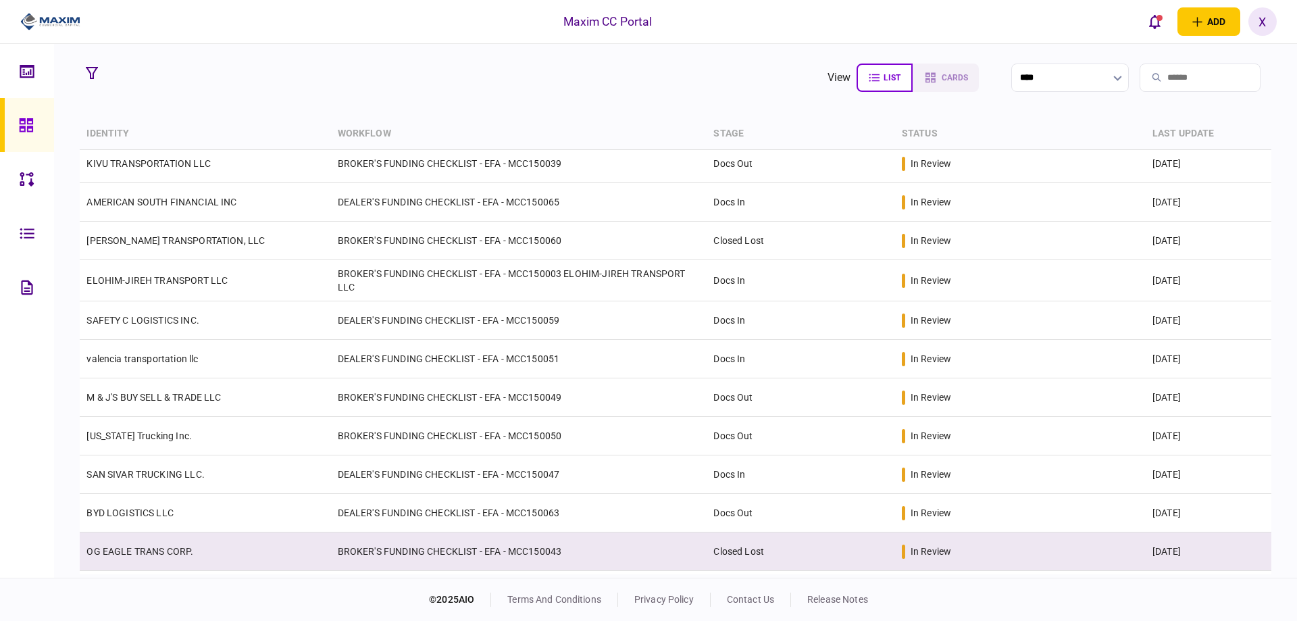
scroll to position [68, 0]
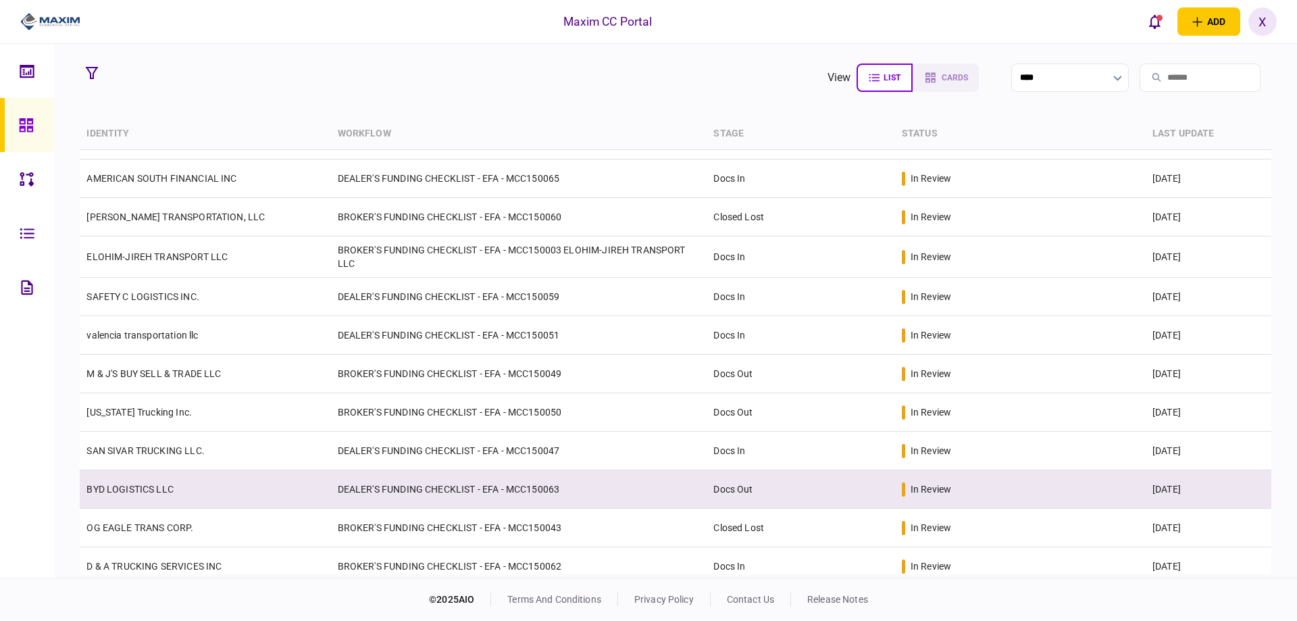
click at [165, 490] on link "BYD LOGISTICS LLC" at bounding box center [129, 489] width 87 height 11
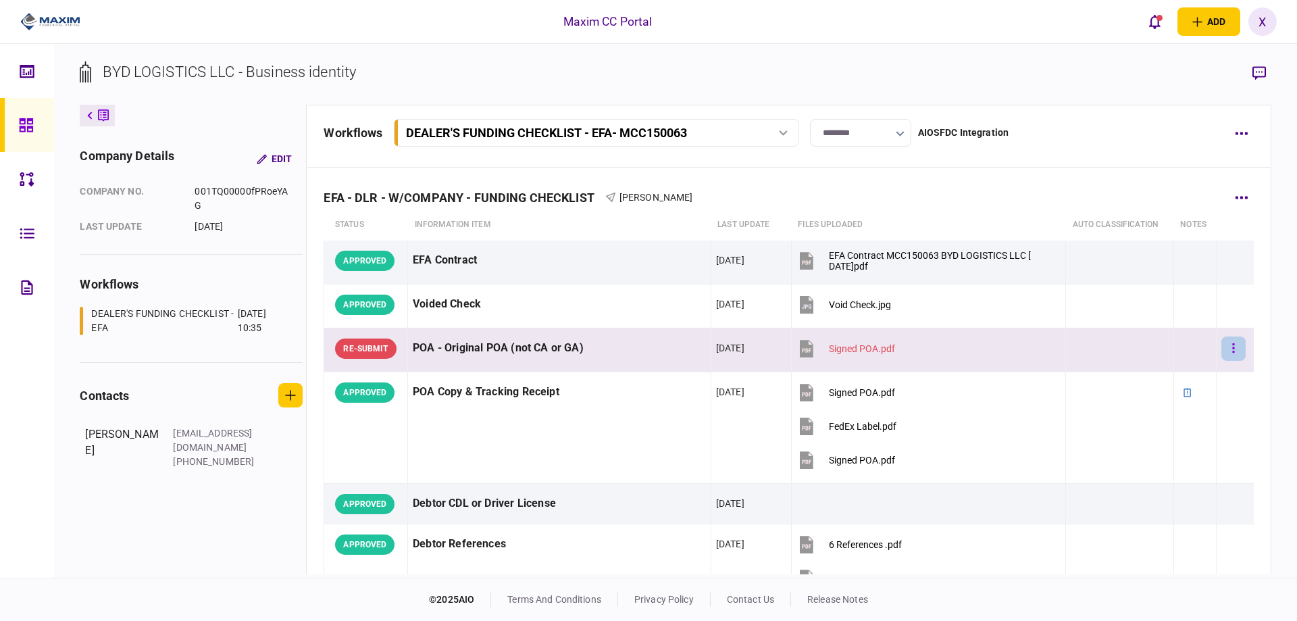
click at [1233, 344] on icon "button" at bounding box center [1234, 347] width 2 height 9
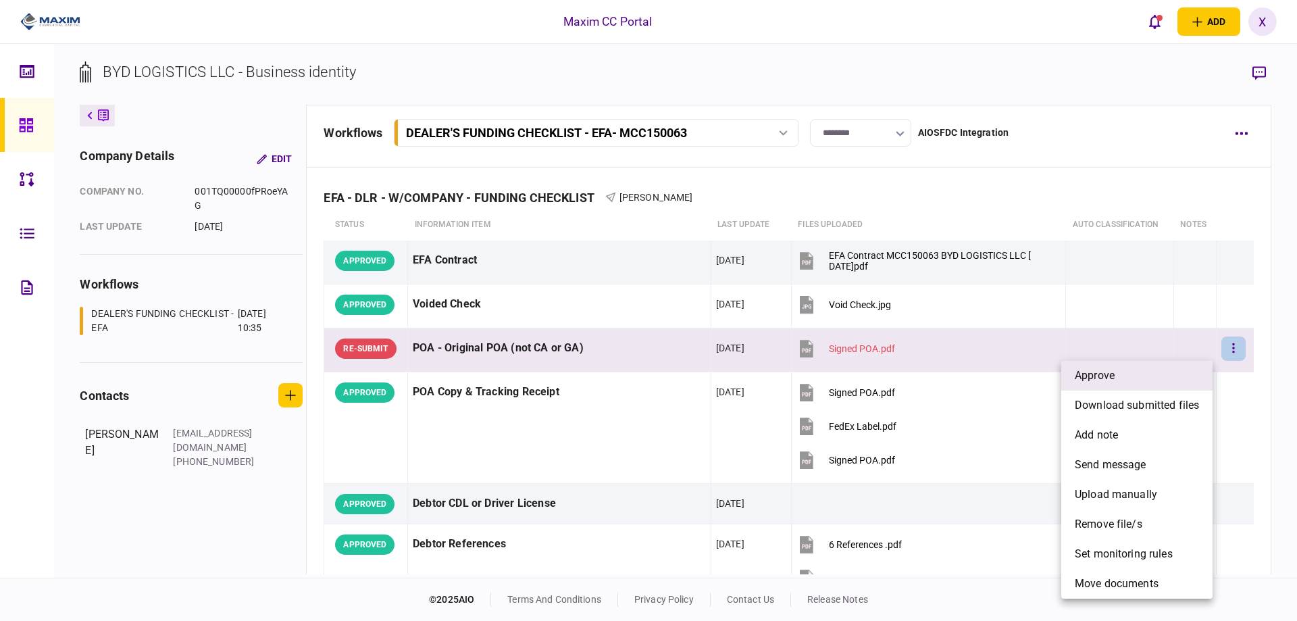
click at [1183, 372] on li "approve" at bounding box center [1136, 376] width 151 height 30
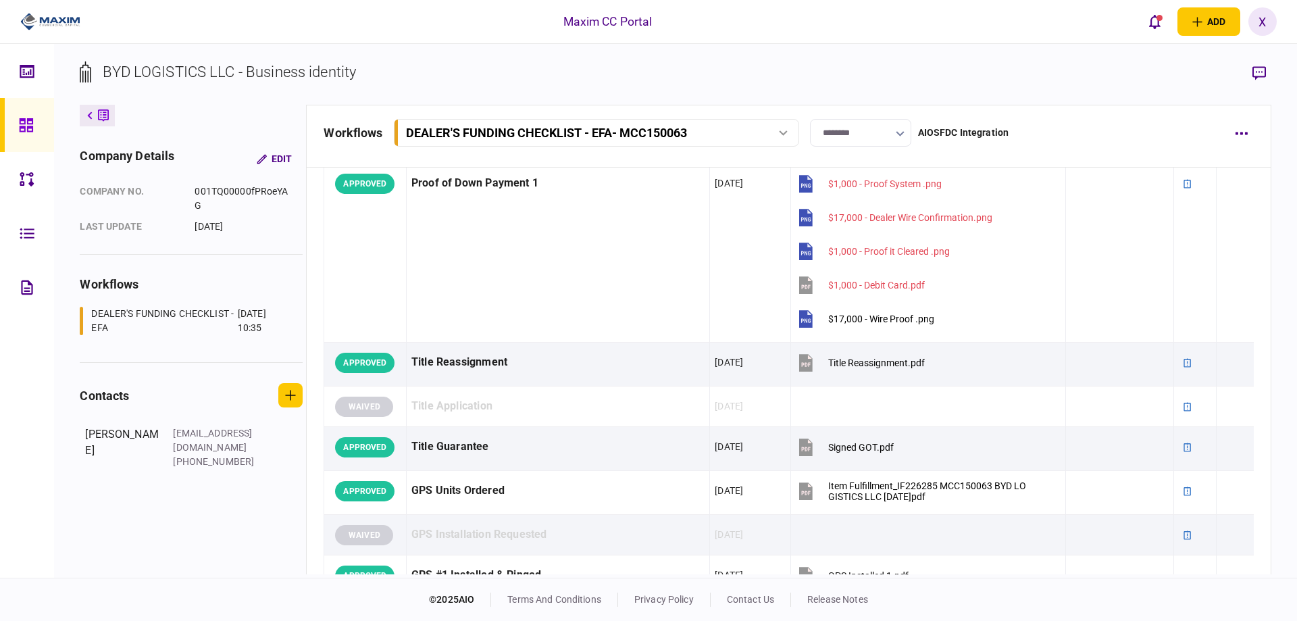
scroll to position [1013, 0]
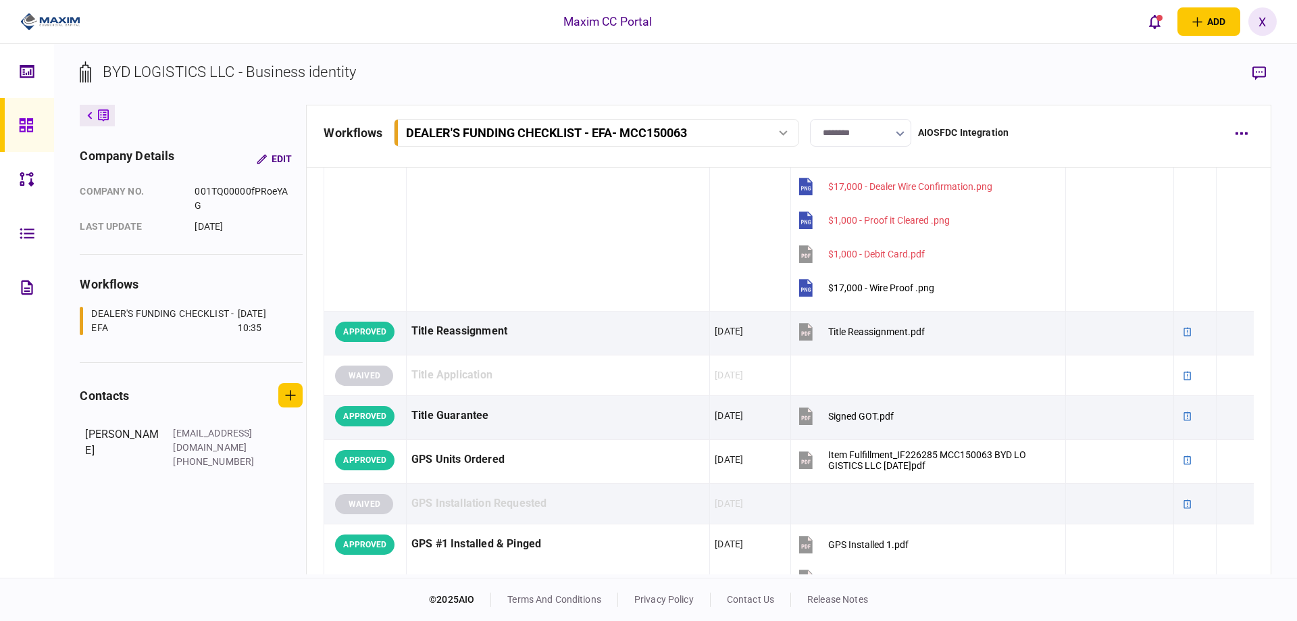
click at [11, 131] on link at bounding box center [27, 125] width 54 height 54
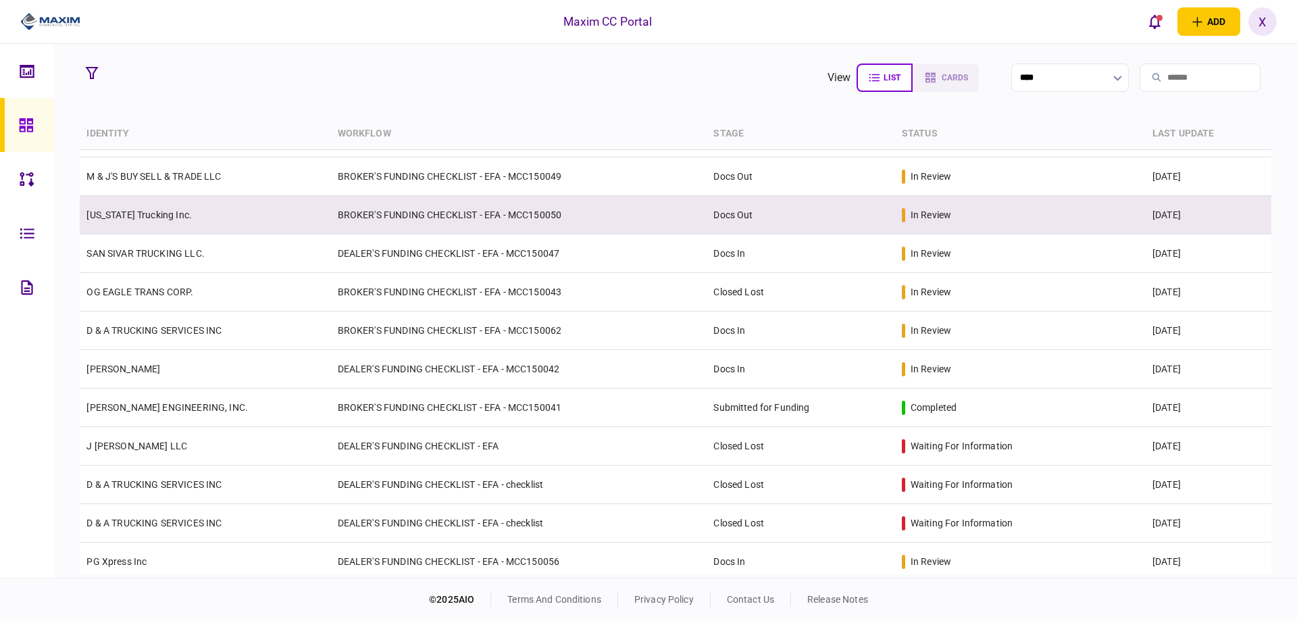
scroll to position [338, 0]
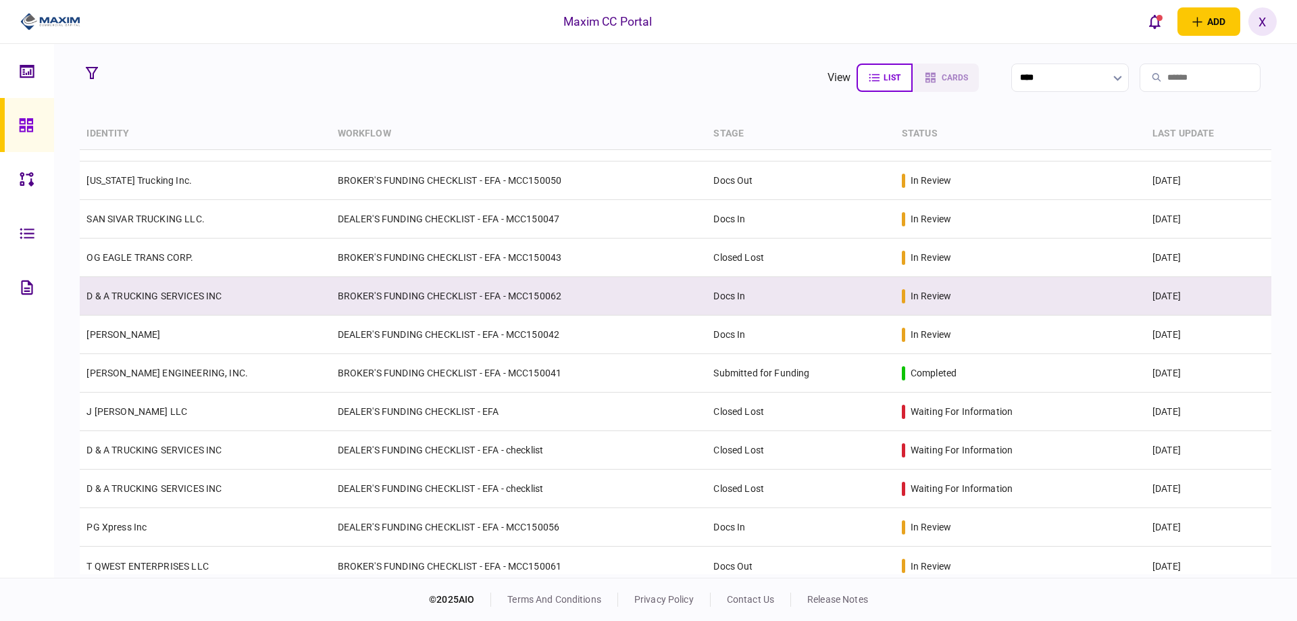
click at [174, 294] on link "D & A TRUCKING SERVICES INC" at bounding box center [153, 295] width 135 height 11
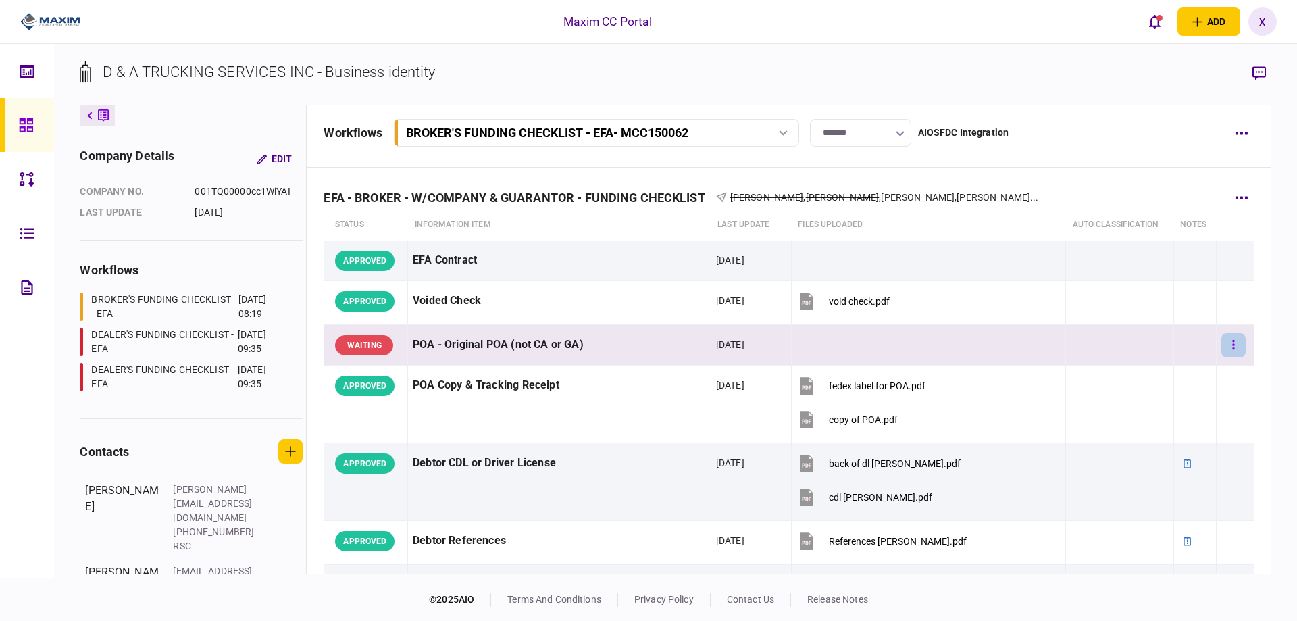
click at [1231, 341] on button "button" at bounding box center [1233, 345] width 24 height 24
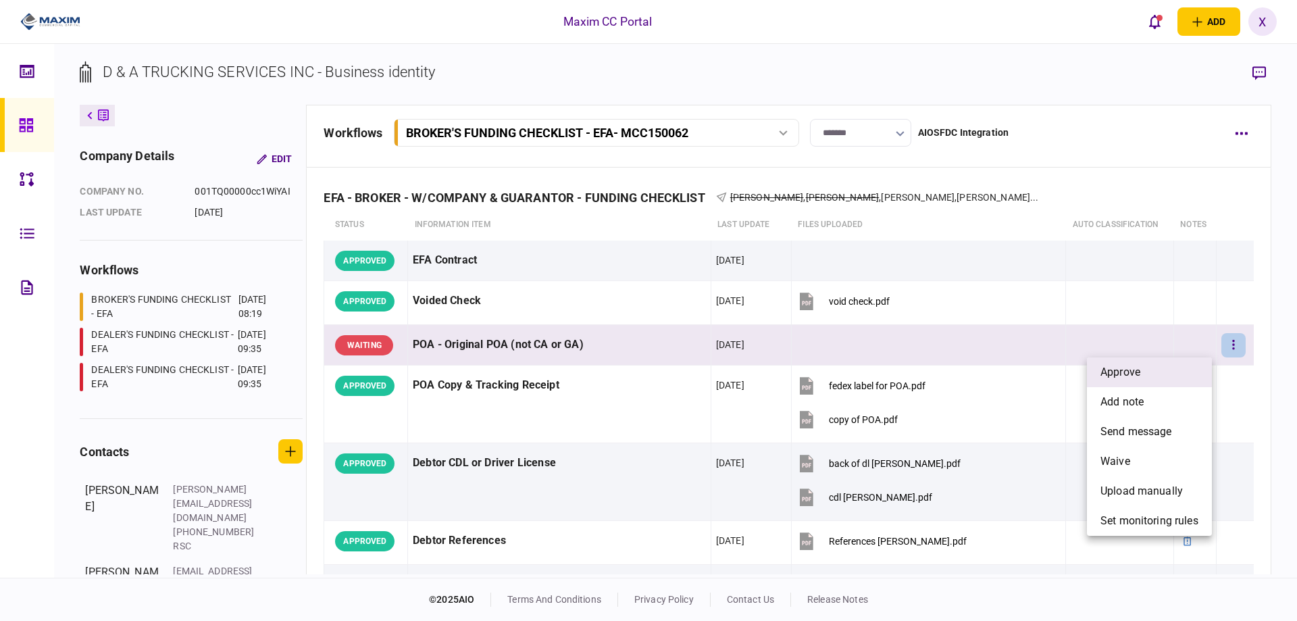
click at [1154, 358] on li "approve" at bounding box center [1149, 372] width 125 height 30
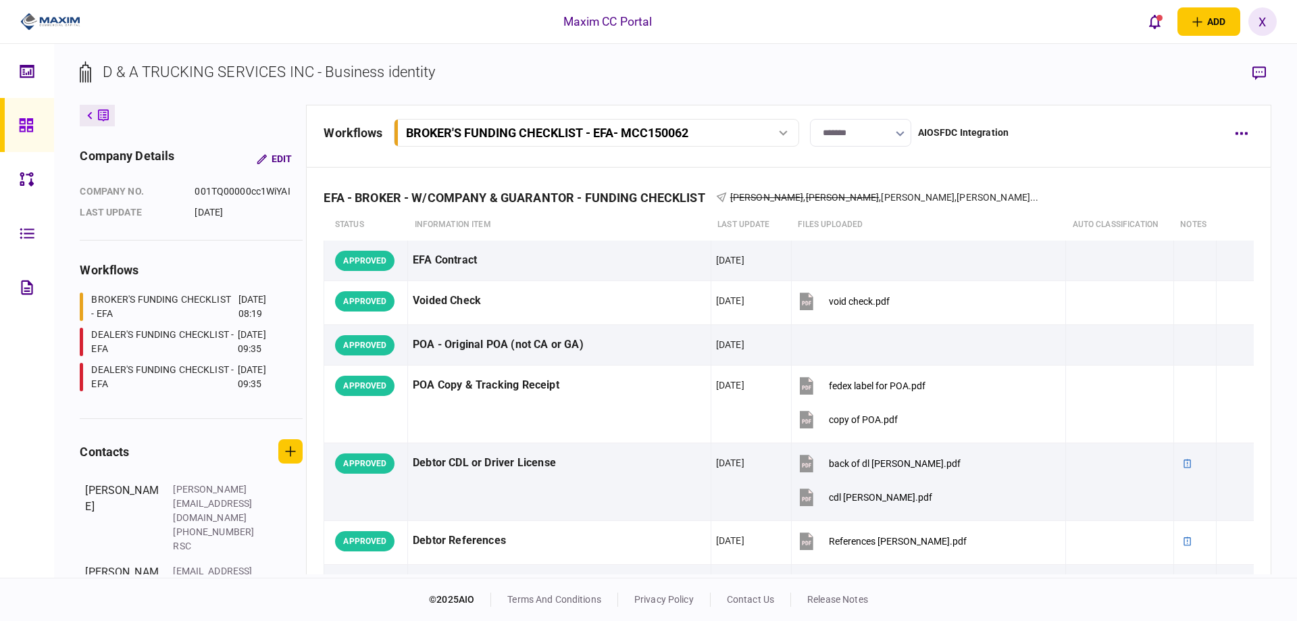
click at [31, 121] on icon at bounding box center [26, 126] width 15 height 16
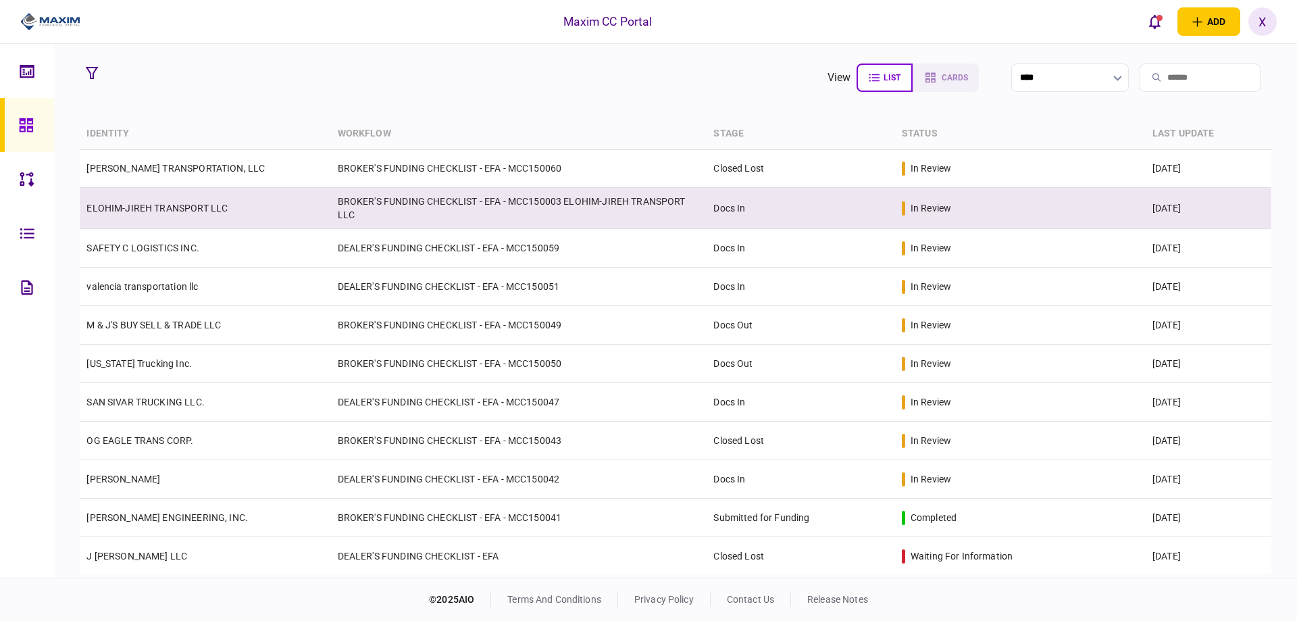
scroll to position [203, 0]
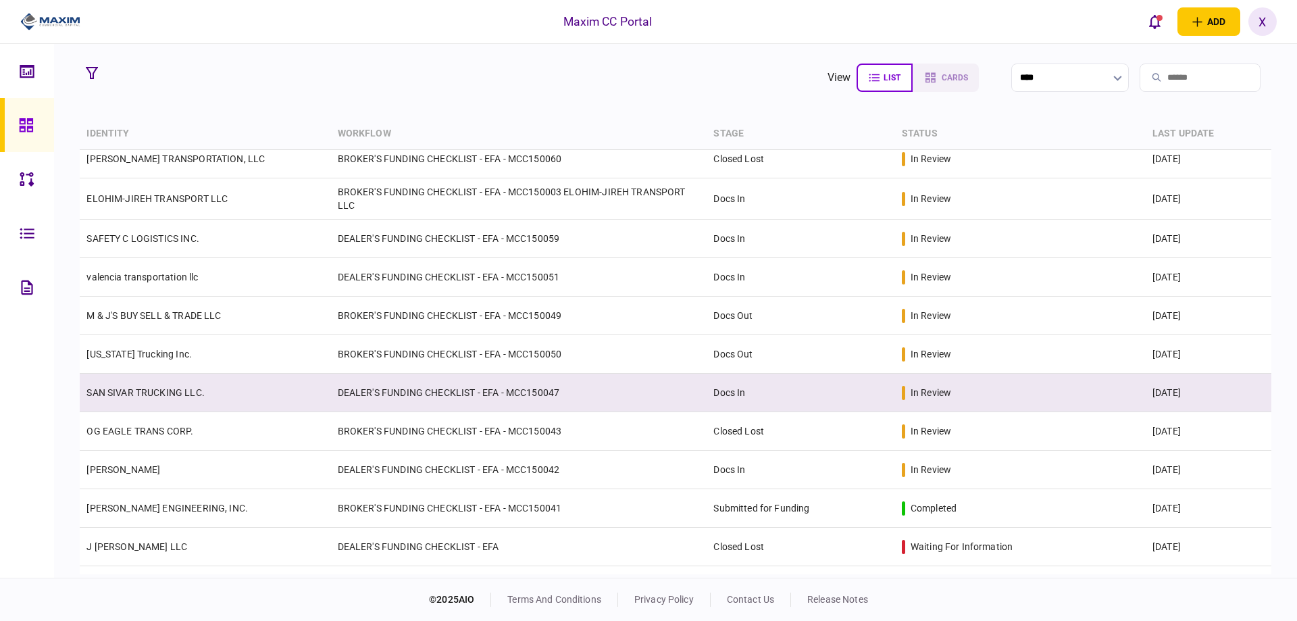
click at [170, 388] on link "SAN SIVAR TRUCKING LLC." at bounding box center [145, 392] width 118 height 11
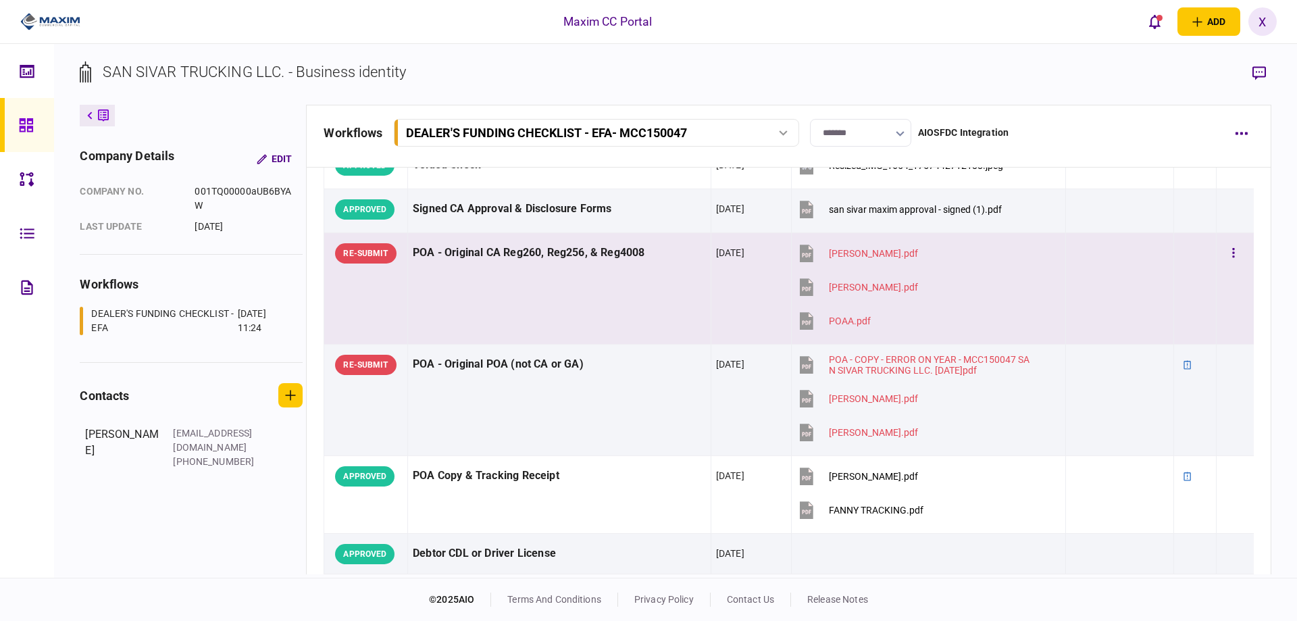
scroll to position [203, 0]
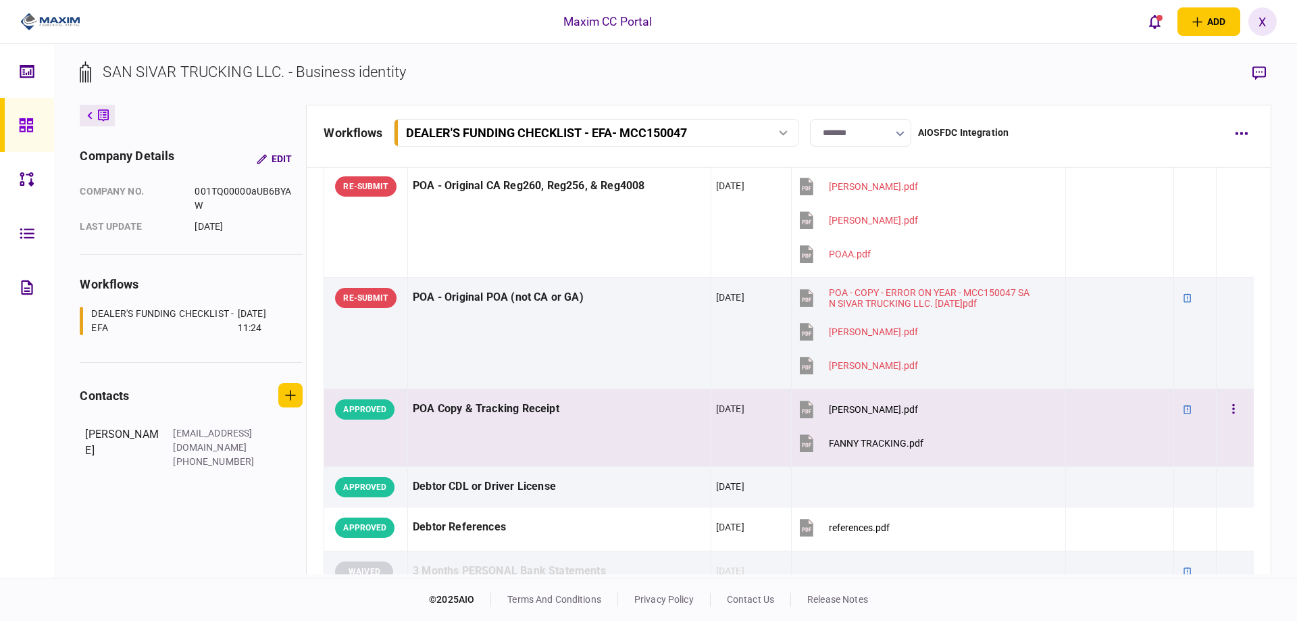
click at [1238, 409] on div at bounding box center [1234, 409] width 27 height 30
click at [1232, 406] on icon "button" at bounding box center [1233, 409] width 3 height 13
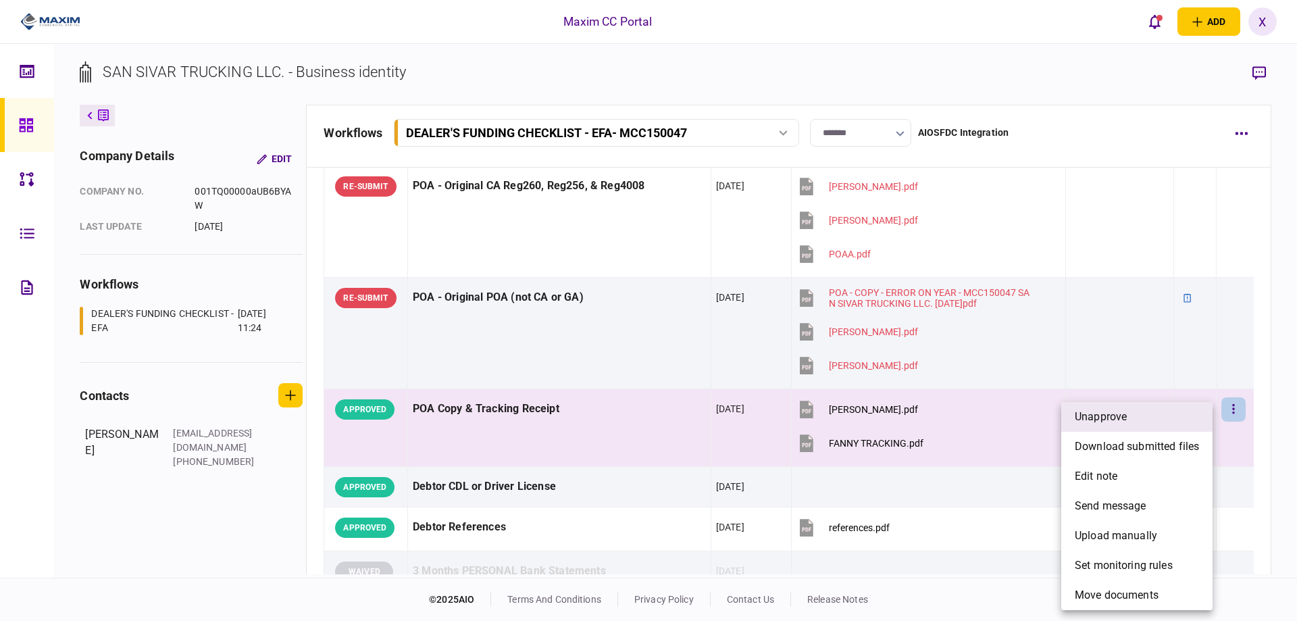
click at [1134, 419] on li "unapprove" at bounding box center [1136, 417] width 151 height 30
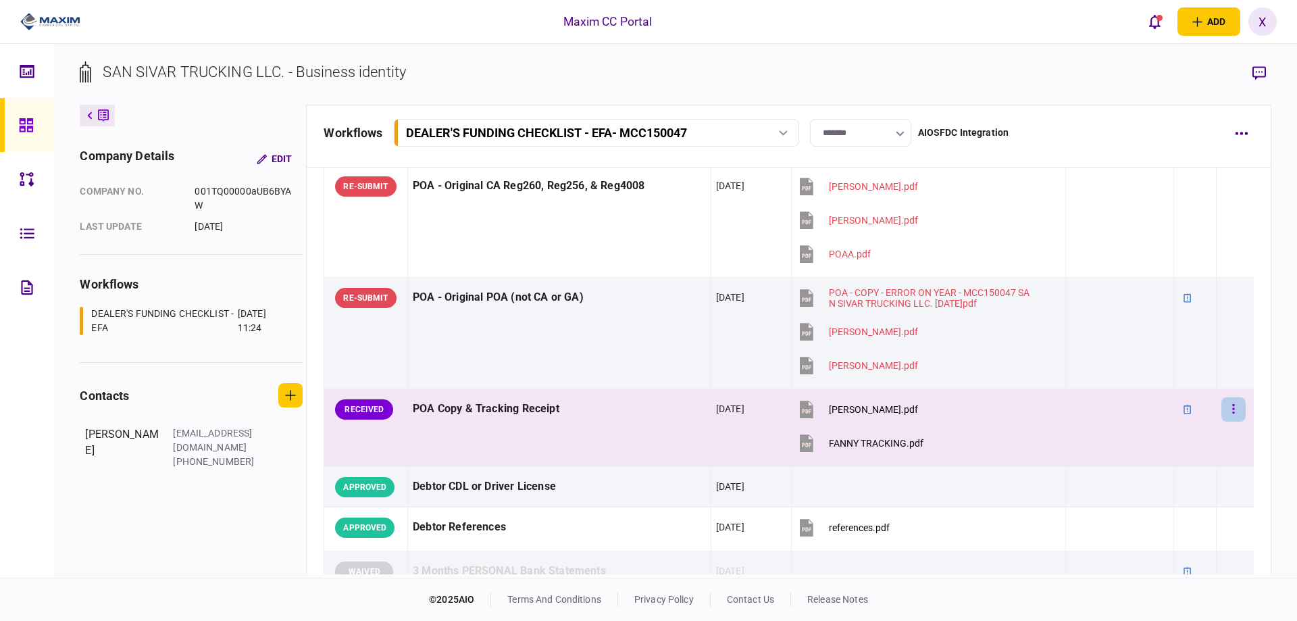
click at [1228, 410] on button "button" at bounding box center [1233, 409] width 24 height 24
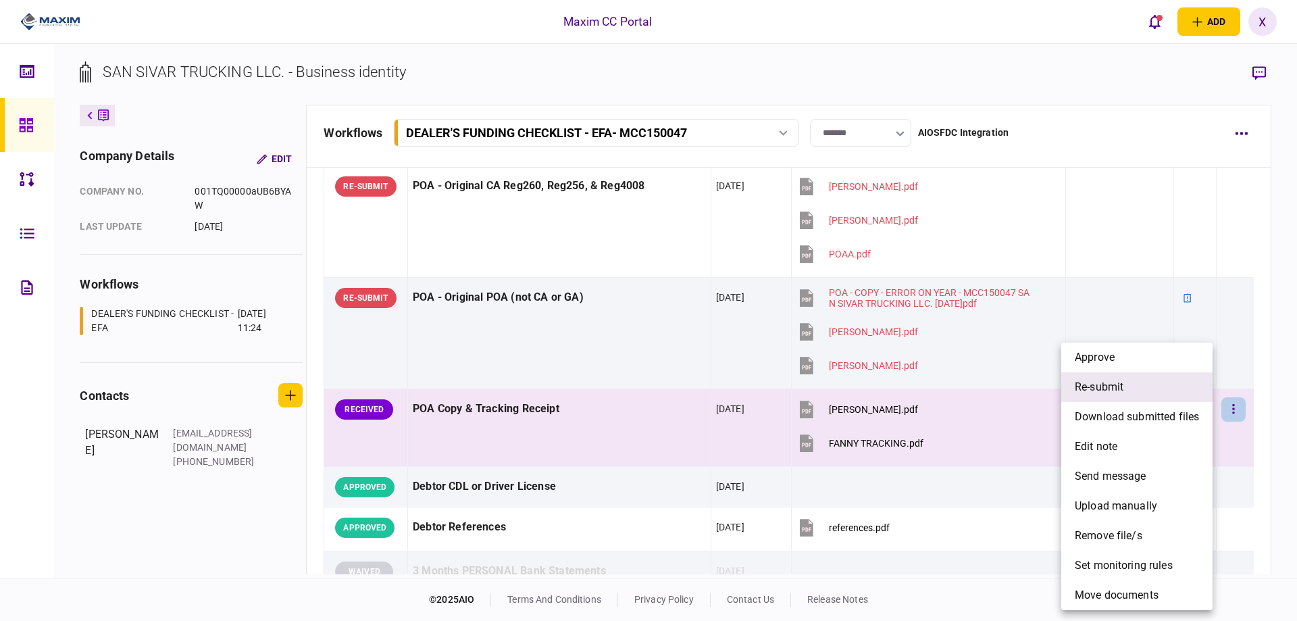
click at [1135, 392] on li "re-submit" at bounding box center [1136, 387] width 151 height 30
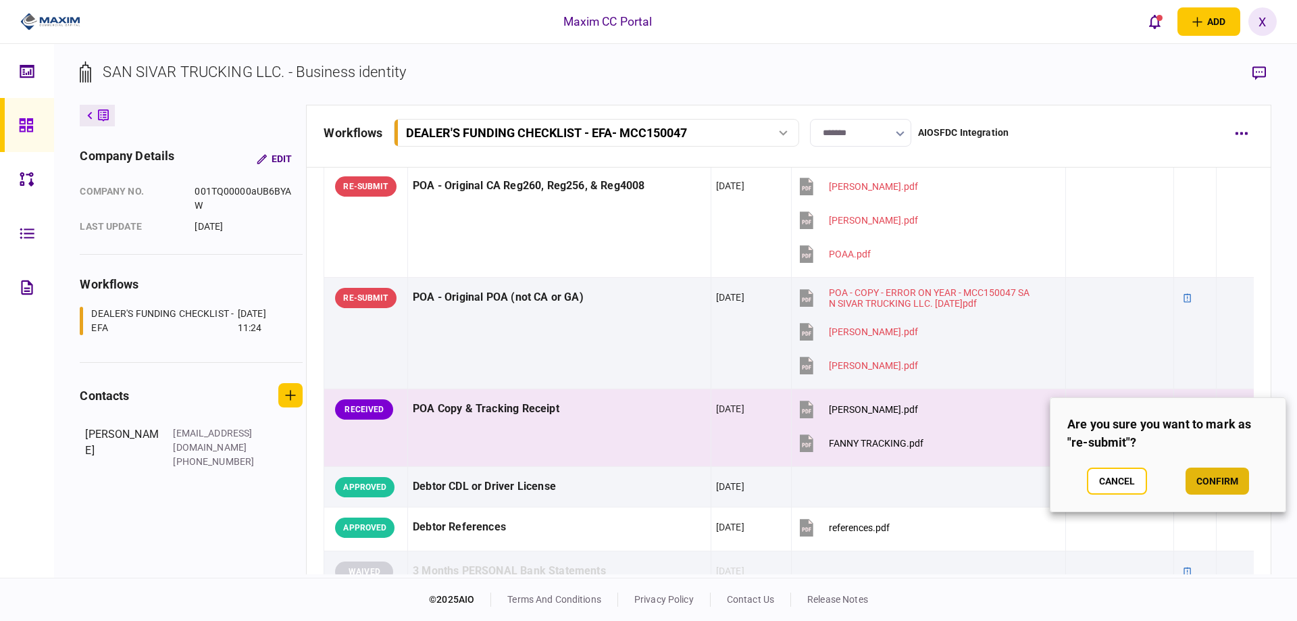
click at [1225, 483] on button "confirm" at bounding box center [1217, 480] width 63 height 27
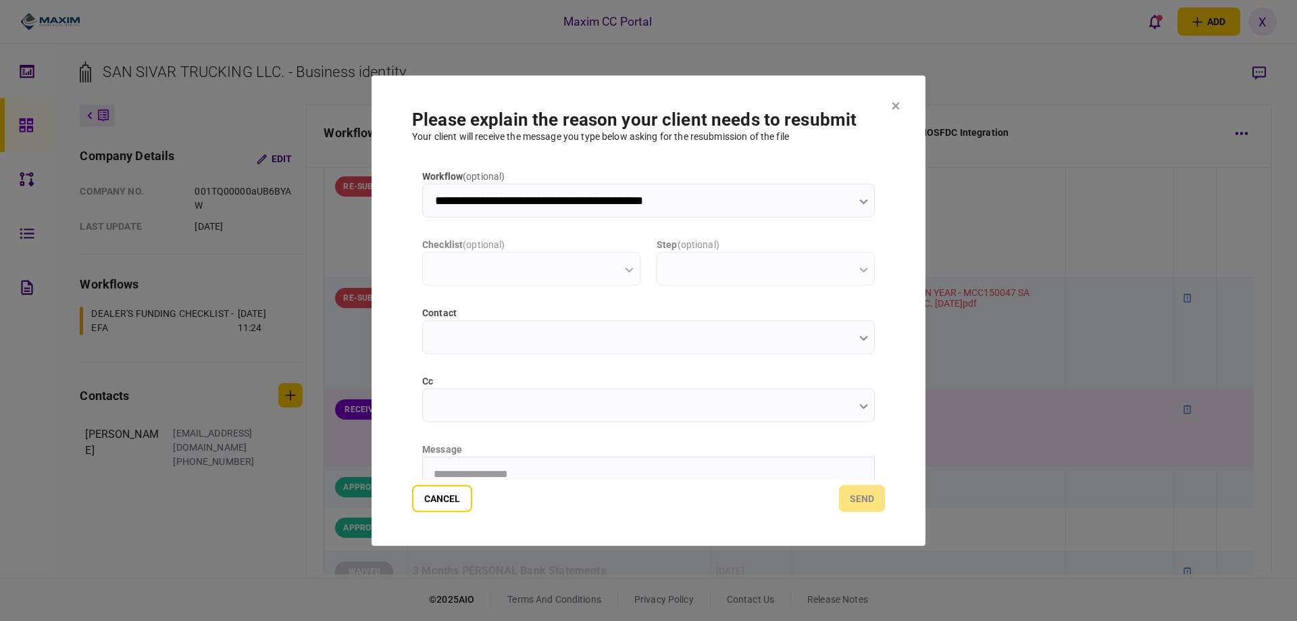
scroll to position [0, 0]
type input "**********"
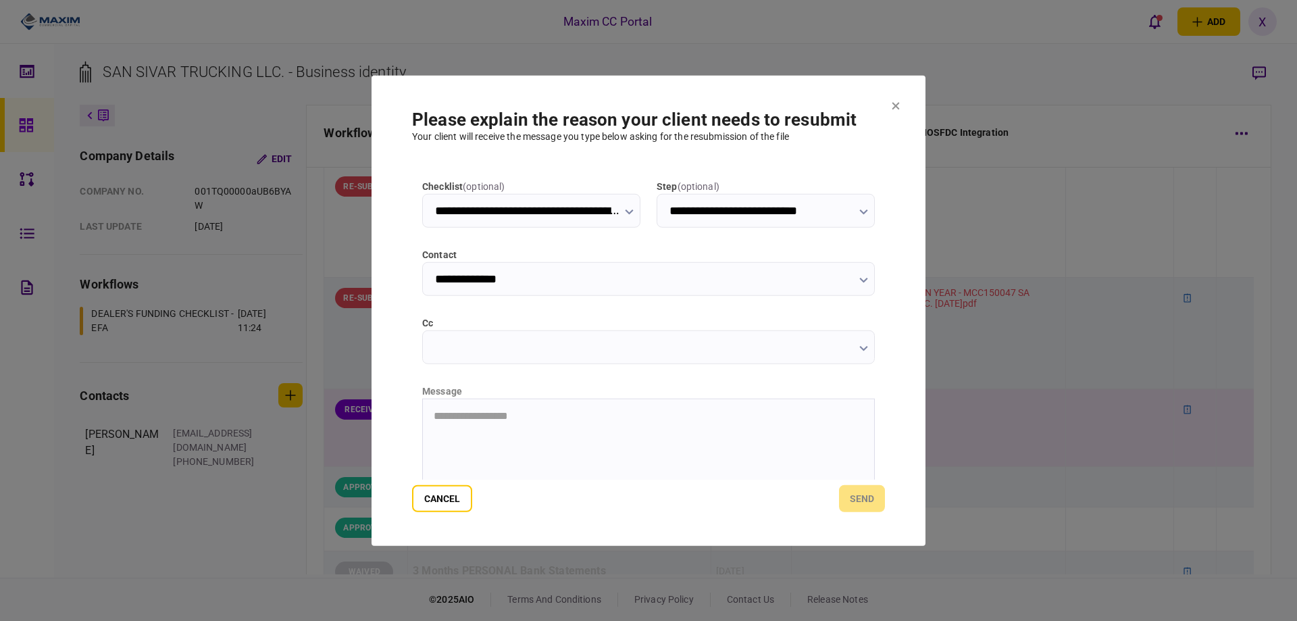
scroll to position [135, 0]
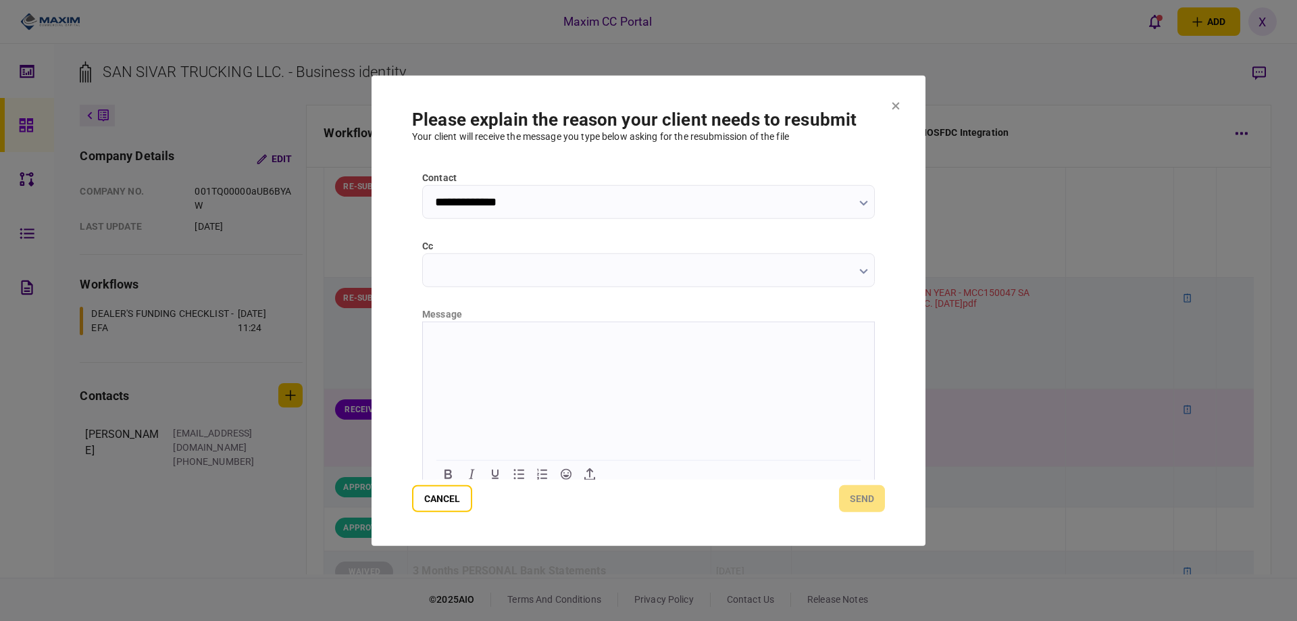
click at [496, 355] on html at bounding box center [648, 338] width 451 height 33
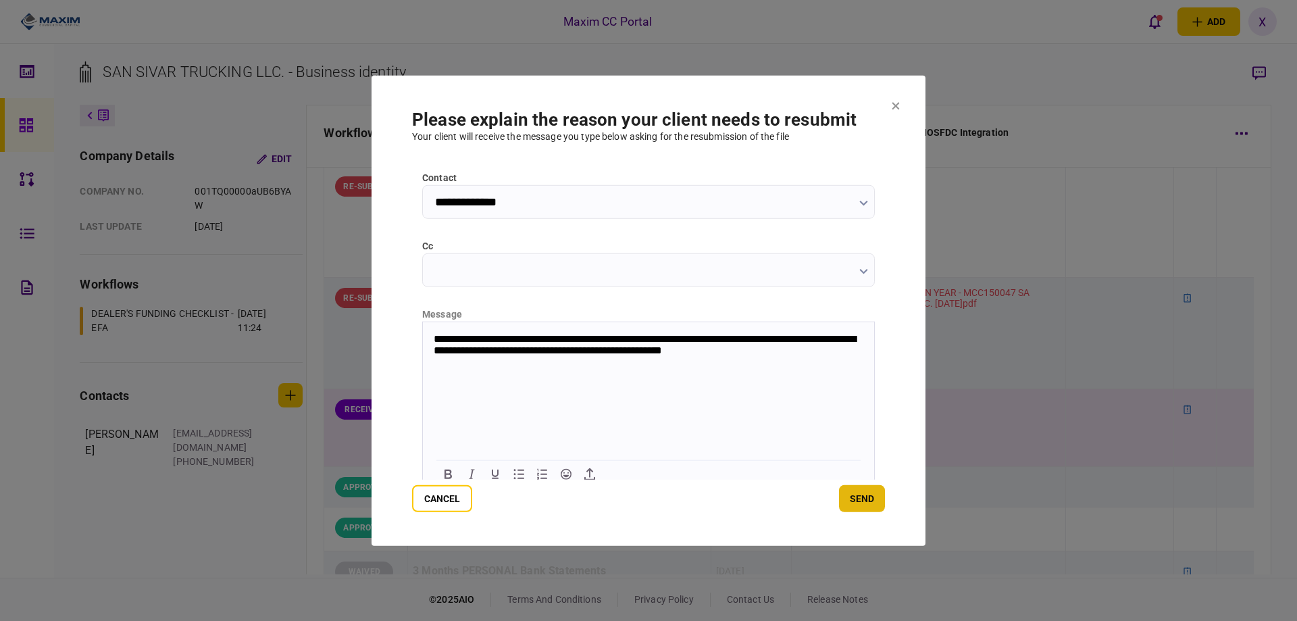
click at [857, 502] on button "send" at bounding box center [862, 498] width 46 height 27
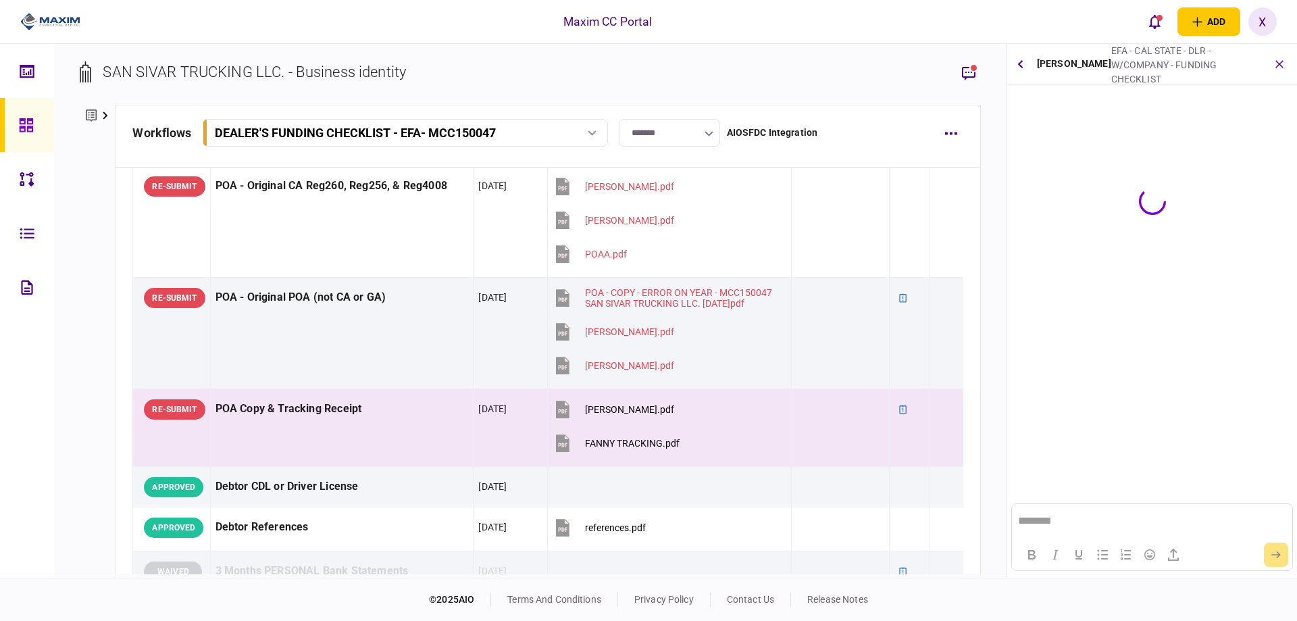
scroll to position [0, 0]
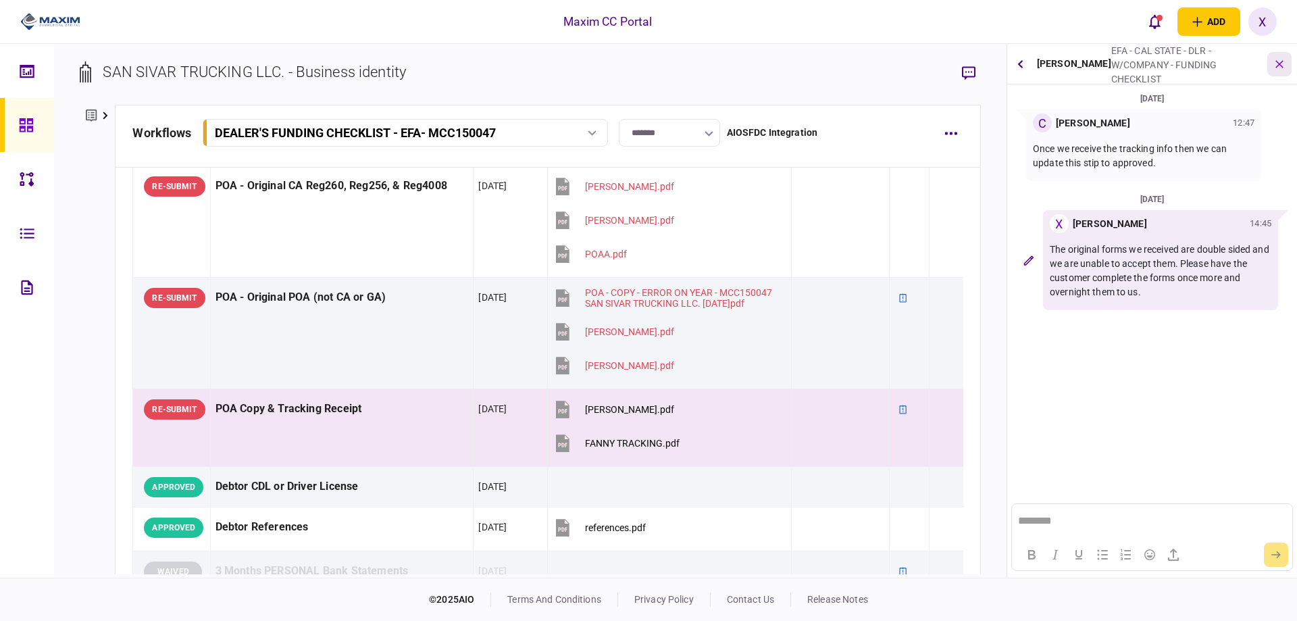
click at [1284, 61] on icon "button" at bounding box center [1280, 64] width 16 height 16
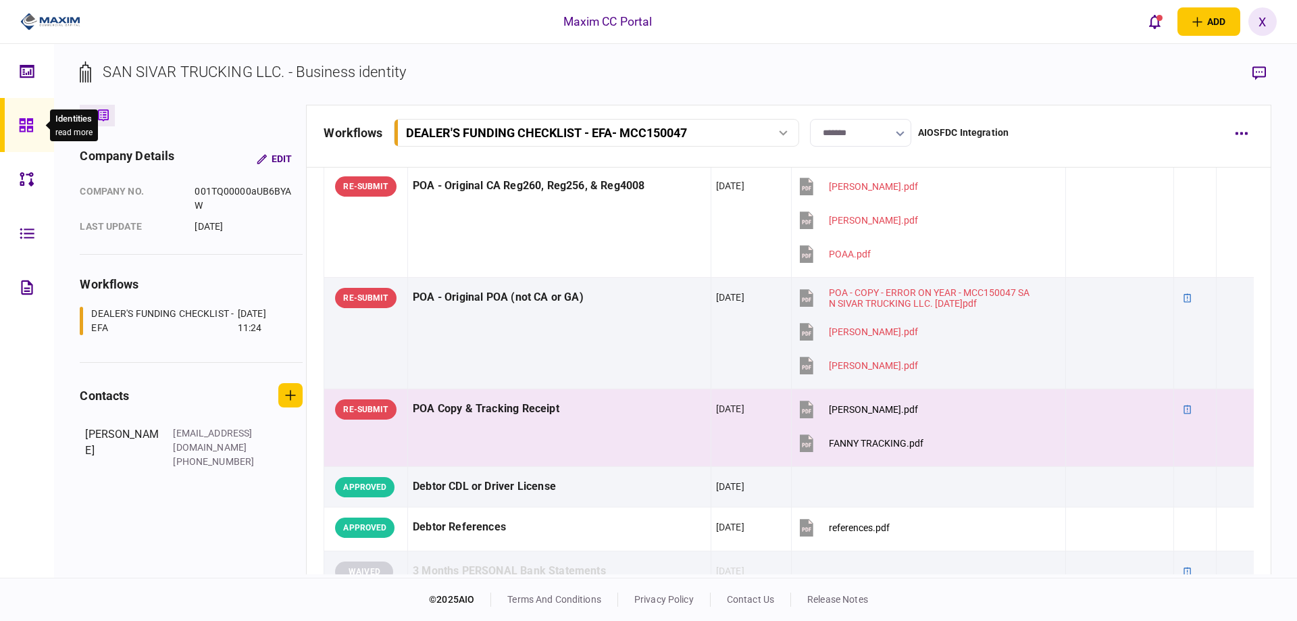
click at [24, 134] on div at bounding box center [30, 125] width 22 height 54
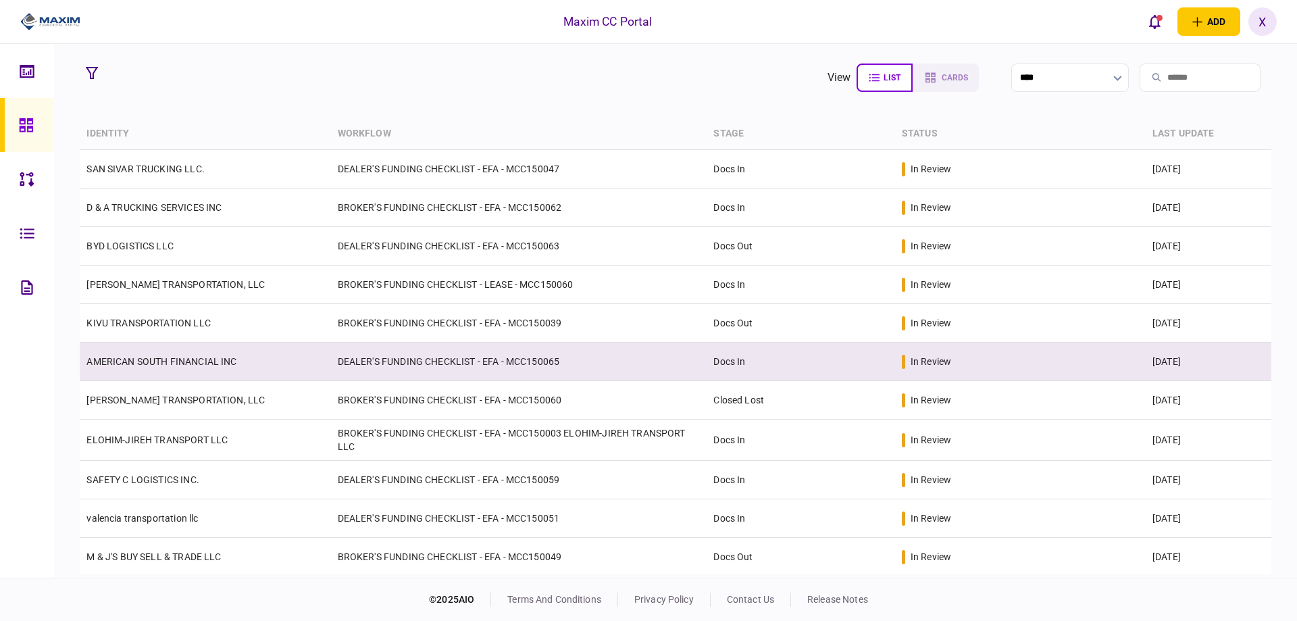
click at [209, 356] on link "AMERICAN SOUTH FINANCIAL INC" at bounding box center [161, 361] width 150 height 11
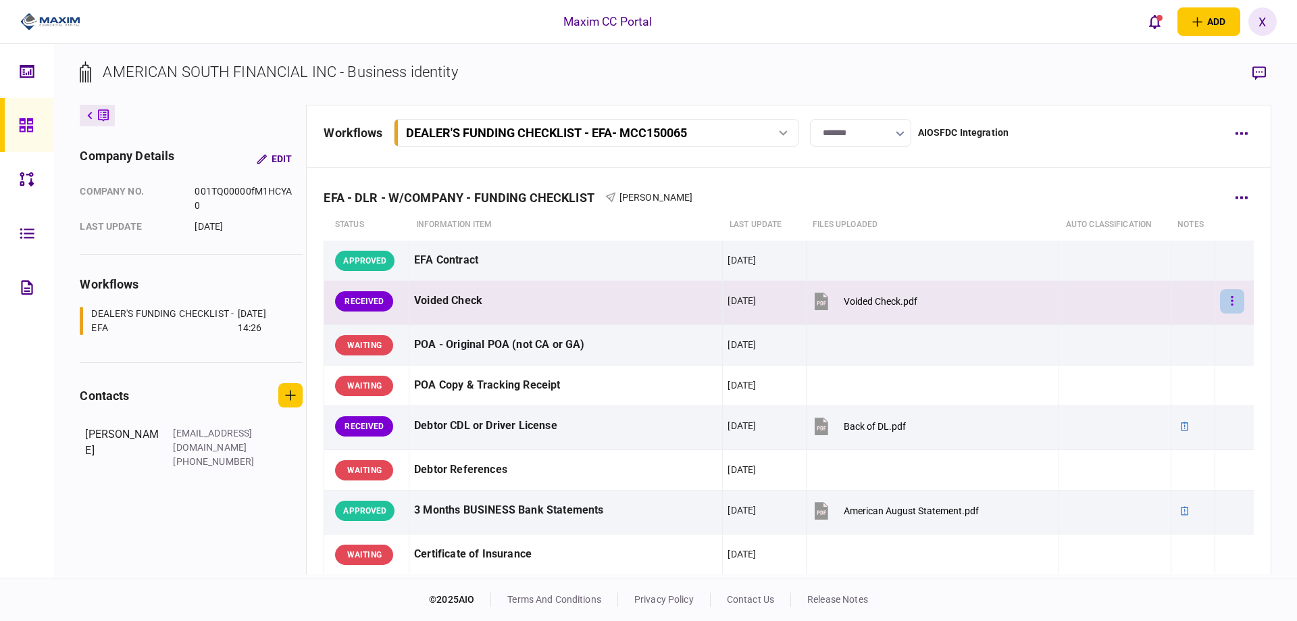
click at [1231, 299] on icon "button" at bounding box center [1232, 301] width 3 height 13
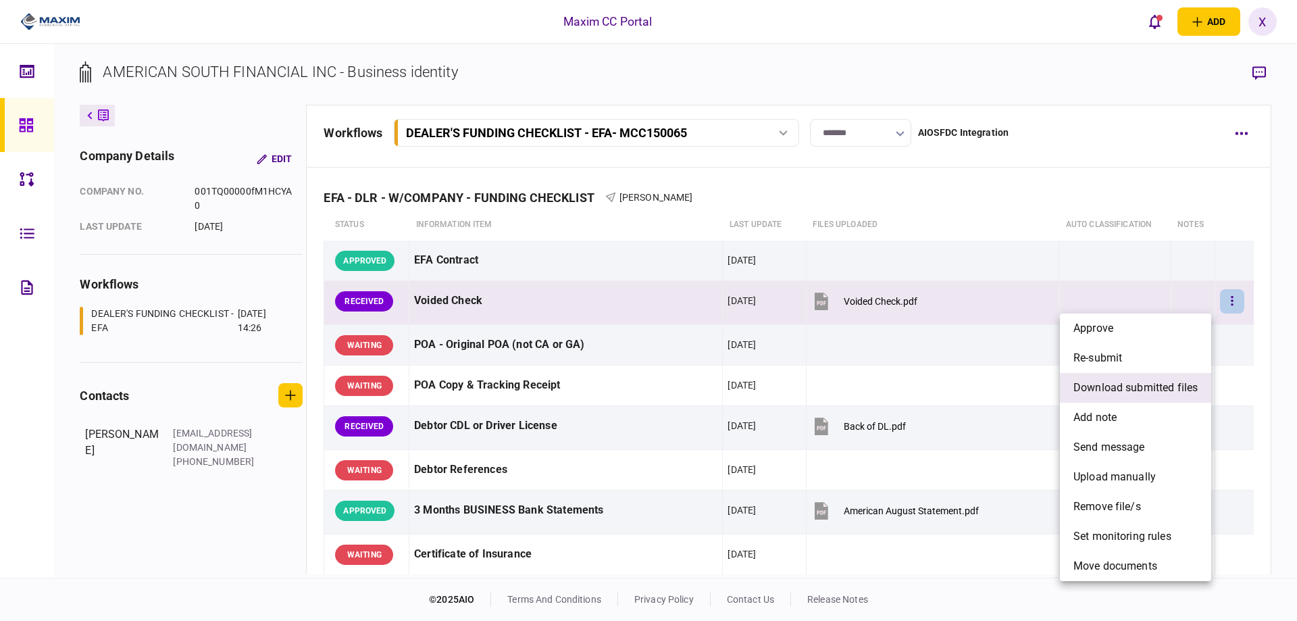
click at [1166, 384] on span "download submitted files" at bounding box center [1135, 388] width 124 height 16
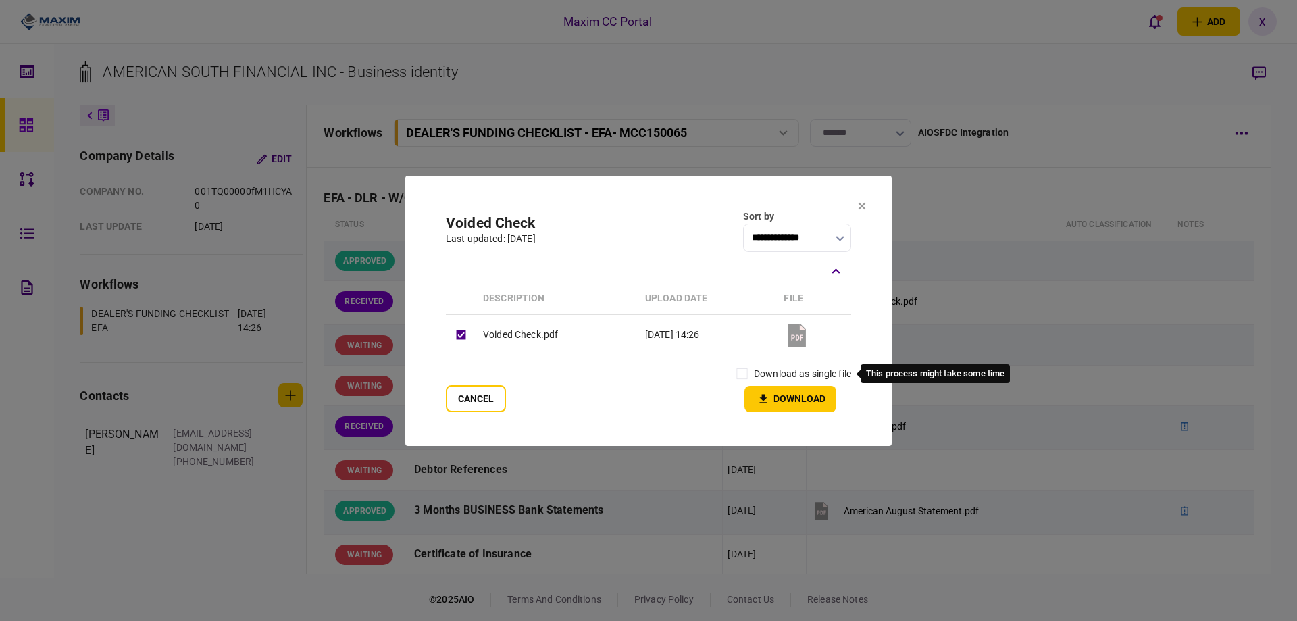
click at [763, 372] on label "download as single file" at bounding box center [802, 374] width 97 height 14
click at [765, 391] on button "Download" at bounding box center [790, 399] width 92 height 26
click at [863, 211] on button at bounding box center [862, 206] width 8 height 11
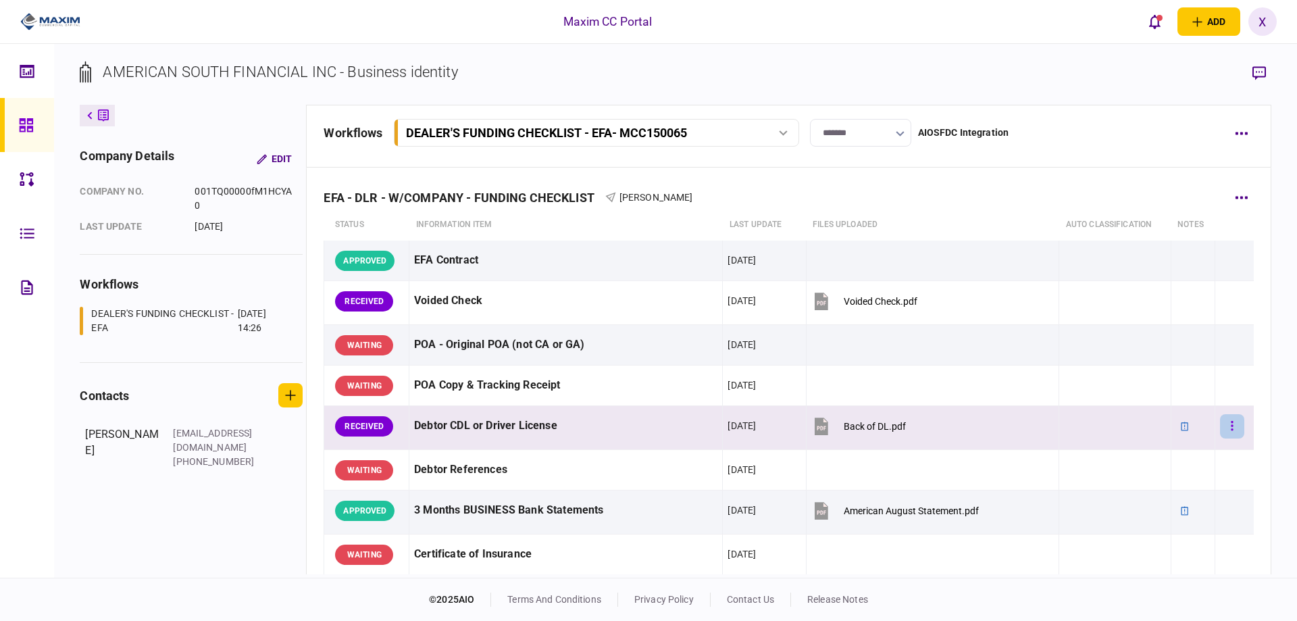
click at [1220, 423] on button "button" at bounding box center [1232, 426] width 24 height 24
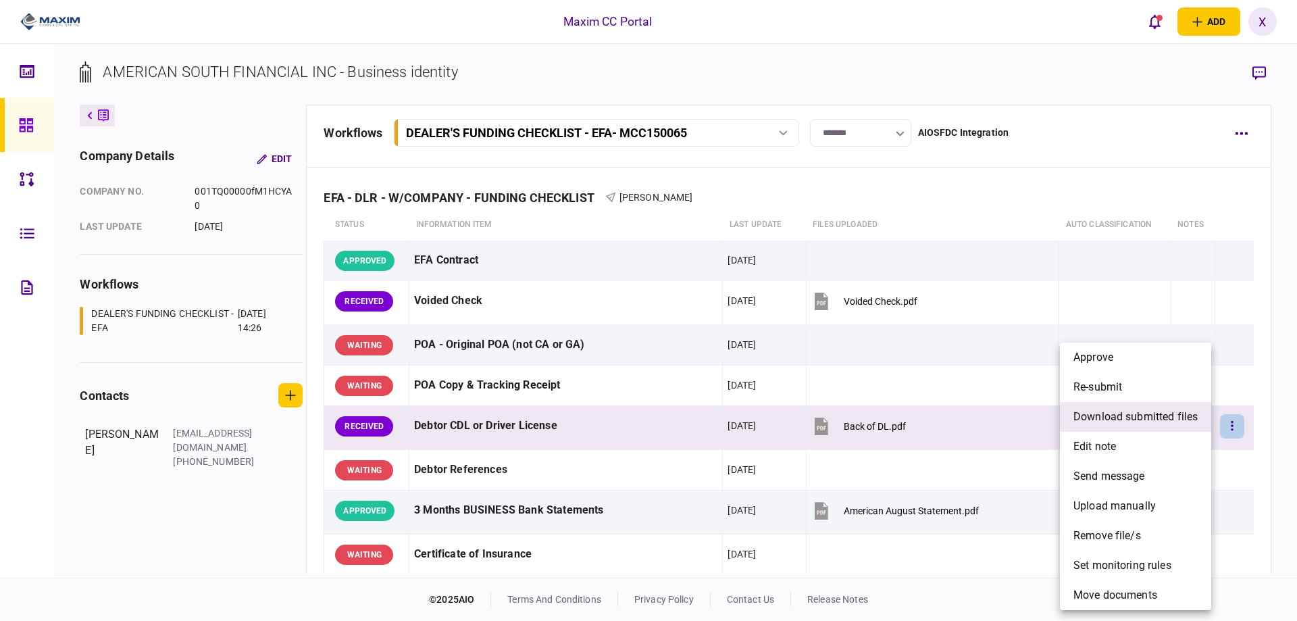
click at [1134, 409] on span "download submitted files" at bounding box center [1135, 417] width 124 height 16
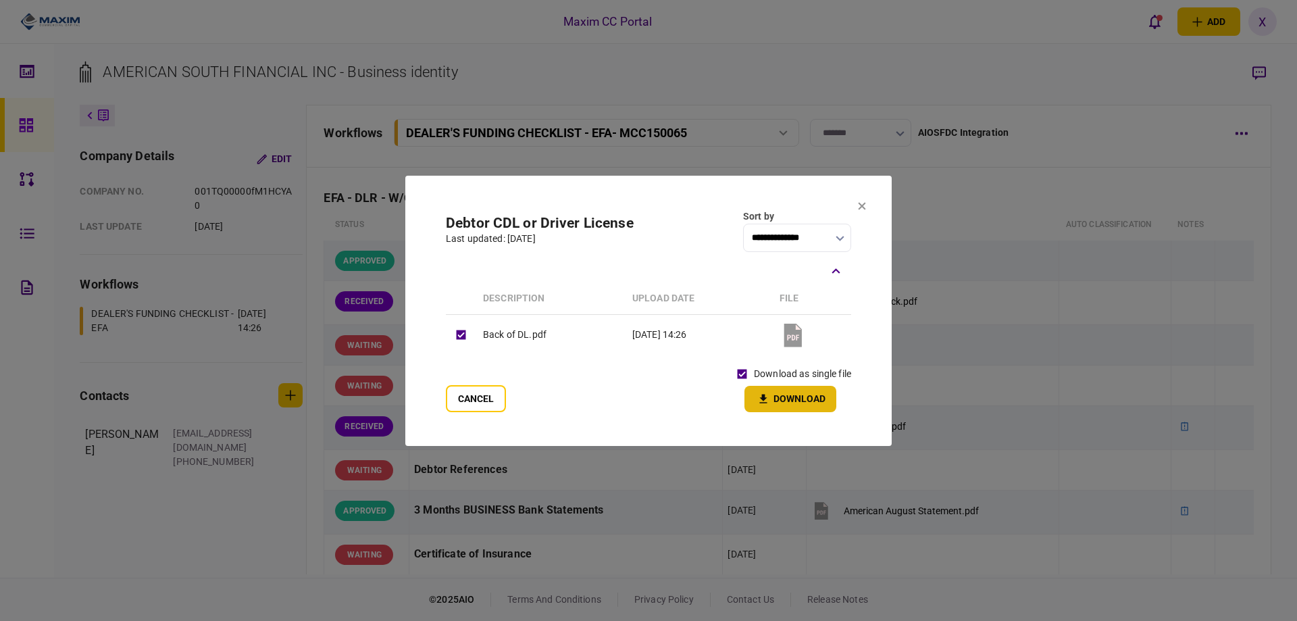
click at [764, 394] on icon "button" at bounding box center [763, 398] width 7 height 9
click at [475, 401] on button "Cancel" at bounding box center [476, 398] width 60 height 27
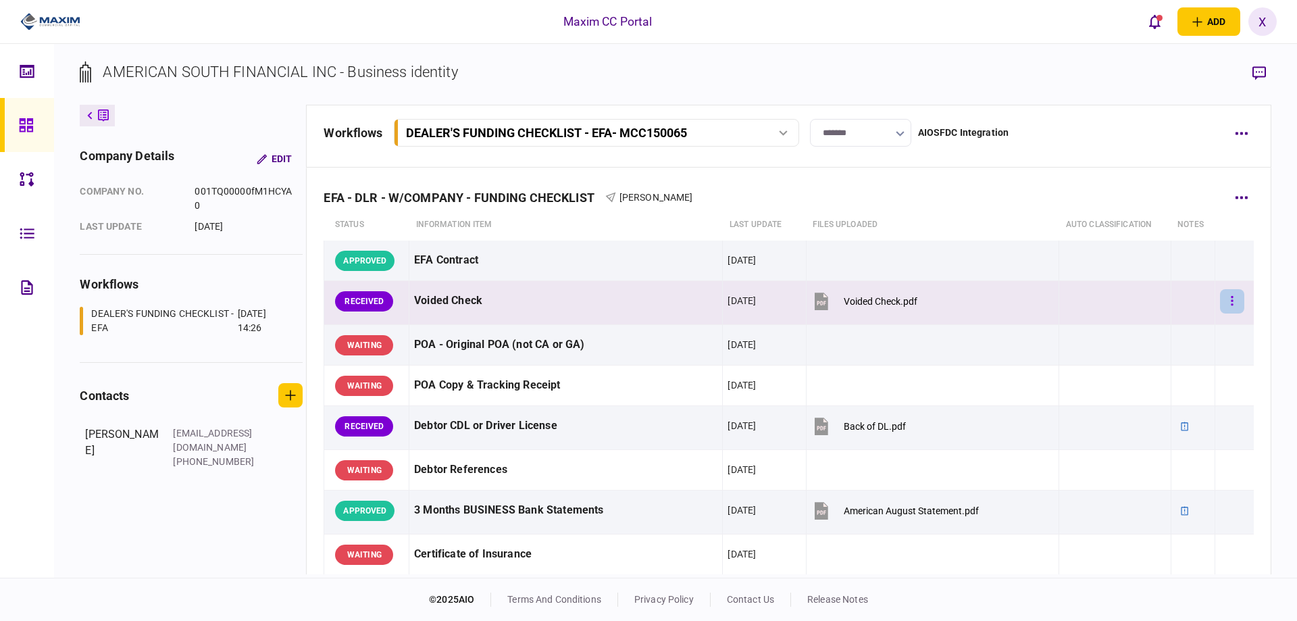
click at [1220, 299] on button "button" at bounding box center [1232, 301] width 24 height 24
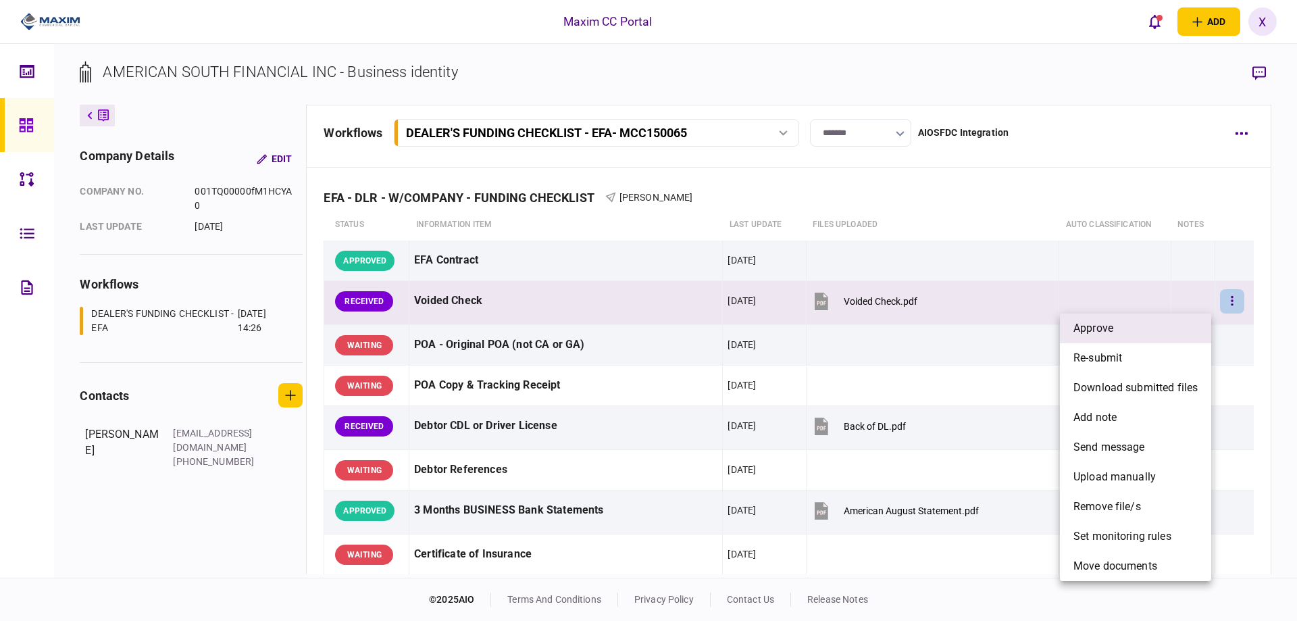
click at [1169, 332] on li "approve" at bounding box center [1135, 328] width 151 height 30
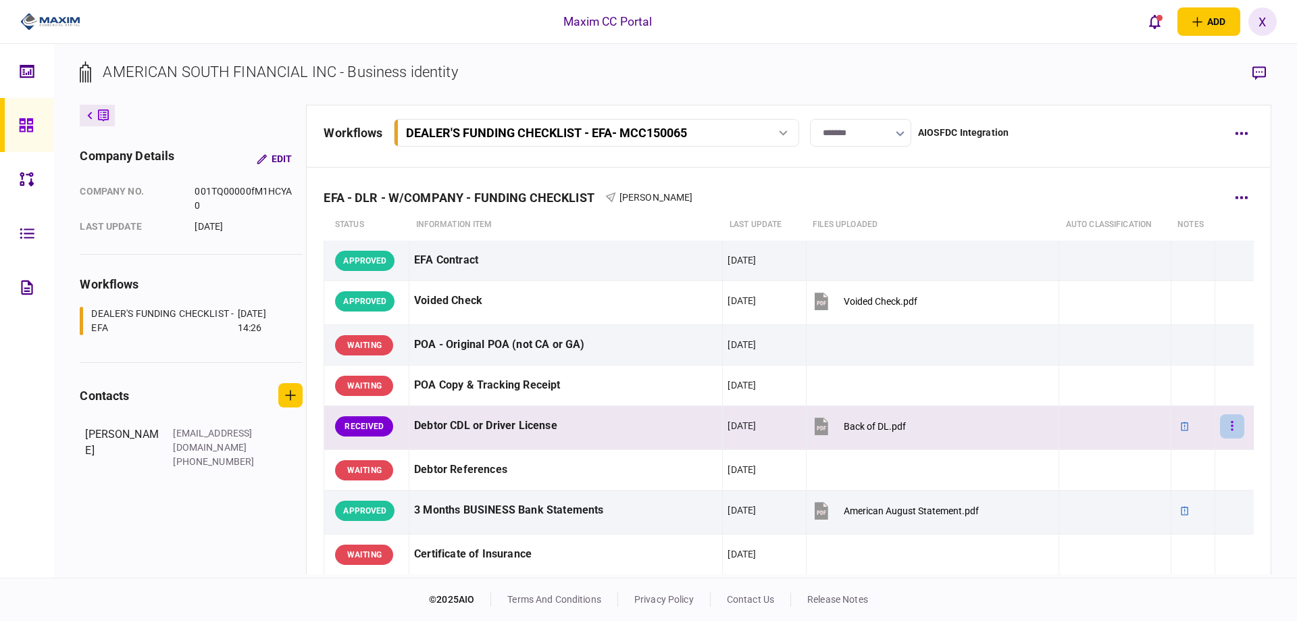
click at [1221, 432] on button "button" at bounding box center [1232, 426] width 24 height 24
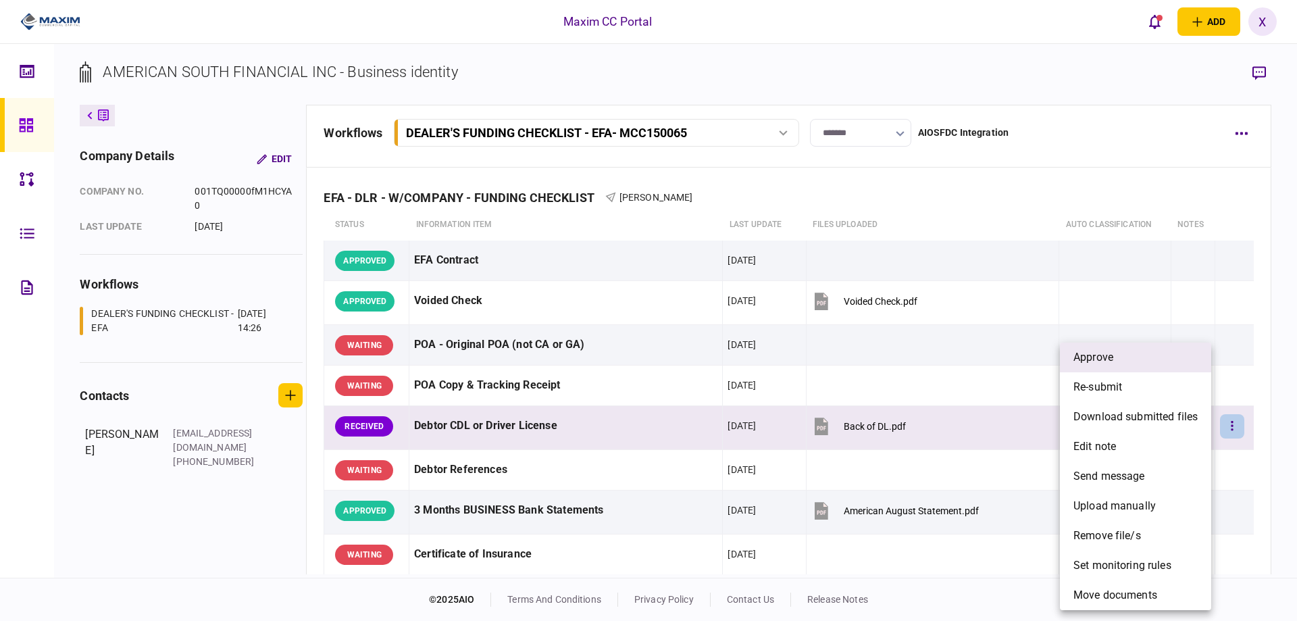
click at [1127, 352] on li "approve" at bounding box center [1135, 357] width 151 height 30
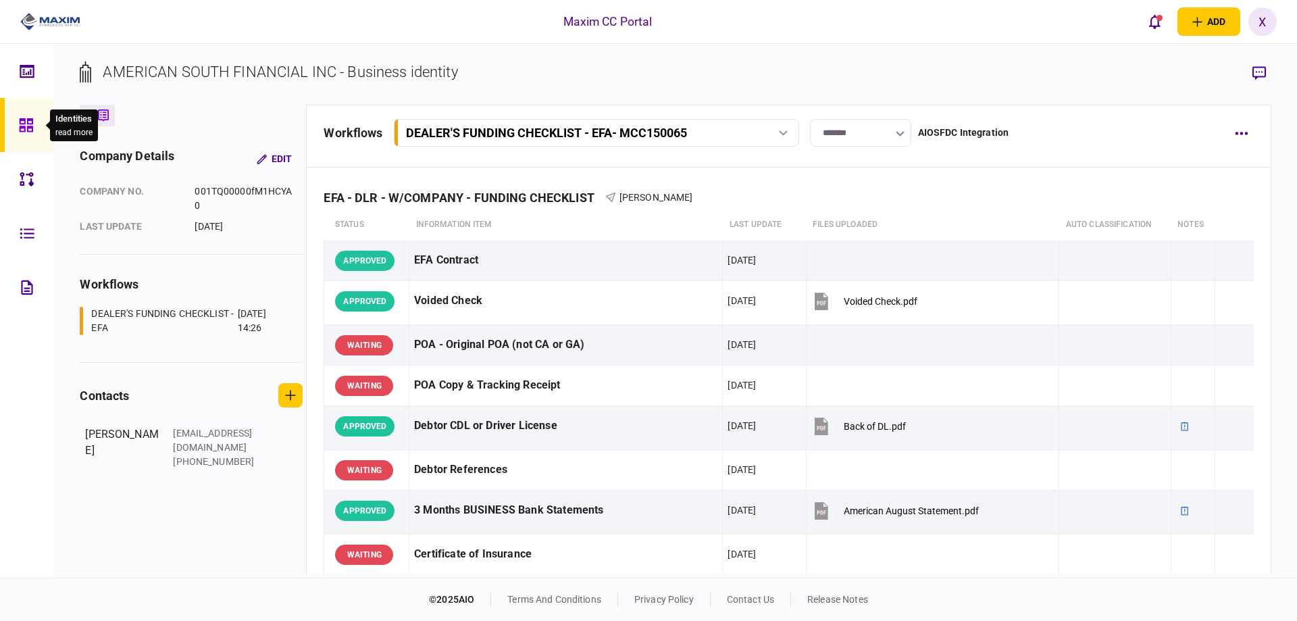
click at [21, 133] on div at bounding box center [30, 125] width 22 height 54
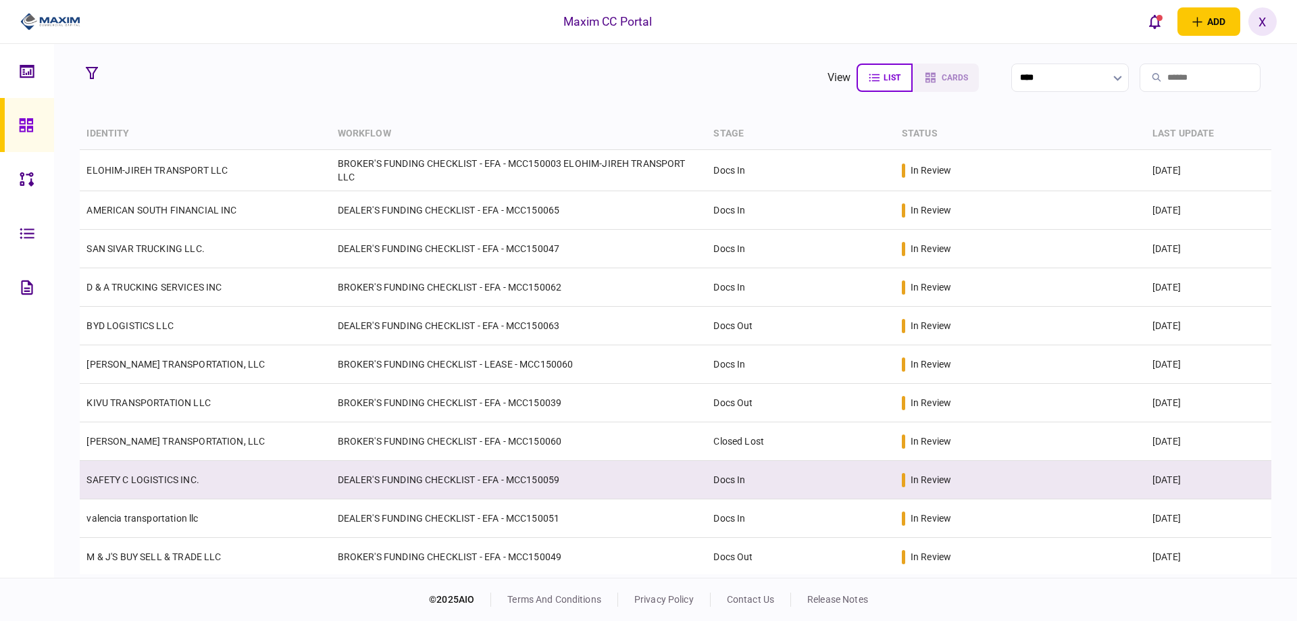
click at [126, 469] on td "SAFETY C LOGISTICS INC." at bounding box center [205, 480] width 251 height 39
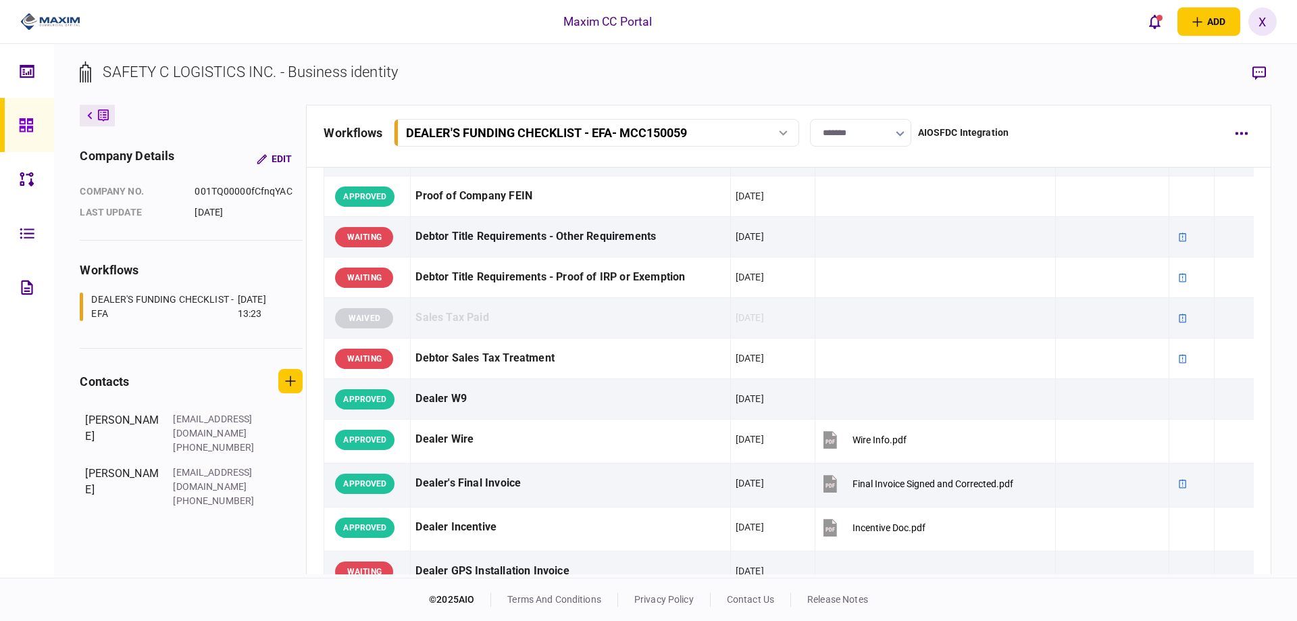
scroll to position [338, 0]
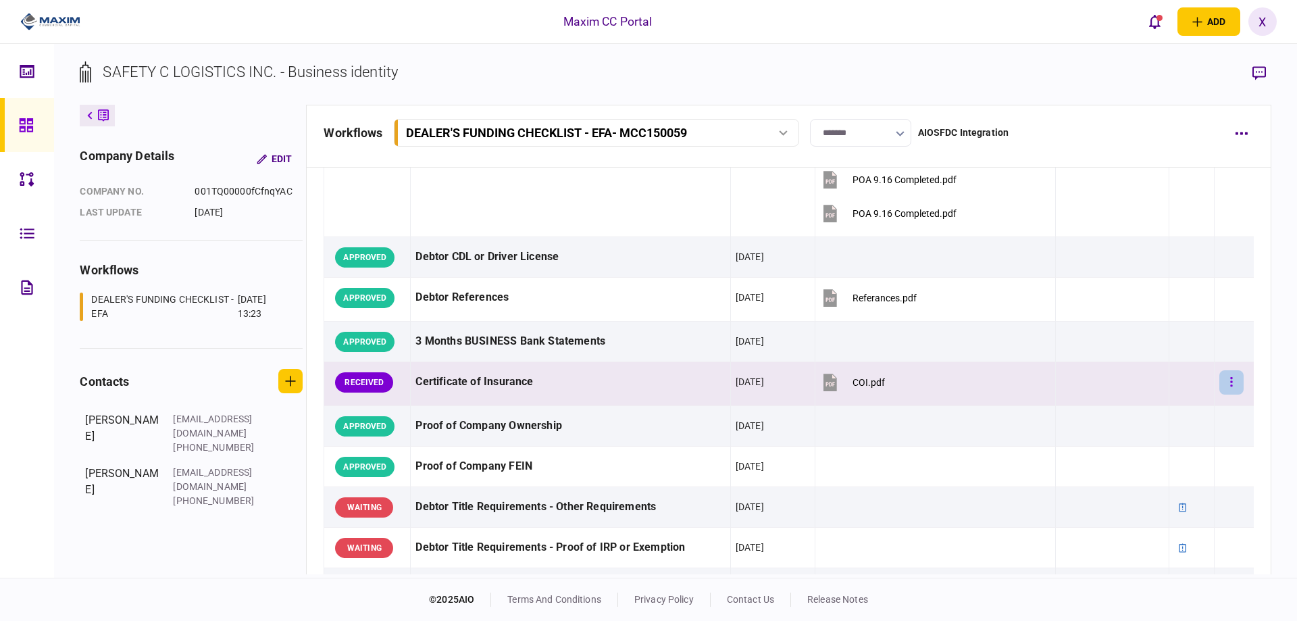
click at [1221, 383] on button "button" at bounding box center [1231, 382] width 24 height 24
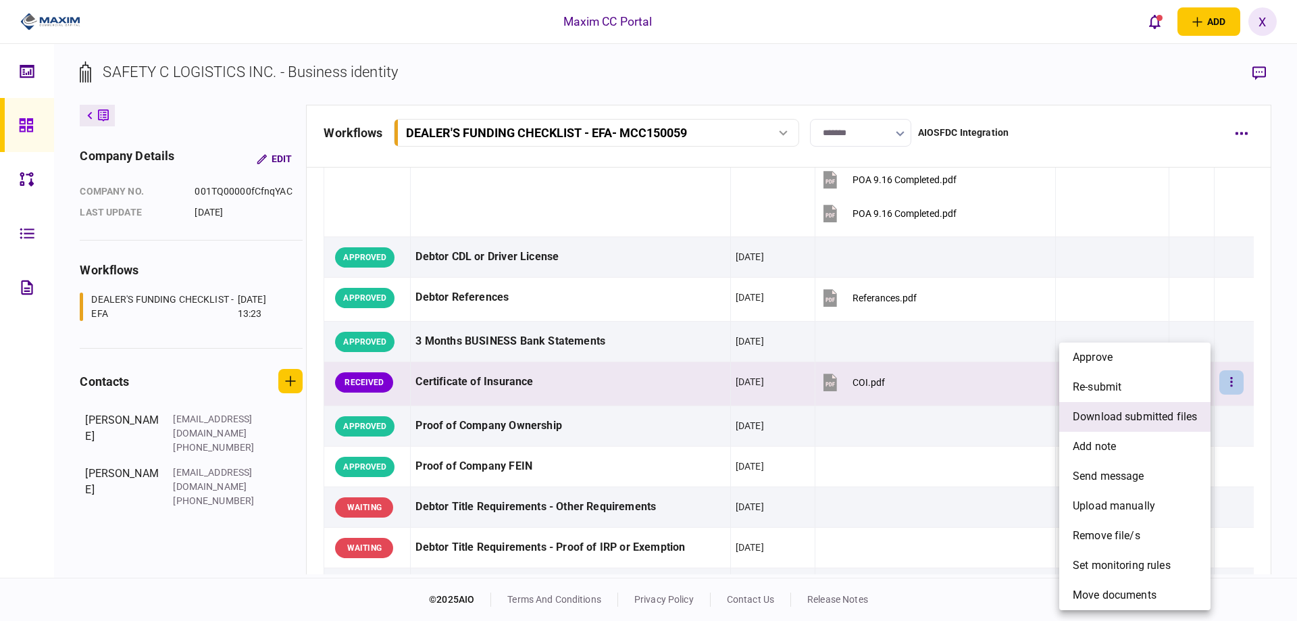
click at [1150, 417] on span "download submitted files" at bounding box center [1135, 417] width 124 height 16
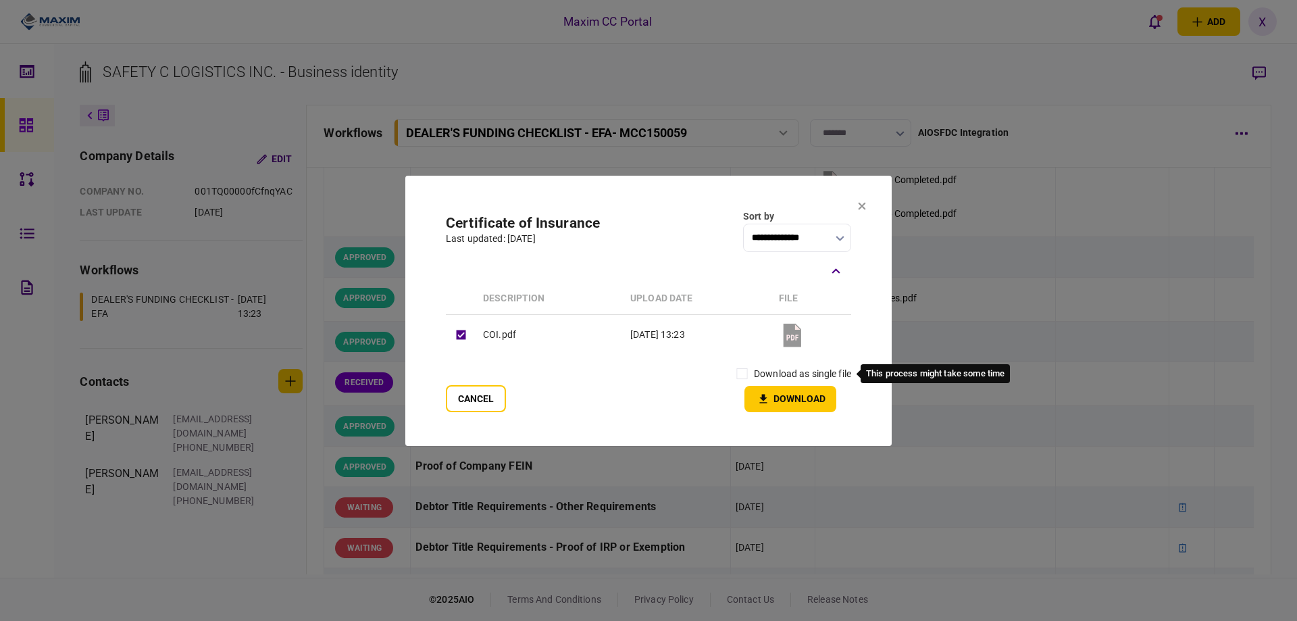
click at [760, 370] on label "download as single file" at bounding box center [802, 374] width 97 height 14
click at [784, 396] on button "Download" at bounding box center [790, 399] width 92 height 26
click at [479, 405] on button "Cancel" at bounding box center [476, 398] width 60 height 27
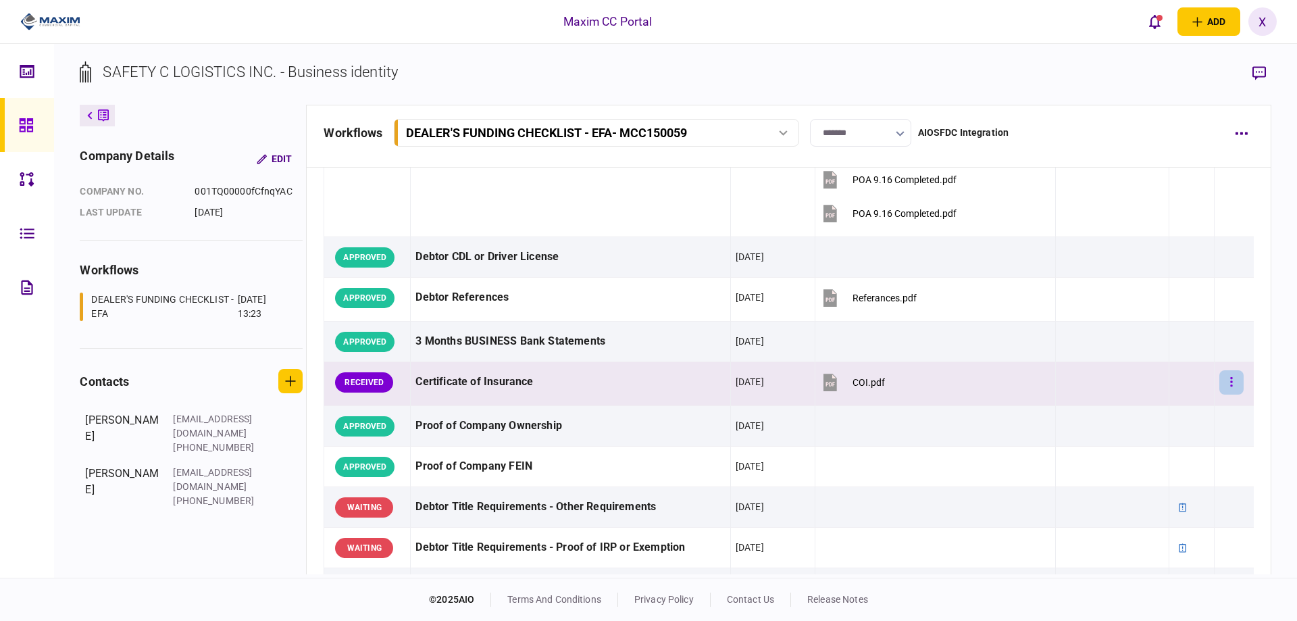
click at [1230, 383] on icon "button" at bounding box center [1231, 382] width 3 height 13
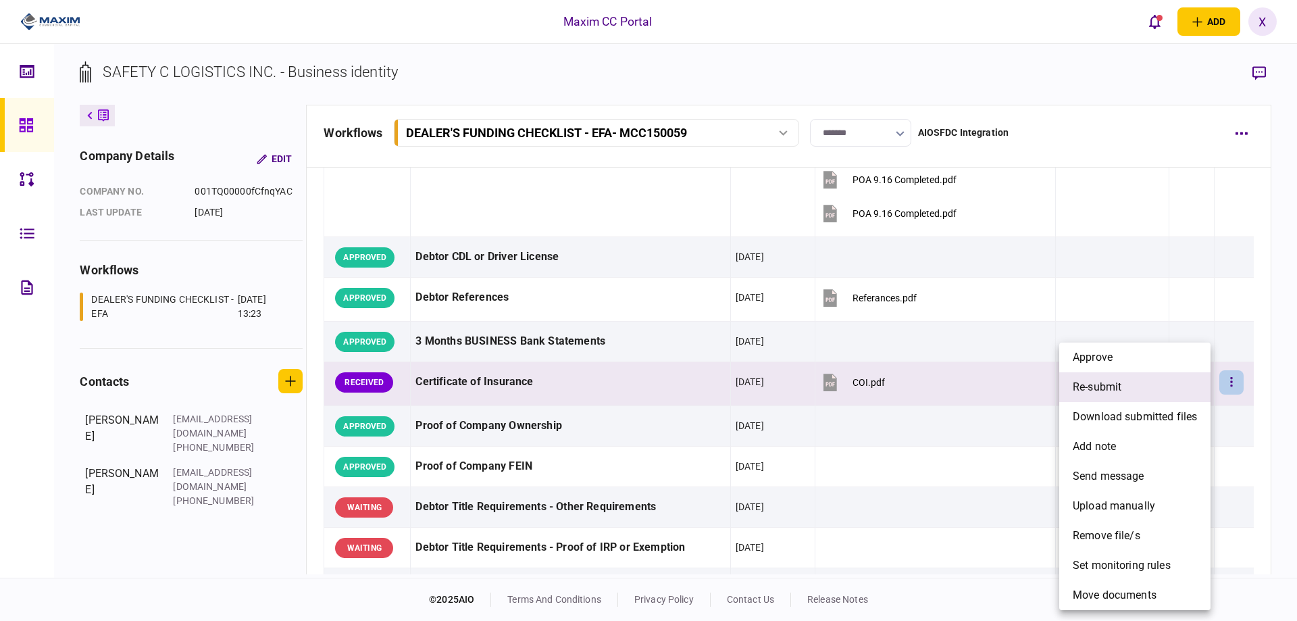
click at [1137, 382] on li "re-submit" at bounding box center [1134, 387] width 151 height 30
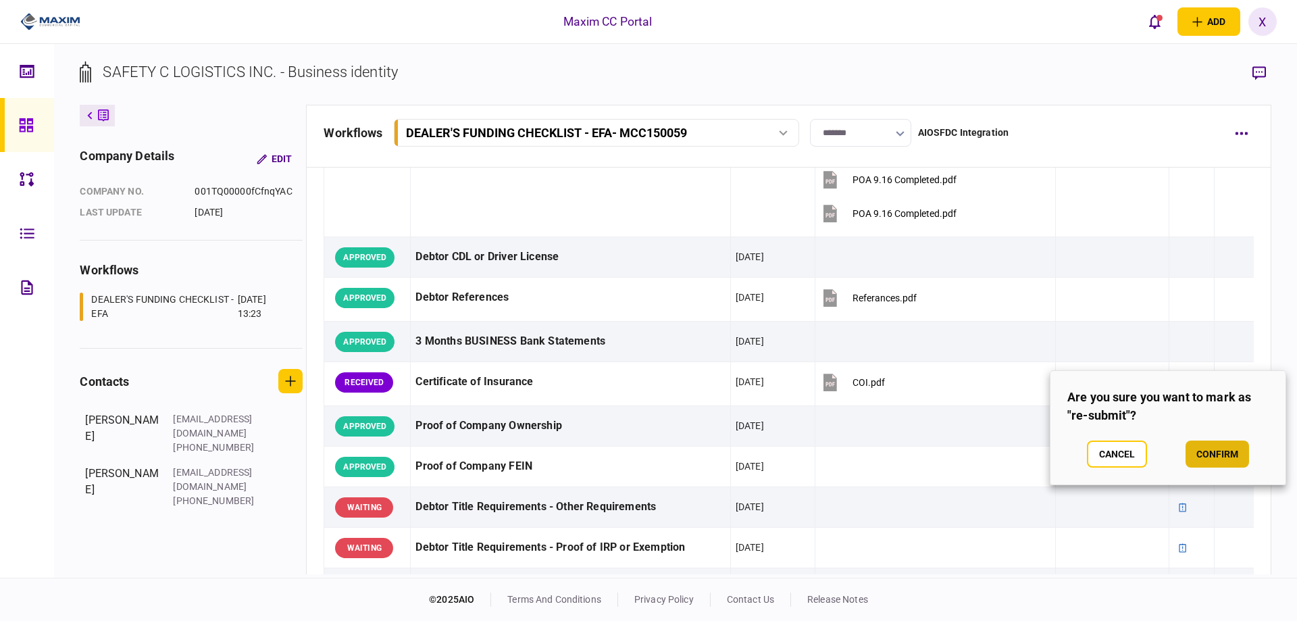
click at [1208, 448] on button "confirm" at bounding box center [1217, 453] width 63 height 27
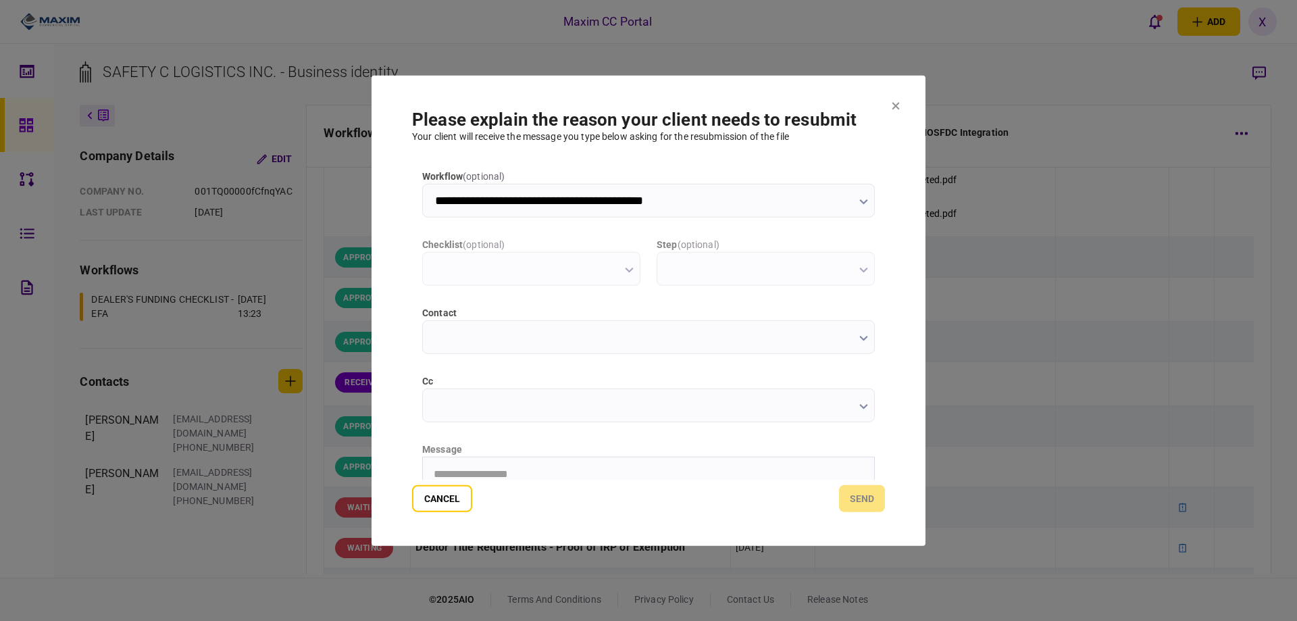
scroll to position [0, 0]
type input "**********"
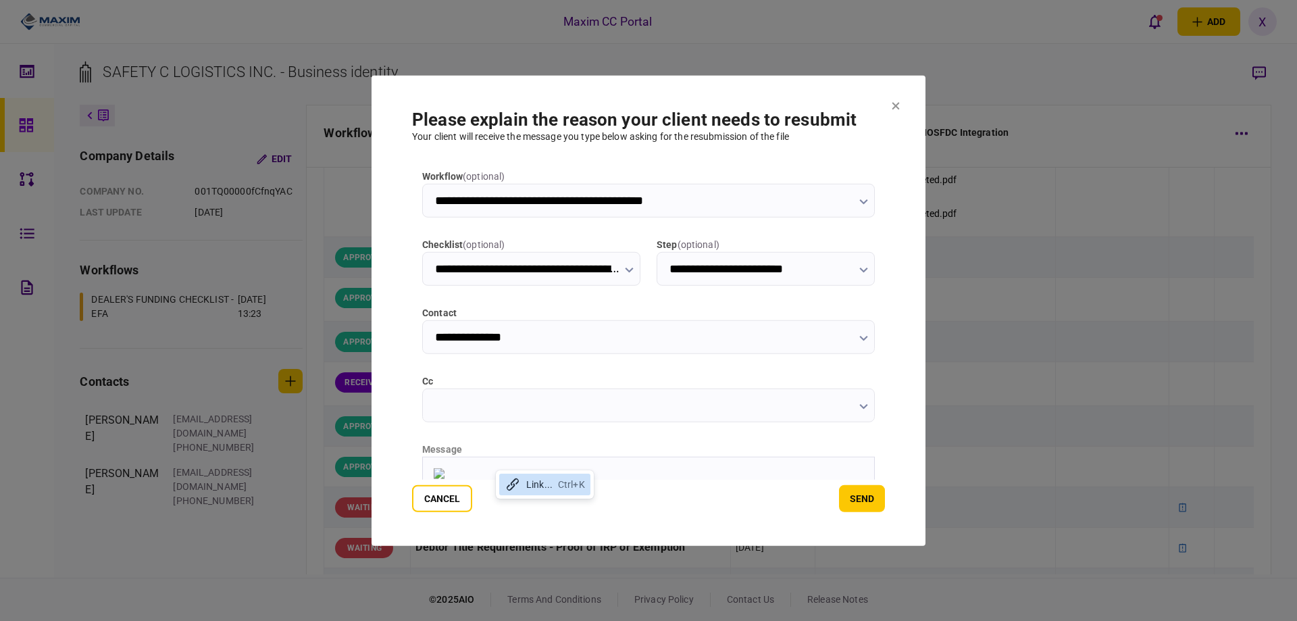
scroll to position [145, 0]
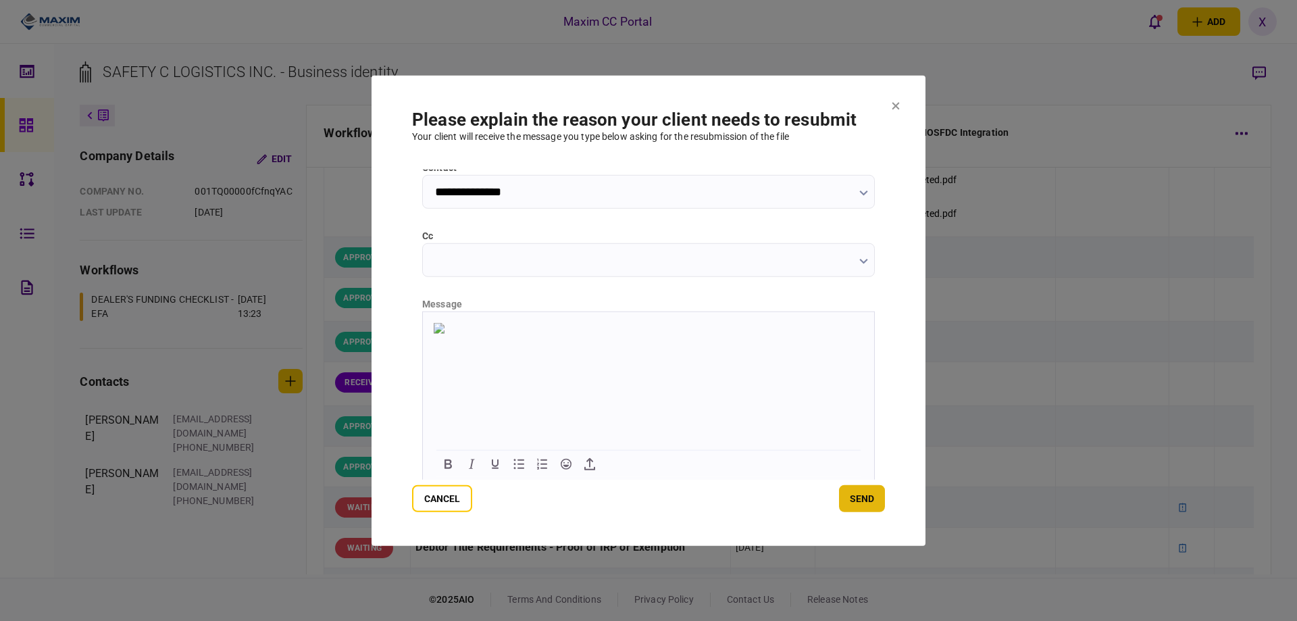
click at [867, 488] on button "send" at bounding box center [862, 498] width 46 height 27
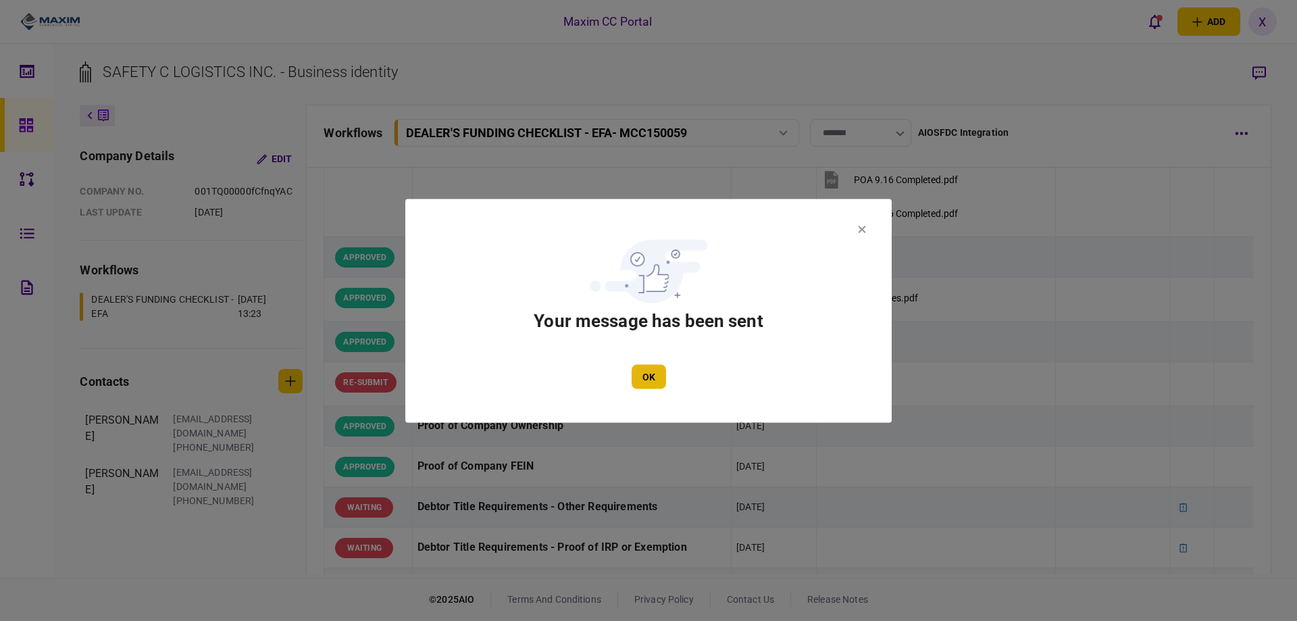
click at [644, 374] on button "OK" at bounding box center [649, 376] width 34 height 24
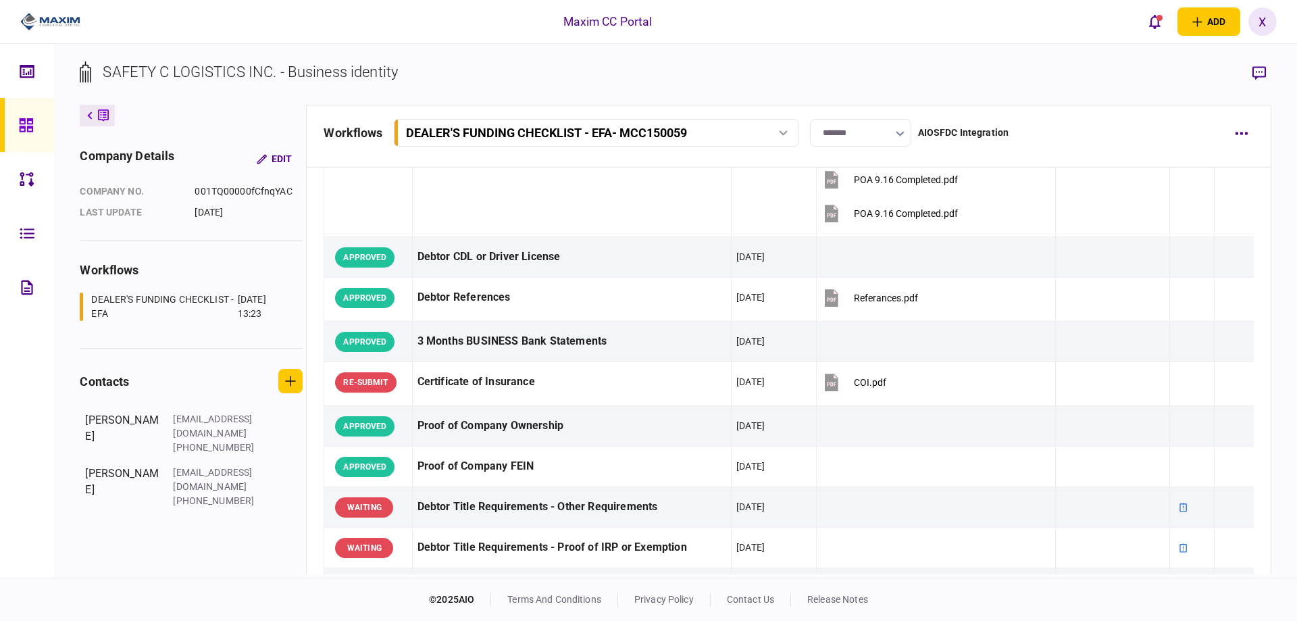
click at [40, 24] on img at bounding box center [50, 21] width 60 height 20
click at [43, 20] on img at bounding box center [50, 21] width 60 height 20
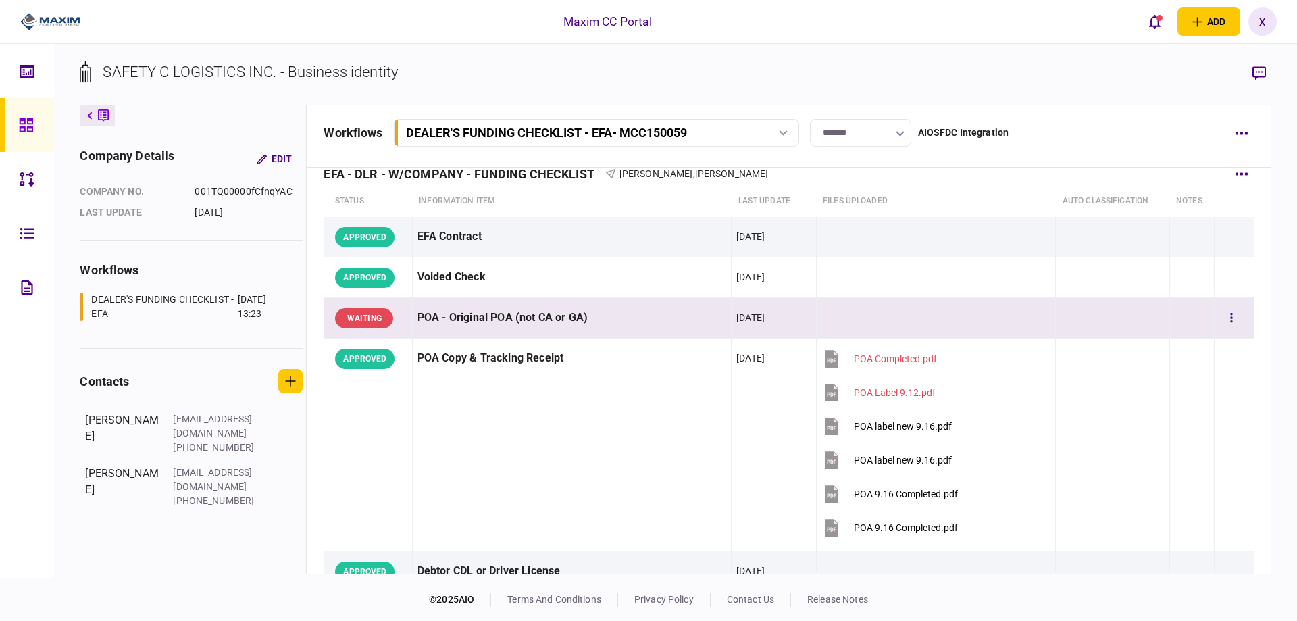
scroll to position [0, 0]
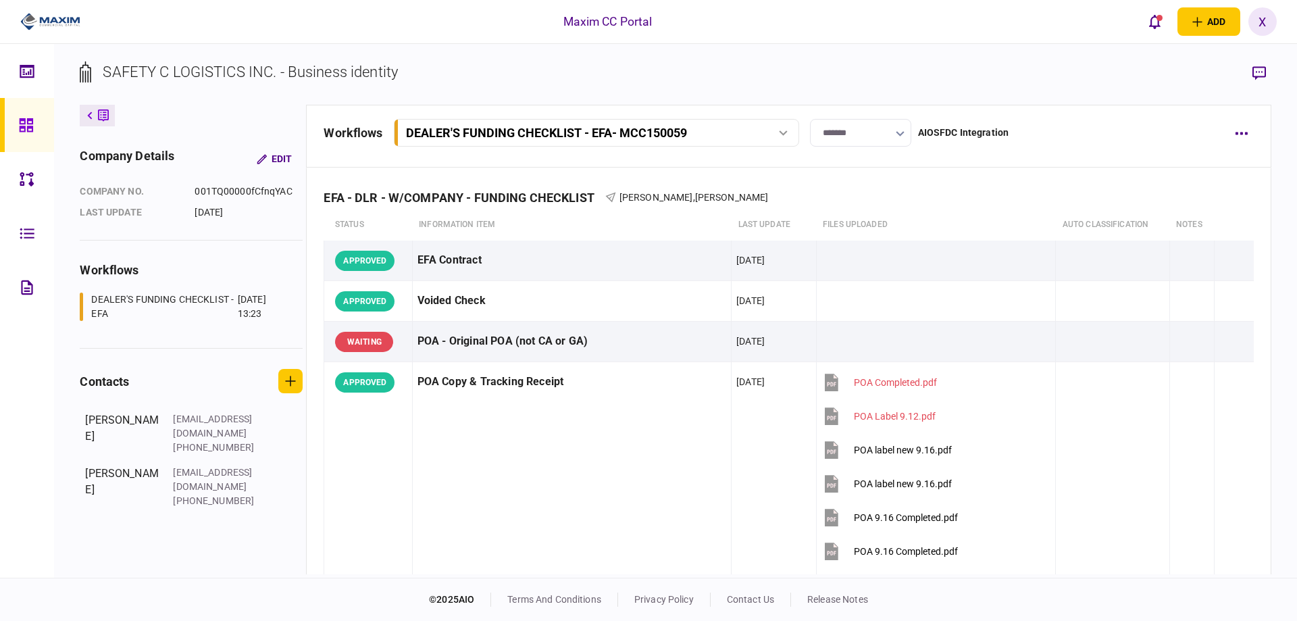
click at [71, 23] on img at bounding box center [50, 21] width 60 height 20
click at [69, 22] on img at bounding box center [50, 21] width 60 height 20
click at [63, 18] on img at bounding box center [50, 21] width 60 height 20
click at [28, 128] on icon at bounding box center [26, 125] width 14 height 14
